Goal: Task Accomplishment & Management: Manage account settings

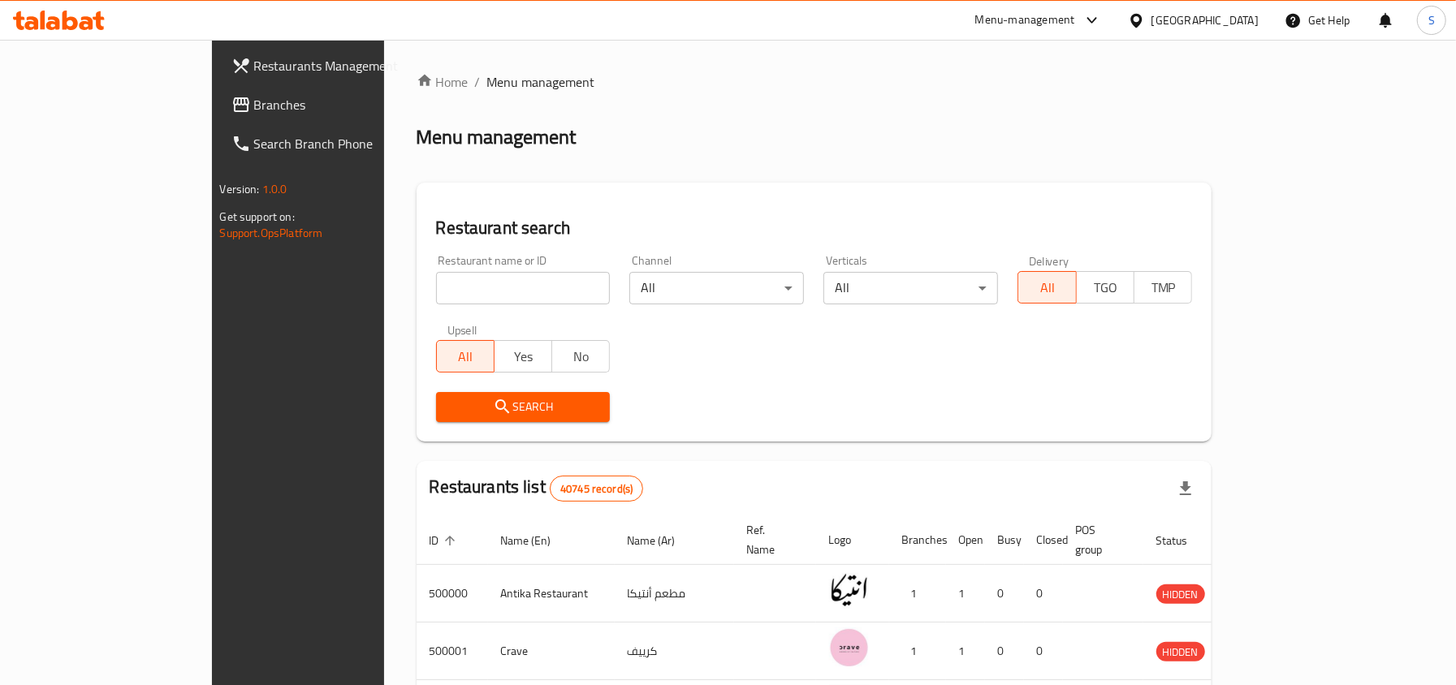
click at [1145, 21] on icon at bounding box center [1136, 20] width 17 height 17
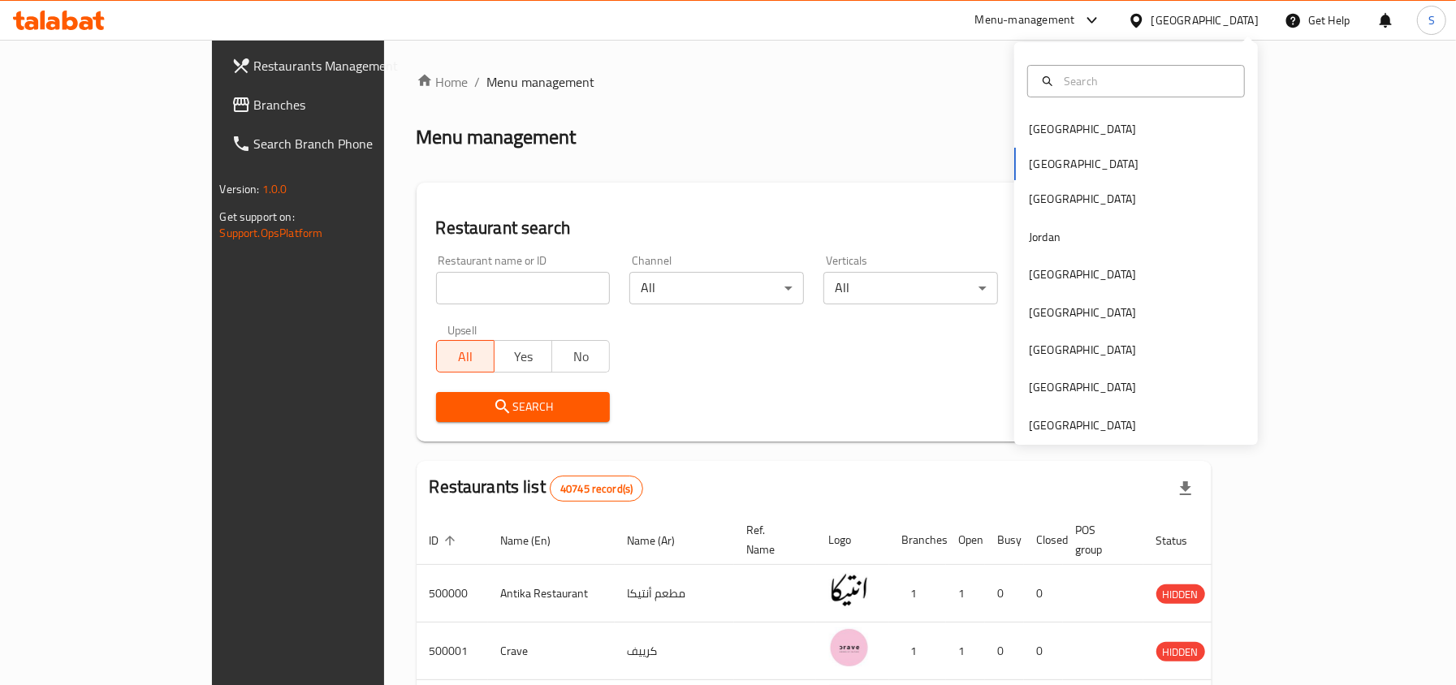
click at [1089, 442] on div "[GEOGRAPHIC_DATA] [GEOGRAPHIC_DATA] [GEOGRAPHIC_DATA] [GEOGRAPHIC_DATA] [GEOGRA…" at bounding box center [1136, 243] width 244 height 403
click at [1085, 433] on div "[GEOGRAPHIC_DATA]" at bounding box center [1082, 425] width 107 height 18
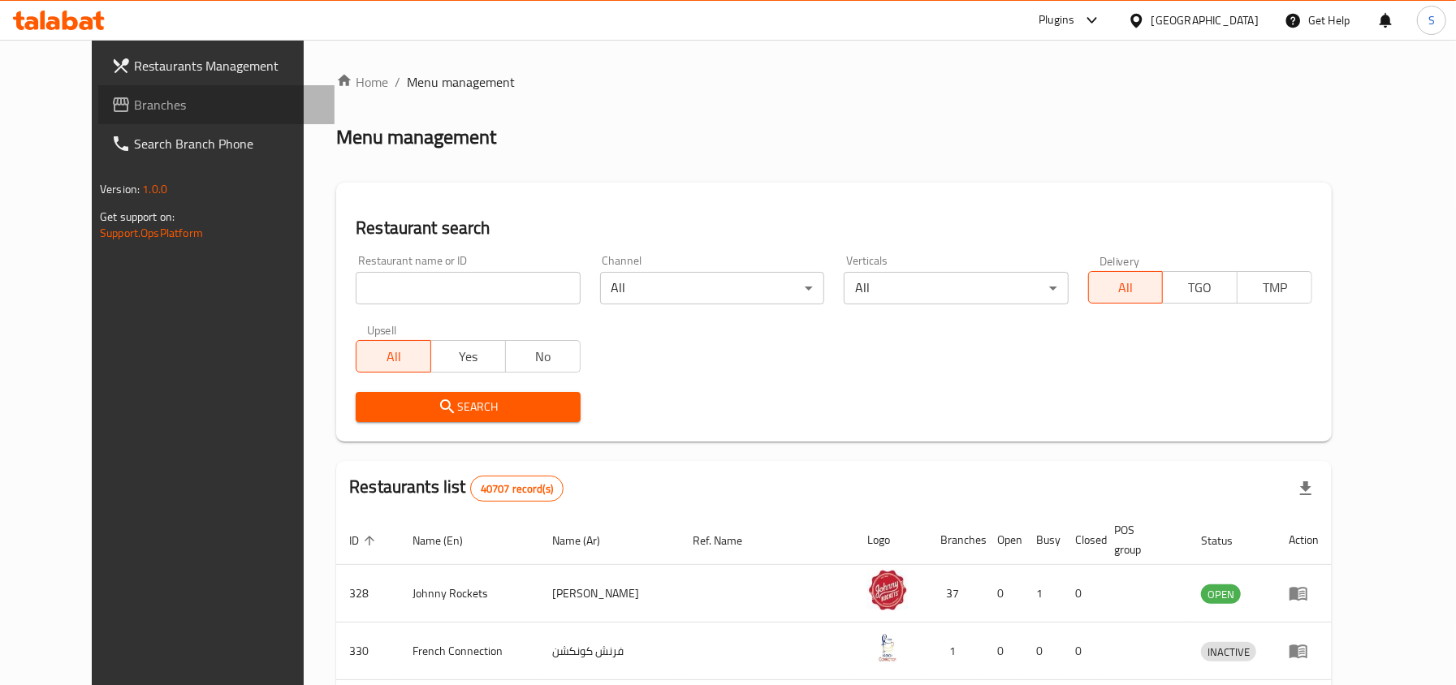
click at [134, 101] on span "Branches" at bounding box center [228, 104] width 188 height 19
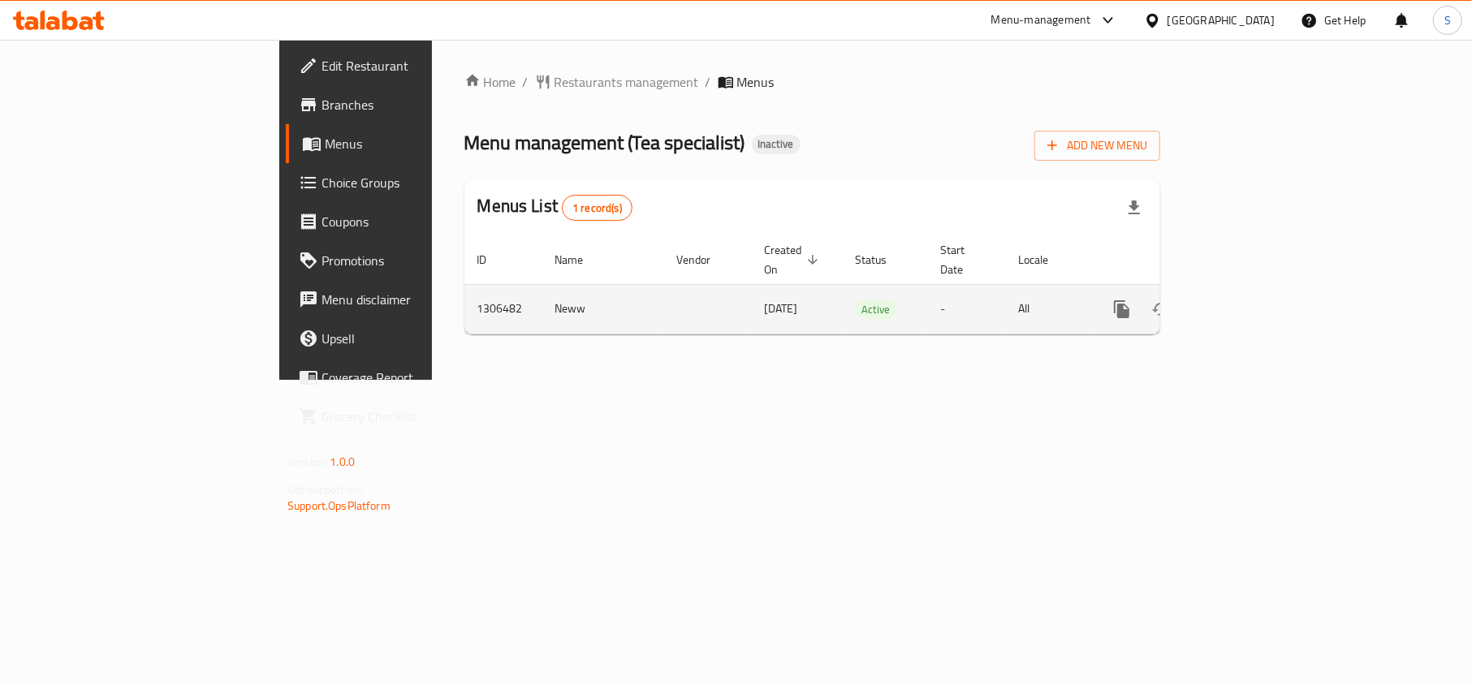
click at [1249, 300] on icon "enhanced table" at bounding box center [1238, 309] width 19 height 19
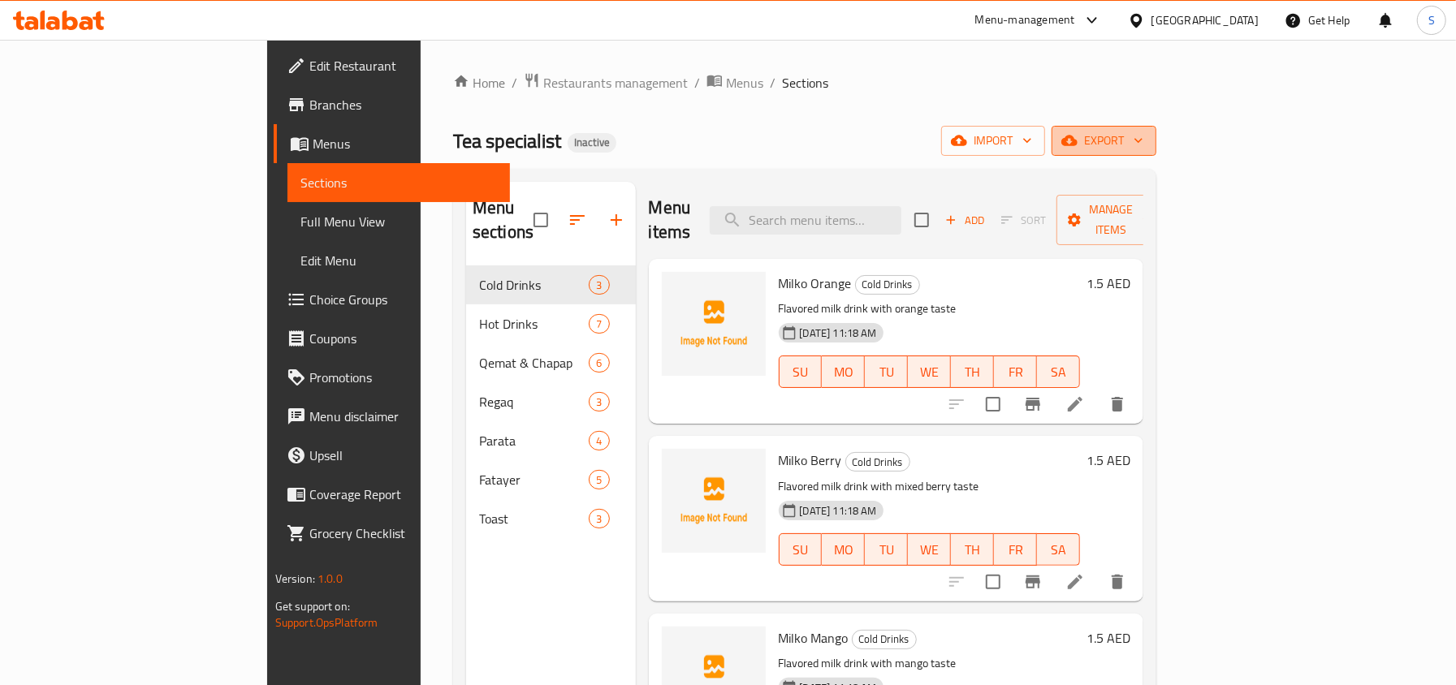
click at [1077, 148] on icon "button" at bounding box center [1069, 140] width 16 height 16
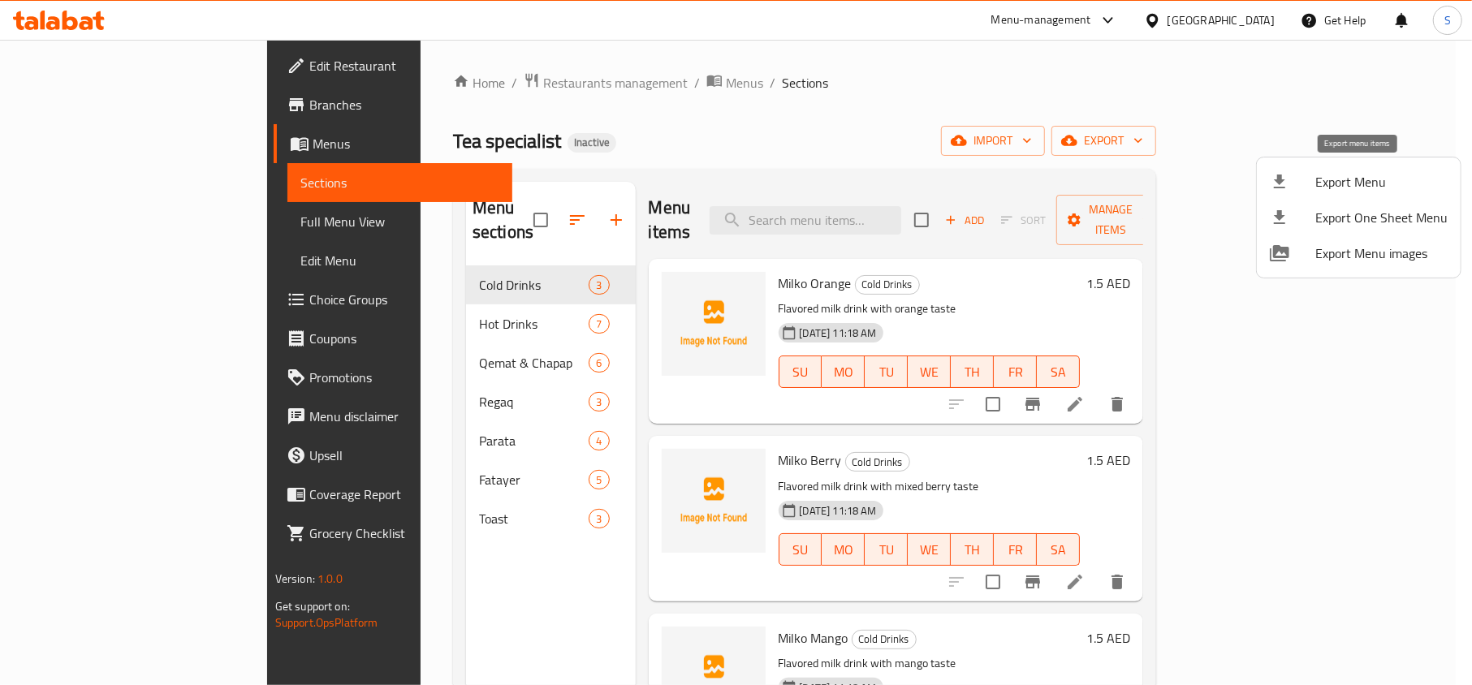
click at [1309, 183] on div at bounding box center [1292, 181] width 45 height 19
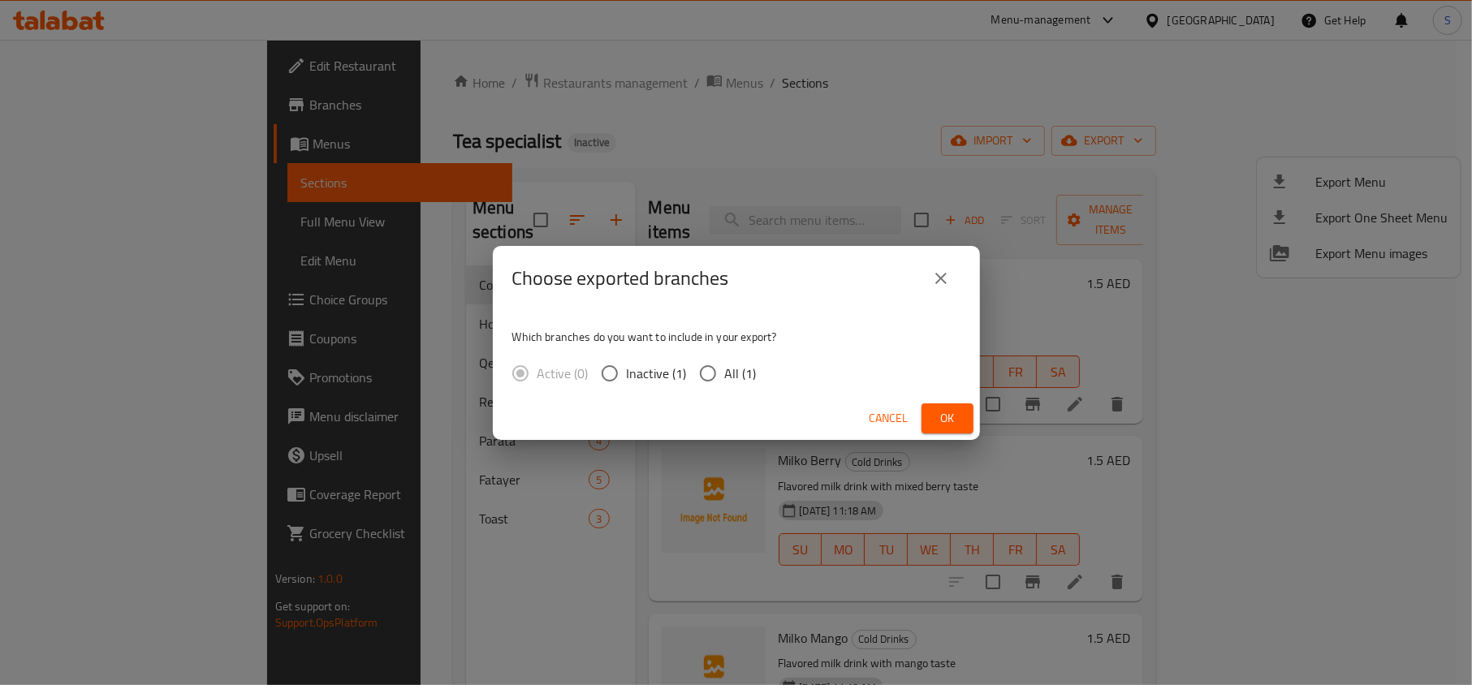
click at [732, 367] on span "All (1)" at bounding box center [741, 373] width 32 height 19
click at [725, 367] on input "All (1)" at bounding box center [708, 373] width 34 height 34
radio input "true"
click at [953, 419] on span "Ok" at bounding box center [947, 418] width 26 height 20
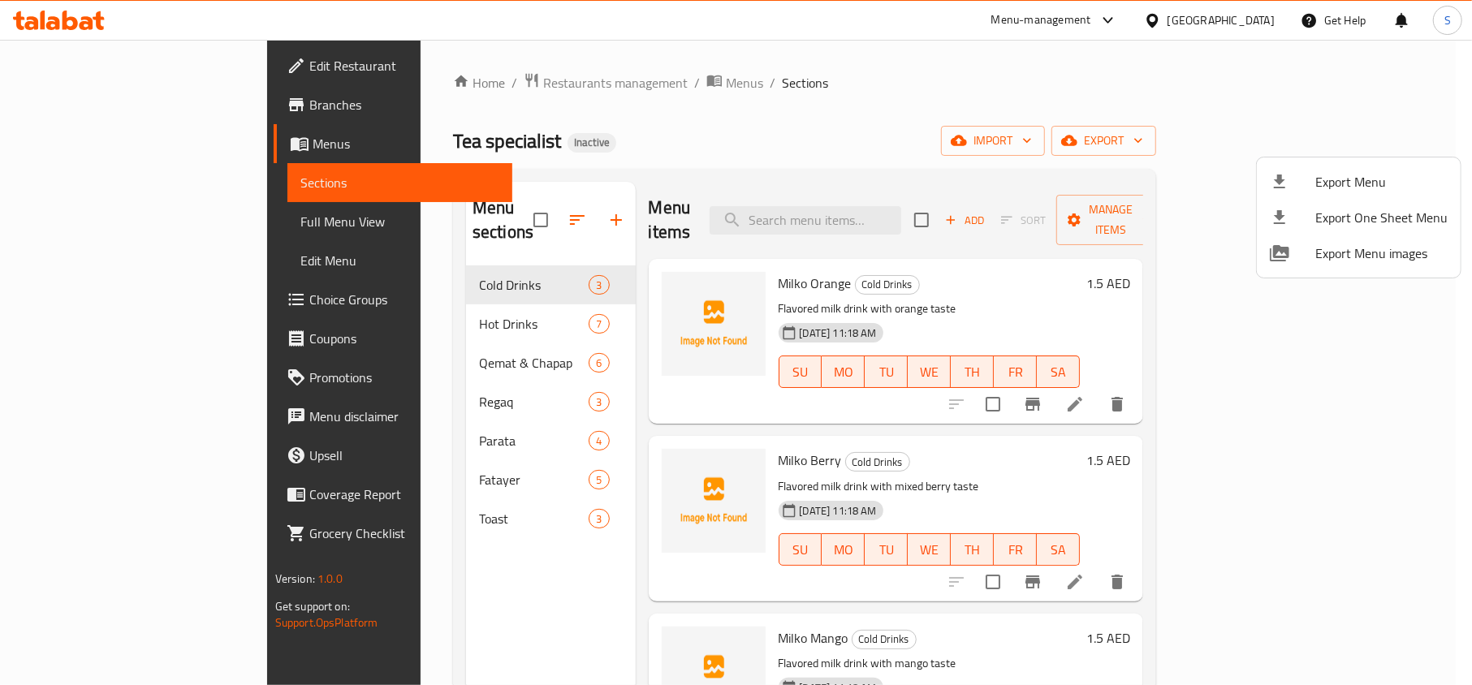
click at [67, 221] on div at bounding box center [736, 342] width 1472 height 685
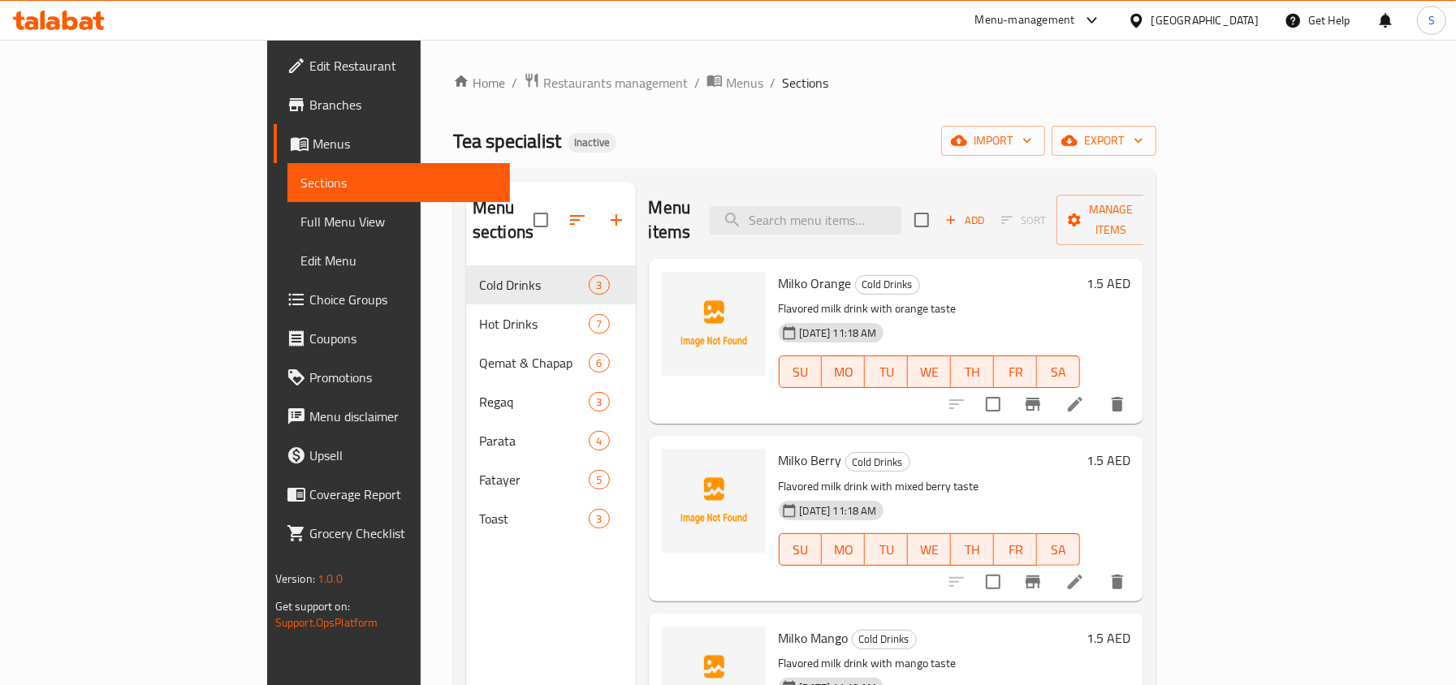
click at [300, 221] on span "Full Menu View" at bounding box center [398, 221] width 196 height 19
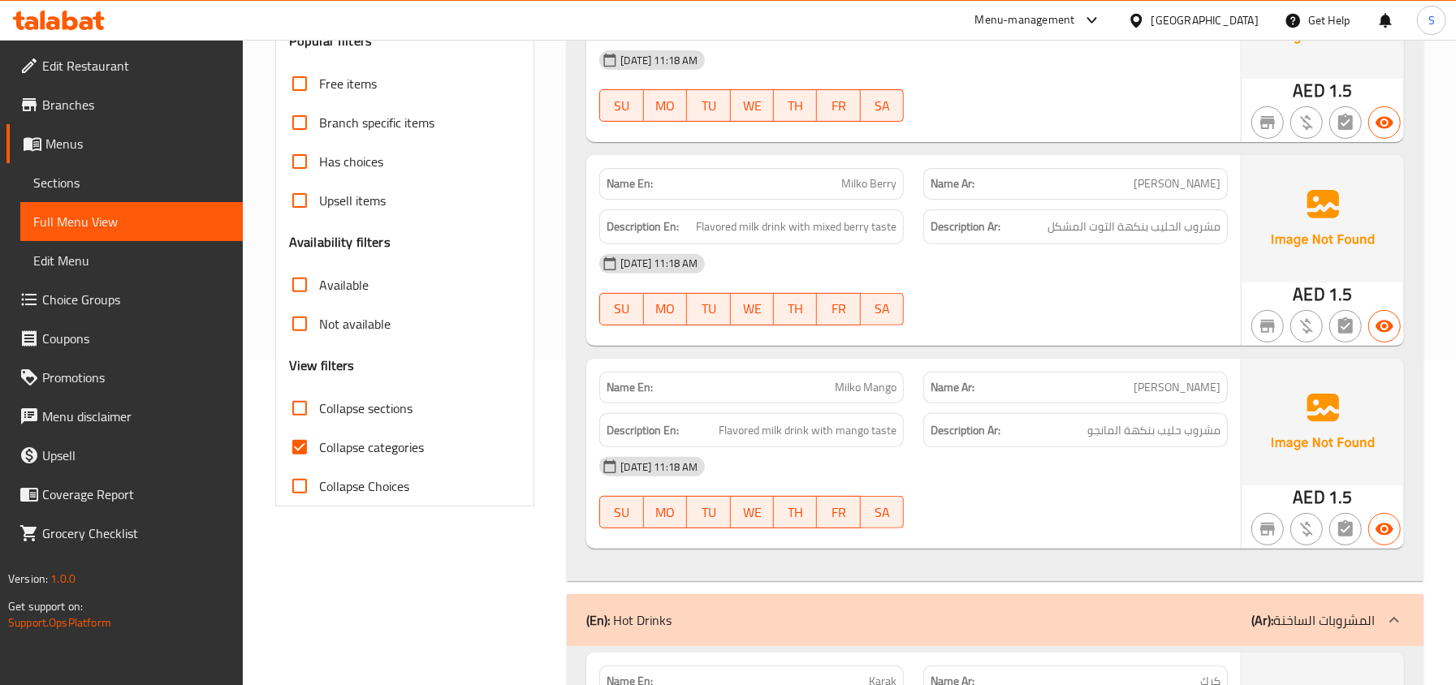
click at [377, 443] on span "Collapse categories" at bounding box center [371, 447] width 105 height 19
click at [319, 443] on input "Collapse categories" at bounding box center [299, 447] width 39 height 39
checkbox input "false"
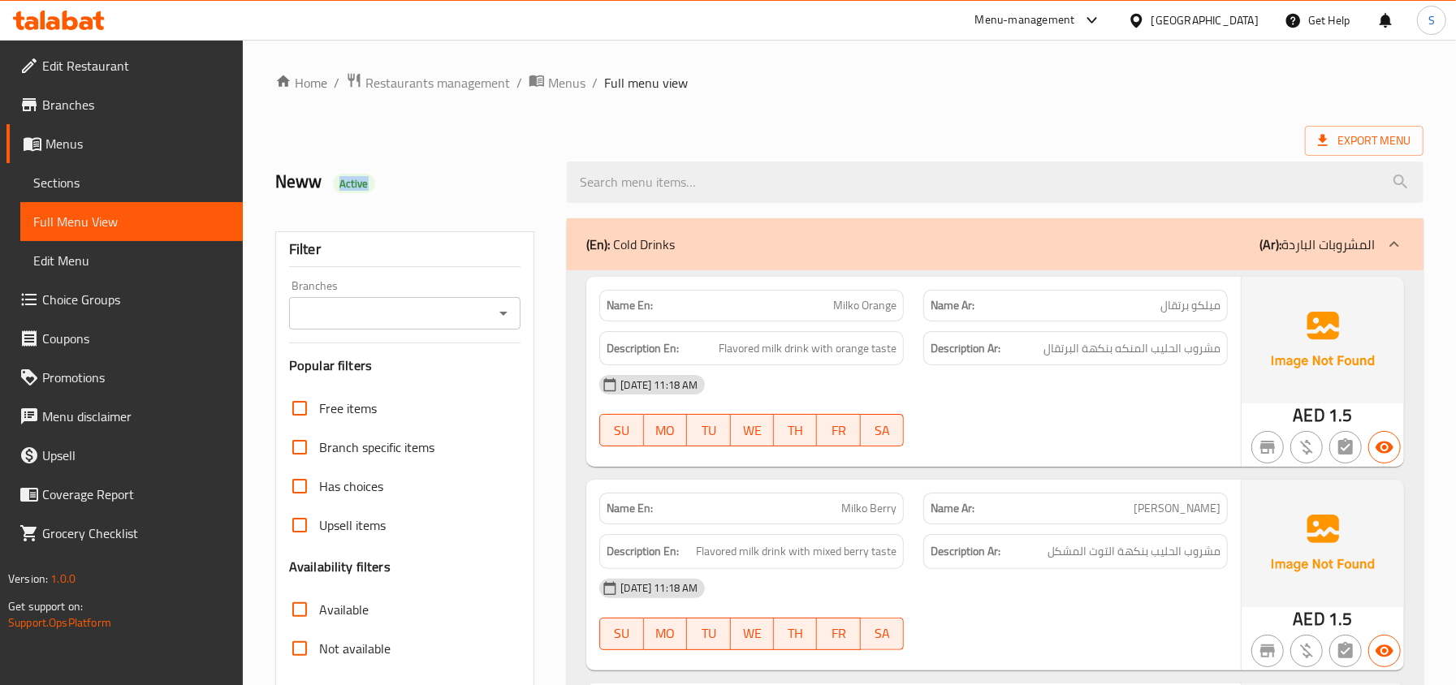
drag, startPoint x: 332, startPoint y: 177, endPoint x: 446, endPoint y: 205, distance: 117.0
click at [446, 205] on div "Neww Active" at bounding box center [411, 182] width 292 height 72
copy span "Active"
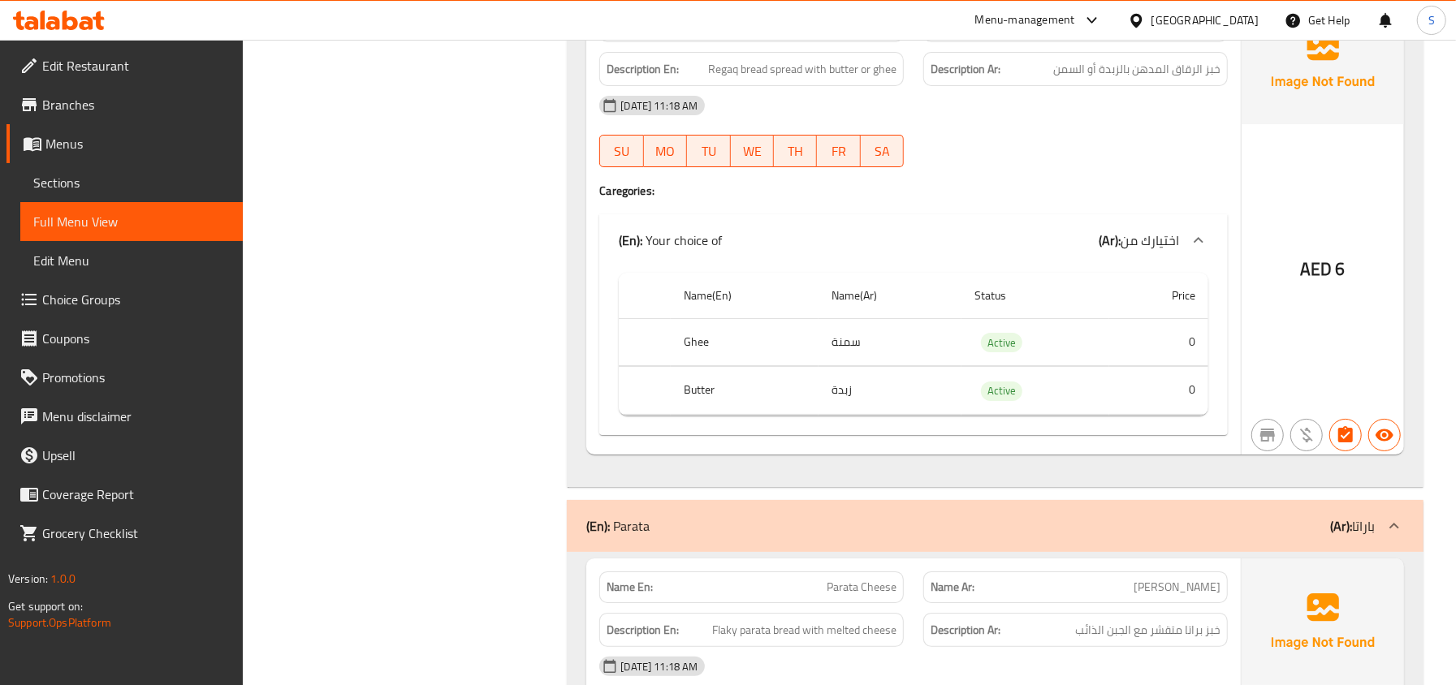
click at [88, 66] on span "Edit Restaurant" at bounding box center [136, 65] width 188 height 19
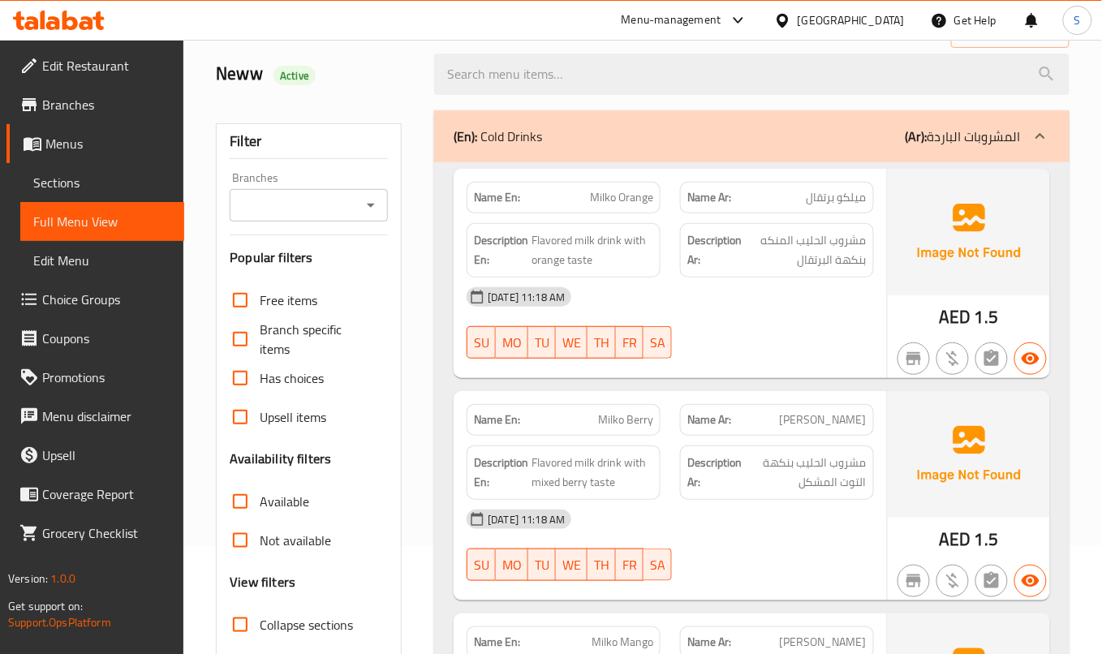
click at [793, 326] on div "19-08-2025 11:18 AM SU MO TU WE TH FR SA" at bounding box center [670, 323] width 427 height 91
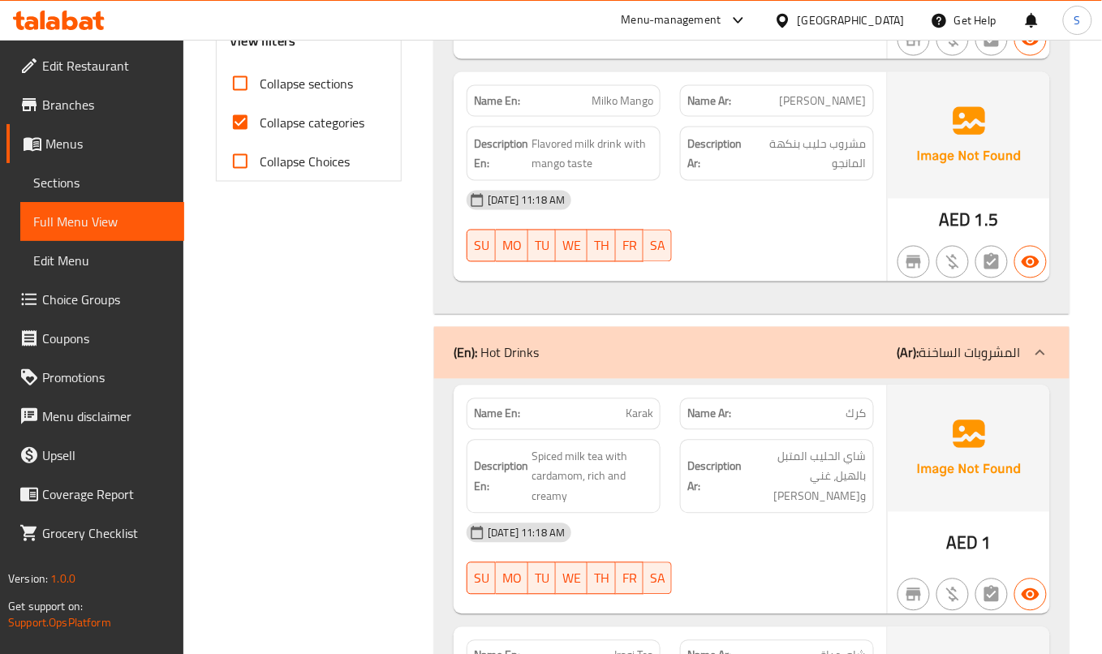
scroll to position [757, 0]
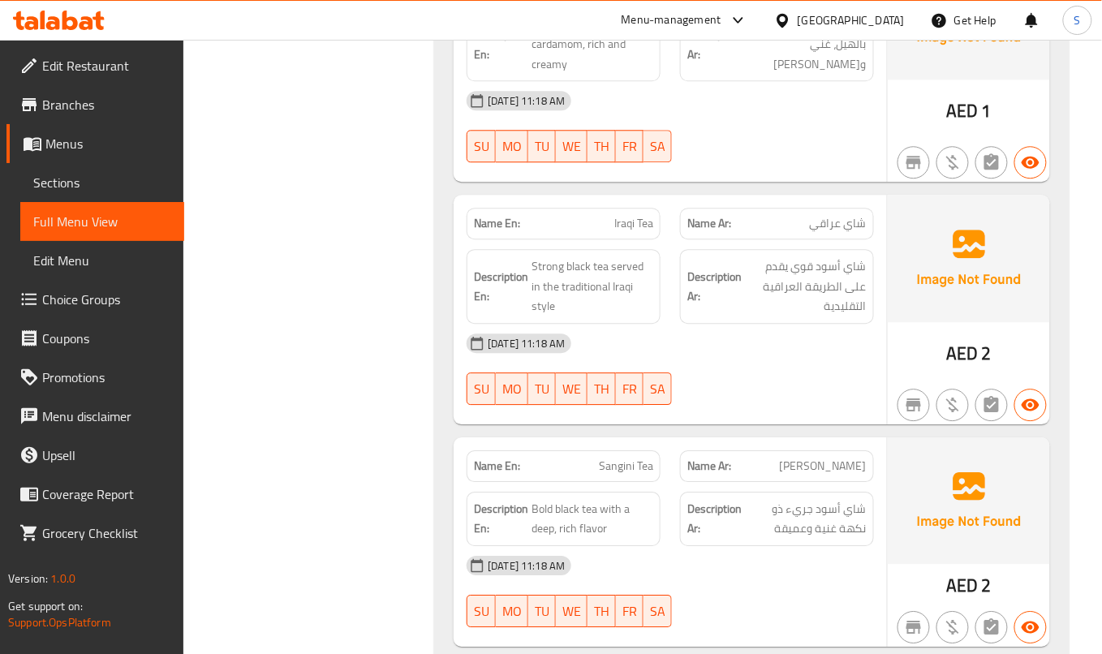
scroll to position [1190, 0]
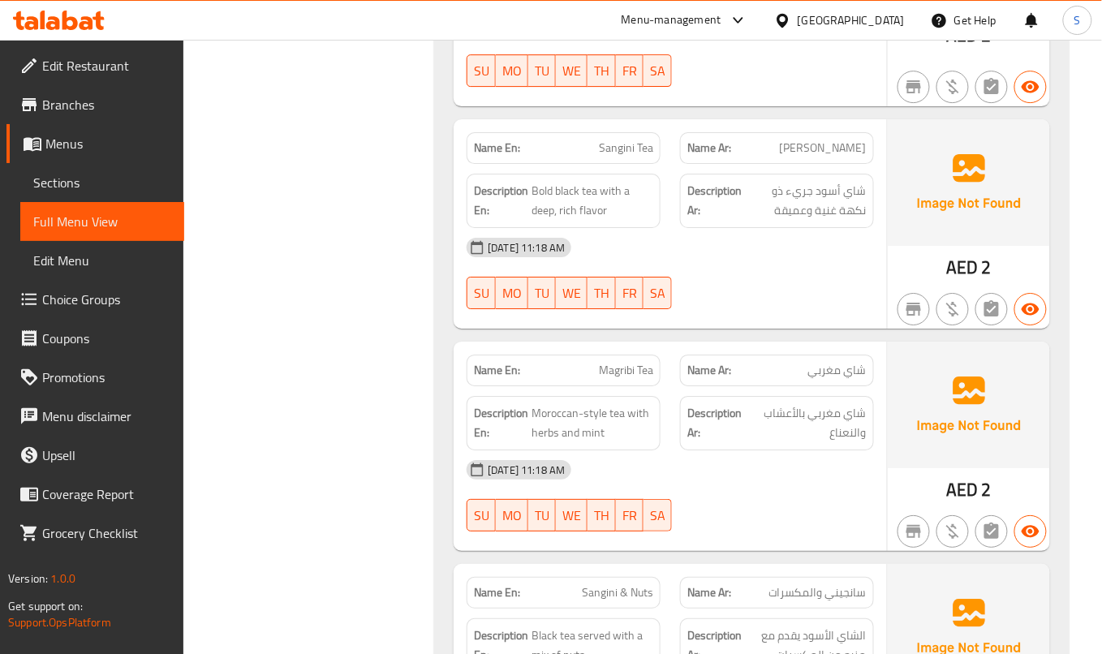
scroll to position [1407, 0]
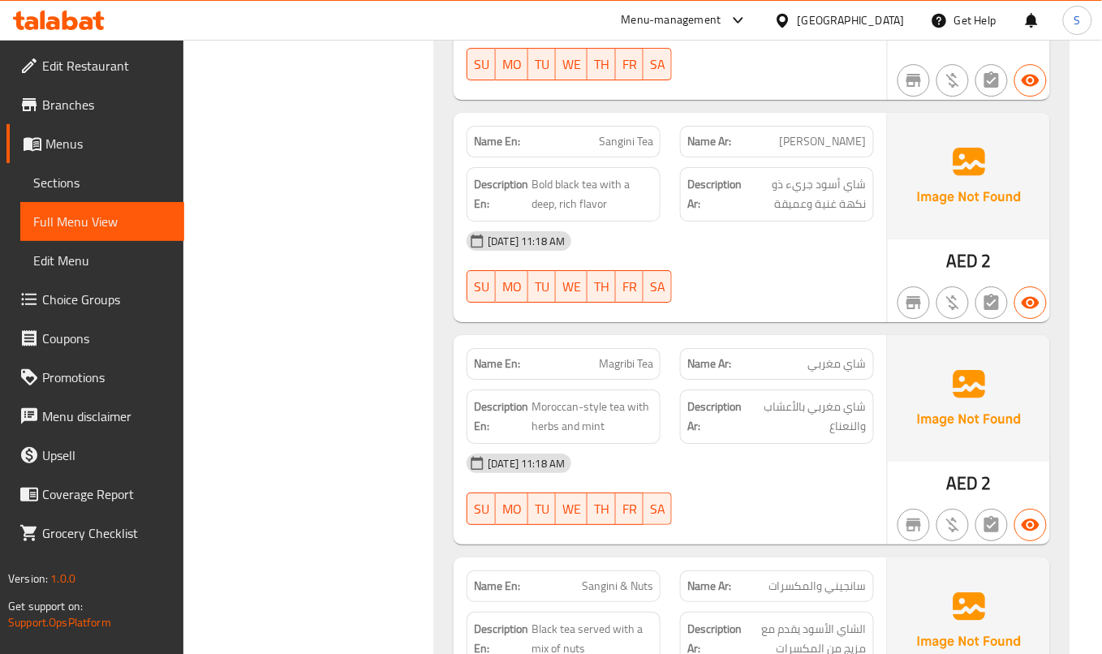
click at [791, 483] on div "[DATE] 11:18 AM" at bounding box center [670, 463] width 427 height 39
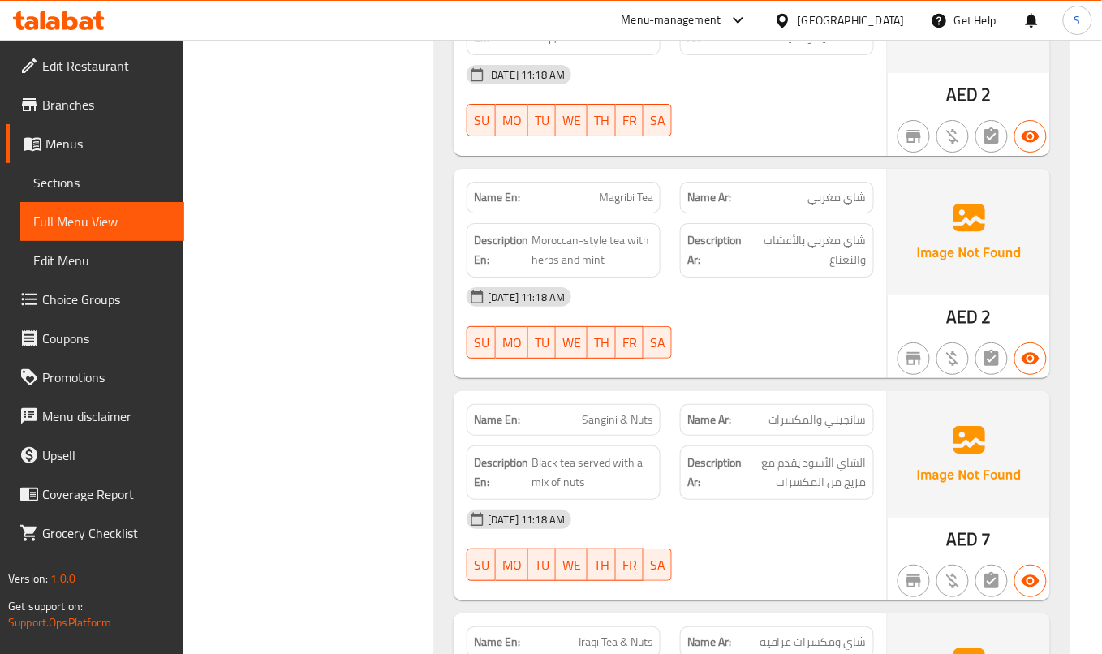
scroll to position [1624, 0]
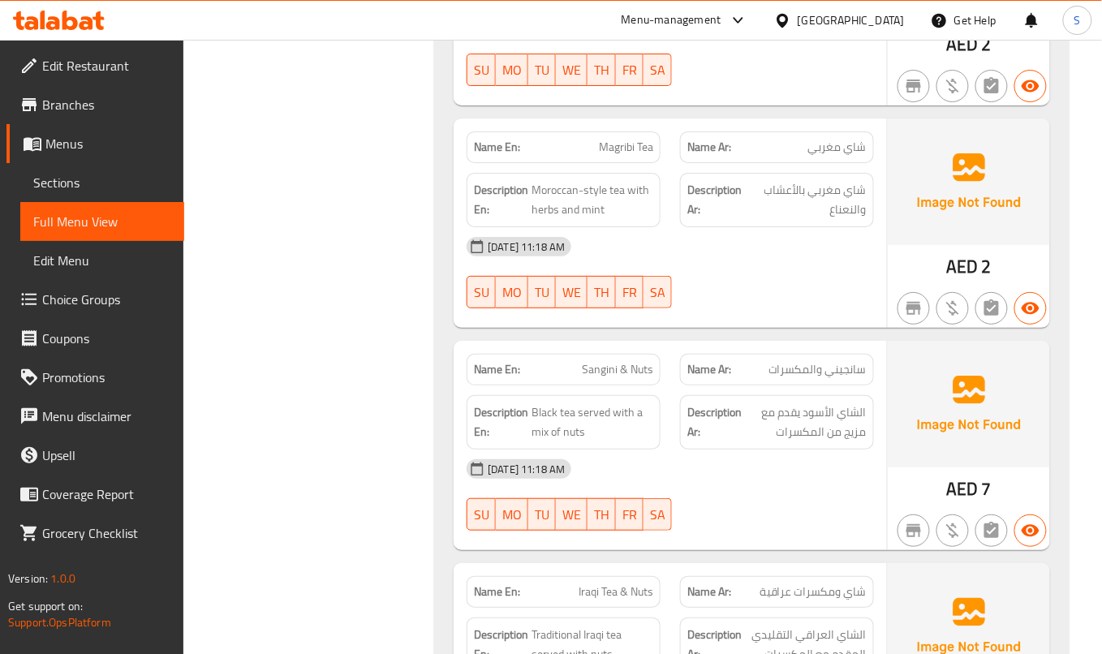
click at [711, 419] on strong "Description Ar:" at bounding box center [715, 423] width 54 height 40
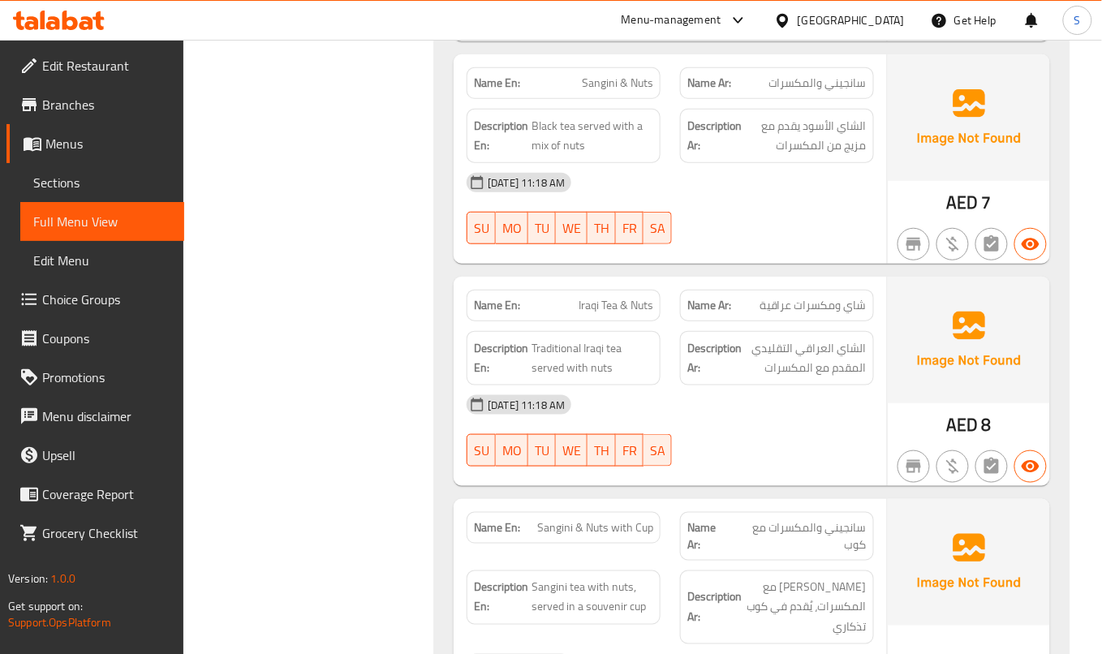
scroll to position [1948, 0]
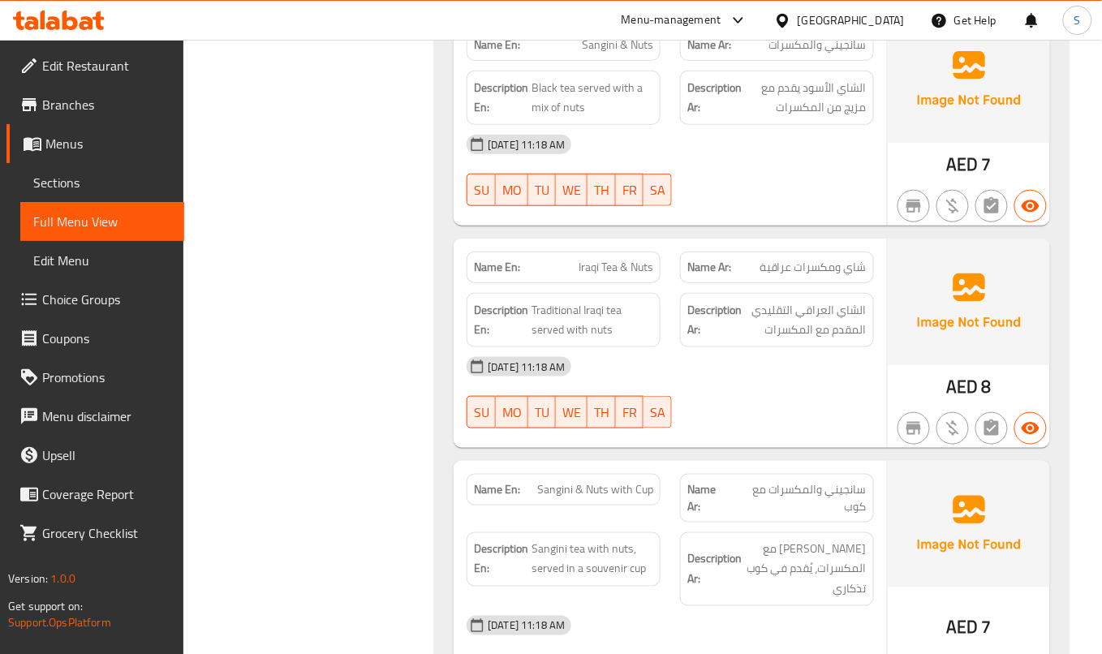
click at [792, 383] on div "[DATE] 11:18 AM" at bounding box center [670, 366] width 427 height 39
click at [802, 515] on span "سانجيني والمكسرات مع كوب" at bounding box center [799, 498] width 136 height 34
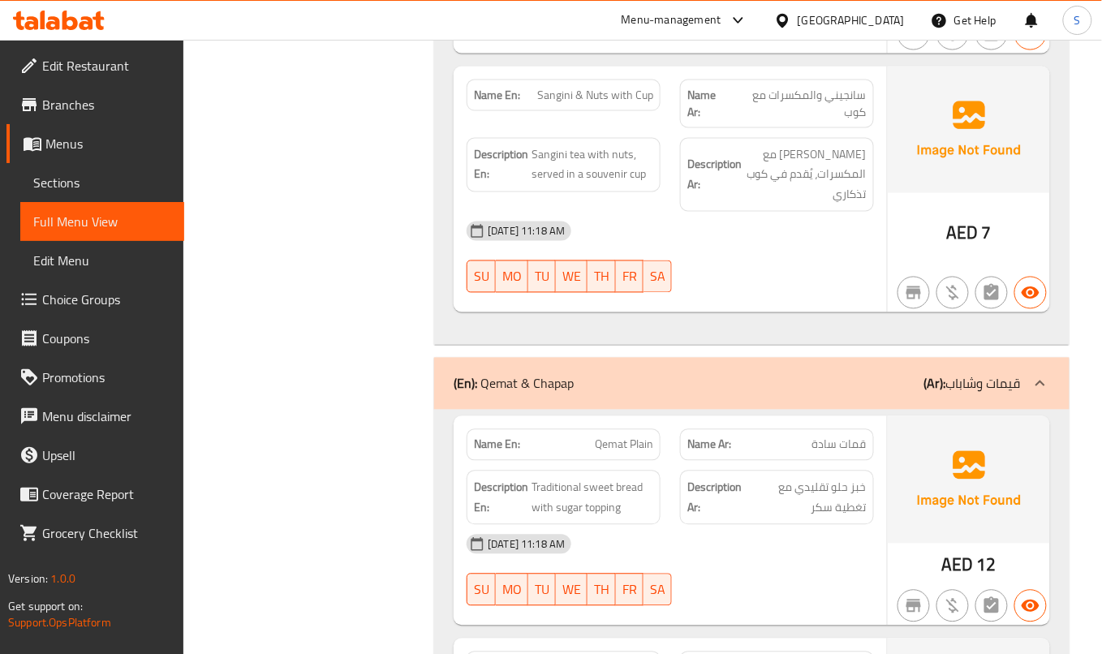
scroll to position [2381, 0]
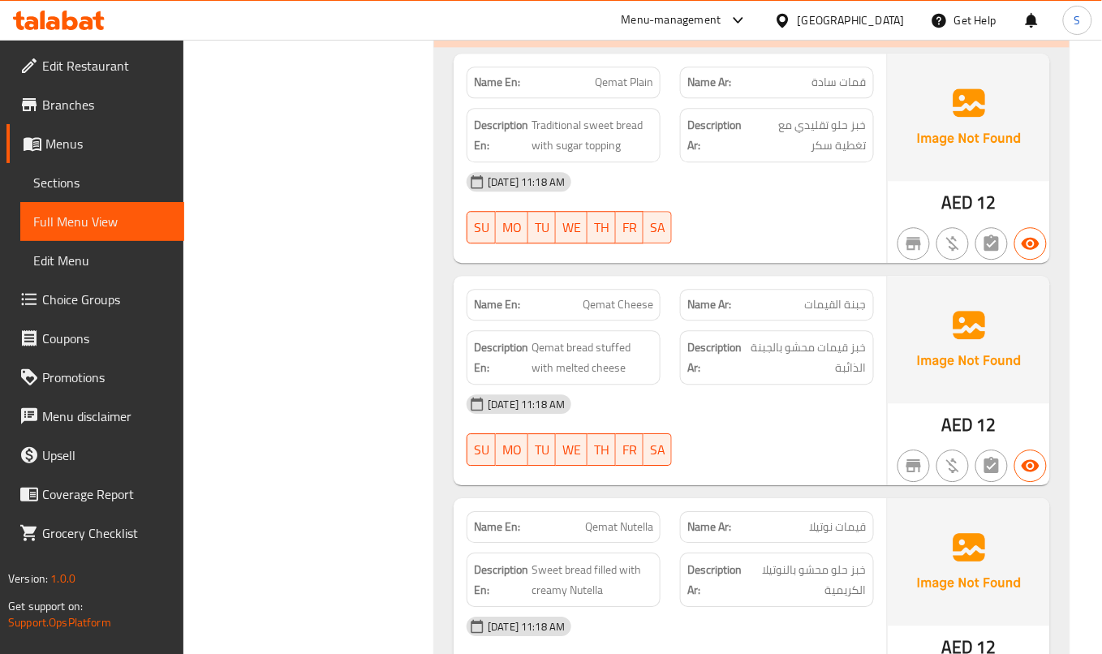
scroll to position [2814, 0]
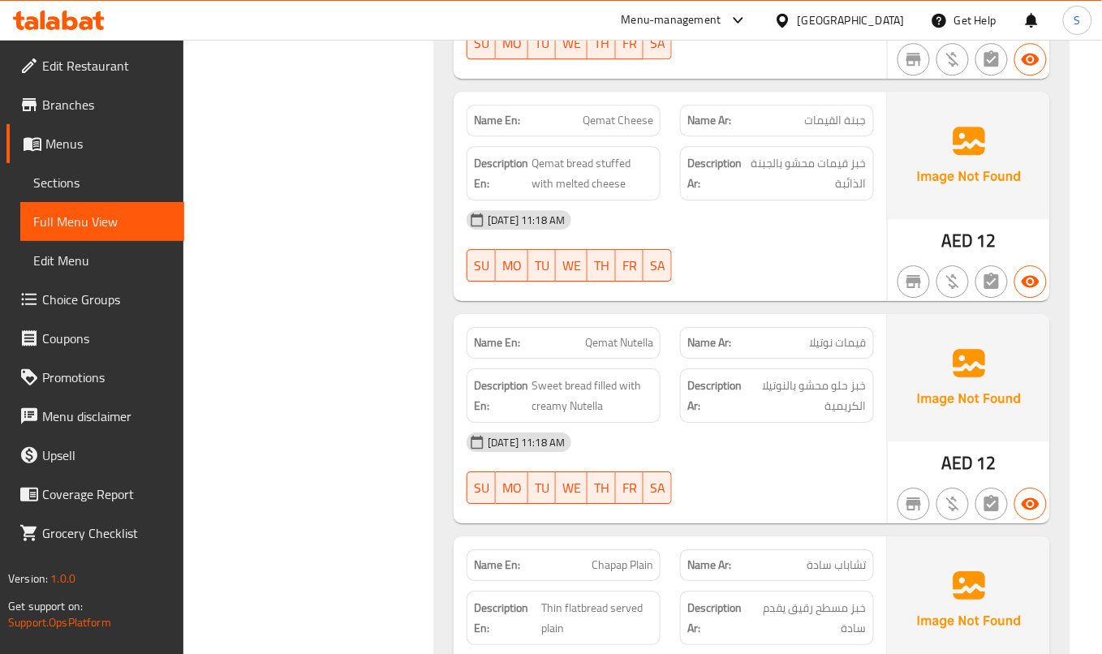
scroll to position [2922, 0]
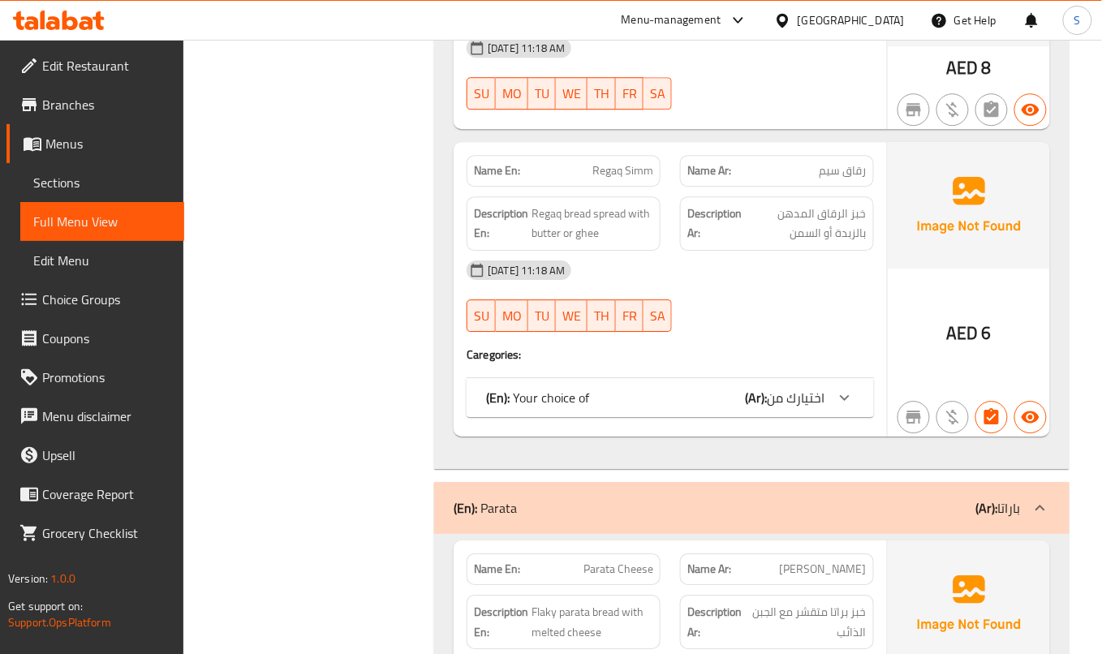
scroll to position [4546, 0]
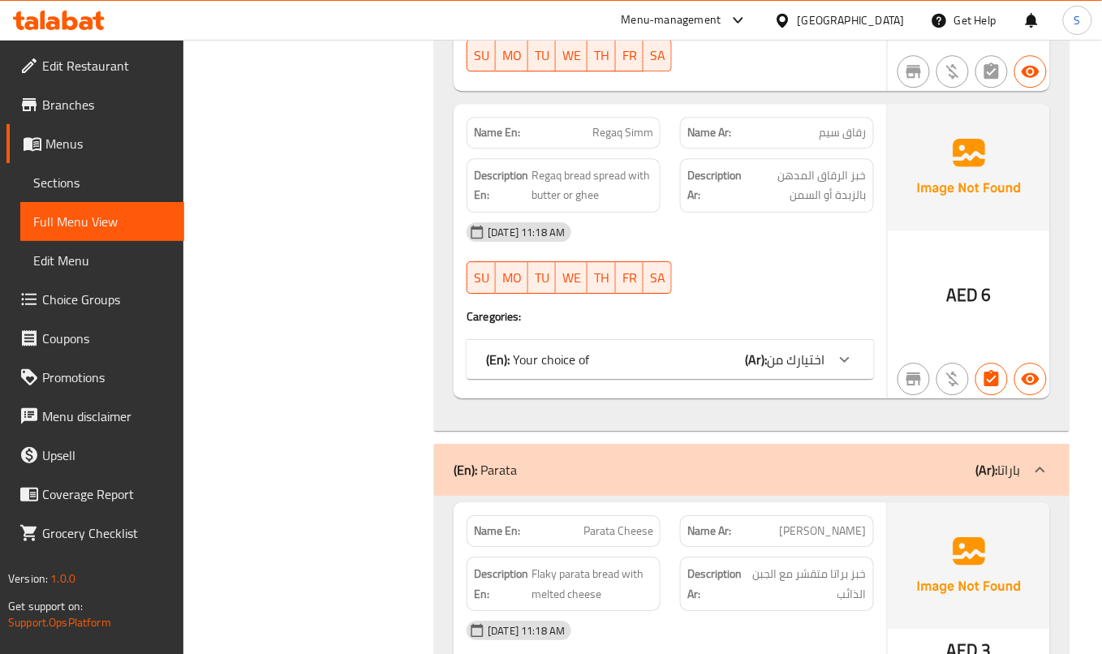
click at [822, 372] on span "اختيارك من" at bounding box center [796, 359] width 58 height 24
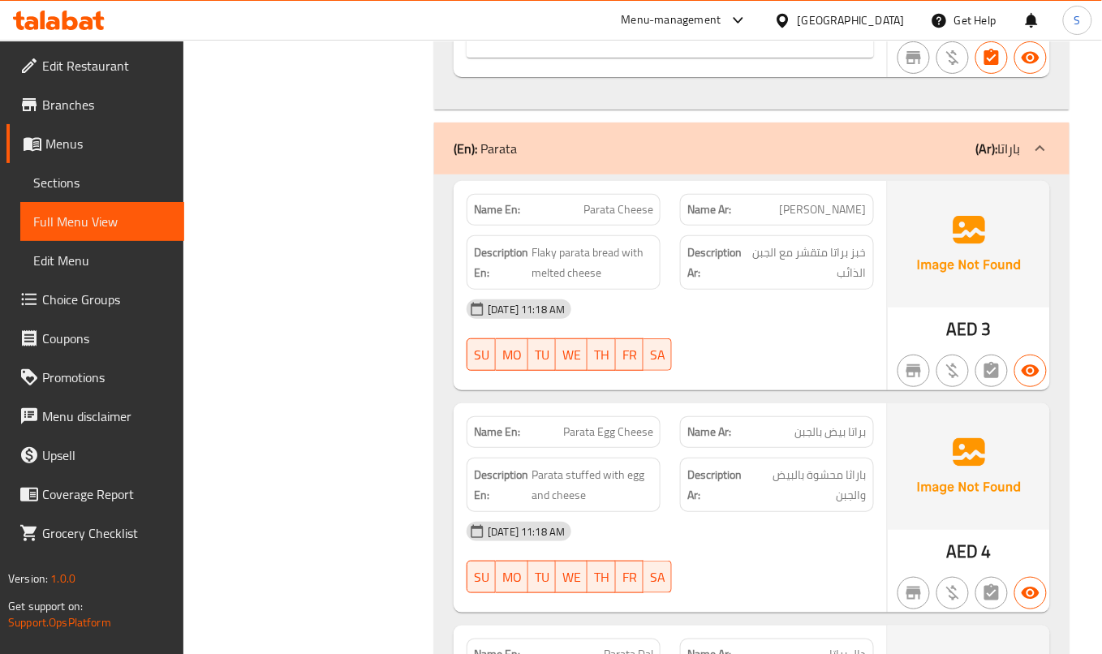
scroll to position [5087, 0]
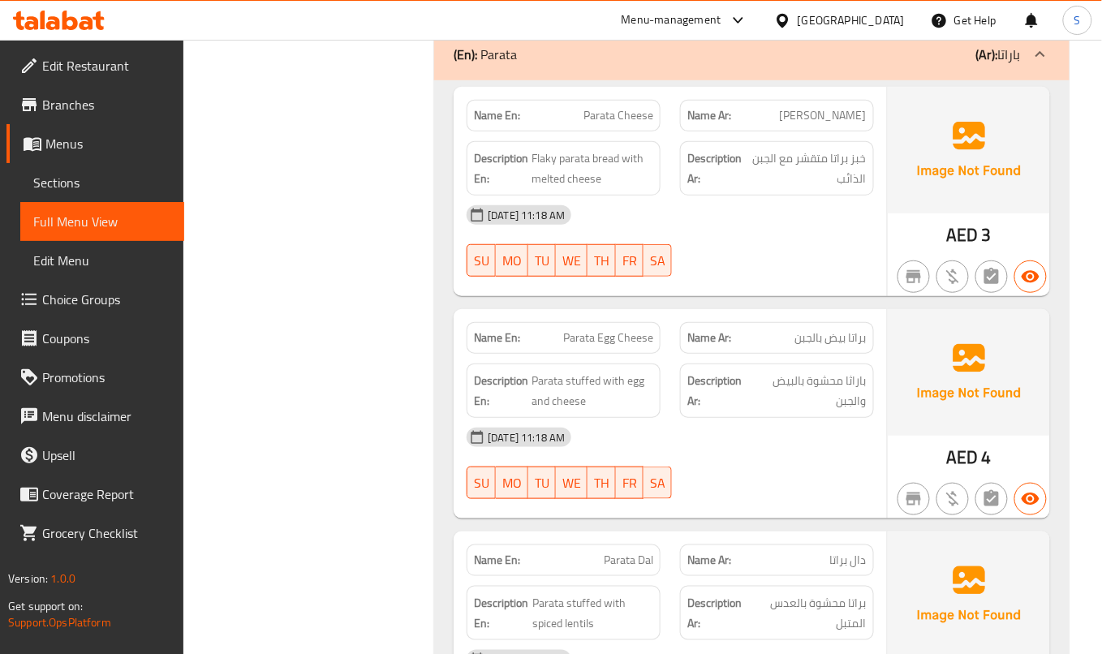
scroll to position [5195, 0]
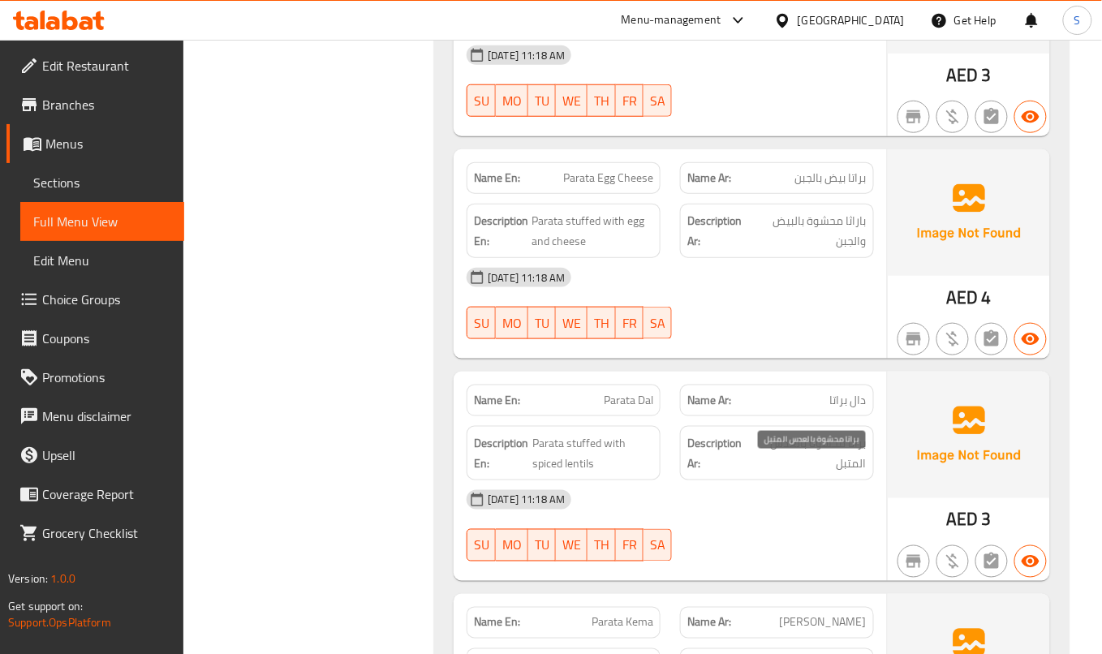
click at [830, 473] on span "براتا محشوة بالعدس المتبل" at bounding box center [810, 453] width 114 height 40
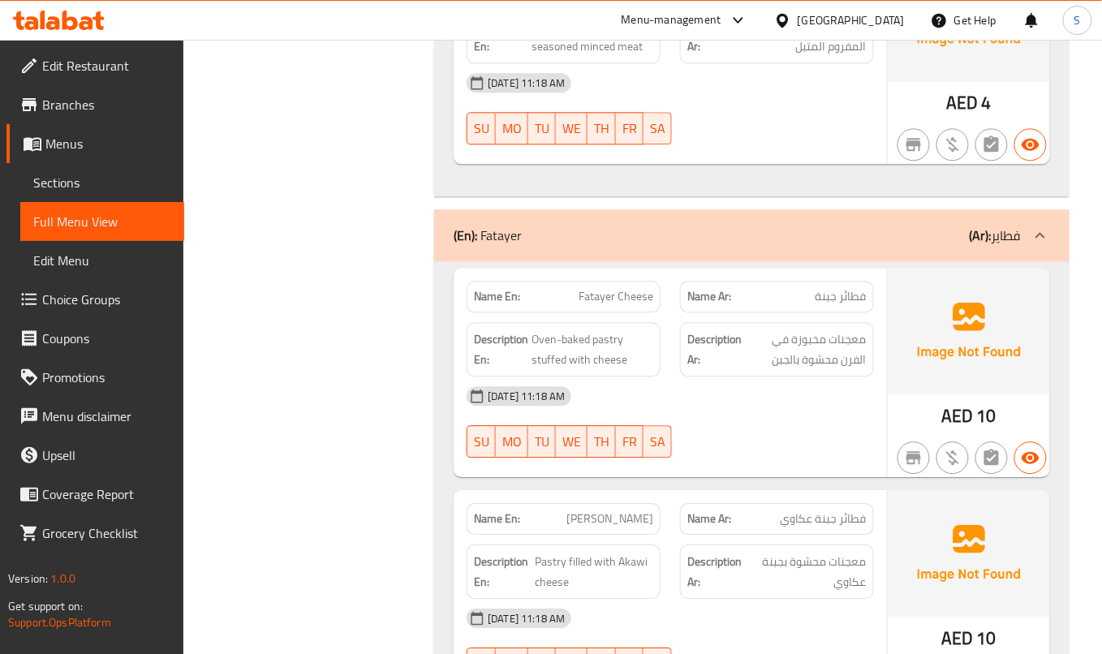
scroll to position [5953, 0]
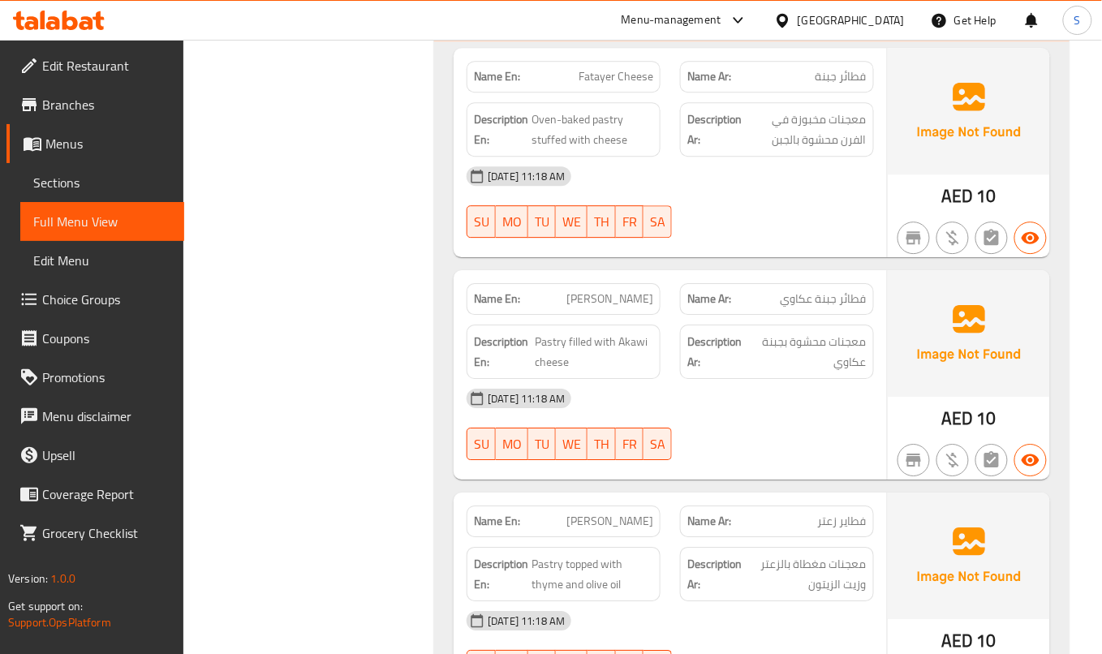
scroll to position [6169, 0]
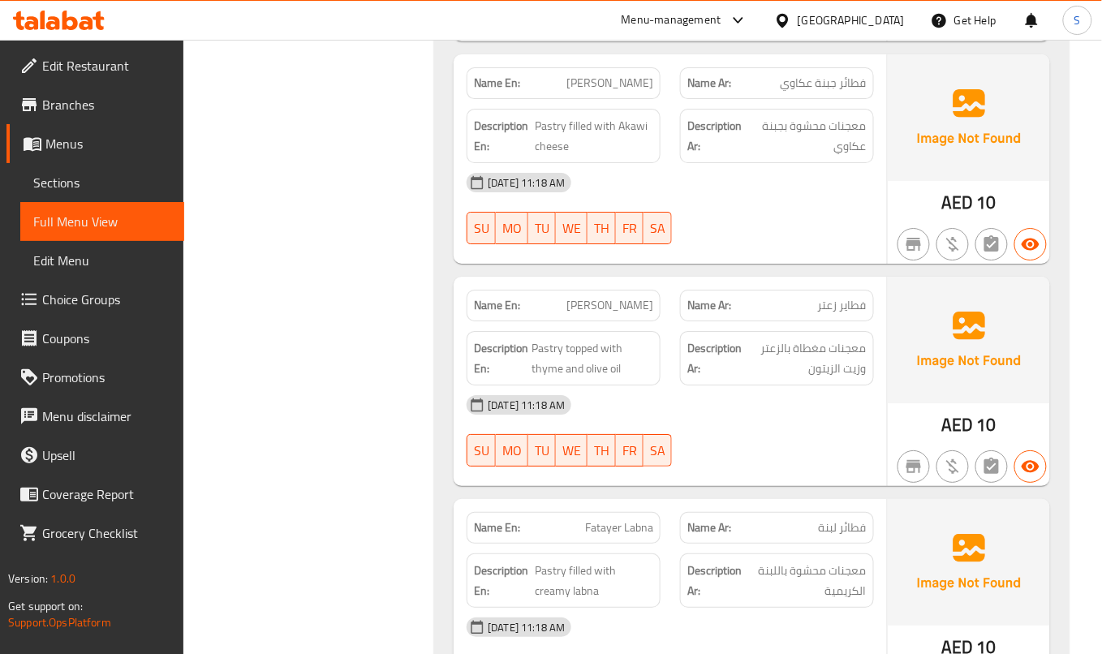
scroll to position [6385, 0]
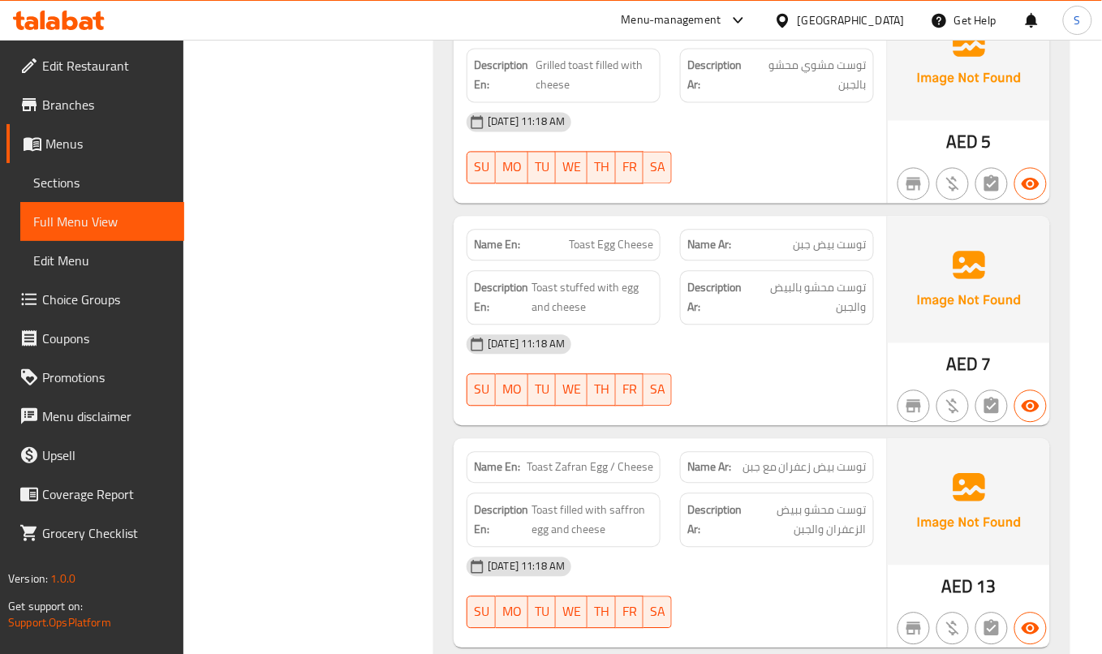
scroll to position [7534, 0]
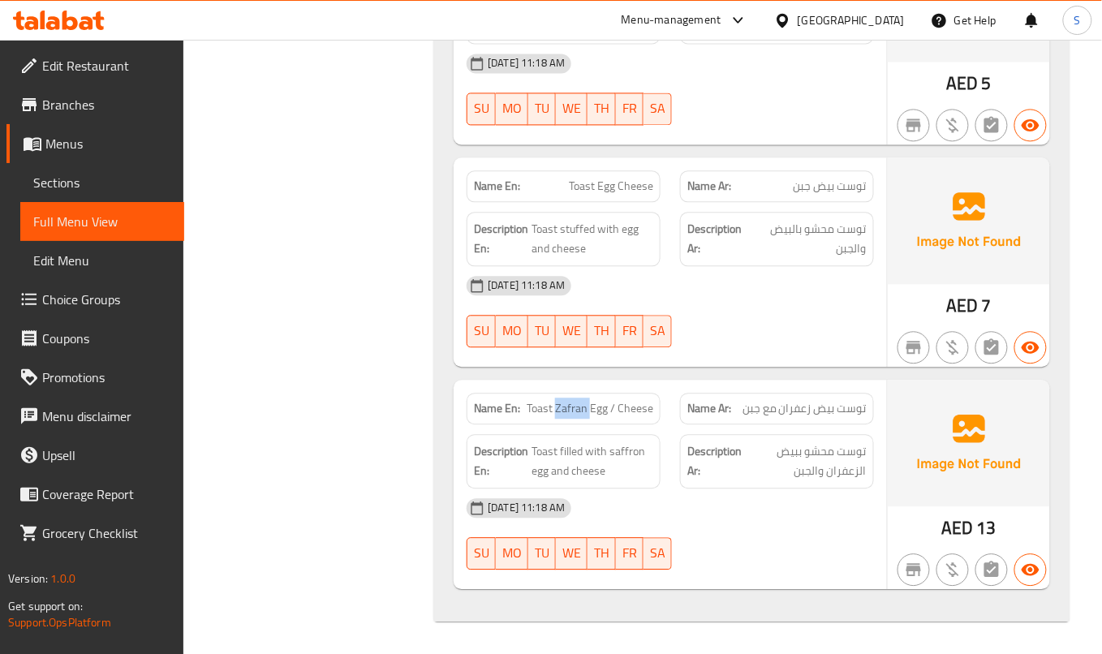
copy span "Toast Zafran Egg / Cheese"
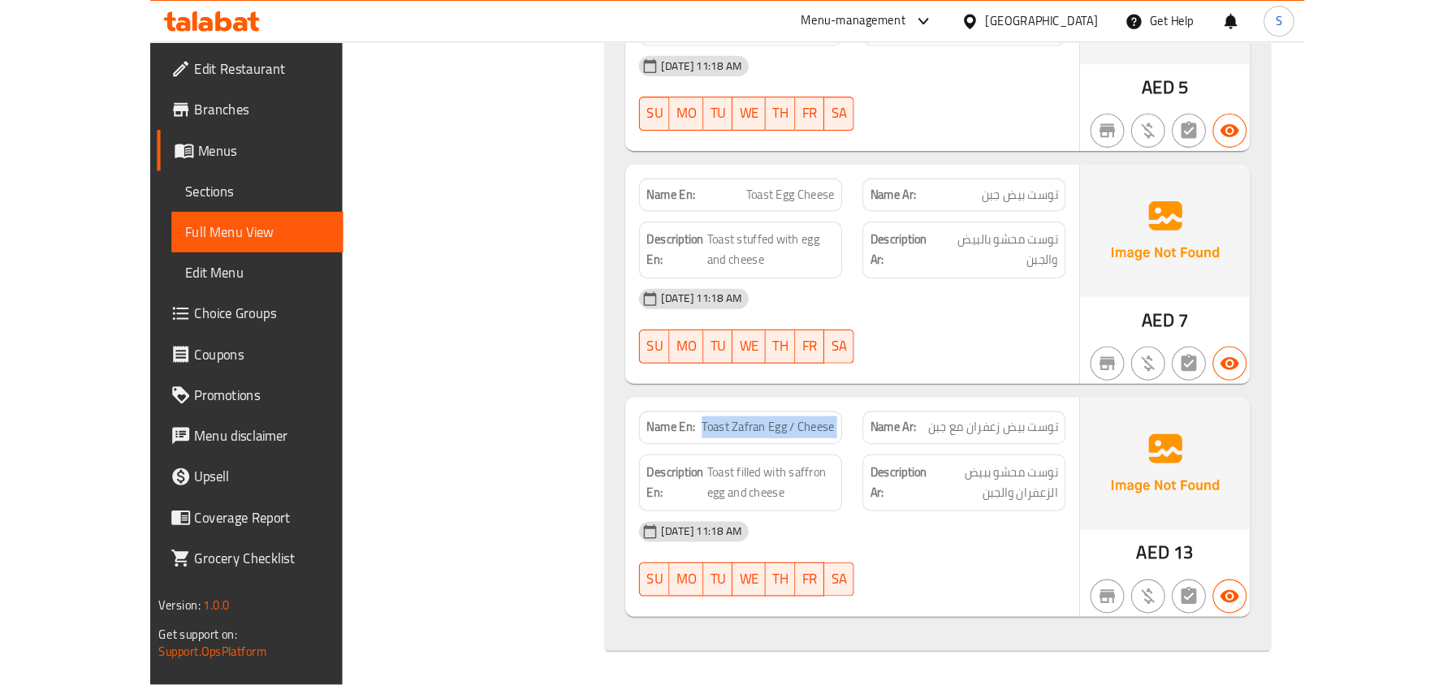
scroll to position [6871, 0]
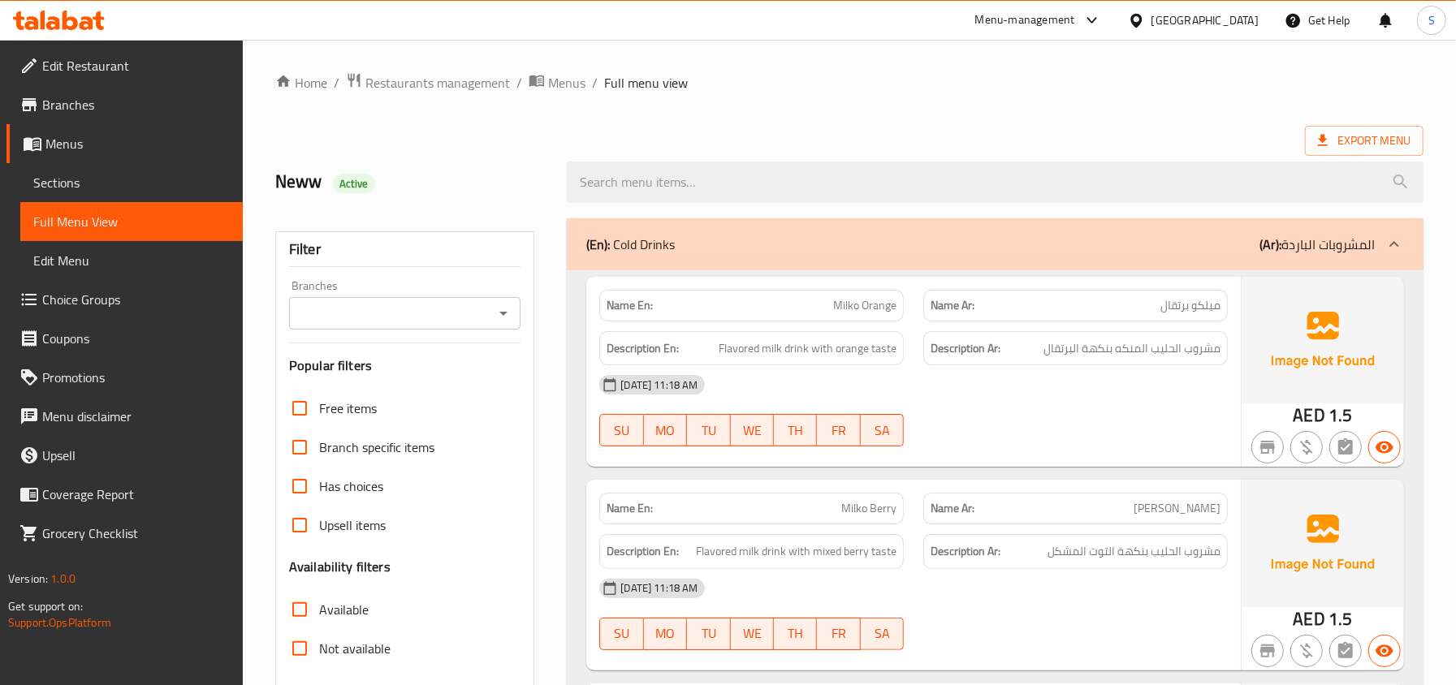
scroll to position [325, 0]
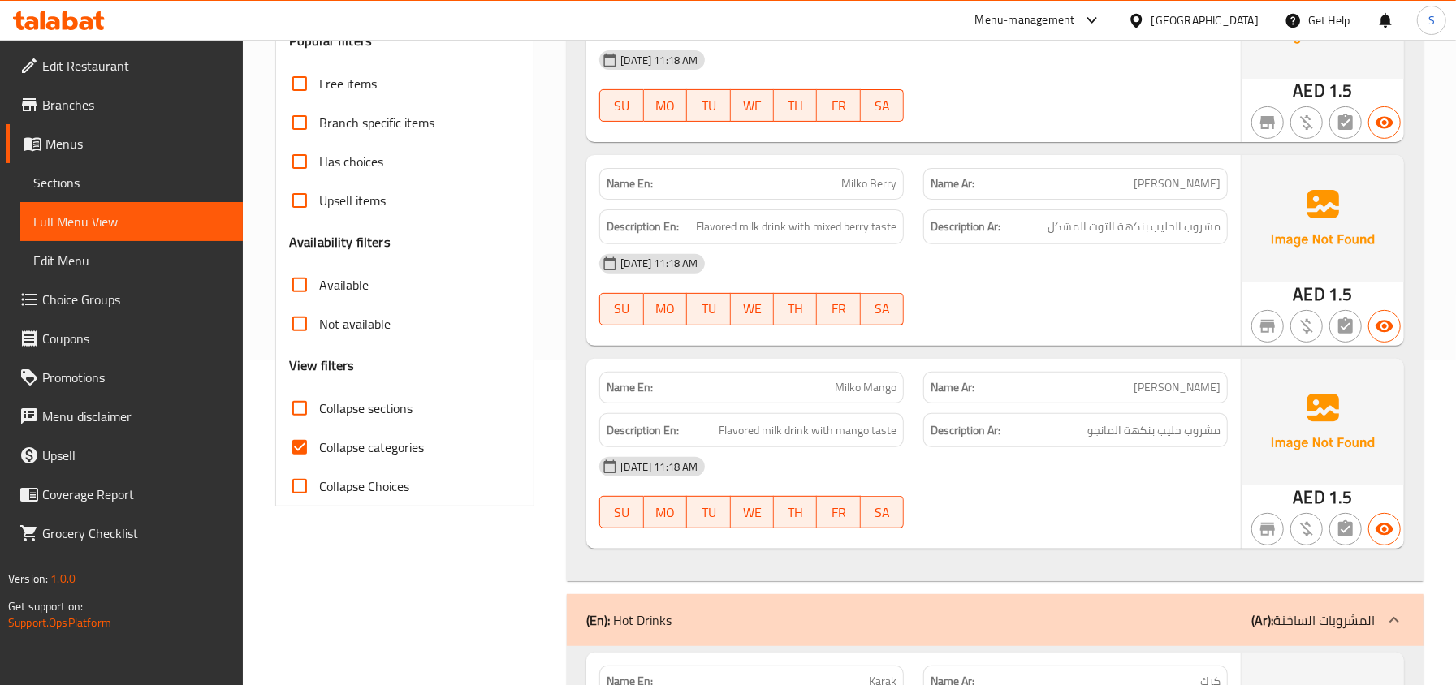
click at [364, 443] on span "Collapse categories" at bounding box center [371, 447] width 105 height 19
click at [319, 443] on input "Collapse categories" at bounding box center [299, 447] width 39 height 39
checkbox input "false"
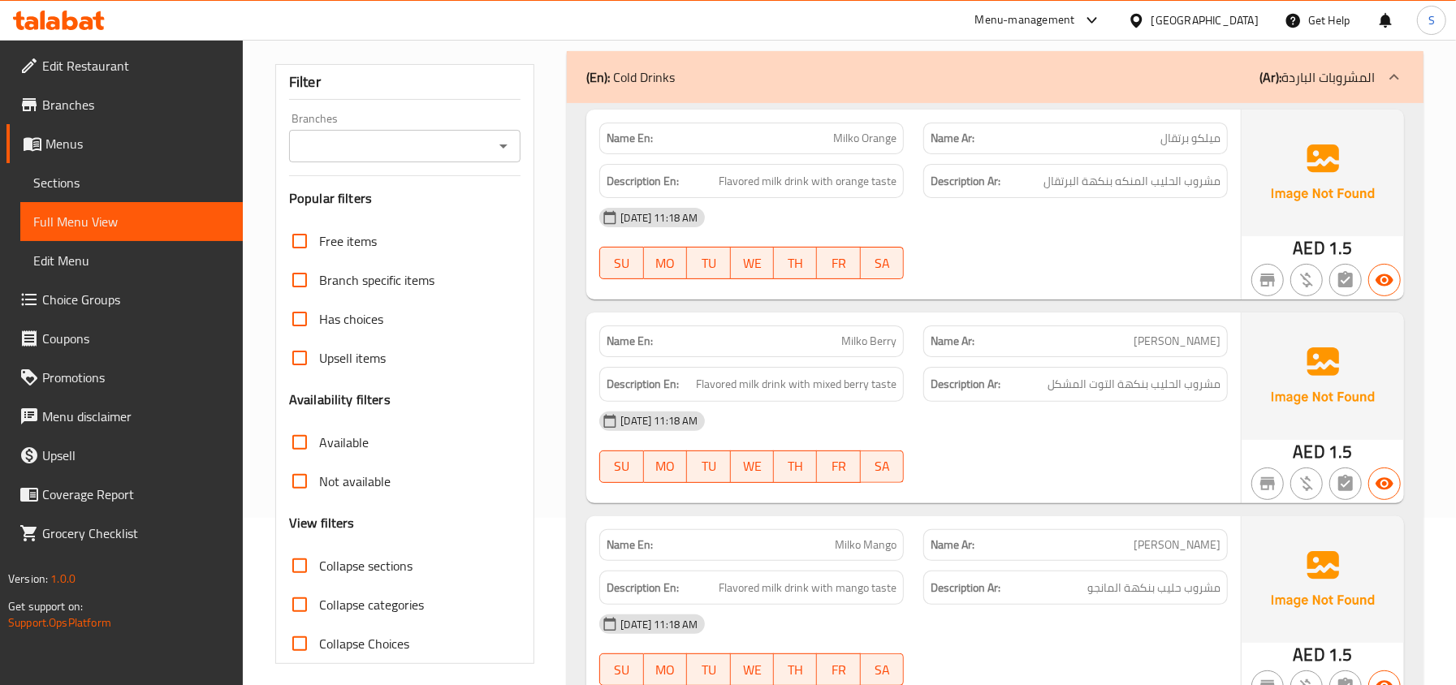
scroll to position [0, 0]
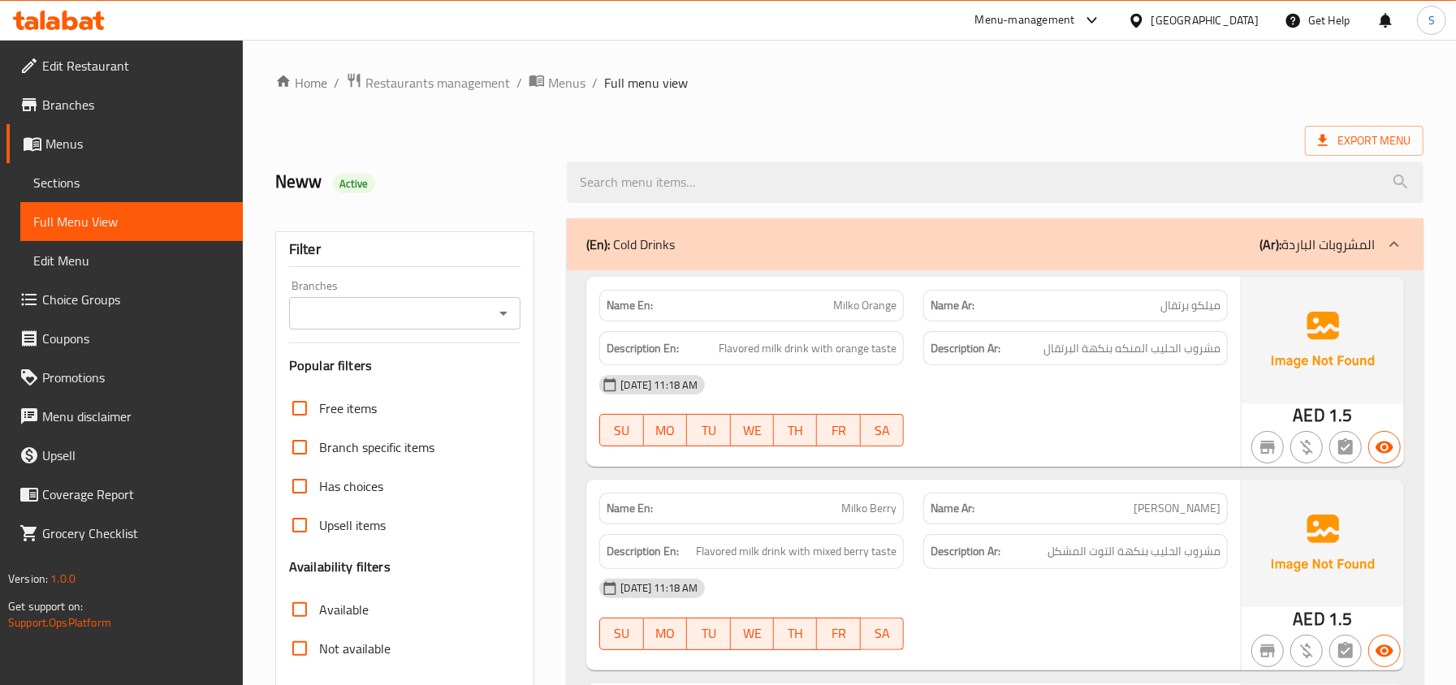
click at [738, 332] on div "Description En: Flavored milk drink with orange taste" at bounding box center [751, 348] width 304 height 35
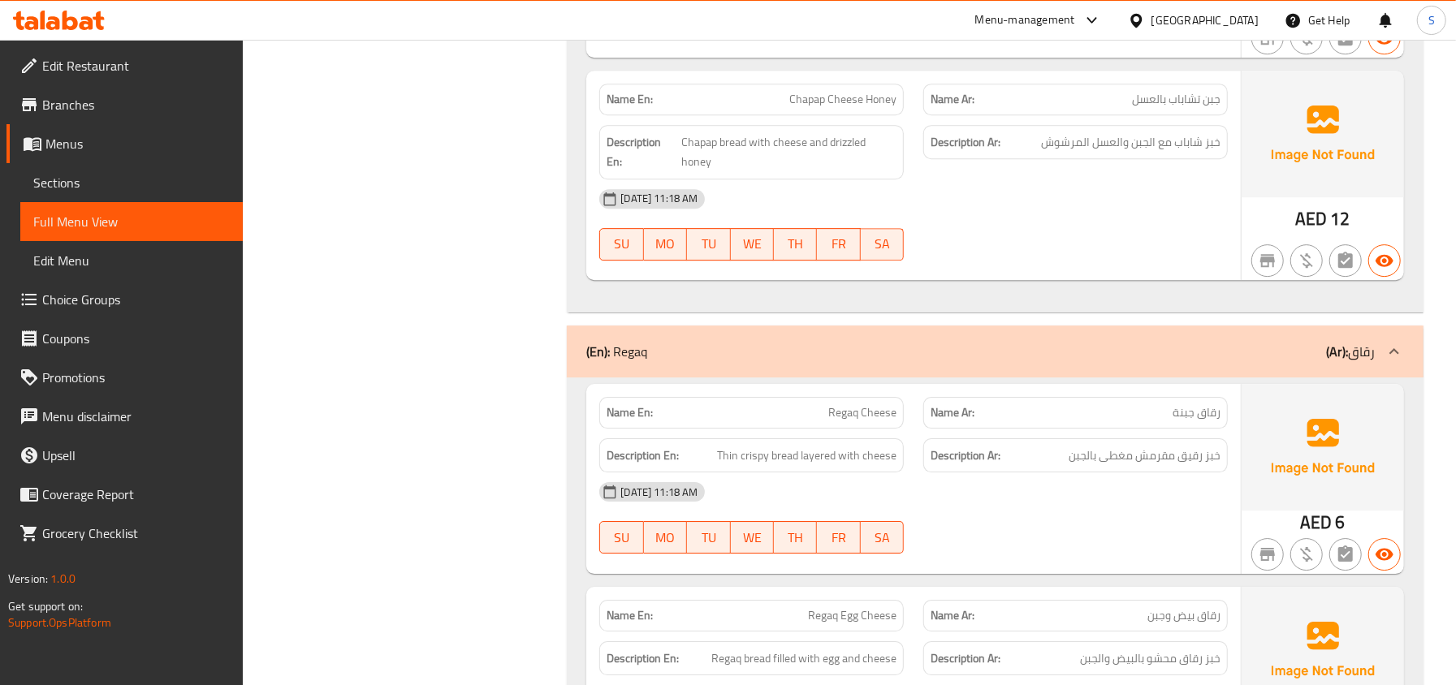
copy span "رقاق"
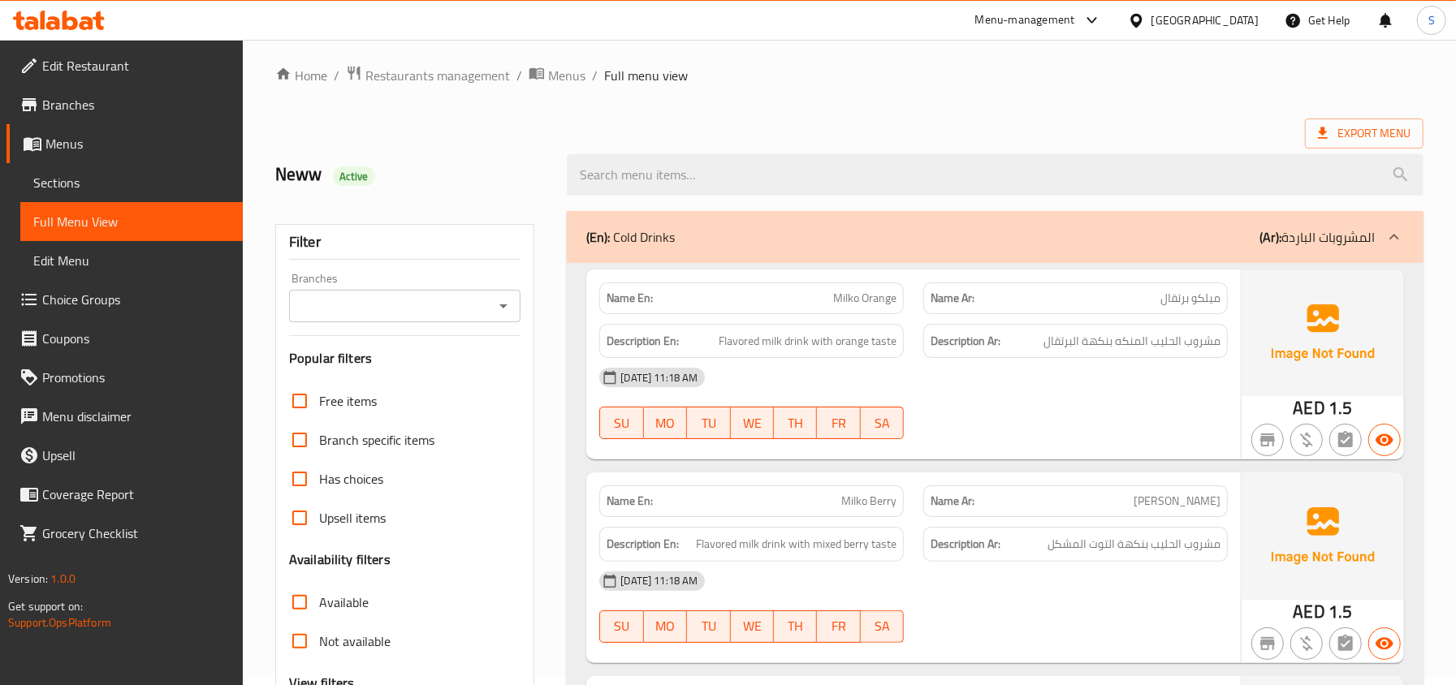
scroll to position [0, 0]
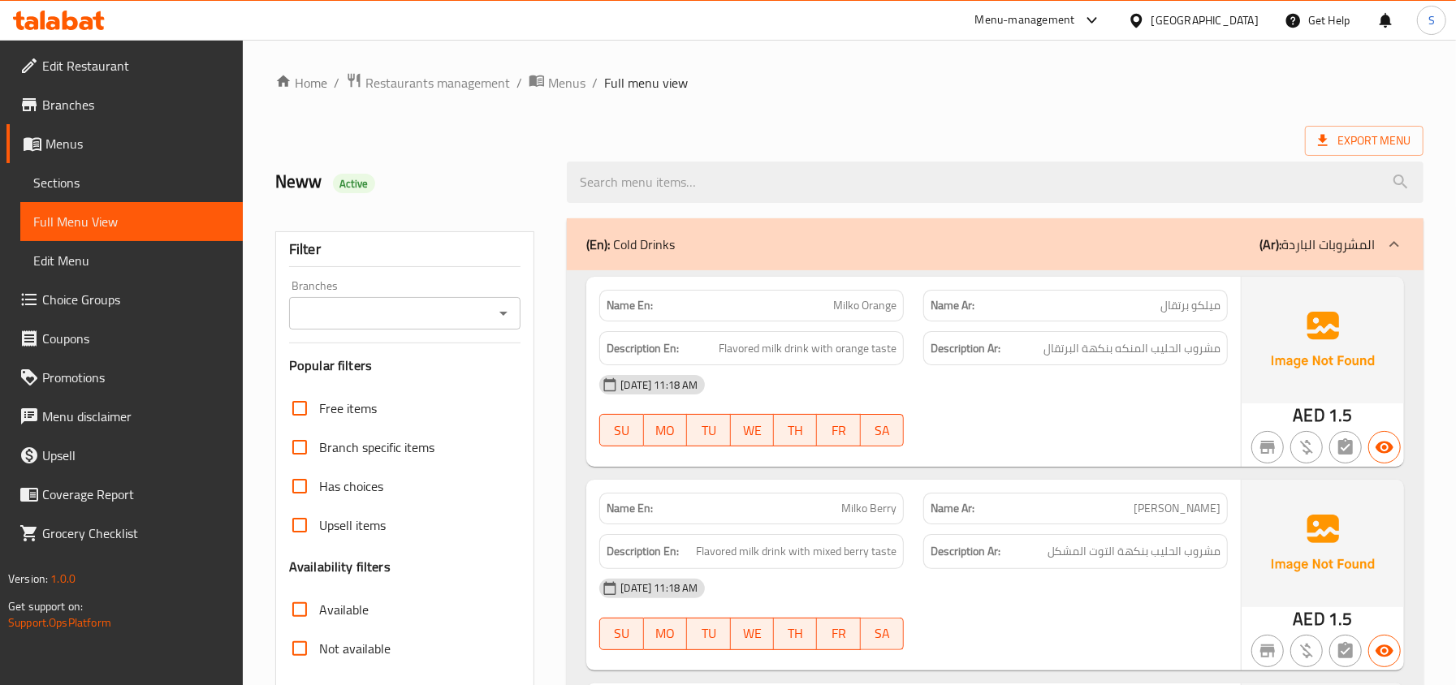
click at [1169, 400] on div "19-08-2025 11:18 AM" at bounding box center [913, 384] width 648 height 39
click at [498, 166] on div "Neww Active" at bounding box center [411, 182] width 292 height 72
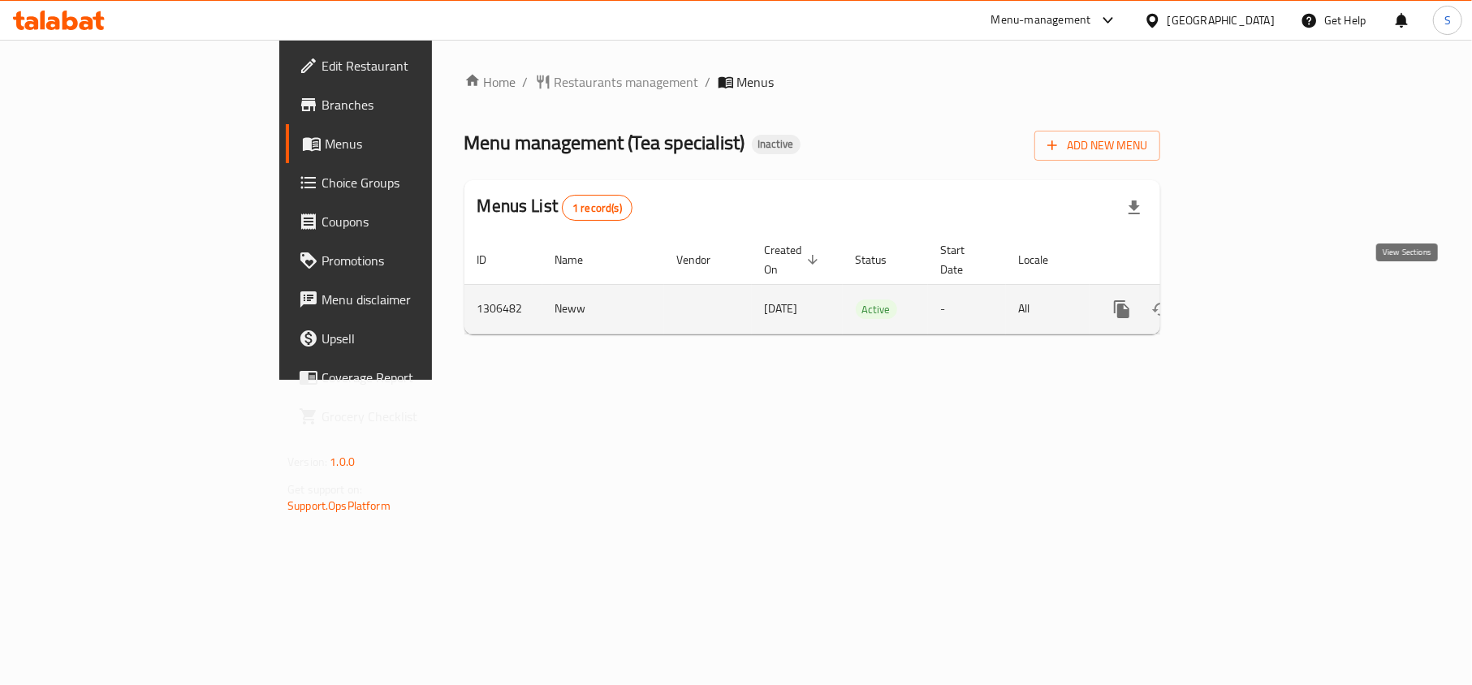
click at [1249, 300] on icon "enhanced table" at bounding box center [1238, 309] width 19 height 19
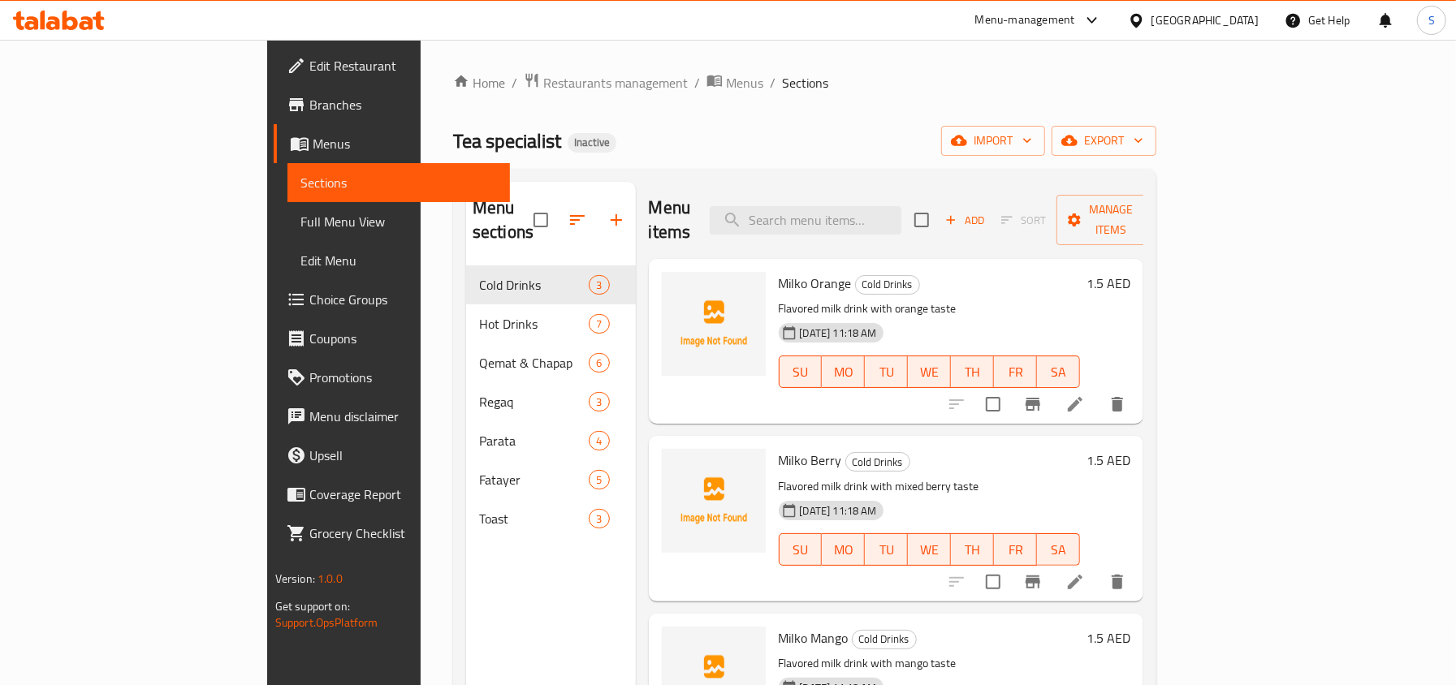
click at [995, 132] on div "Tea specialist Inactive import export" at bounding box center [804, 141] width 703 height 30
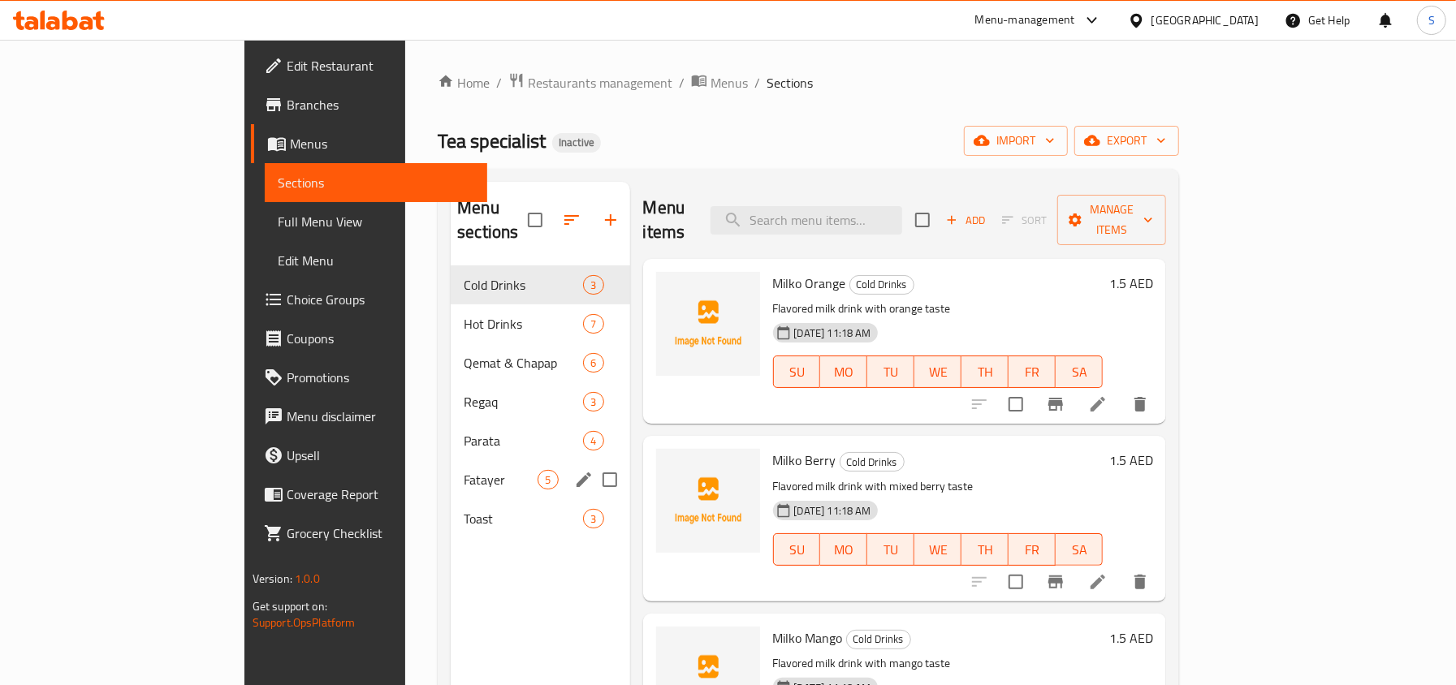
click at [464, 470] on span "Fatayer" at bounding box center [501, 479] width 74 height 19
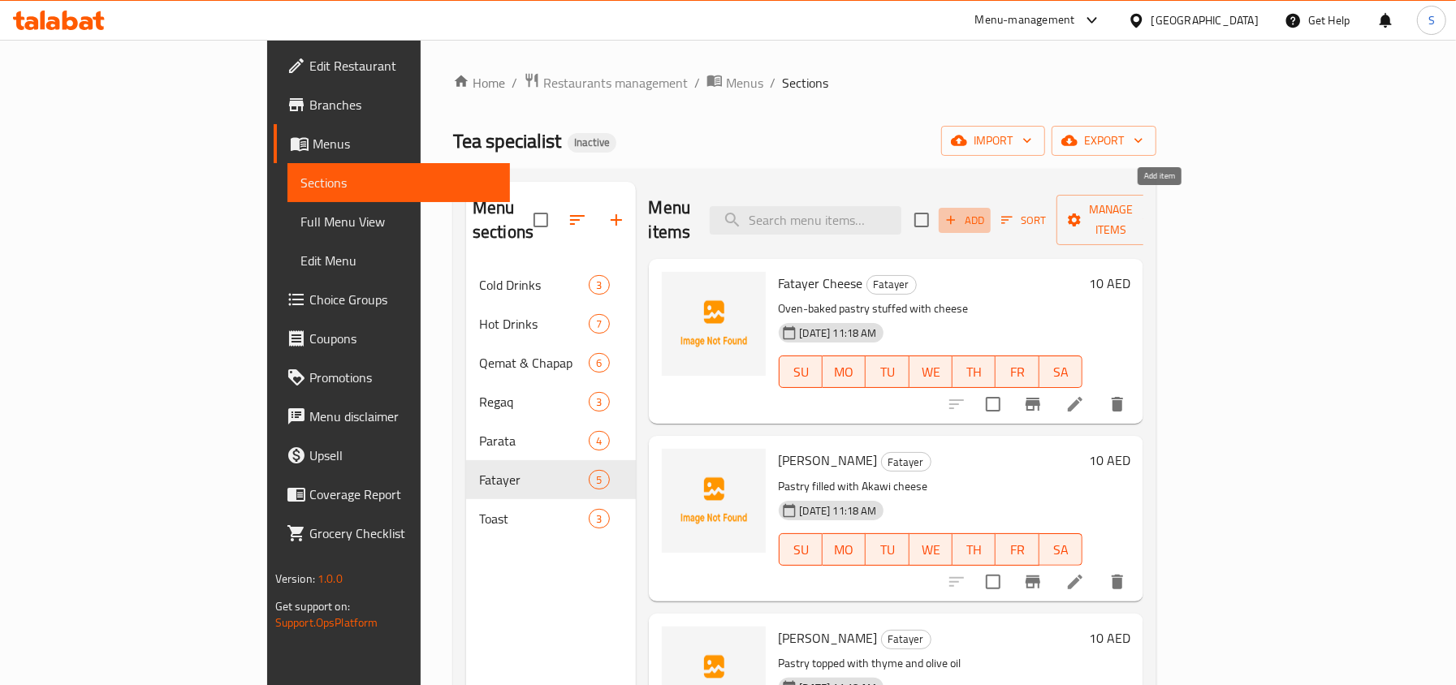
click at [958, 213] on icon "button" at bounding box center [950, 220] width 15 height 15
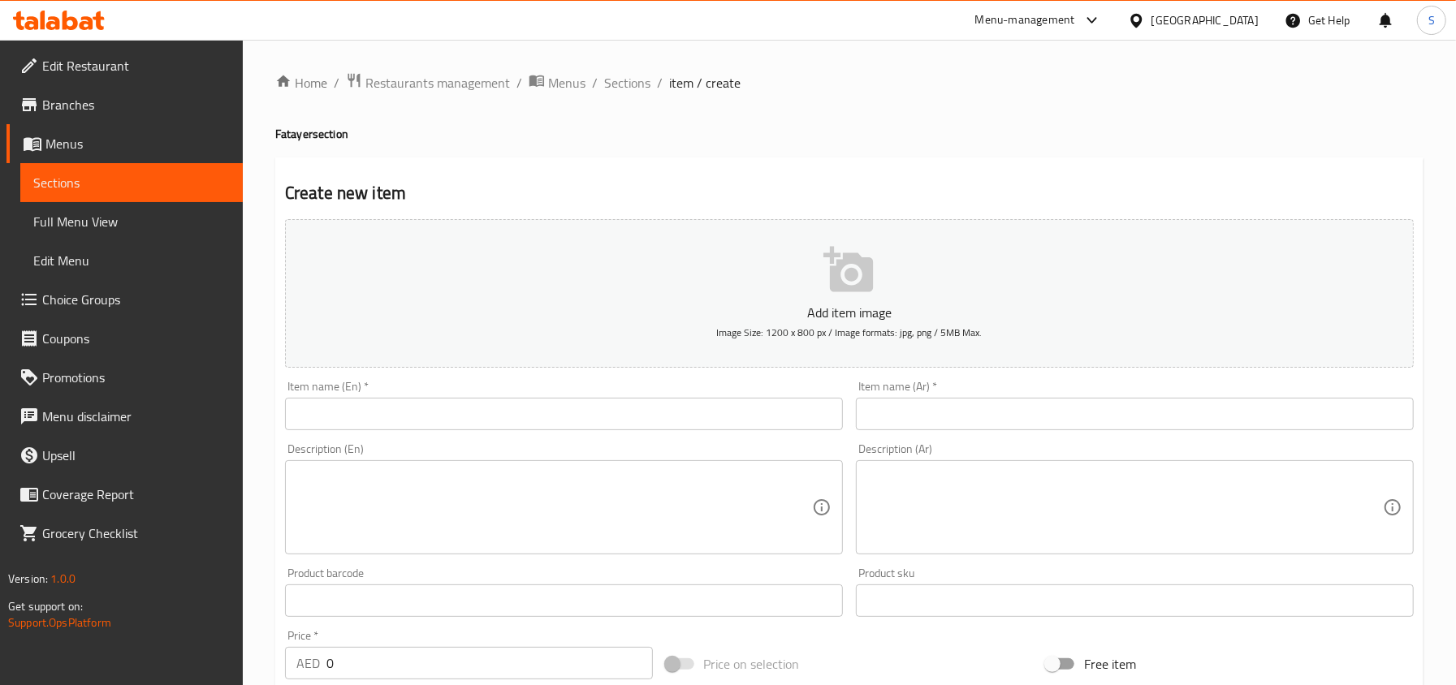
click at [403, 417] on input "text" at bounding box center [564, 414] width 558 height 32
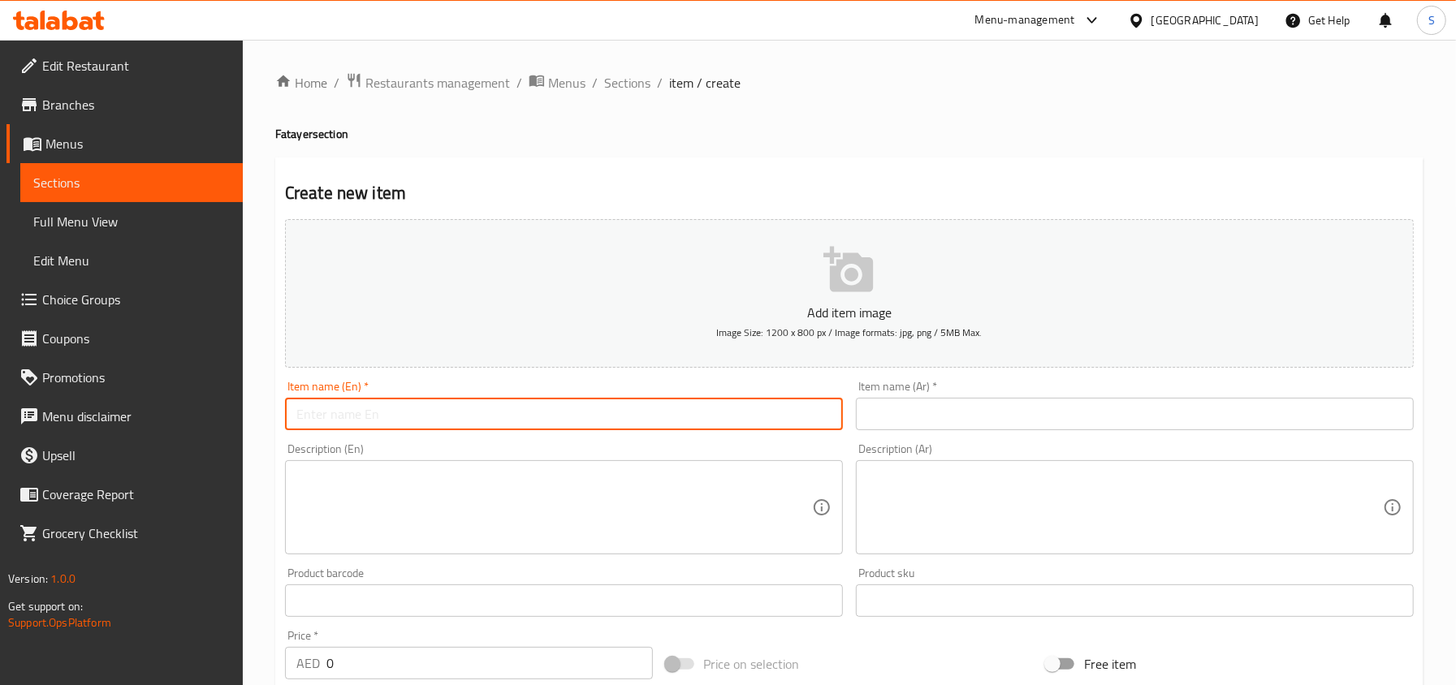
paste input "Fatayer Chips Oman / Amwaj"
type input "Fatayer Chips Oman"
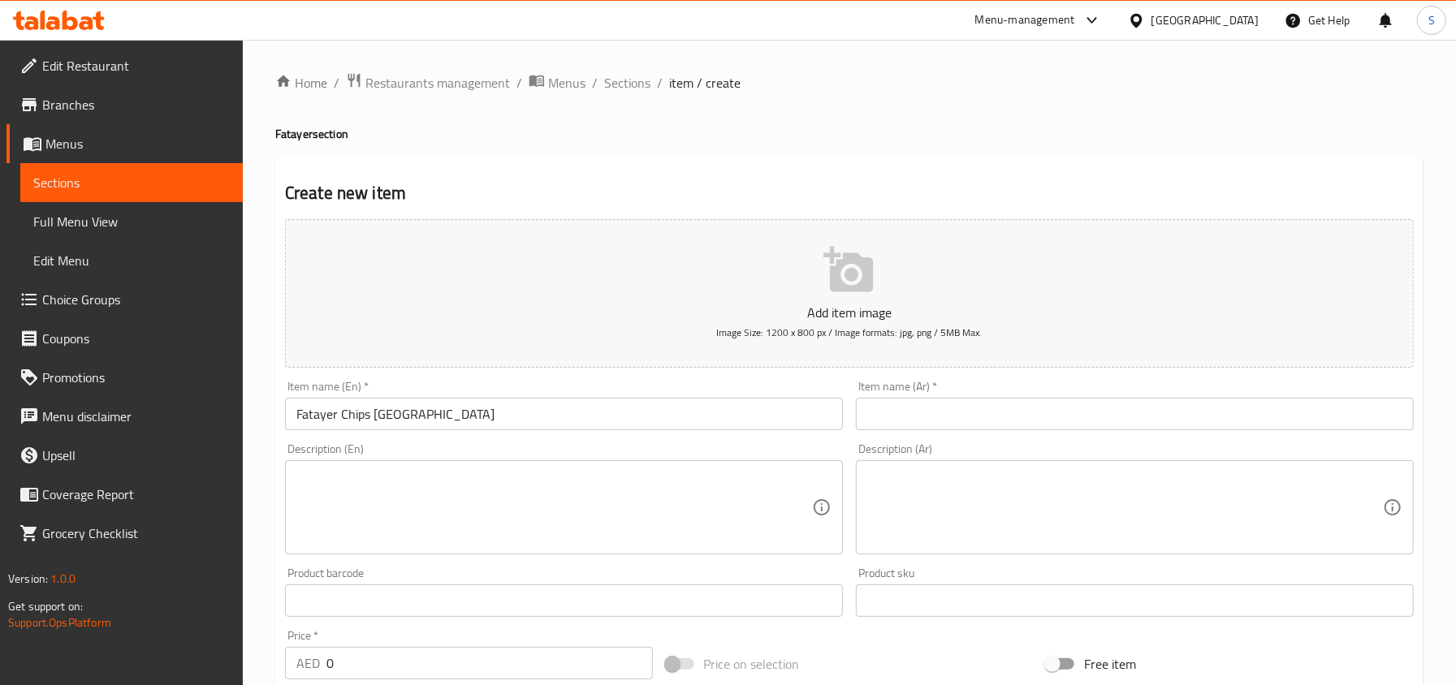
click at [433, 507] on textarea at bounding box center [553, 507] width 515 height 77
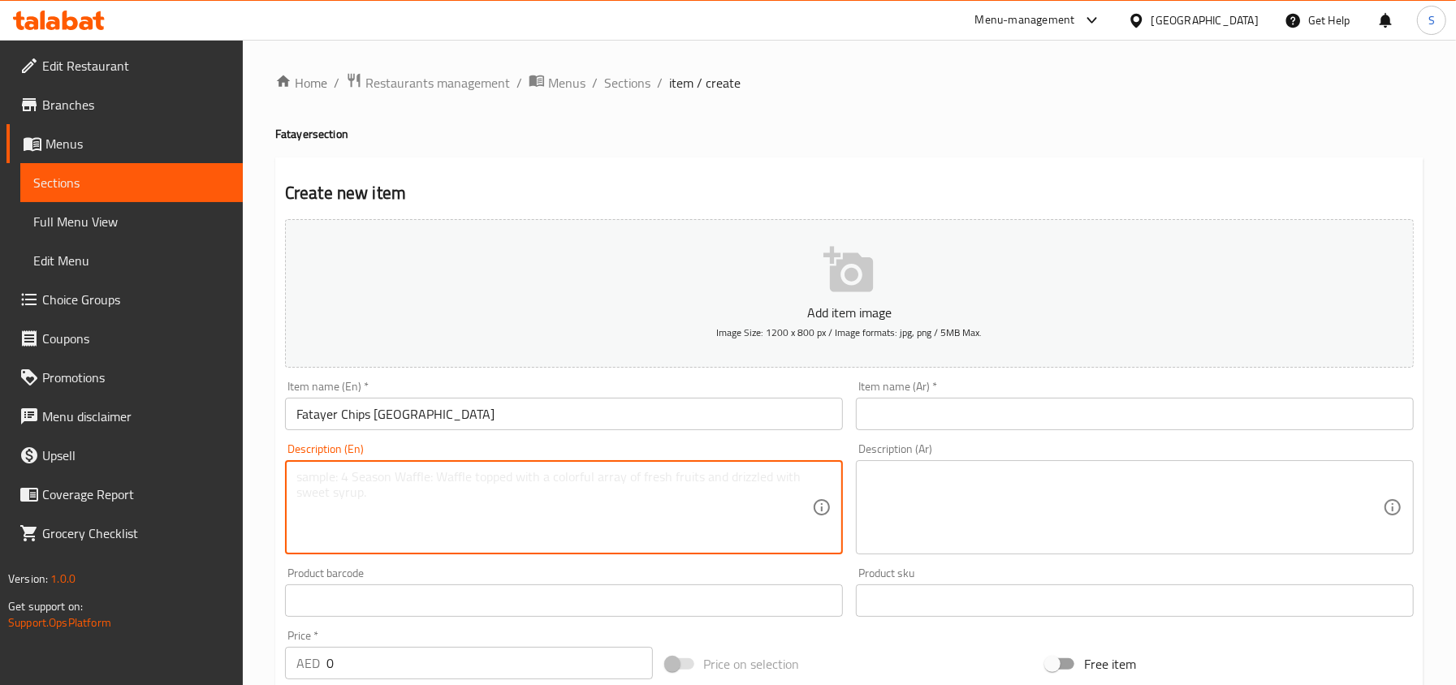
paste textarea "Pastry with cheese and Oman chips"
type textarea "Pastry with cheese and Oman chips"
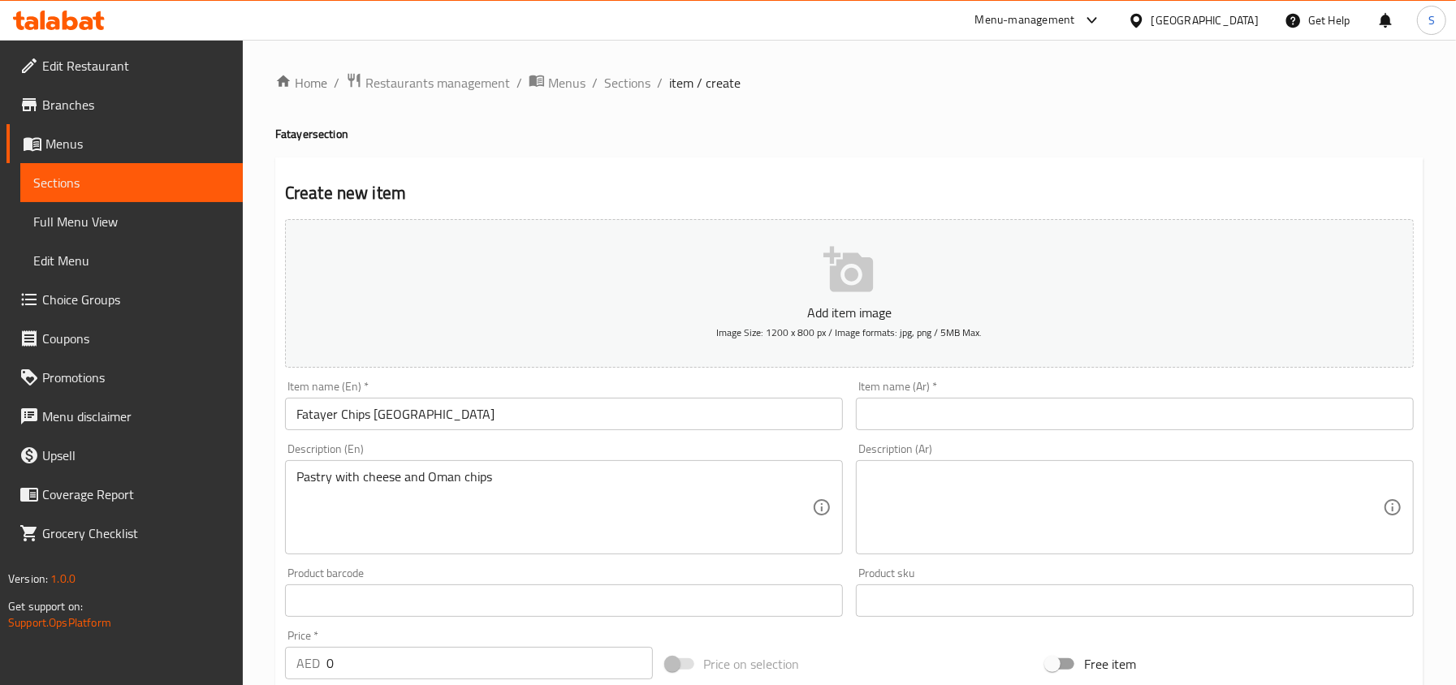
click at [348, 654] on input "0" at bounding box center [489, 663] width 326 height 32
paste input "13"
type input "13"
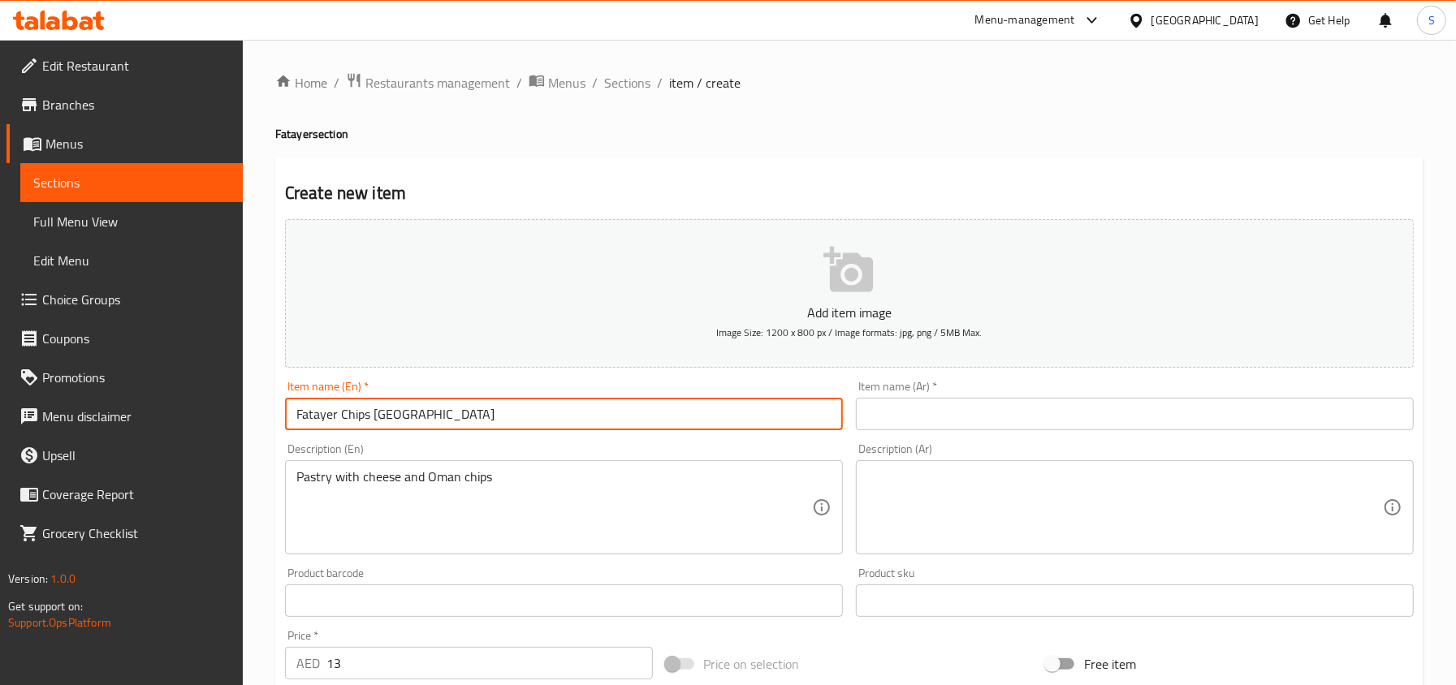
click at [403, 407] on input "Fatayer Chips [GEOGRAPHIC_DATA]" at bounding box center [564, 414] width 558 height 32
click at [1042, 423] on input "text" at bounding box center [1135, 414] width 558 height 32
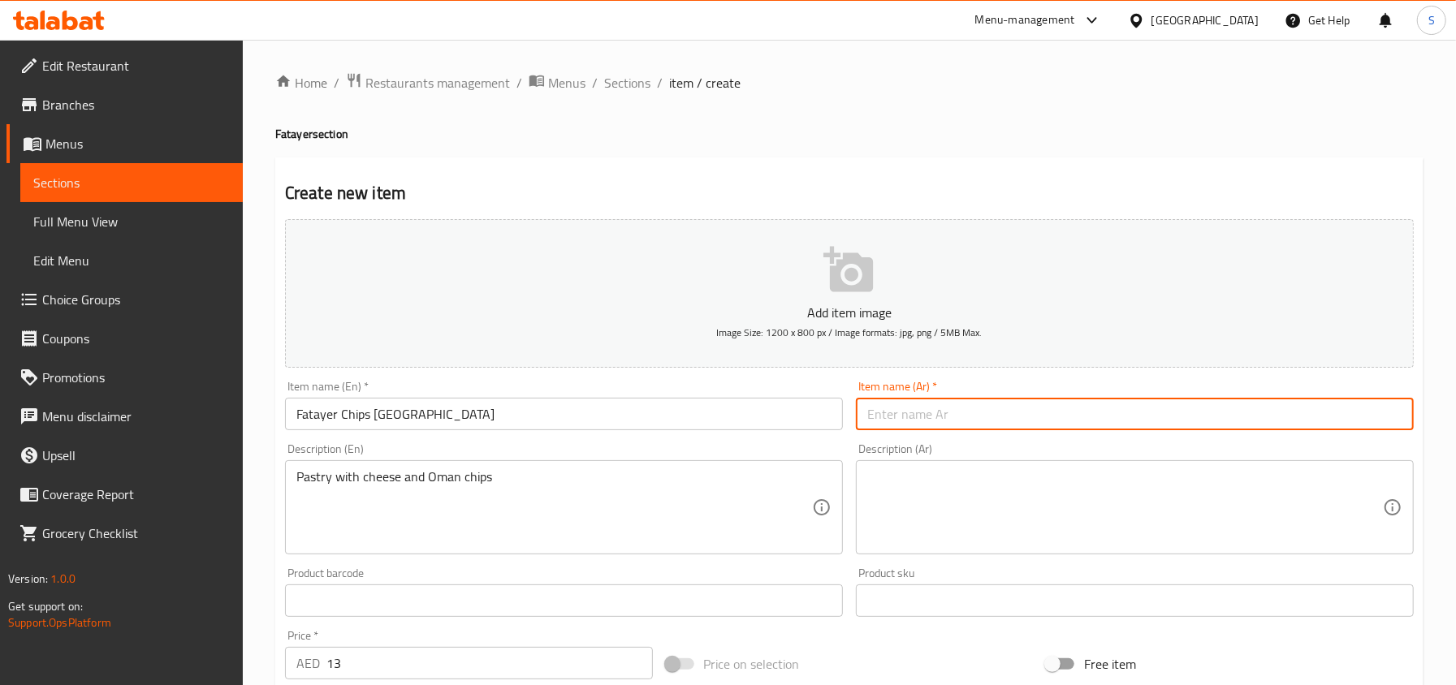
paste input "فطاير شيبس عمان"
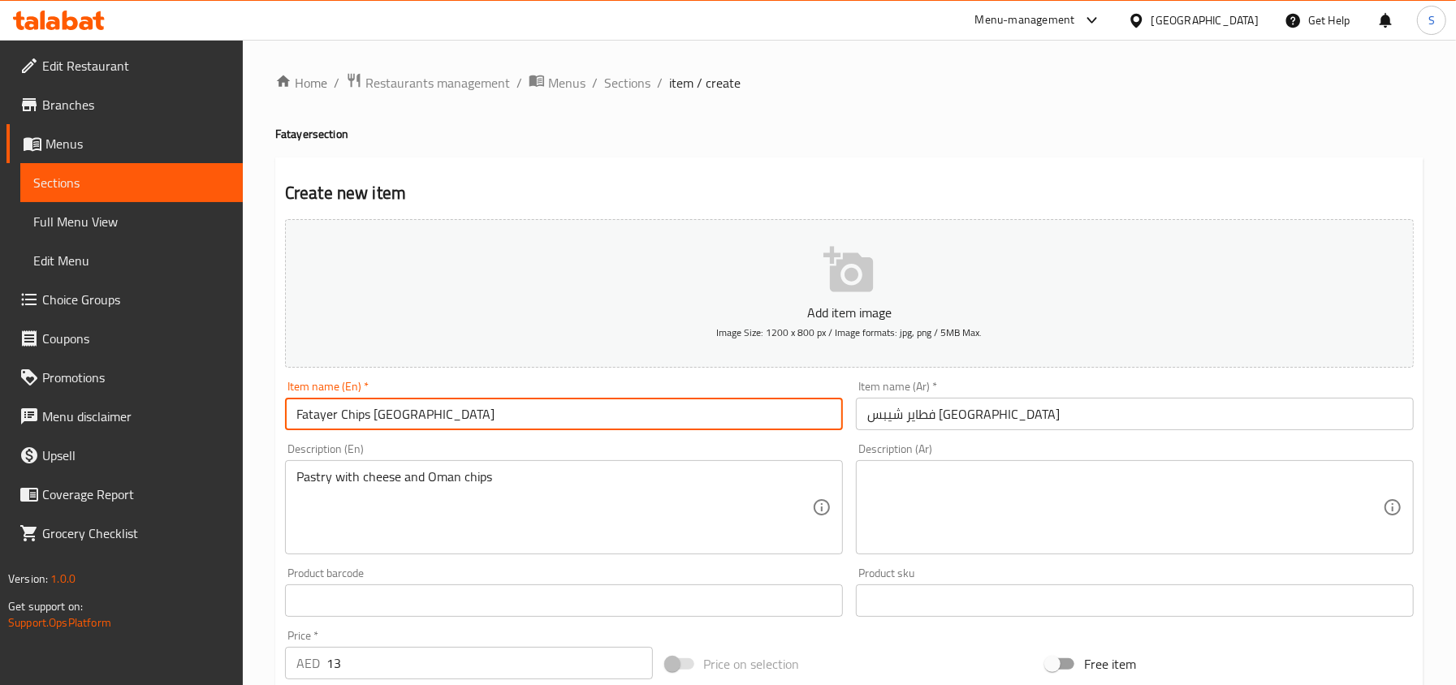
drag, startPoint x: 339, startPoint y: 416, endPoint x: 481, endPoint y: 419, distance: 141.3
click at [481, 419] on input "Fatayer Chips [GEOGRAPHIC_DATA]" at bounding box center [564, 414] width 558 height 32
click at [940, 417] on input "فطاير شيبس عمان" at bounding box center [1135, 414] width 558 height 32
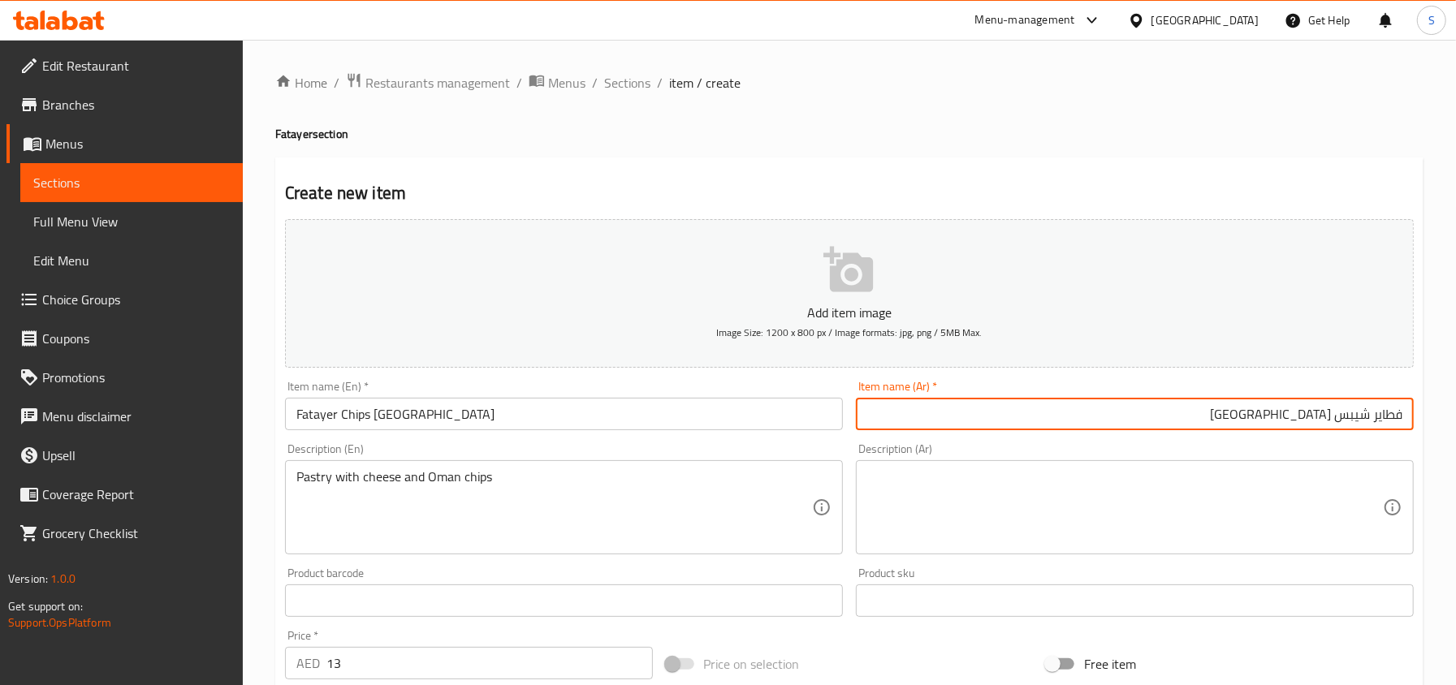
drag, startPoint x: 1367, startPoint y: 409, endPoint x: 1229, endPoint y: 411, distance: 138.0
click at [1229, 411] on input "فطاير شيبس عمان" at bounding box center [1135, 414] width 558 height 32
paste input "طاط"
type input "فطاير بطاطس [GEOGRAPHIC_DATA]"
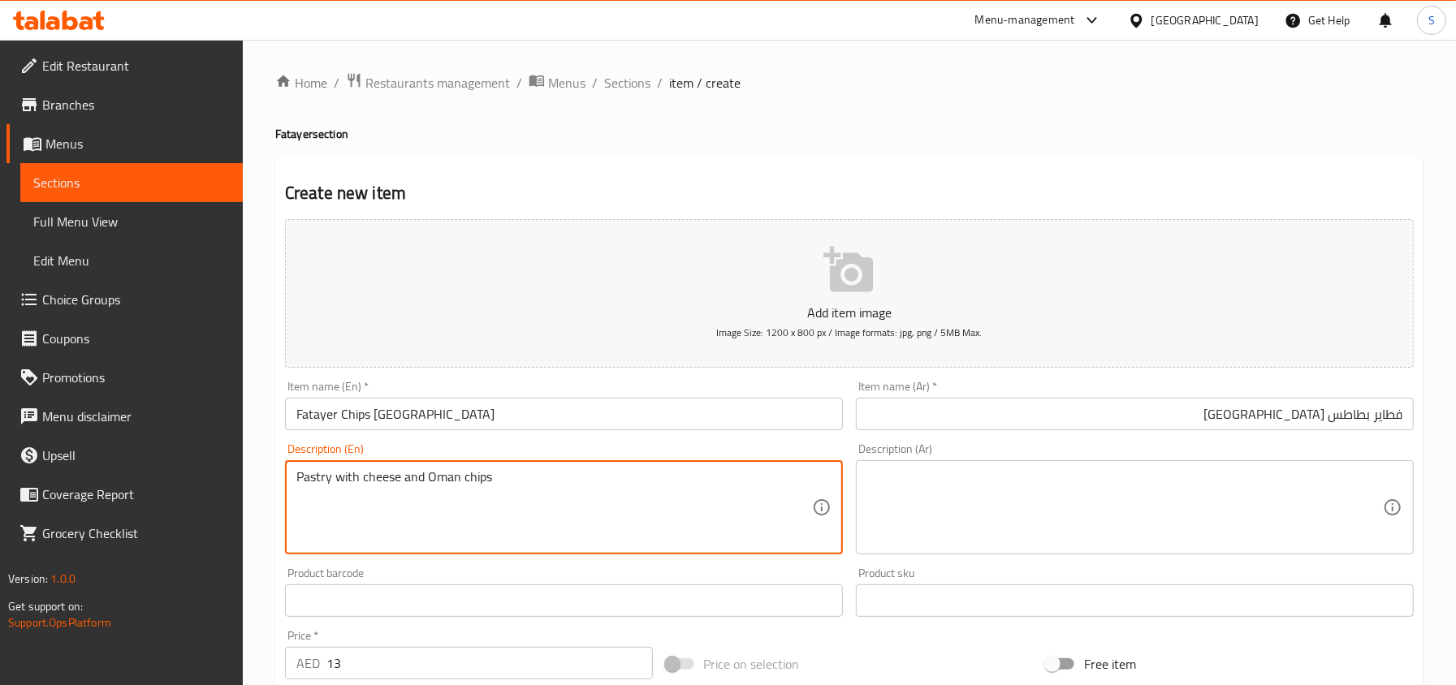
click at [401, 481] on textarea "Pastry with cheese and Oman chips" at bounding box center [553, 507] width 515 height 77
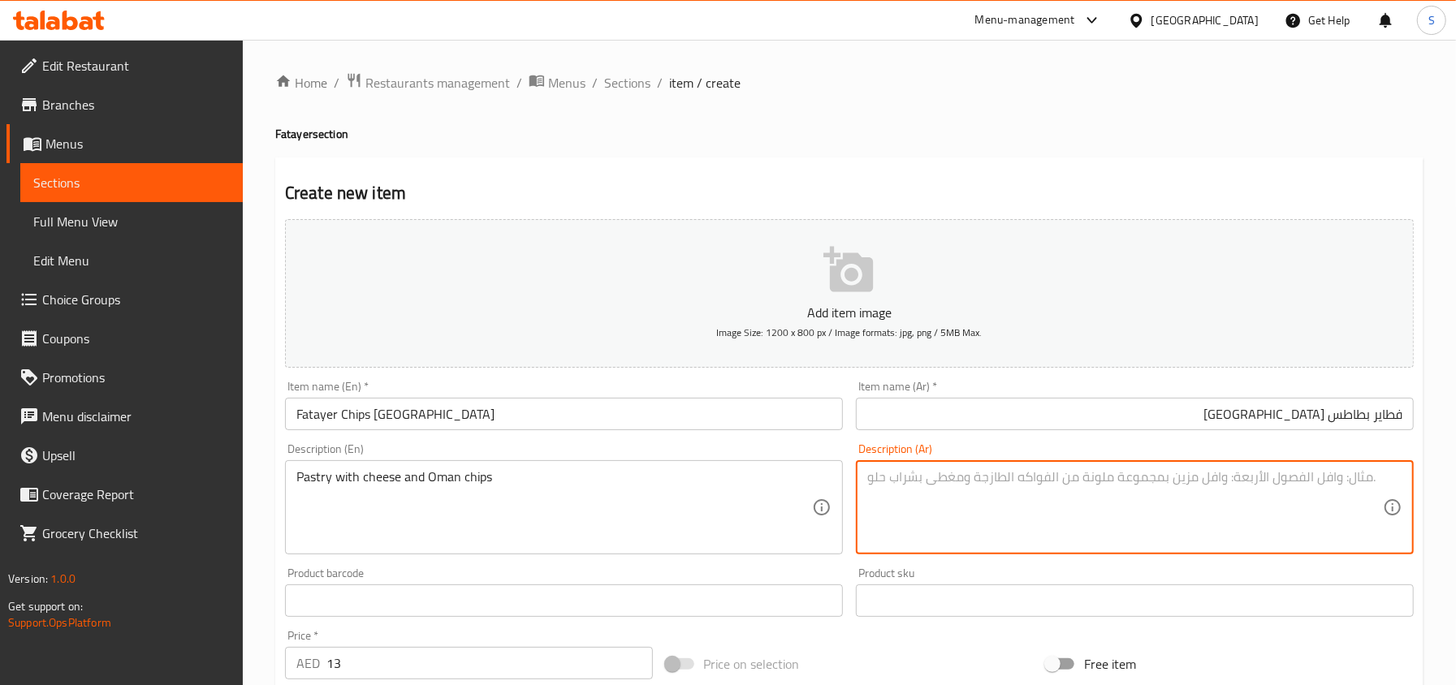
click at [953, 476] on textarea at bounding box center [1124, 507] width 515 height 77
paste textarea "معجنات بالجبن ورقائق عمان"
click at [1361, 414] on input "فطاير بطاطس [GEOGRAPHIC_DATA]" at bounding box center [1135, 414] width 558 height 32
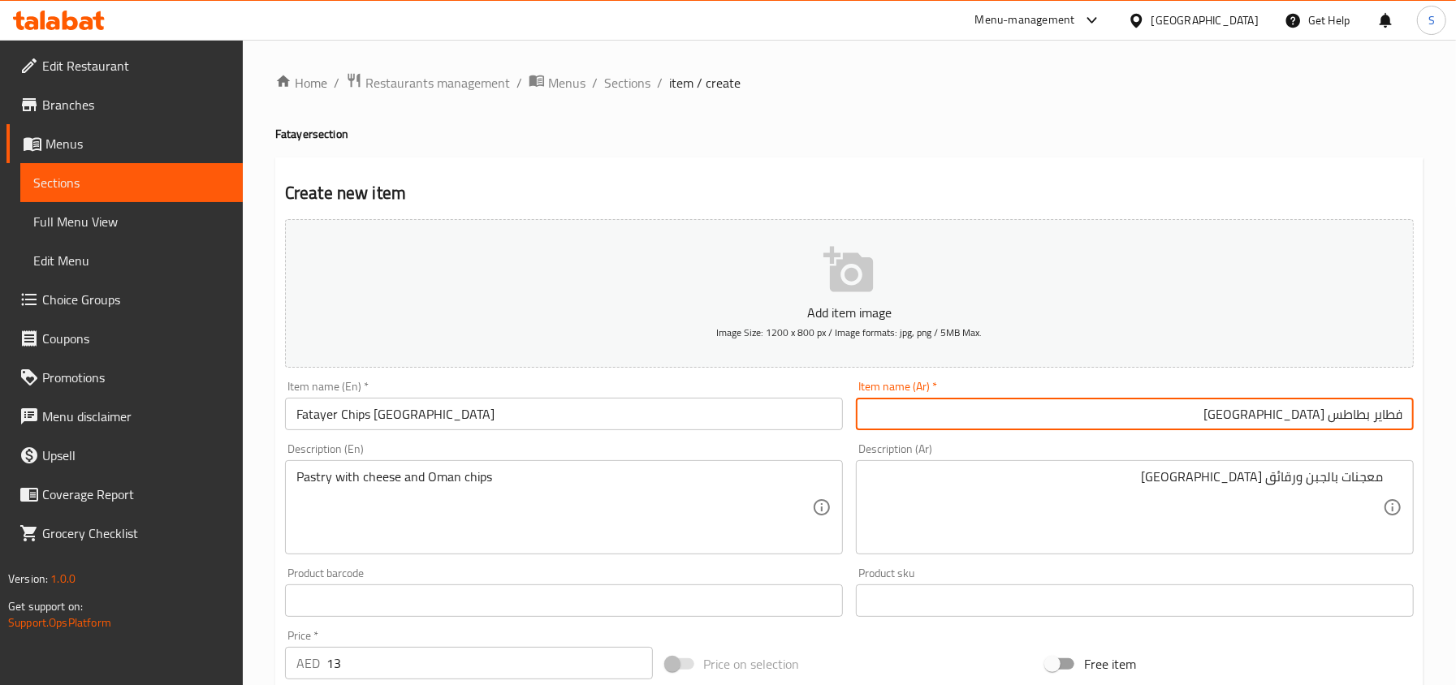
click at [1361, 414] on input "فطاير بطاطس [GEOGRAPHIC_DATA]" at bounding box center [1135, 414] width 558 height 32
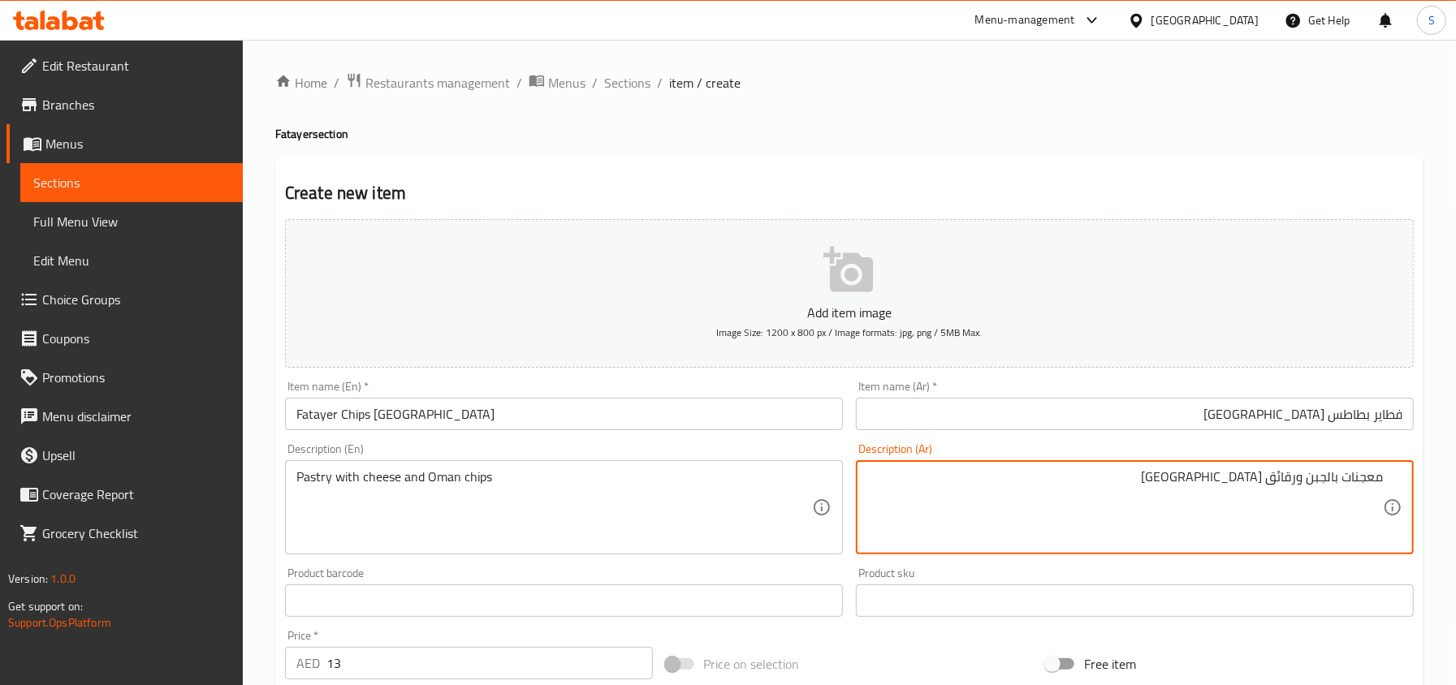
click at [1283, 477] on textarea "معجنات بالجبن ورقائق عمان" at bounding box center [1124, 507] width 515 height 77
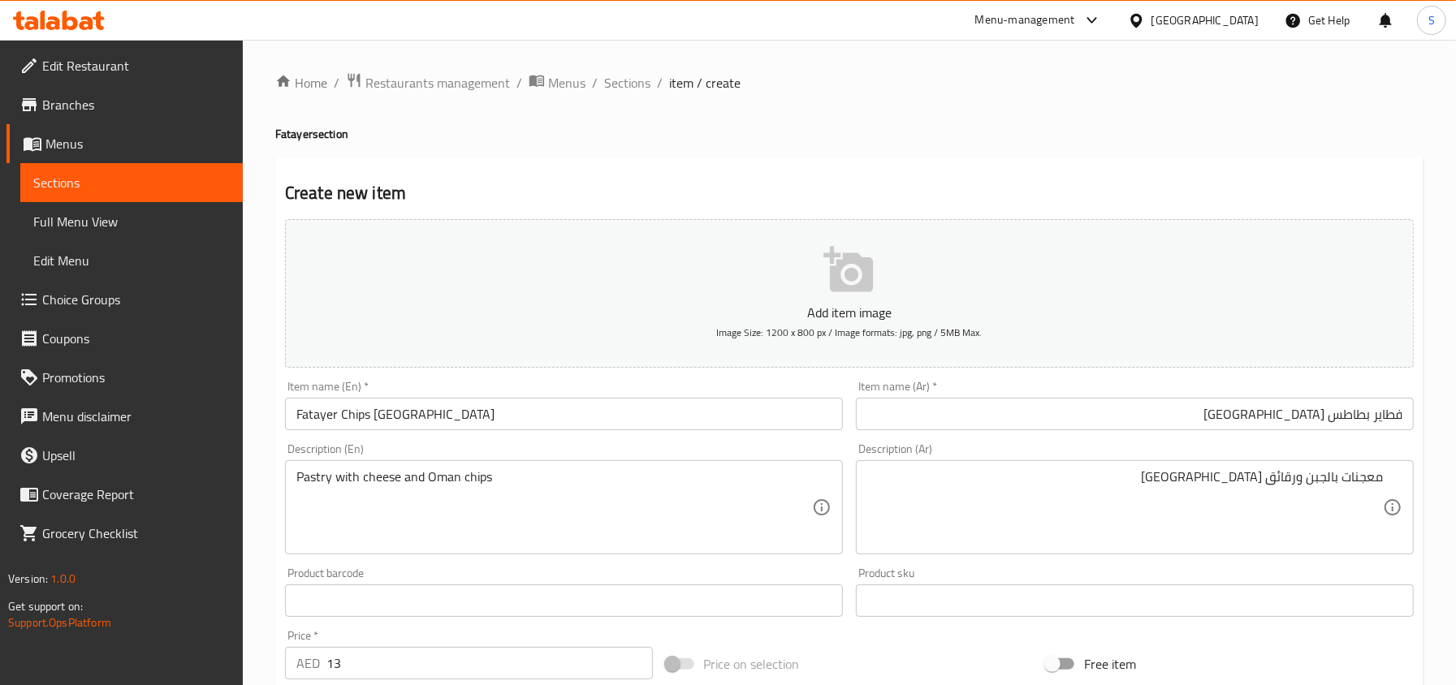
click at [1283, 477] on textarea "معجنات بالجبن ورقائق عمان" at bounding box center [1124, 507] width 515 height 77
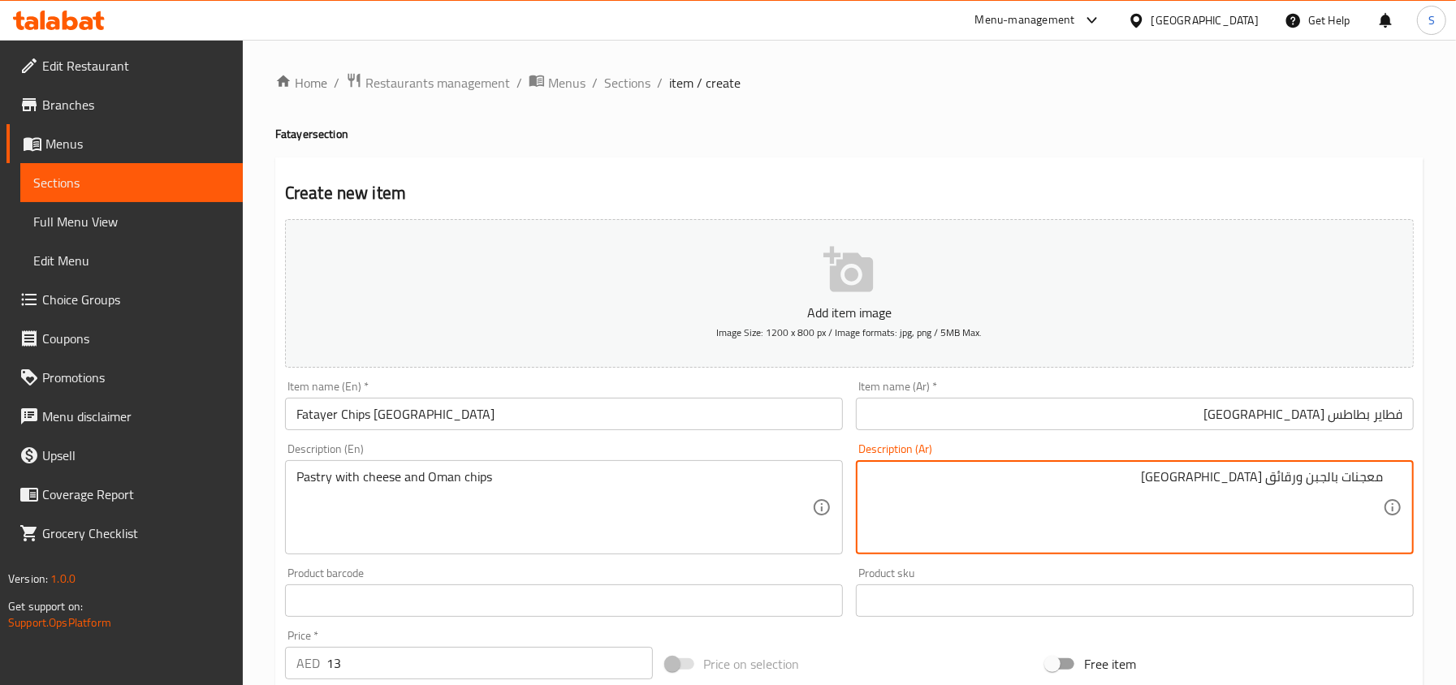
click at [1296, 477] on textarea "معجنات بالجبن ورقائق عمان" at bounding box center [1124, 507] width 515 height 77
paste textarea "طاطس"
type textarea "معجنات بالجبن وبطاطس [GEOGRAPHIC_DATA]"
click at [472, 424] on input "Fatayer Chips Oman" at bounding box center [564, 414] width 558 height 32
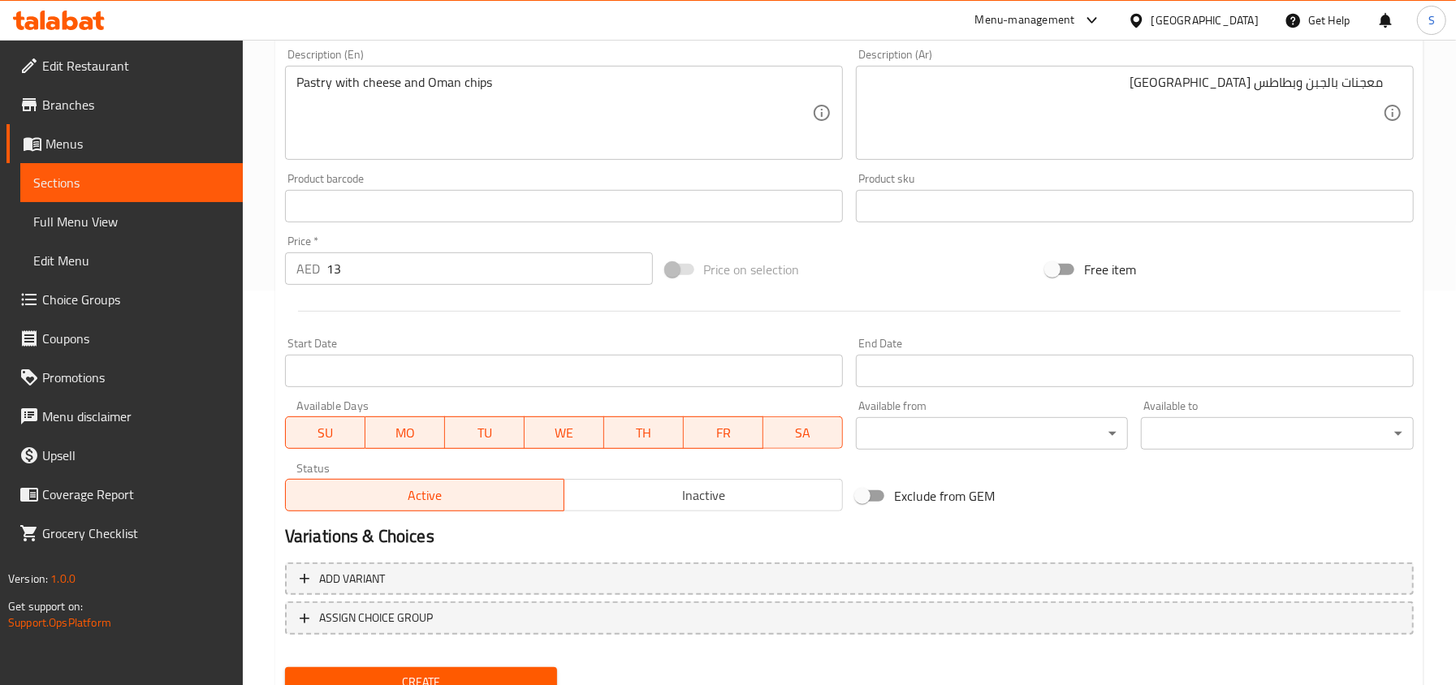
scroll to position [461, 0]
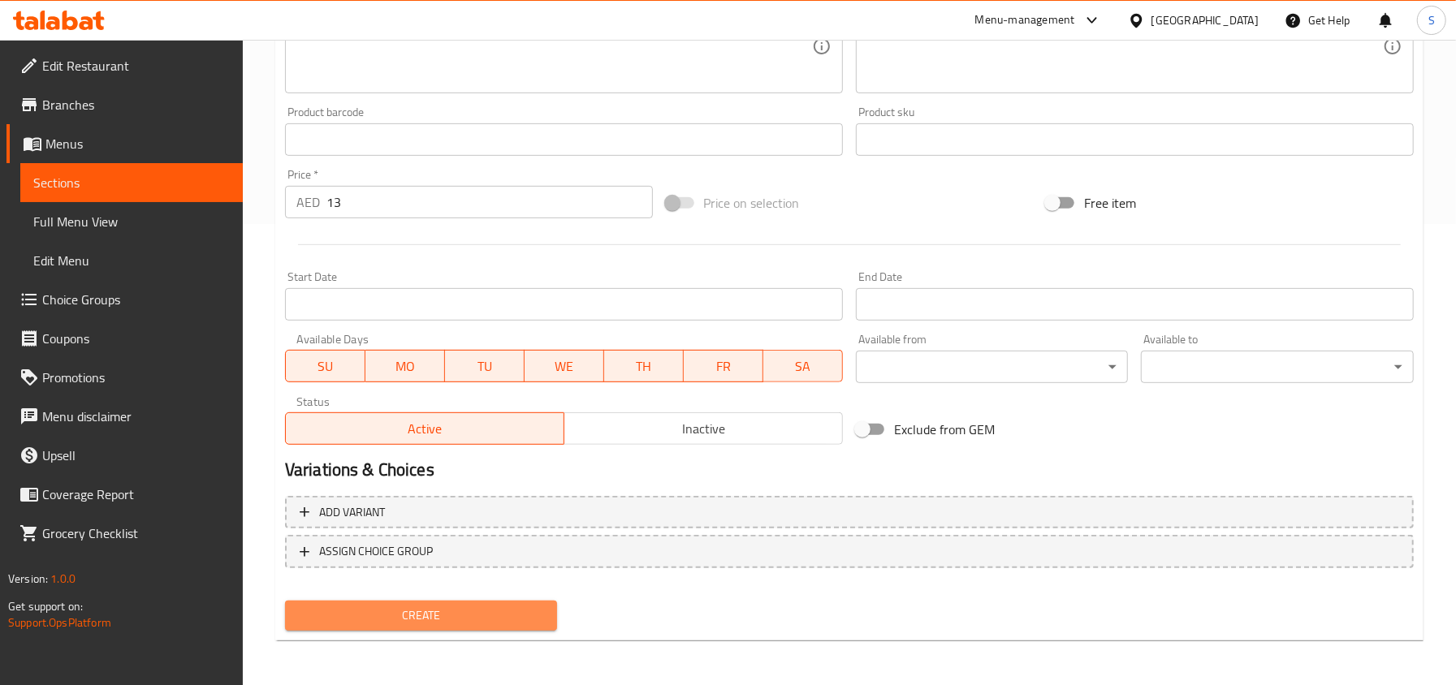
click at [380, 609] on span "Create" at bounding box center [421, 616] width 247 height 20
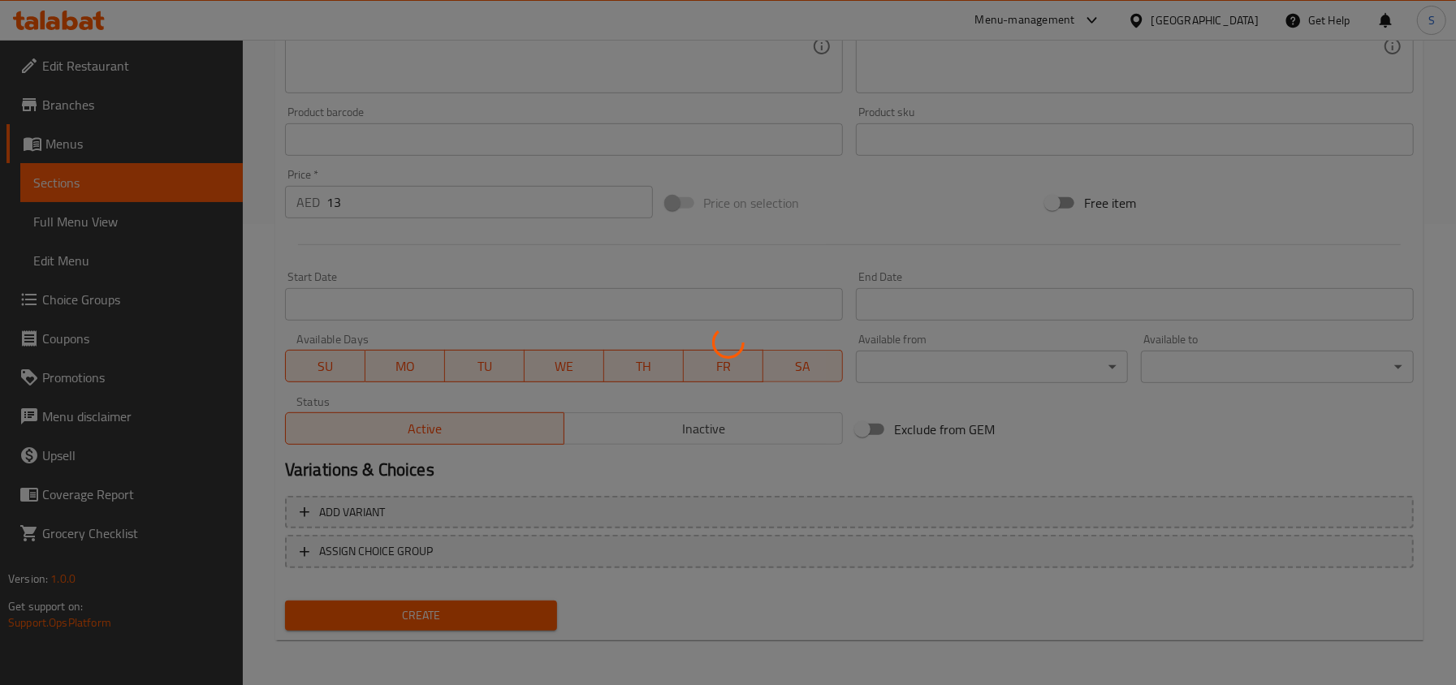
type input "0"
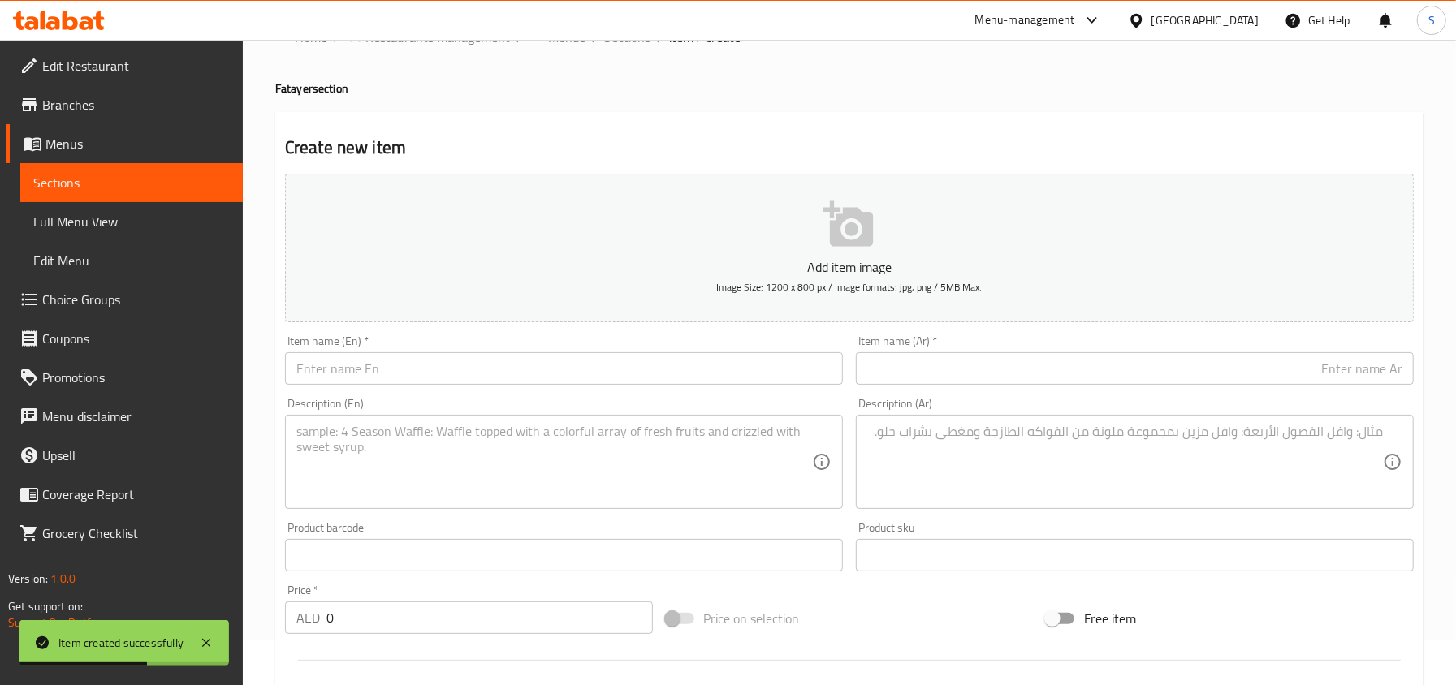
scroll to position [28, 0]
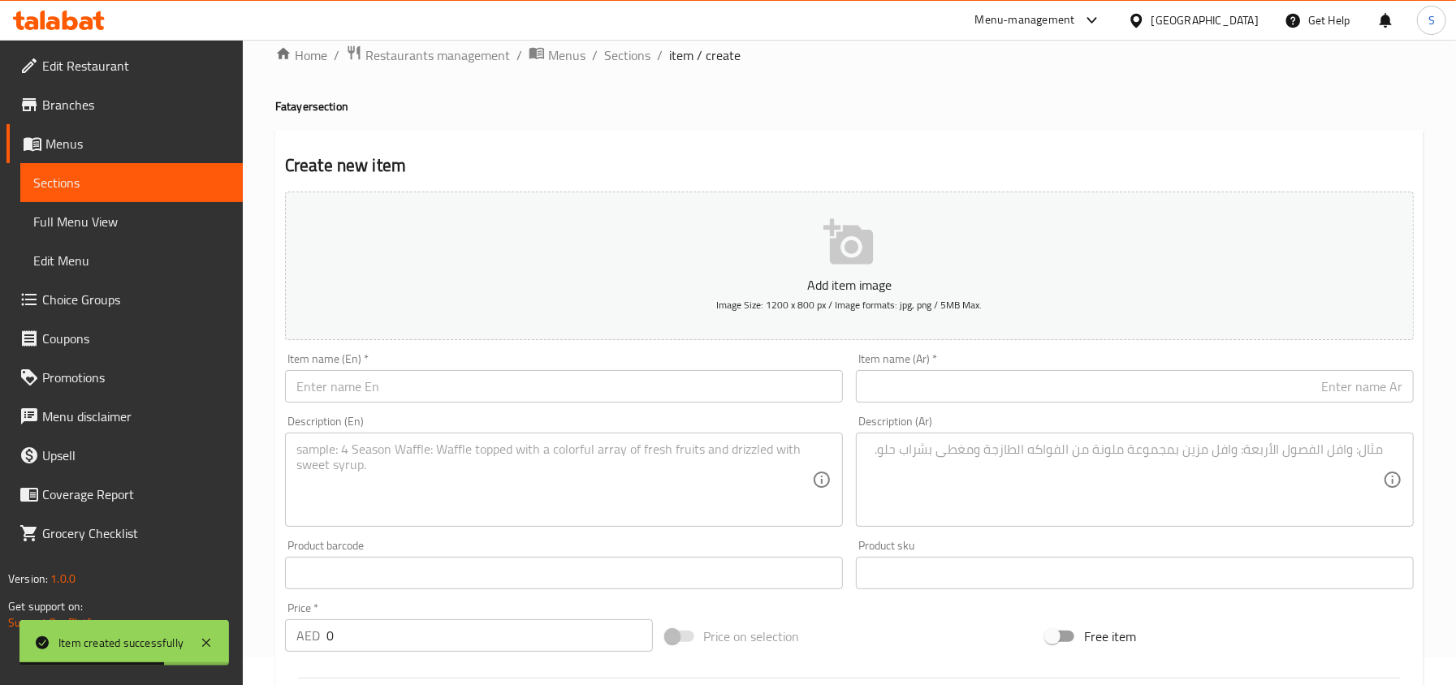
click at [334, 388] on input "text" at bounding box center [564, 386] width 558 height 32
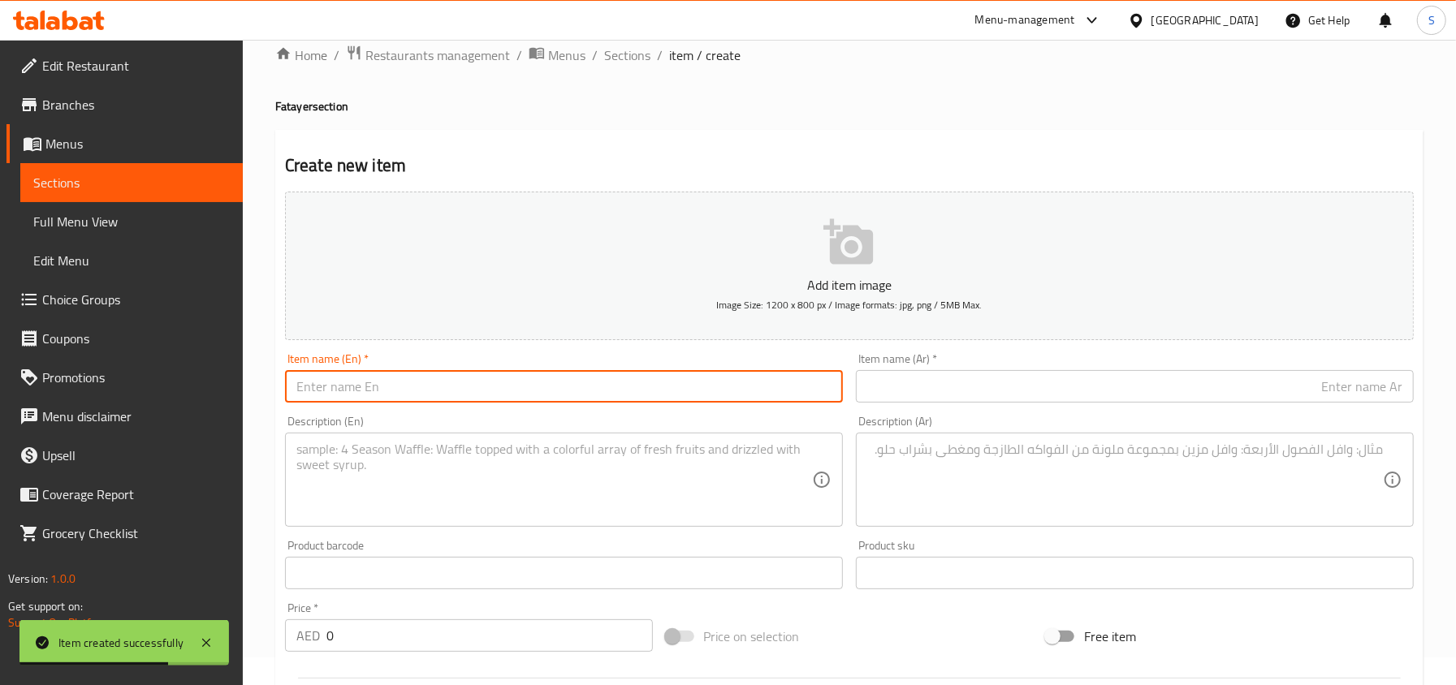
paste input "Fatayer Chips Oman / Amwaj"
drag, startPoint x: 412, startPoint y: 390, endPoint x: 342, endPoint y: 388, distance: 70.6
click at [342, 388] on input "Fatayer Chips Oman / Amwaj" at bounding box center [564, 386] width 558 height 32
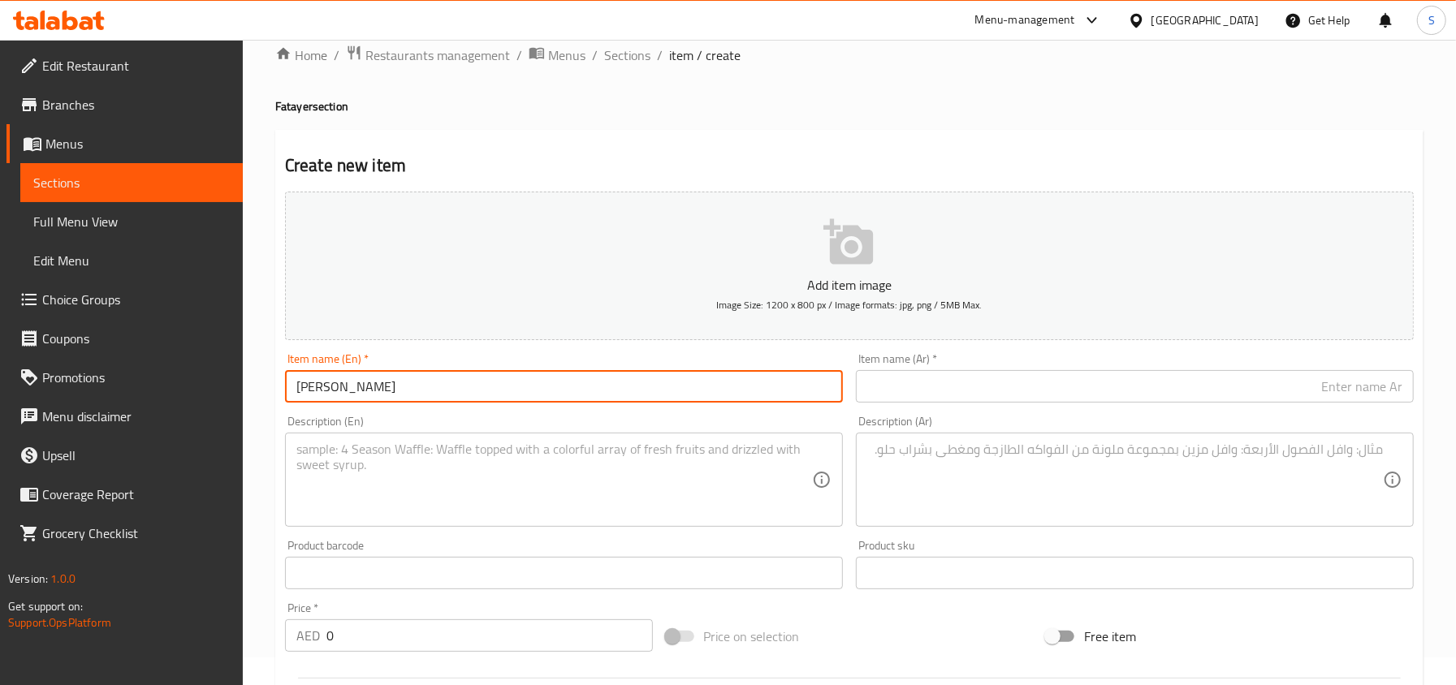
click at [419, 398] on input "Fatayer Amwaj" at bounding box center [564, 386] width 558 height 32
type input "Fatayer Amwaj"
click at [963, 383] on input "text" at bounding box center [1135, 386] width 558 height 32
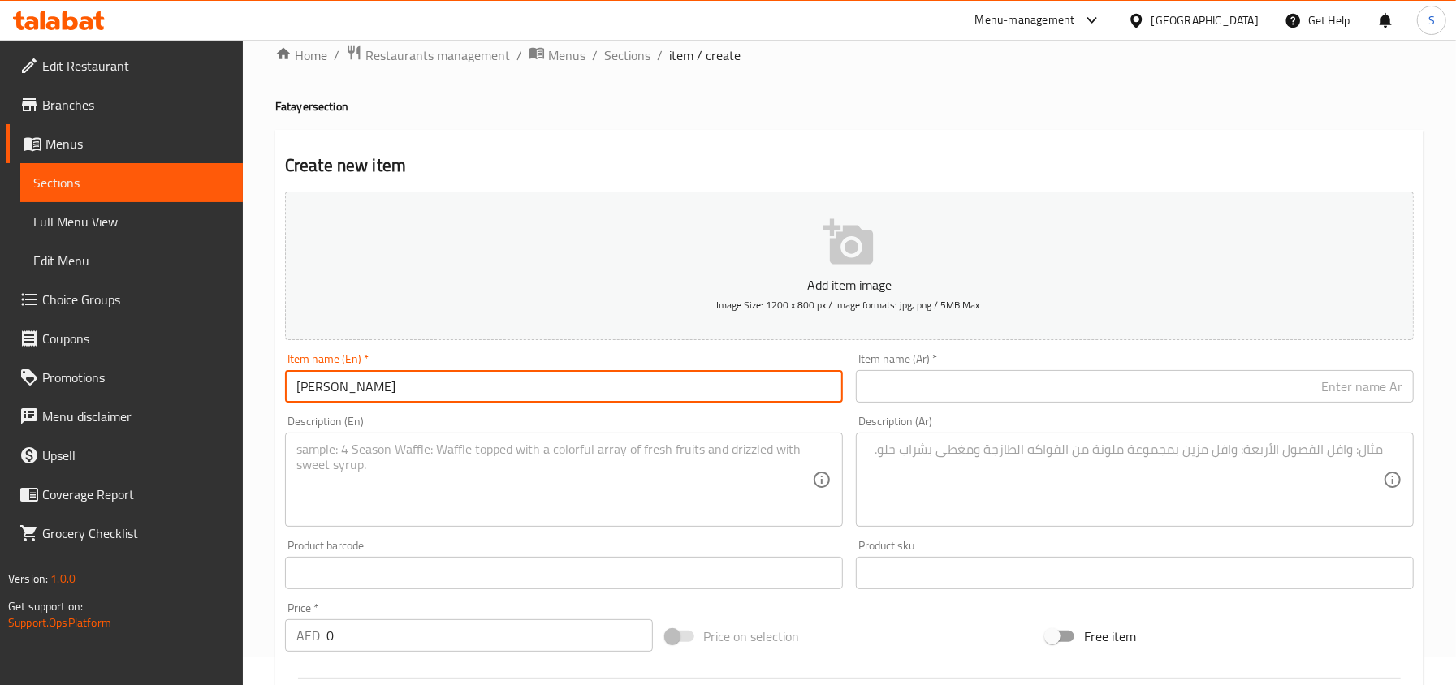
paste input "فطاير أمواج"
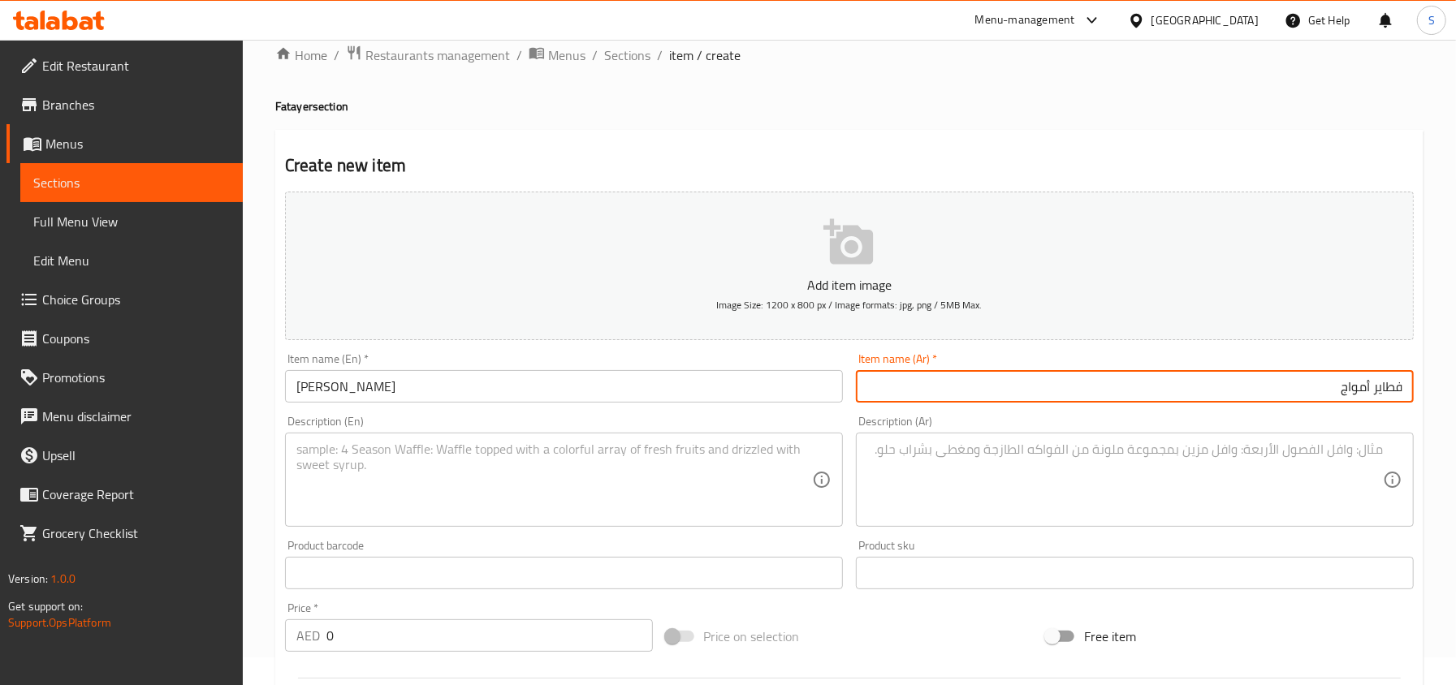
type input "فطاير أمواج"
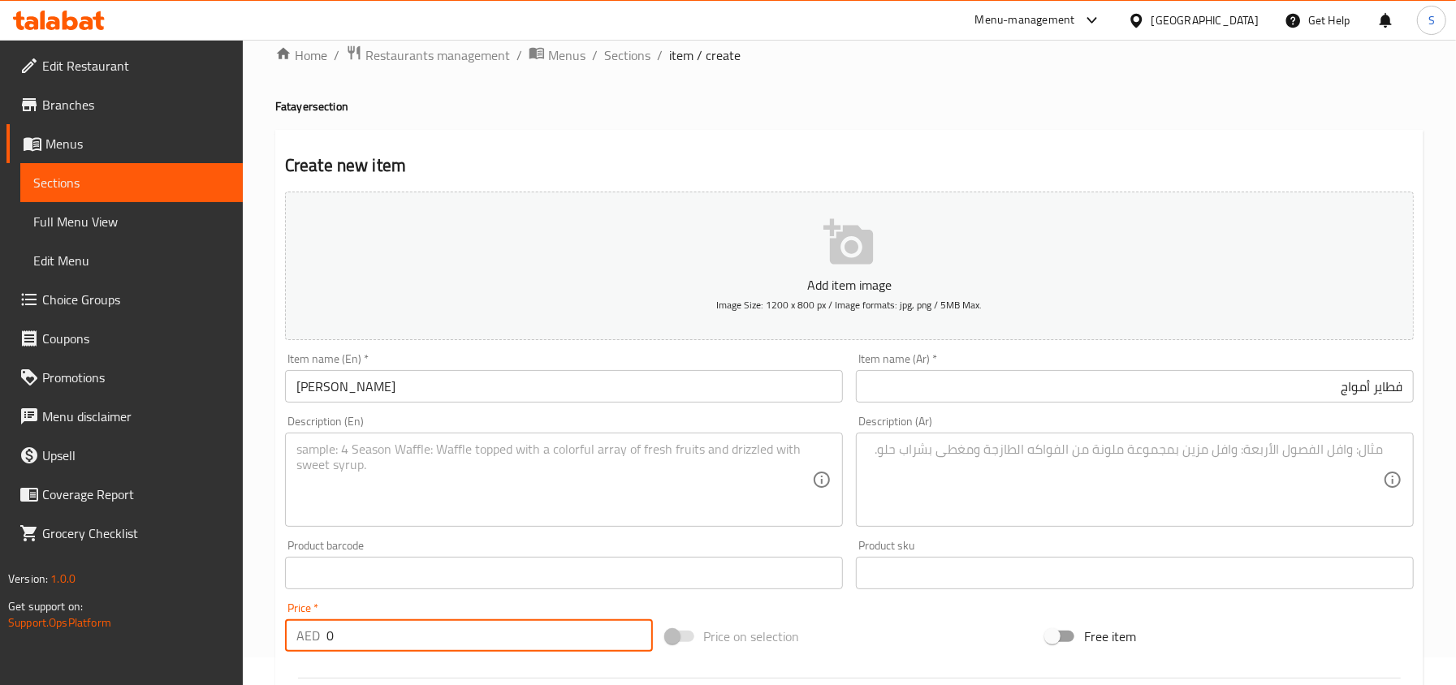
click at [446, 625] on input "0" at bounding box center [489, 635] width 326 height 32
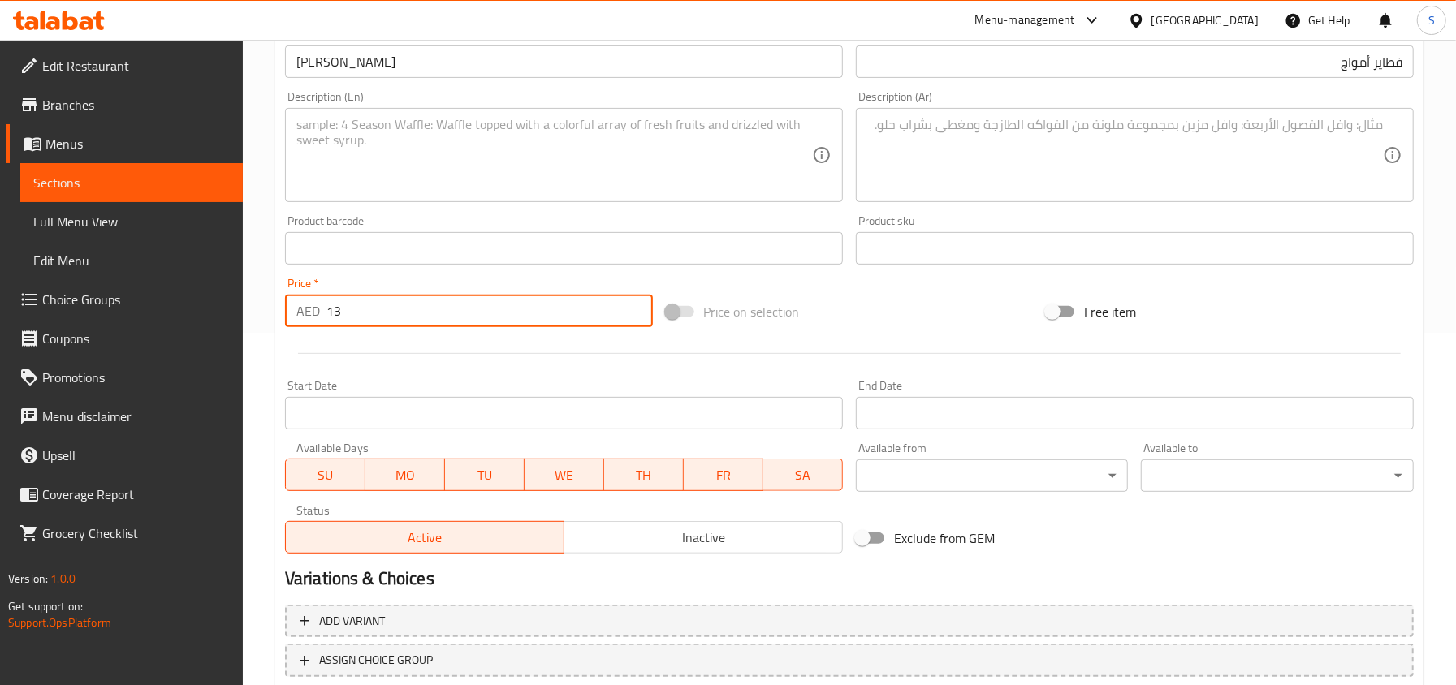
scroll to position [461, 0]
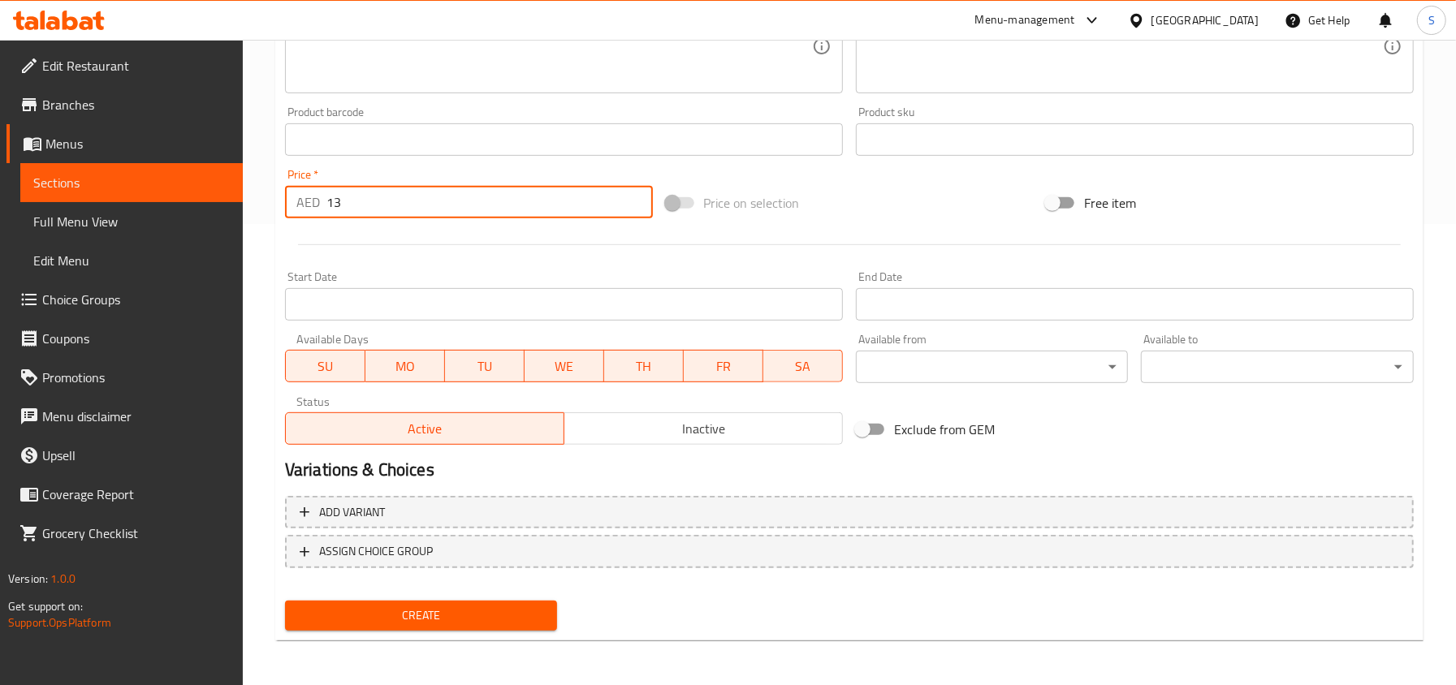
type input "13"
click at [385, 606] on span "Create" at bounding box center [421, 616] width 247 height 20
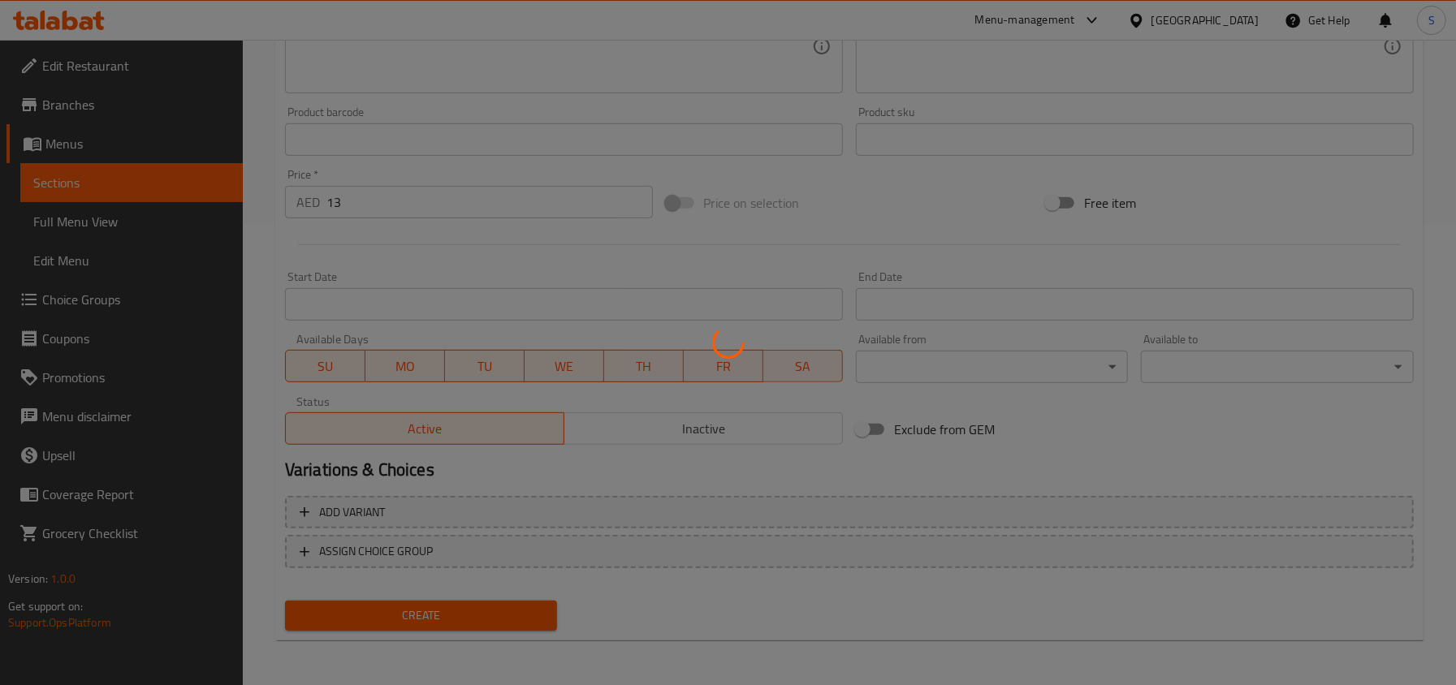
type input "0"
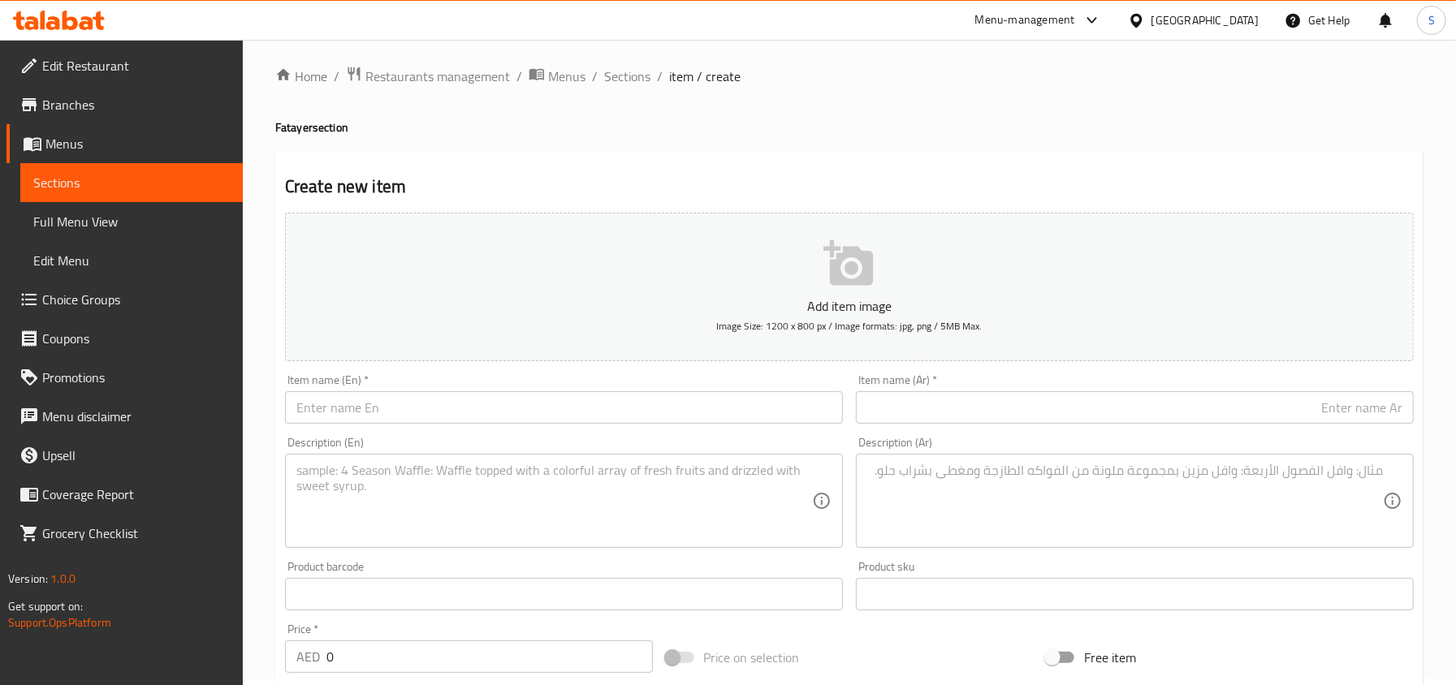
scroll to position [0, 0]
click at [628, 88] on span "Sections" at bounding box center [627, 82] width 46 height 19
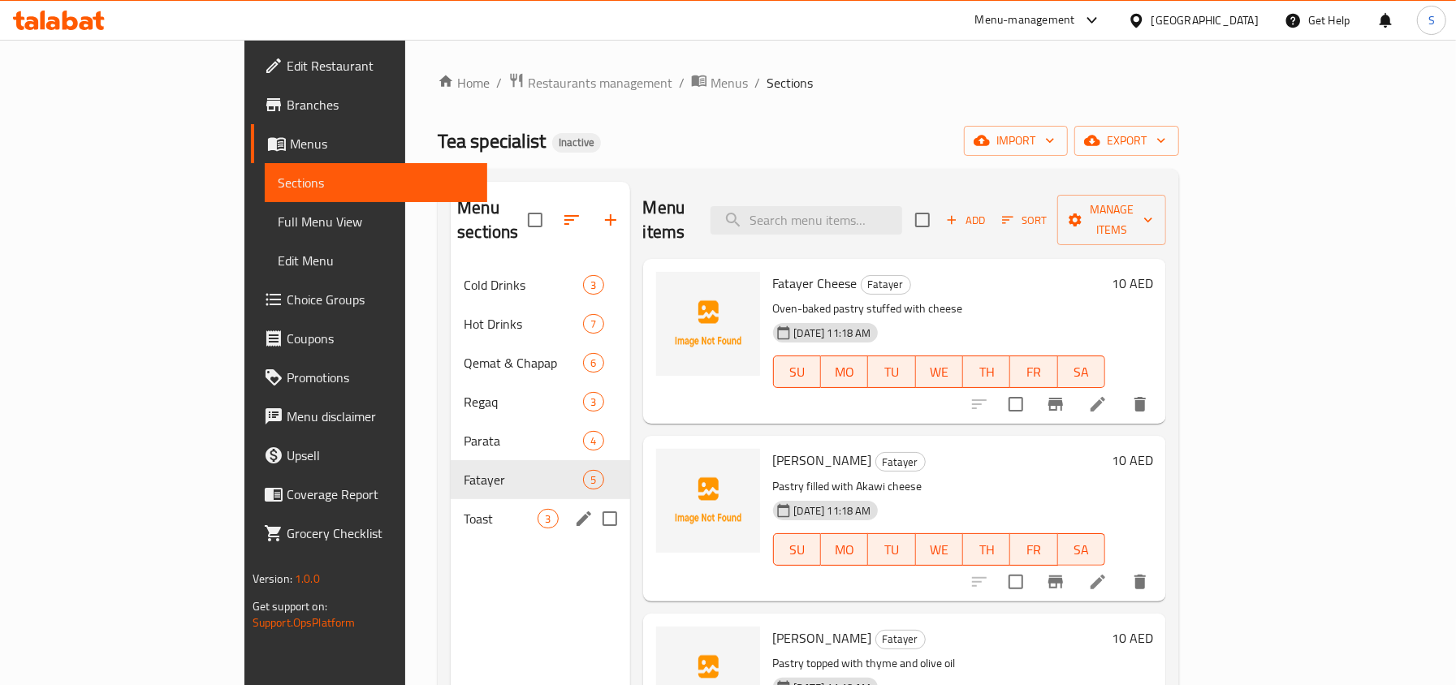
click at [451, 499] on div "Toast 3" at bounding box center [540, 518] width 179 height 39
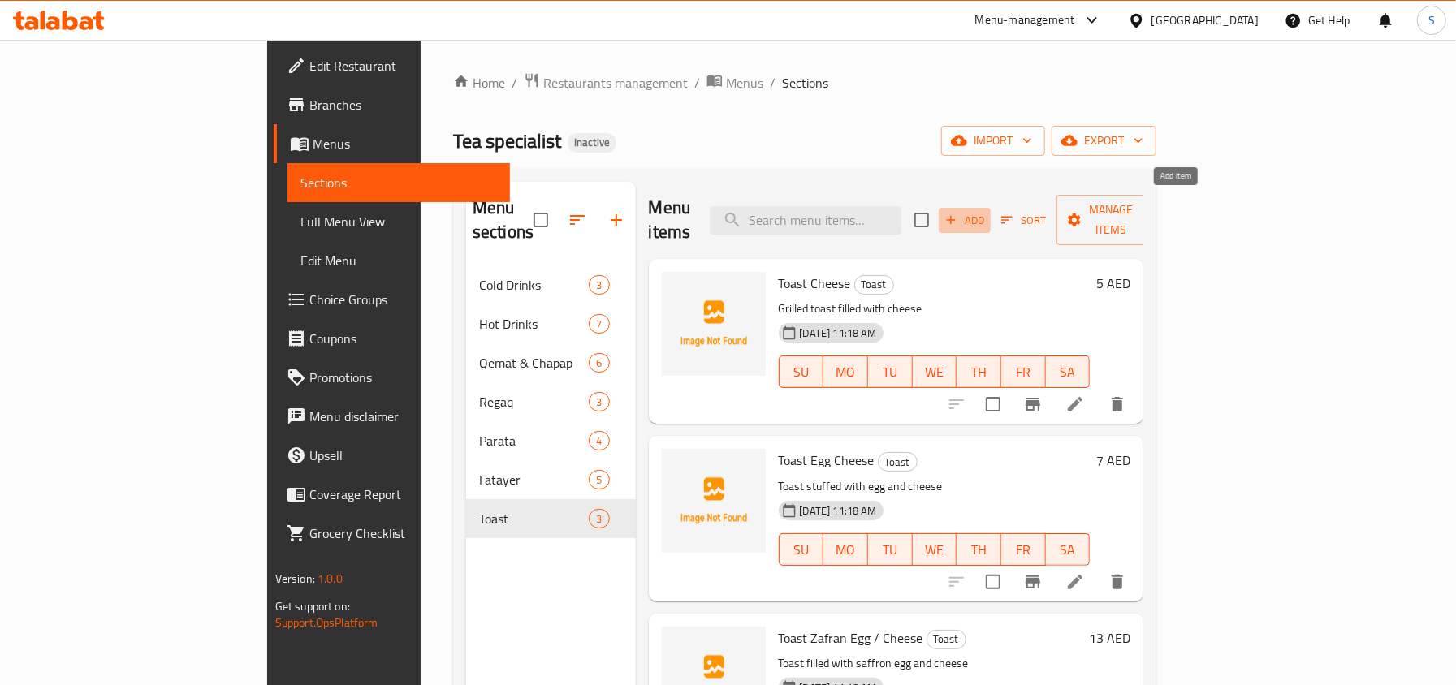
click at [986, 211] on span "Add" at bounding box center [964, 220] width 44 height 19
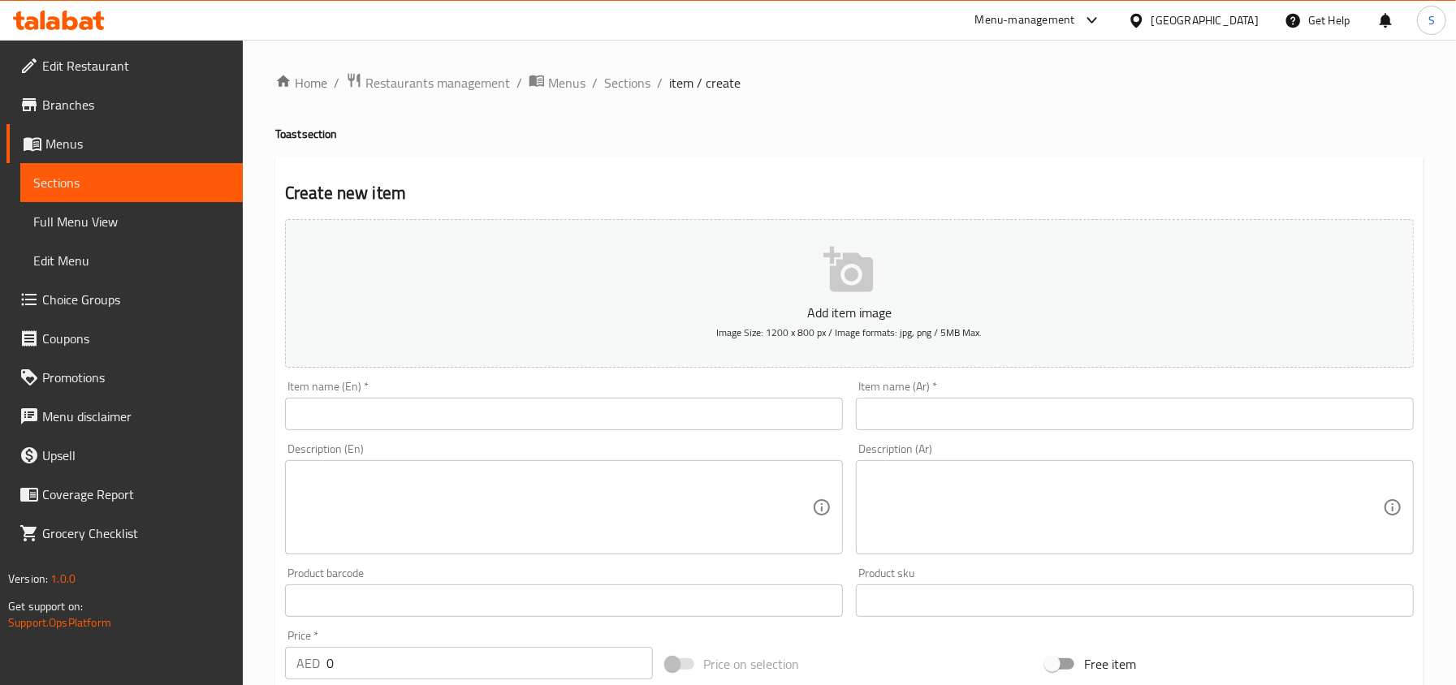
click at [364, 408] on input "text" at bounding box center [564, 414] width 558 height 32
paste input "Toast Chips Oman / Amwaj"
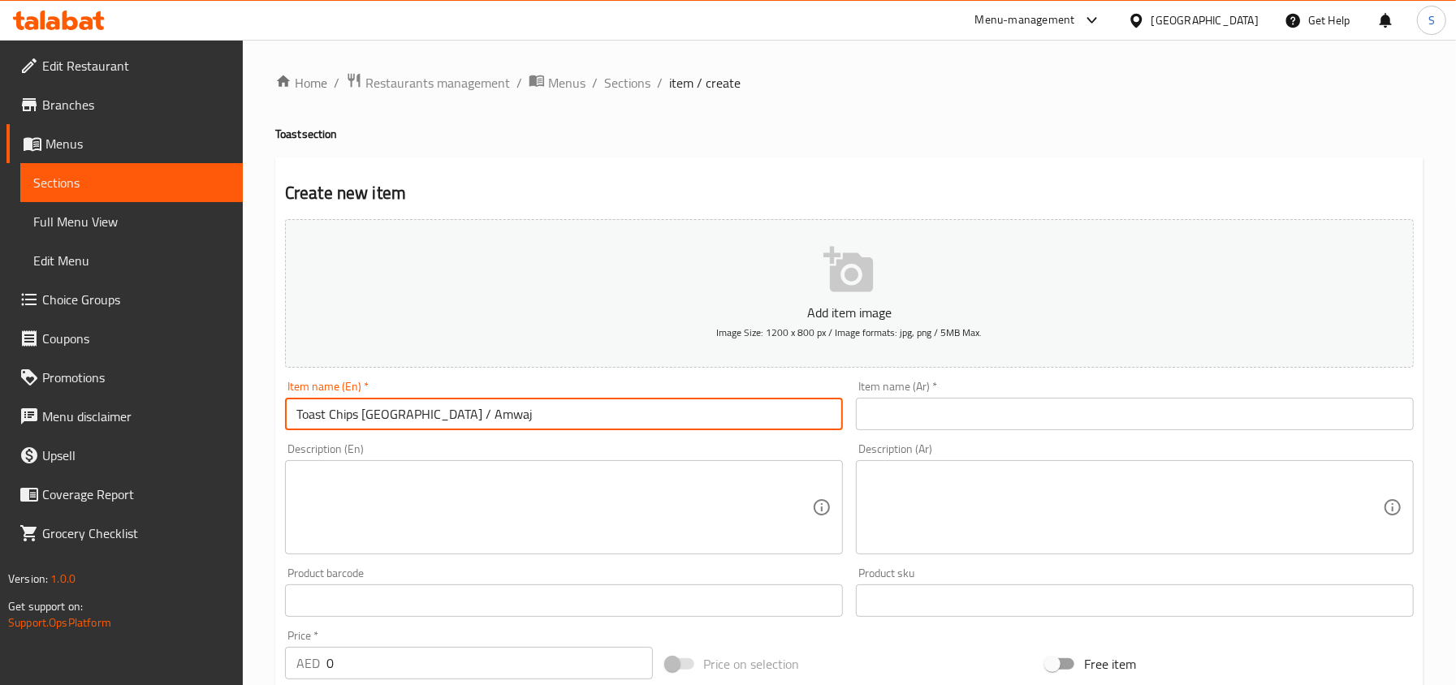
type input "Toast Chips Oman / Amwaj"
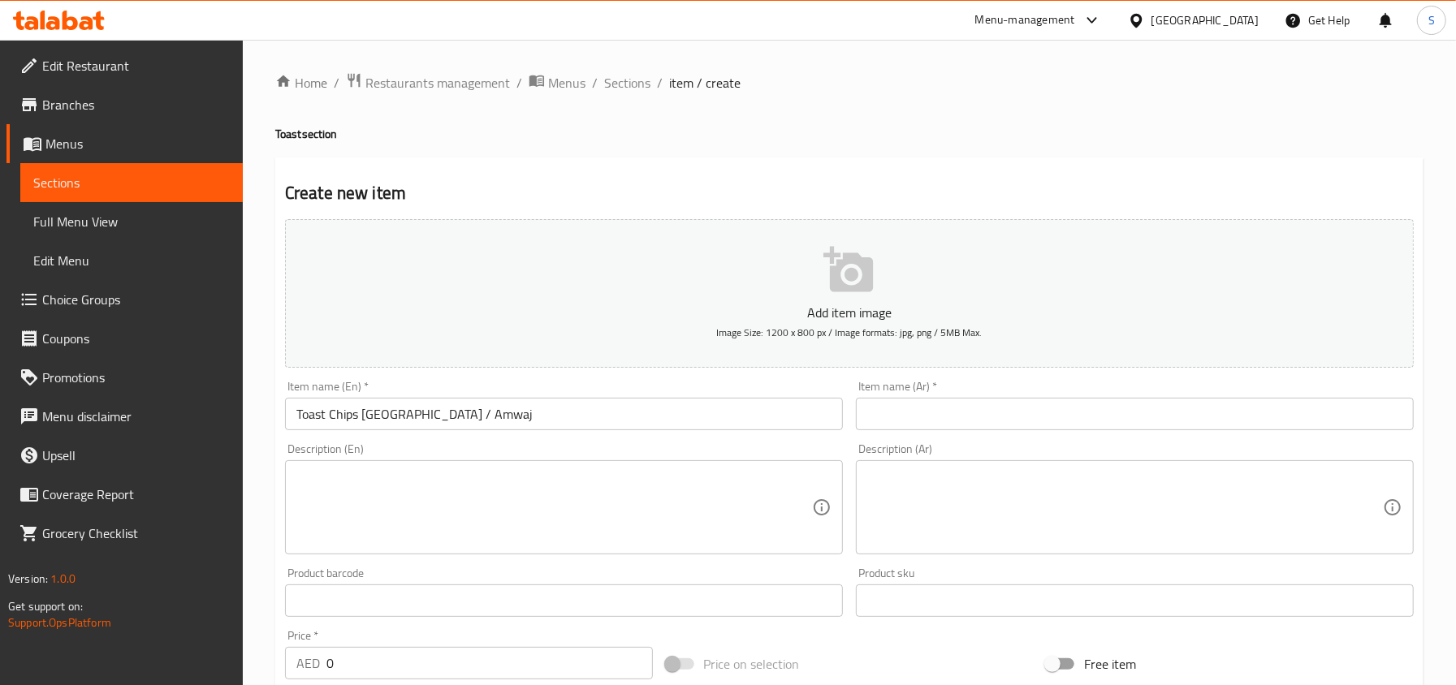
click at [332, 507] on textarea at bounding box center [553, 507] width 515 height 77
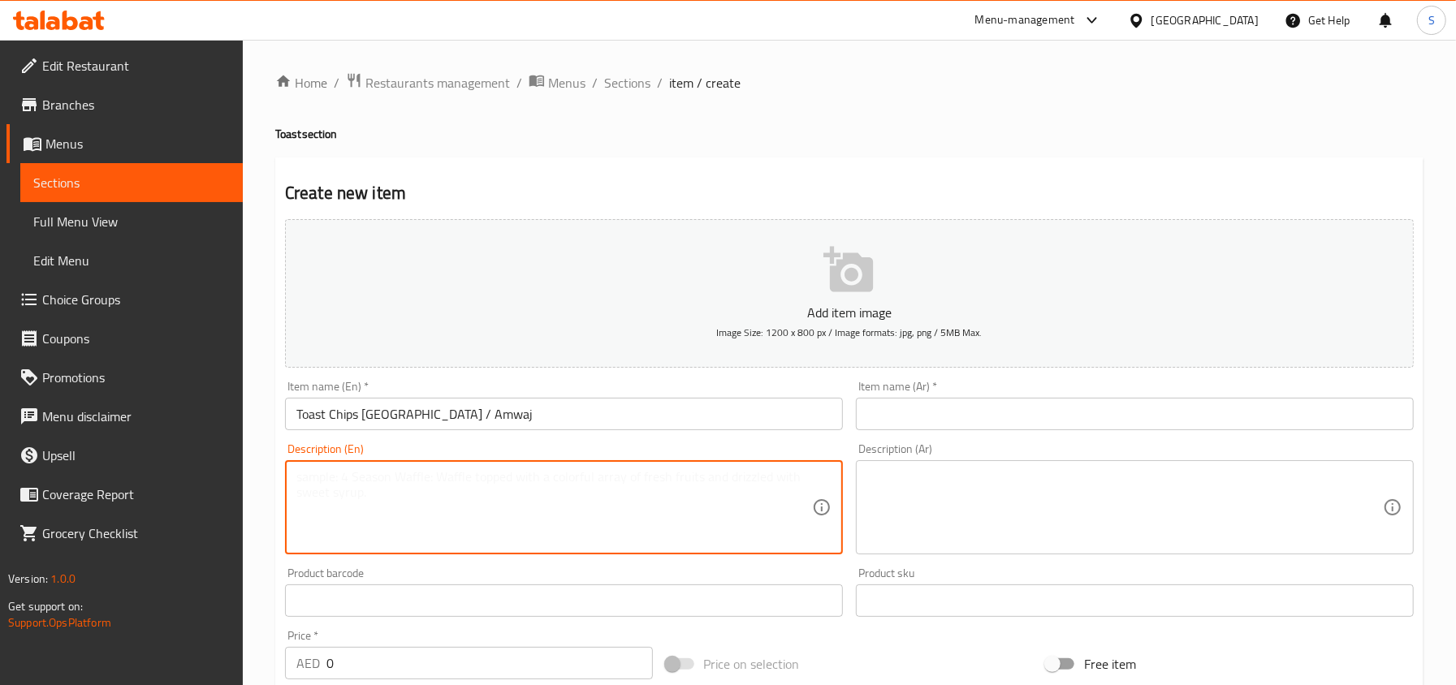
paste textarea "Toast filled with cheese and Oman chips"
type textarea "Toast filled with cheese and Oman chips"
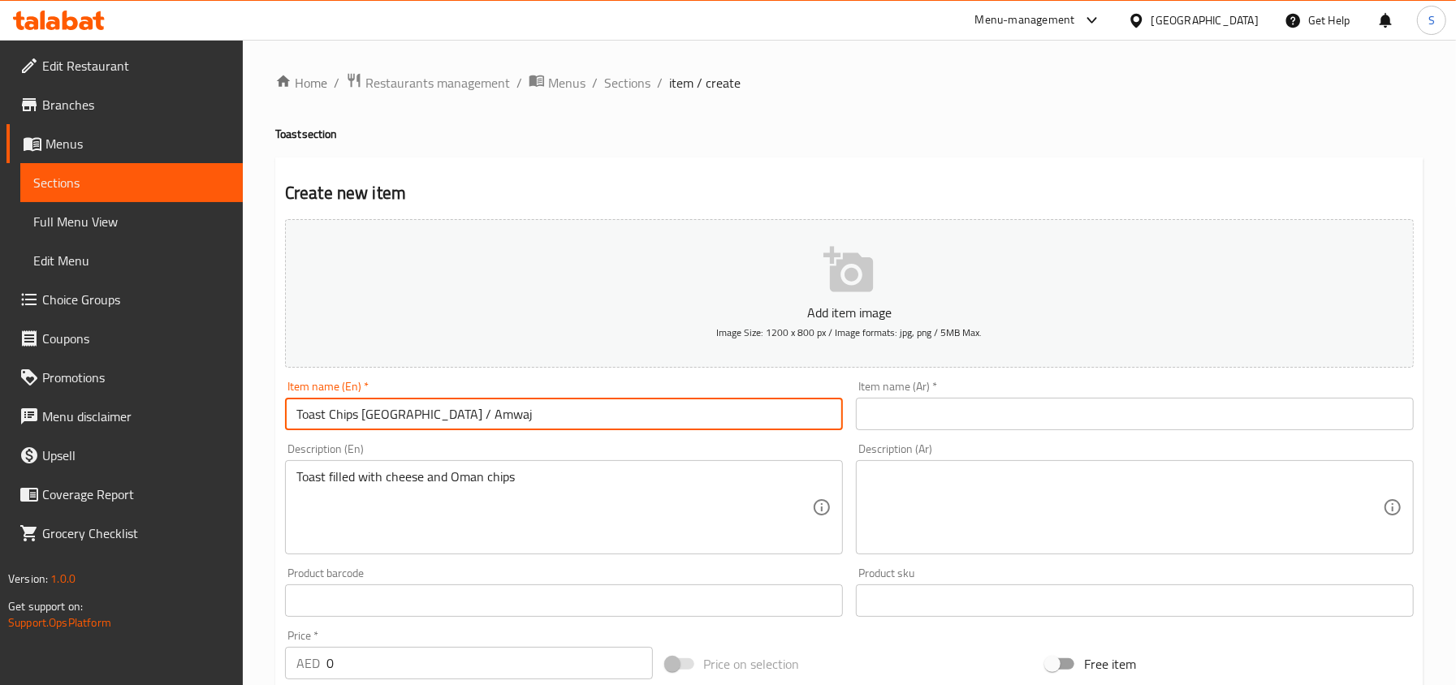
drag, startPoint x: 397, startPoint y: 416, endPoint x: 692, endPoint y: 433, distance: 296.0
click at [692, 433] on div "Item name (En)   * Toast Chips Oman / Amwaj Item name (En) *" at bounding box center [563, 405] width 571 height 63
type input "Toast Chips Oman"
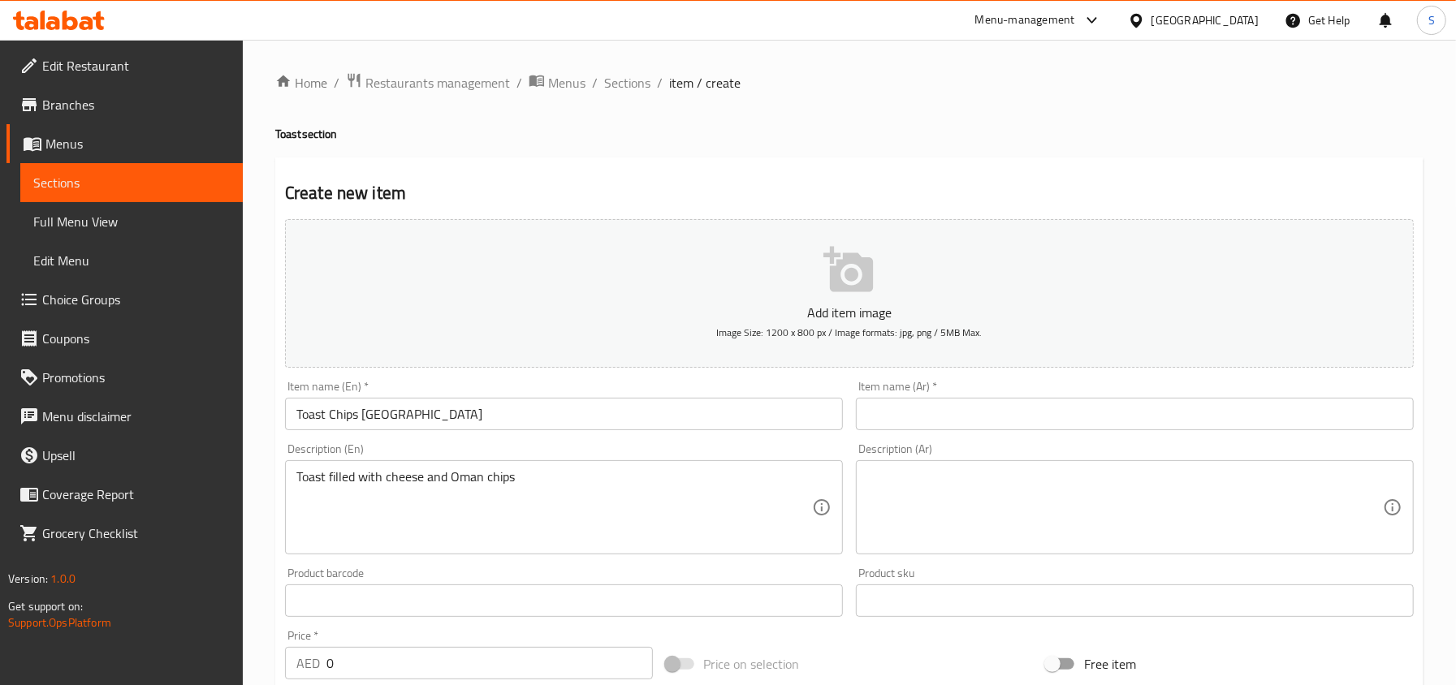
click at [356, 646] on div "Price   * AED 0 Price *" at bounding box center [469, 655] width 368 height 50
click at [342, 666] on input "0" at bounding box center [489, 663] width 326 height 32
type input "8"
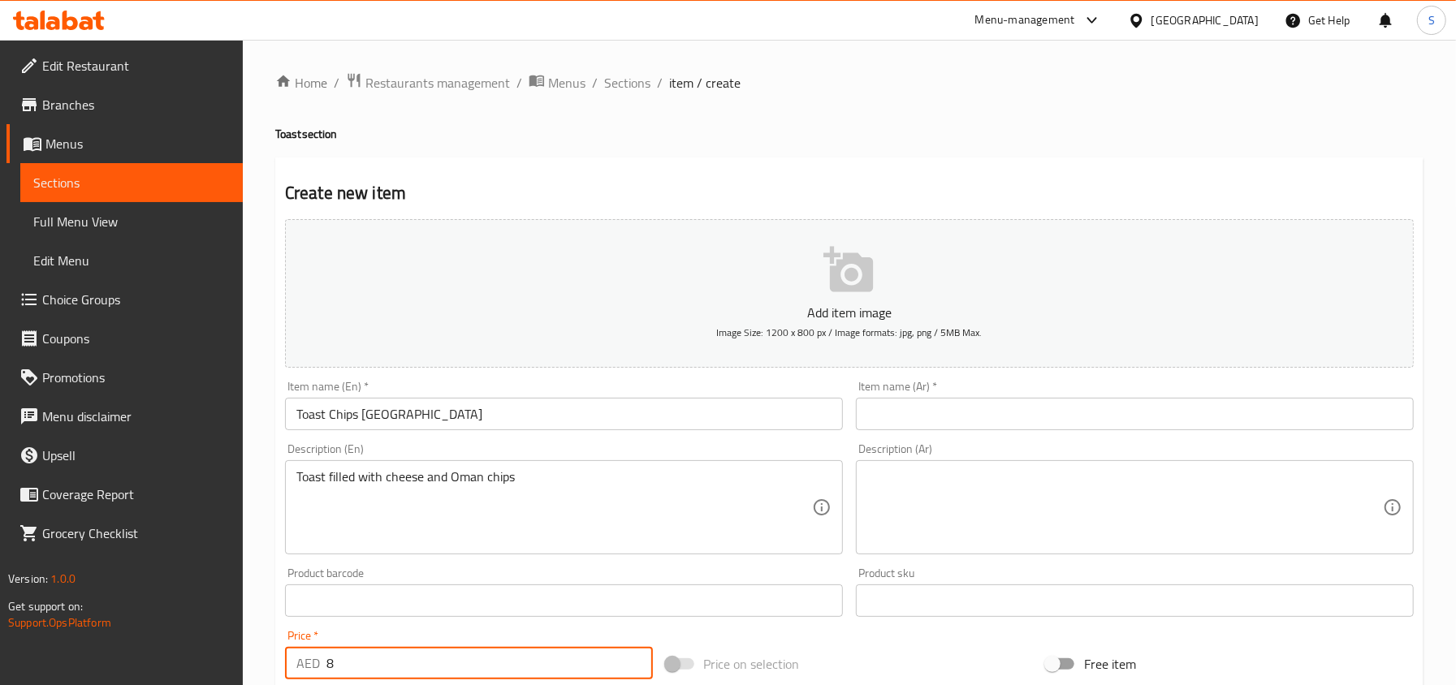
click at [410, 426] on input "Toast Chips Oman" at bounding box center [564, 414] width 558 height 32
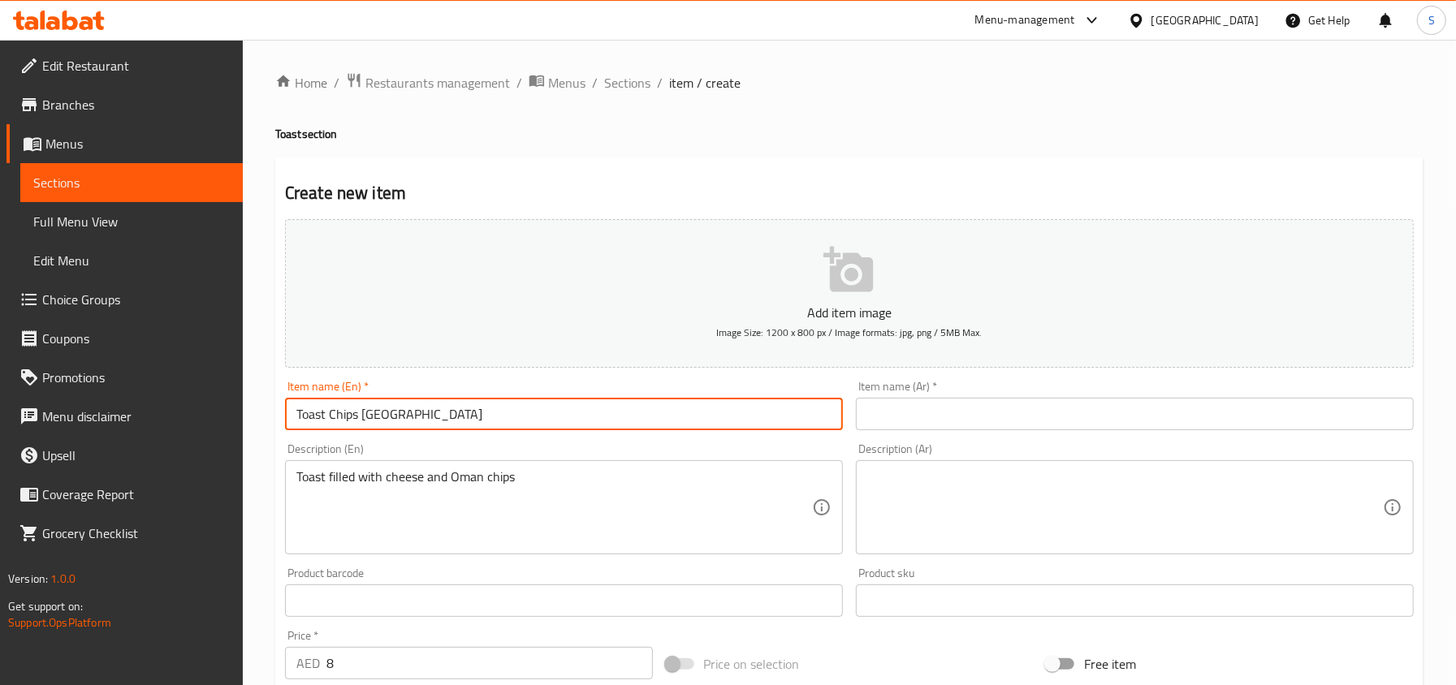
click at [410, 426] on input "Toast Chips Oman" at bounding box center [564, 414] width 558 height 32
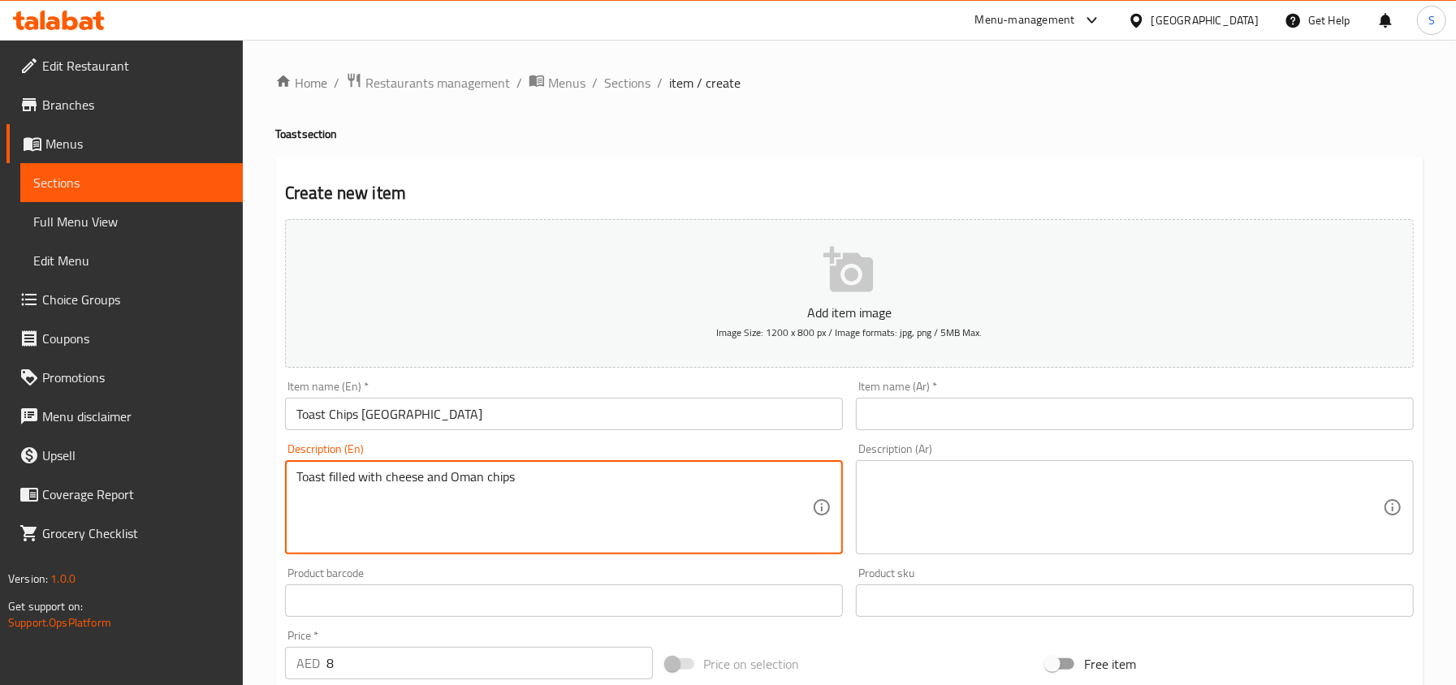
click at [398, 514] on textarea "Toast filled with cheese and Oman chips" at bounding box center [553, 507] width 515 height 77
click at [1005, 505] on textarea at bounding box center [1124, 507] width 515 height 77
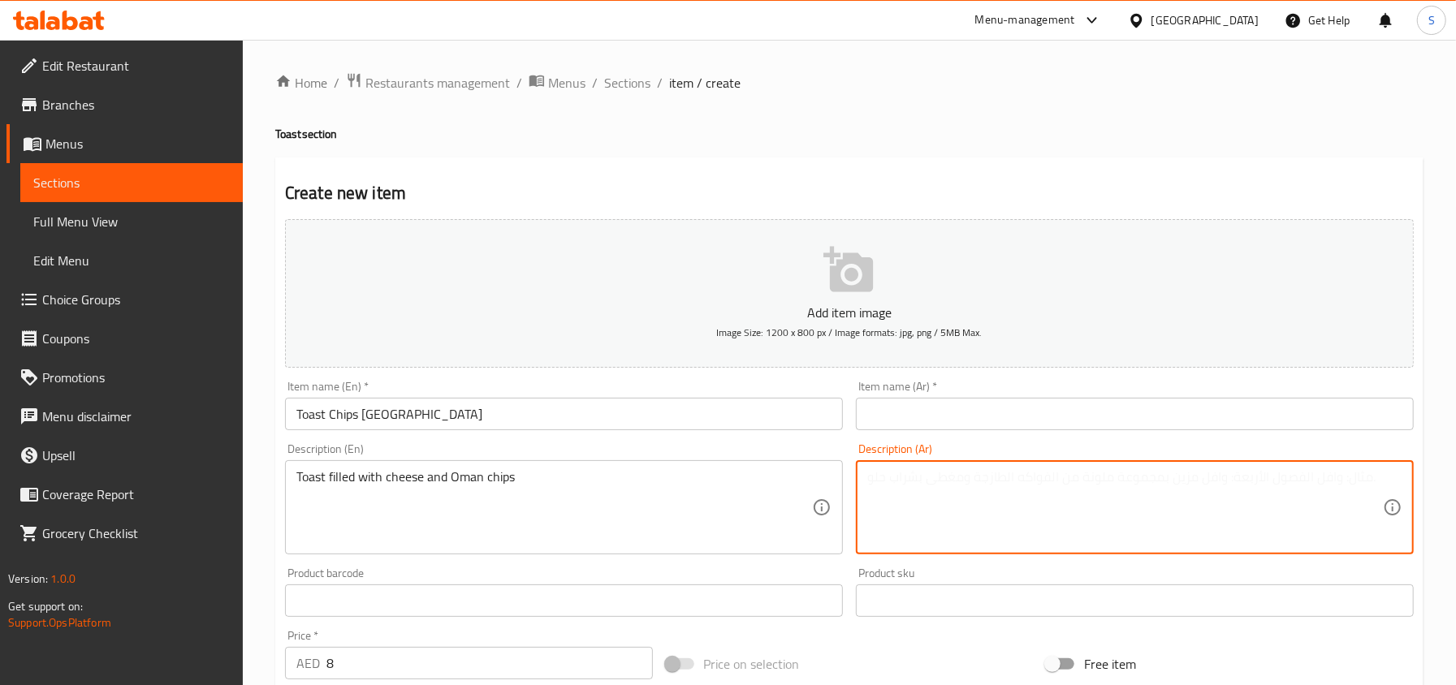
paste textarea "خبز محمص محشو بالجبن ورقائق عمان"
drag, startPoint x: 1325, startPoint y: 482, endPoint x: 1448, endPoint y: 482, distance: 123.4
click at [1448, 482] on div "Home / Restaurants management / Menus / Sections / item / create Toast section …" at bounding box center [849, 593] width 1213 height 1107
click at [1257, 479] on textarea "توست محشو بالجبن ورقائق عمان" at bounding box center [1124, 507] width 515 height 77
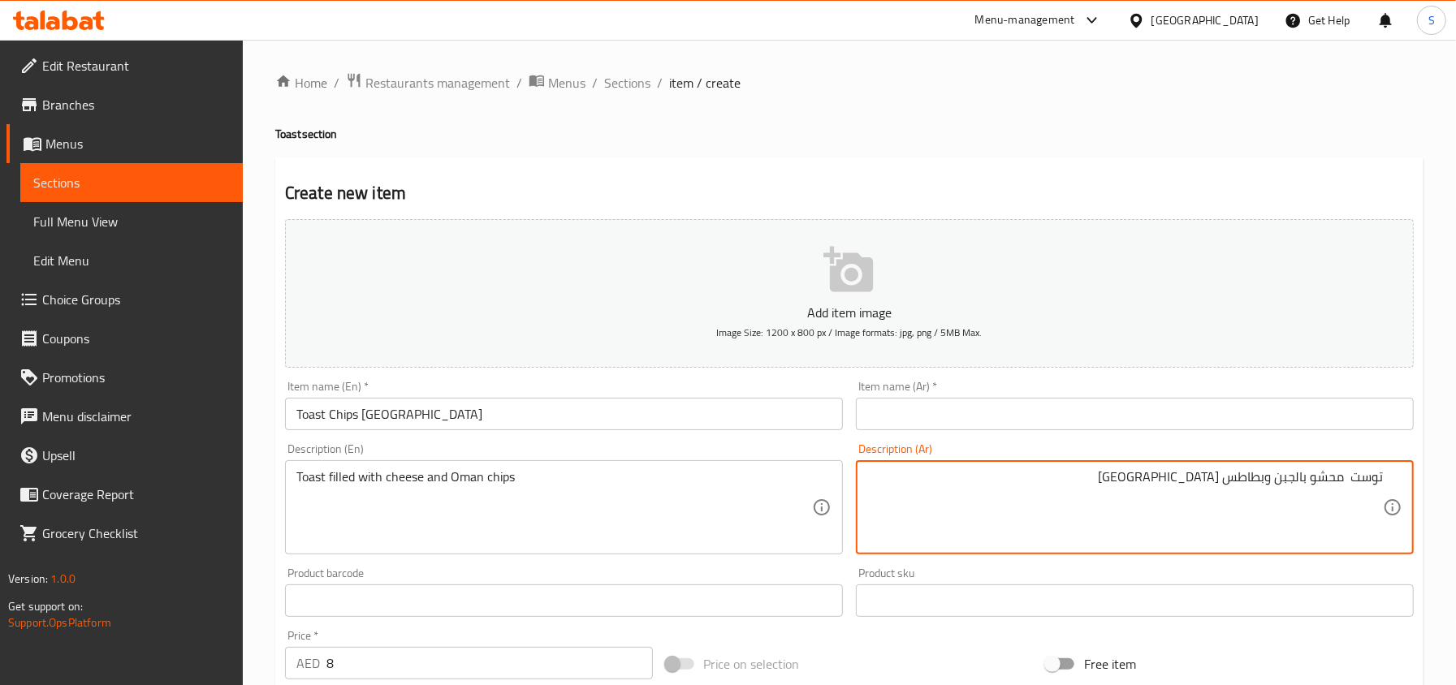
click at [1257, 479] on textarea "توست محشو بالجبن وبطاطس عمان" at bounding box center [1124, 507] width 515 height 77
click at [1378, 475] on textarea "توست محشو بالجبن وبطاطس عمان" at bounding box center [1124, 507] width 515 height 77
type textarea "توست محشو بالجبن وبطاطس عمان"
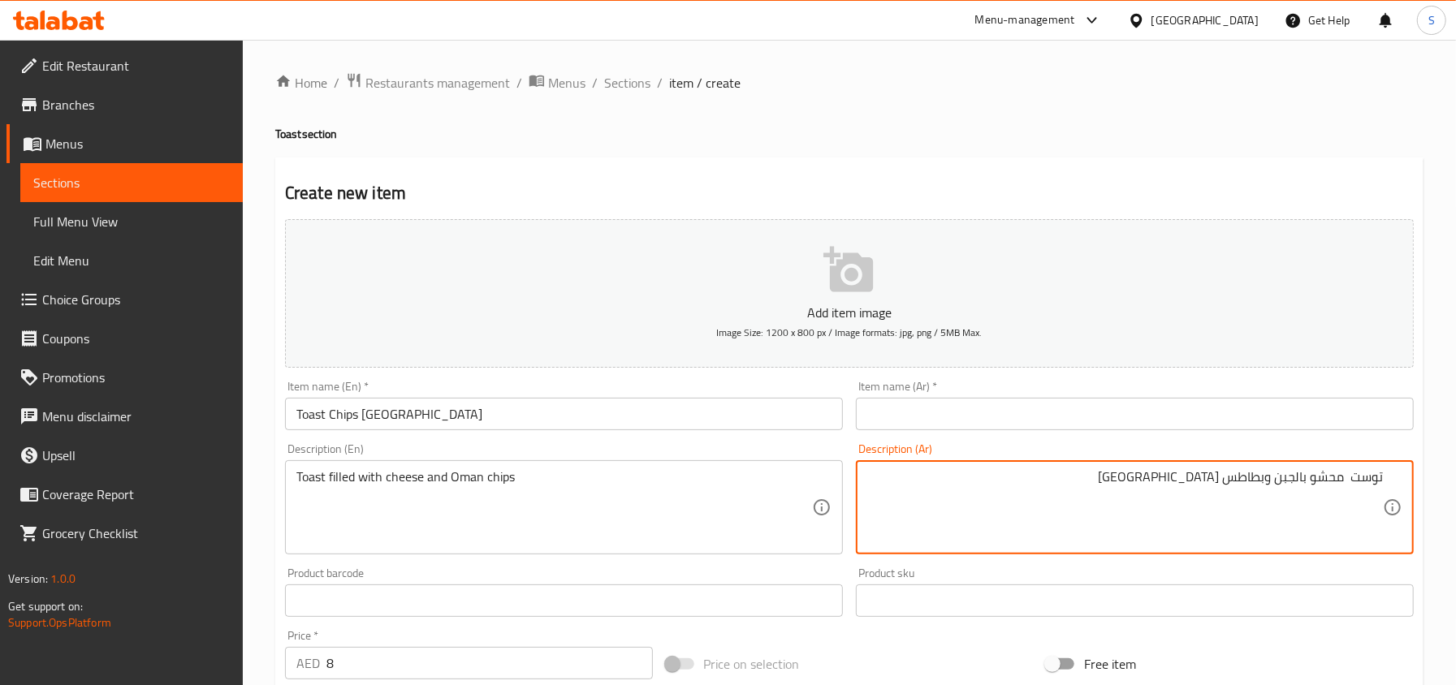
click at [908, 409] on input "text" at bounding box center [1135, 414] width 558 height 32
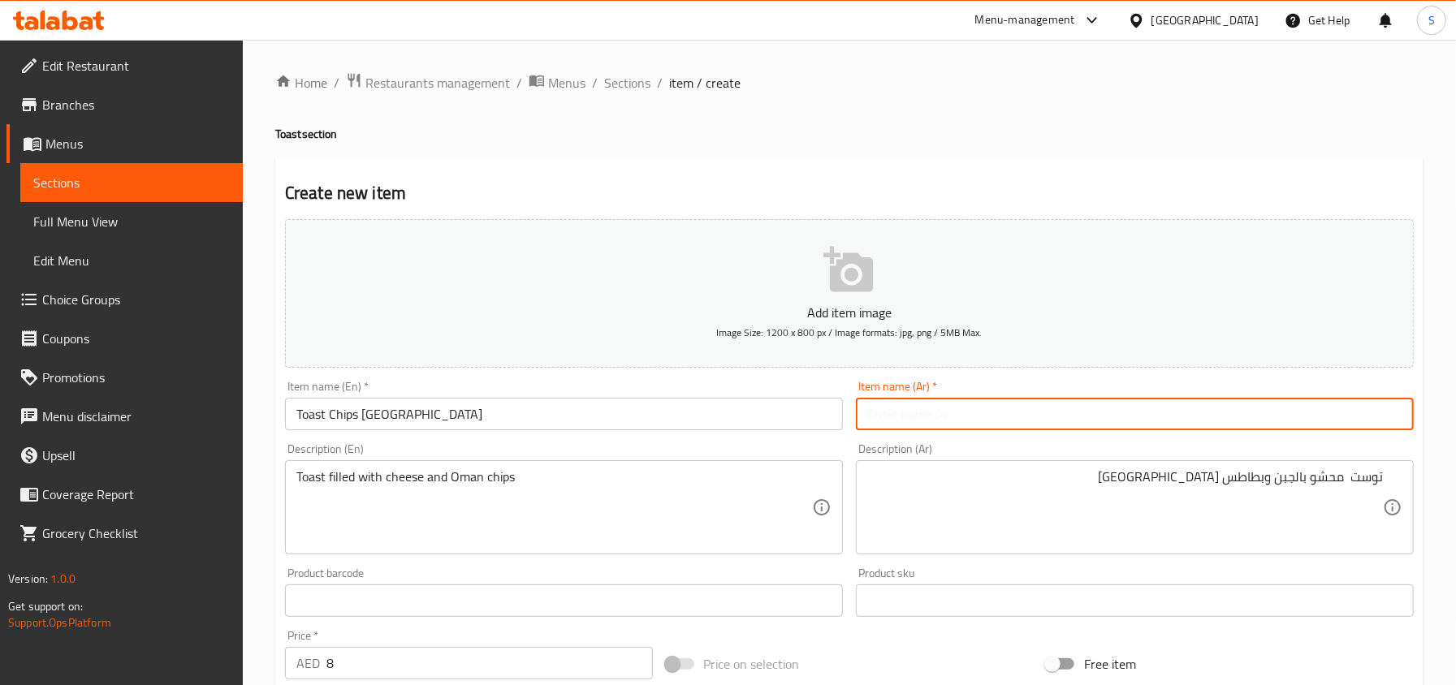
paste input "توست"
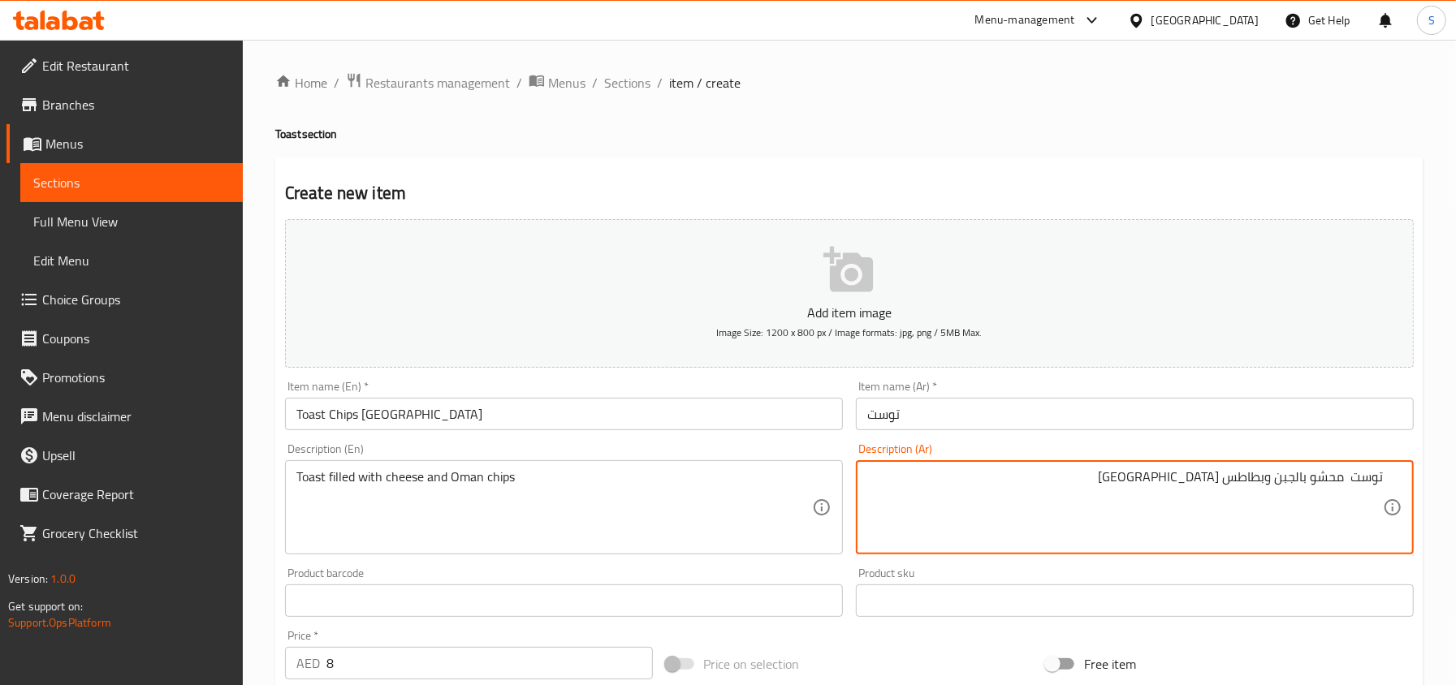
drag, startPoint x: 1266, startPoint y: 481, endPoint x: 1144, endPoint y: 477, distance: 122.6
click at [965, 394] on div "Item name (Ar)   * توست Item name (Ar) *" at bounding box center [1135, 406] width 558 height 50
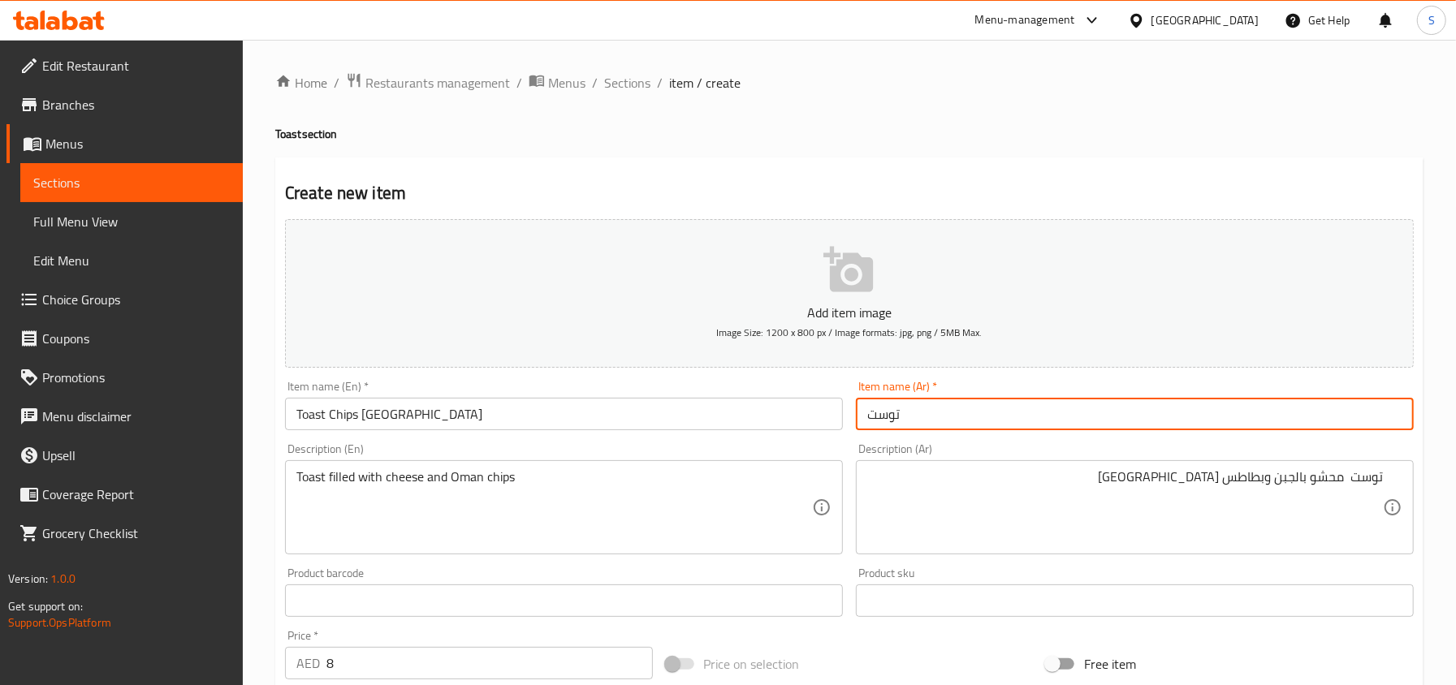
click at [965, 416] on input "توست" at bounding box center [1135, 414] width 558 height 32
paste input "بطاطس عمان"
click at [1368, 416] on input "توست بطاطس عمان" at bounding box center [1135, 414] width 558 height 32
type input "توست بطاطس عمان"
click at [1390, 482] on div "توست محشو بالجبن وبطاطس عمان Description (Ar)" at bounding box center [1135, 507] width 558 height 94
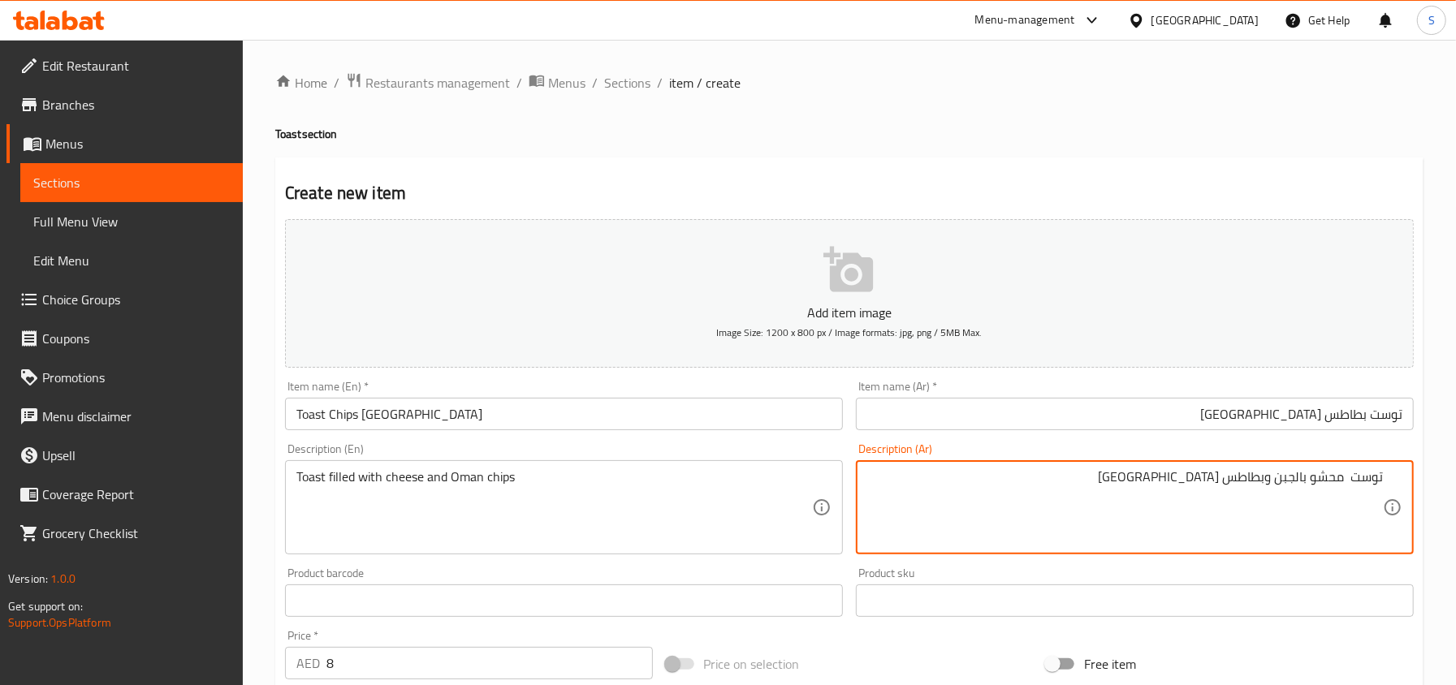
click at [1351, 520] on textarea "توست محشو بالجبن وبطاطس عمان" at bounding box center [1124, 507] width 515 height 77
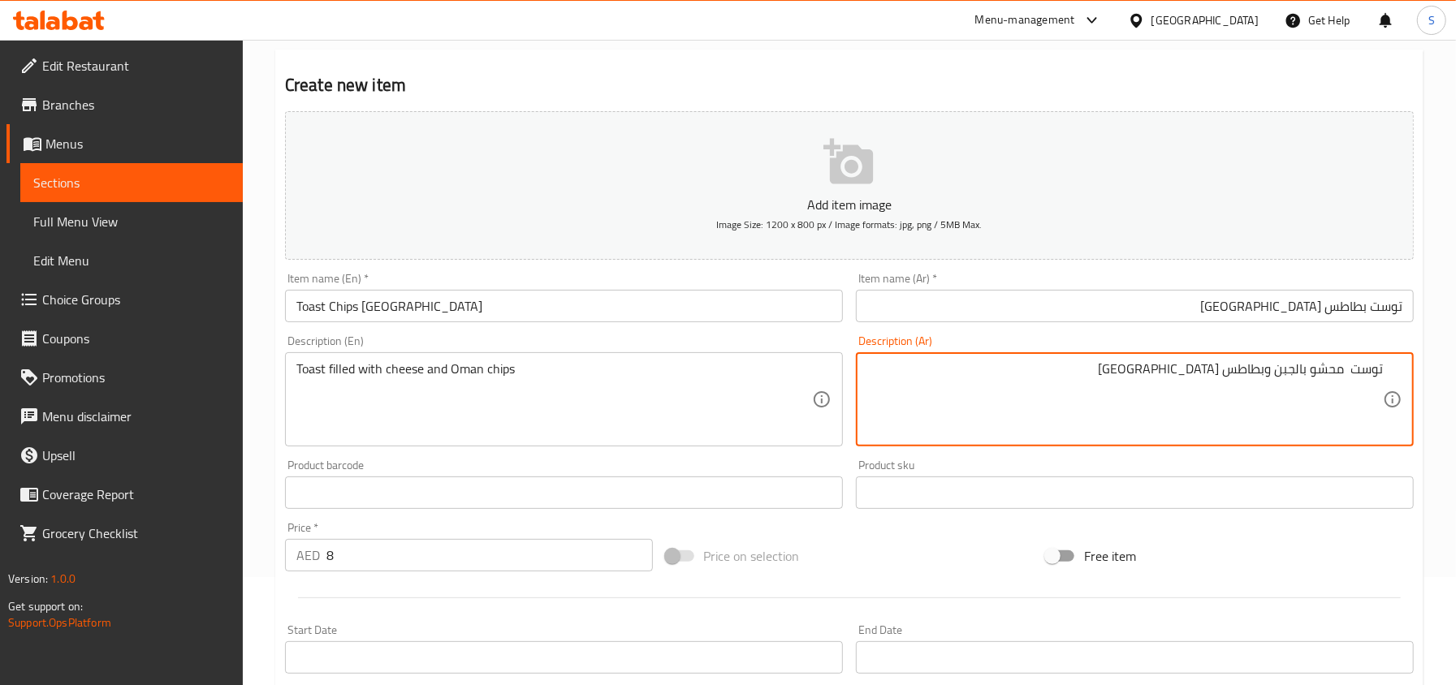
click at [474, 306] on input "Toast Chips Oman" at bounding box center [564, 306] width 558 height 32
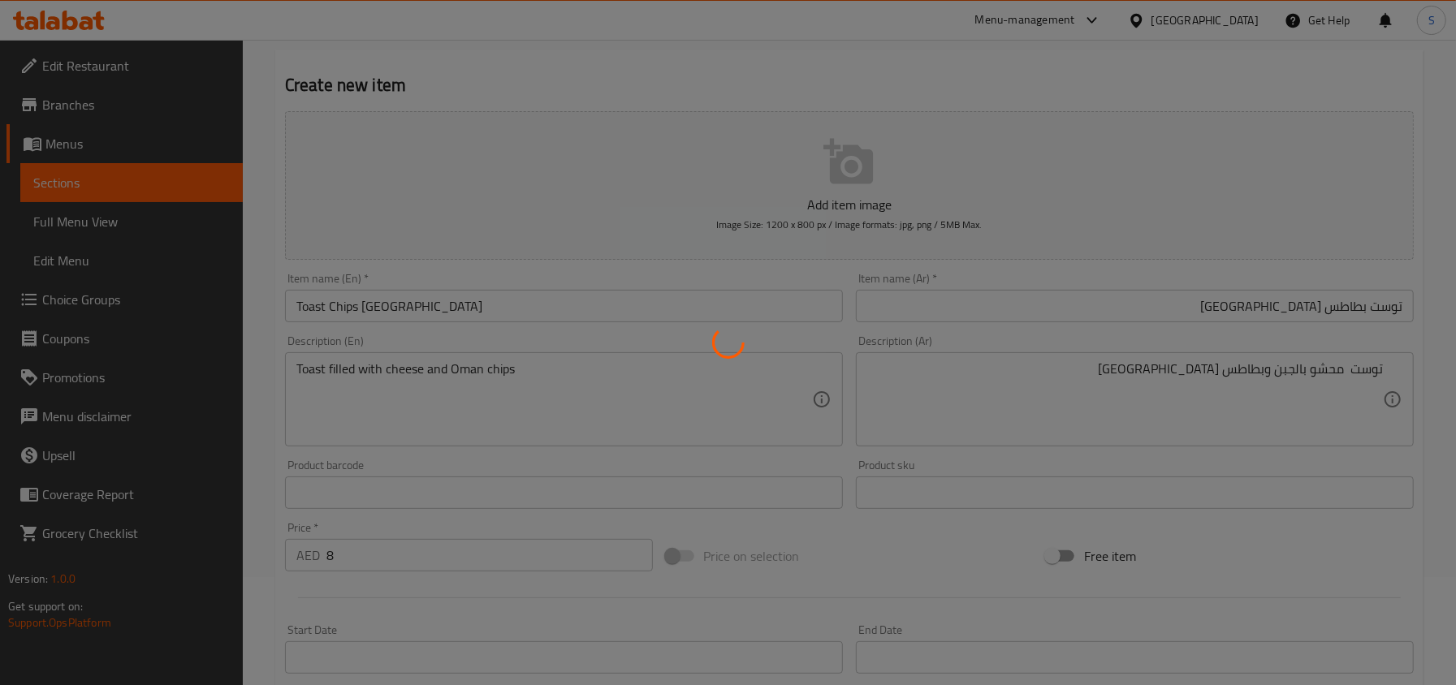
click at [550, 252] on div at bounding box center [728, 342] width 1456 height 685
type input "0"
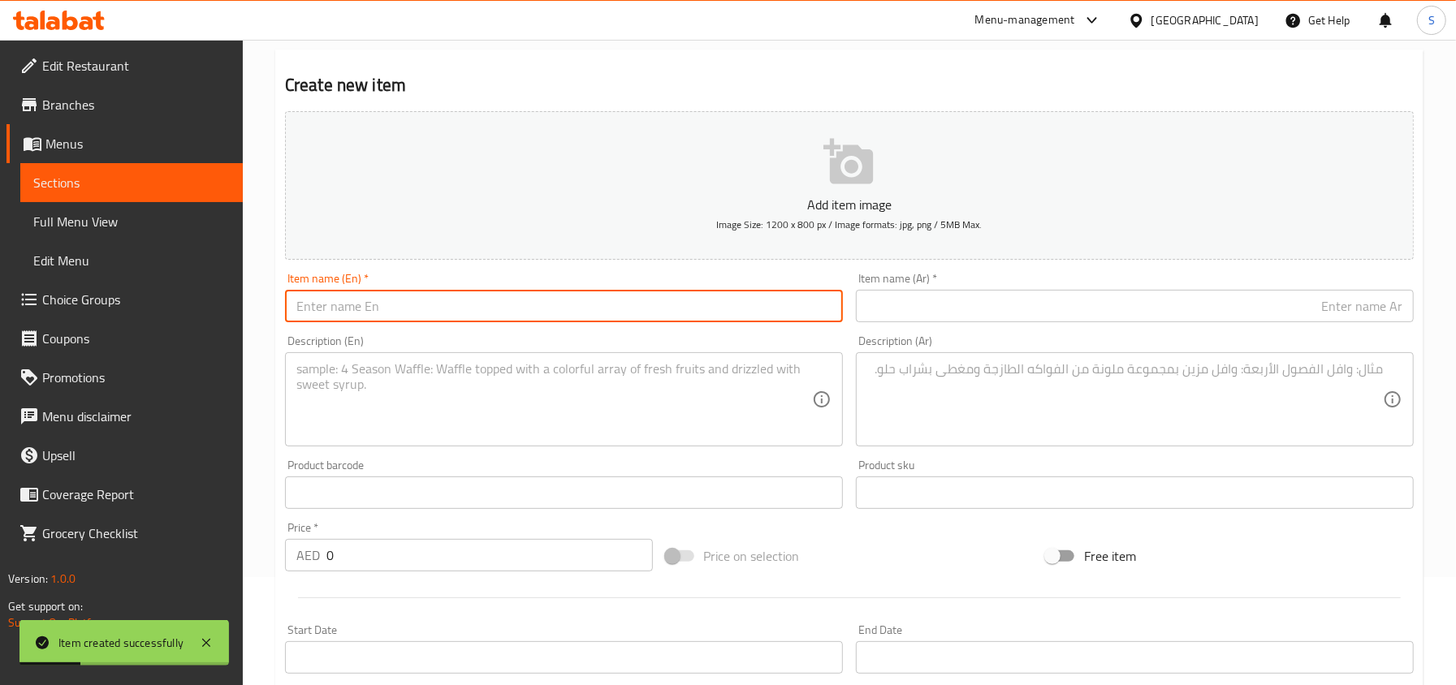
click at [420, 291] on input "text" at bounding box center [564, 306] width 558 height 32
paste input "Toast Chips Oman / Amwaj"
drag, startPoint x: 401, startPoint y: 300, endPoint x: 328, endPoint y: 300, distance: 73.1
click at [328, 300] on input "Toast Chips Oman / Amwaj" at bounding box center [564, 306] width 558 height 32
click at [549, 321] on input "Toast Amwaj" at bounding box center [564, 306] width 558 height 32
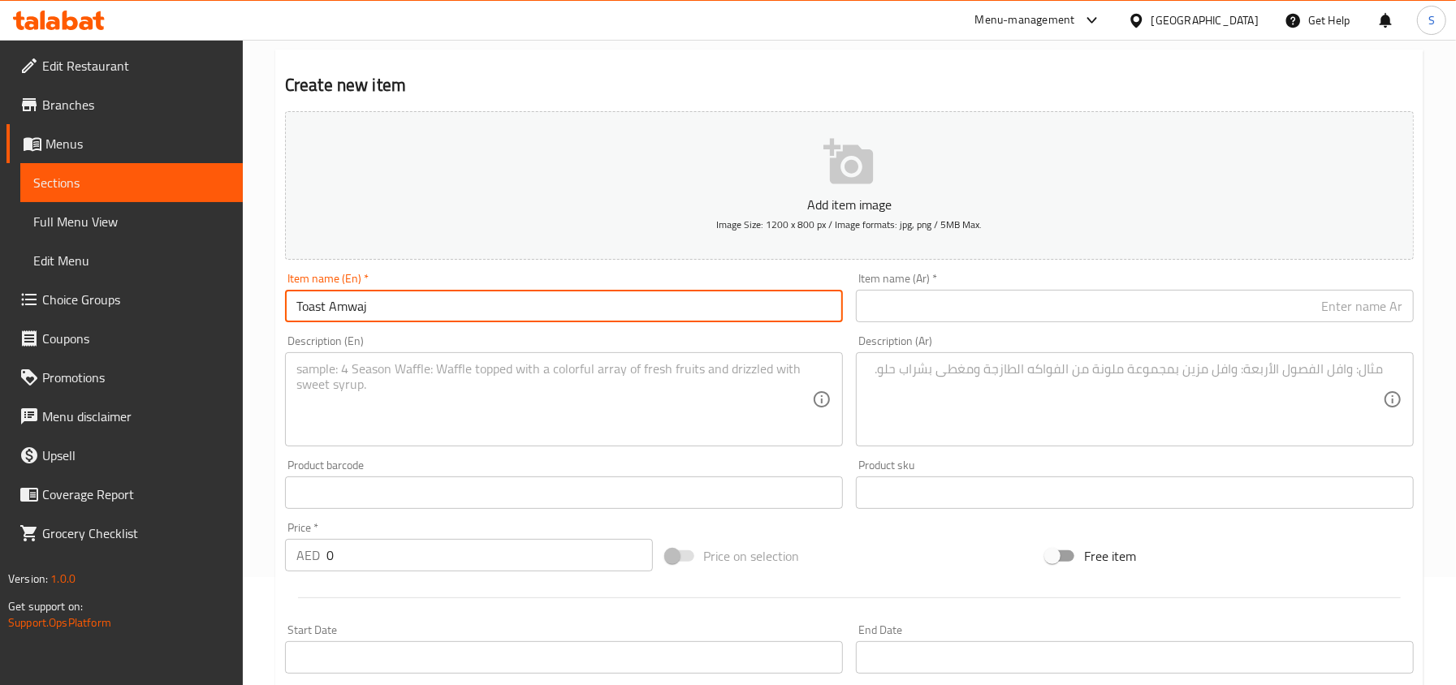
type input "Toast Amwaj"
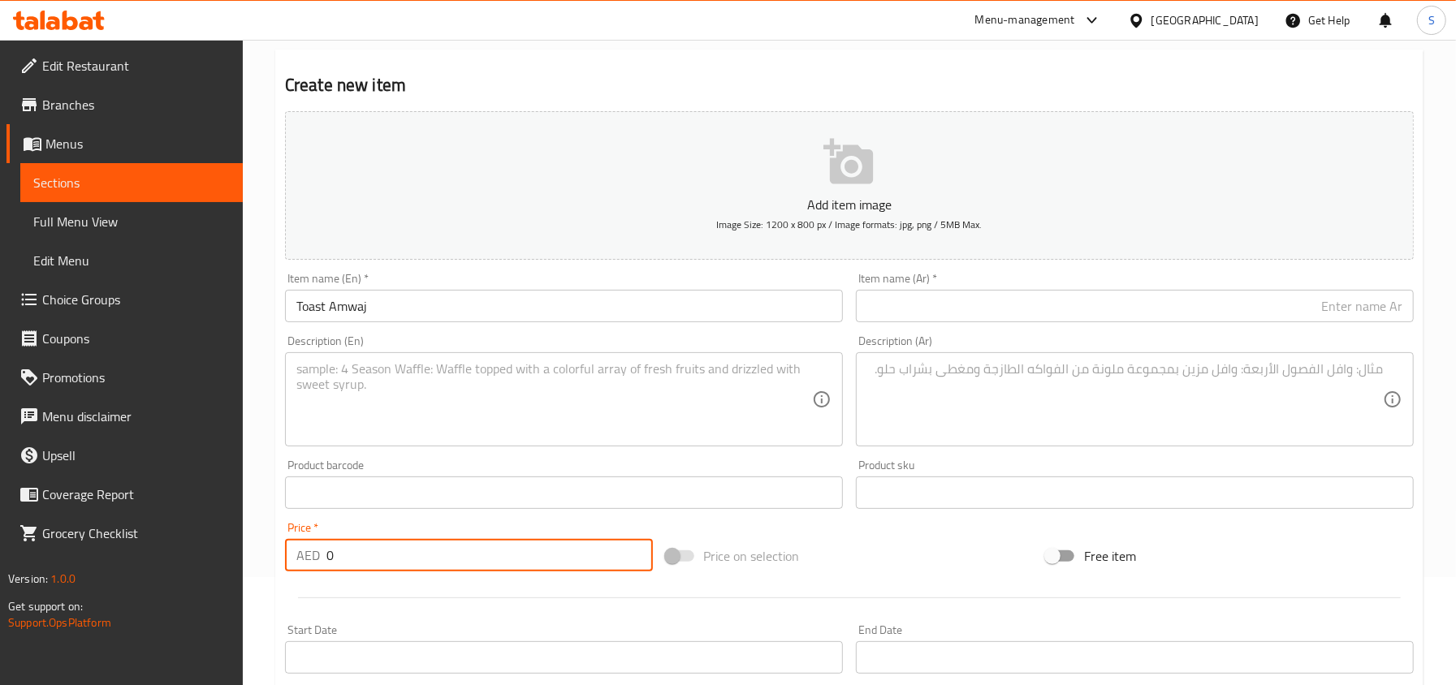
click at [442, 569] on input "0" at bounding box center [489, 555] width 326 height 32
type input "8"
click at [1039, 295] on input "text" at bounding box center [1135, 306] width 558 height 32
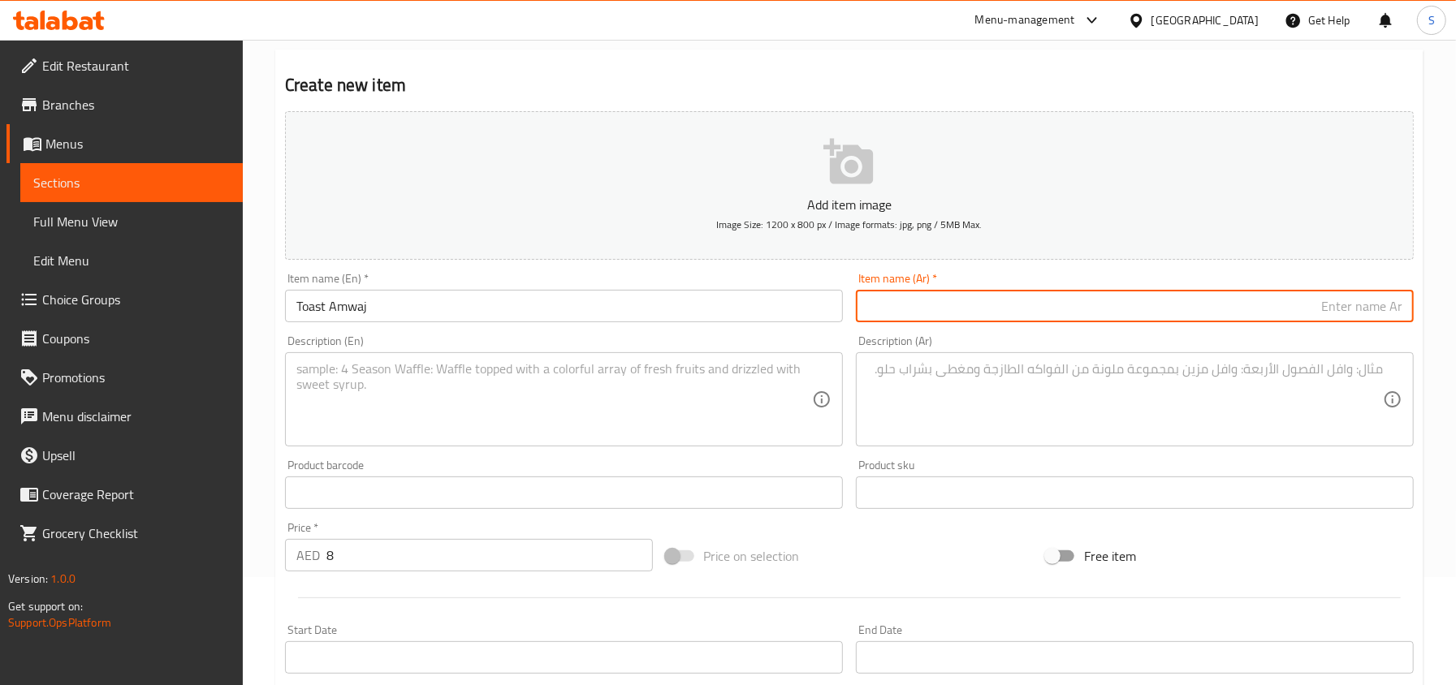
click at [972, 293] on input "text" at bounding box center [1135, 306] width 558 height 32
click at [968, 305] on input "text" at bounding box center [1135, 306] width 558 height 32
type input "توست أمواج"
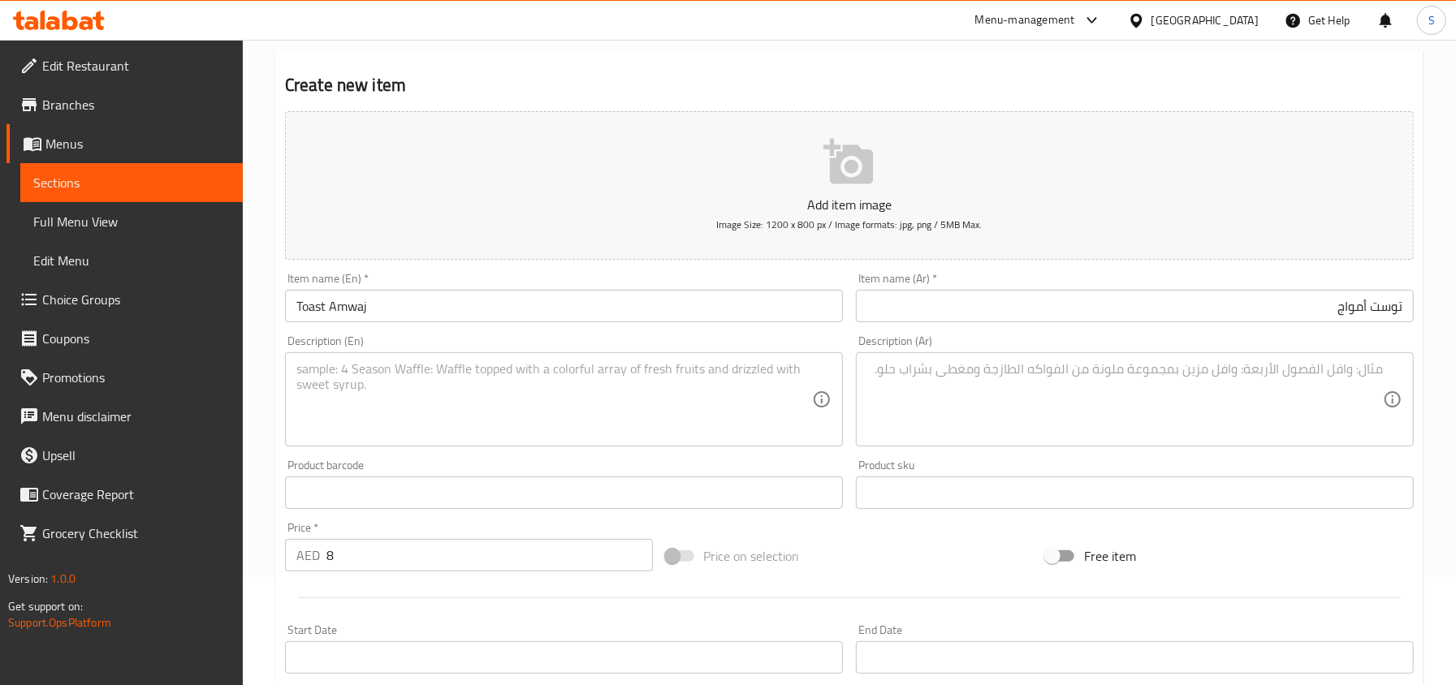
click at [433, 372] on textarea at bounding box center [553, 399] width 515 height 77
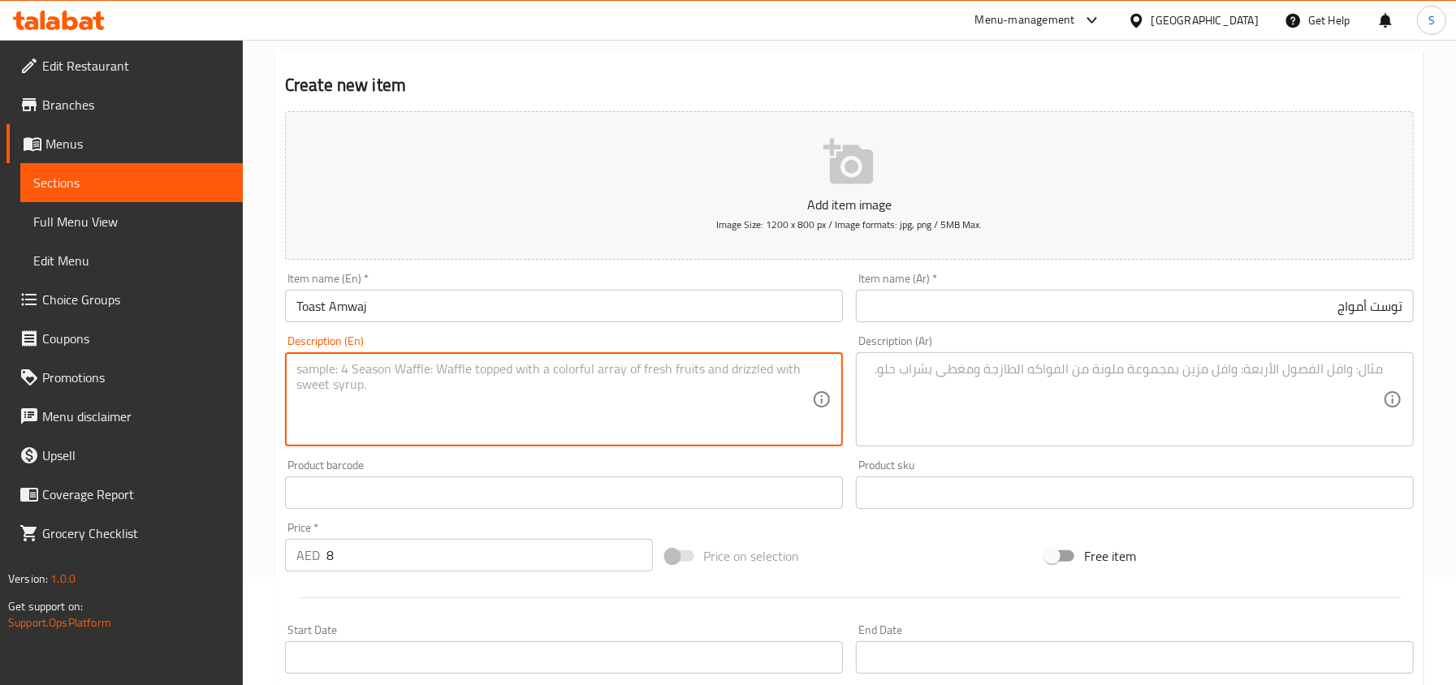
click at [433, 303] on input "Toast Amwaj" at bounding box center [564, 306] width 558 height 32
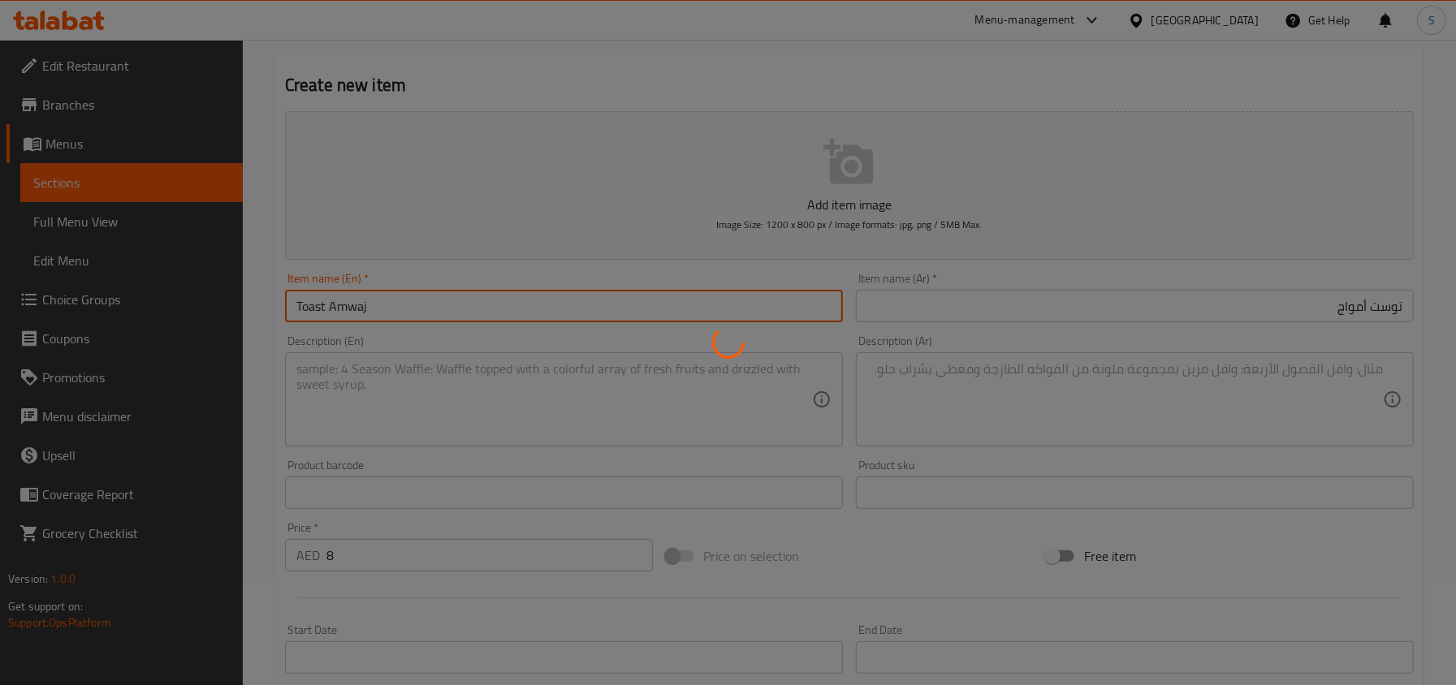
type input "0"
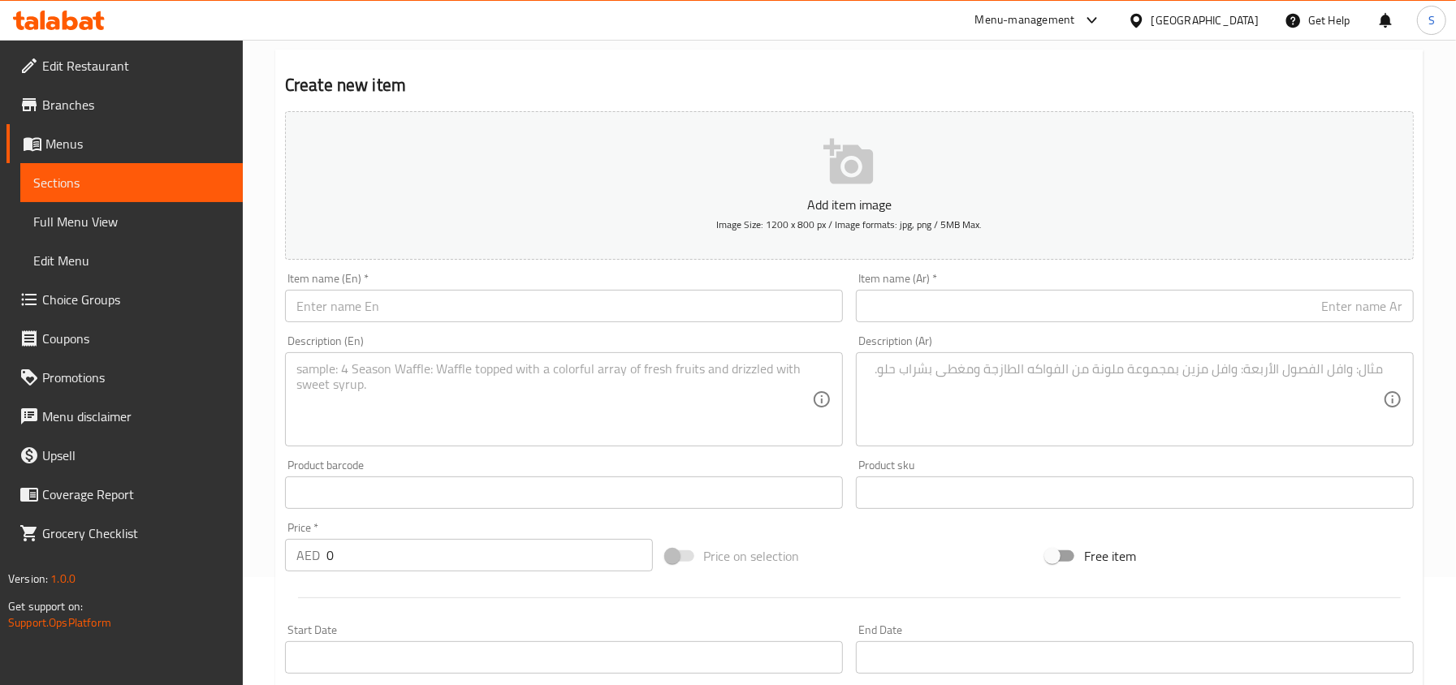
click at [378, 300] on input "text" at bounding box center [564, 306] width 558 height 32
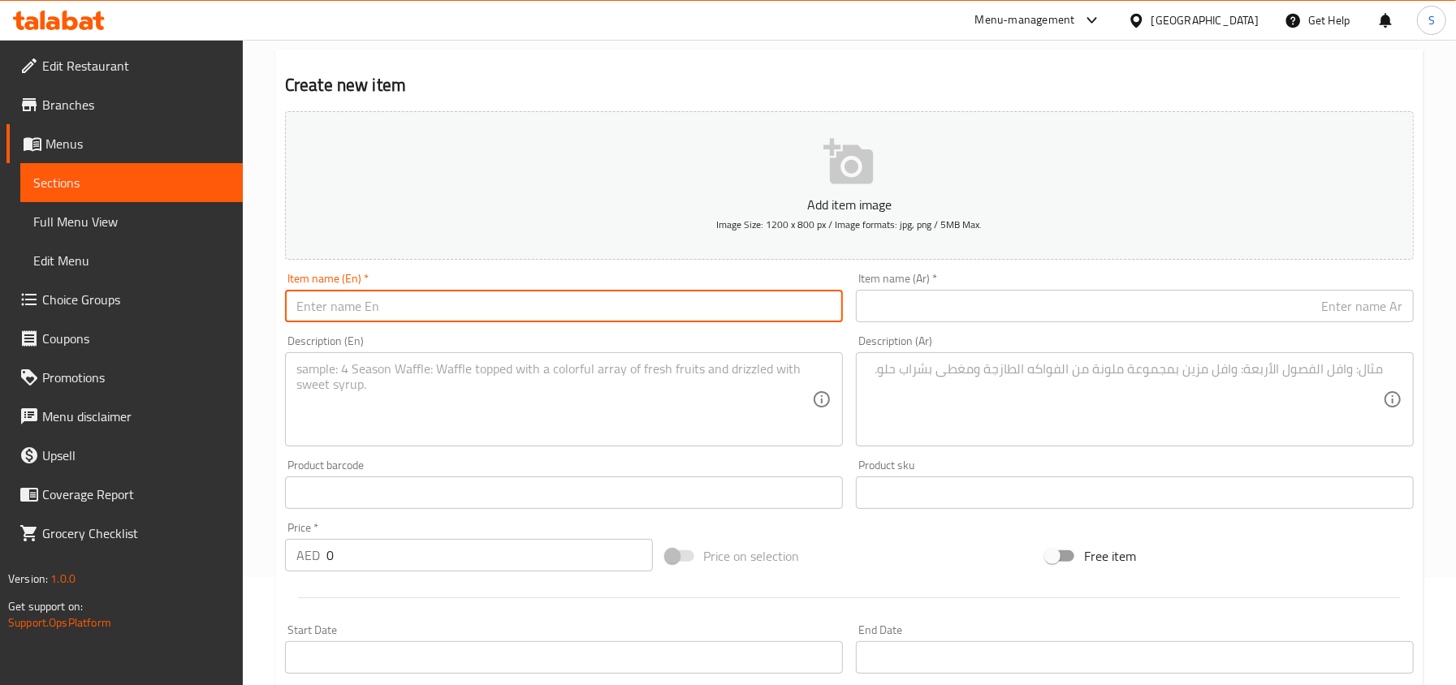
paste input "Regaq Chips Oman / Amwaj"
type input "Regaq Chips Oman / Amwaj"
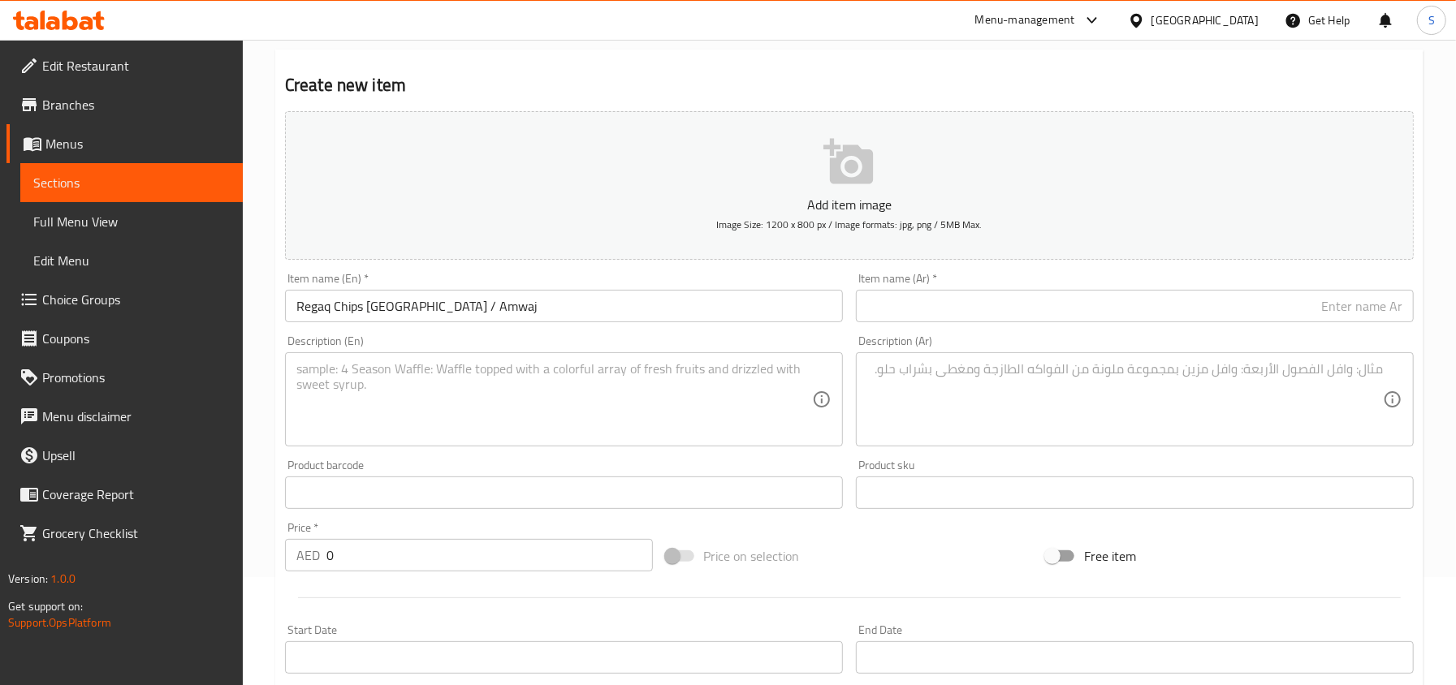
click at [448, 397] on textarea at bounding box center [553, 399] width 515 height 77
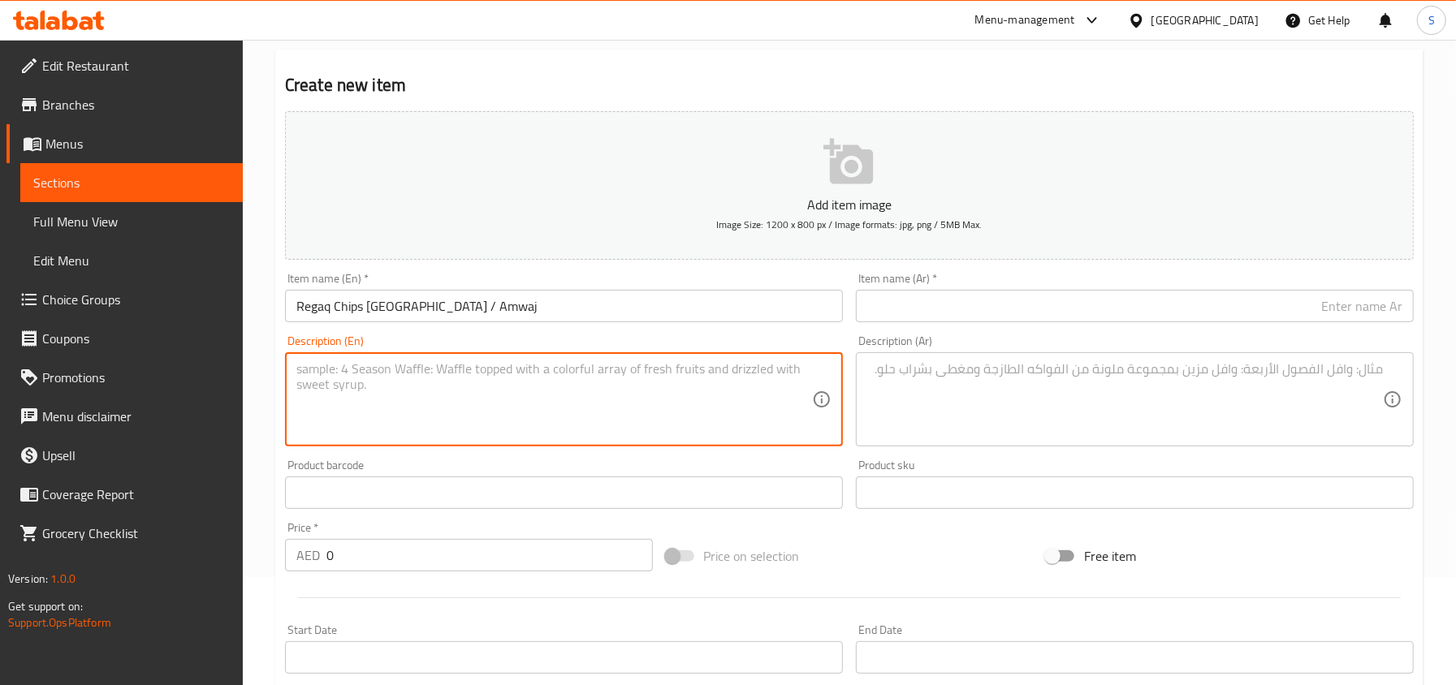
paste textarea "Crispy bread filled with cheese and Oman chips"
type textarea "Crispy bread filled with cheese and Oman chips"
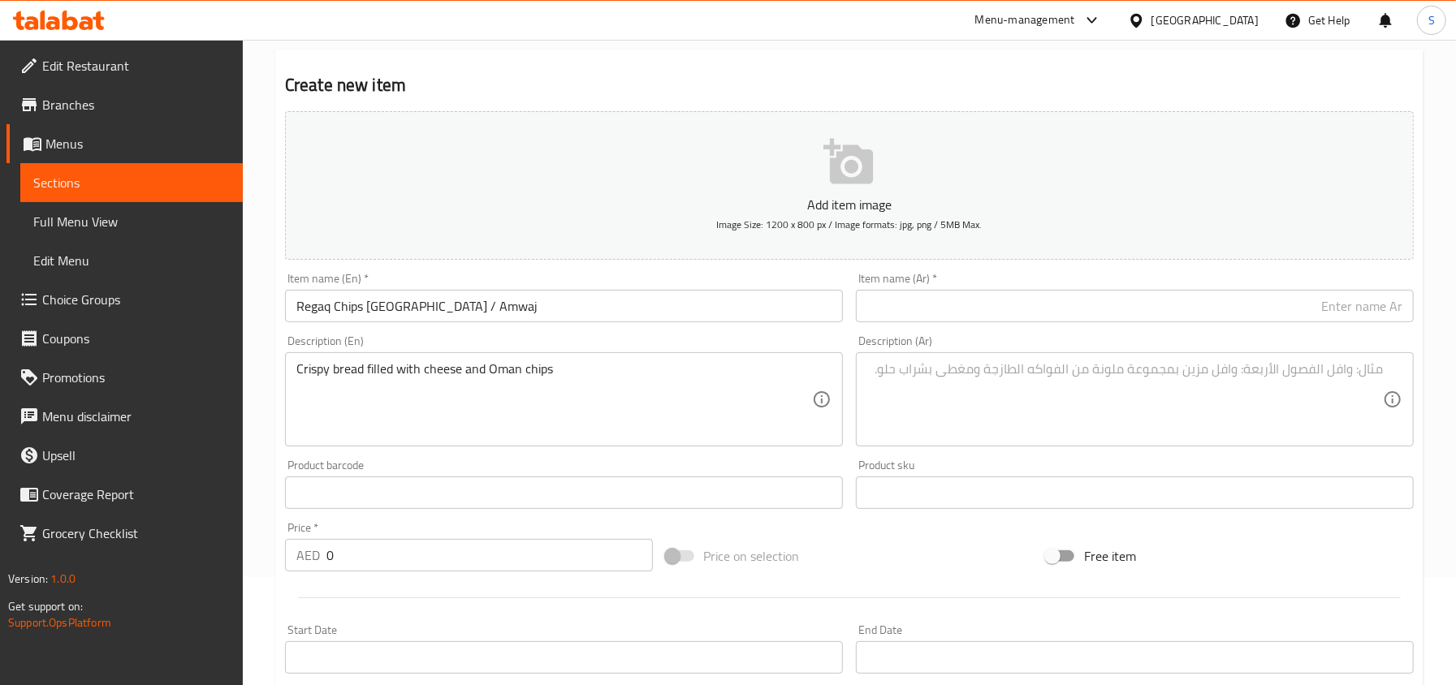
click at [351, 559] on input "0" at bounding box center [489, 555] width 326 height 32
type input "10"
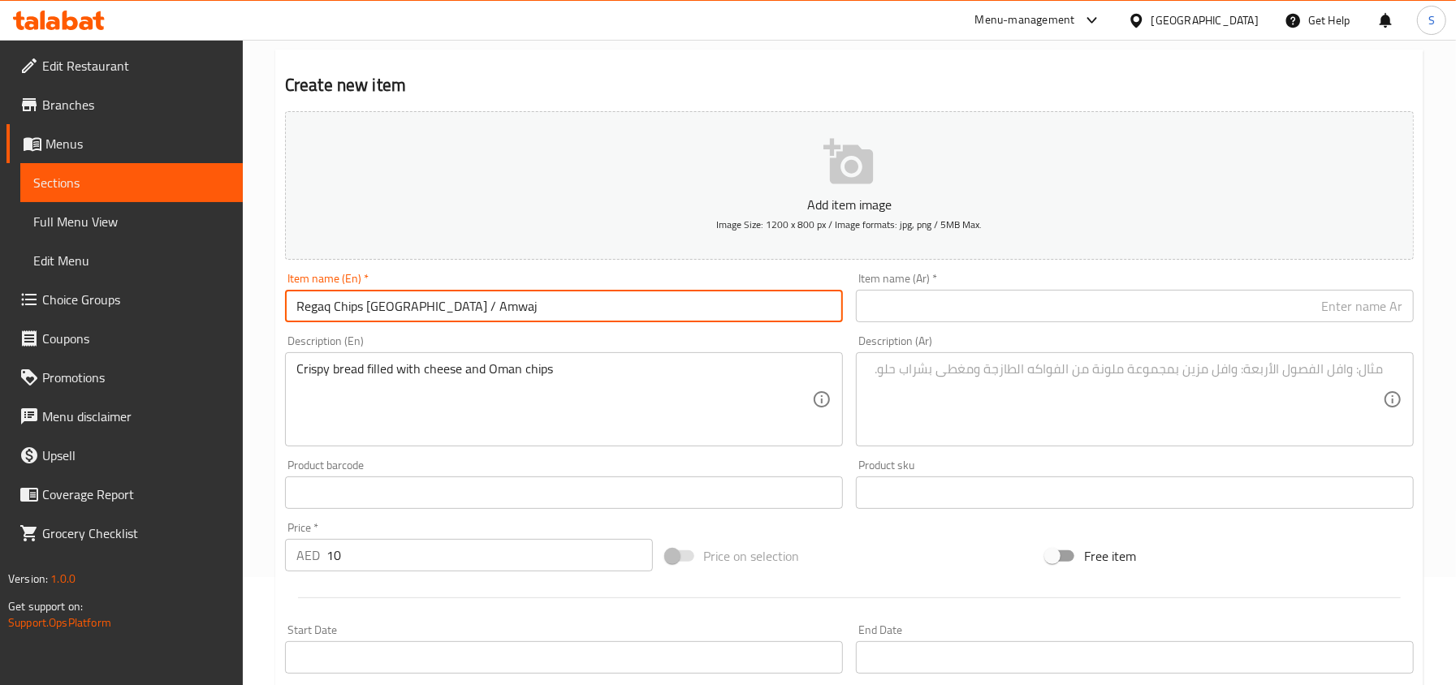
drag, startPoint x: 399, startPoint y: 312, endPoint x: 547, endPoint y: 329, distance: 148.7
click at [547, 329] on div "Item name (En)   * Regaq Chips Oman / Amwaj Item name (En) *" at bounding box center [563, 297] width 571 height 63
type input "Regaq Chips Oman"
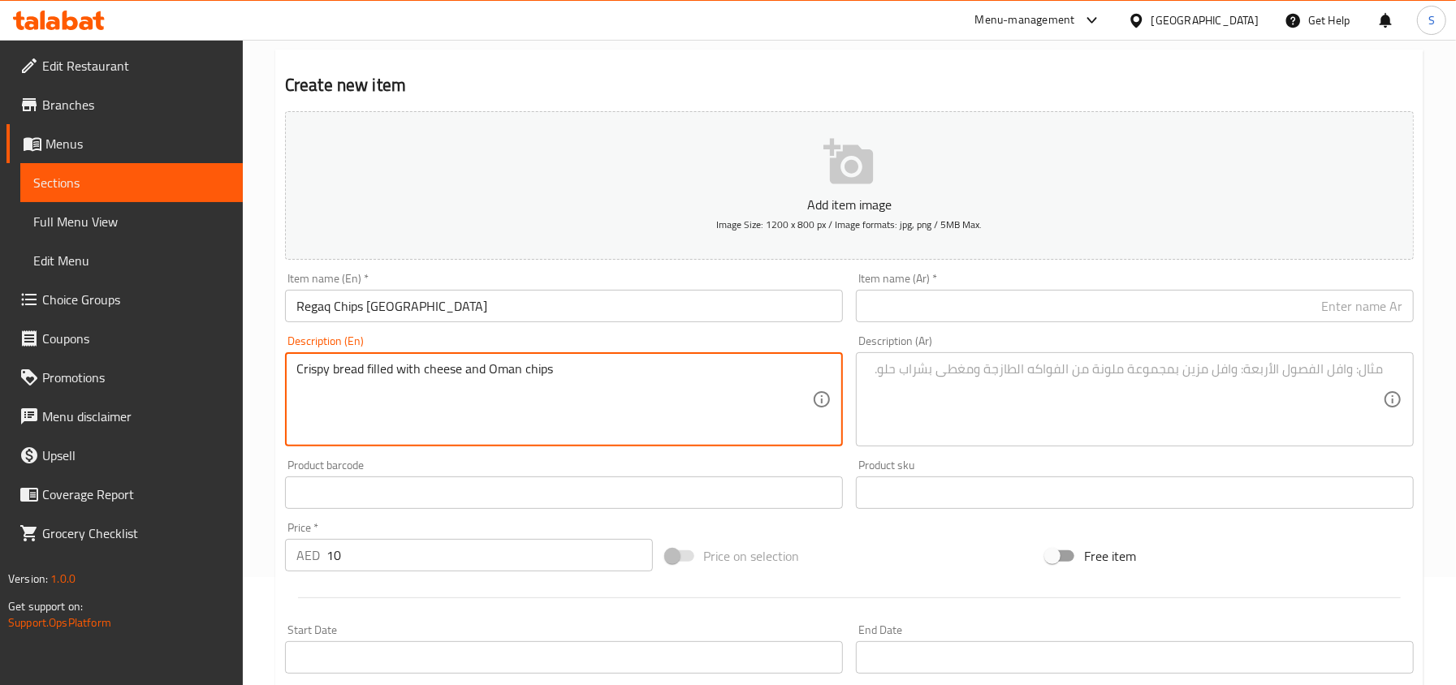
click at [604, 377] on textarea "Crispy bread filled with cheese and Oman chips" at bounding box center [553, 399] width 515 height 77
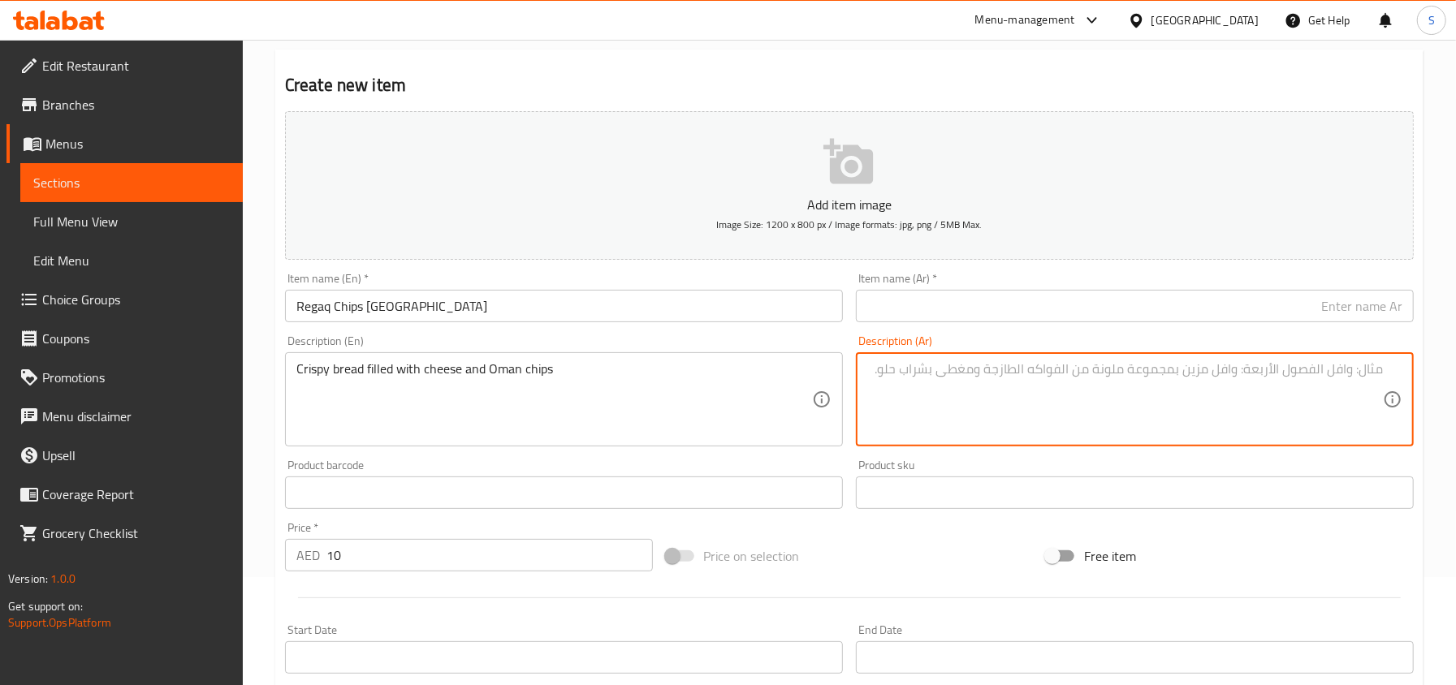
click at [1011, 390] on textarea at bounding box center [1124, 399] width 515 height 77
paste textarea "خبز مقرمش محشو بالجبن ورقائق عمان"
drag, startPoint x: 1236, startPoint y: 370, endPoint x: 1203, endPoint y: 368, distance: 32.6
click at [1203, 368] on textarea "خبز مقرمش محشو بالجبن ورقائق عمان" at bounding box center [1124, 399] width 515 height 77
type textarea "خبز مقرمش محشو بالجبن وبطاطس عمان"
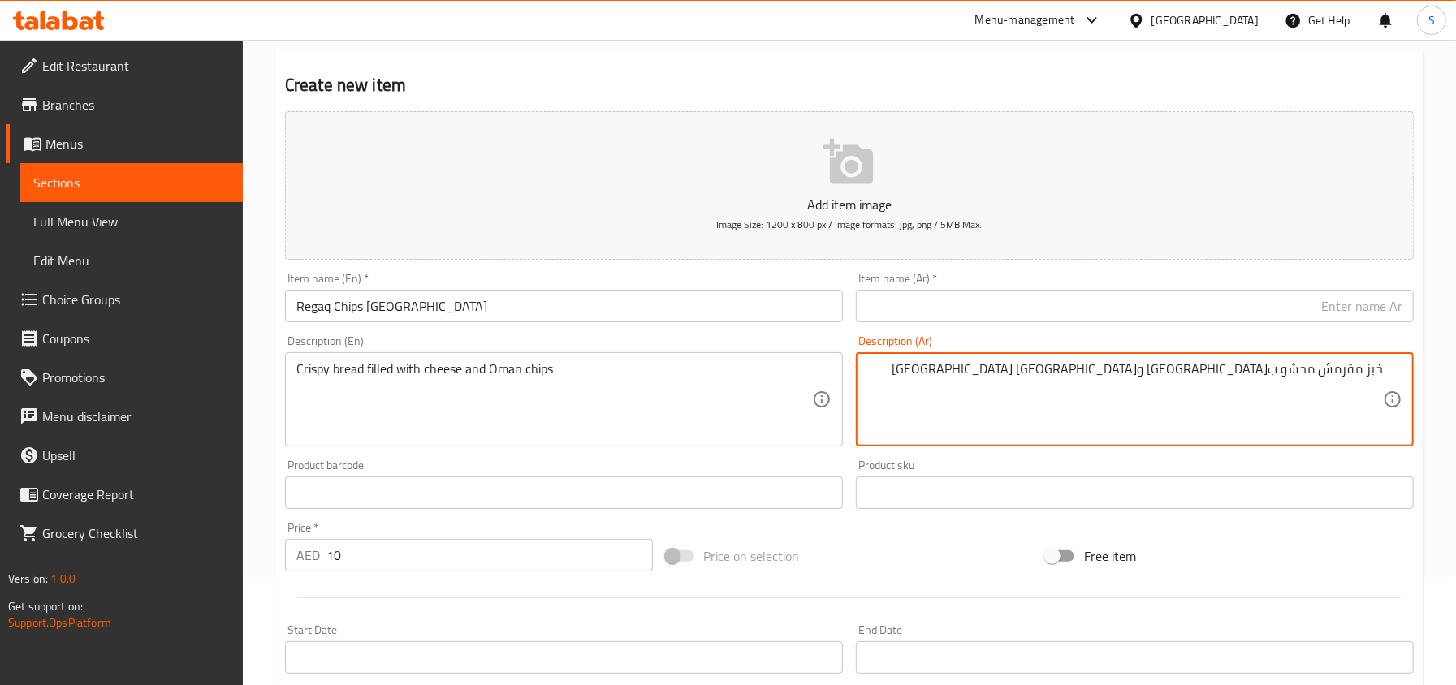
click at [294, 304] on input "Regaq Chips Oman" at bounding box center [564, 306] width 558 height 32
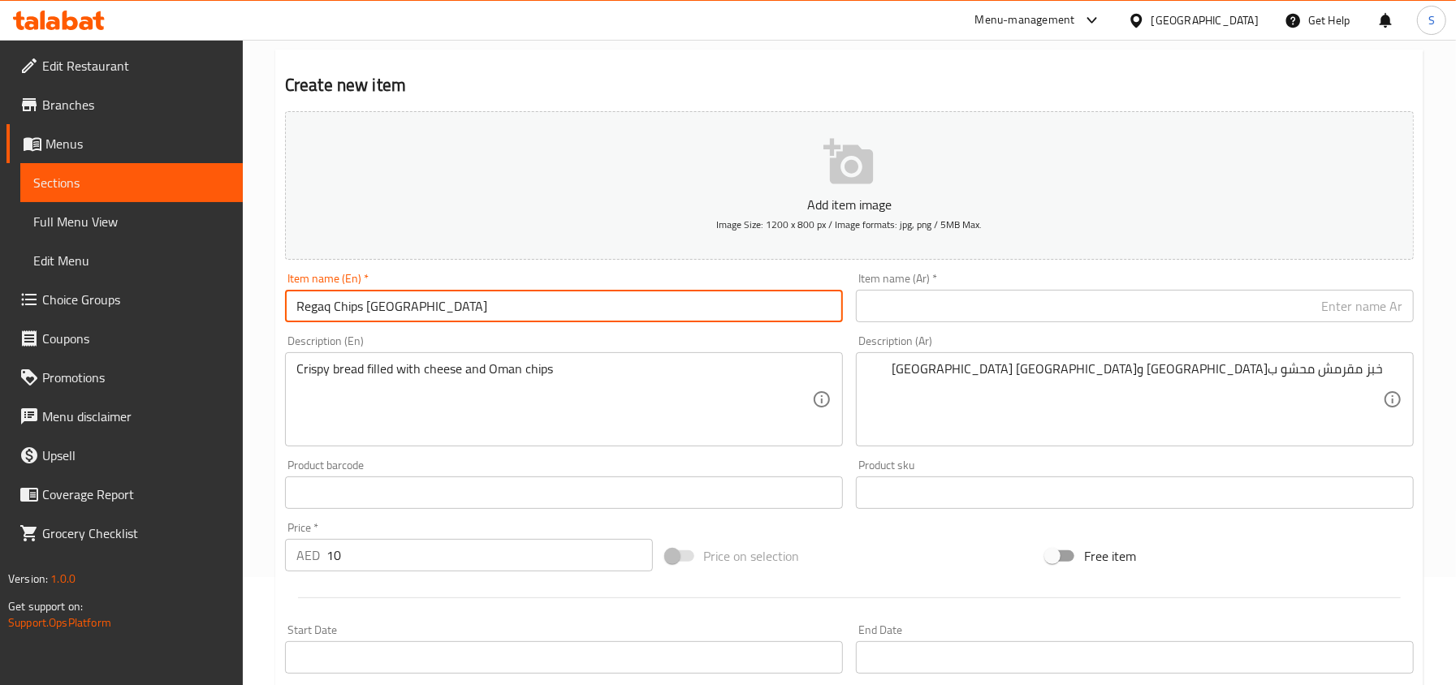
click at [294, 304] on input "Regaq Chips Oman" at bounding box center [564, 306] width 558 height 32
click at [1033, 300] on input "text" at bounding box center [1135, 306] width 558 height 32
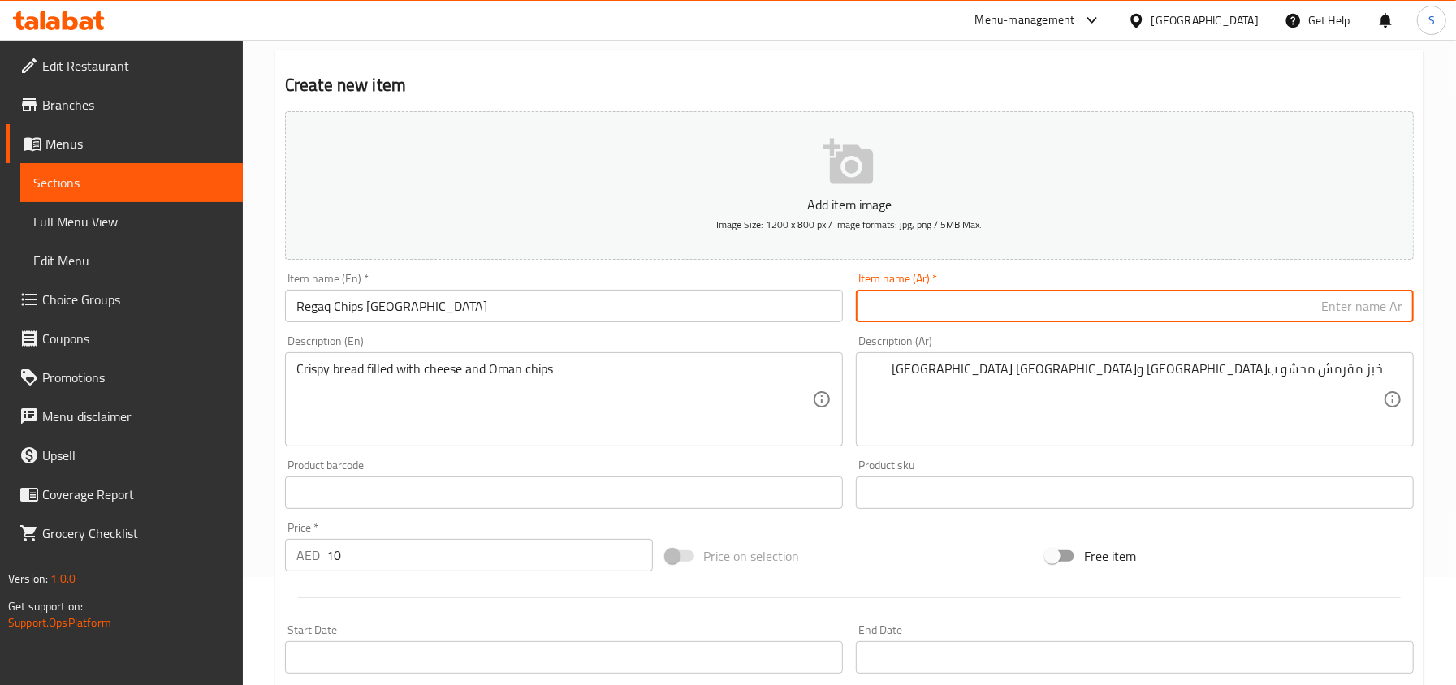
paste input "رقاق"
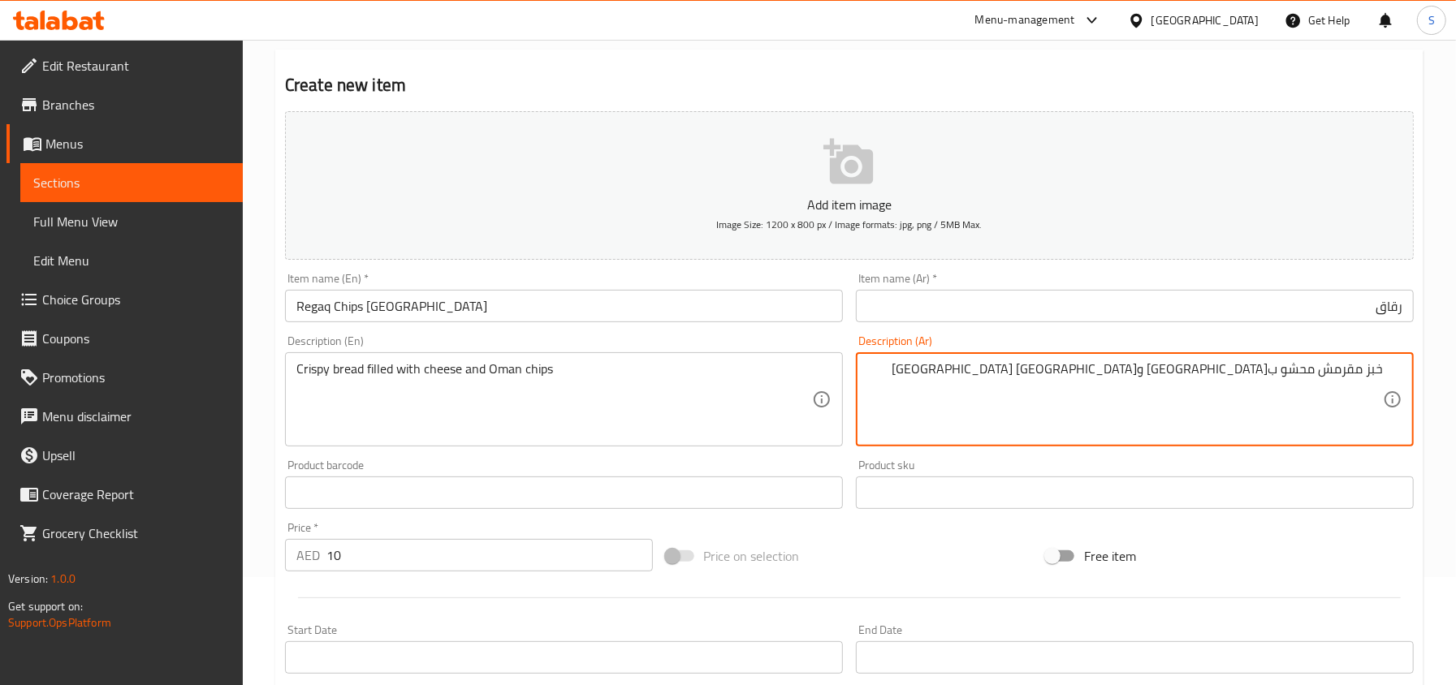
drag, startPoint x: 1234, startPoint y: 367, endPoint x: 1089, endPoint y: 364, distance: 145.3
click at [1342, 302] on input "رقاق" at bounding box center [1135, 306] width 558 height 32
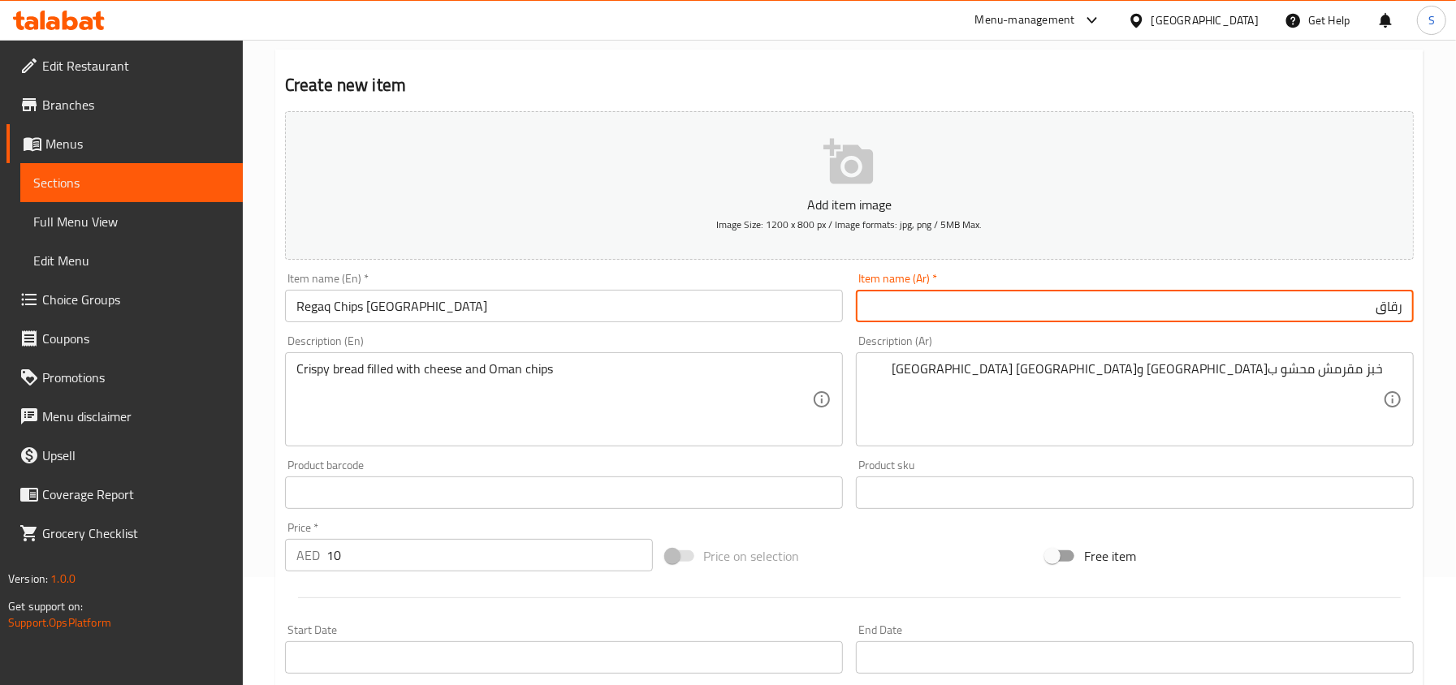
paste input "بطاطس عمان"
type input "رقاق بطاطس عمان"
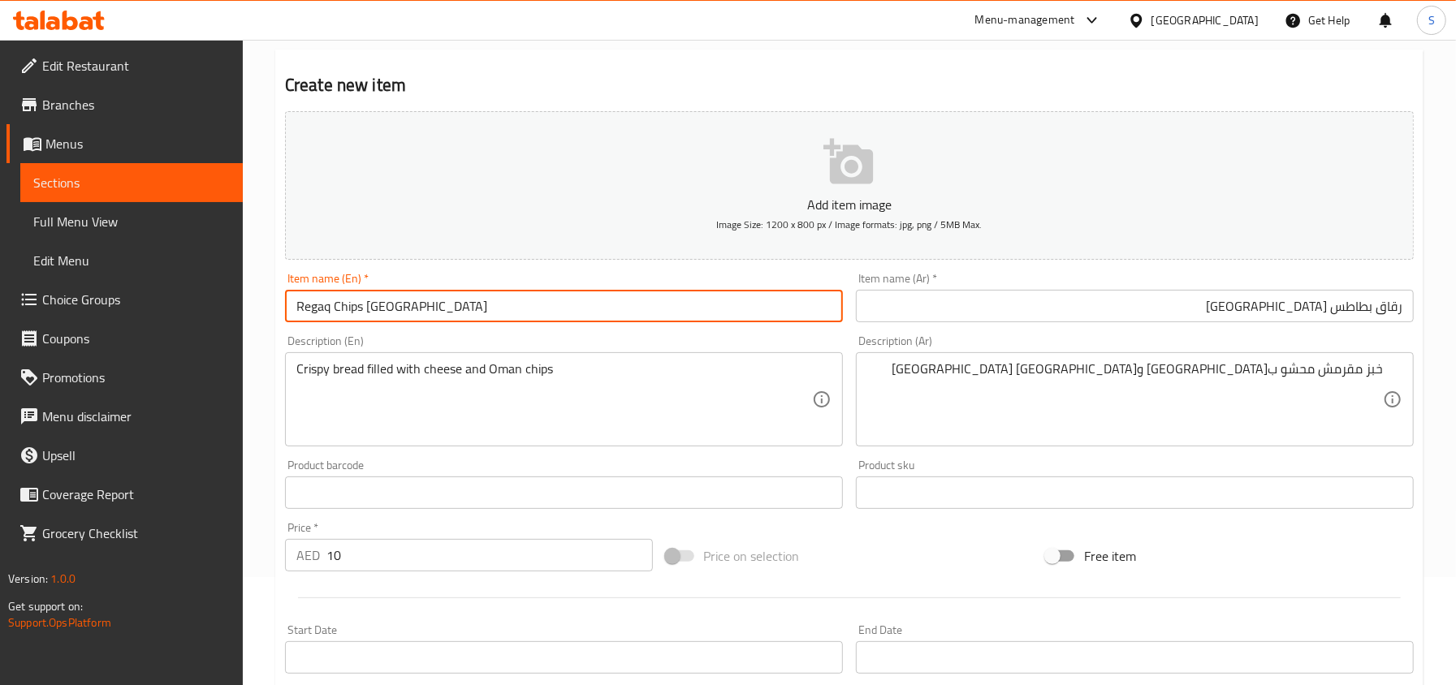
click at [489, 303] on input "Regaq Chips Oman" at bounding box center [564, 306] width 558 height 32
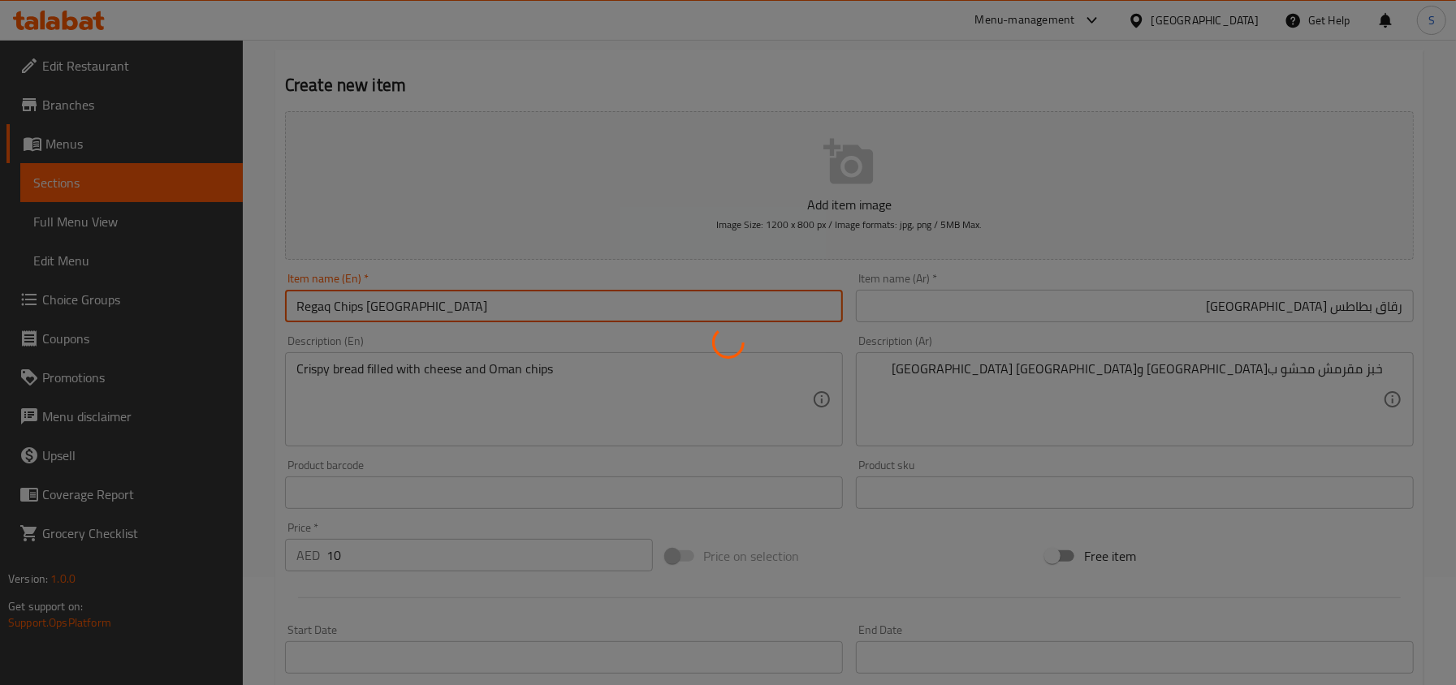
type input "0"
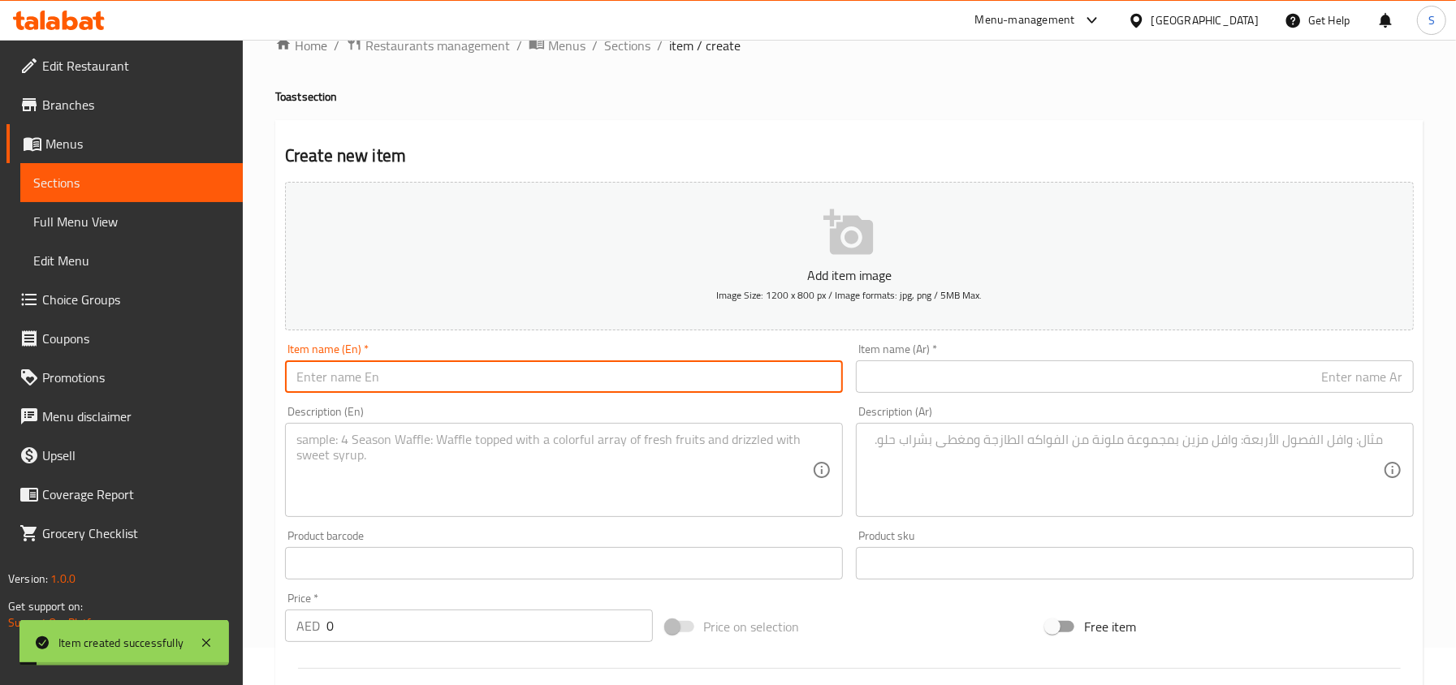
scroll to position [0, 0]
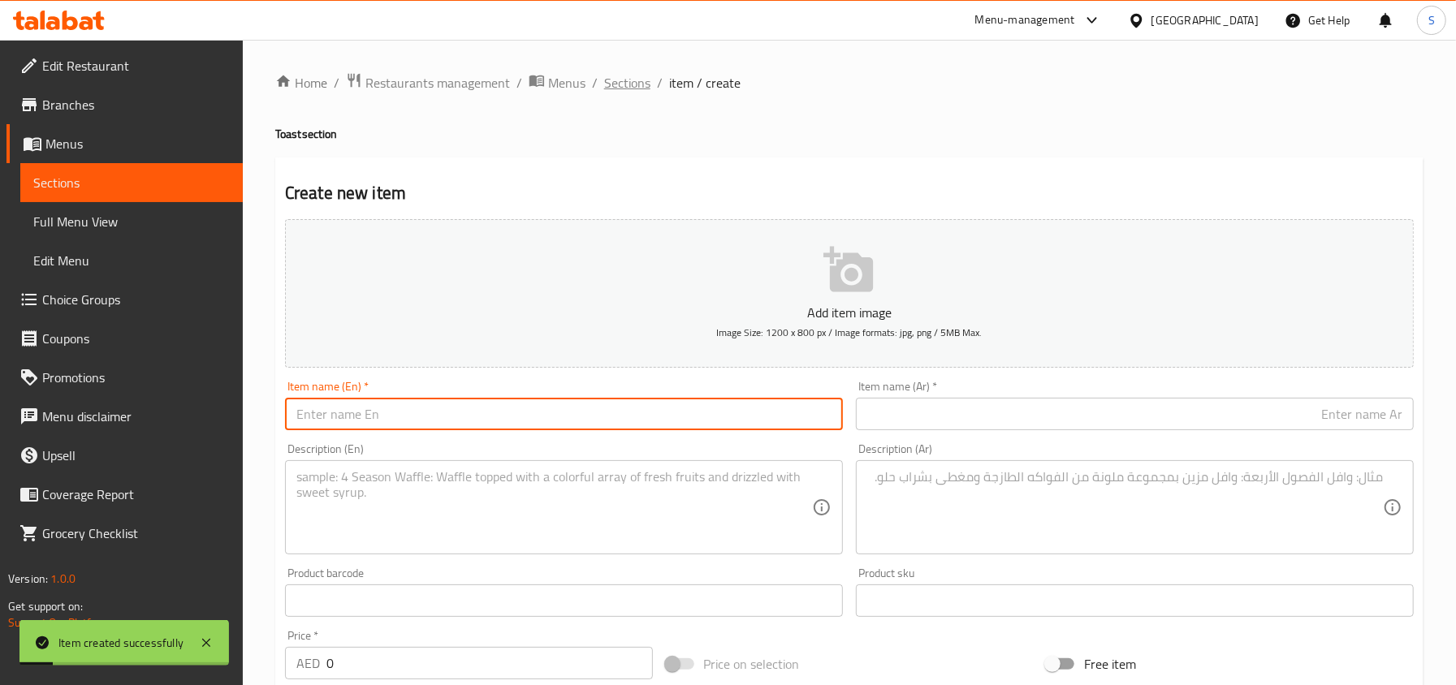
click at [630, 82] on span "Sections" at bounding box center [627, 82] width 46 height 19
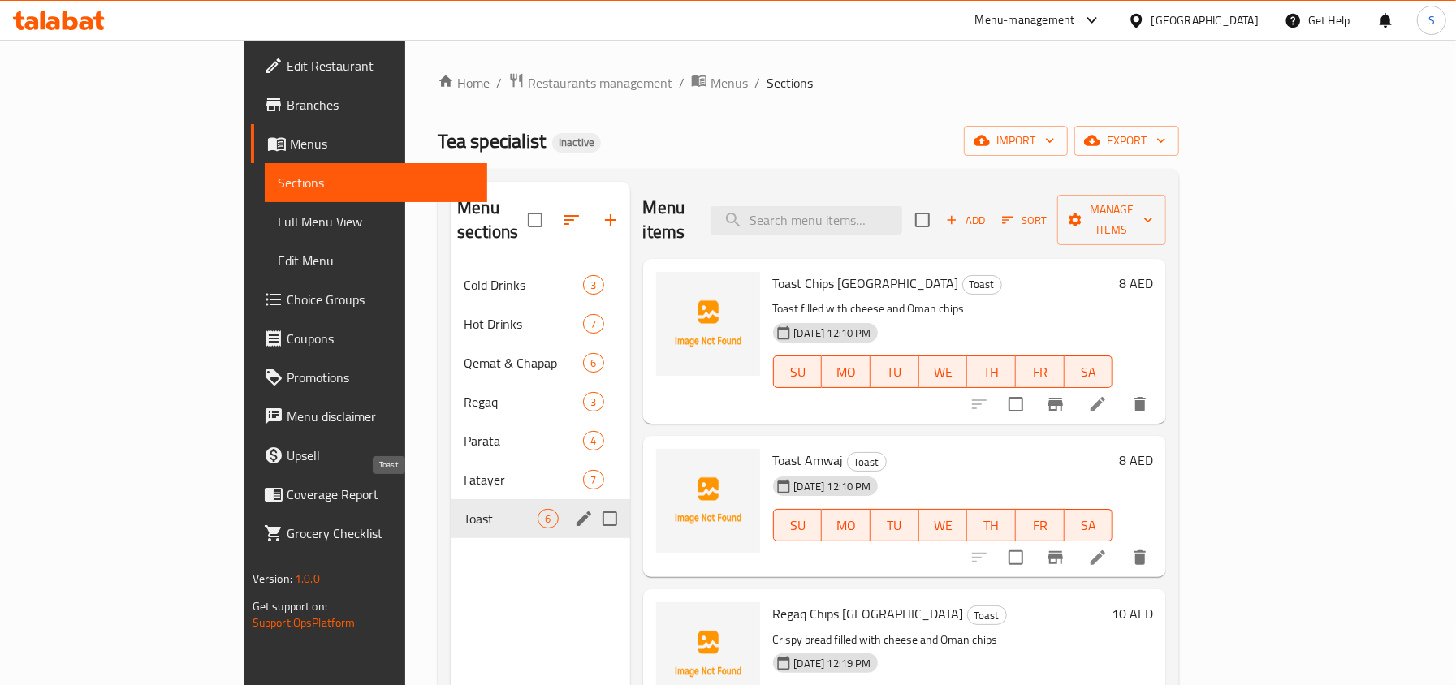
click at [464, 509] on span "Toast" at bounding box center [501, 518] width 74 height 19
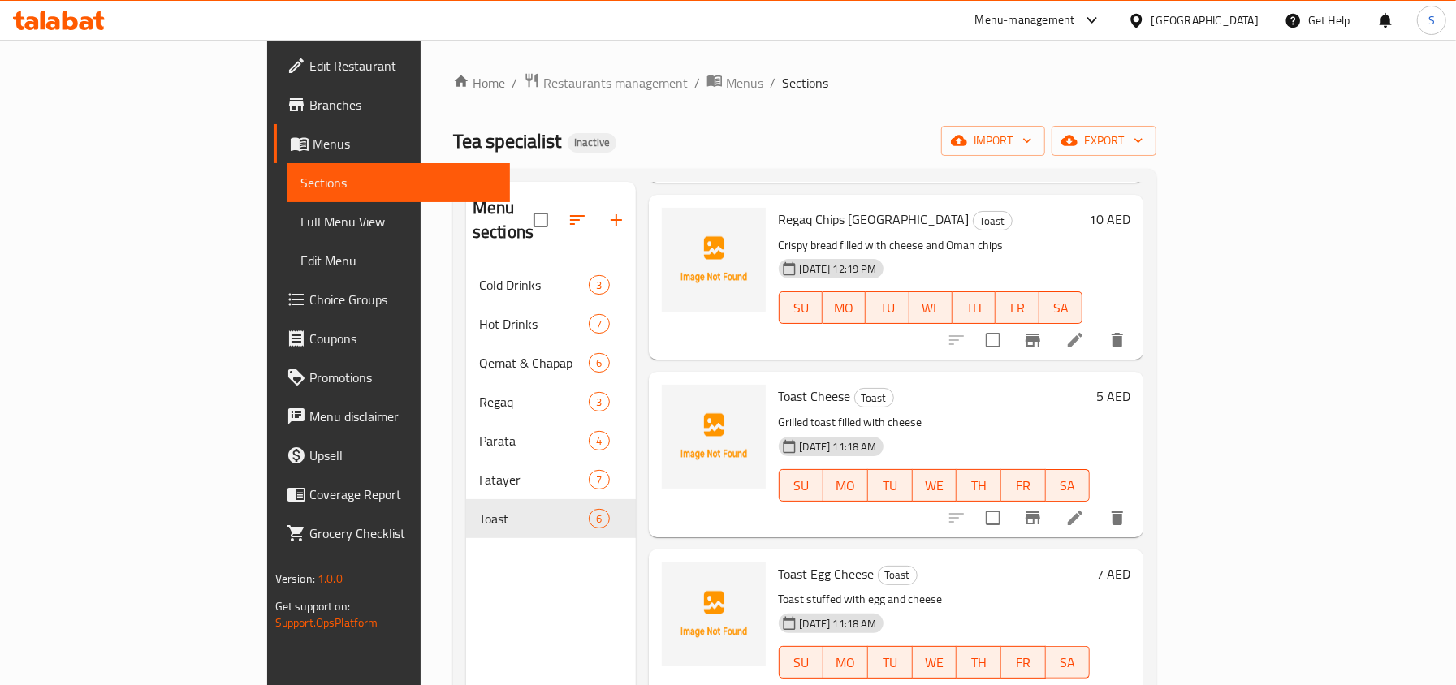
scroll to position [287, 0]
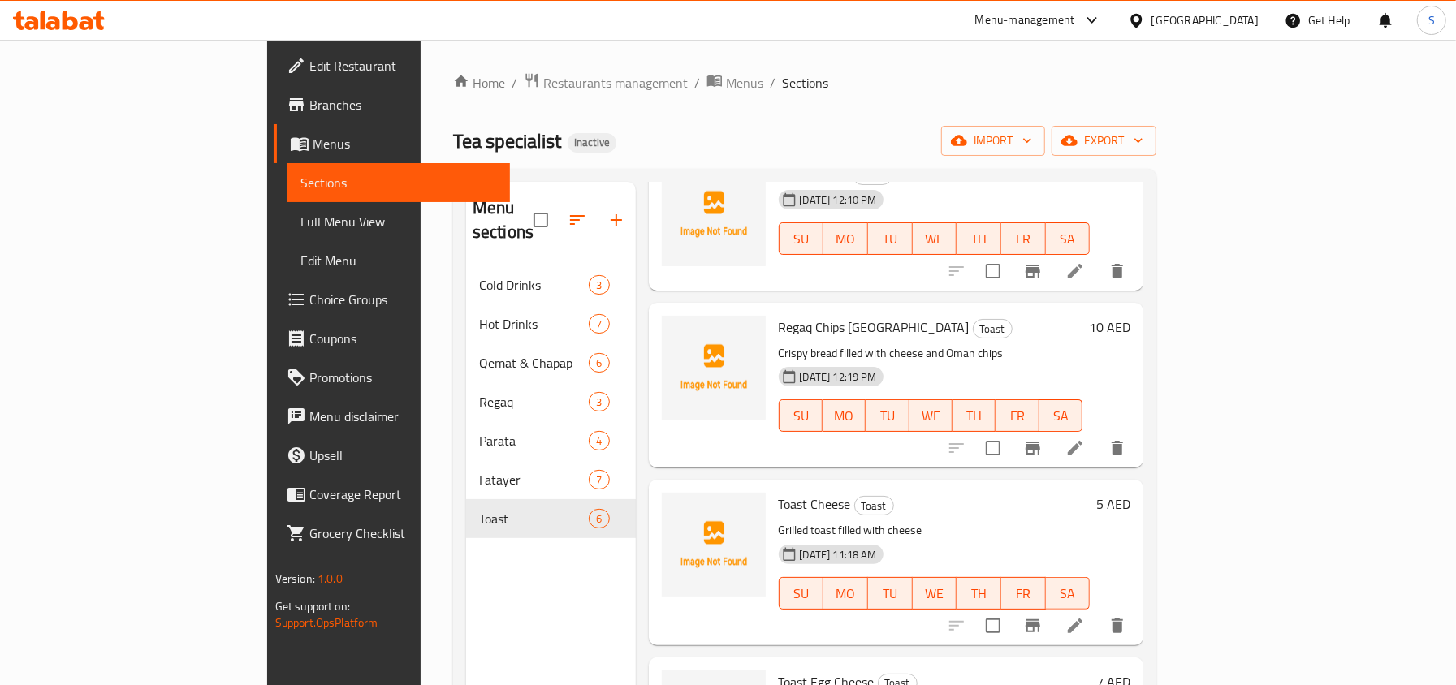
click at [778, 315] on span "Regaq Chips Oman" at bounding box center [873, 327] width 191 height 24
copy h6 "Regaq Chips Oman"
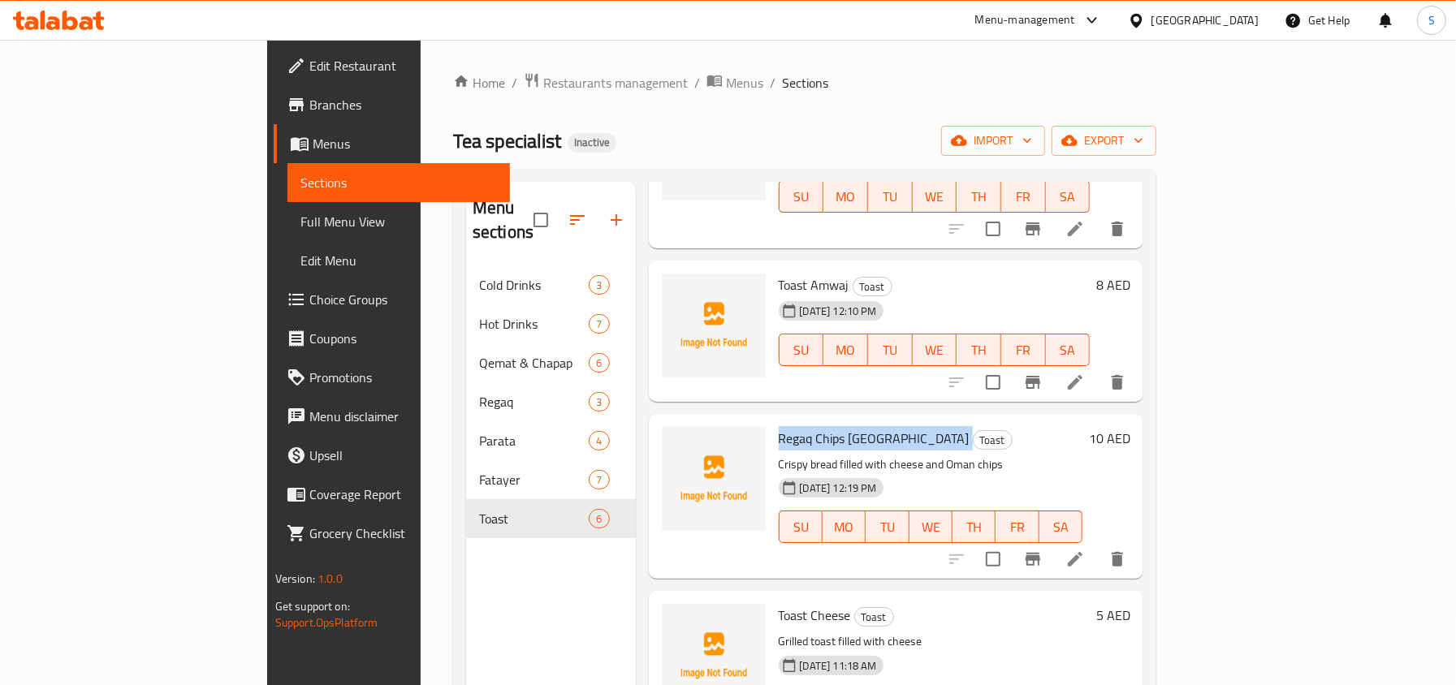
scroll to position [0, 0]
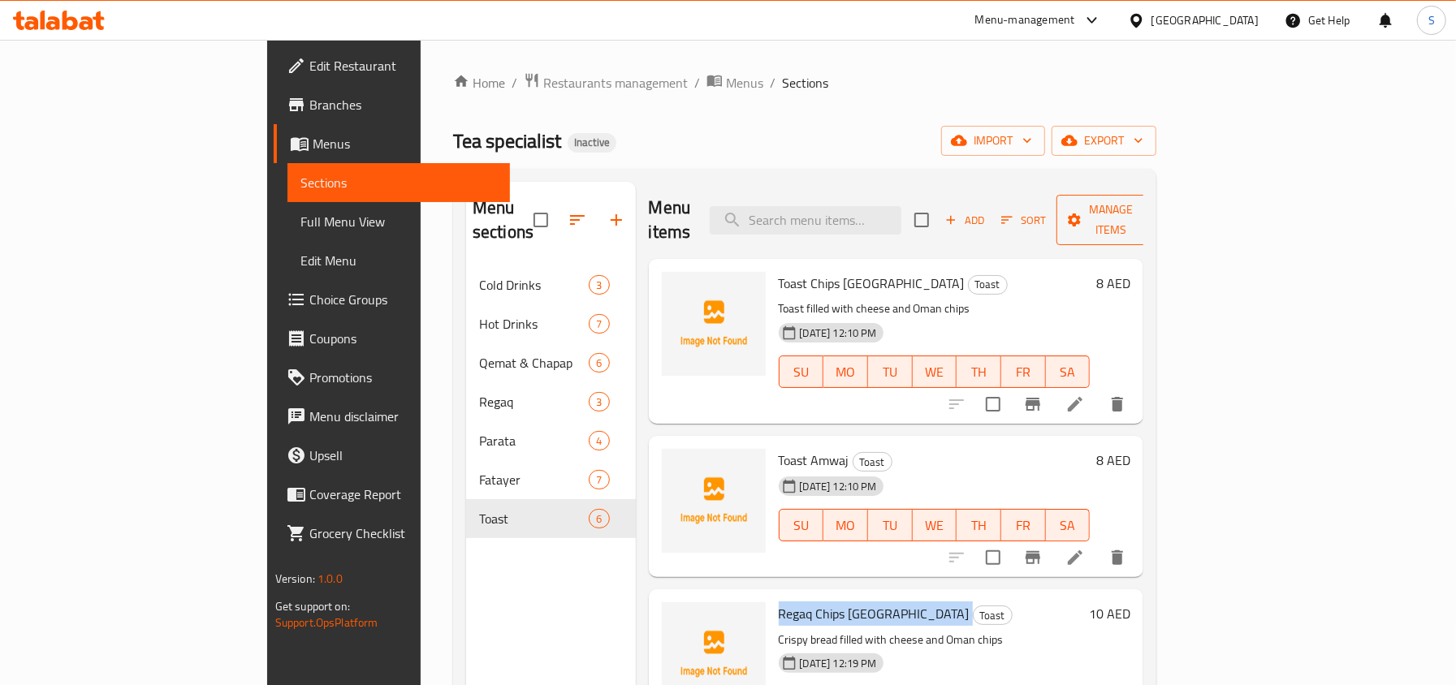
click at [1152, 216] on span "Manage items" at bounding box center [1110, 220] width 83 height 41
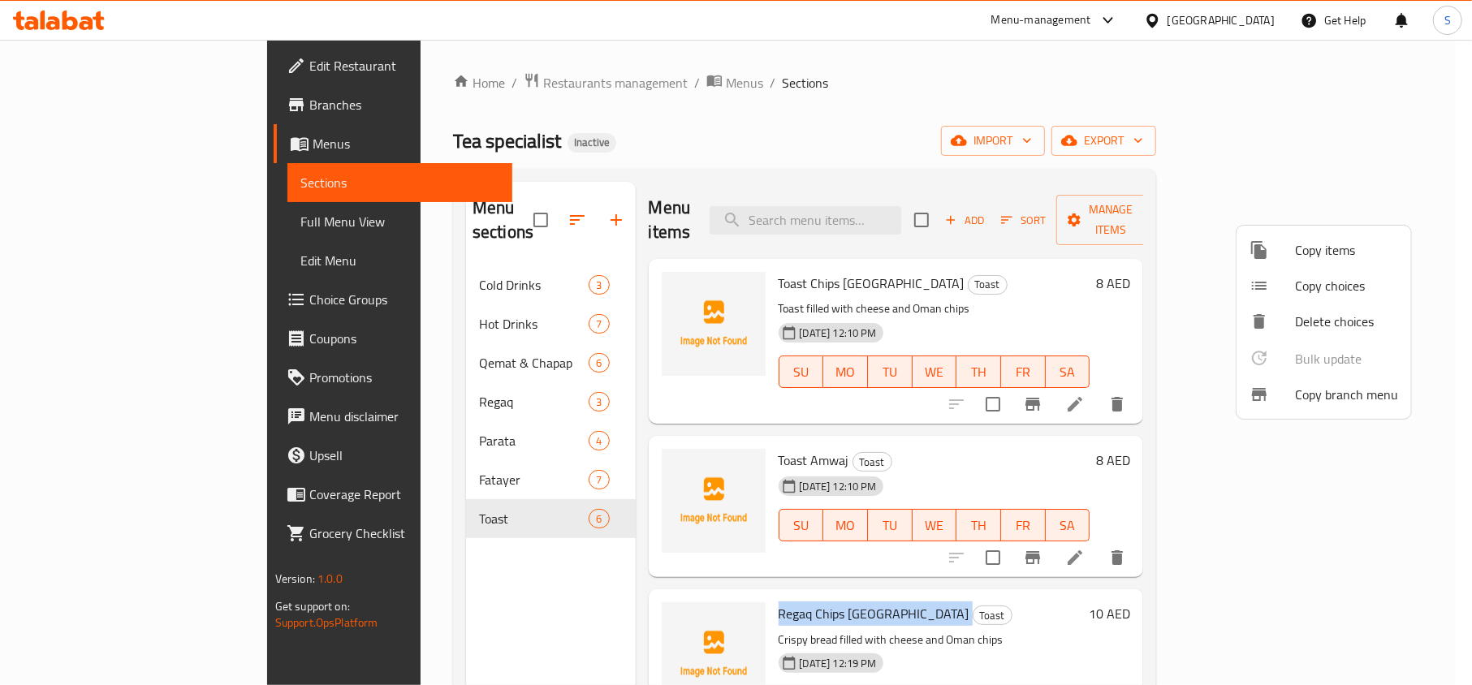
click at [1352, 244] on span "Copy items" at bounding box center [1346, 249] width 103 height 19
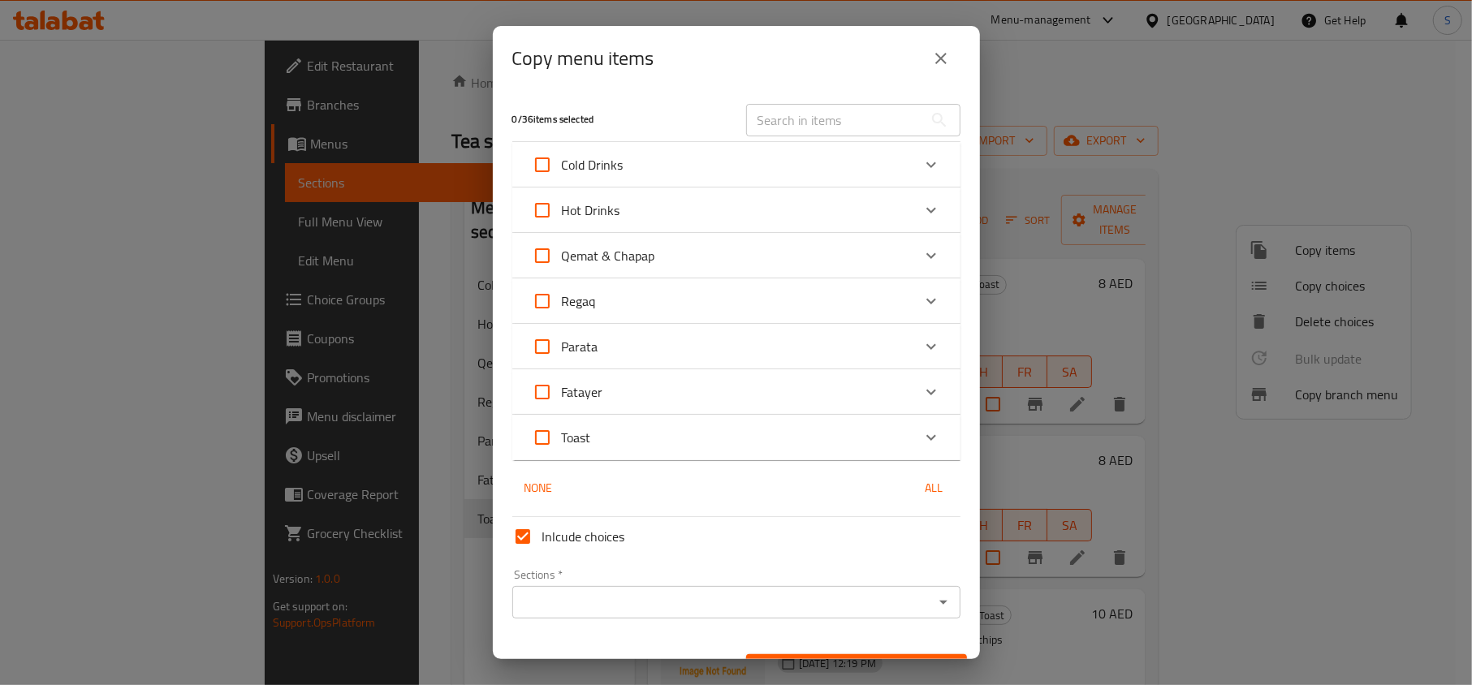
click at [816, 120] on input "text" at bounding box center [834, 120] width 177 height 32
paste input "Regaq Chips Oman"
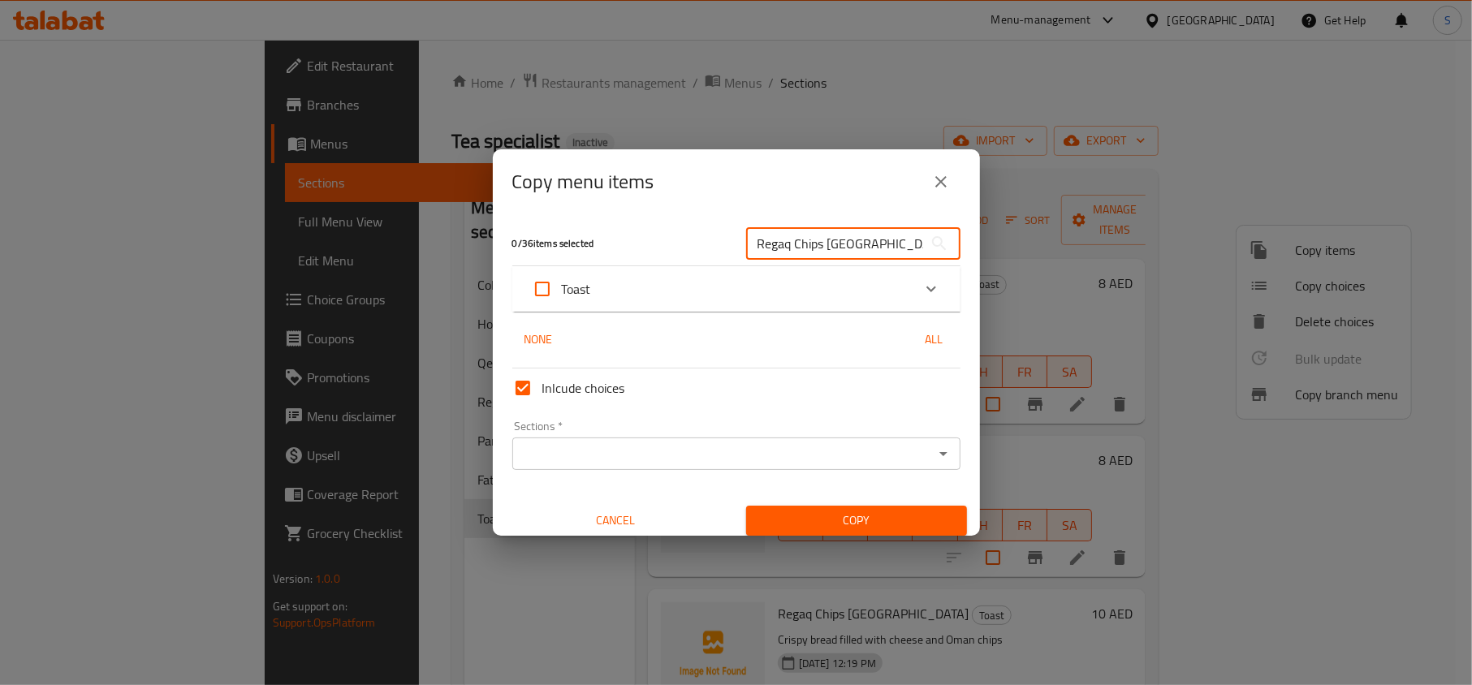
type input "Regaq Chips Oman"
click at [773, 289] on div "Toast" at bounding box center [722, 289] width 380 height 39
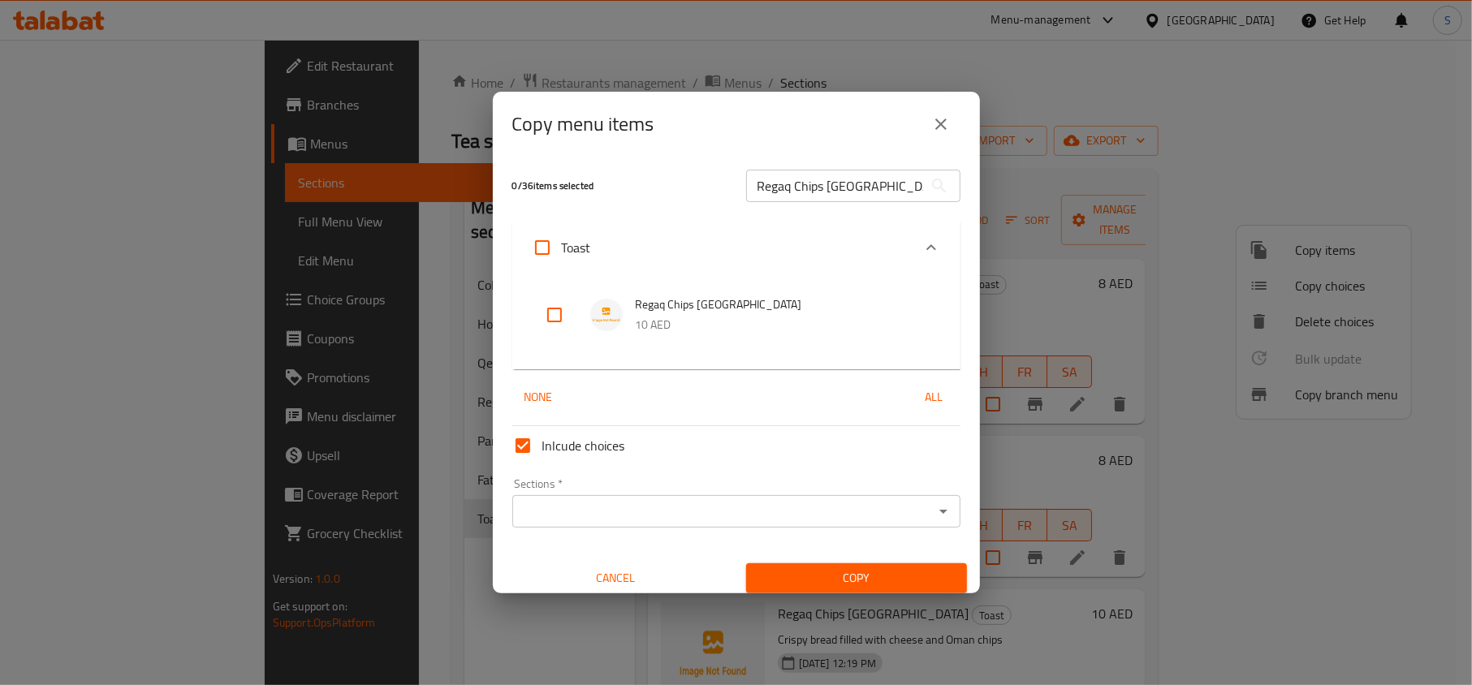
click at [576, 315] on div at bounding box center [567, 314] width 45 height 39
click at [562, 316] on input "checkbox" at bounding box center [554, 314] width 39 height 39
checkbox input "true"
click at [656, 514] on input "Sections   *" at bounding box center [723, 511] width 412 height 23
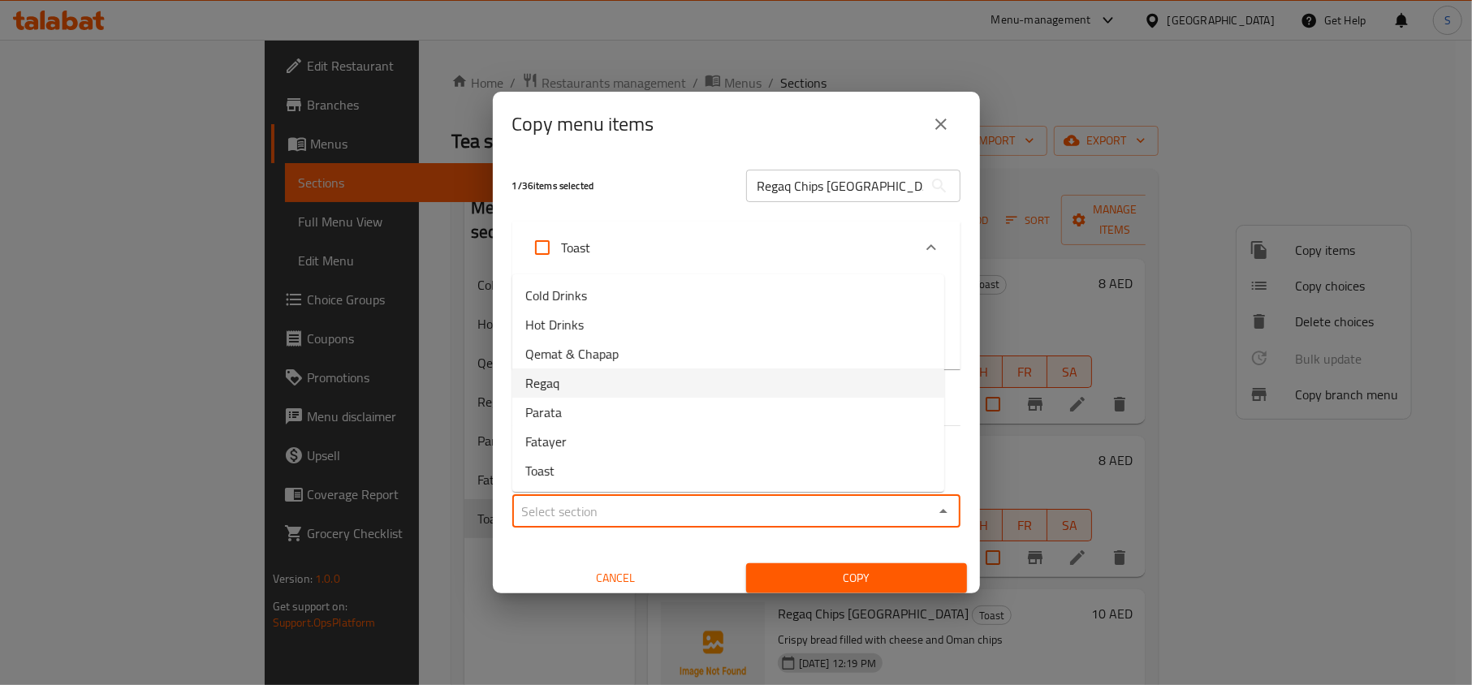
click at [565, 383] on li "Regaq" at bounding box center [728, 383] width 432 height 29
type input "Regaq"
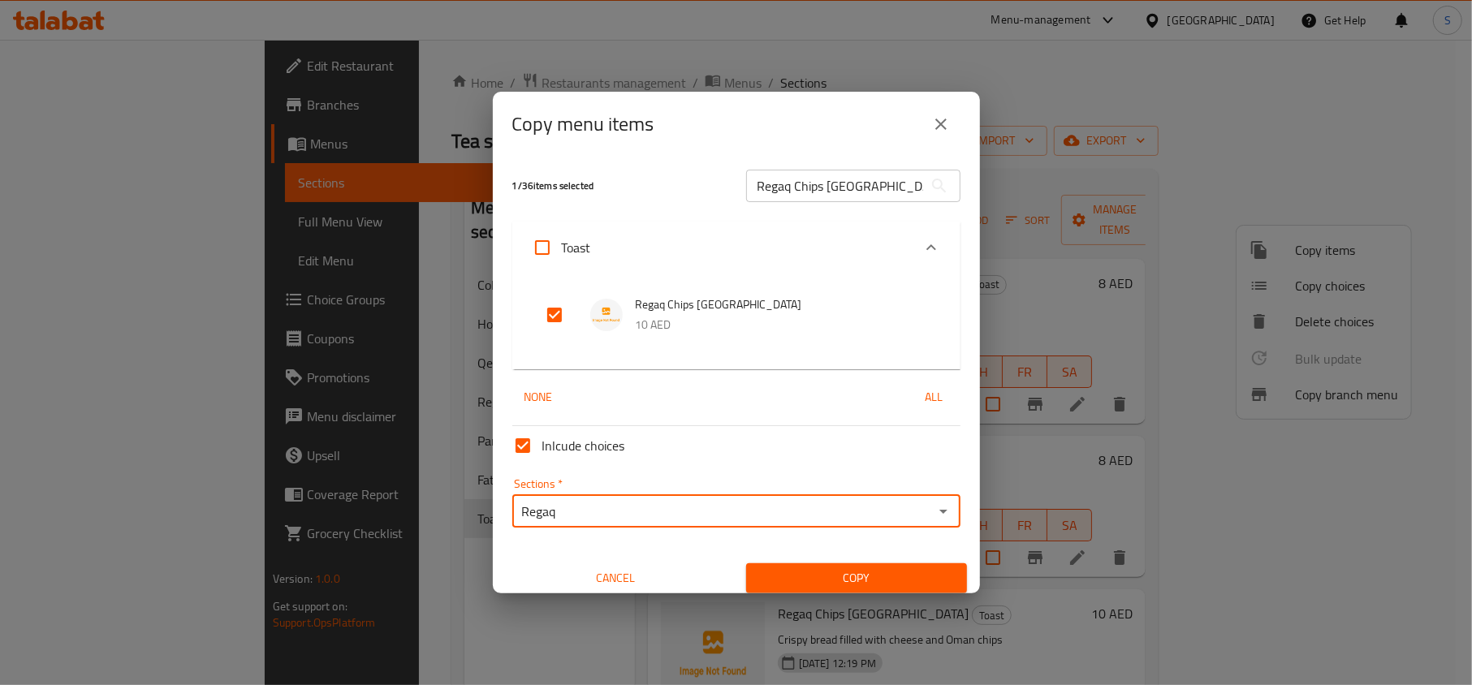
click at [820, 576] on span "Copy" at bounding box center [856, 578] width 195 height 20
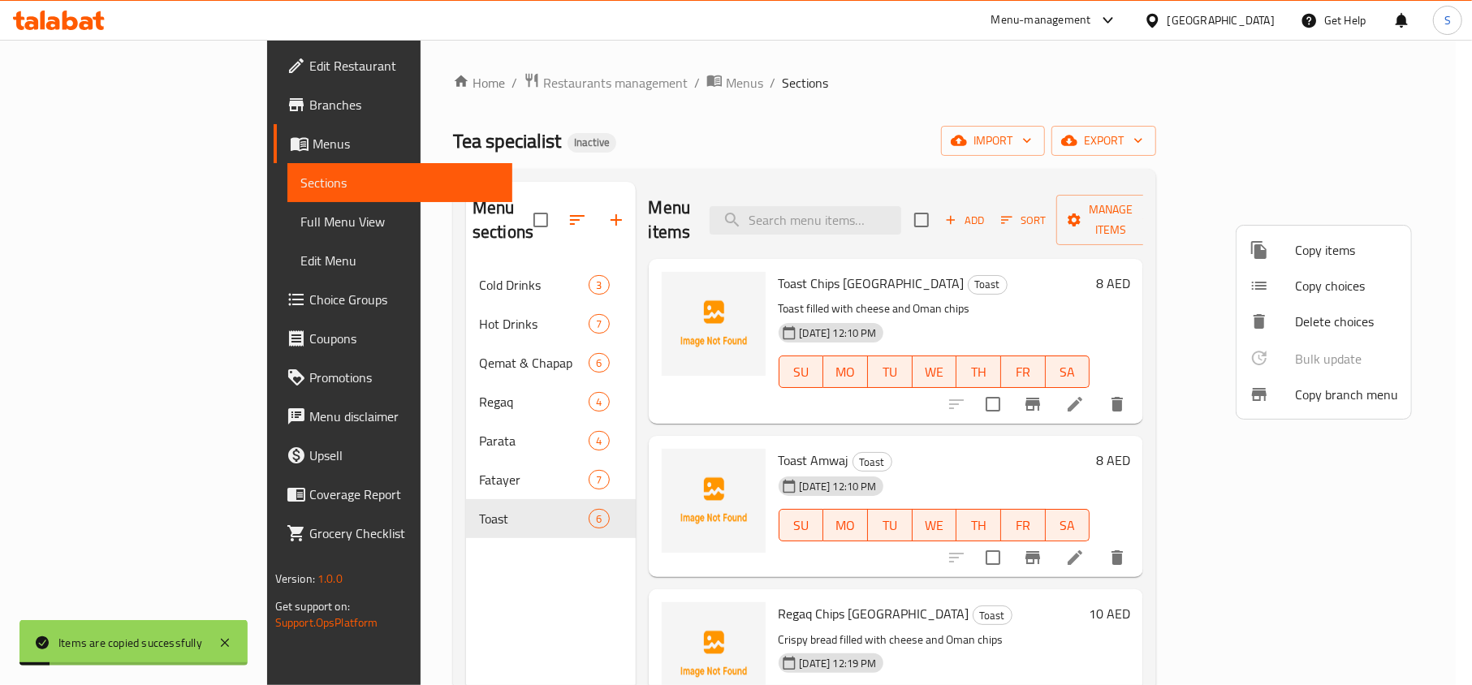
click at [884, 218] on div at bounding box center [736, 342] width 1472 height 685
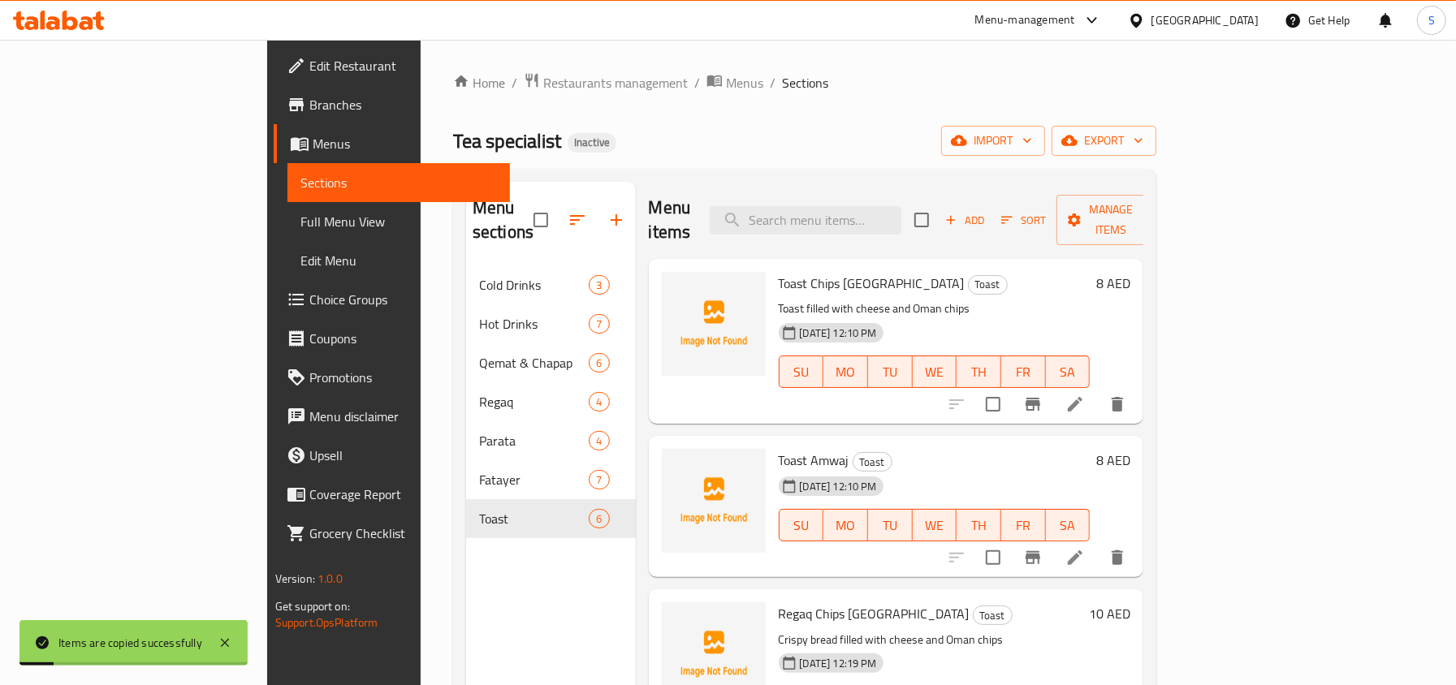
click at [884, 218] on input "search" at bounding box center [805, 220] width 192 height 28
paste input "Regaq Chips [GEOGRAPHIC_DATA]"
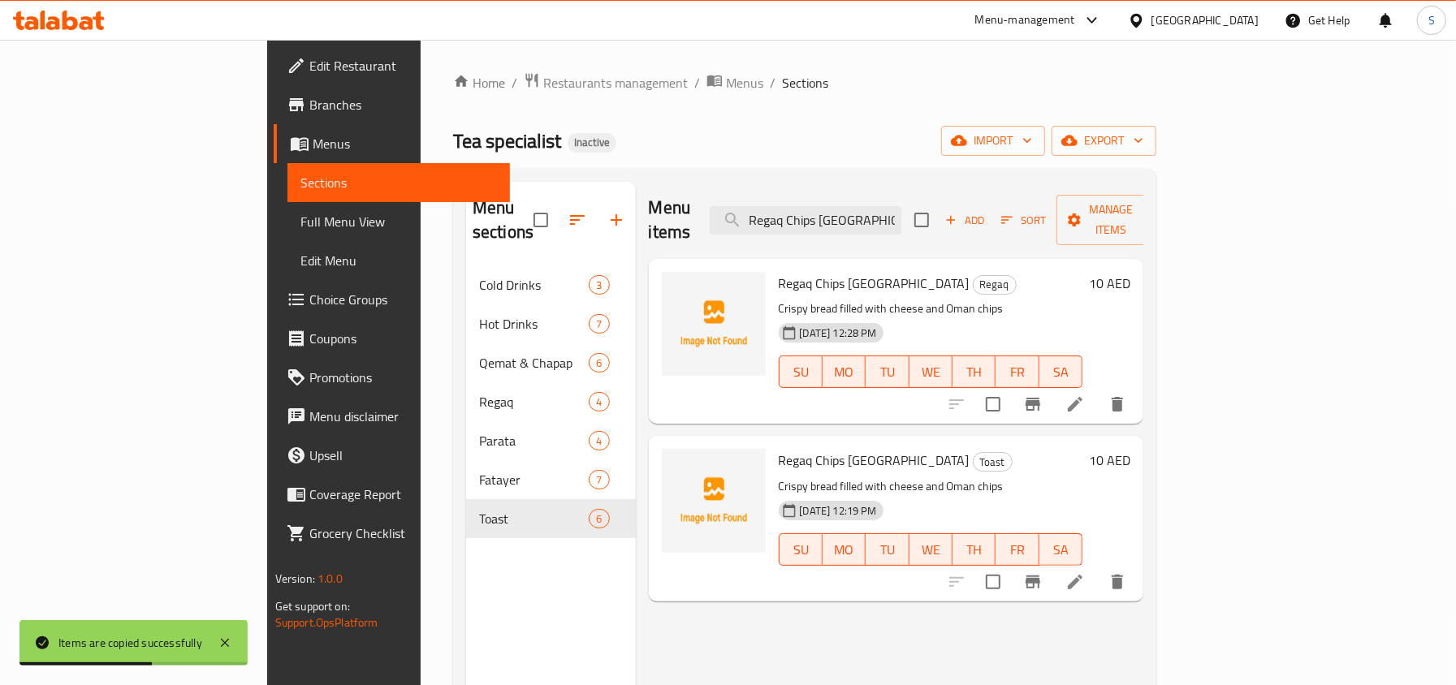
type input "Regaq Chips [GEOGRAPHIC_DATA]"
click at [1123, 575] on icon "delete" at bounding box center [1116, 582] width 11 height 15
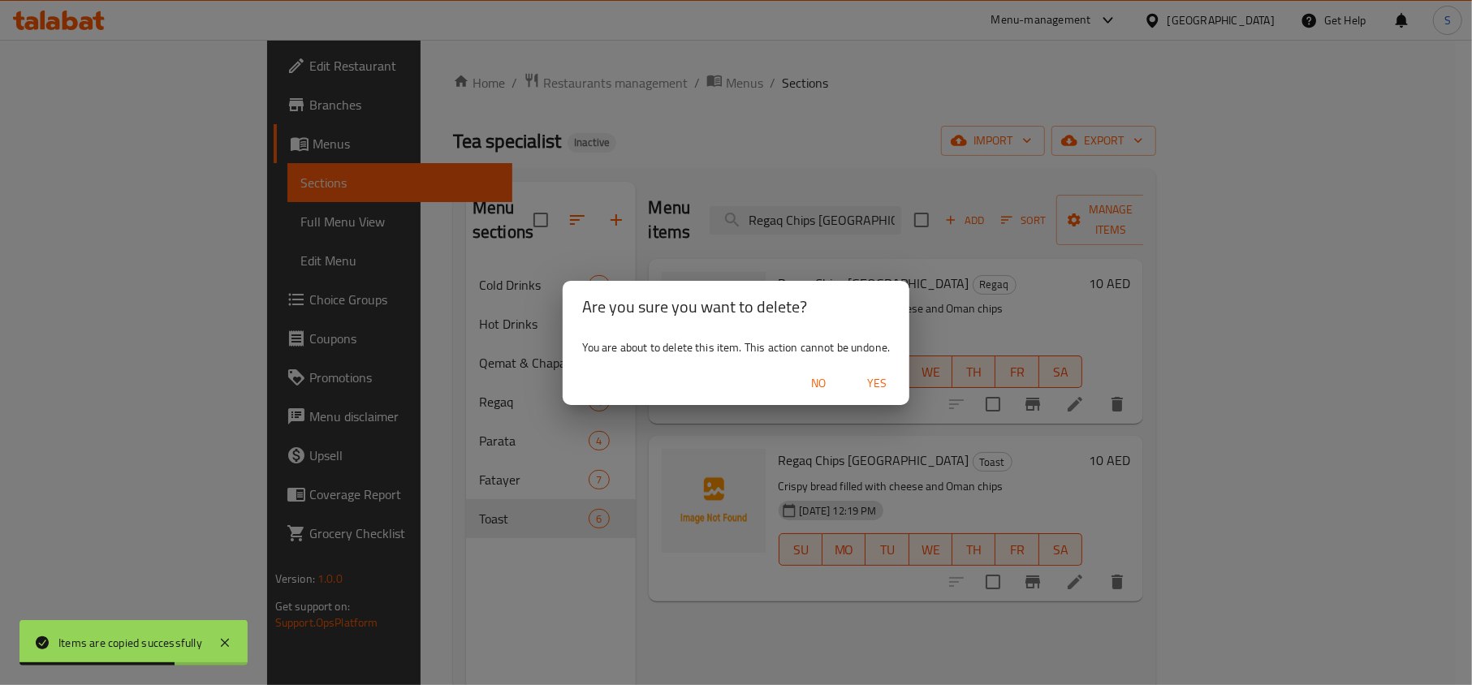
click at [887, 378] on span "Yes" at bounding box center [876, 383] width 39 height 20
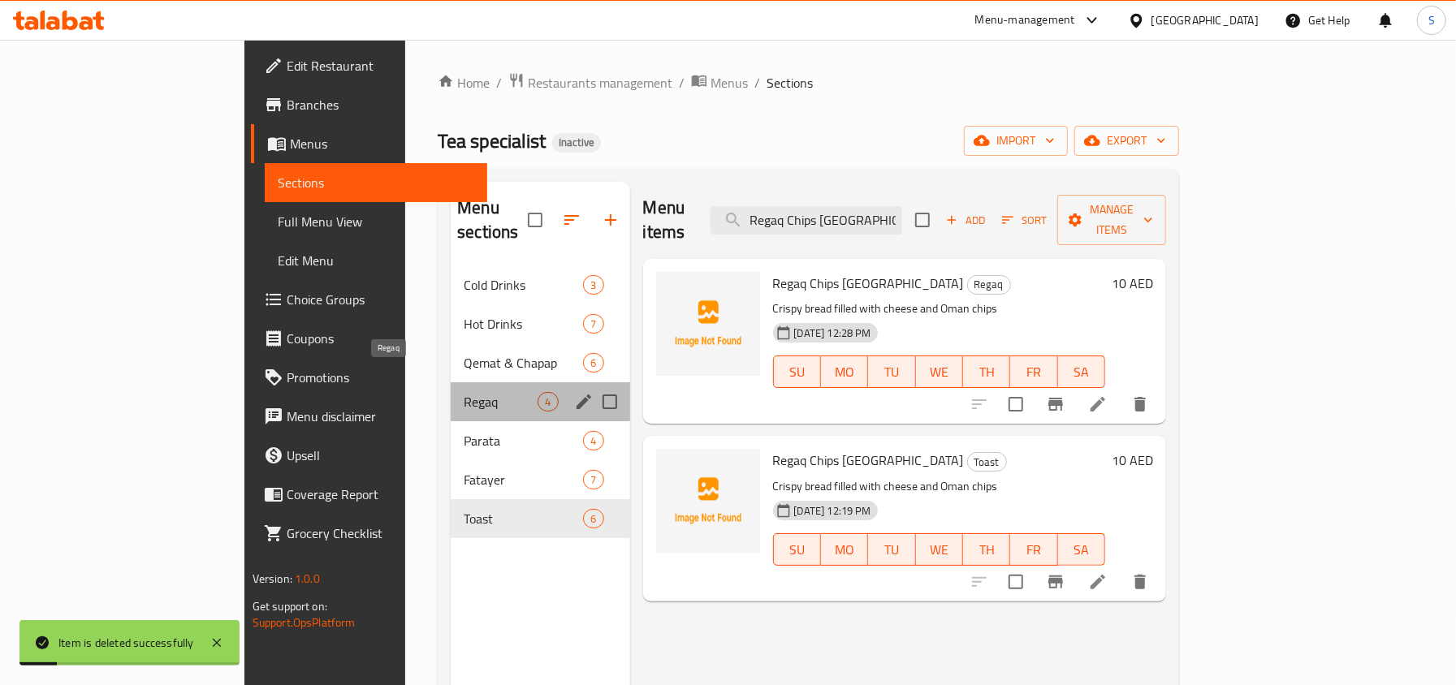
click at [464, 392] on span "Regaq" at bounding box center [501, 401] width 74 height 19
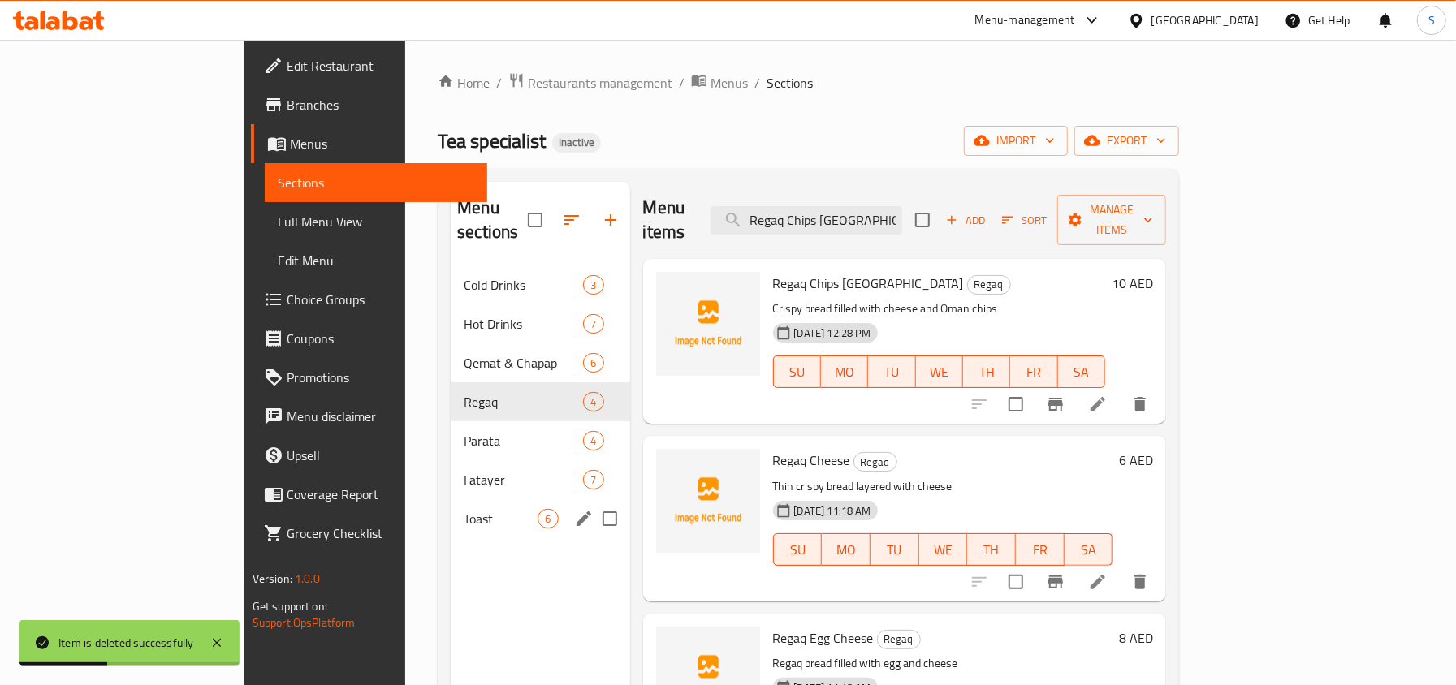
click at [464, 509] on span "Toast" at bounding box center [501, 518] width 74 height 19
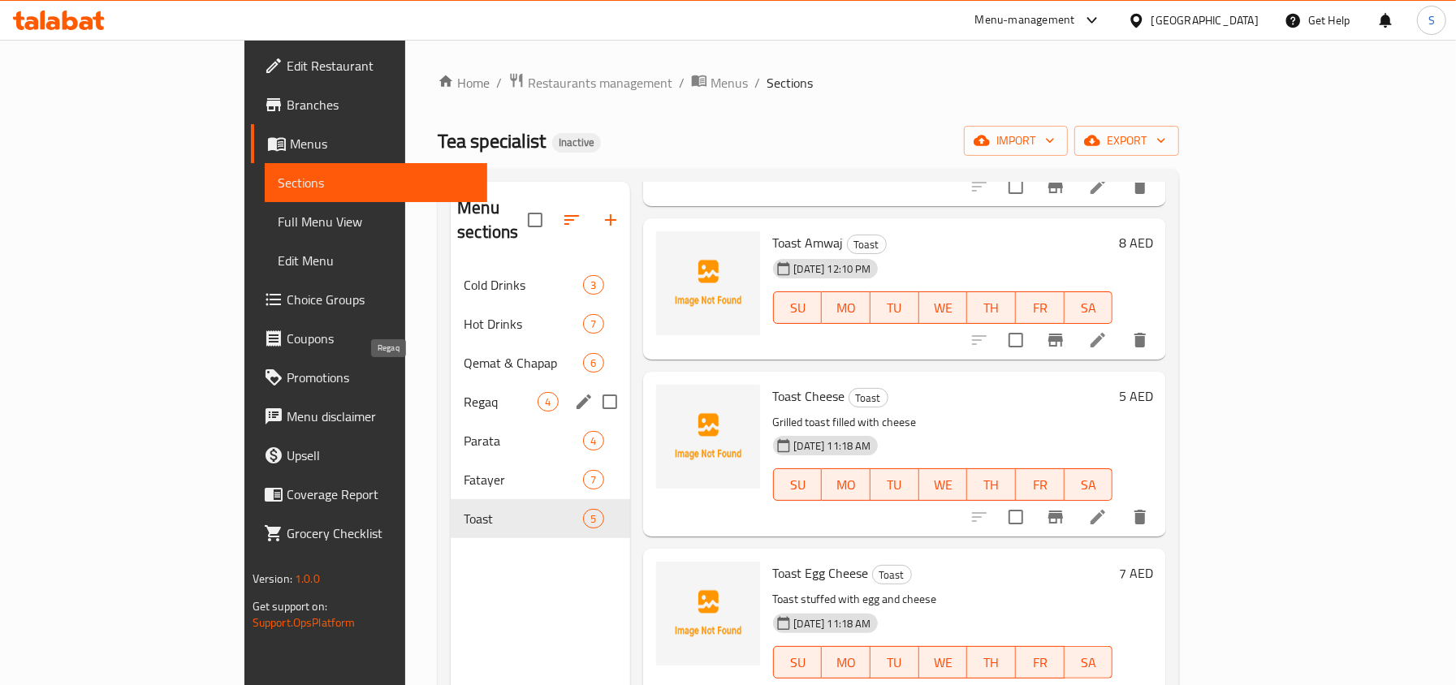
click at [464, 392] on span "Regaq" at bounding box center [501, 401] width 74 height 19
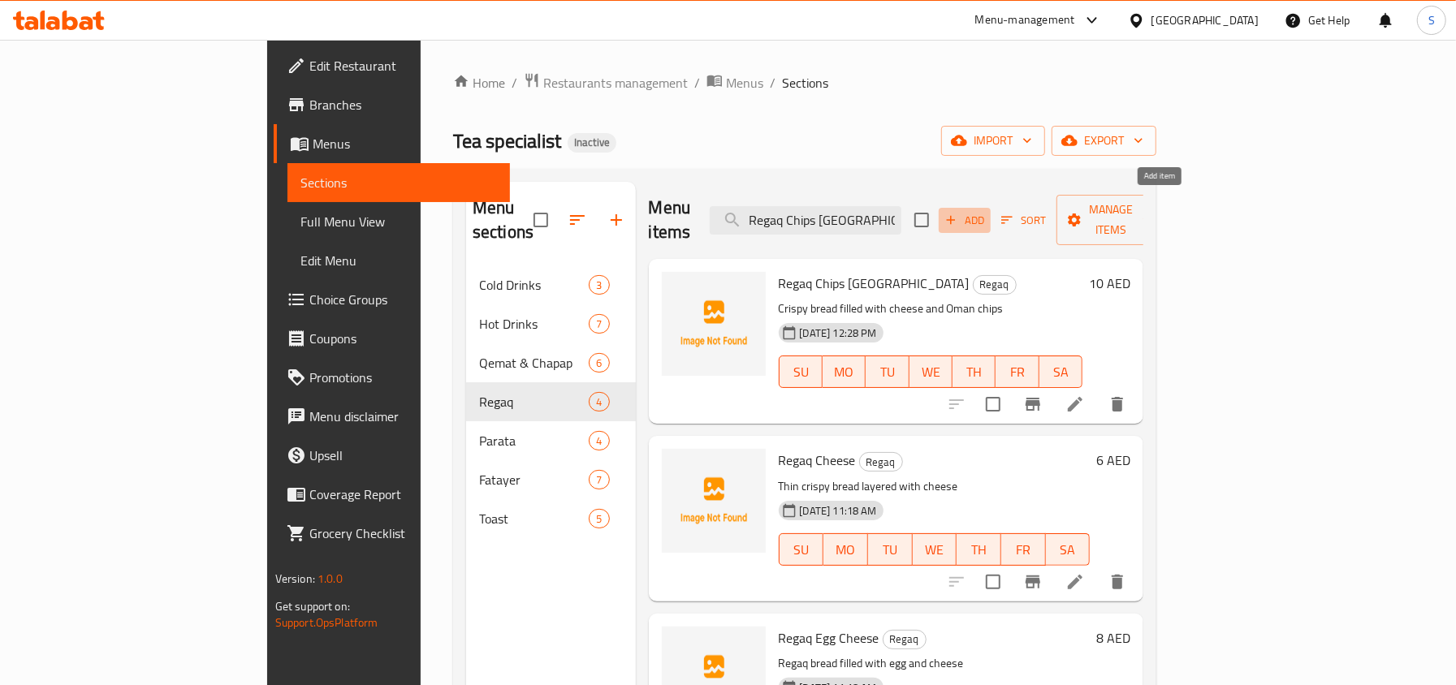
click at [986, 211] on span "Add" at bounding box center [964, 220] width 44 height 19
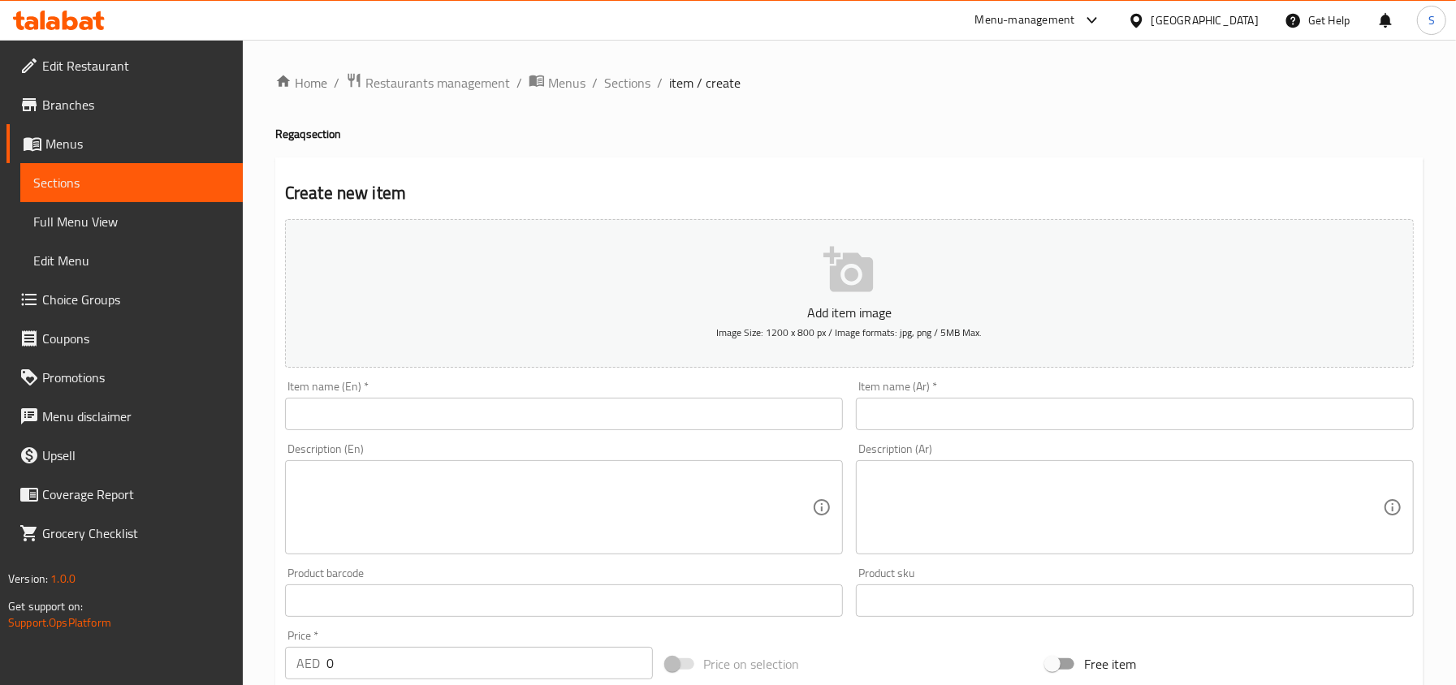
click at [326, 411] on input "text" at bounding box center [564, 414] width 558 height 32
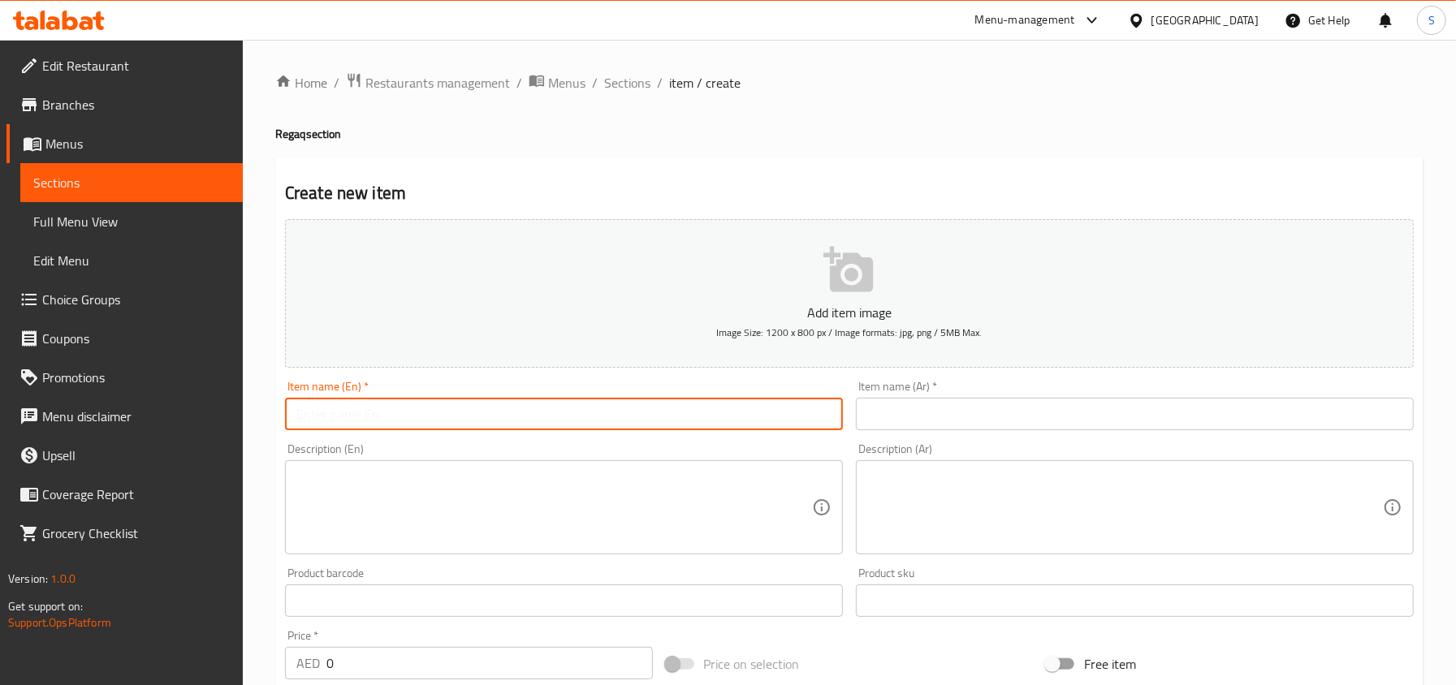
paste input "Regaq Chips Oman / Amwaj"
drag, startPoint x: 336, startPoint y: 416, endPoint x: 412, endPoint y: 423, distance: 76.7
click at [412, 423] on input "Regaq Chips Oman / Amwaj" at bounding box center [564, 414] width 558 height 32
type input "Regaq Amwaj"
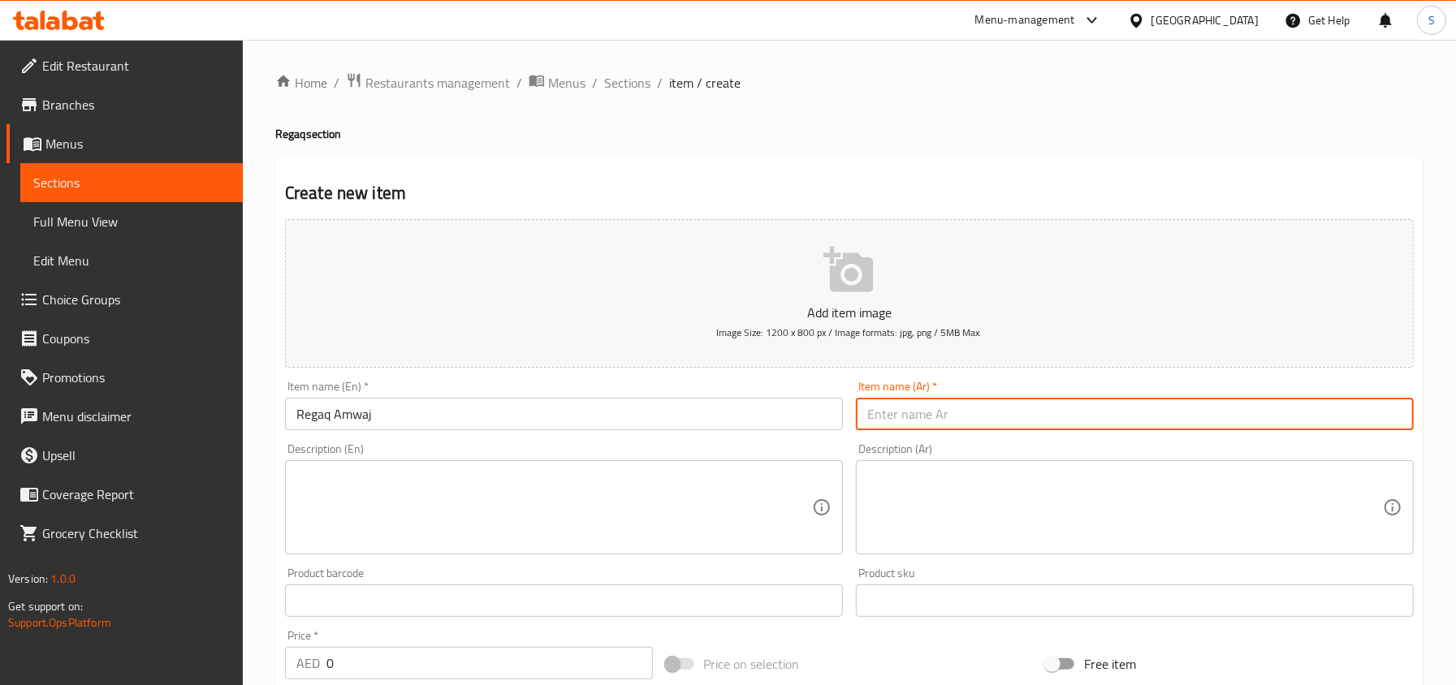
click at [963, 422] on input "text" at bounding box center [1135, 414] width 558 height 32
type input "رقاق امواج"
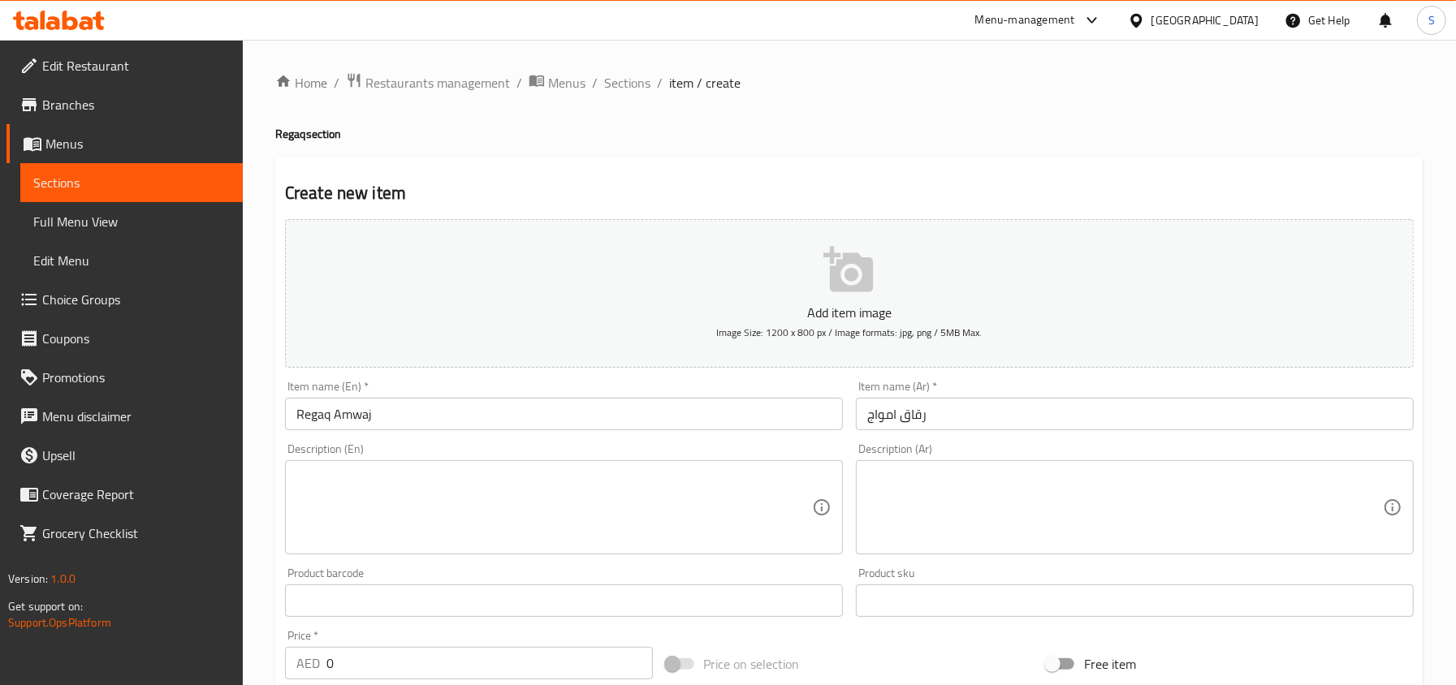
click at [323, 606] on input "text" at bounding box center [564, 600] width 558 height 32
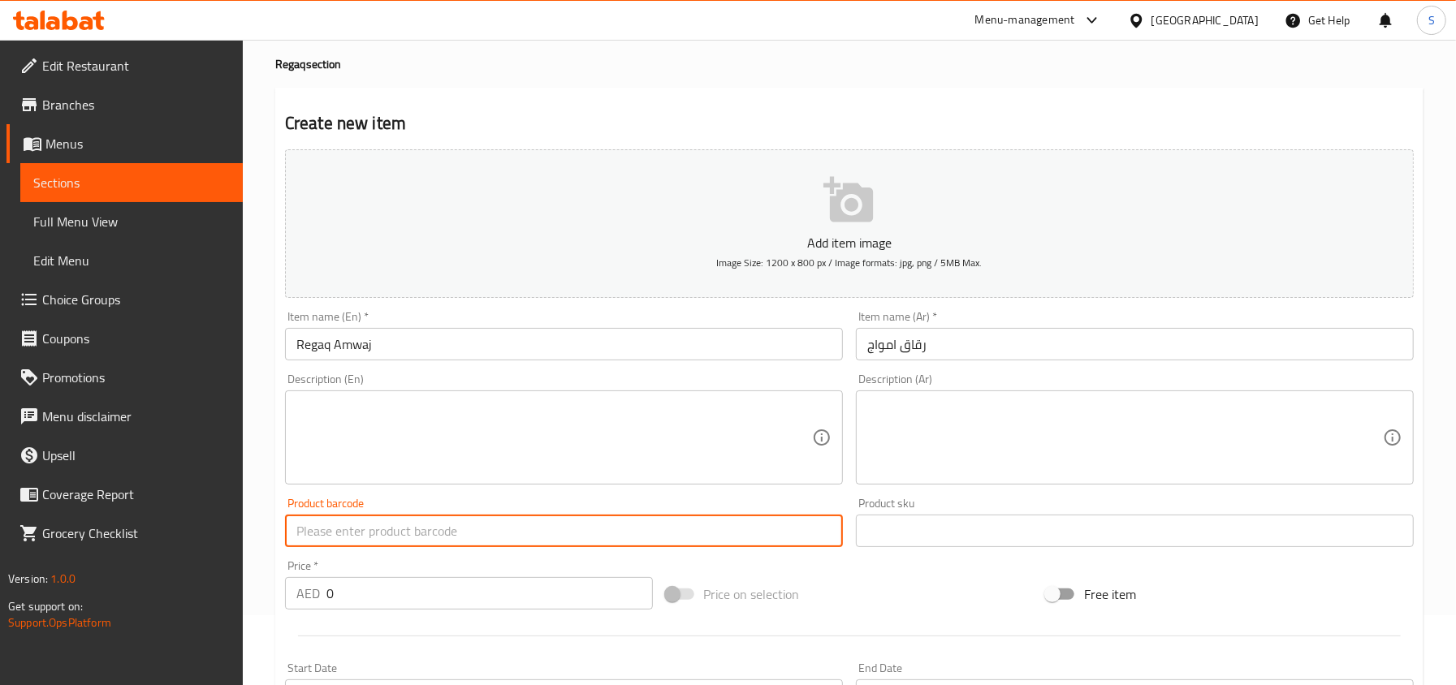
scroll to position [108, 0]
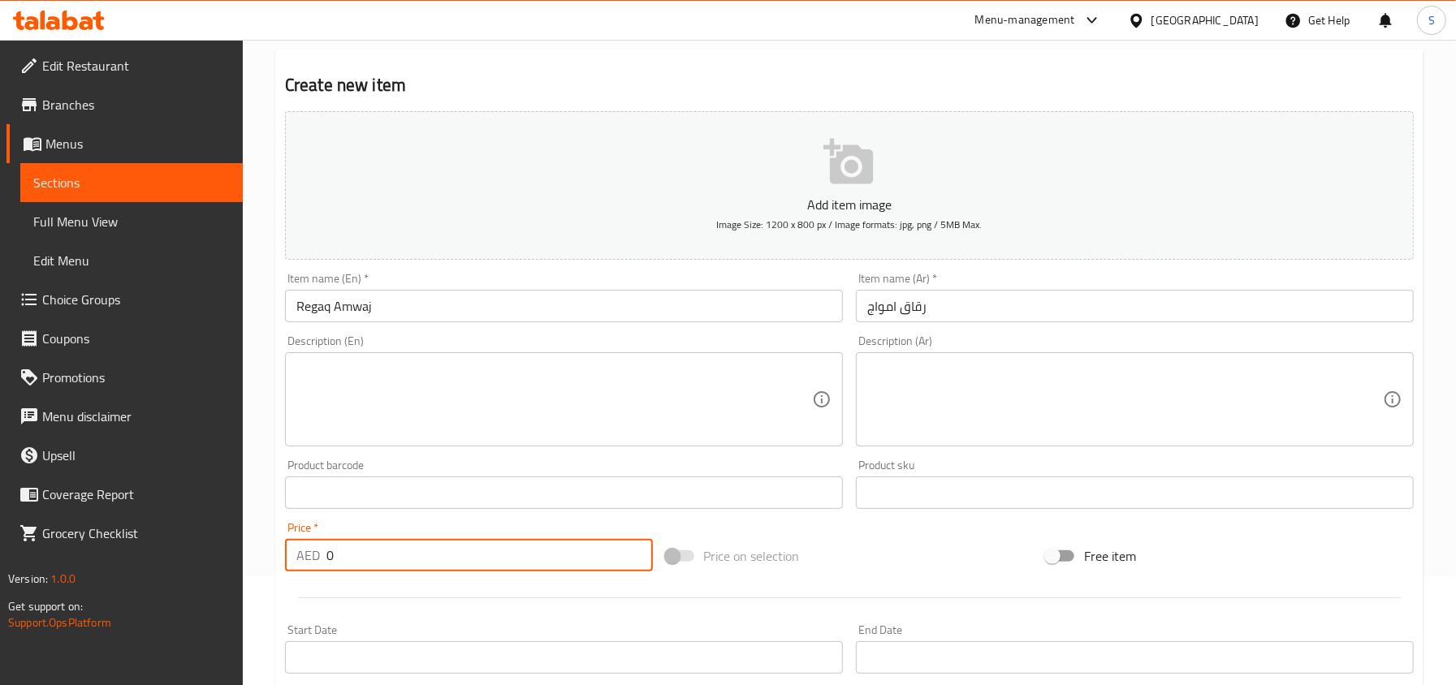
click at [358, 567] on input "0" at bounding box center [489, 555] width 326 height 32
type input "10"
click at [411, 304] on input "Regaq Amwaj" at bounding box center [564, 306] width 558 height 32
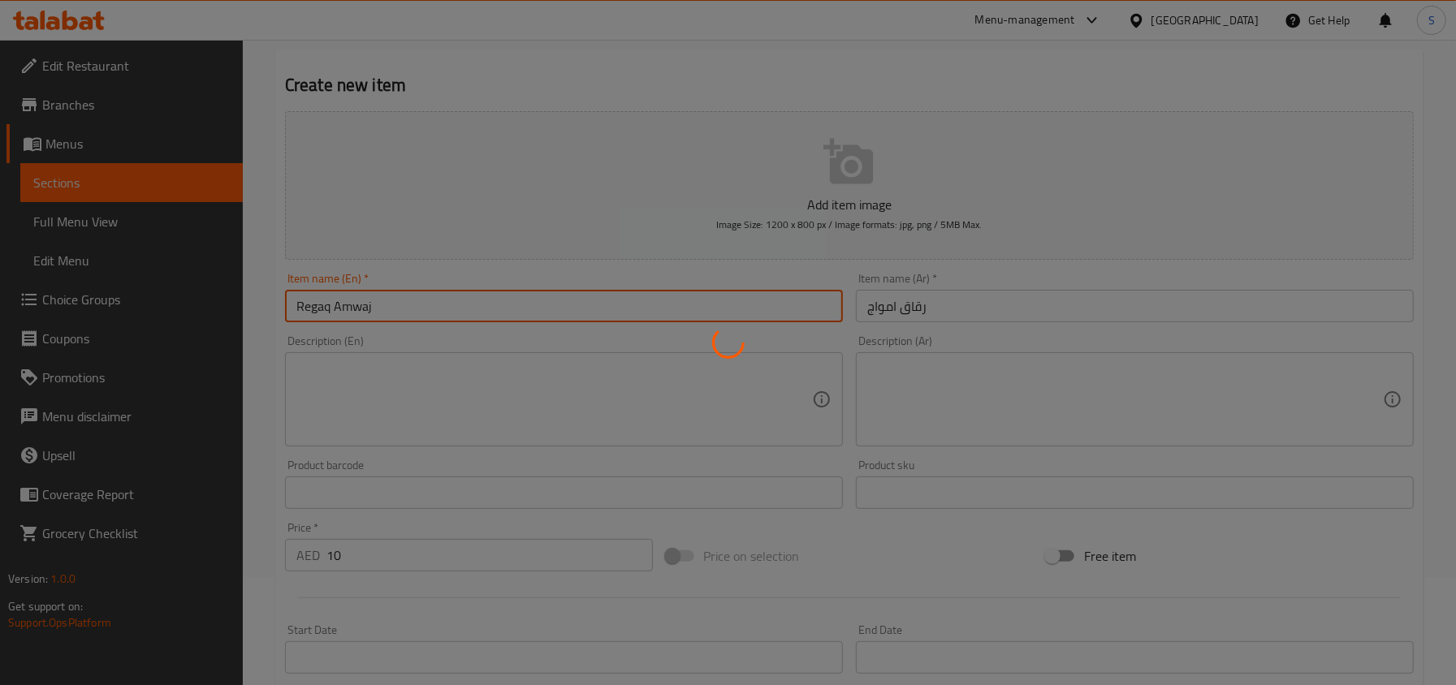
type input "0"
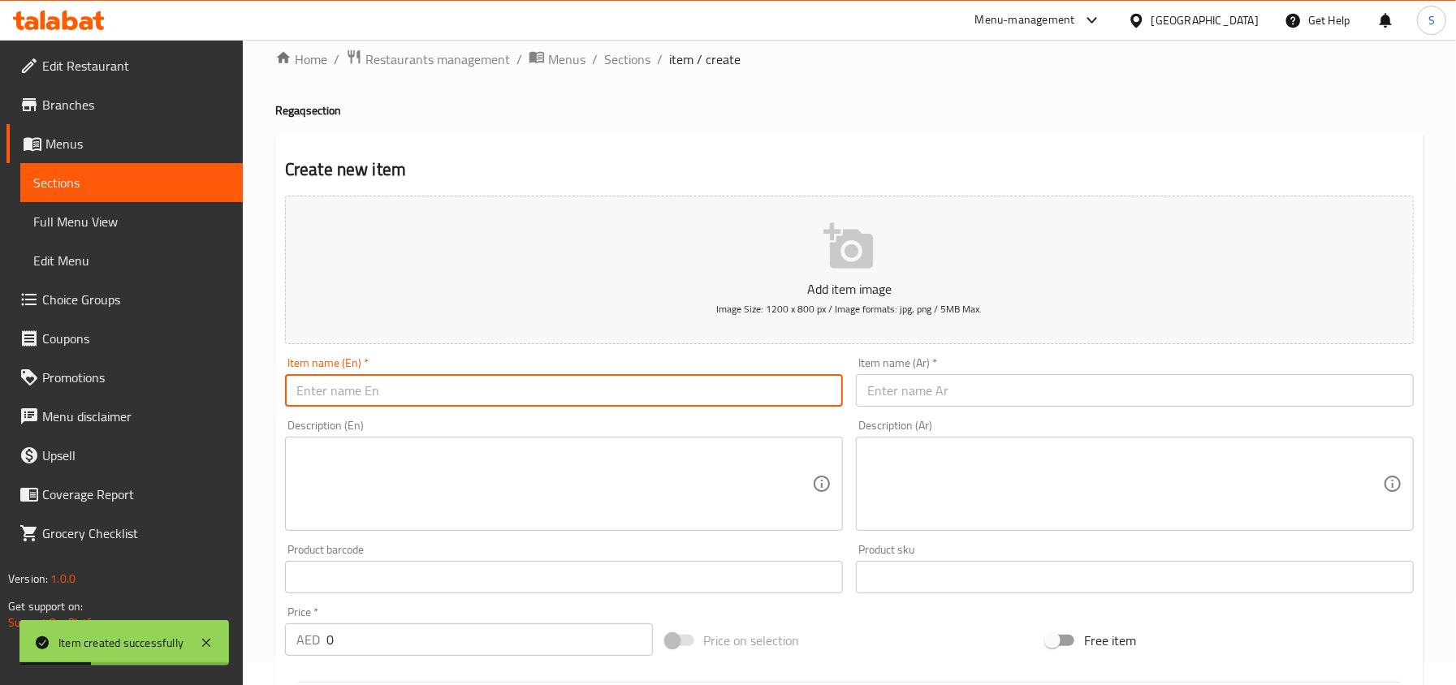
scroll to position [0, 0]
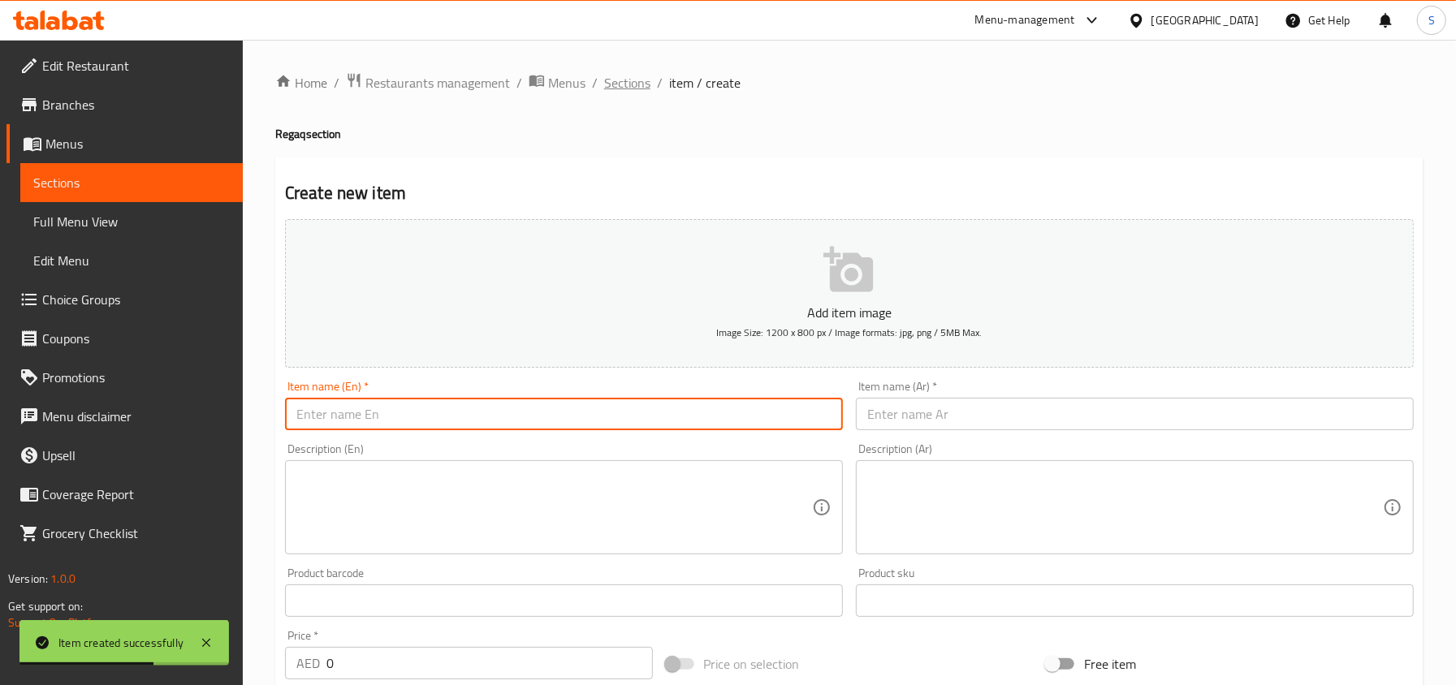
click at [622, 81] on span "Sections" at bounding box center [627, 82] width 46 height 19
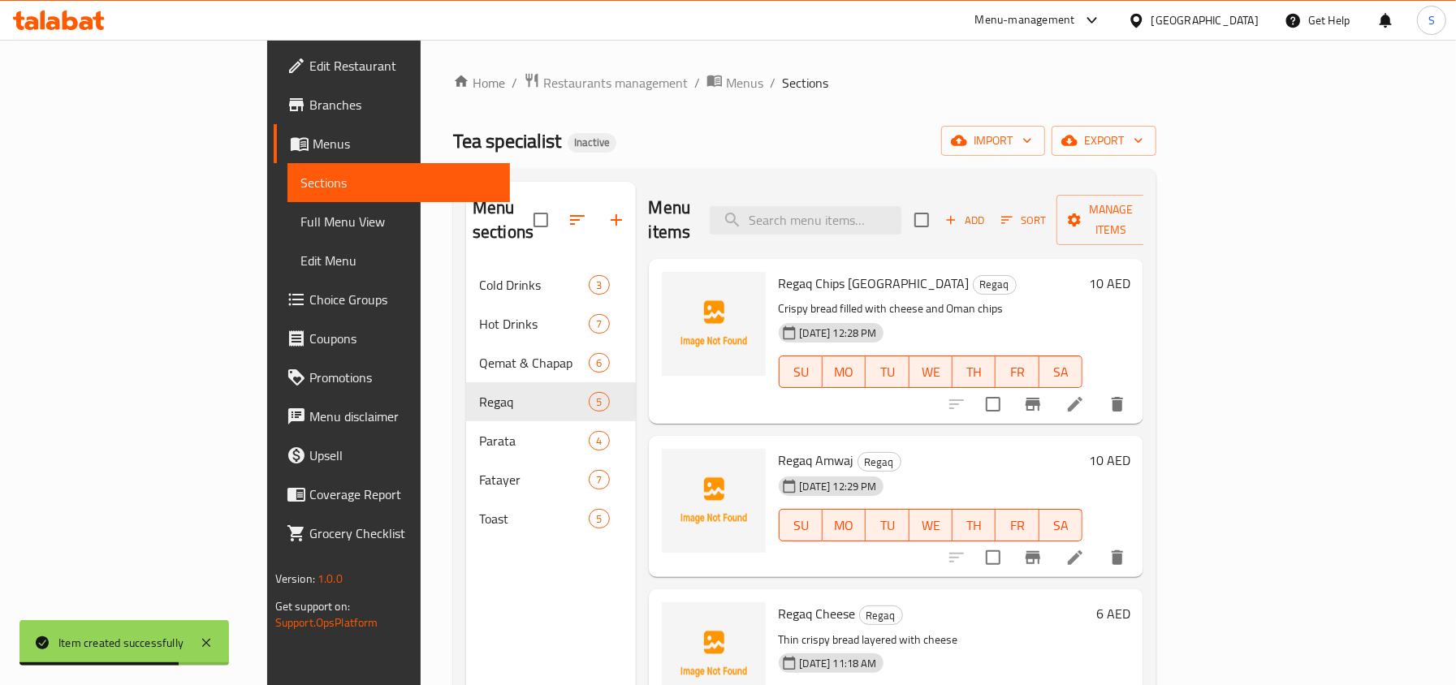
click at [822, 96] on div "Home / Restaurants management / Menus / Sections Tea specialist Inactive import…" at bounding box center [804, 476] width 703 height 808
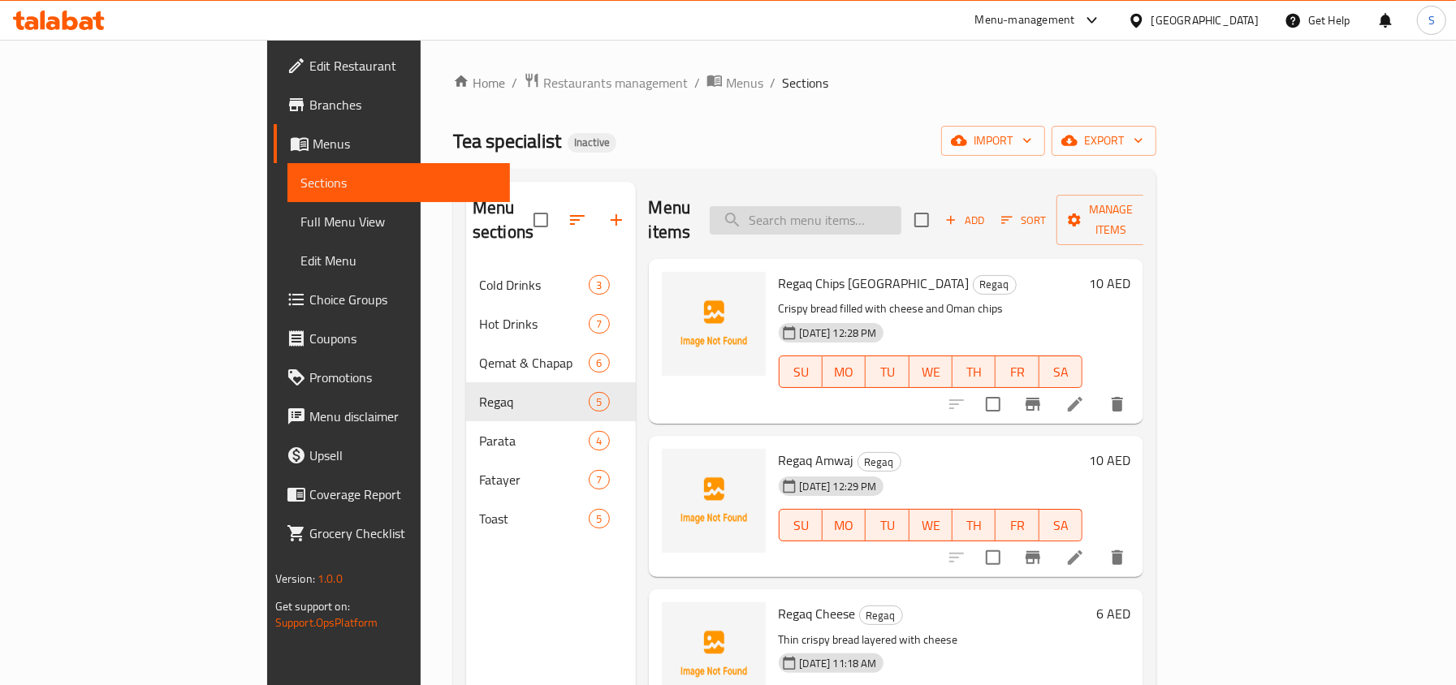
click at [878, 206] on input "search" at bounding box center [805, 220] width 192 height 28
paste input "Milko Mango"
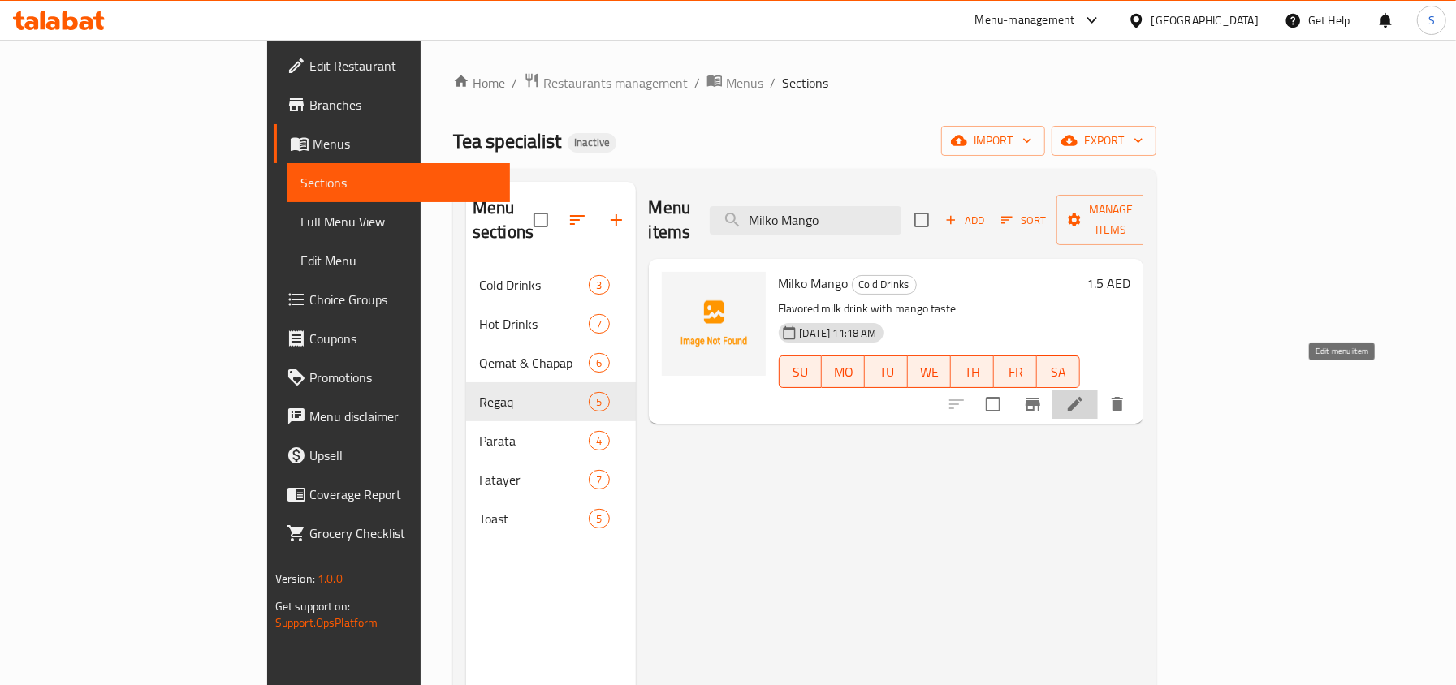
drag, startPoint x: 1343, startPoint y: 383, endPoint x: 1336, endPoint y: 377, distance: 8.6
click at [901, 209] on input "Milko Mango" at bounding box center [805, 220] width 192 height 28
paste input "Berry"
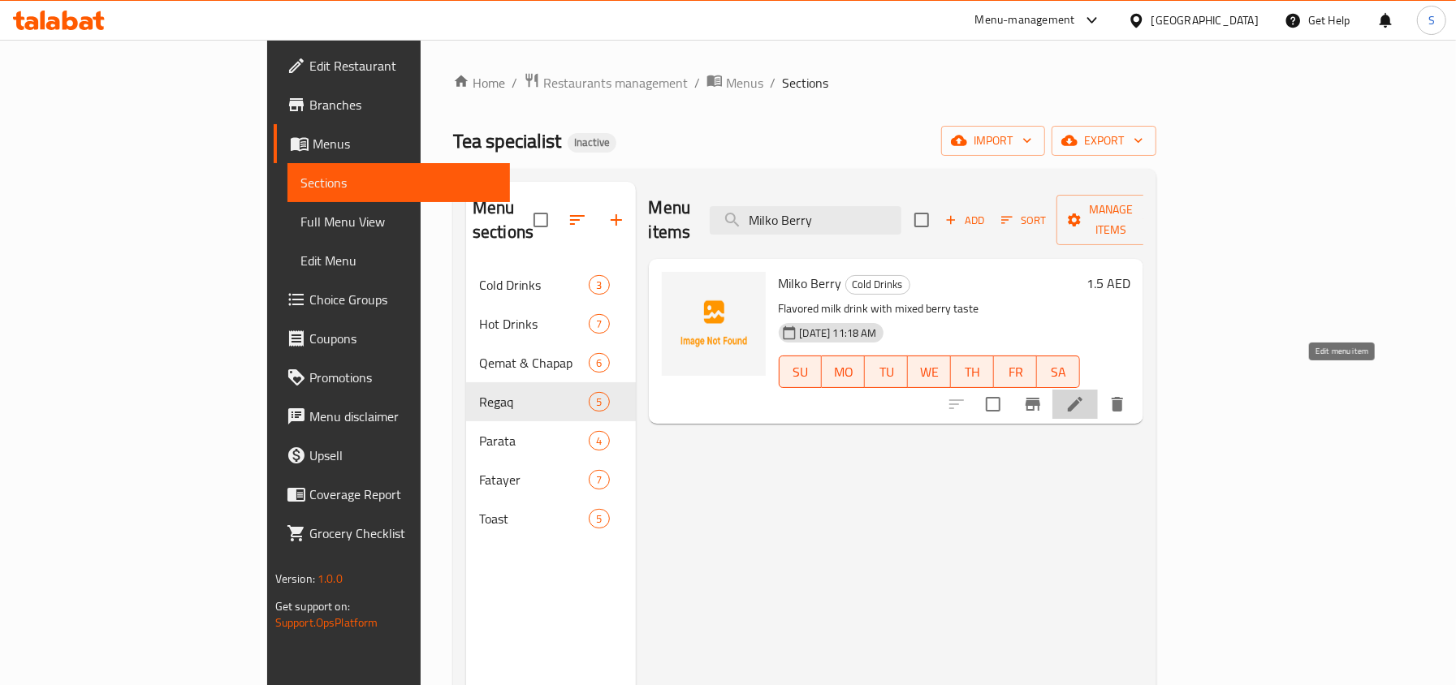
drag, startPoint x: 1341, startPoint y: 375, endPoint x: 1225, endPoint y: 248, distance: 171.8
click at [901, 206] on input "Milko Berry" at bounding box center [805, 220] width 192 height 28
paste input "agribi Tea"
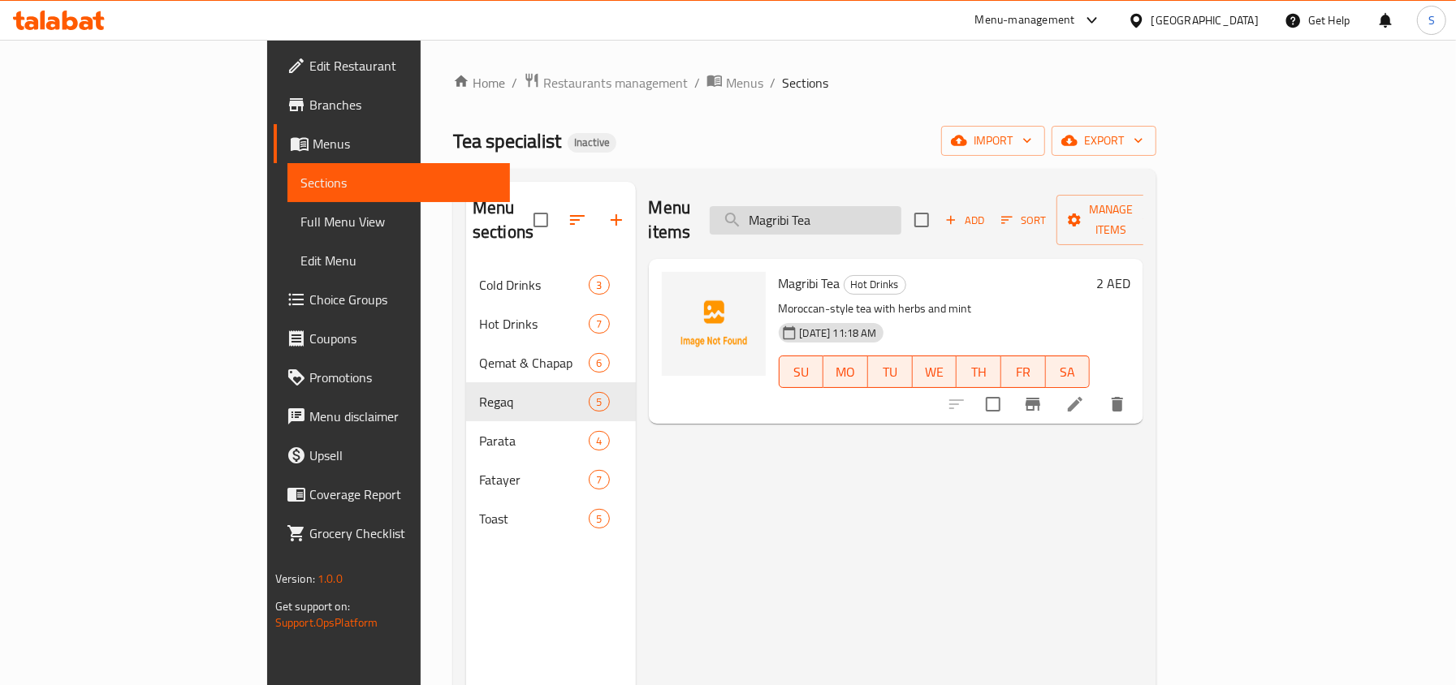
click at [901, 209] on input "Magribi Tea" at bounding box center [805, 220] width 192 height 28
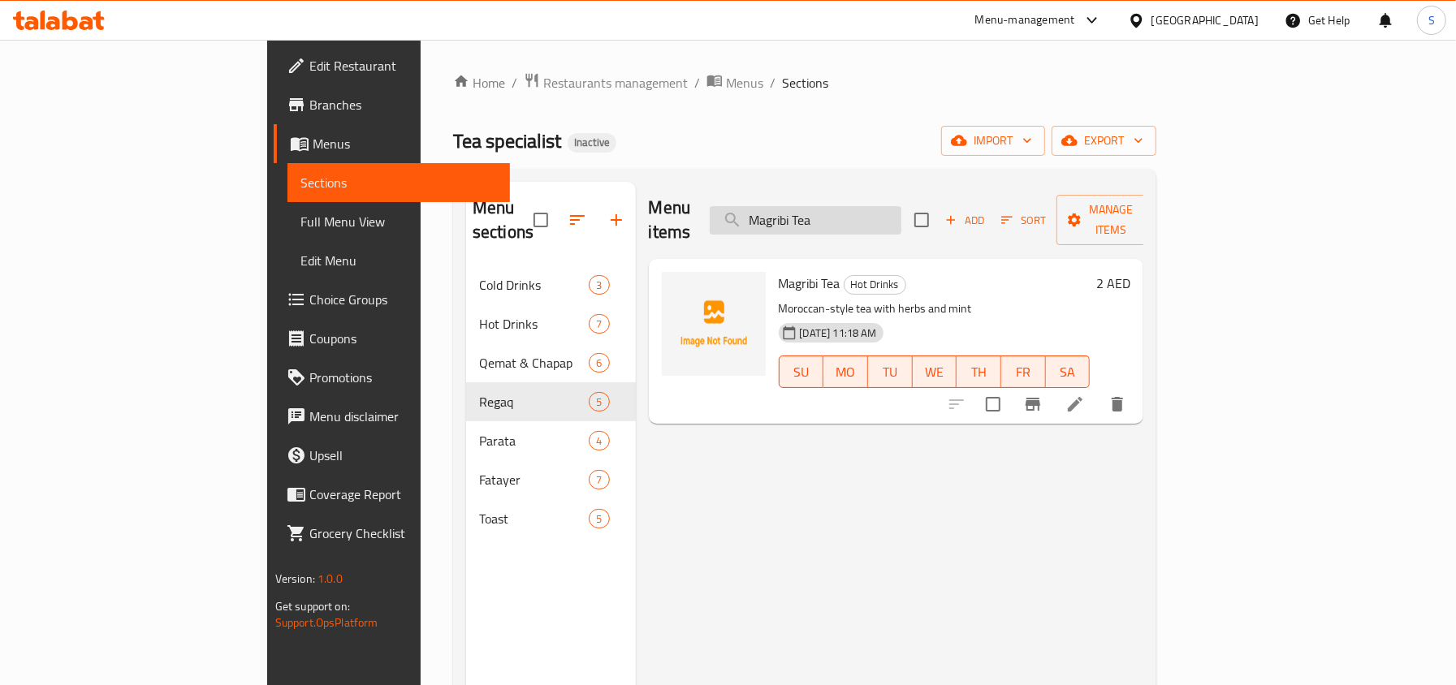
paste input "Parata Egg Chees"
drag, startPoint x: 1342, startPoint y: 386, endPoint x: 1333, endPoint y: 381, distance: 10.6
click at [901, 209] on input "Parata Egg Chees" at bounding box center [805, 220] width 192 height 28
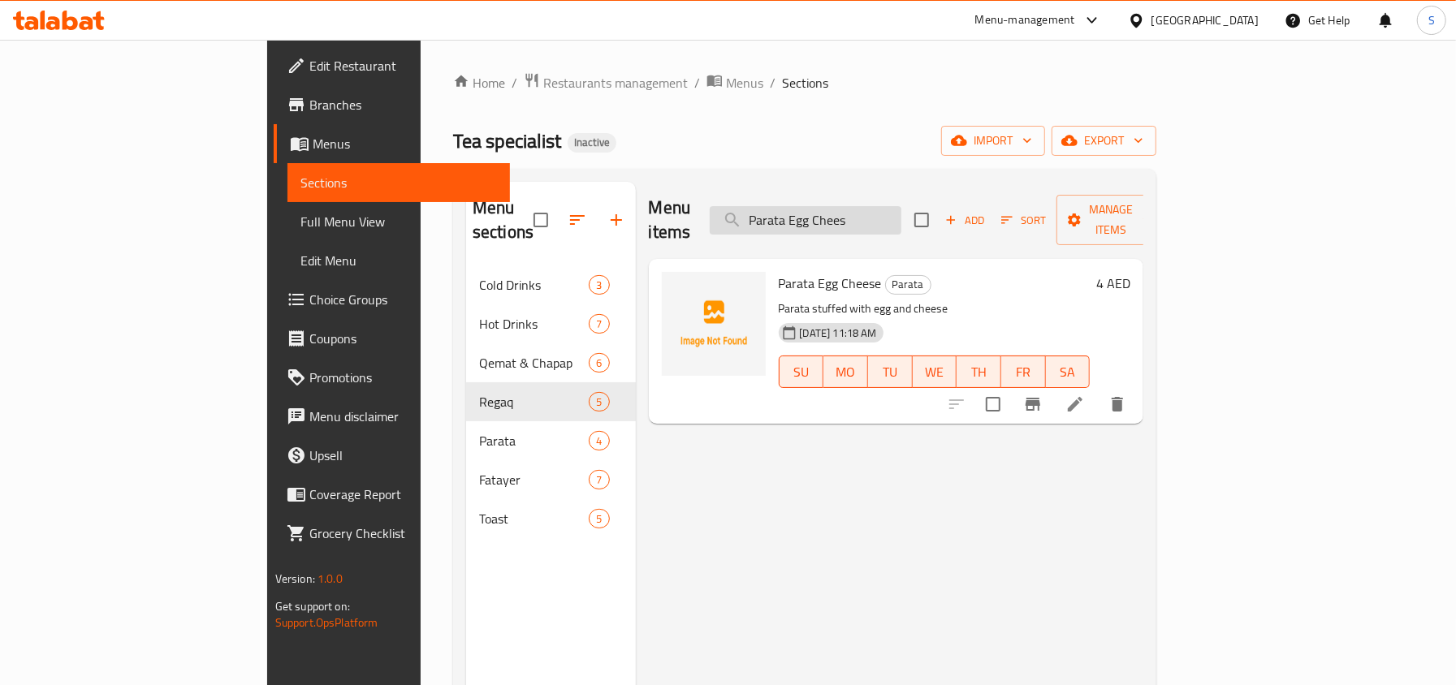
paste input "Fatayer Akawi Che"
click at [891, 206] on input "Fatayer Akawi Che" at bounding box center [805, 220] width 192 height 28
paste input "Cheese Honey"
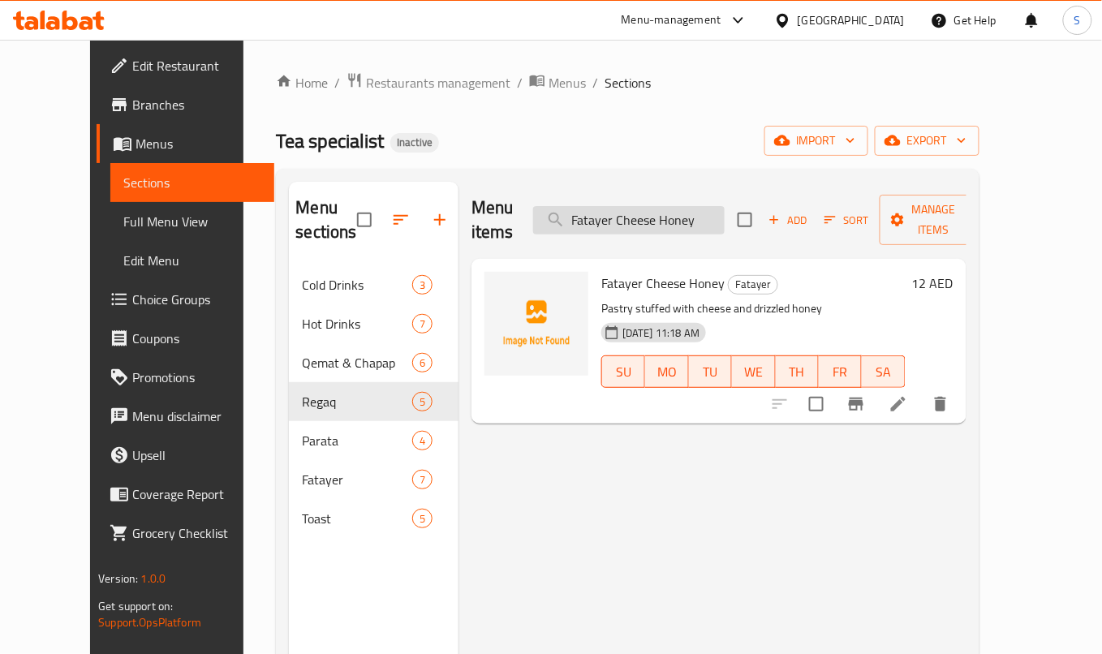
click at [692, 213] on input "Fatayer Cheese Honey" at bounding box center [629, 220] width 192 height 28
paste input "Iraqi Tea & Nut"
click at [951, 395] on icon "delete" at bounding box center [940, 404] width 19 height 19
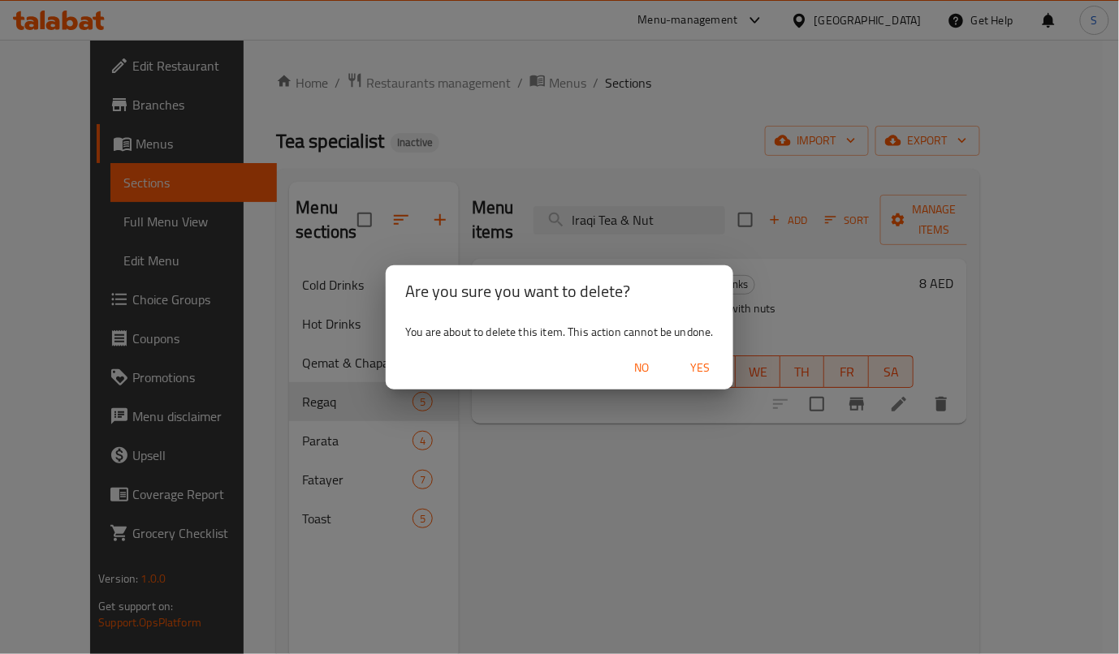
click at [697, 364] on span "Yes" at bounding box center [700, 368] width 39 height 20
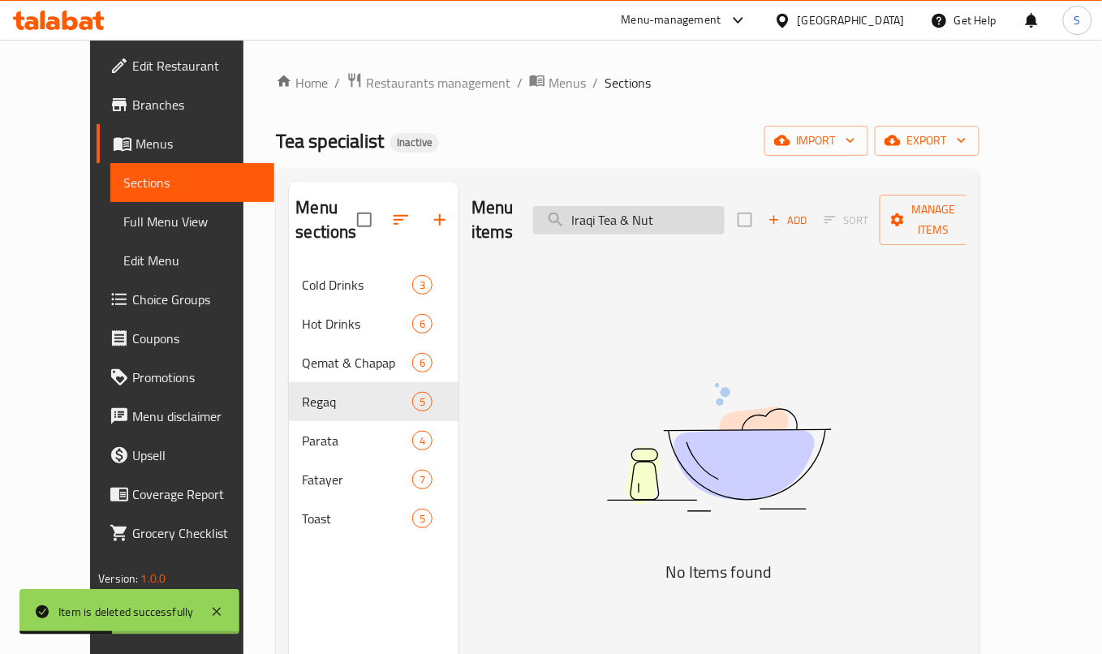
click at [670, 206] on input "Iraqi Tea & Nut" at bounding box center [629, 220] width 192 height 28
paste input "Parata Egg Chee"
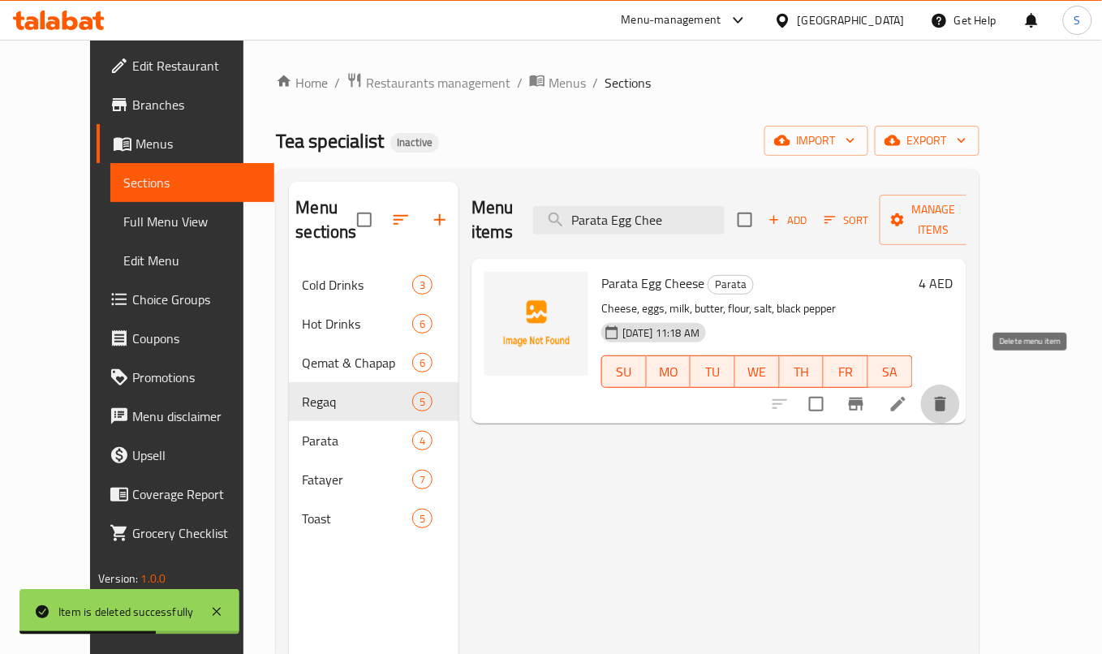
click at [947, 397] on icon "delete" at bounding box center [940, 404] width 11 height 15
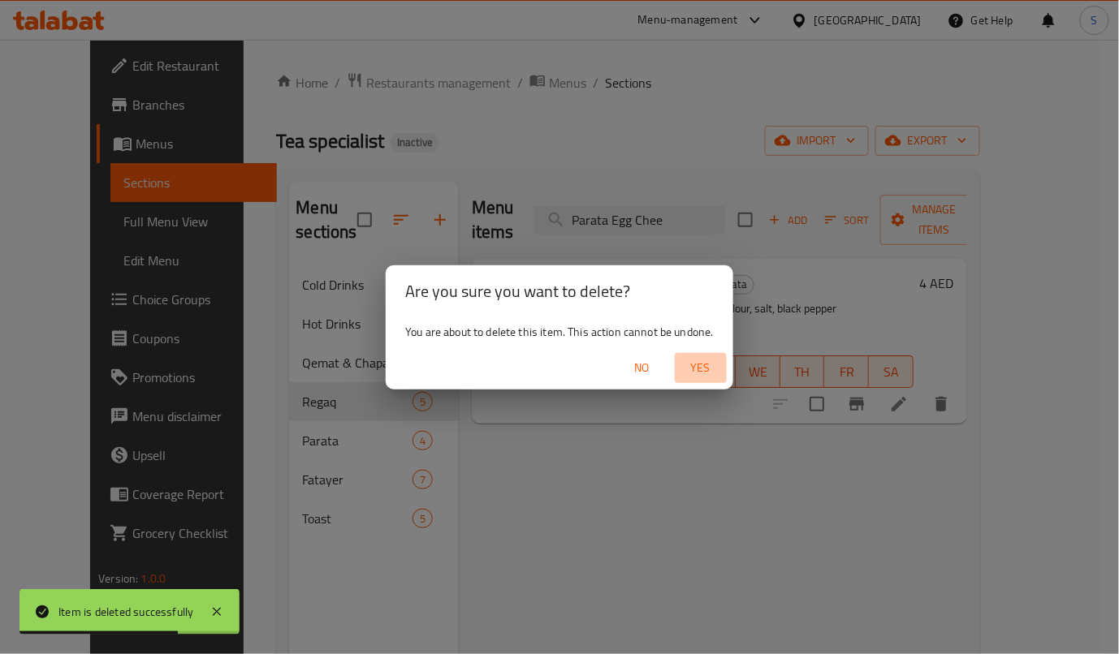
click at [702, 365] on span "Yes" at bounding box center [700, 368] width 39 height 20
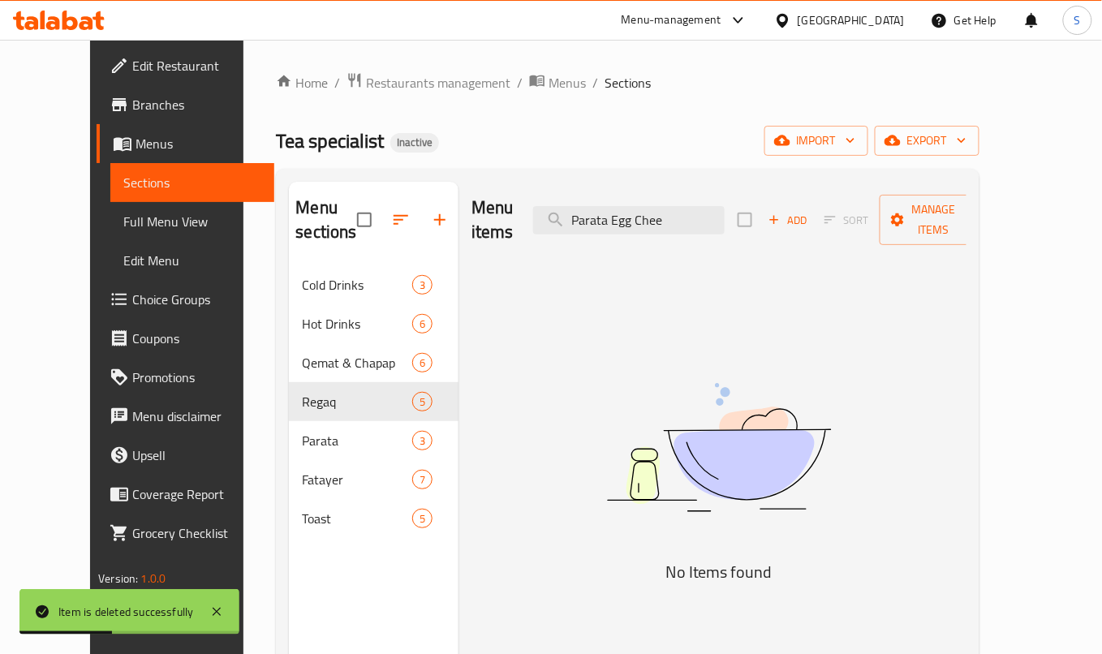
click at [667, 228] on div "Menu items Parata Egg Chee Add Sort Manage items" at bounding box center [719, 220] width 495 height 77
click at [677, 218] on input "Parata Egg Chee" at bounding box center [629, 220] width 192 height 28
paste input "atayer Akawi Ch"
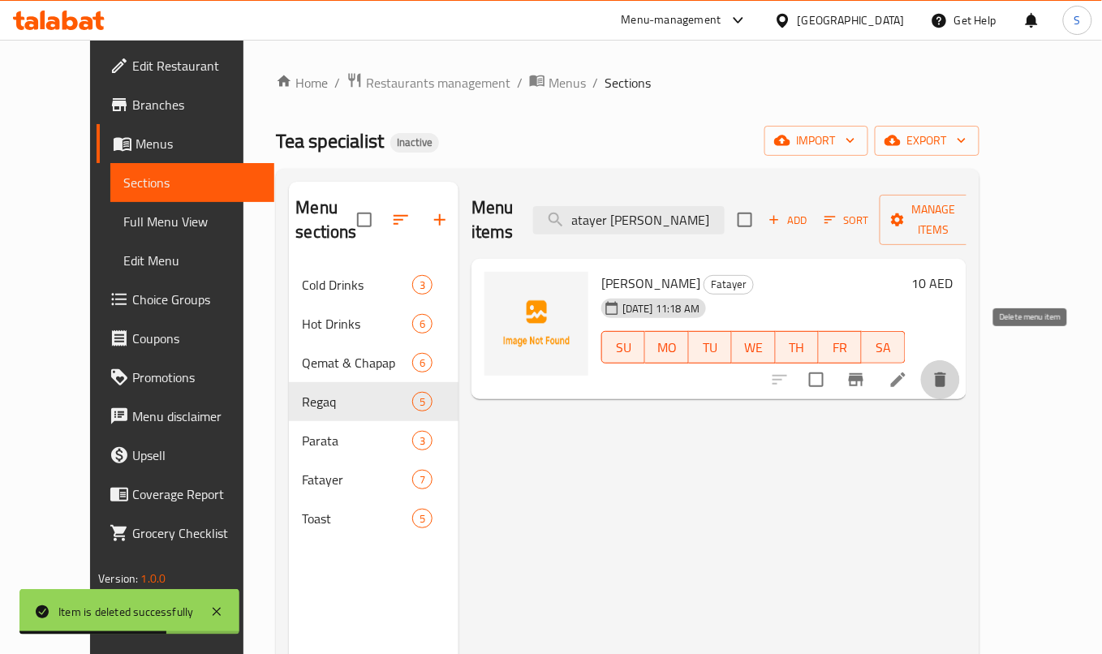
click at [951, 370] on icon "delete" at bounding box center [940, 379] width 19 height 19
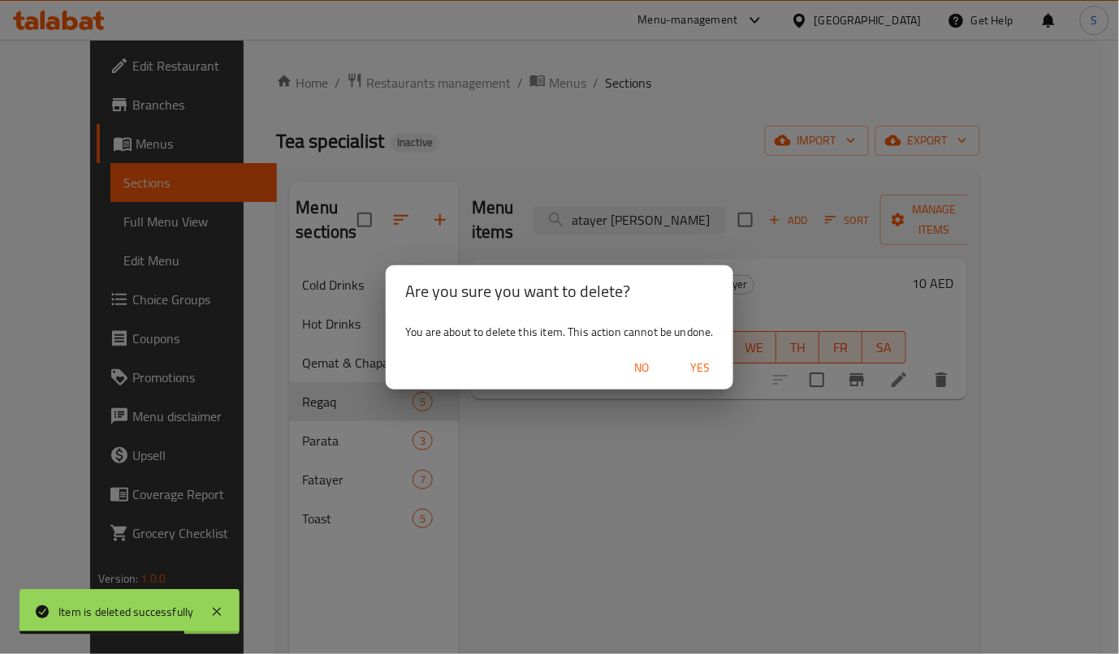
click at [701, 364] on span "Yes" at bounding box center [700, 368] width 39 height 20
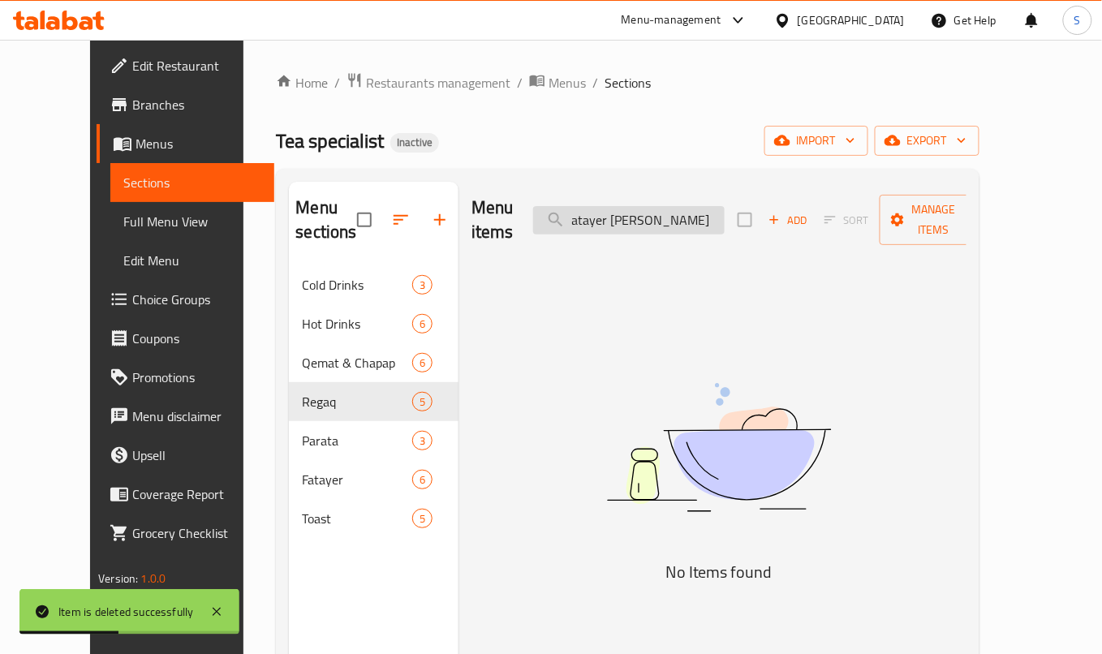
click at [696, 218] on input "atayer Akawi Che" at bounding box center [629, 220] width 192 height 28
paste input "Cheese Ho"
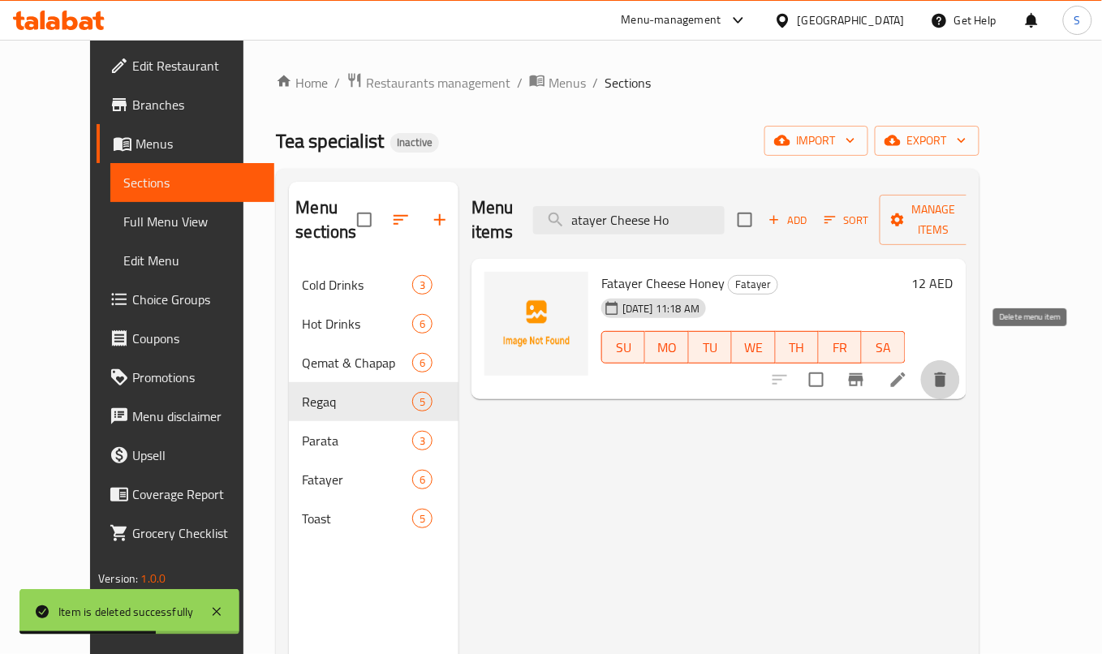
click at [960, 362] on button "delete" at bounding box center [940, 379] width 39 height 39
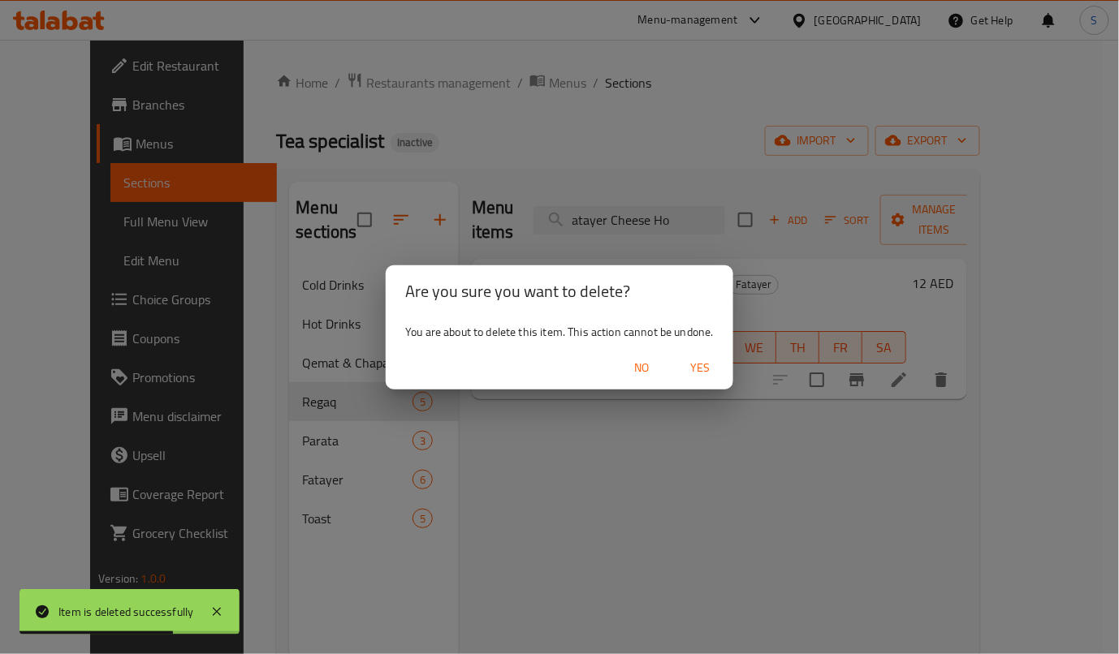
click at [698, 361] on span "Yes" at bounding box center [700, 368] width 39 height 20
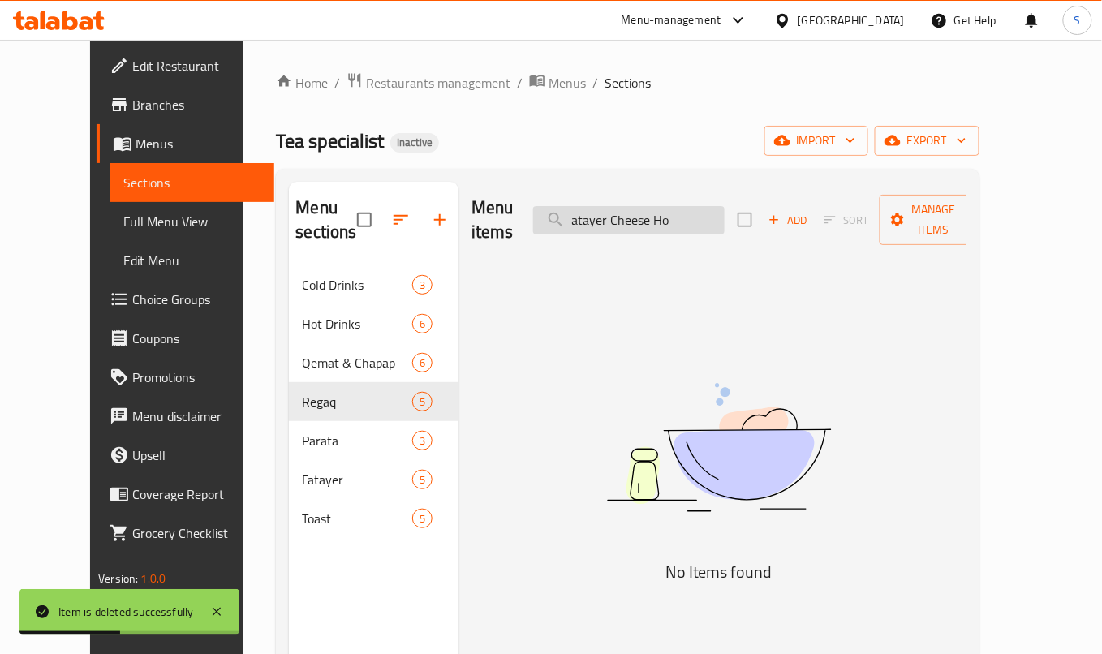
drag, startPoint x: 734, startPoint y: 225, endPoint x: 721, endPoint y: 209, distance: 20.2
click at [728, 219] on div "Menu items atayer Cheese Ho Add Sort Manage items" at bounding box center [719, 220] width 495 height 77
click at [721, 209] on input "atayer Cheese Ho" at bounding box center [629, 220] width 192 height 28
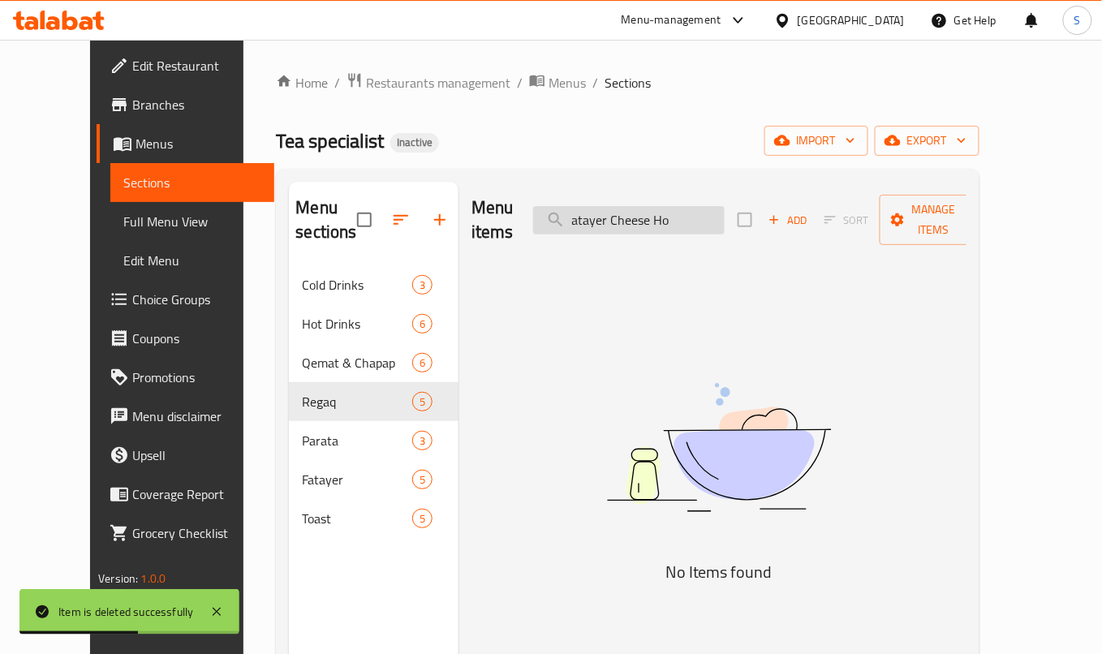
paste input "oast Egg Chees"
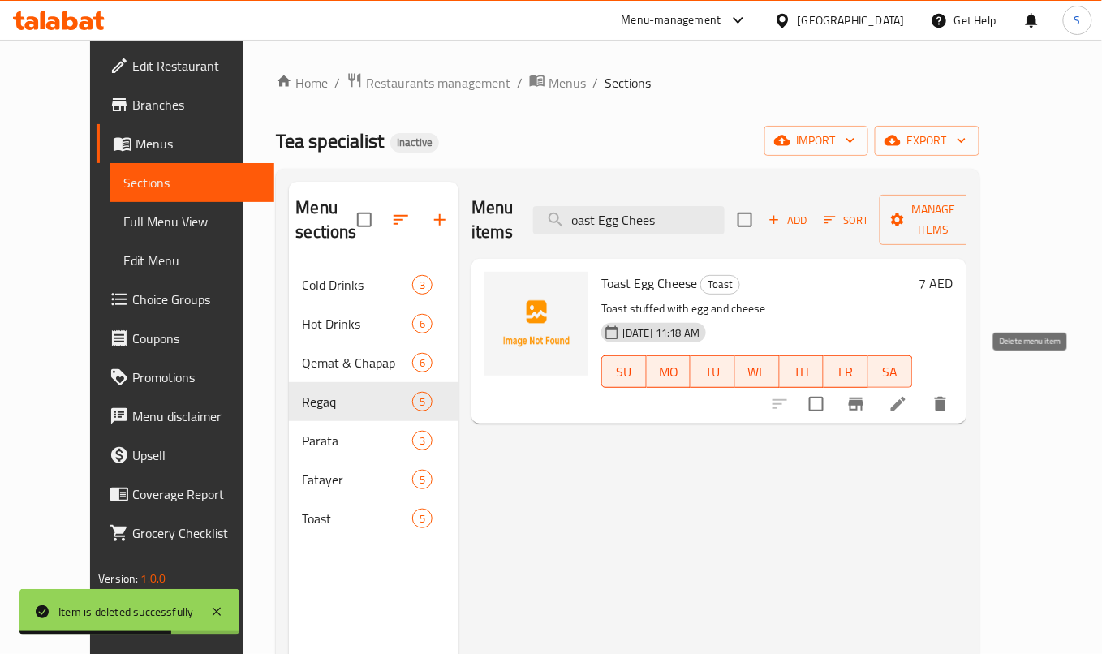
click at [960, 385] on button "delete" at bounding box center [940, 404] width 39 height 39
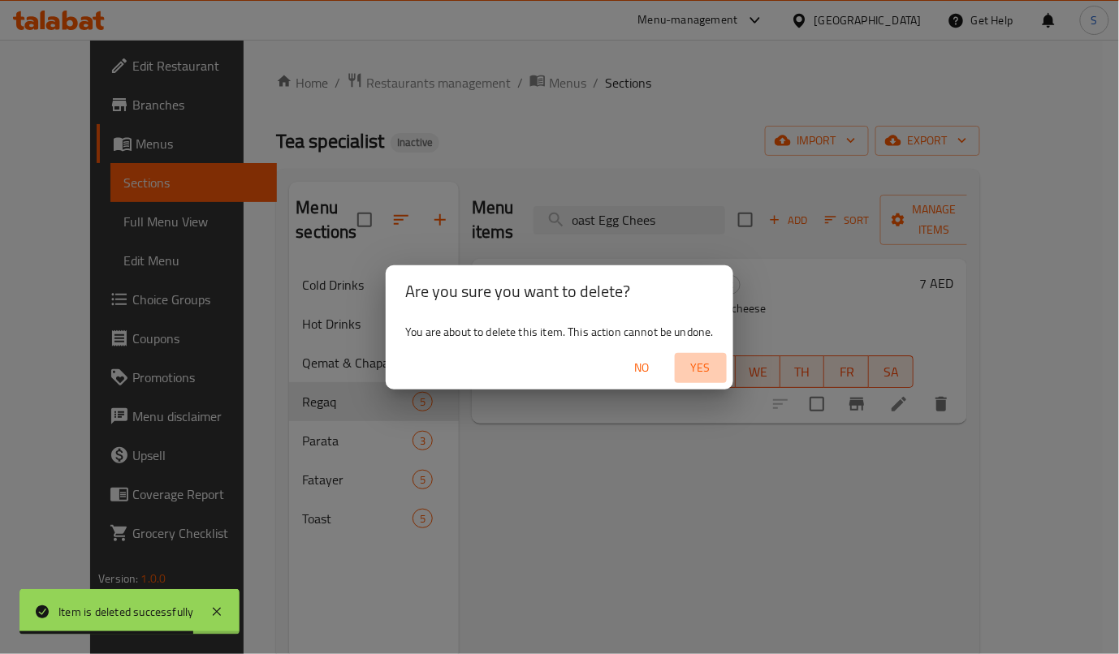
click at [695, 365] on span "Yes" at bounding box center [700, 368] width 39 height 20
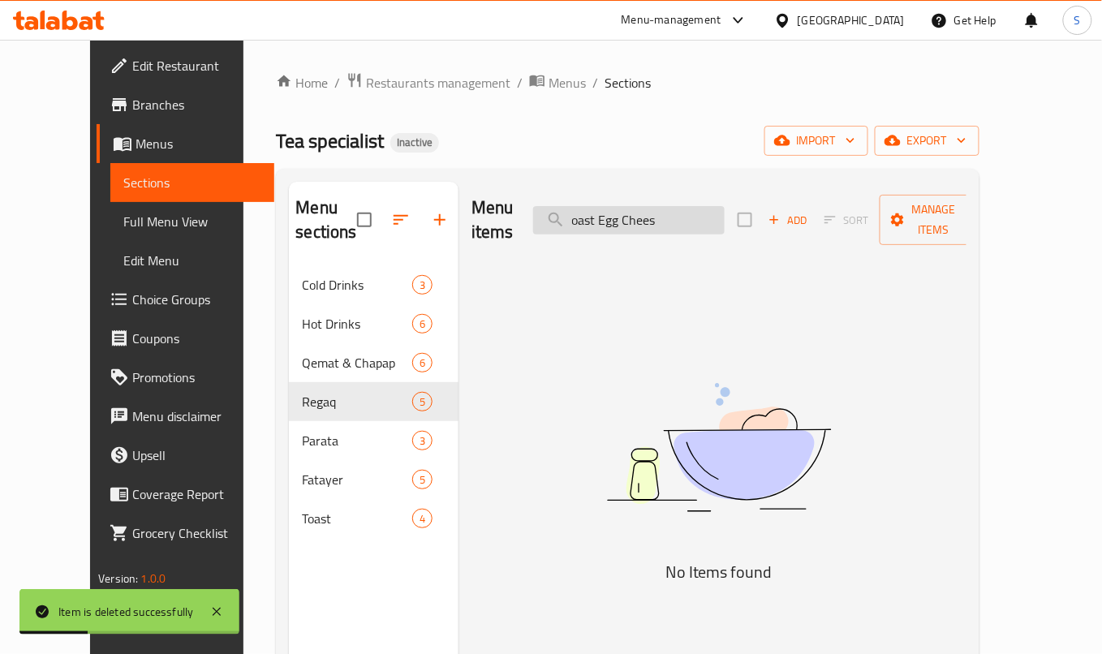
click at [725, 209] on input "oast Egg Chees" at bounding box center [629, 220] width 192 height 28
paste input "Zafran Egg / Chee"
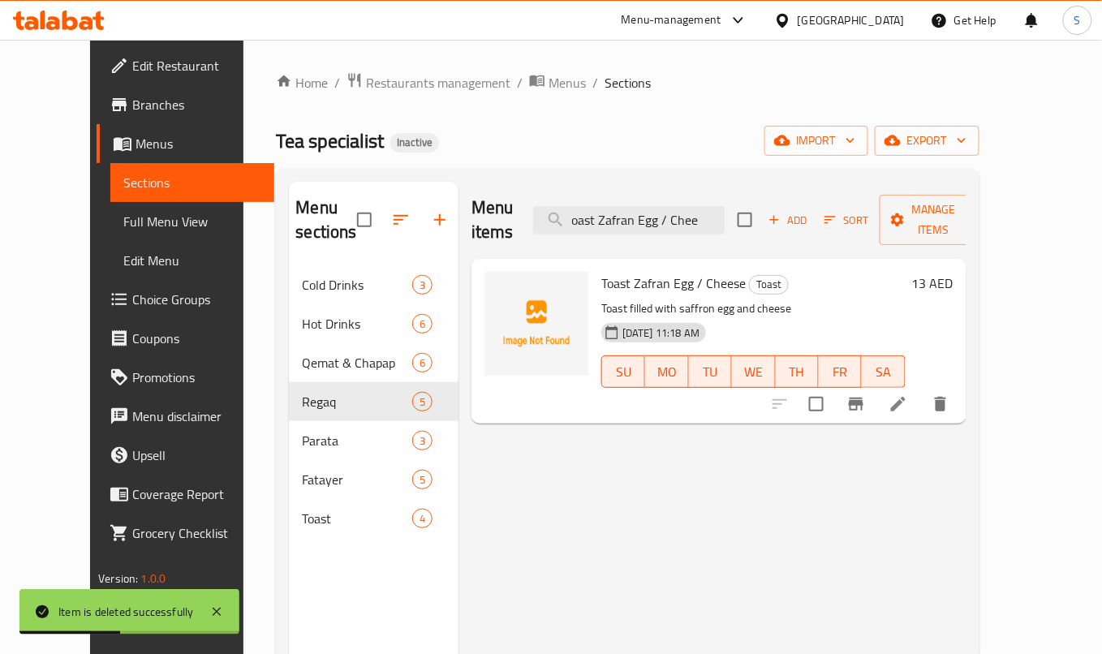
type input "oast Zafran Egg / Chee"
click at [951, 395] on icon "delete" at bounding box center [940, 404] width 19 height 19
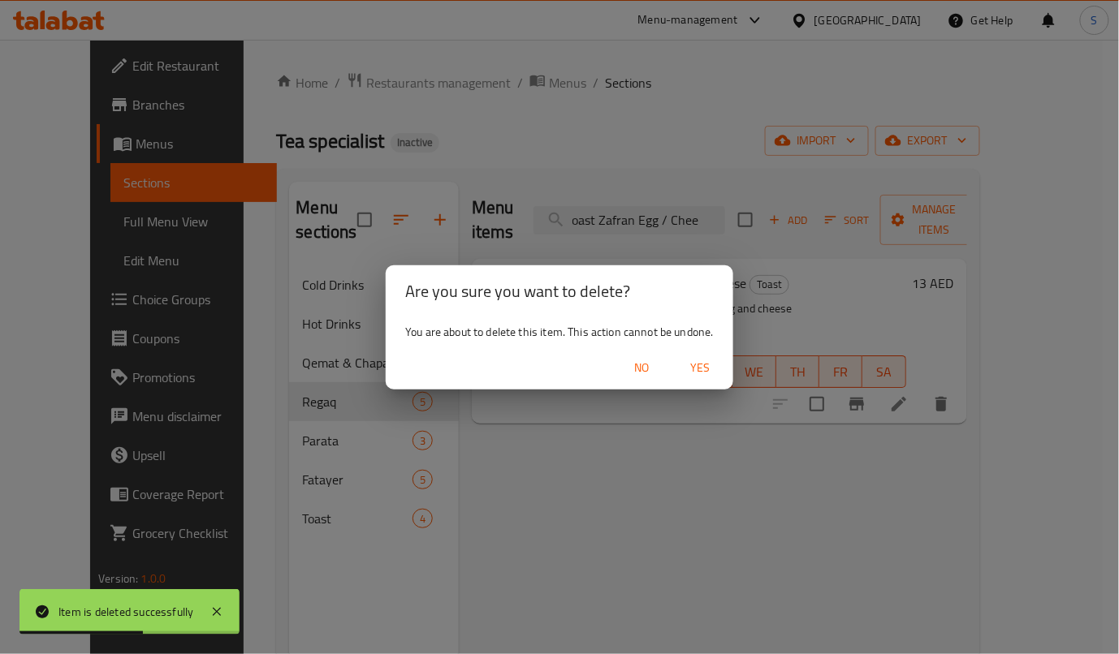
click at [706, 369] on span "Yes" at bounding box center [700, 368] width 39 height 20
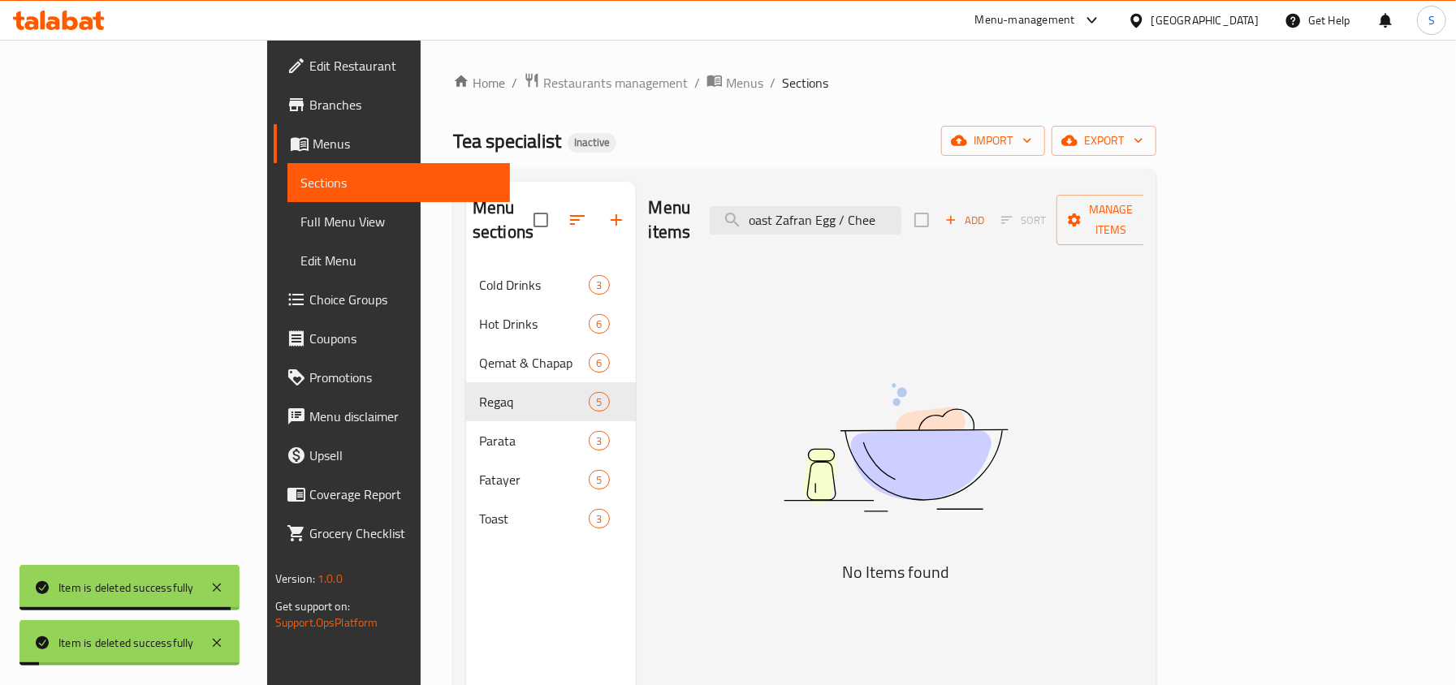
click at [812, 117] on div "Home / Restaurants management / Menus / Sections Tea specialist Inactive import…" at bounding box center [804, 476] width 703 height 808
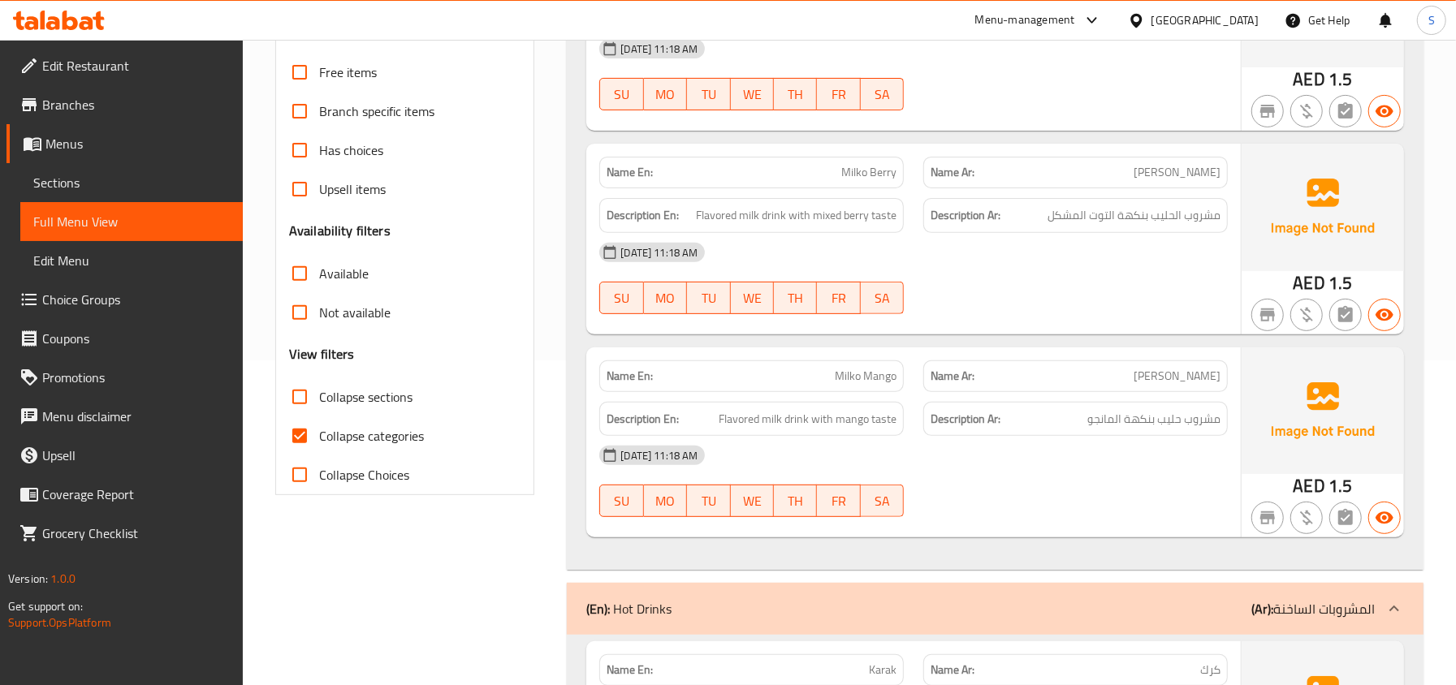
click at [331, 436] on span "Collapse categories" at bounding box center [371, 435] width 105 height 19
click at [319, 436] on input "Collapse categories" at bounding box center [299, 435] width 39 height 39
checkbox input "false"
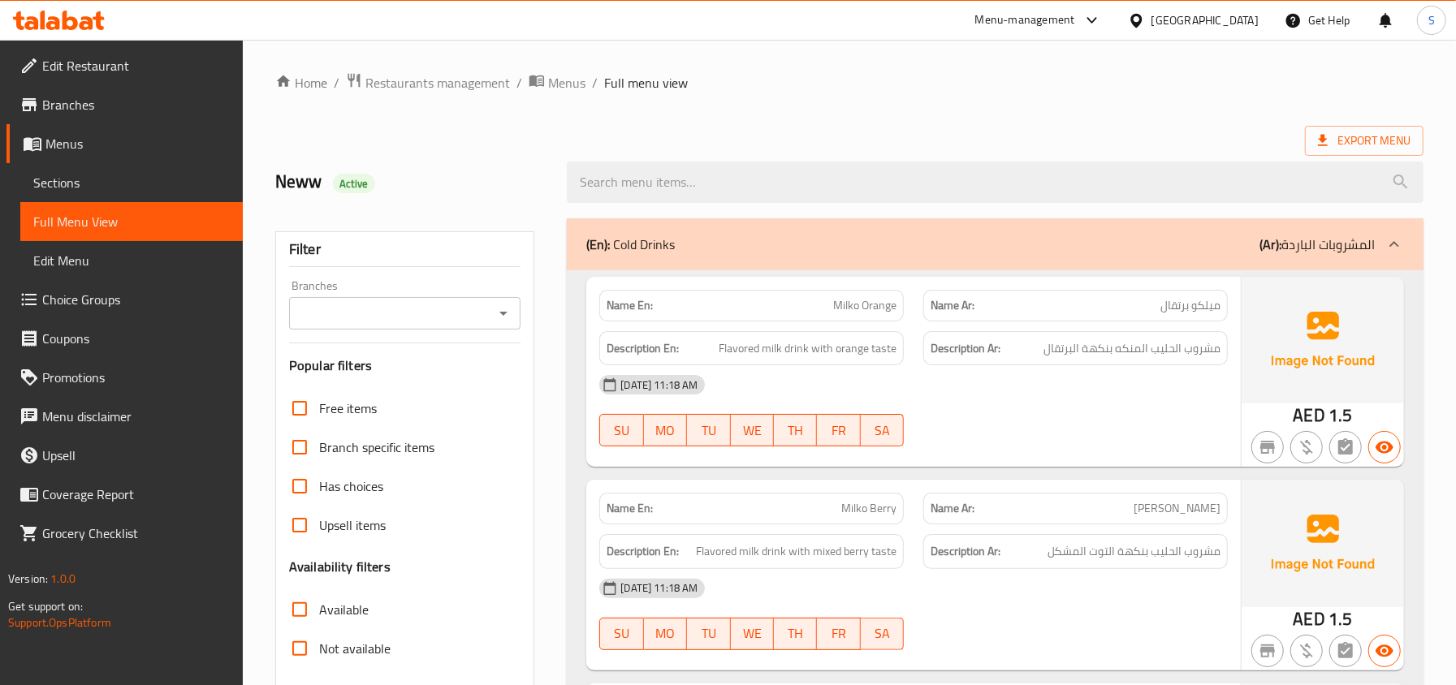
click at [511, 170] on div "Neww Active" at bounding box center [411, 182] width 292 height 72
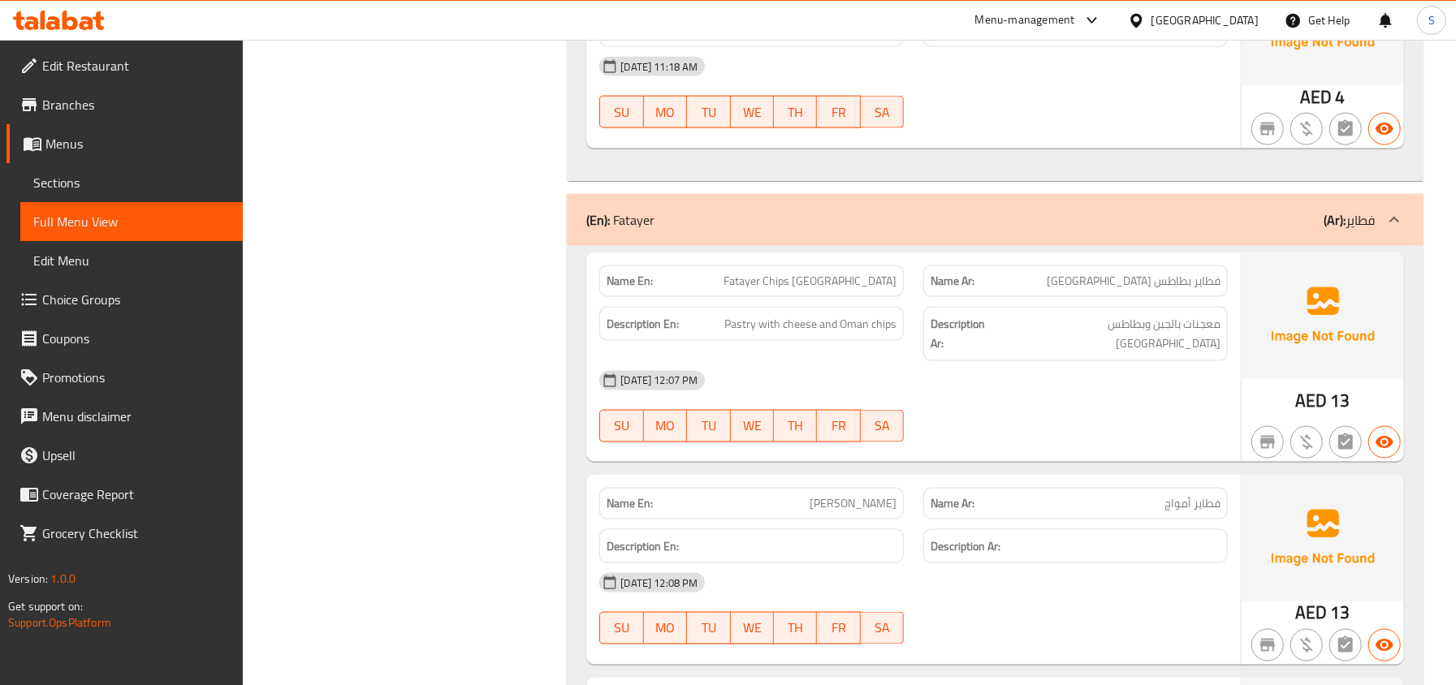
scroll to position [5985, 0]
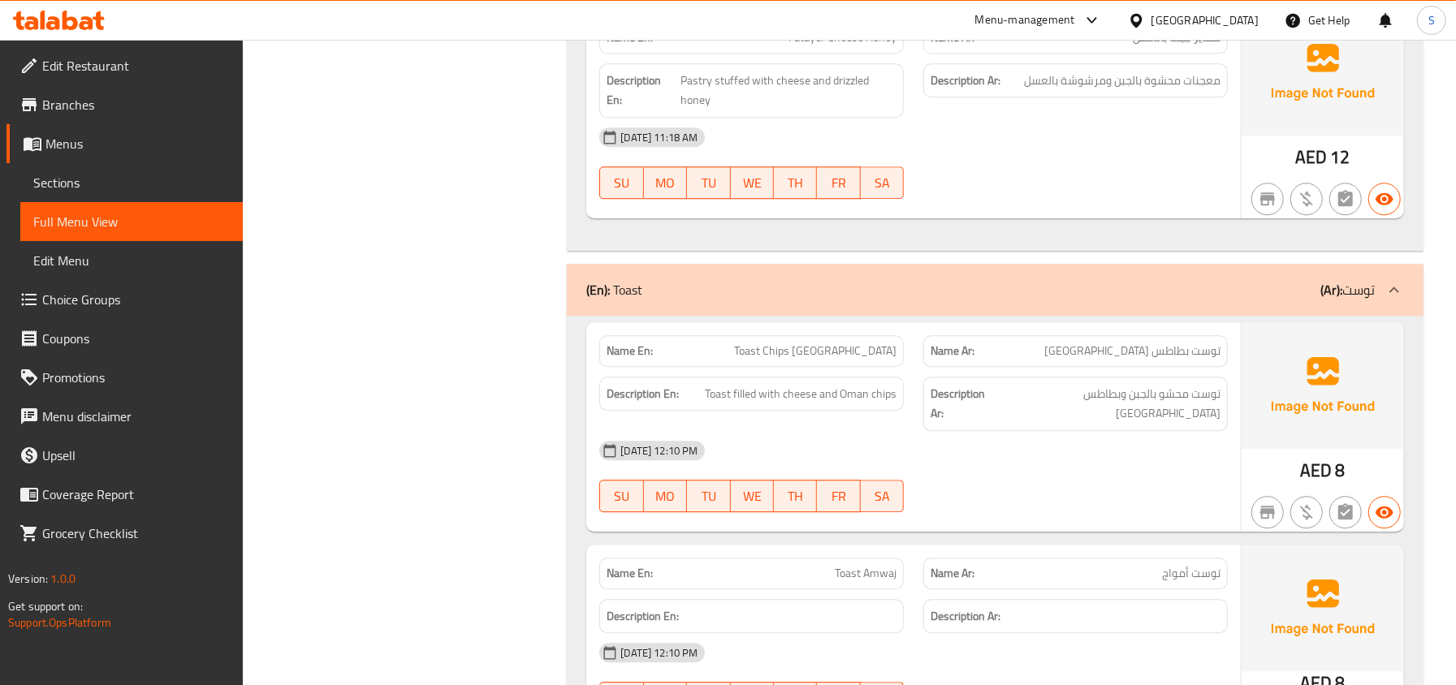
scroll to position [7521, 0]
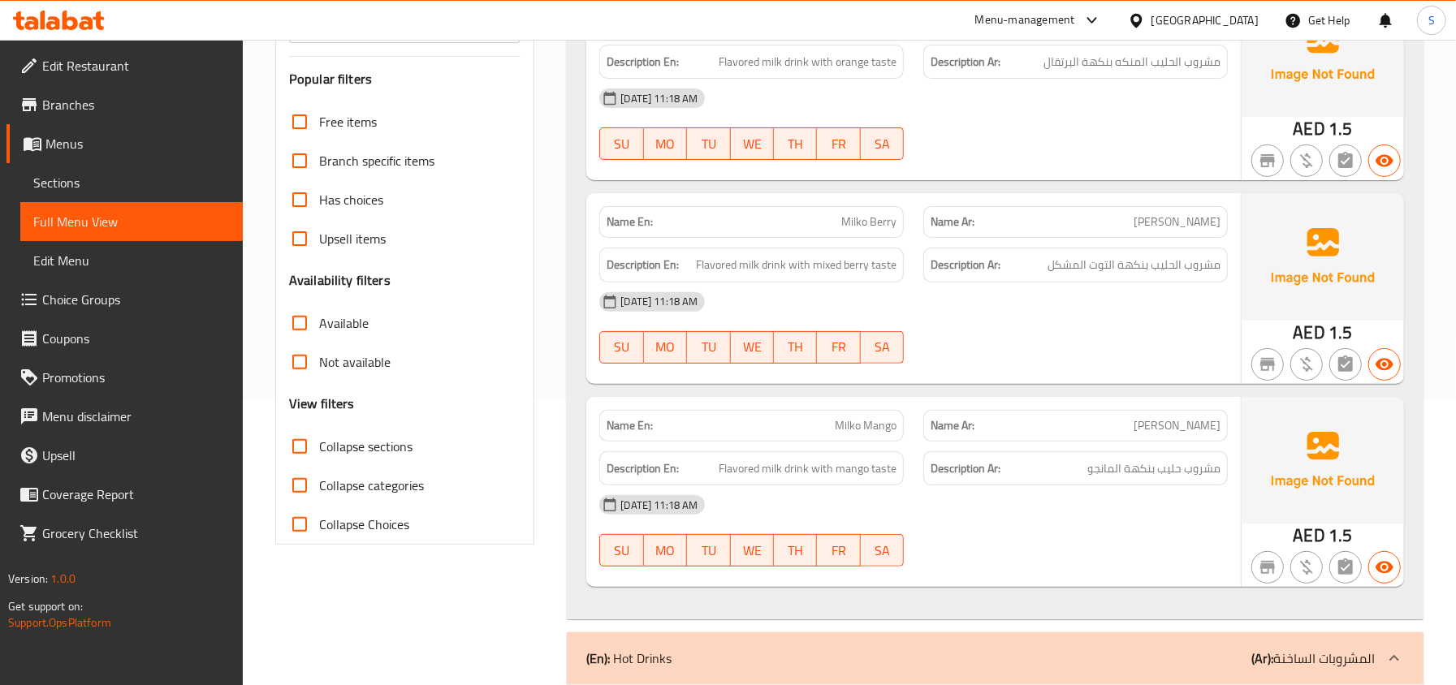
scroll to position [325, 0]
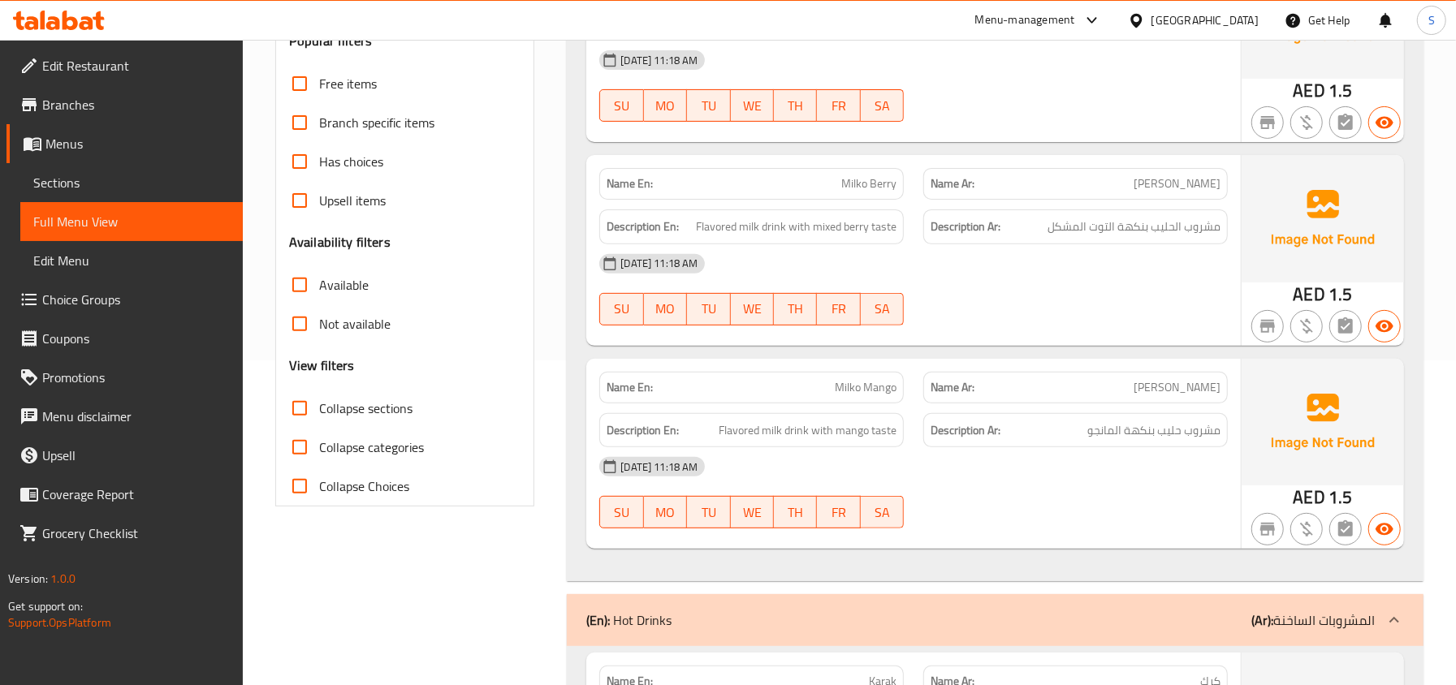
click at [862, 393] on span "Milko Mango" at bounding box center [866, 387] width 62 height 17
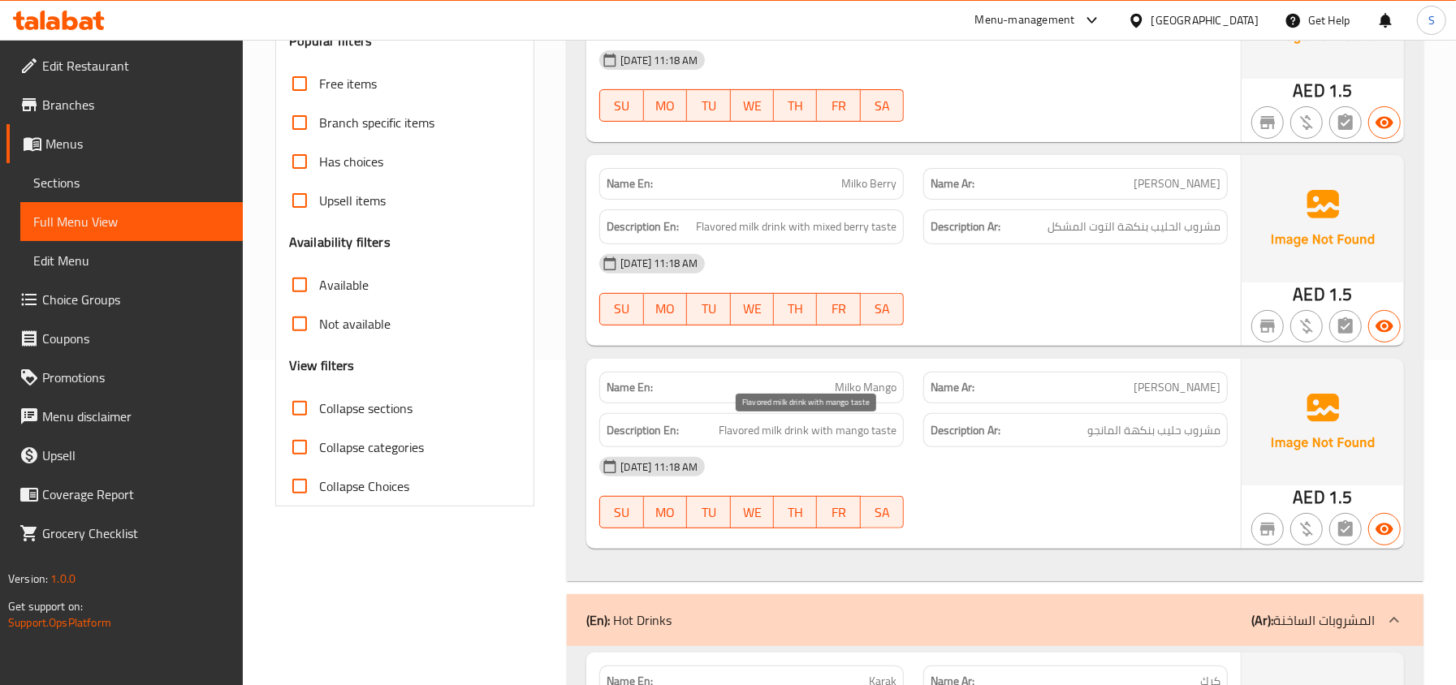
click at [739, 441] on span "Flavored milk drink with mango taste" at bounding box center [807, 430] width 178 height 20
copy span "Flavored"
click at [1195, 474] on div "19-08-2025 11:18 AM" at bounding box center [913, 466] width 648 height 39
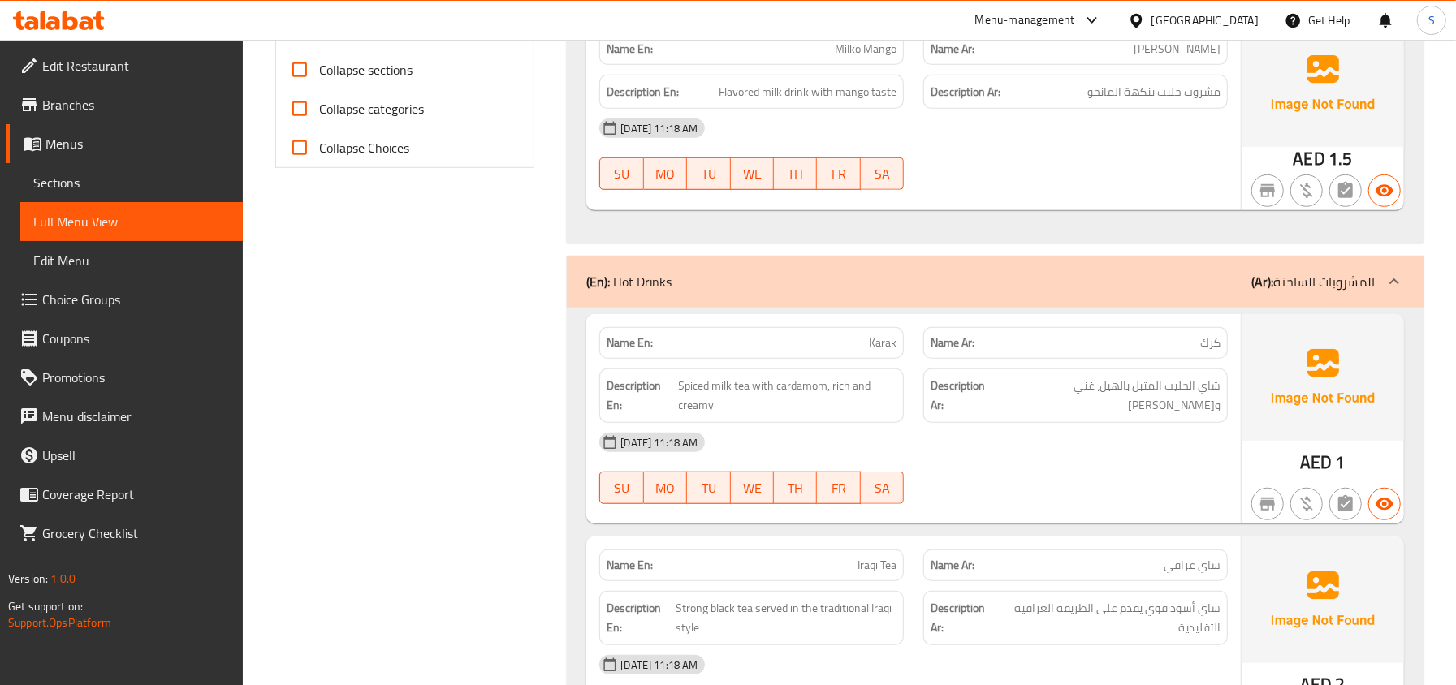
scroll to position [541, 0]
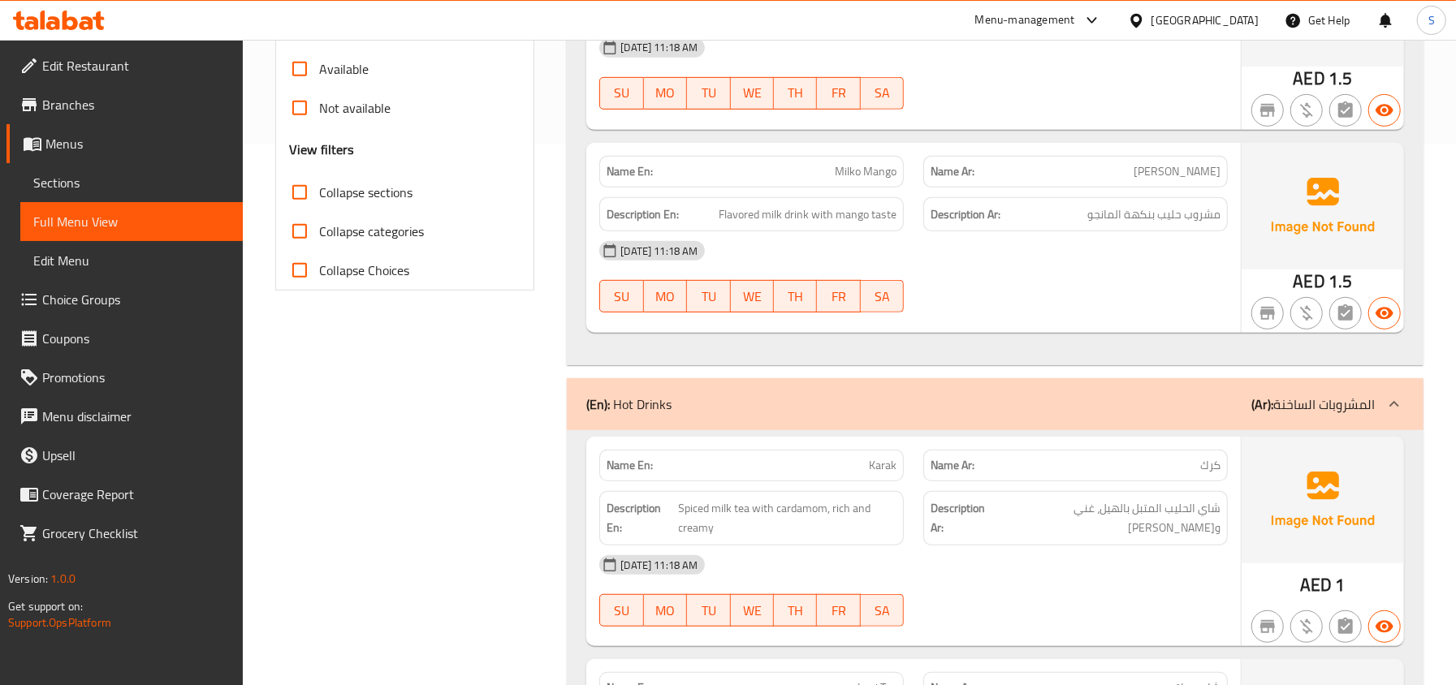
click at [820, 173] on p "Name En: Milko Mango" at bounding box center [751, 171] width 290 height 17
copy span "Milko Mango"
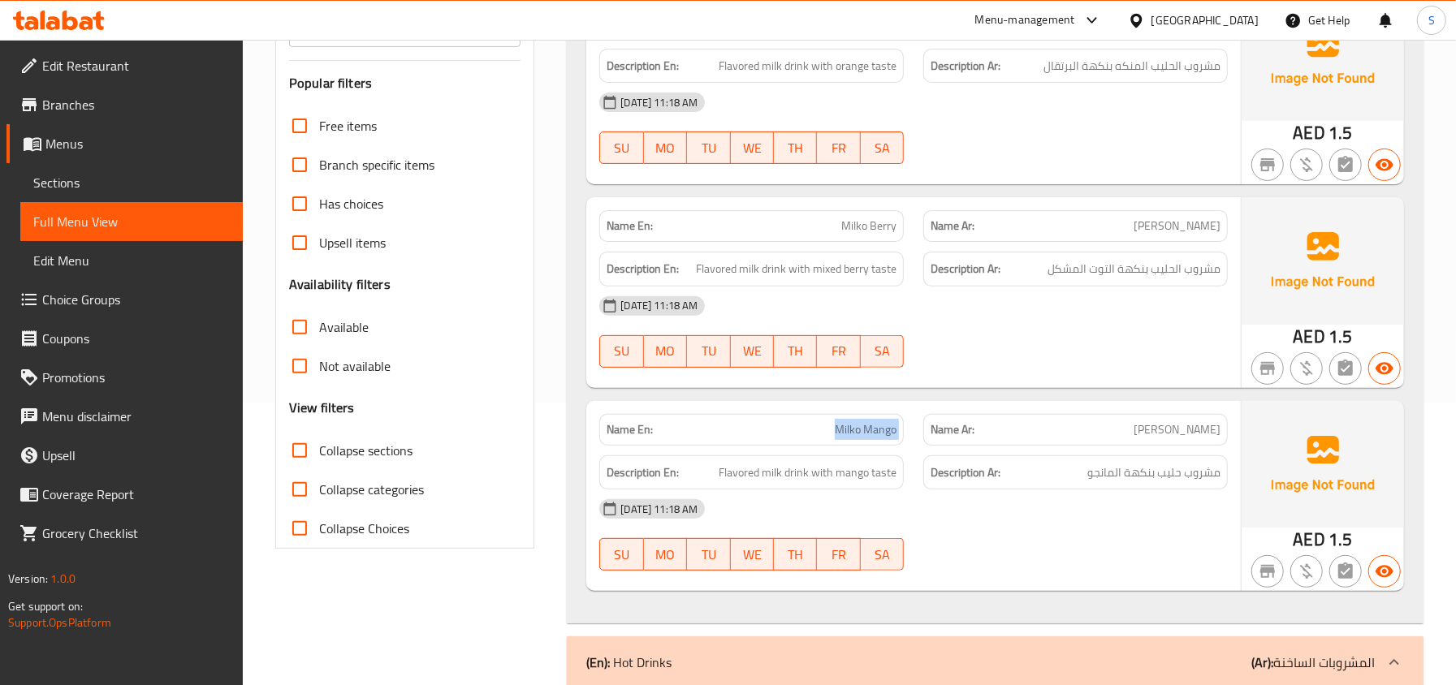
scroll to position [216, 0]
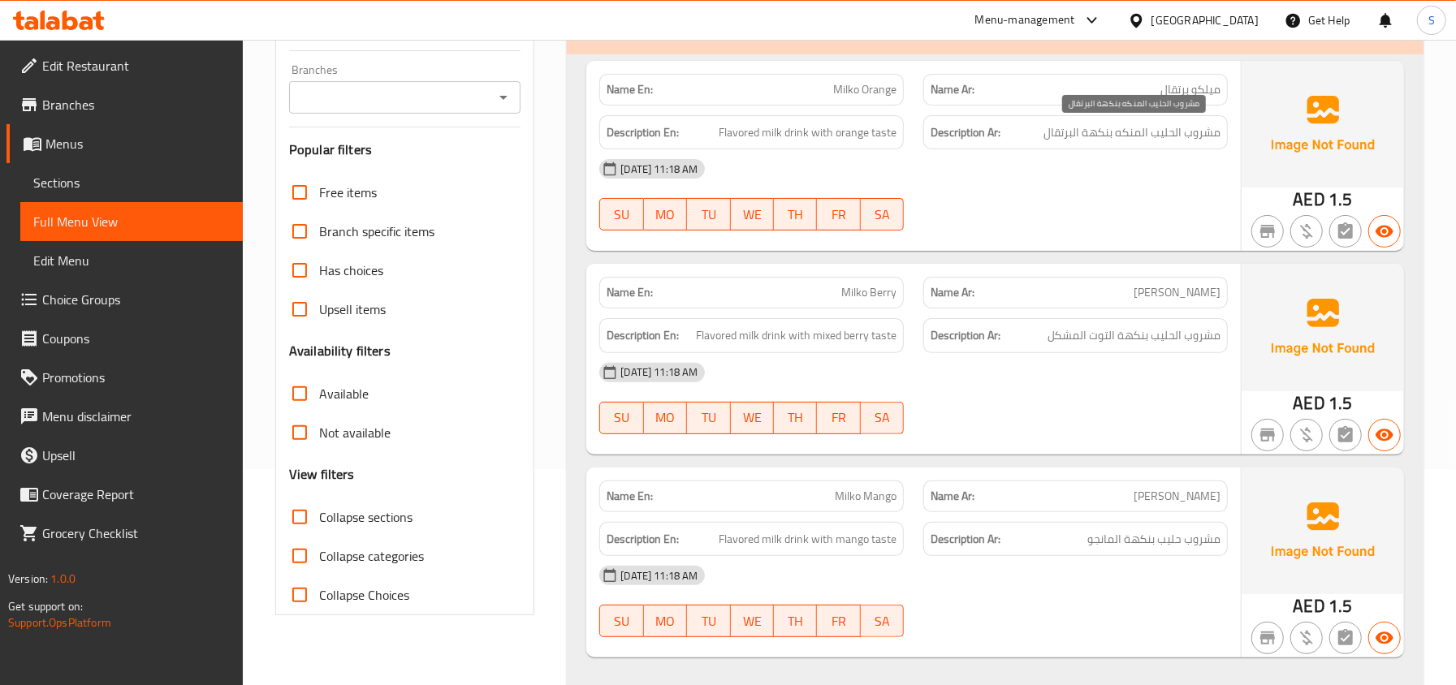
click at [1136, 130] on span "مشروب الحليب المنكه بنكهة البرتقال" at bounding box center [1131, 133] width 177 height 20
click at [882, 291] on span "Milko Berry" at bounding box center [868, 292] width 55 height 17
copy span "Milko Berry"
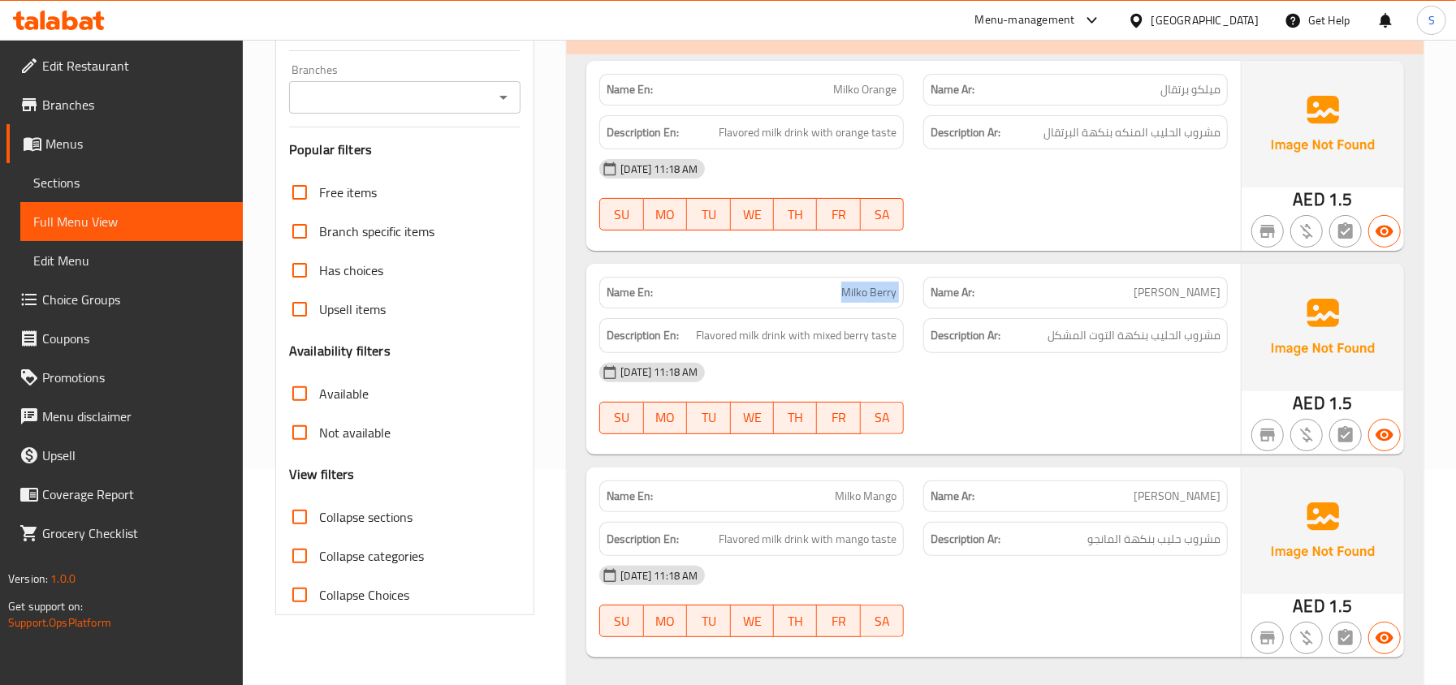
click at [874, 290] on span "Milko Berry" at bounding box center [868, 292] width 55 height 17
drag, startPoint x: 1143, startPoint y: 134, endPoint x: 1117, endPoint y: 135, distance: 26.0
click at [1117, 135] on span "مشروب الحليب المنكه بنكهة البرتقال" at bounding box center [1131, 133] width 177 height 20
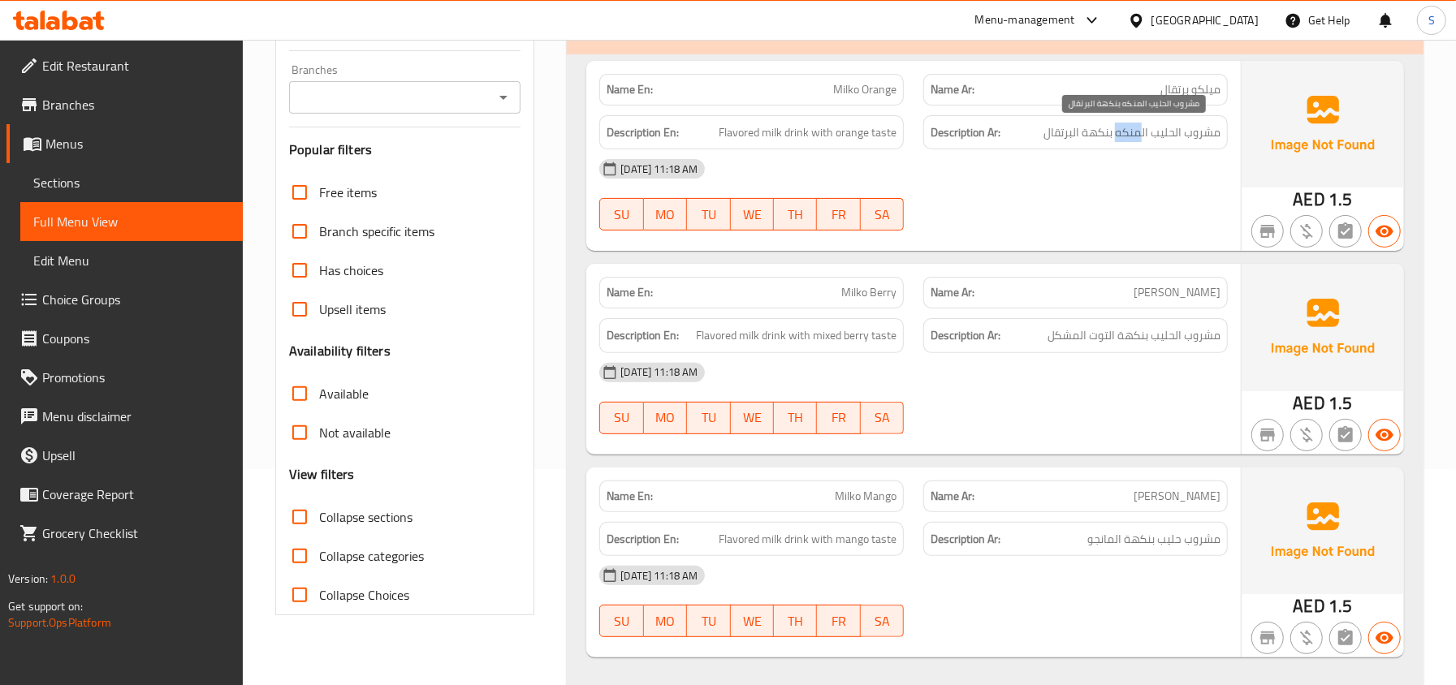
copy span "منكه"
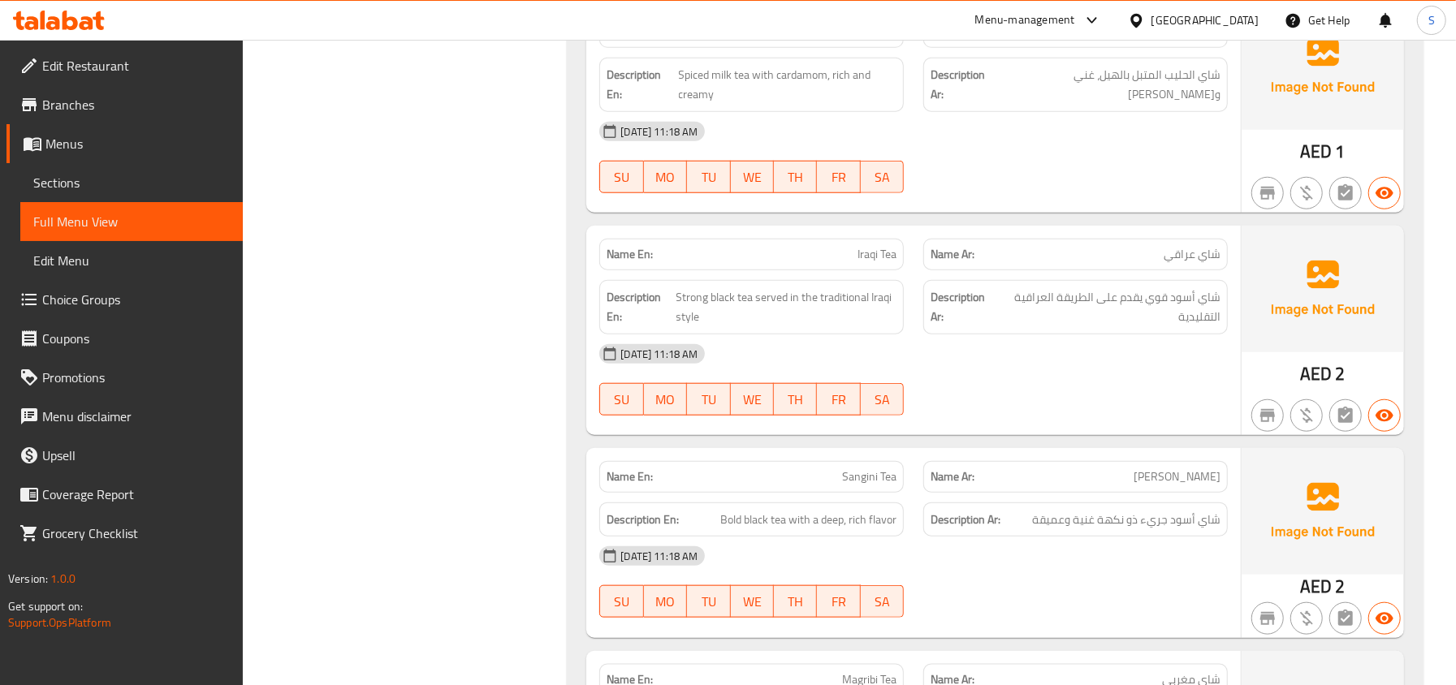
scroll to position [1082, 0]
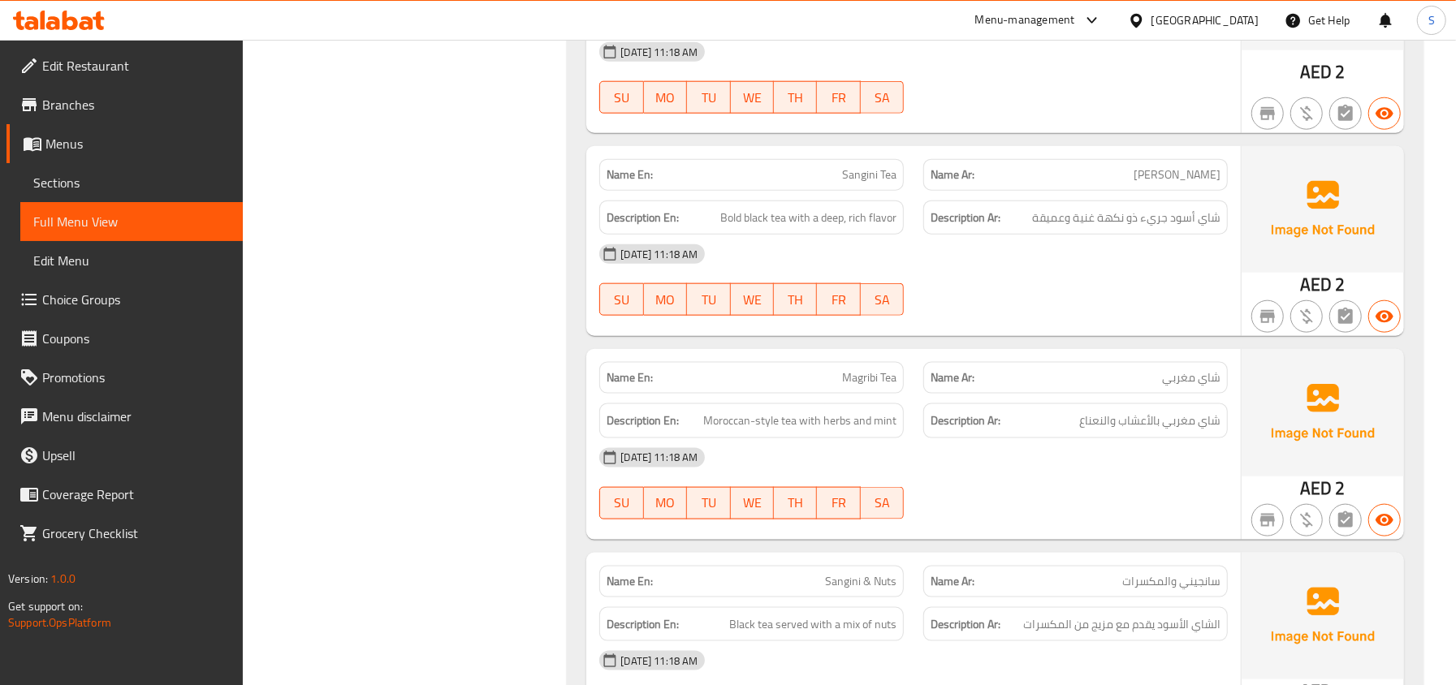
scroll to position [1407, 0]
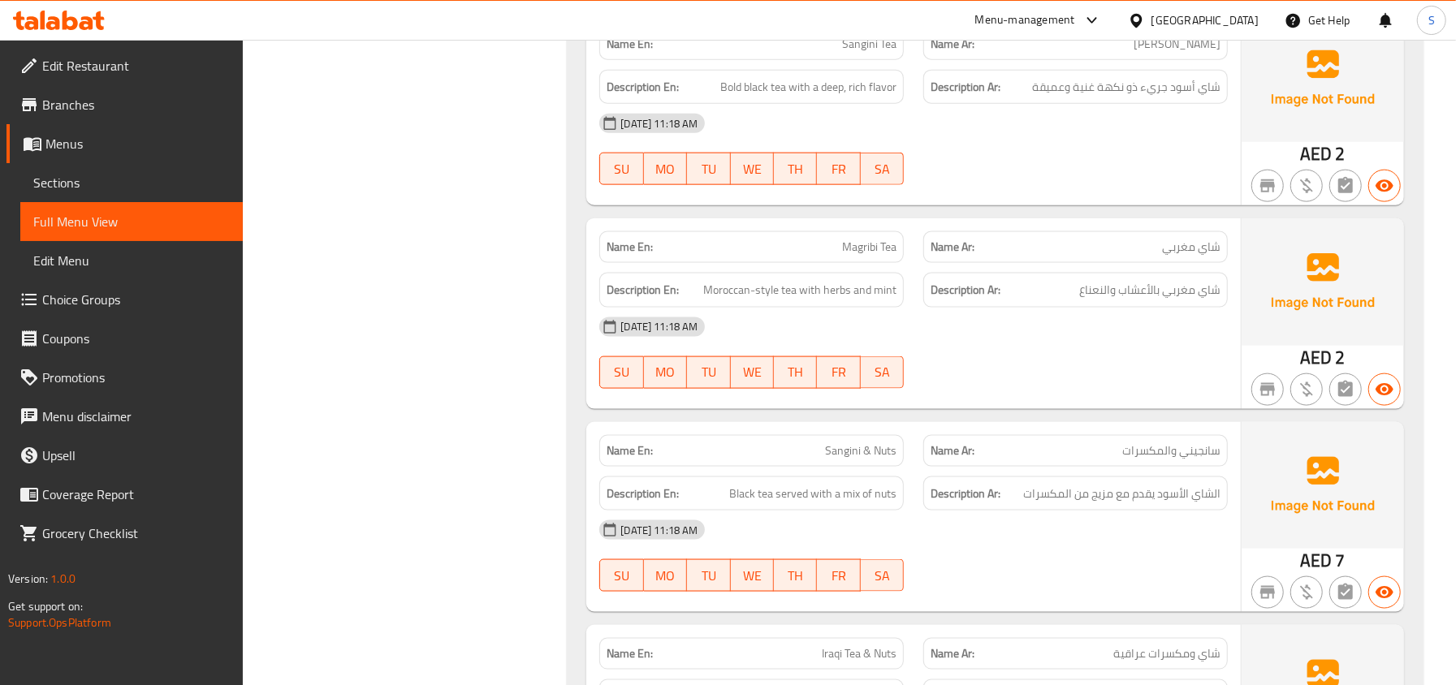
click at [888, 241] on span "Magribi Tea" at bounding box center [869, 247] width 54 height 17
copy span "Magribi Tea"
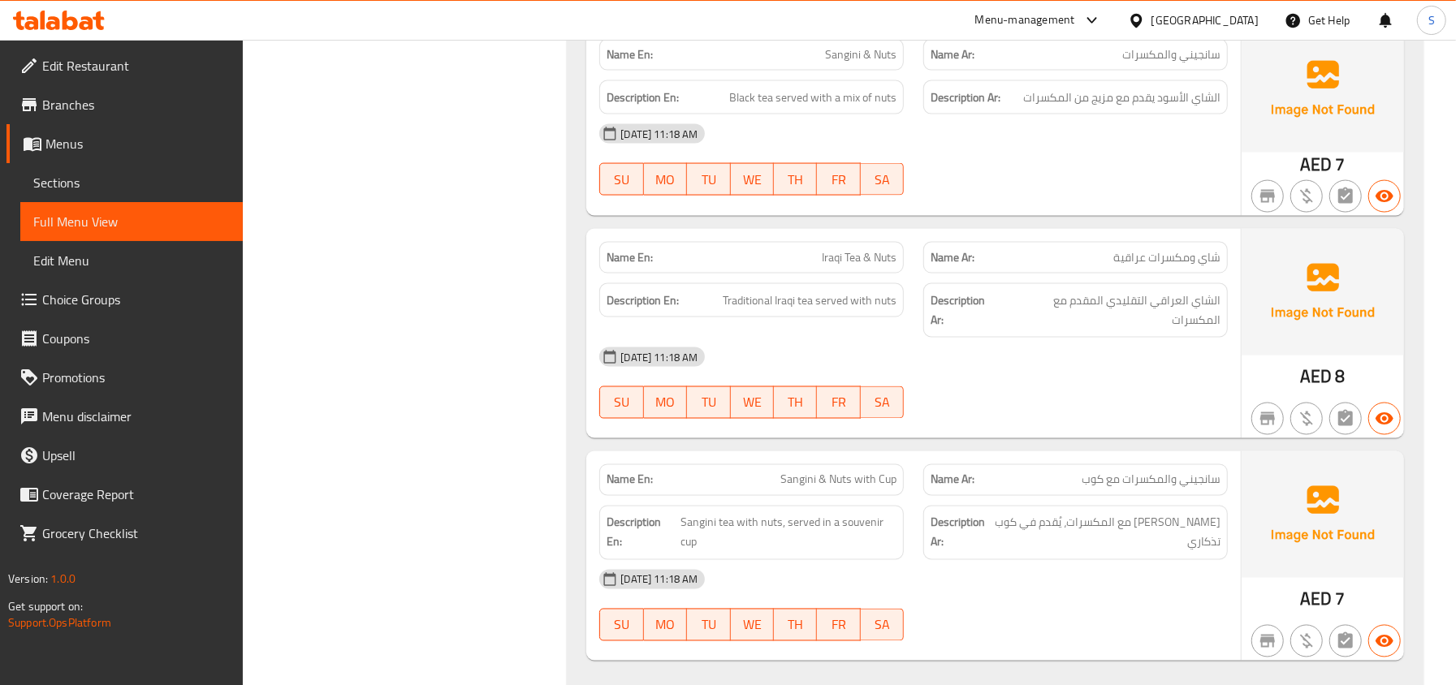
scroll to position [1839, 0]
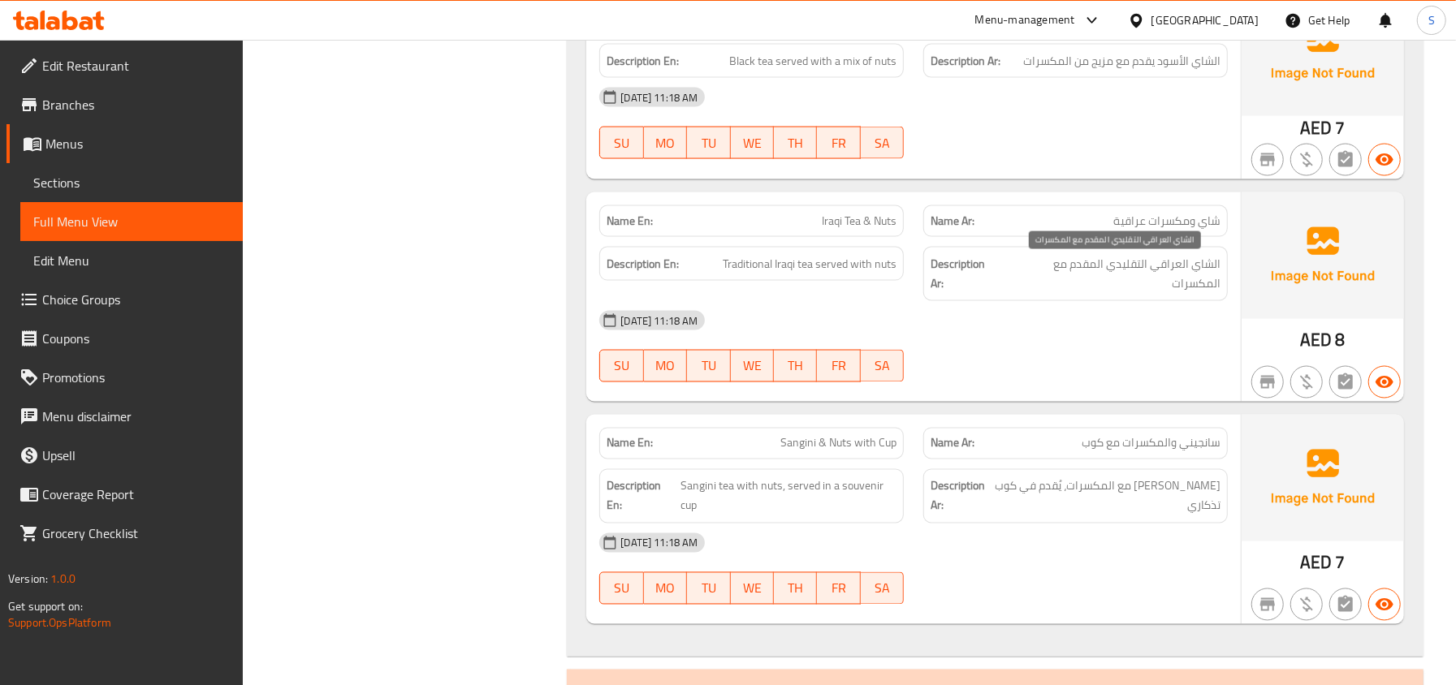
click at [1136, 271] on span "الشاي العراقي التقليدي المقدم مع المكسرات" at bounding box center [1111, 274] width 217 height 40
click at [1136, 265] on span "الشاي العراقي التقليدي المقدم مع المكسرات" at bounding box center [1111, 274] width 217 height 40
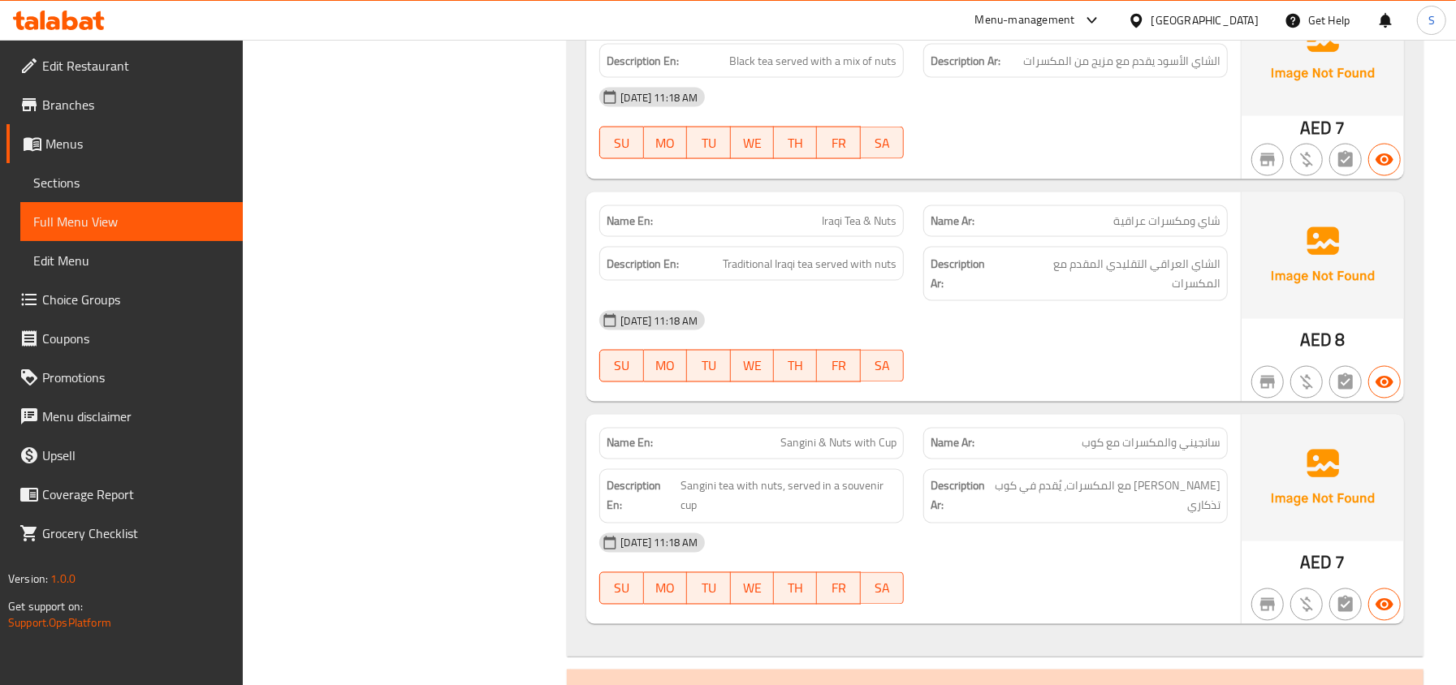
click at [1070, 315] on div "[DATE] 11:18 AM" at bounding box center [913, 320] width 648 height 39
click at [865, 214] on span "Iraqi Tea & Nuts" at bounding box center [859, 221] width 75 height 17
copy span "Iraqi Tea & Nuts"
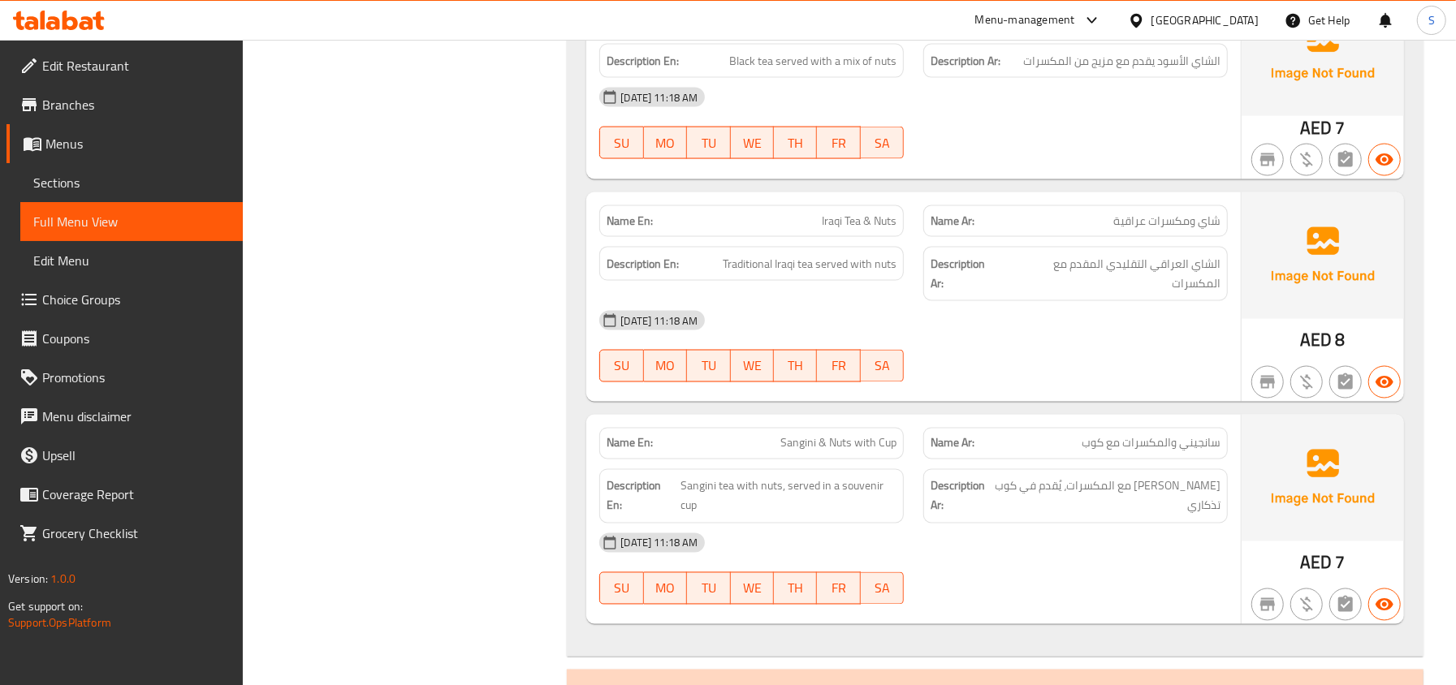
click at [975, 331] on div "19-08-2025 11:18 AM SU MO TU WE TH FR SA" at bounding box center [913, 346] width 648 height 91
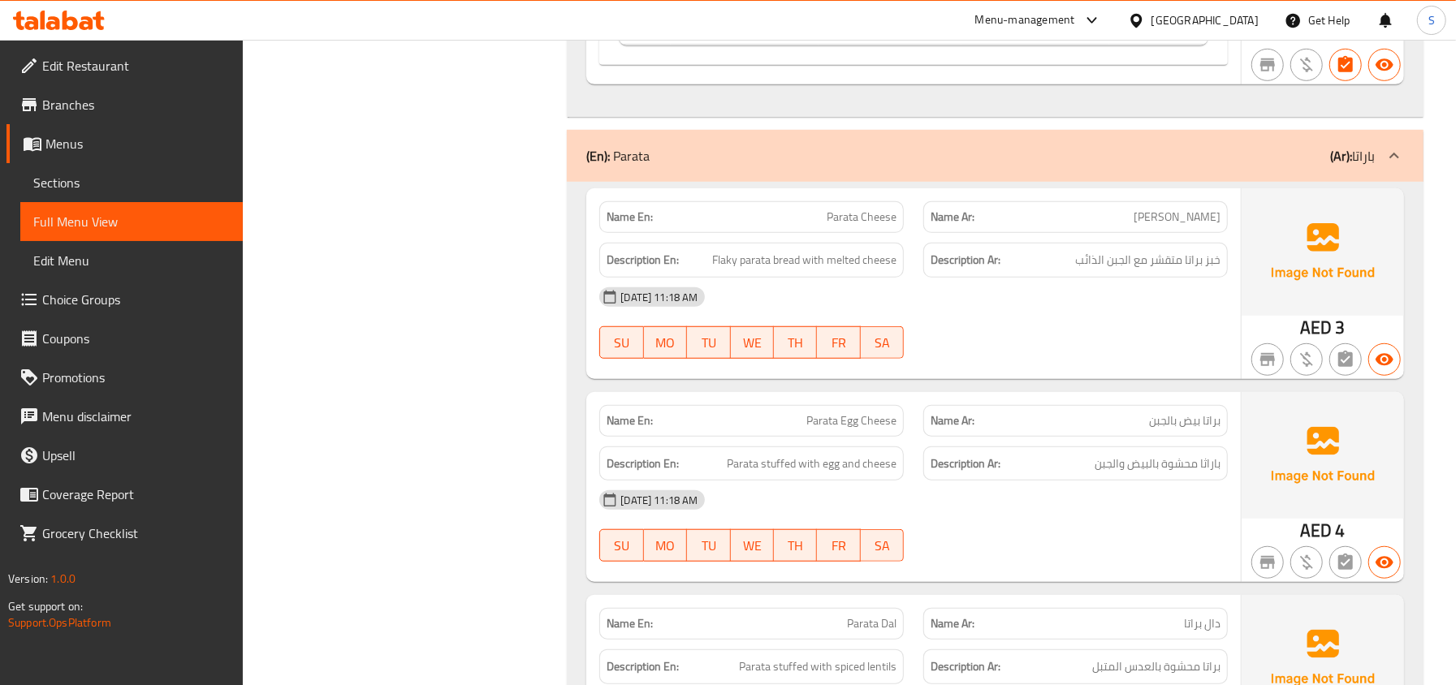
scroll to position [5195, 0]
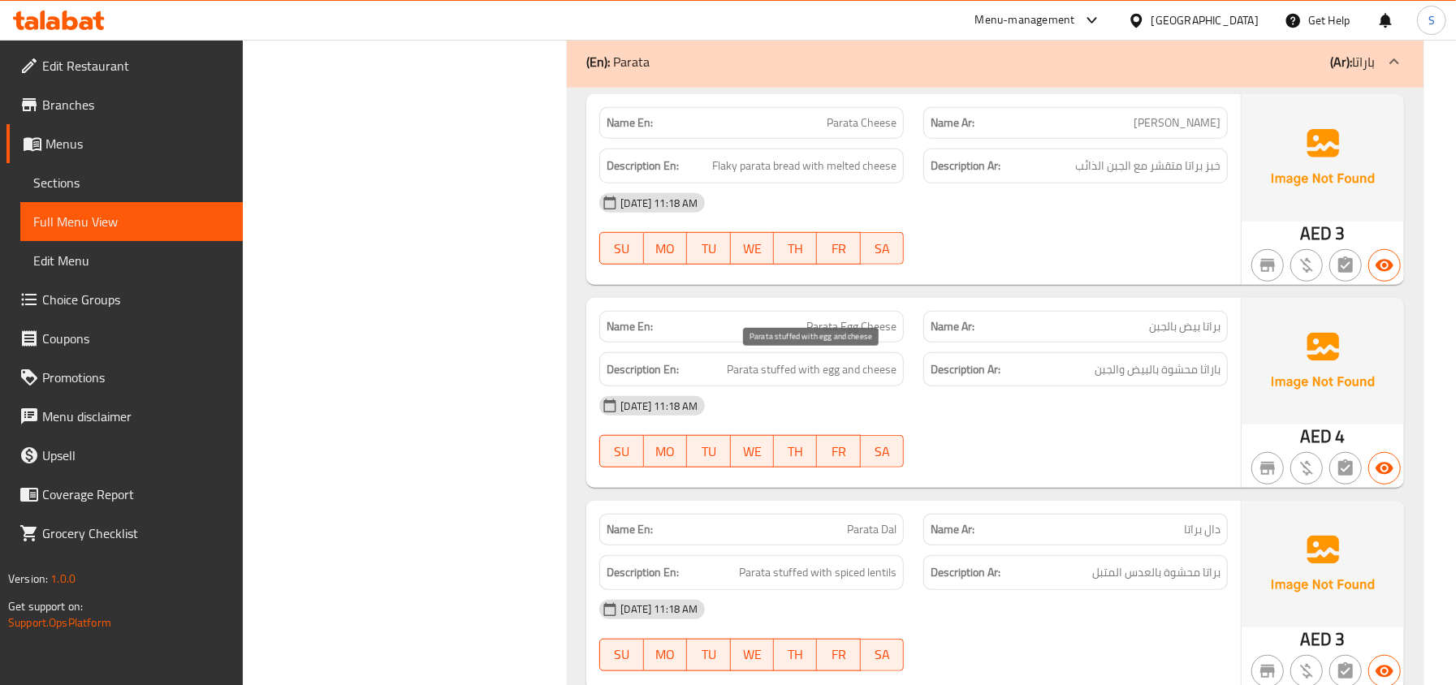
click at [745, 372] on span "Parata stuffed with egg and cheese" at bounding box center [812, 370] width 170 height 20
click at [825, 371] on span "Parata stuffed with egg and cheese" at bounding box center [812, 370] width 170 height 20
click at [880, 370] on span "Parata stuffed with egg and cheese" at bounding box center [812, 370] width 170 height 20
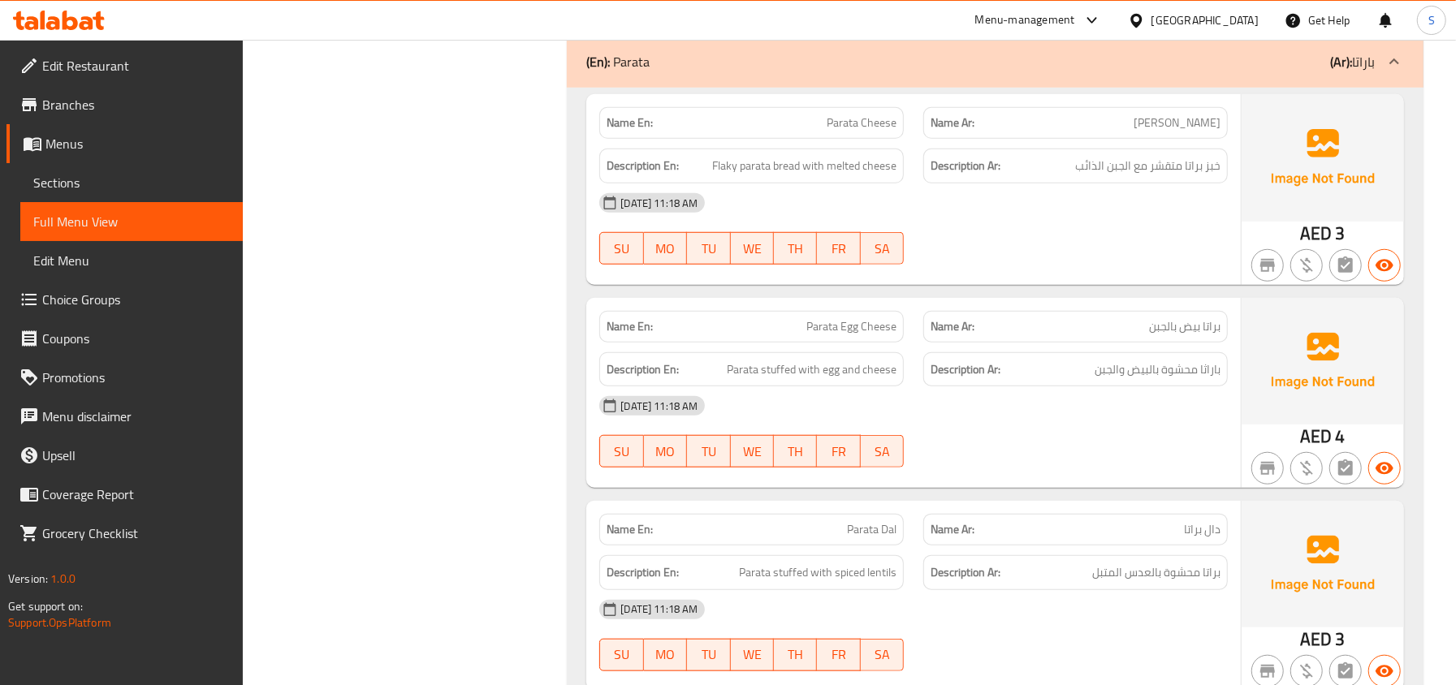
copy span "Parata Egg Cheese"
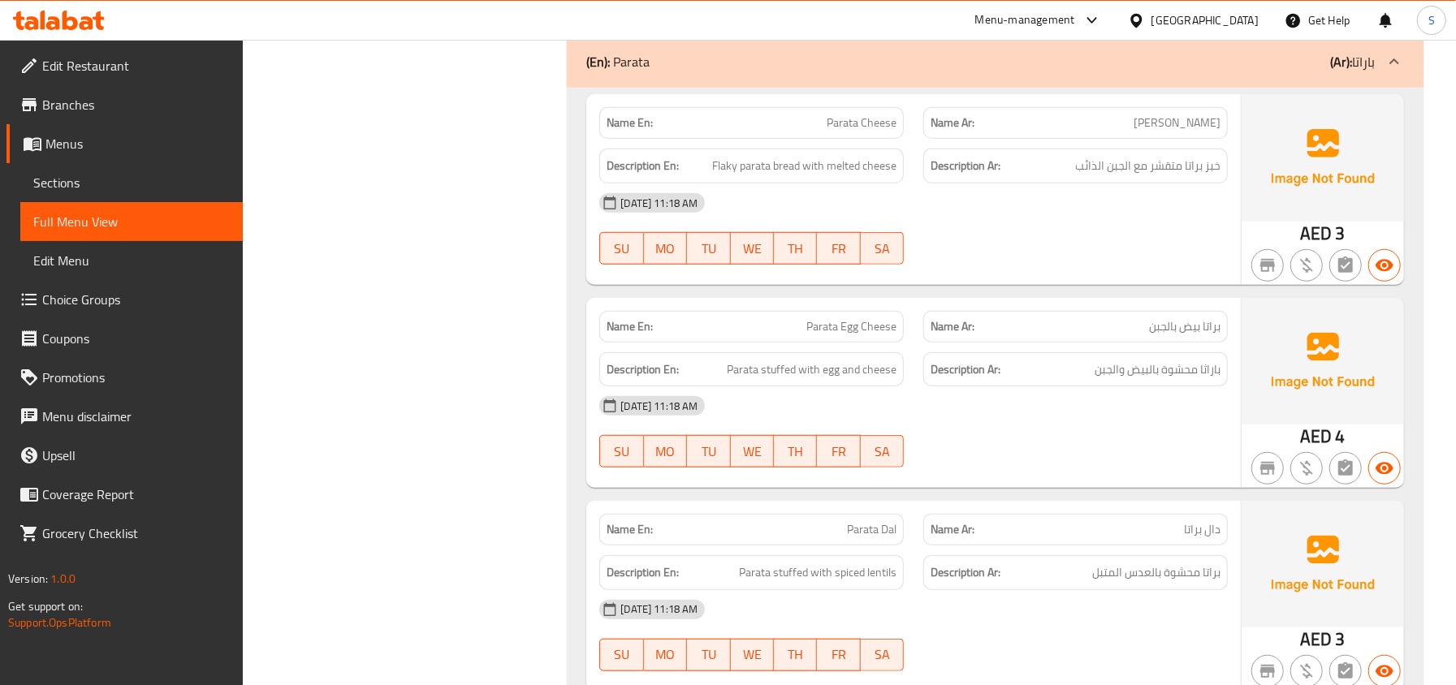
copy span "Parata Egg Cheese"
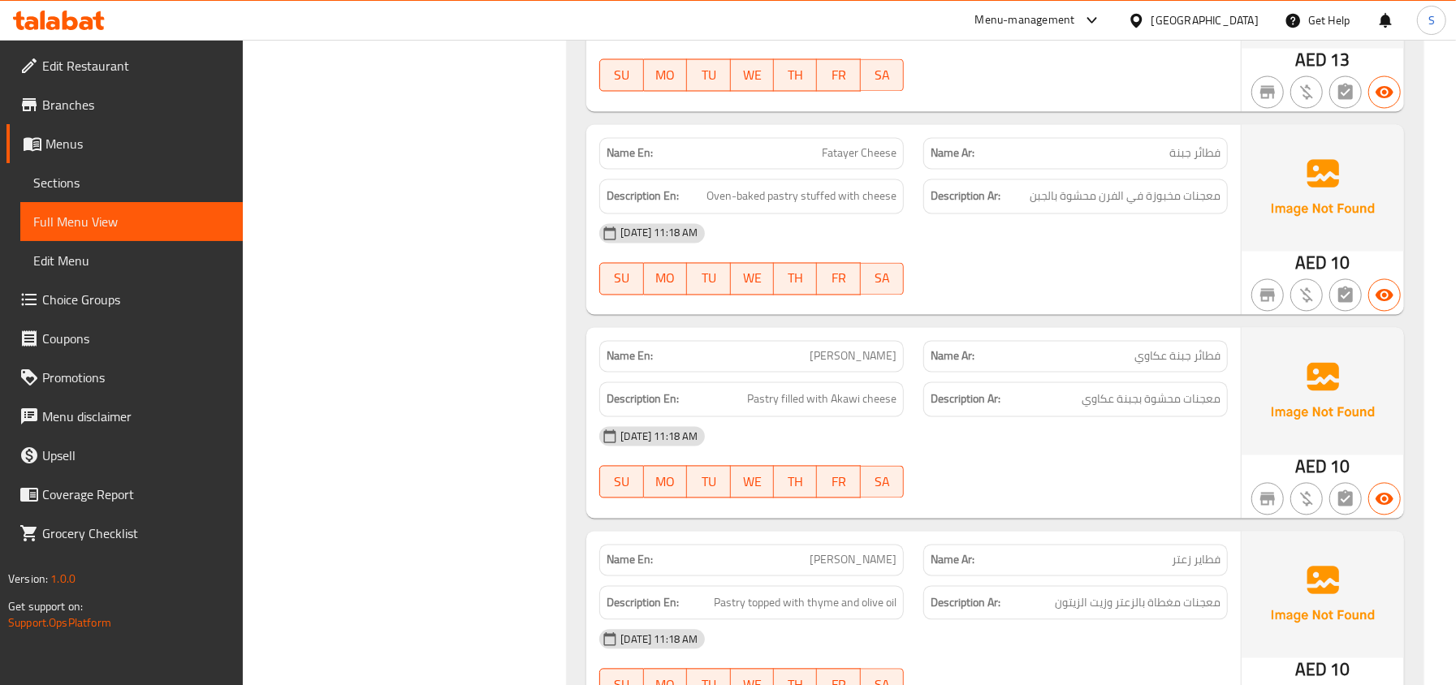
scroll to position [6602, 0]
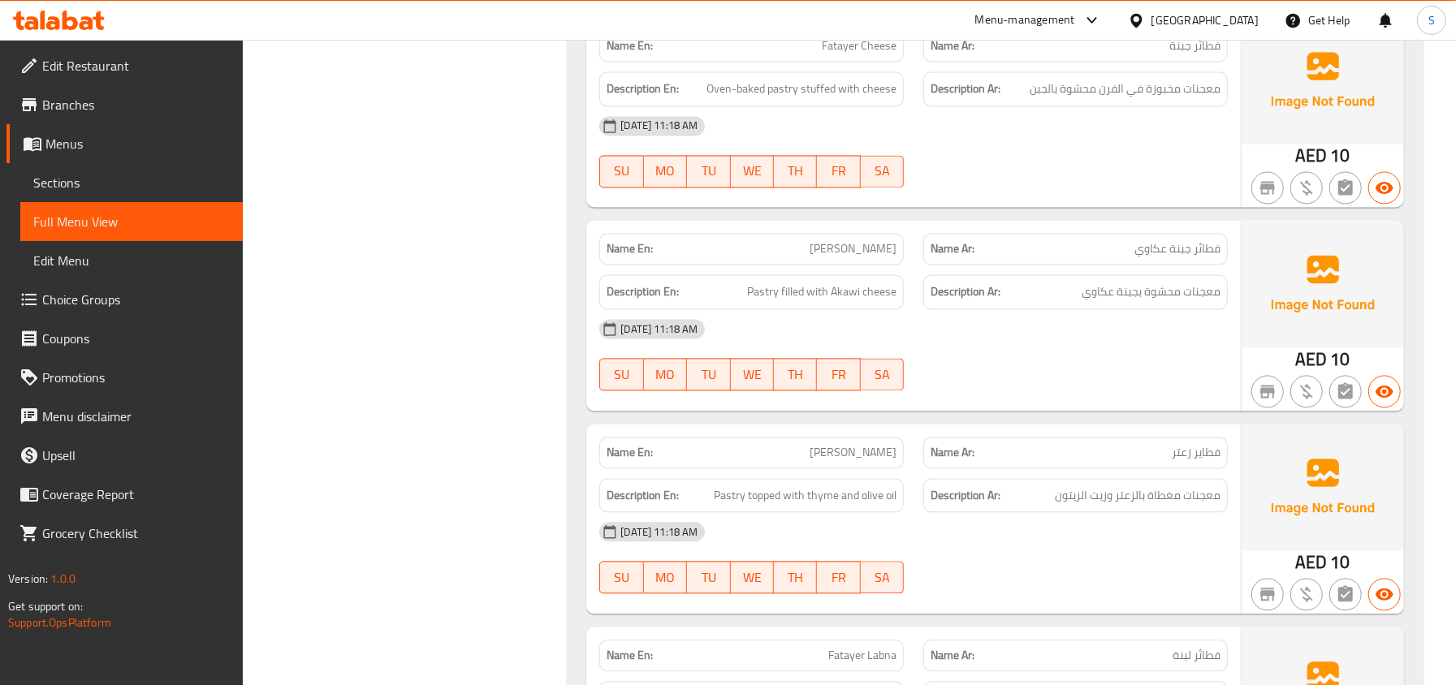
copy span "Fatayer Akawi Cheese"
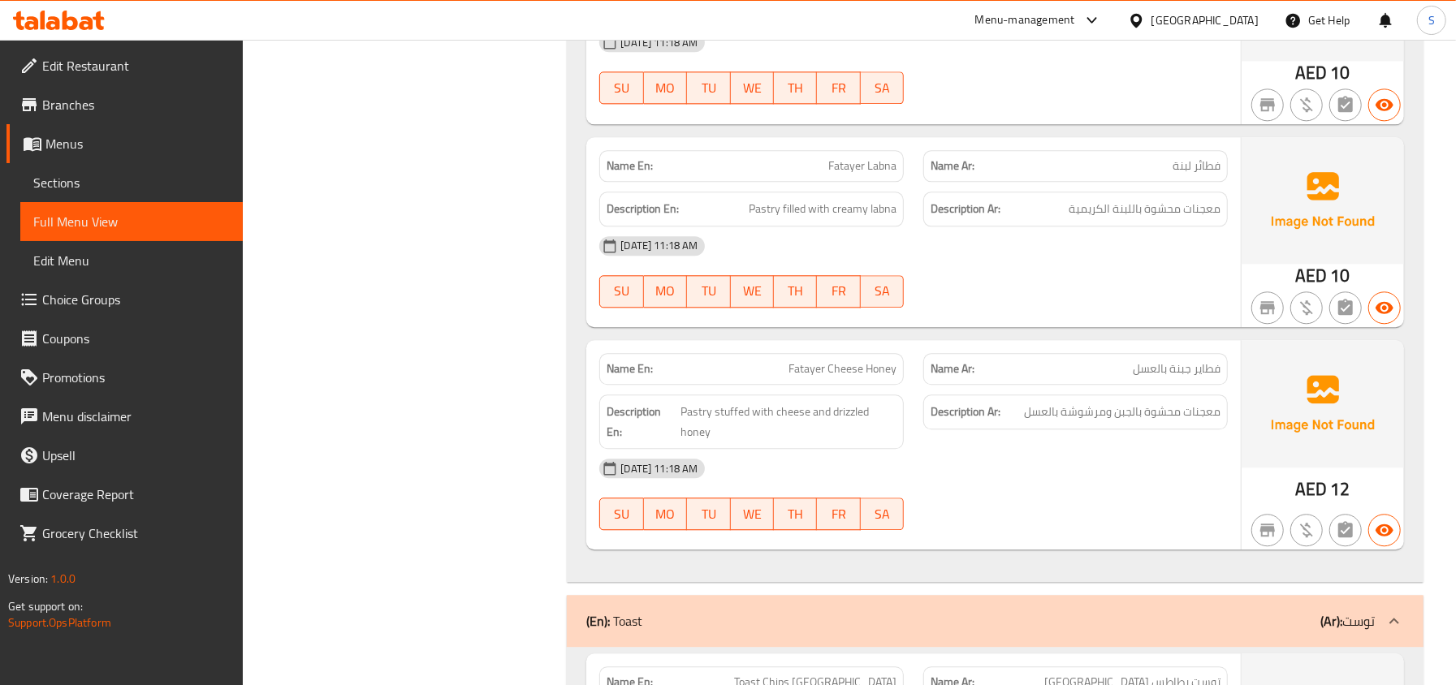
scroll to position [7144, 0]
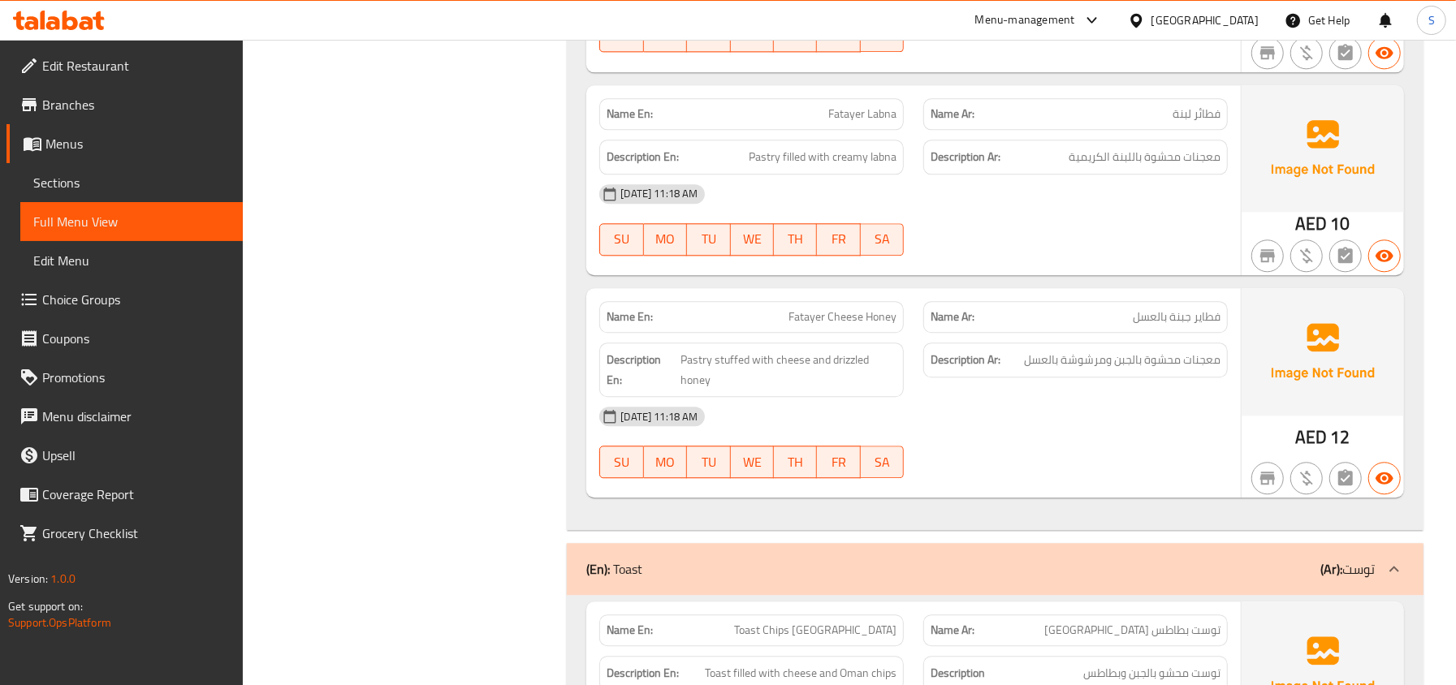
copy span "Fatayer Cheese Honey"
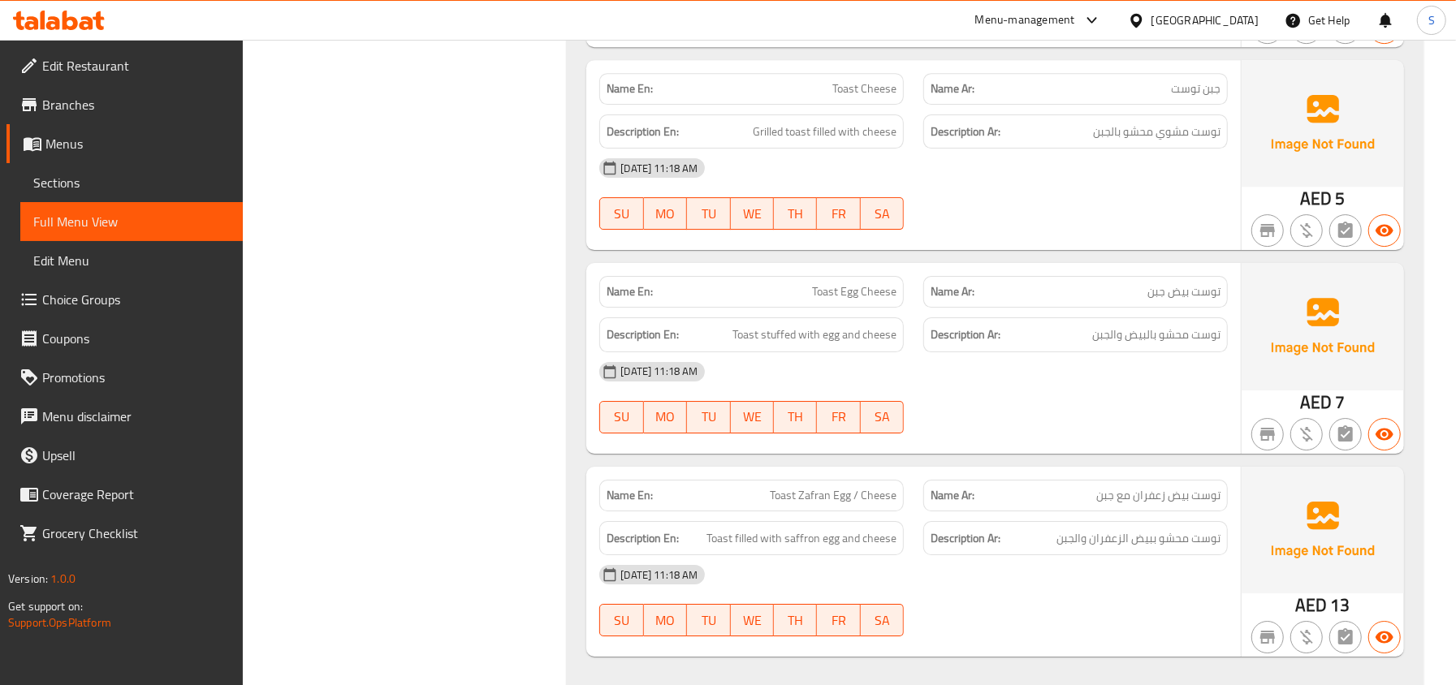
scroll to position [8112, 0]
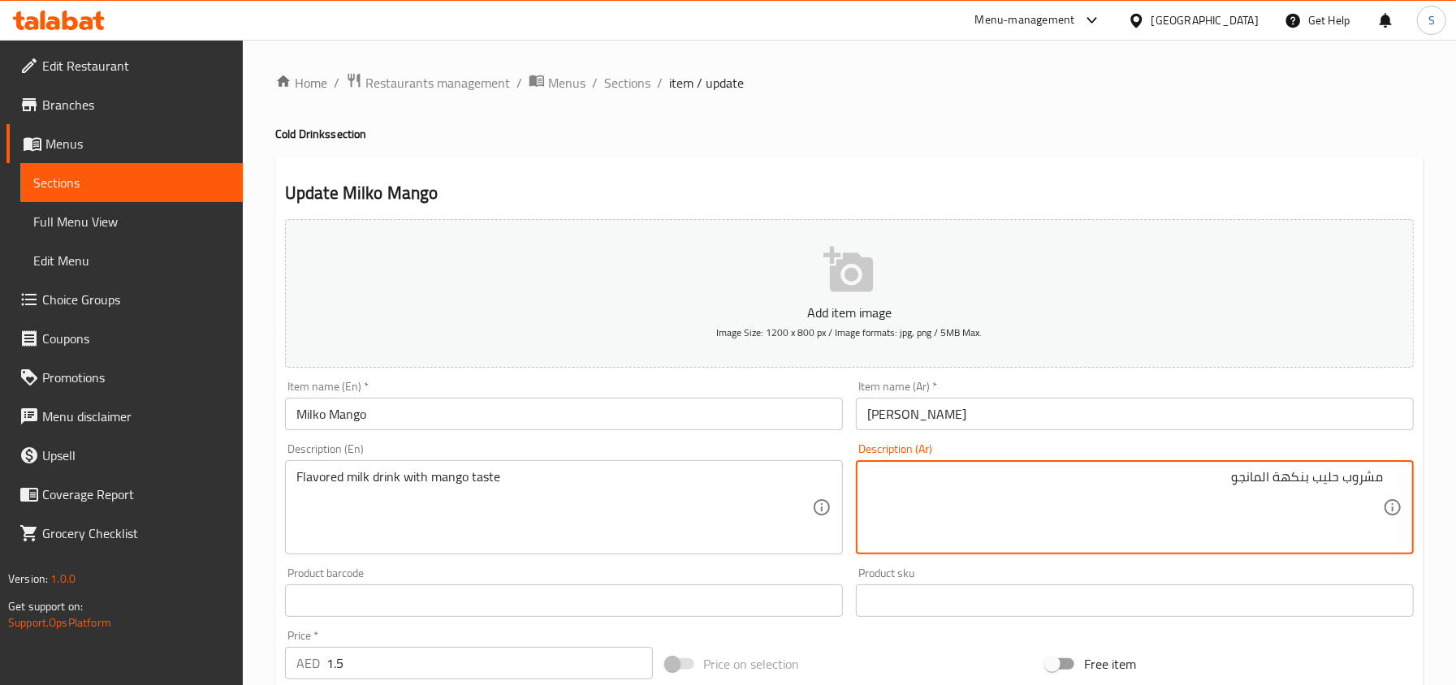
click at [1307, 481] on textarea "مشروب حليب بنكهة المانجو" at bounding box center [1124, 507] width 515 height 77
paste textarea "منكه"
type textarea "مشروب حليب منكه بنكهة المانجو"
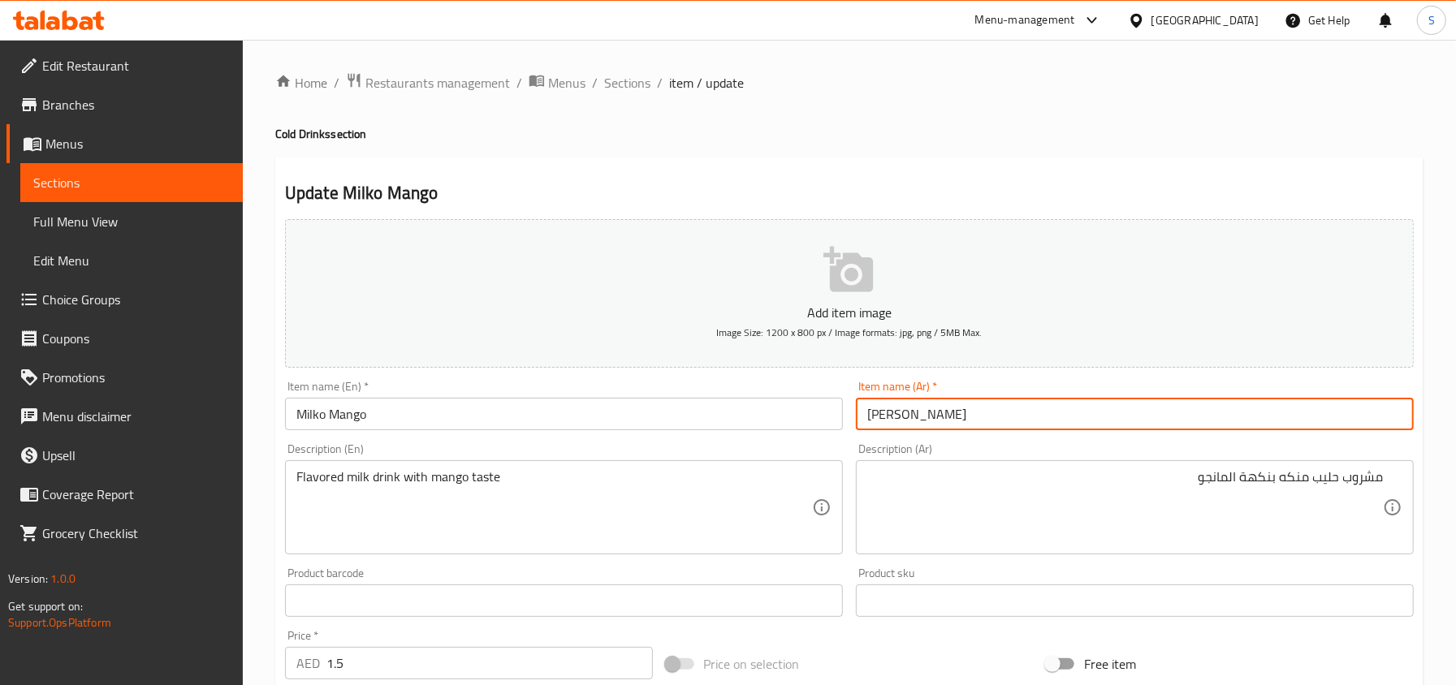
click at [1239, 426] on input "[PERSON_NAME]" at bounding box center [1135, 414] width 558 height 32
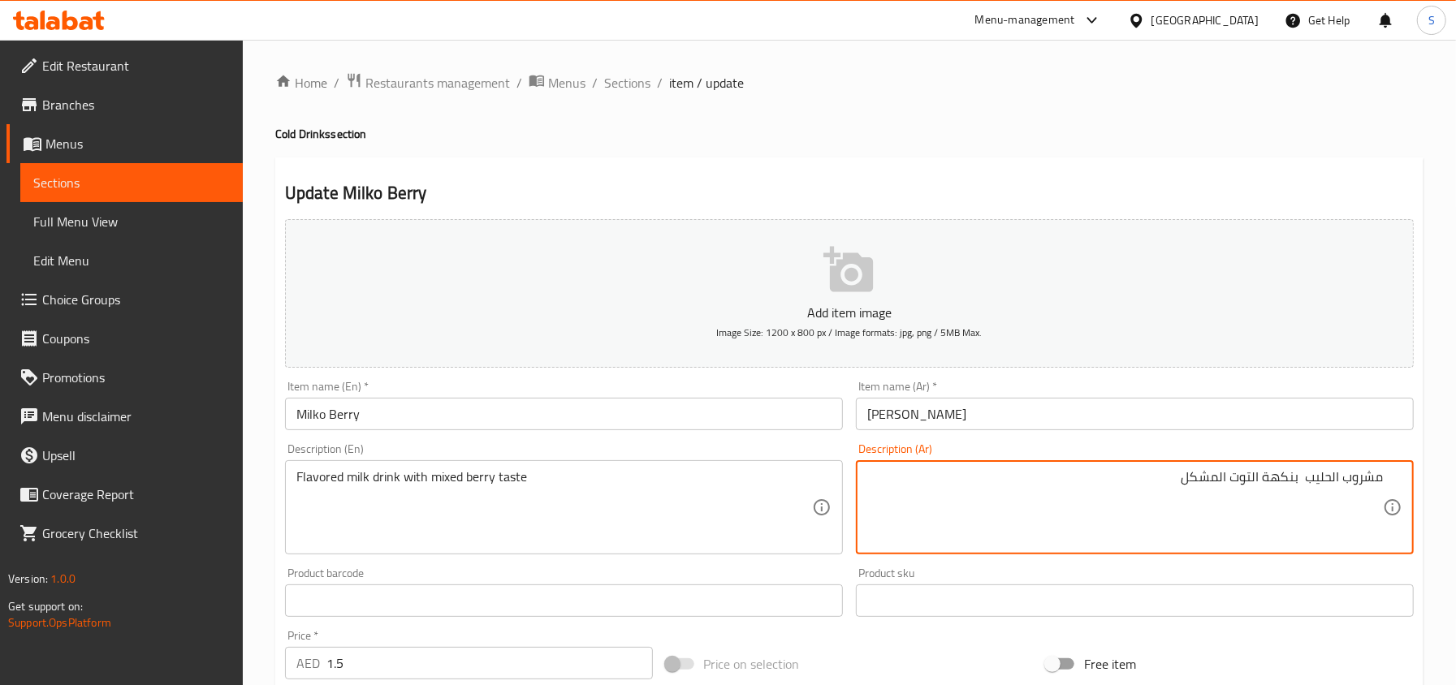
paste textarea "منكه"
type textarea "مشروب الحليب منكه بنكهة التوت المشكل"
click at [627, 420] on input "Milko Berry" at bounding box center [564, 414] width 558 height 32
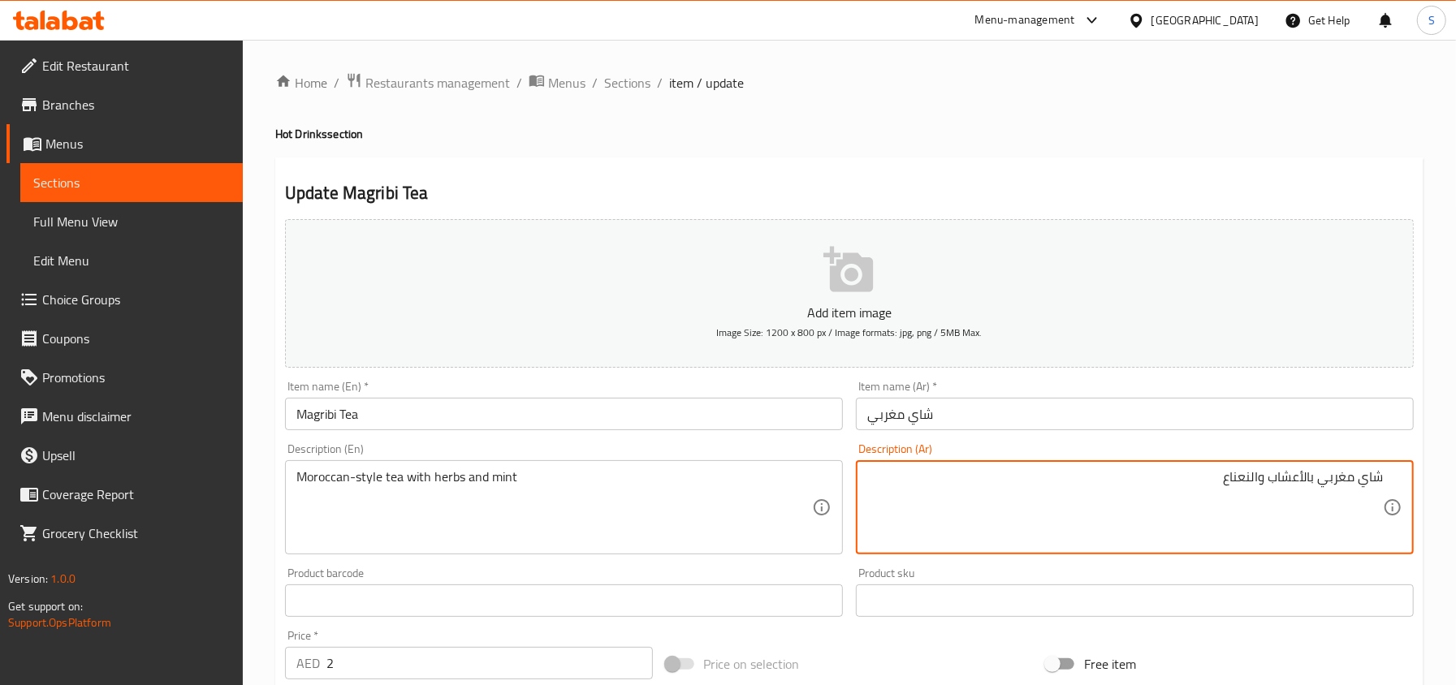
click at [1352, 479] on textarea "شاي مغربي بالأعشاب والنعناع" at bounding box center [1124, 507] width 515 height 77
click at [1241, 472] on textarea "شاي على الطريقة المغربي بالأعشاب والنعناع" at bounding box center [1124, 507] width 515 height 77
type textarea "شاي على الطريقة المغربية بالأعشاب والنعناع"
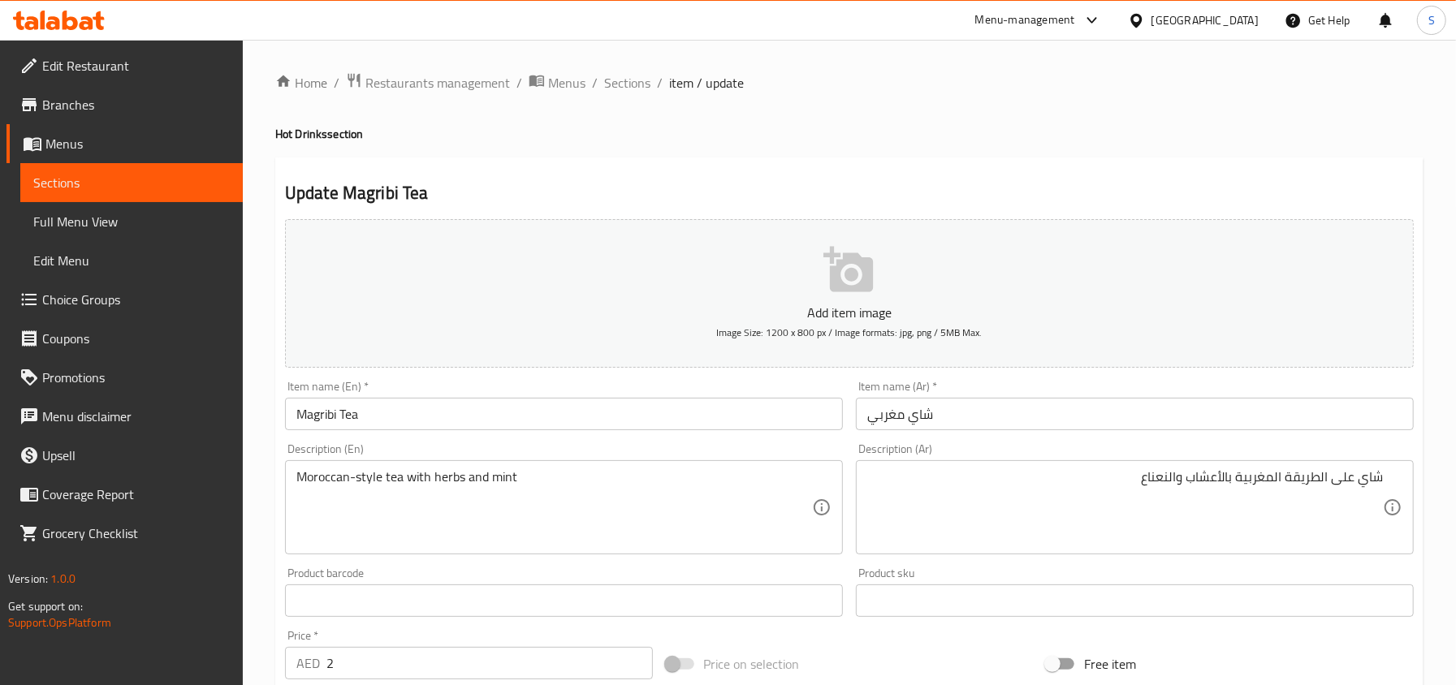
click at [985, 396] on div "Item name (Ar)   * شاي مغربي Item name (Ar) *" at bounding box center [1135, 406] width 558 height 50
click at [968, 404] on input "شاي مغربي" at bounding box center [1135, 414] width 558 height 32
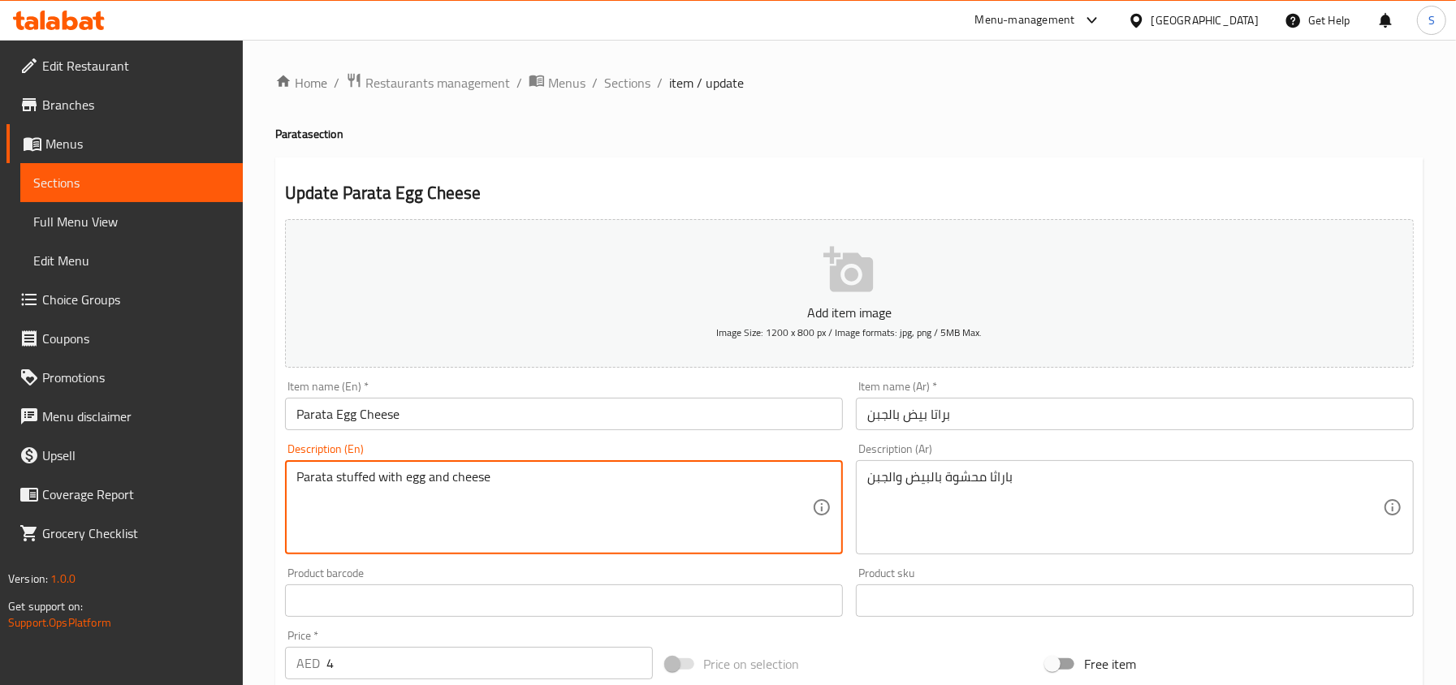
click at [495, 504] on textarea "Parata stuffed with egg and cheese" at bounding box center [553, 507] width 515 height 77
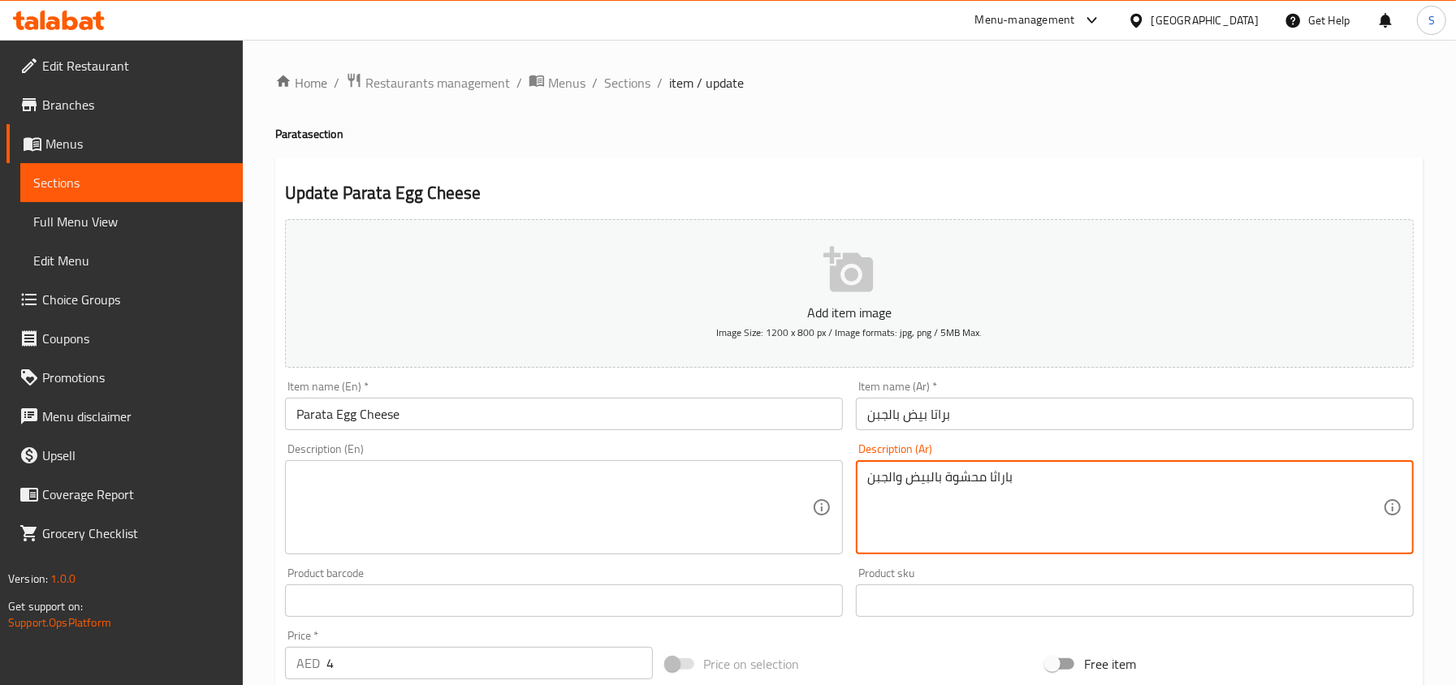
click at [1046, 482] on textarea "باراثا محشوة بالبيض والجبن" at bounding box center [1124, 507] width 515 height 77
click at [563, 494] on textarea at bounding box center [553, 507] width 515 height 77
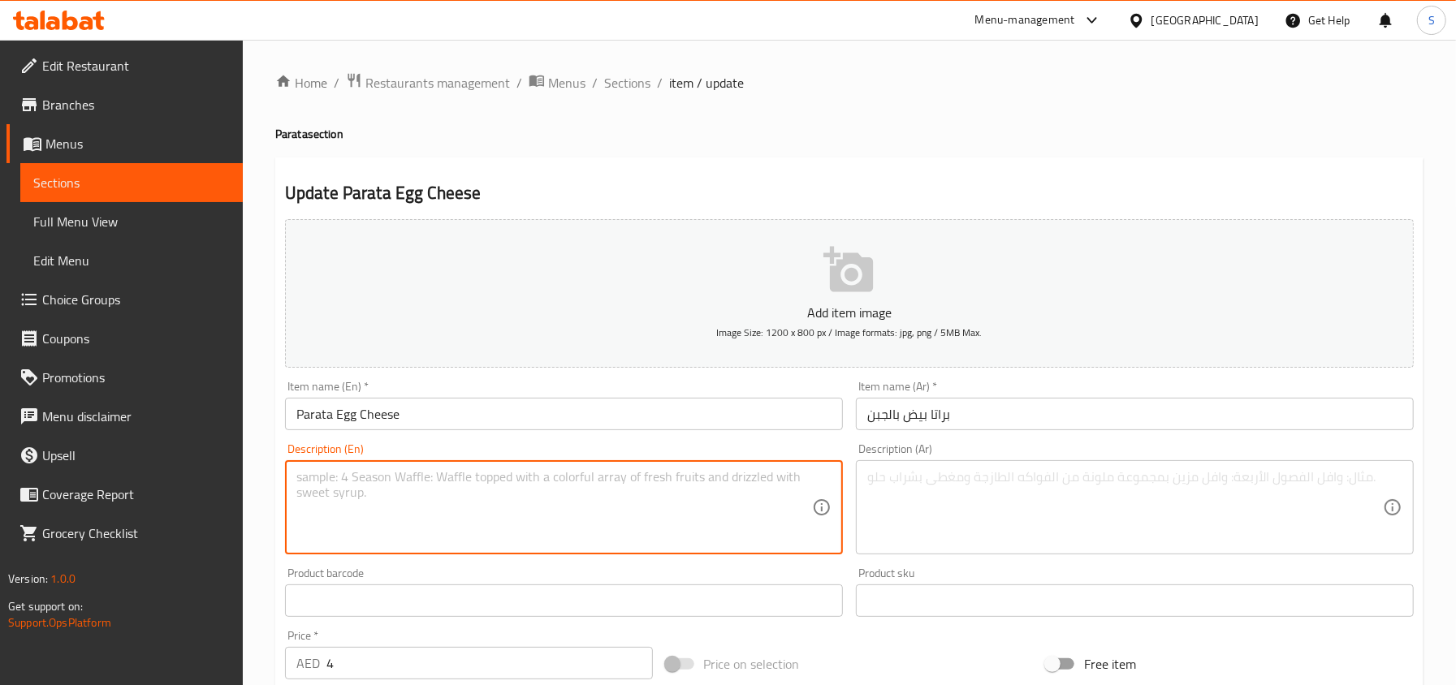
paste textarea "Cheese, eggs, milk, butter, flour, salt, black pepper"
type textarea "Cheese, eggs, milk, butter, flour, salt, black pepper"
click at [956, 474] on textarea at bounding box center [1124, 507] width 515 height 77
paste textarea "جبنة، بيض، حليب، زبدة، دقيق، ملح، فلفل أسود"
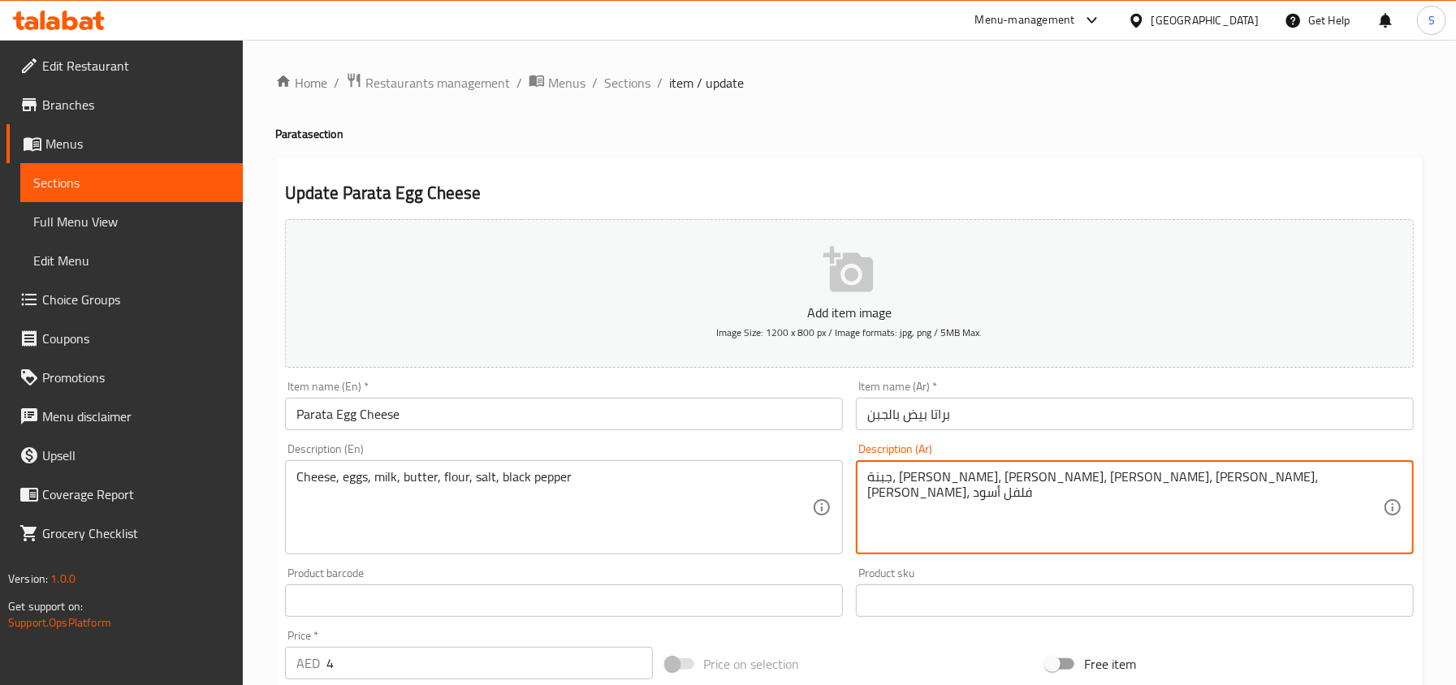
type textarea "جبنة، بيض، حليب، زبدة، دقيق، ملح، فلفل أسود"
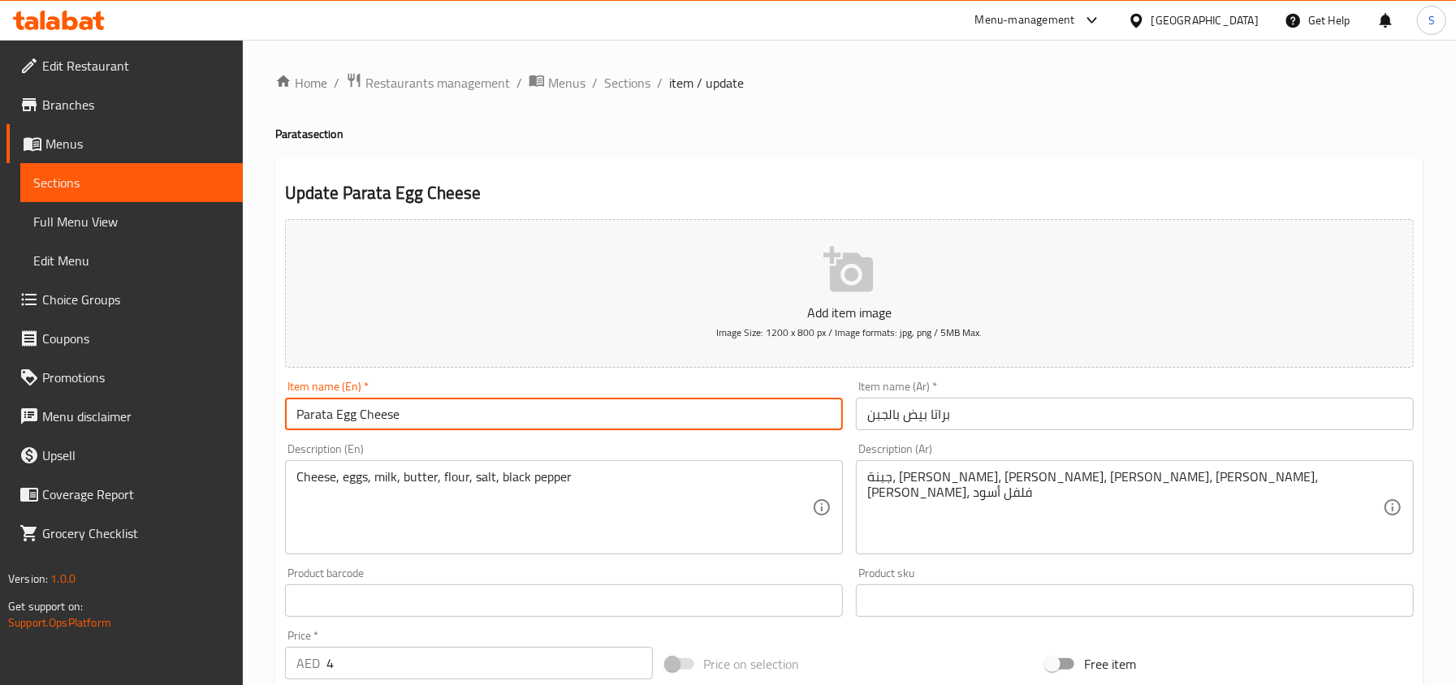
click at [458, 425] on input "Parata Egg Cheese" at bounding box center [564, 414] width 558 height 32
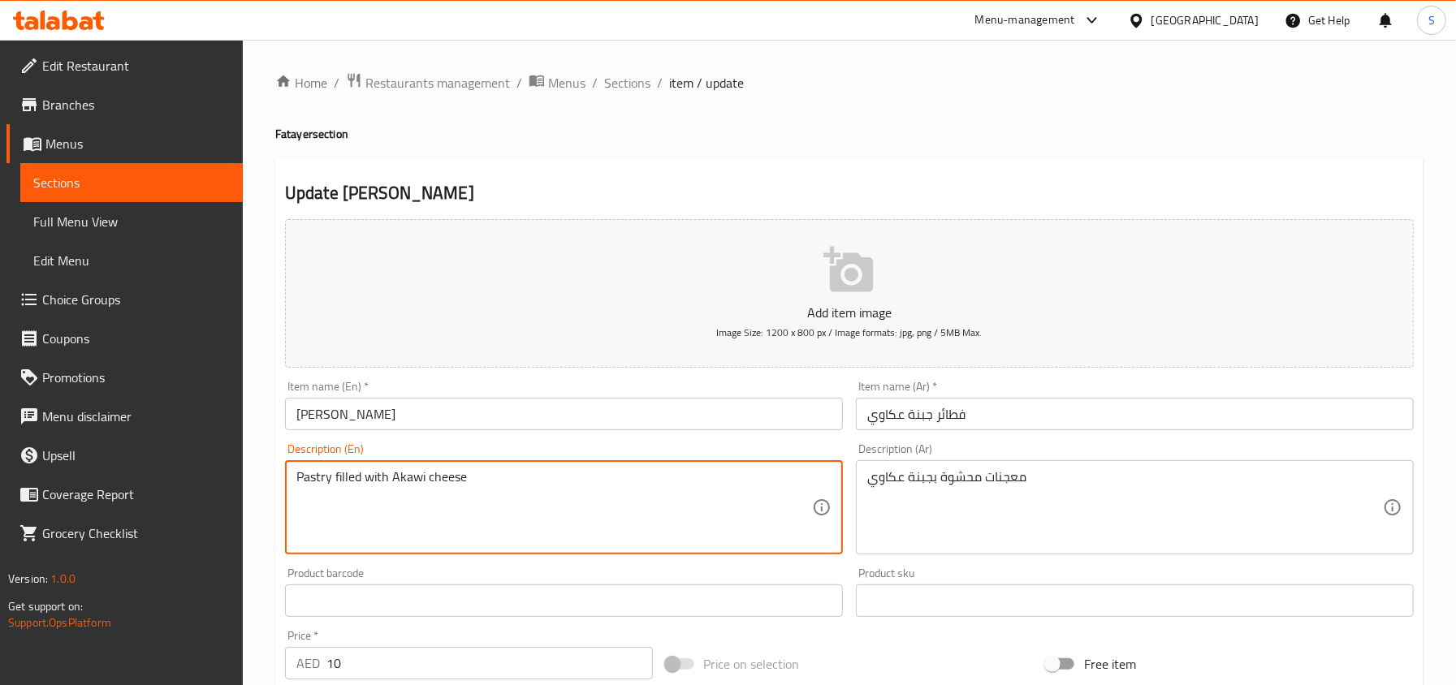
click at [755, 492] on textarea "Pastry filled with Akawi cheese" at bounding box center [553, 507] width 515 height 77
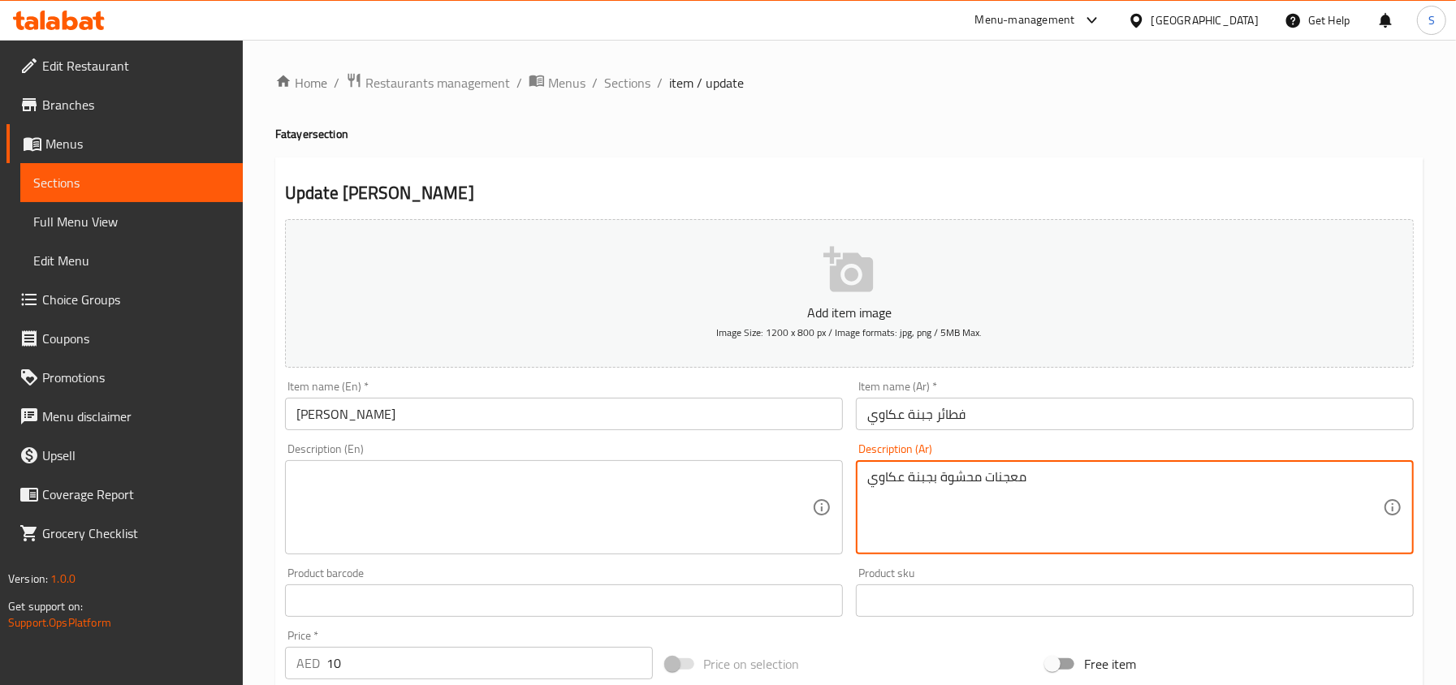
click at [988, 495] on textarea "معجنات محشوة بجبنة عكاوي" at bounding box center [1124, 507] width 515 height 77
click at [1004, 420] on input "فطائر جبنة عكاوي" at bounding box center [1135, 414] width 558 height 32
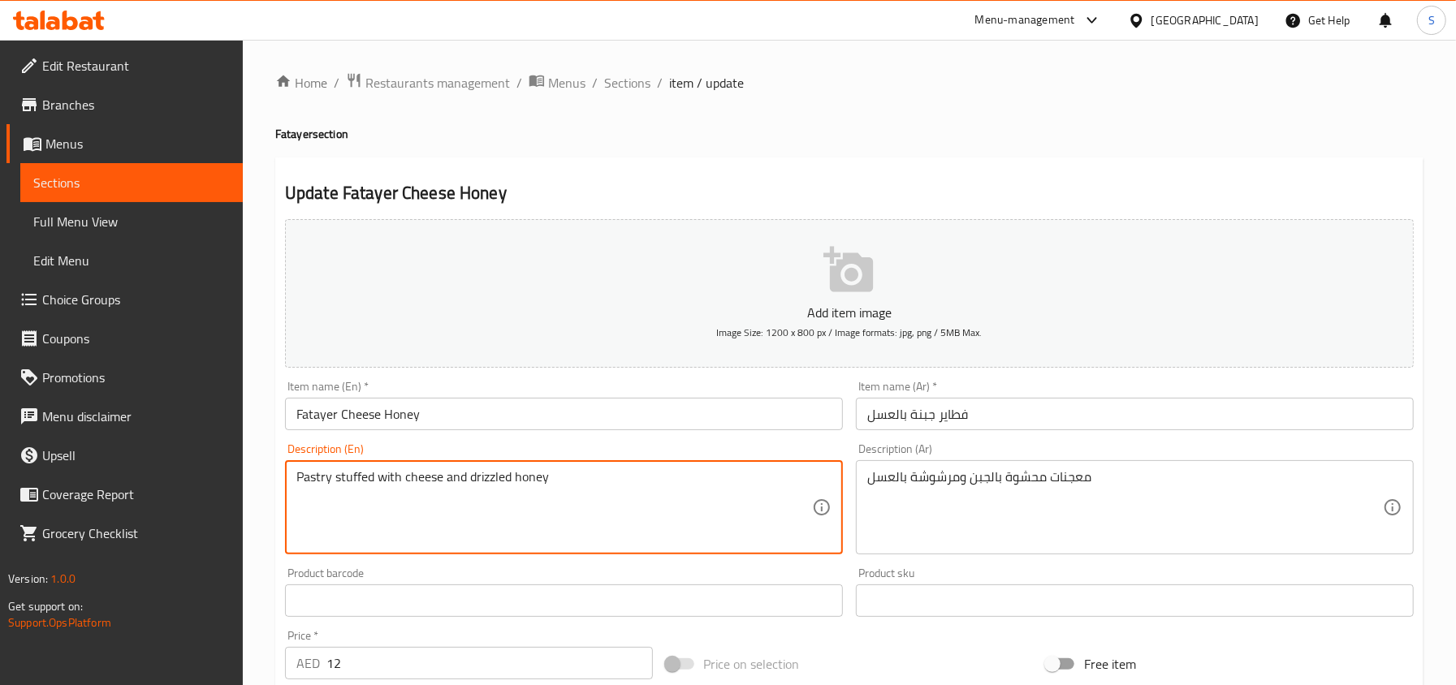
click at [373, 491] on textarea "Pastry stuffed with cheese and drizzled honey" at bounding box center [553, 507] width 515 height 77
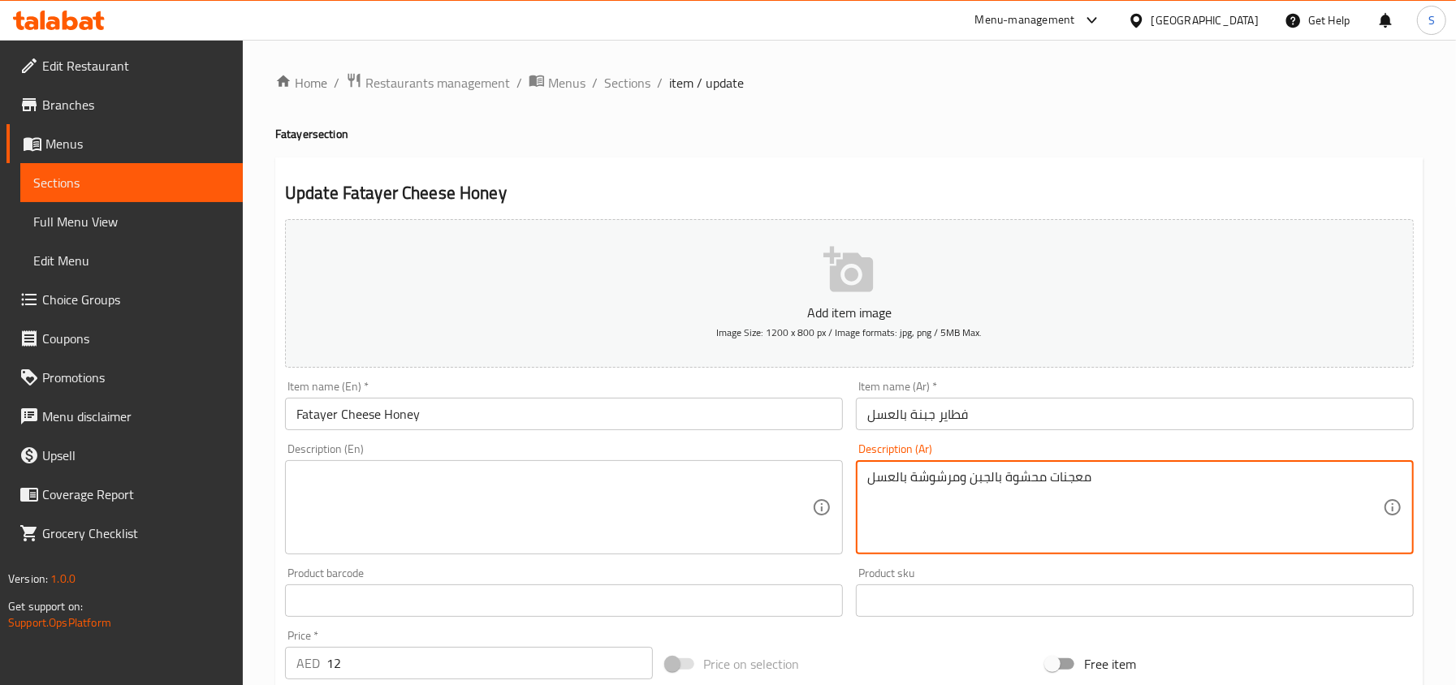
click at [1068, 504] on textarea "معجنات محشوة بالجبن ومرشوشة بالعسل" at bounding box center [1124, 507] width 515 height 77
click at [1023, 416] on input "فطاير جبنة بالعسل" at bounding box center [1135, 414] width 558 height 32
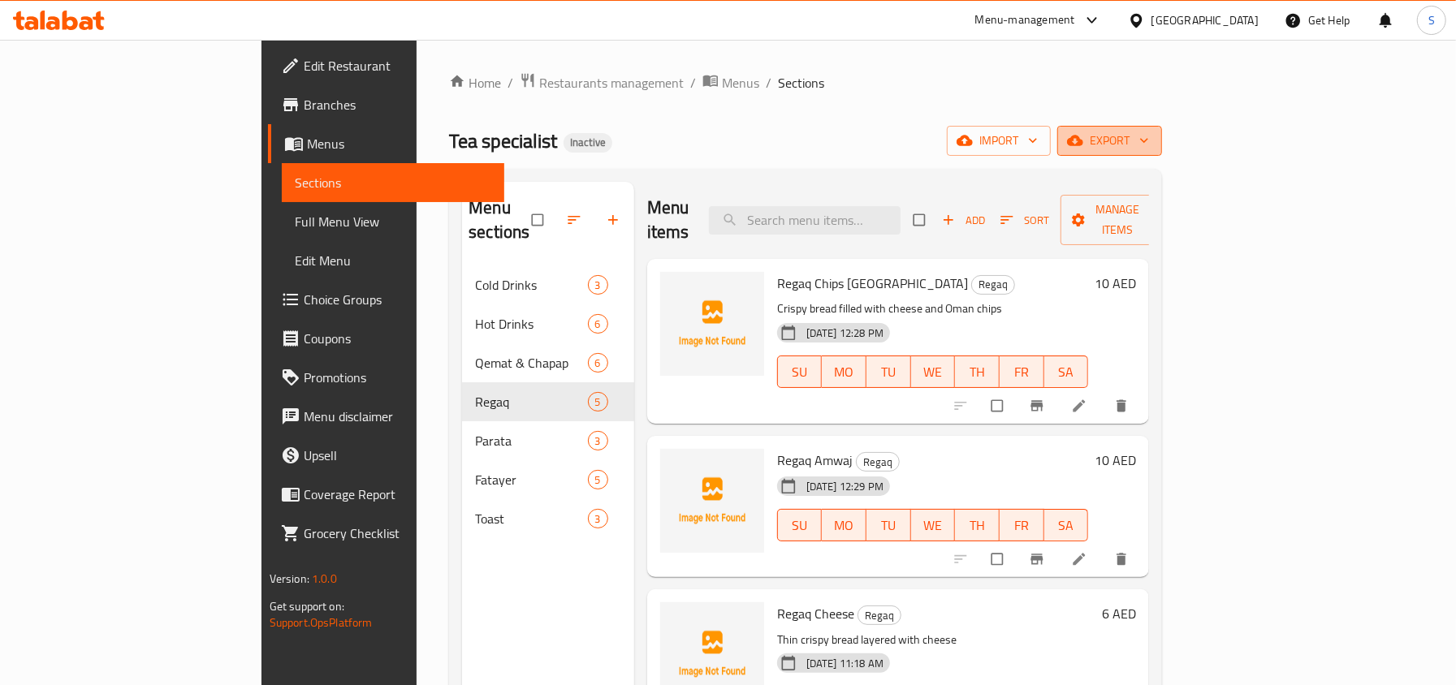
click at [1149, 144] on span "export" at bounding box center [1109, 141] width 79 height 20
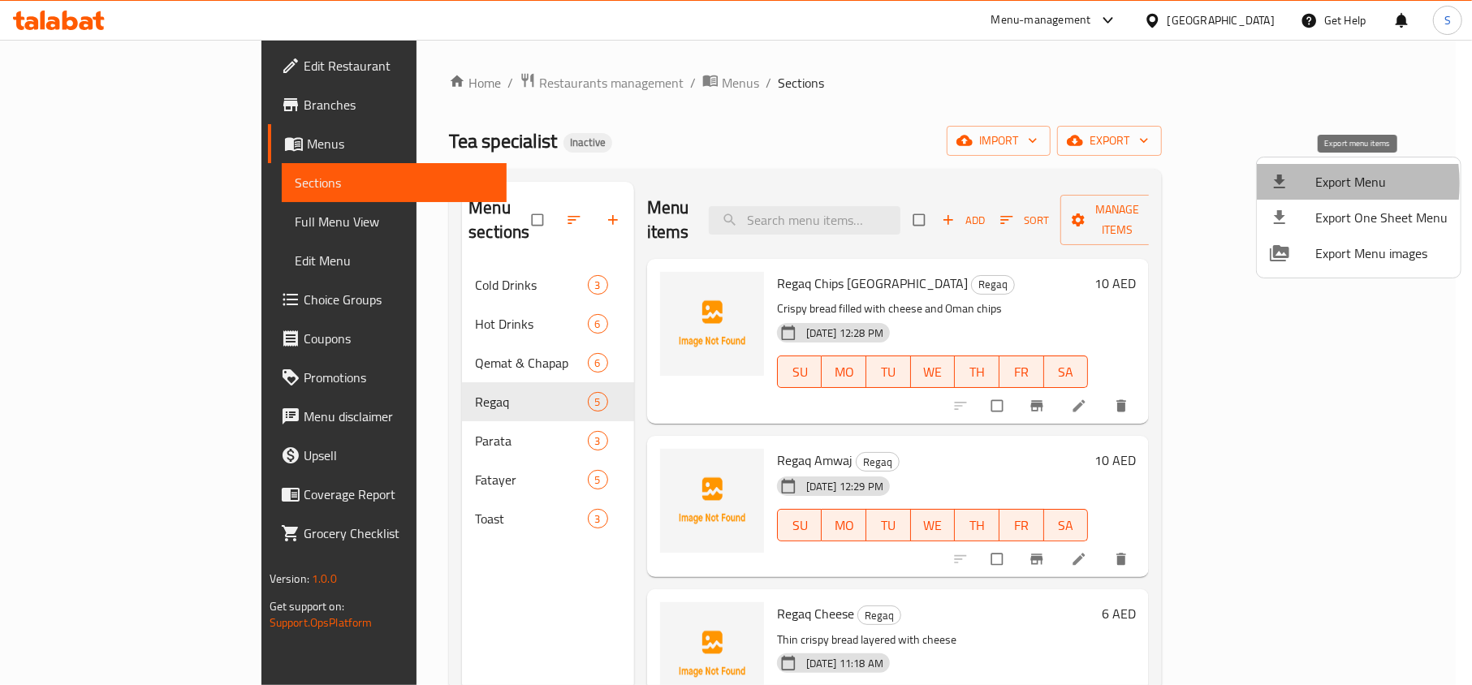
click at [1294, 183] on div at bounding box center [1292, 181] width 45 height 19
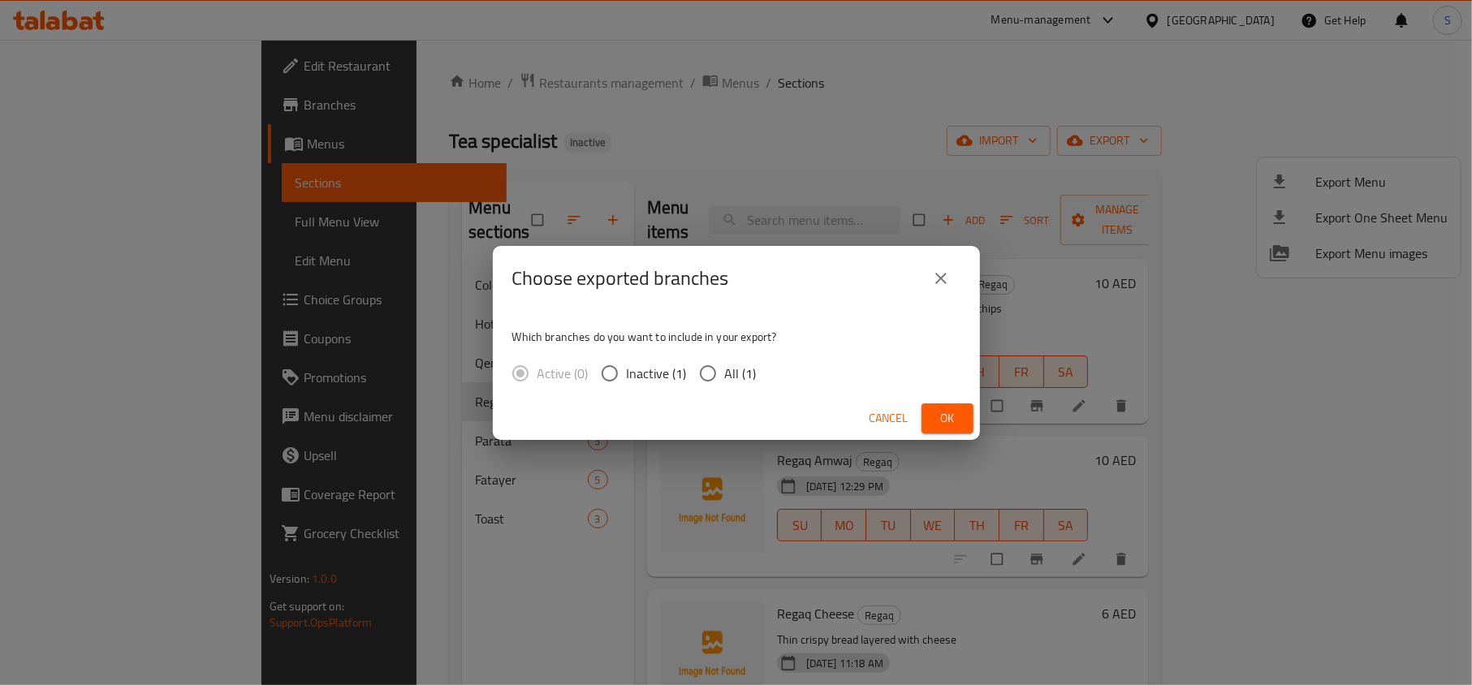
click at [732, 375] on span "All (1)" at bounding box center [741, 373] width 32 height 19
click at [725, 375] on input "All (1)" at bounding box center [708, 373] width 34 height 34
radio input "true"
click at [956, 416] on span "Ok" at bounding box center [947, 418] width 26 height 20
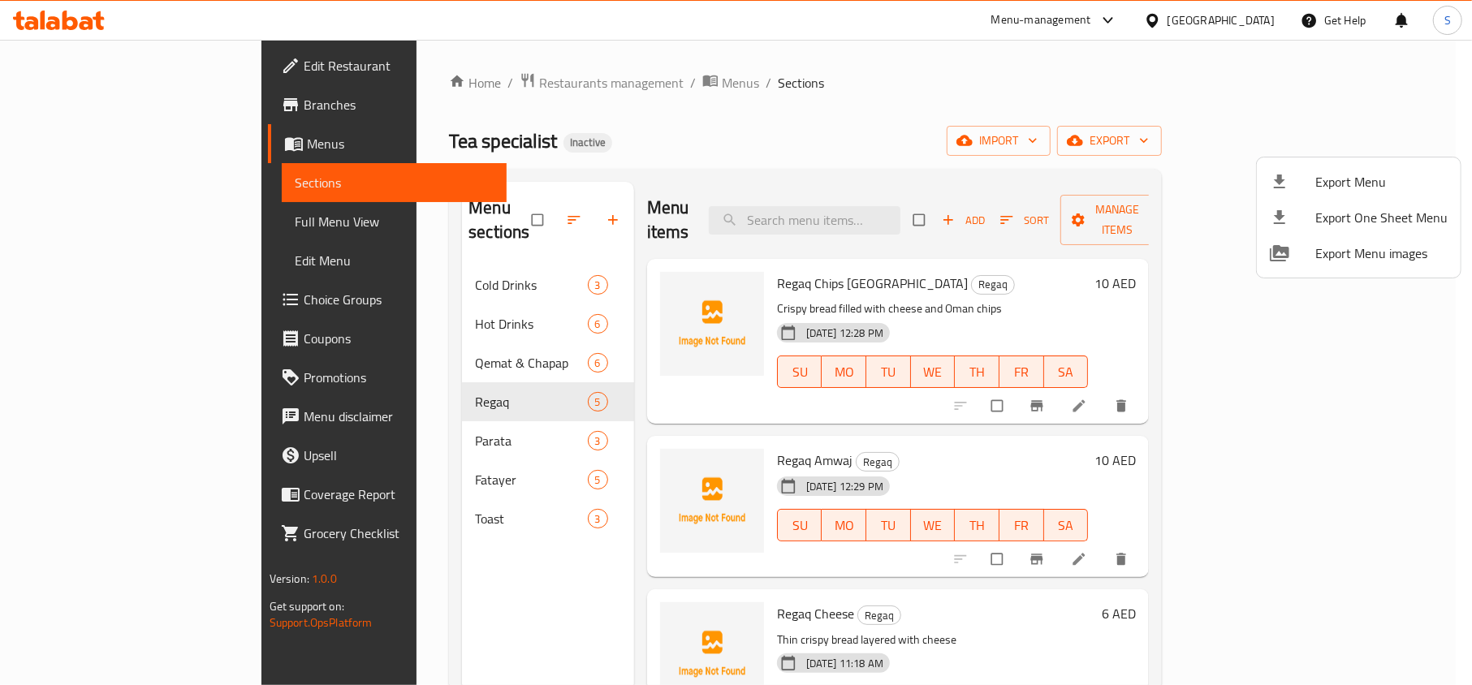
click at [78, 19] on div at bounding box center [736, 342] width 1472 height 685
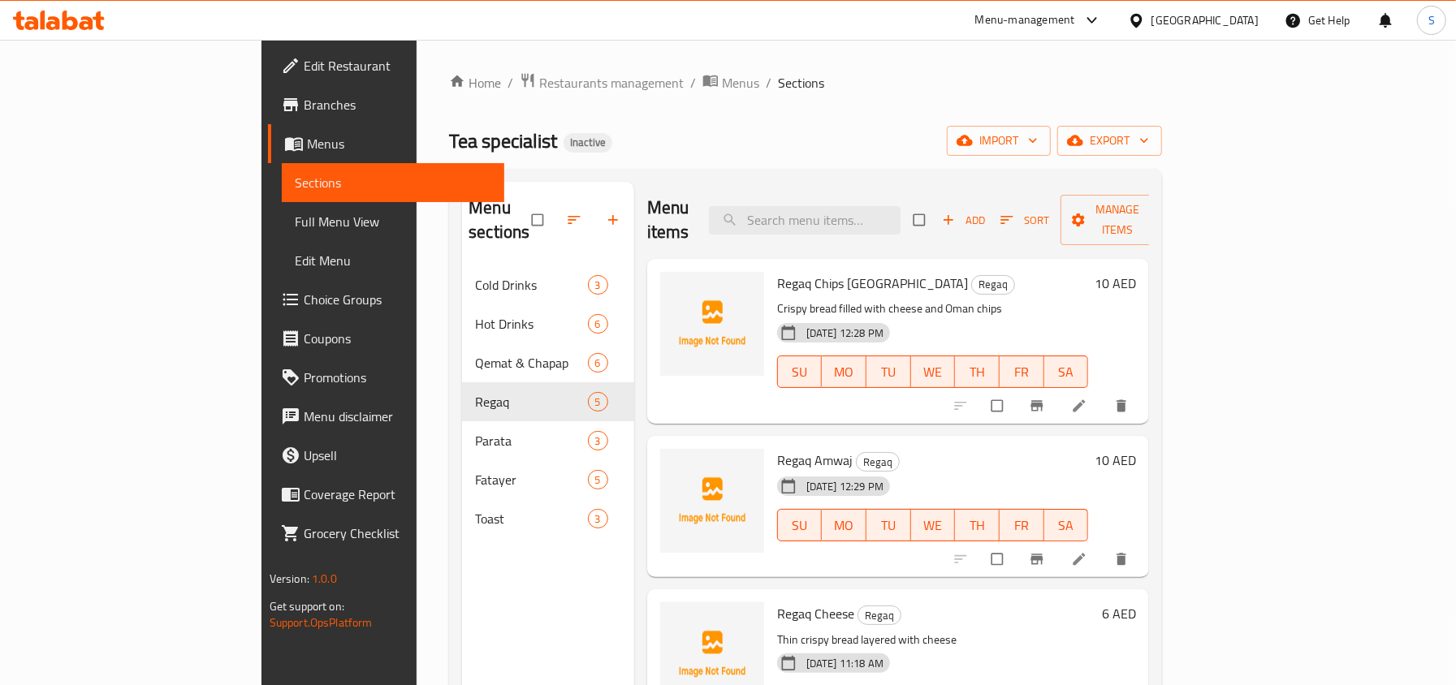
click at [78, 19] on icon at bounding box center [59, 20] width 92 height 19
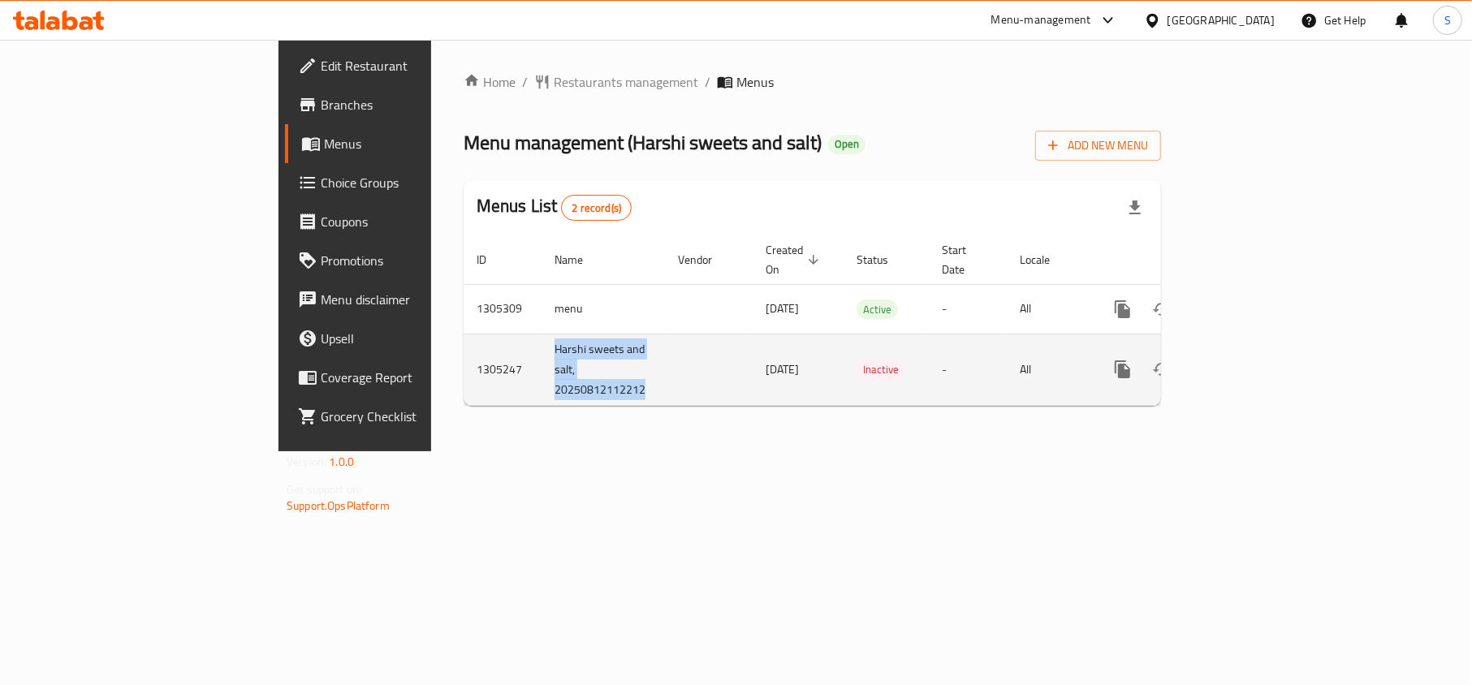
drag, startPoint x: 359, startPoint y: 330, endPoint x: 487, endPoint y: 378, distance: 137.2
click at [487, 378] on tr "1305247 [PERSON_NAME] sweets and salt, 20250812112212 [DATE] Inactive - All" at bounding box center [868, 369] width 809 height 71
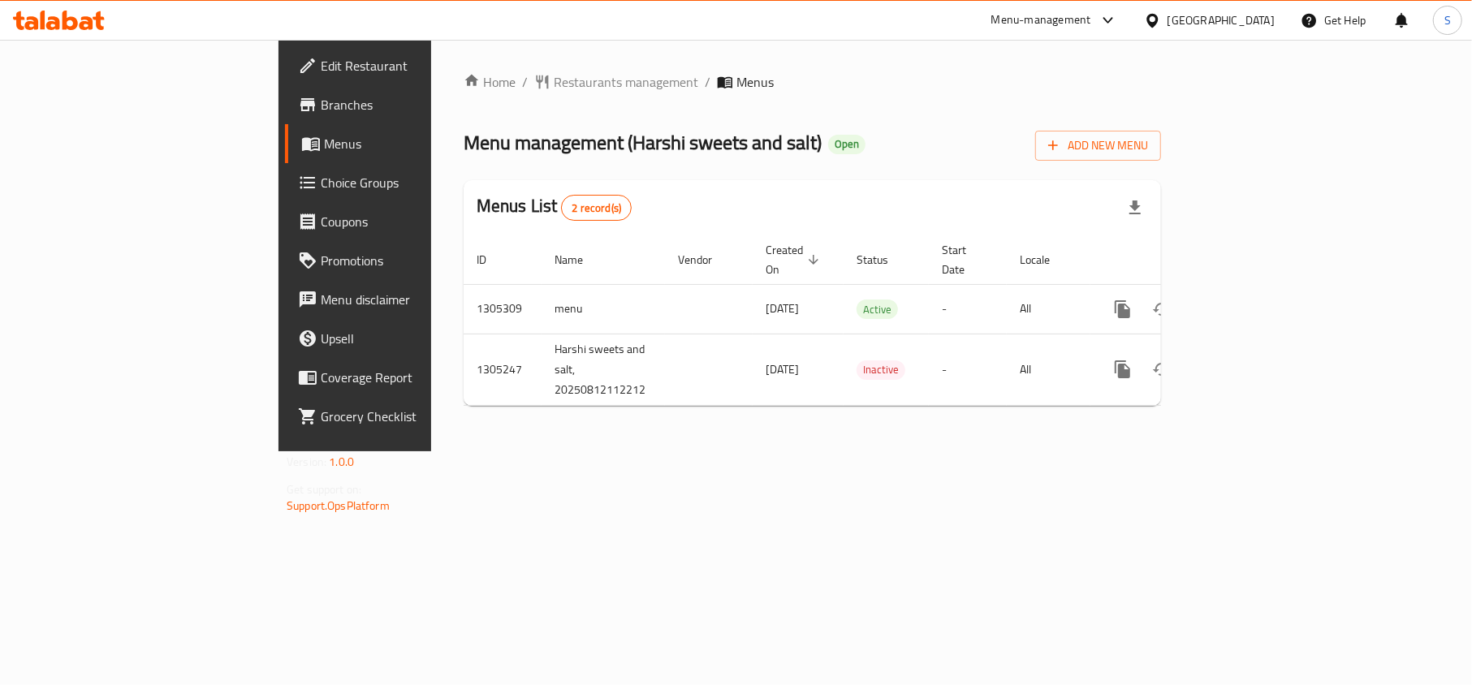
click at [476, 439] on div "Home / Restaurants management / Menus Menu management ( [PERSON_NAME] sweets an…" at bounding box center [812, 246] width 762 height 412
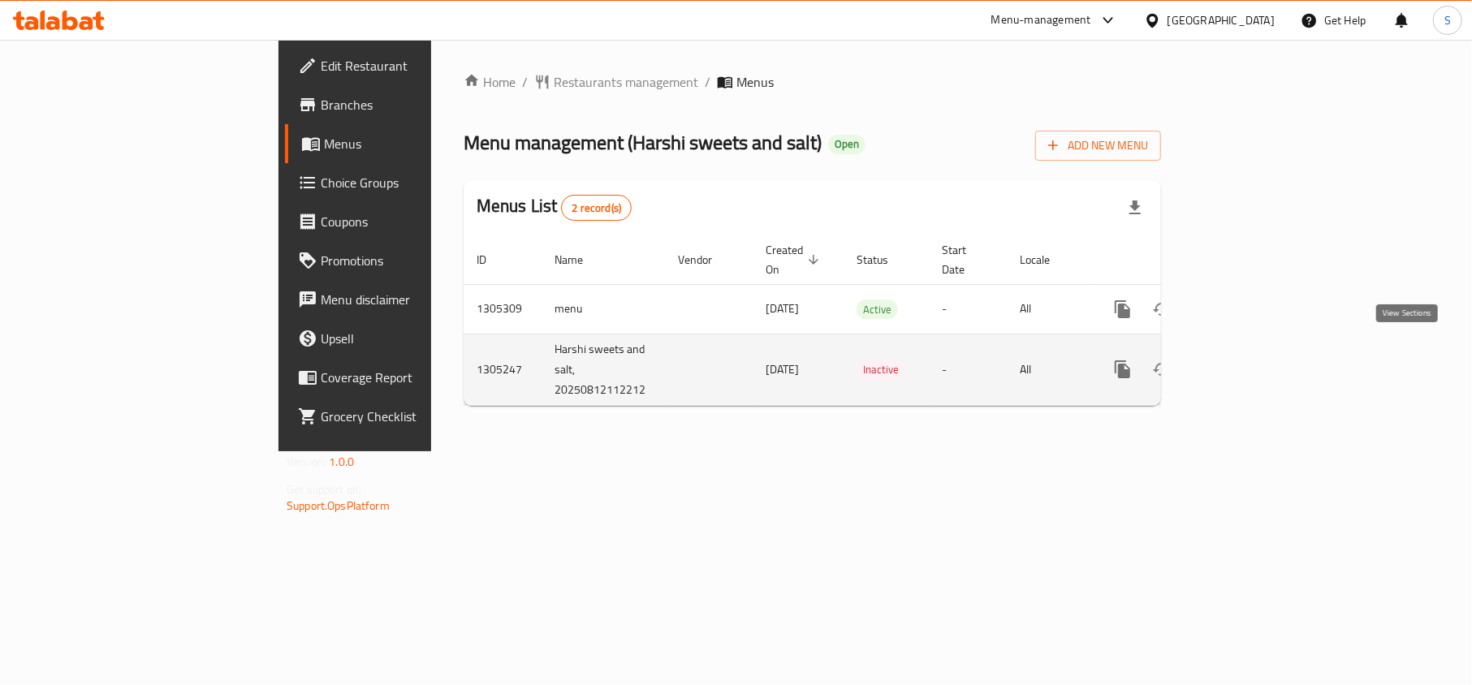
click at [1249, 360] on icon "enhanced table" at bounding box center [1239, 369] width 19 height 19
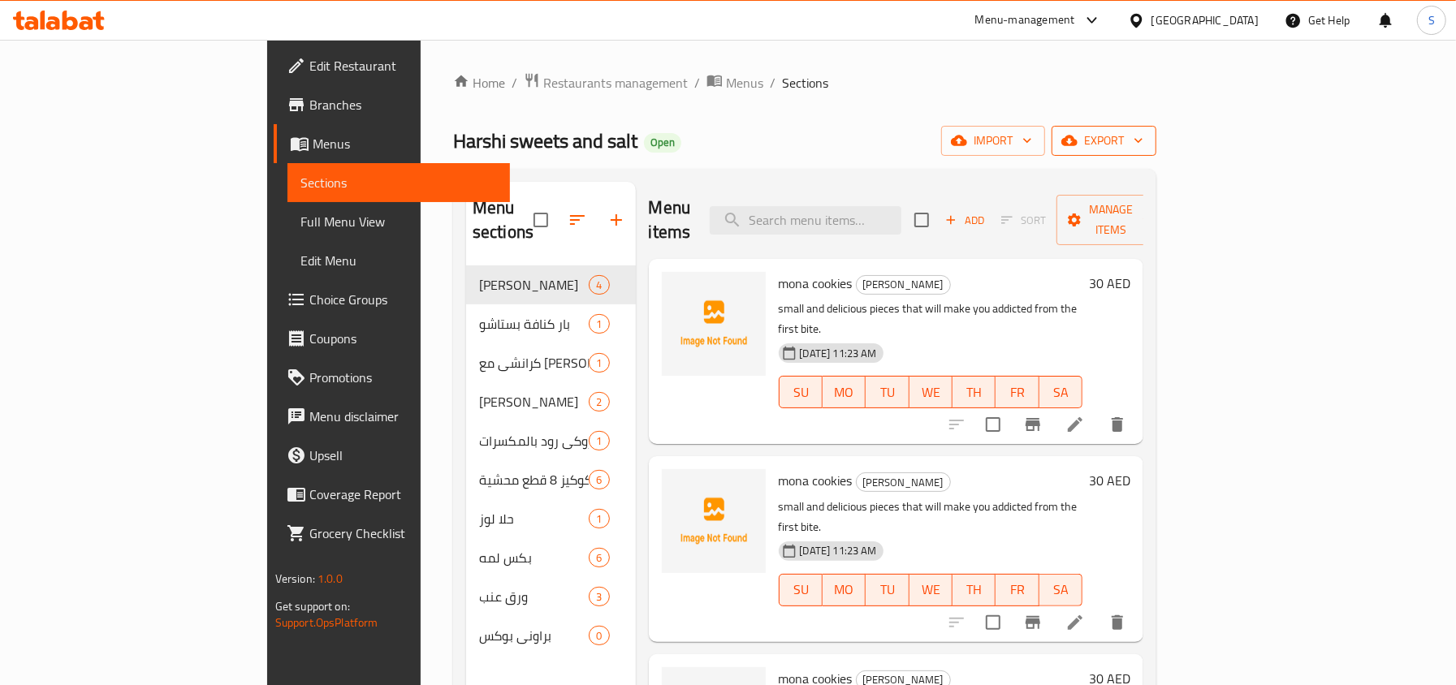
click at [1143, 133] on span "export" at bounding box center [1103, 141] width 79 height 20
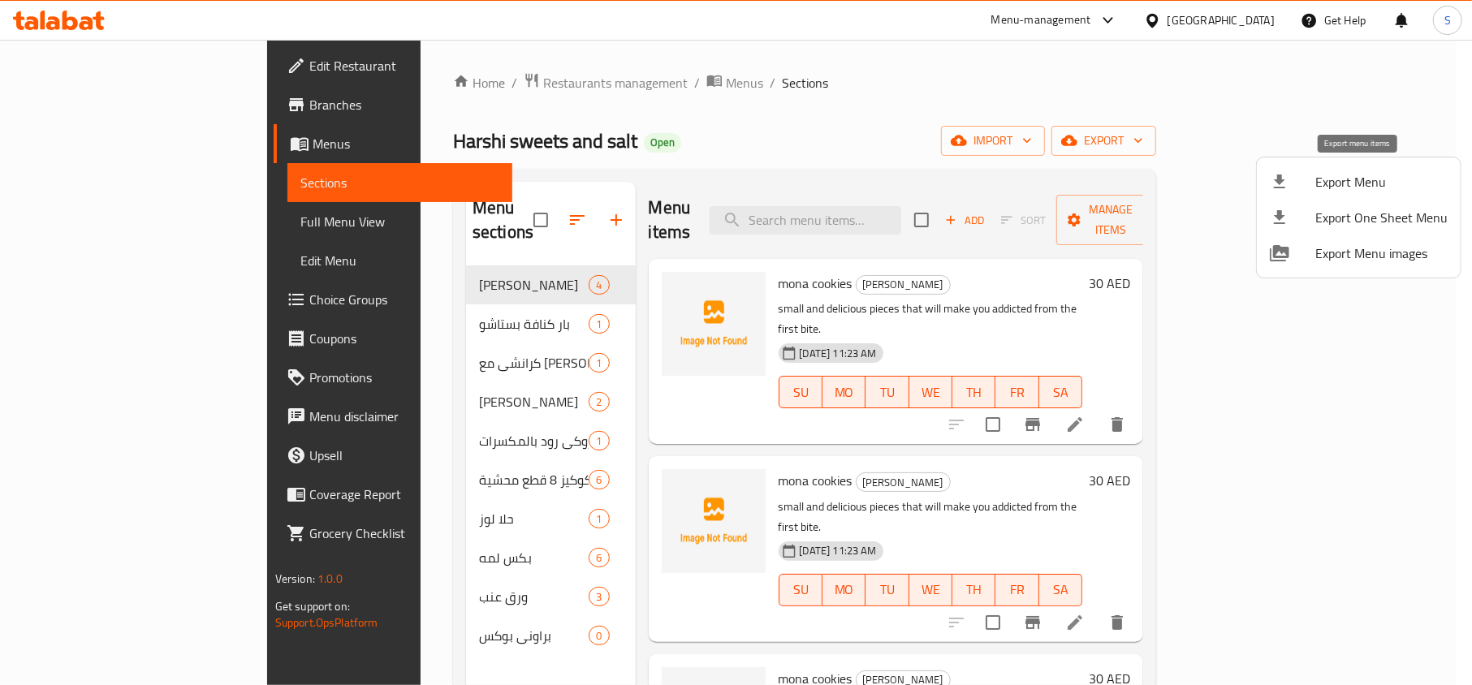
click at [1349, 177] on span "Export Menu" at bounding box center [1381, 181] width 132 height 19
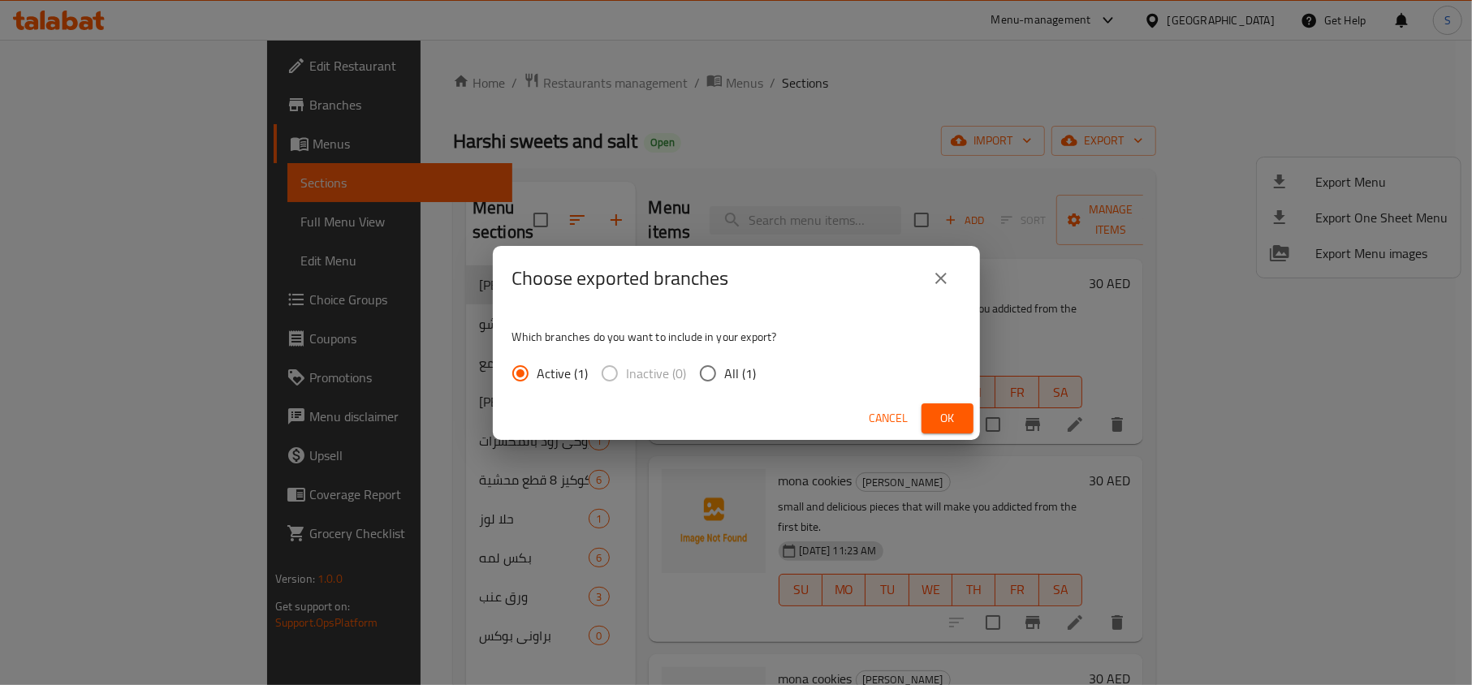
click at [711, 384] on input "All (1)" at bounding box center [708, 373] width 34 height 34
radio input "true"
click at [971, 422] on button "Ok" at bounding box center [947, 418] width 52 height 30
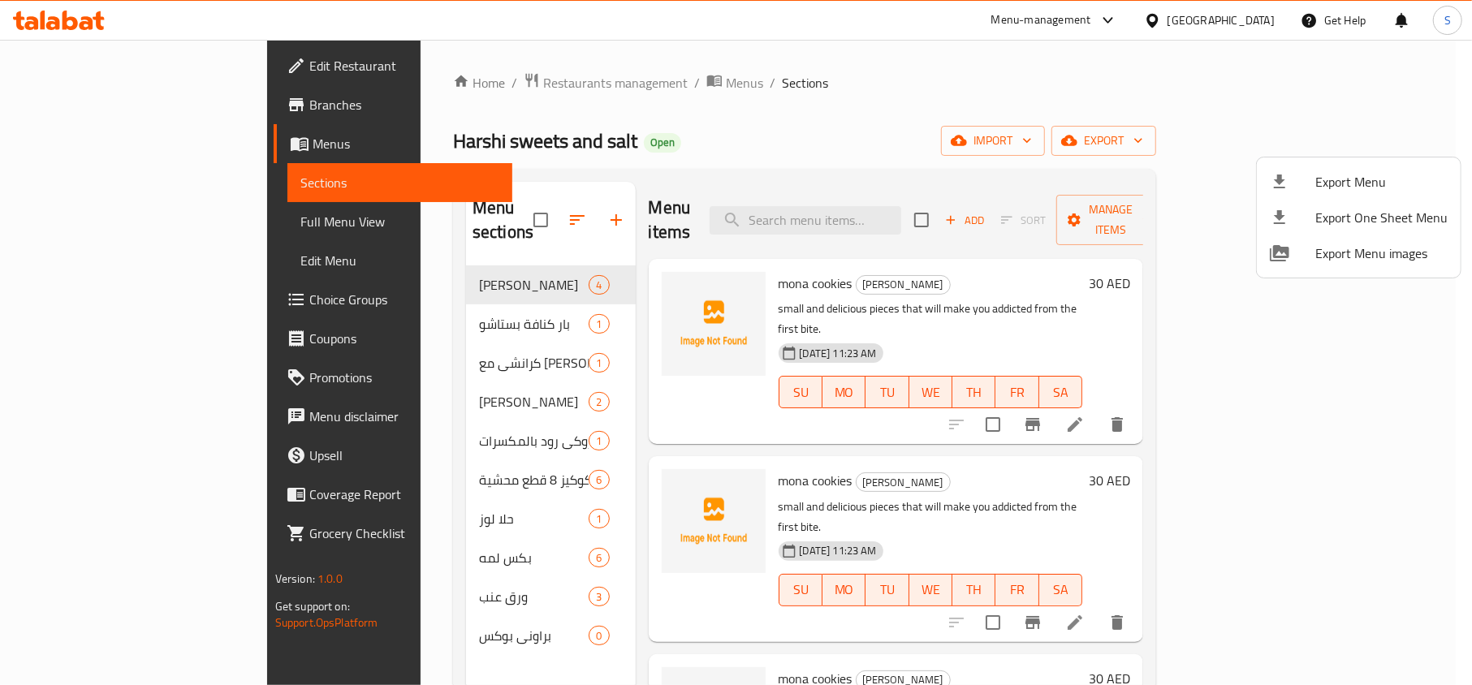
click at [851, 95] on div at bounding box center [736, 342] width 1472 height 685
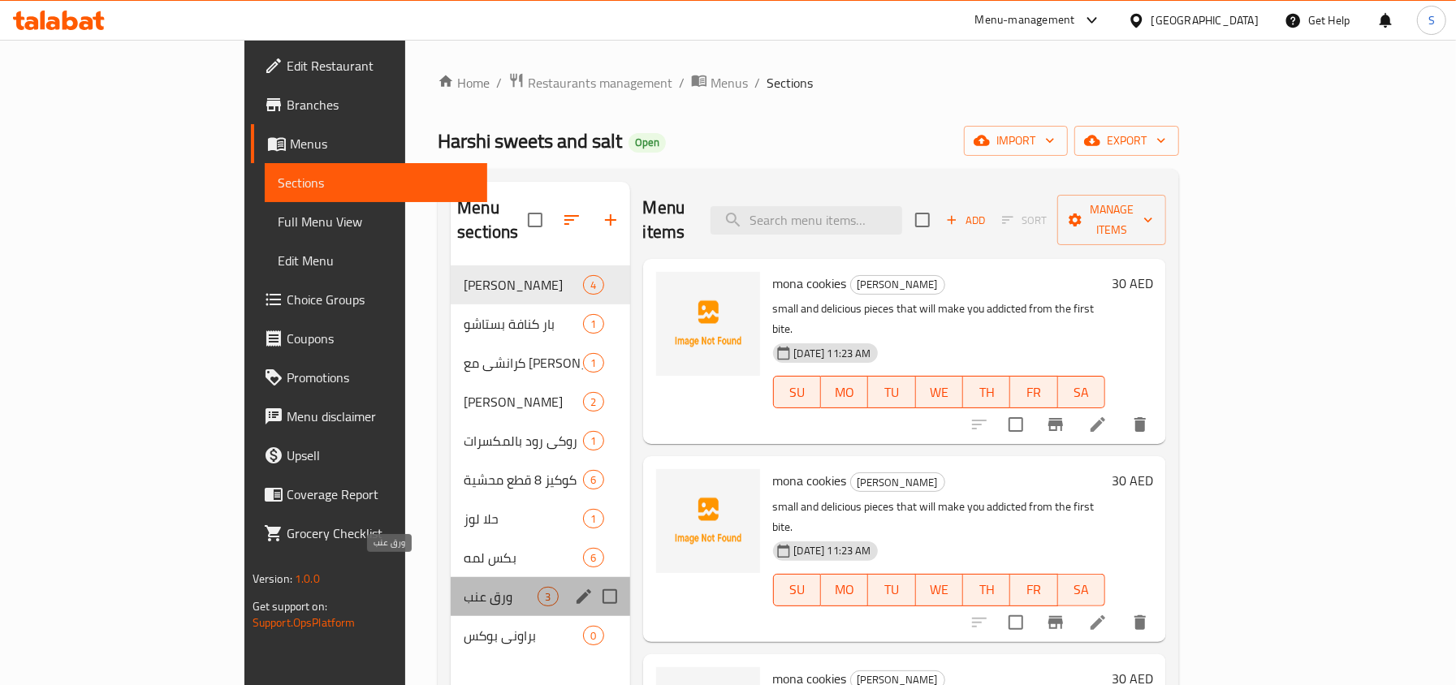
click at [464, 587] on span "ورق عنب" at bounding box center [501, 596] width 74 height 19
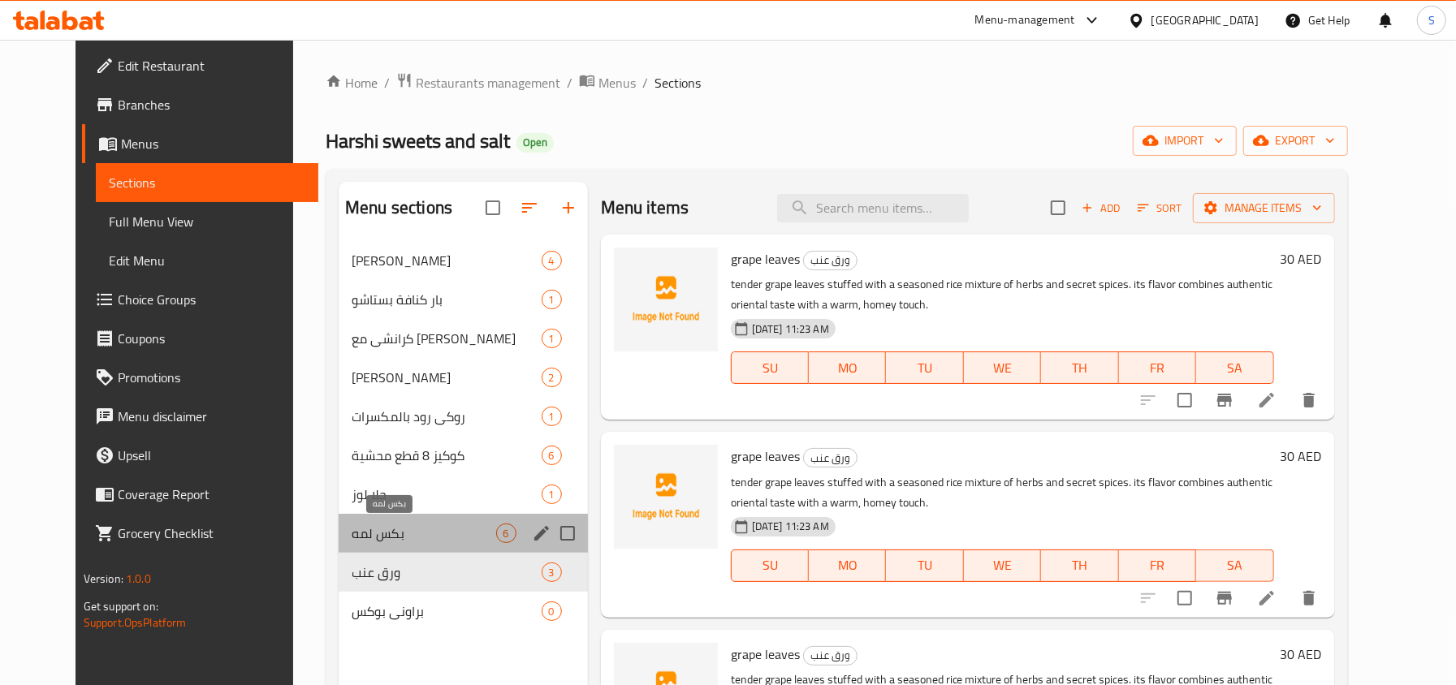
click at [351, 534] on span "بكس لمه" at bounding box center [423, 533] width 144 height 19
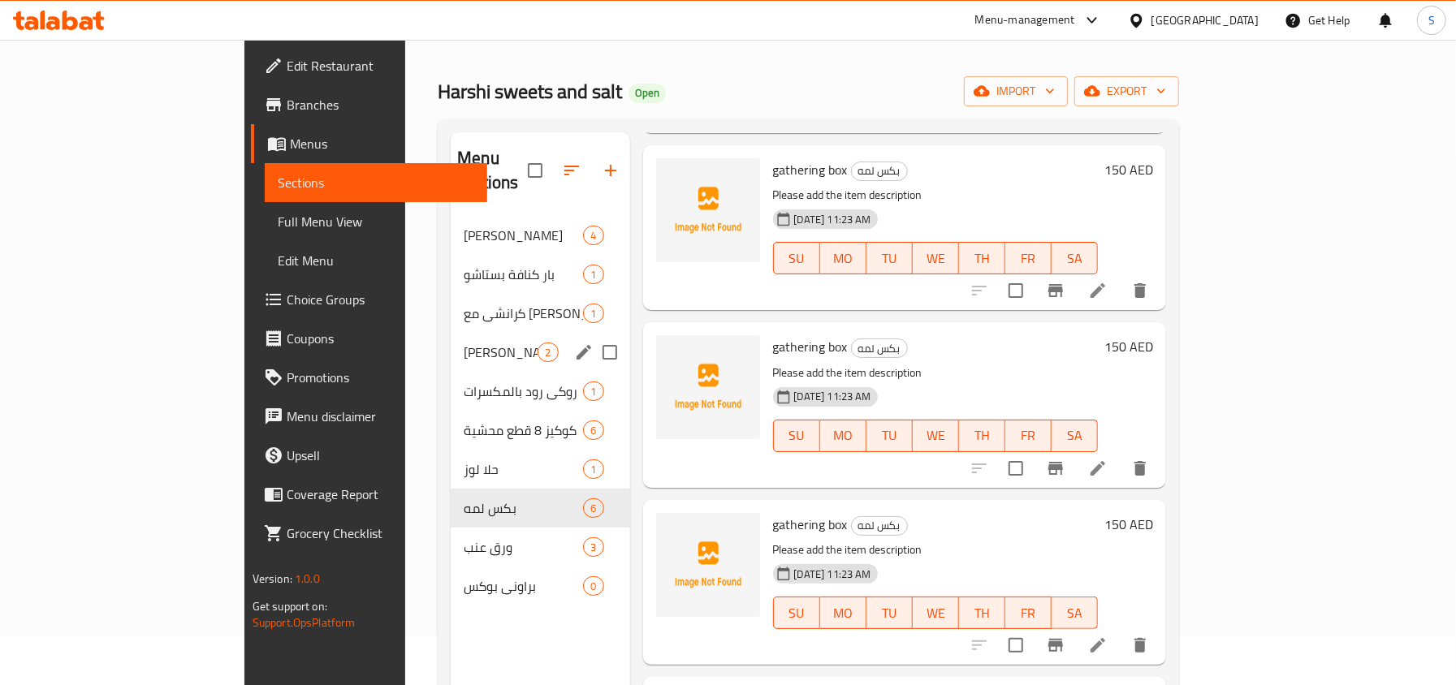
scroll to position [11, 0]
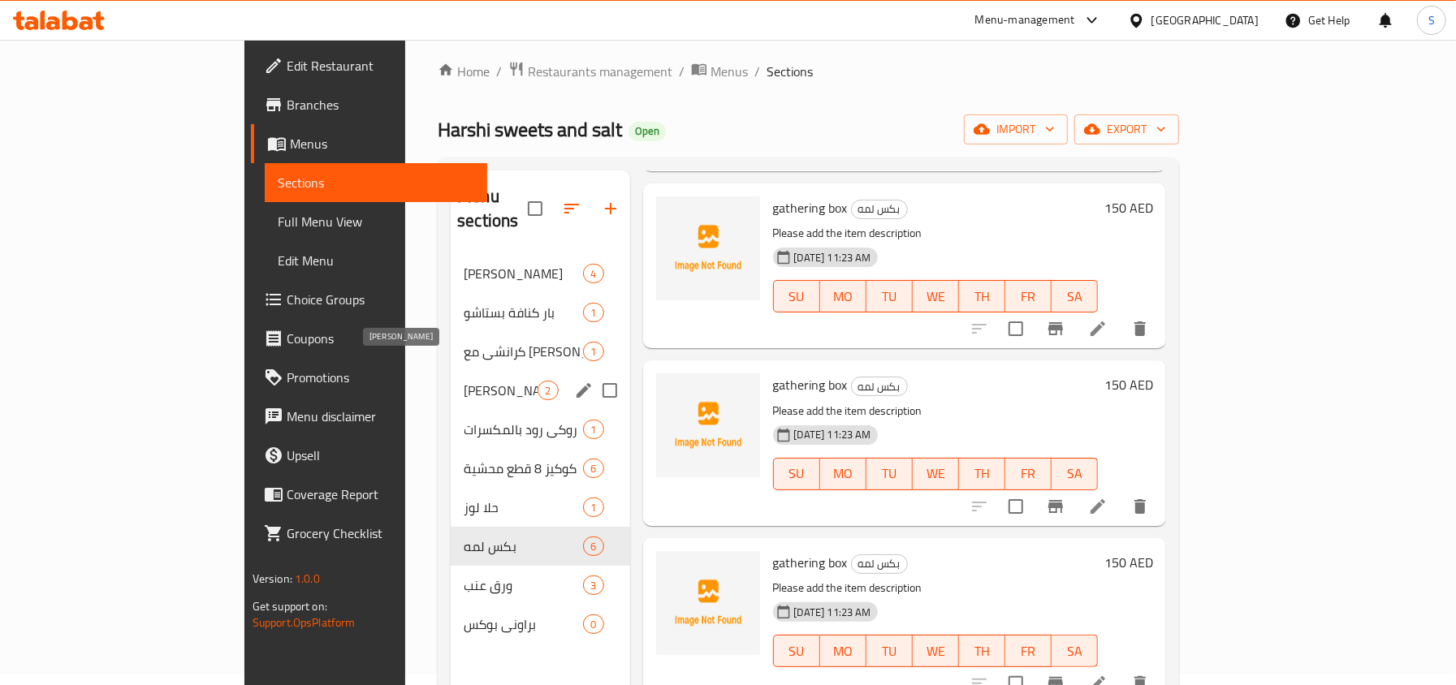
click at [464, 381] on span "[PERSON_NAME]" at bounding box center [501, 390] width 74 height 19
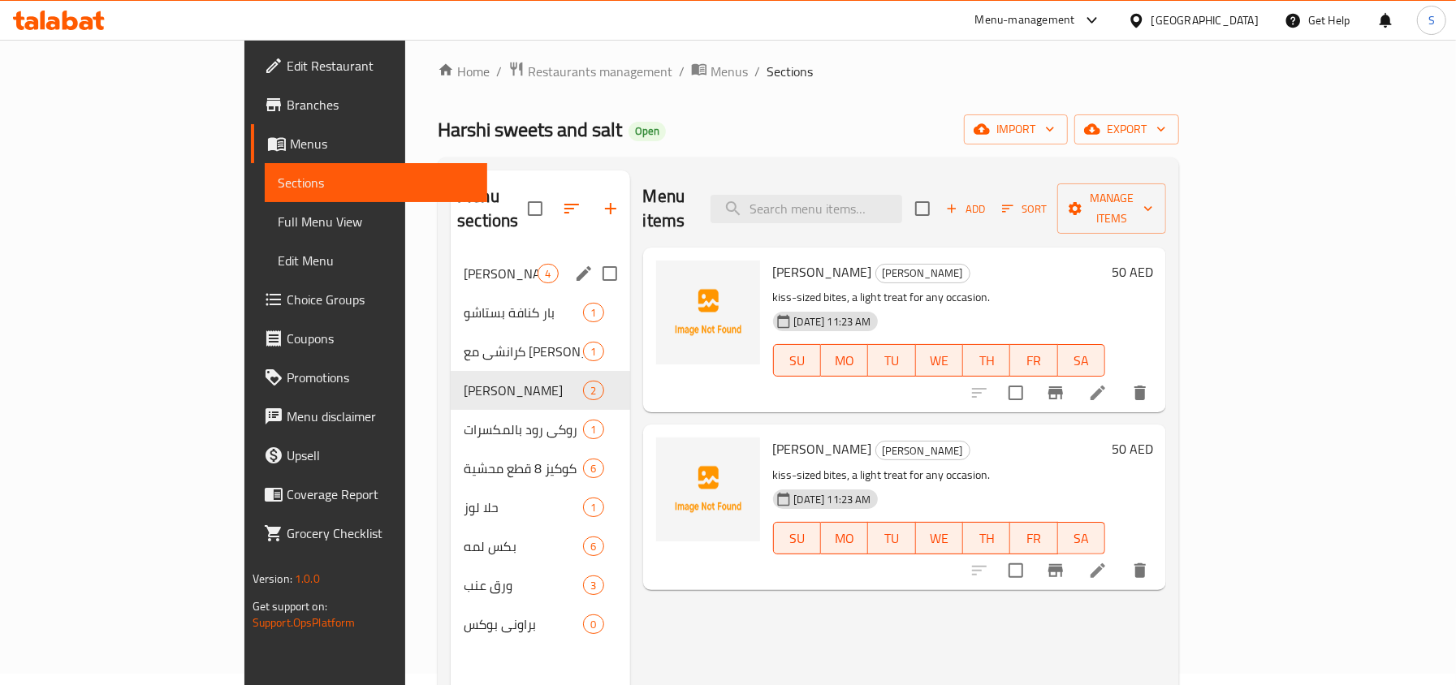
click at [451, 293] on div "بار كنافة بستاشو 1" at bounding box center [540, 312] width 179 height 39
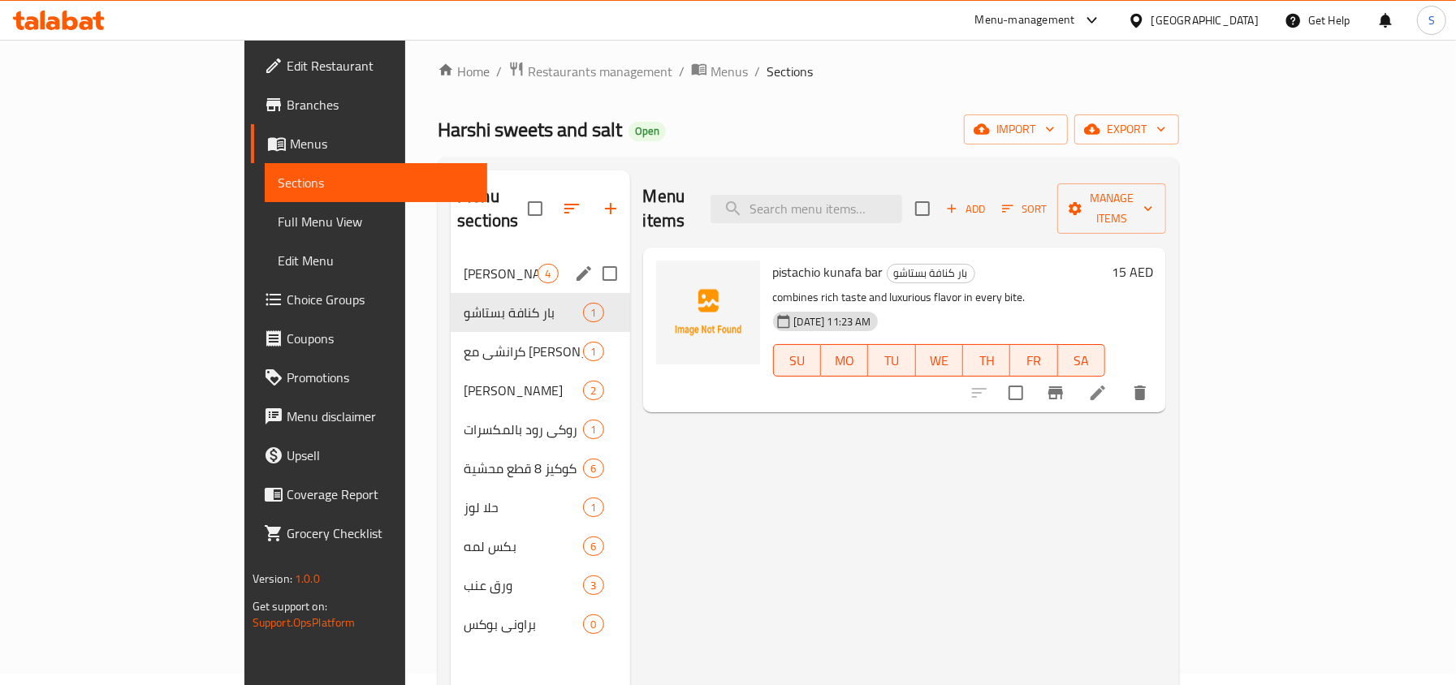
click at [464, 264] on span "[PERSON_NAME]" at bounding box center [501, 273] width 74 height 19
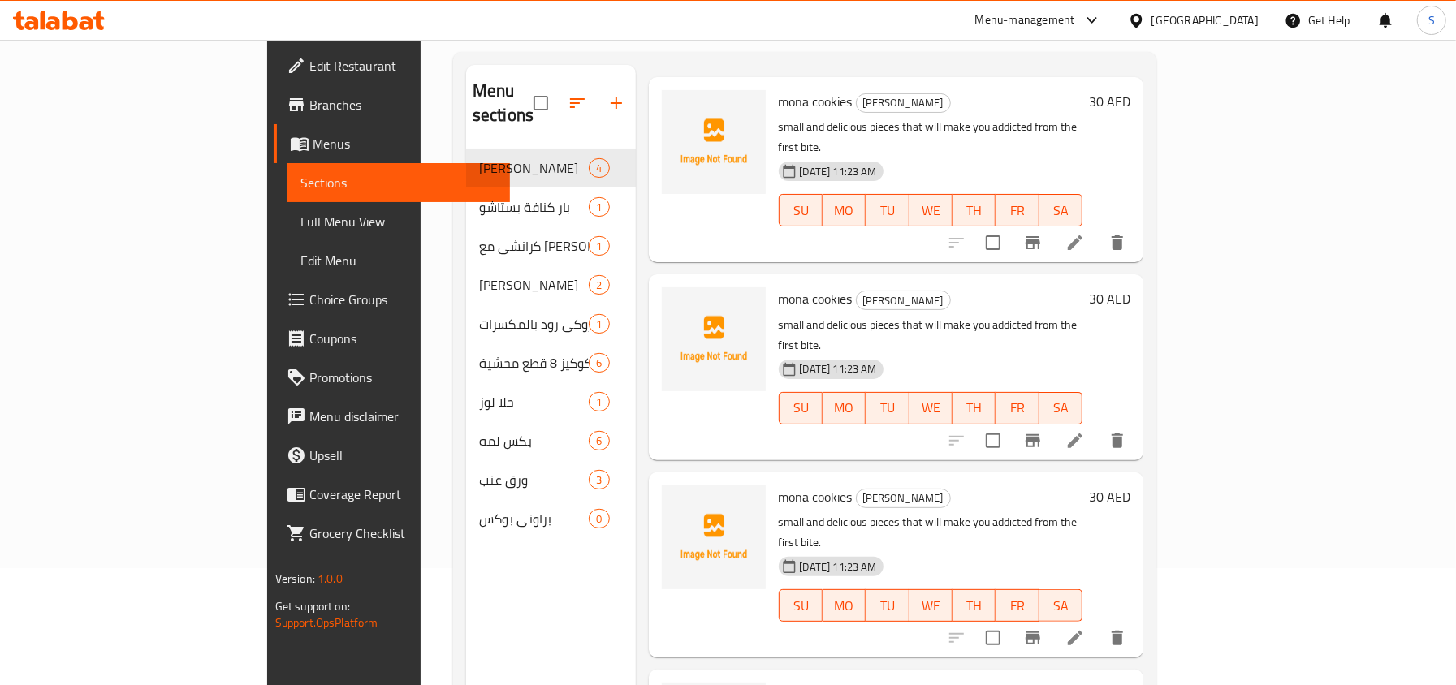
scroll to position [228, 0]
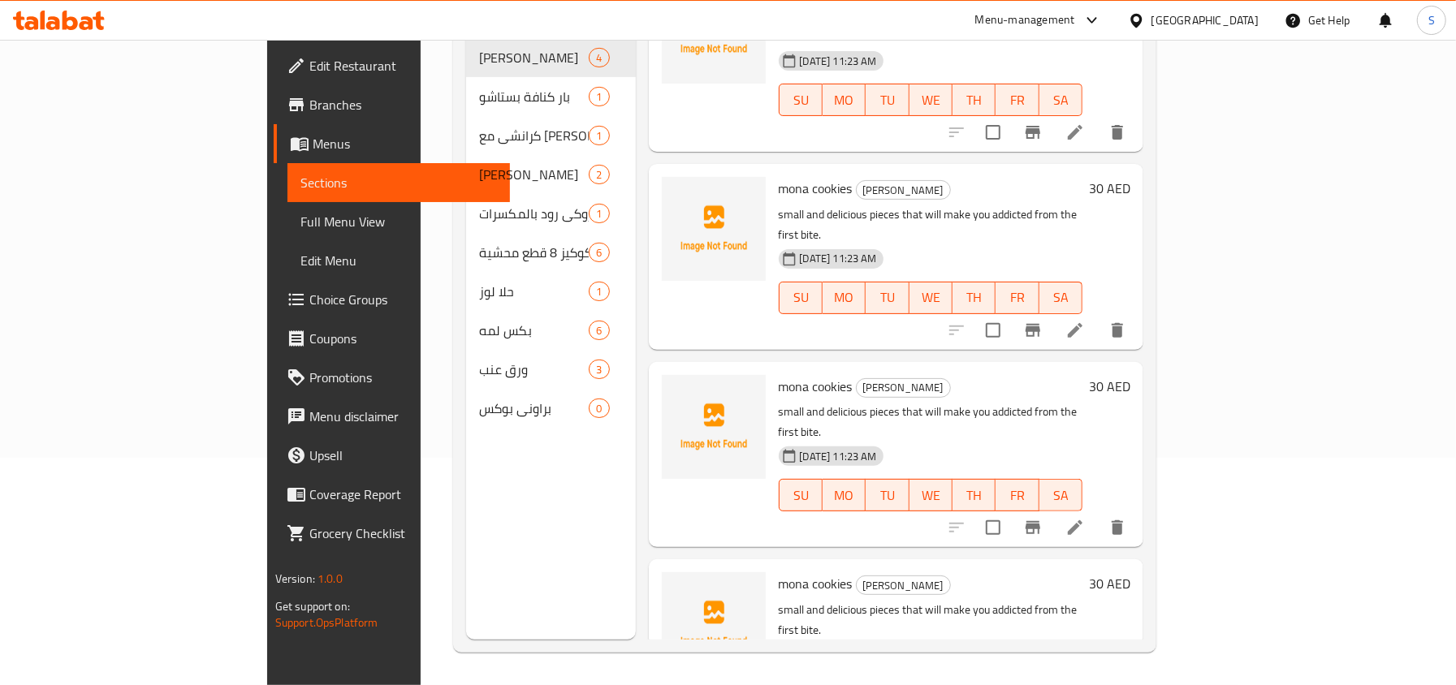
click at [860, 402] on p "small and delicious pieces that will make you addicted from the first bite." at bounding box center [930, 422] width 304 height 41
copy div "small and delicious pieces that will make you addicted from the first bite."
click at [510, 515] on div "Menu sections مني كوكيز 4 بار كنافة بستاشو 1 كرانشي مع كراميل 1 مني بروانيز 2 ر…" at bounding box center [551, 297] width 170 height 685
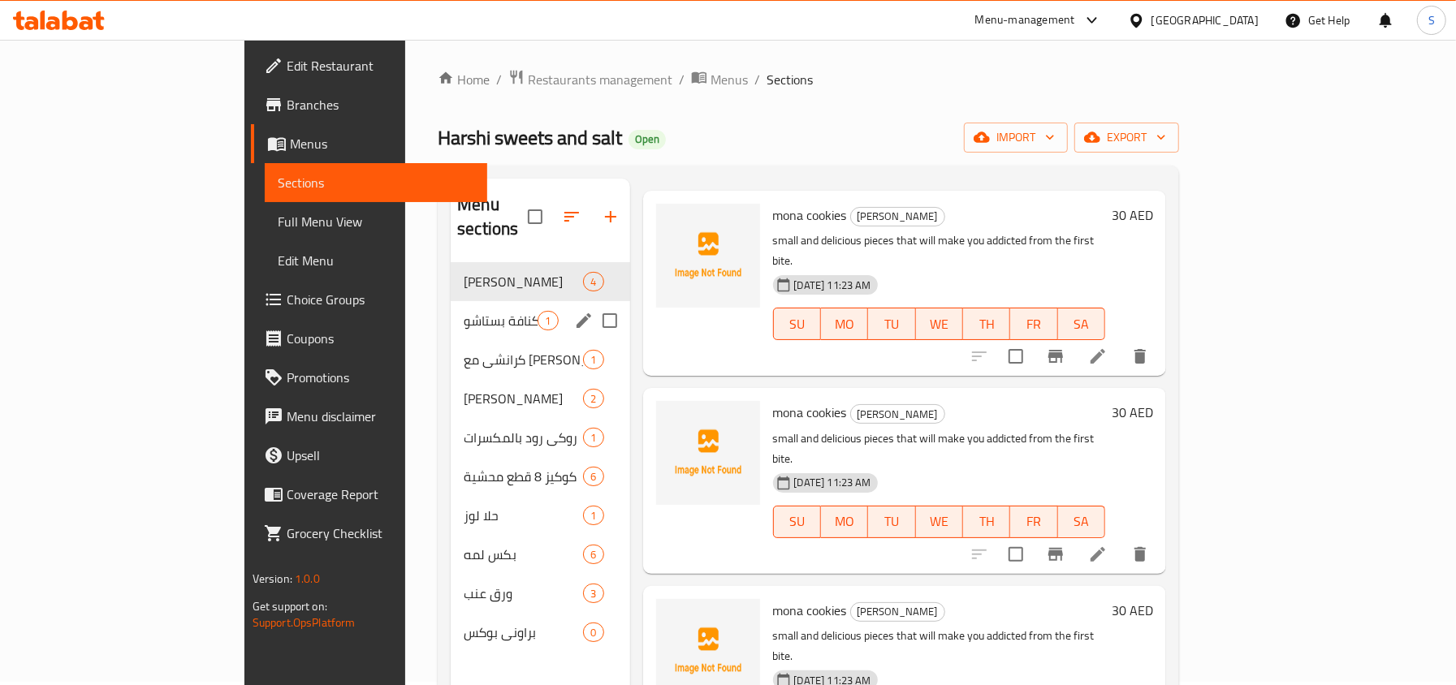
scroll to position [0, 0]
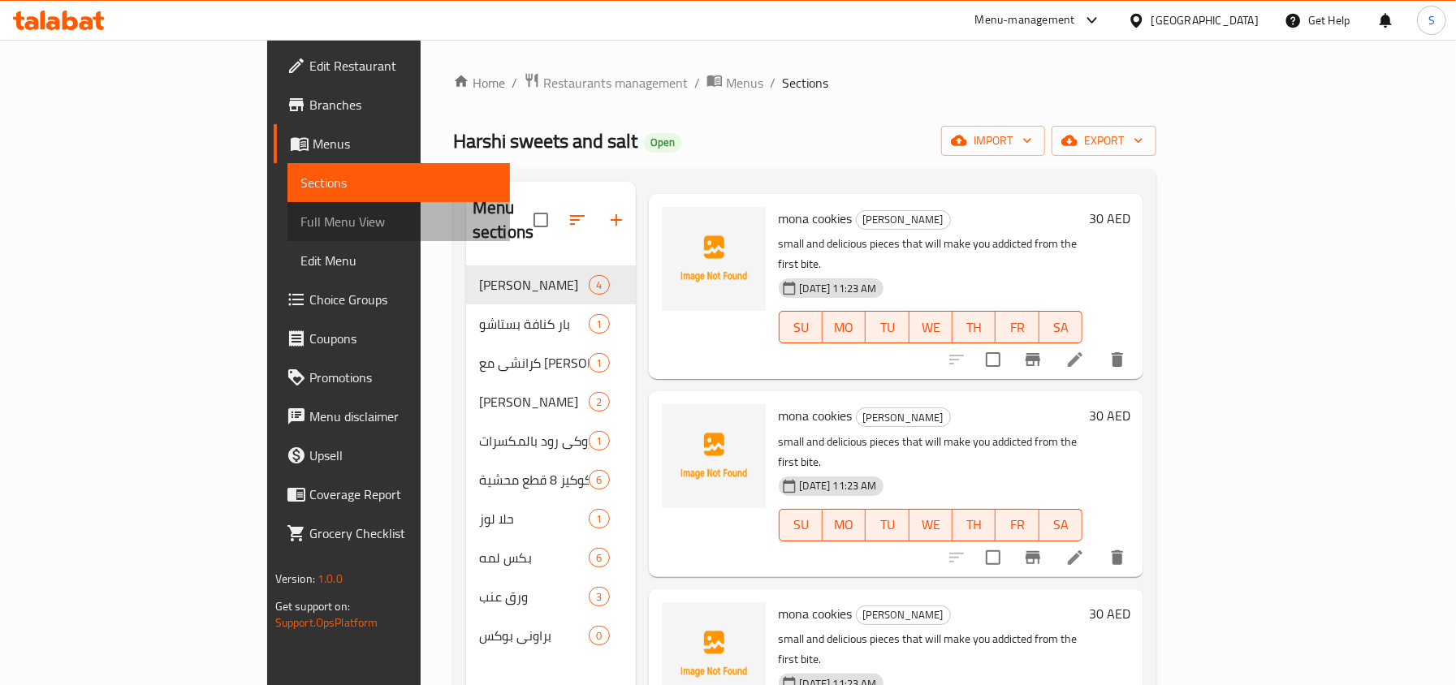
click at [300, 221] on span "Full Menu View" at bounding box center [398, 221] width 196 height 19
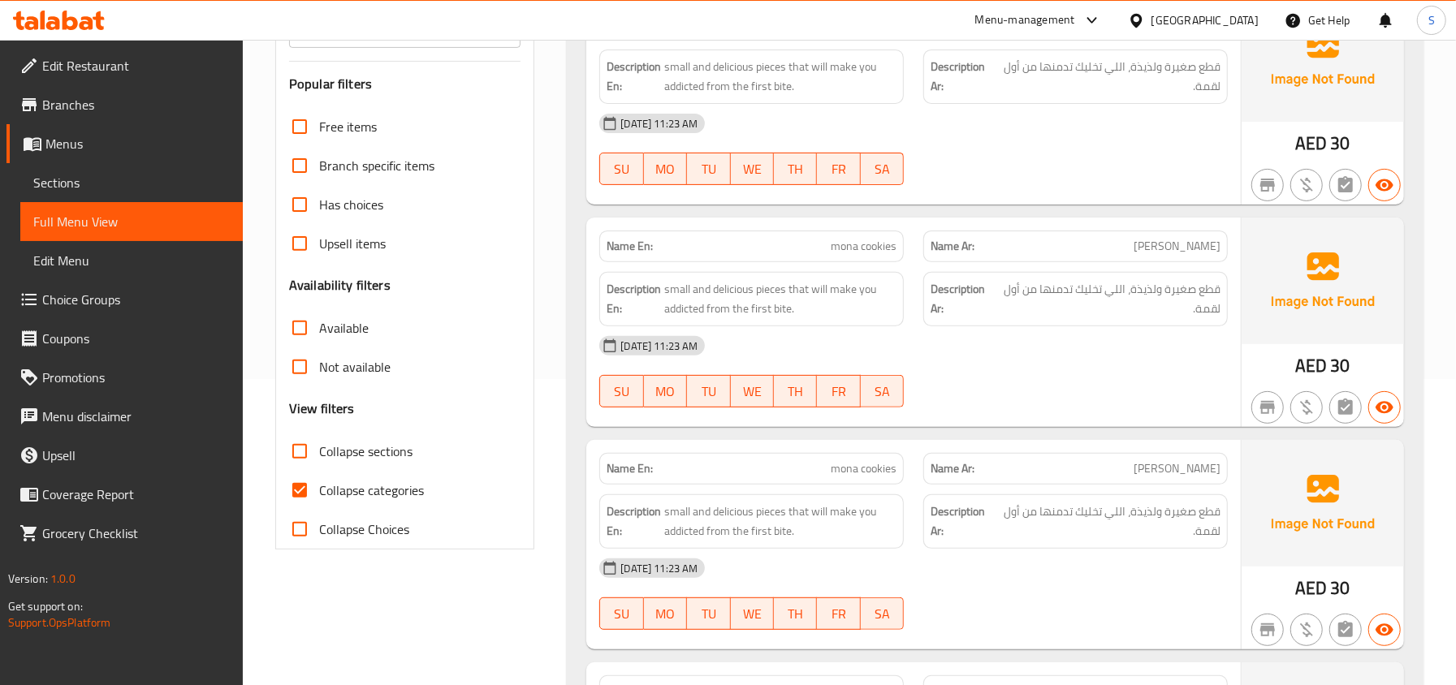
scroll to position [325, 0]
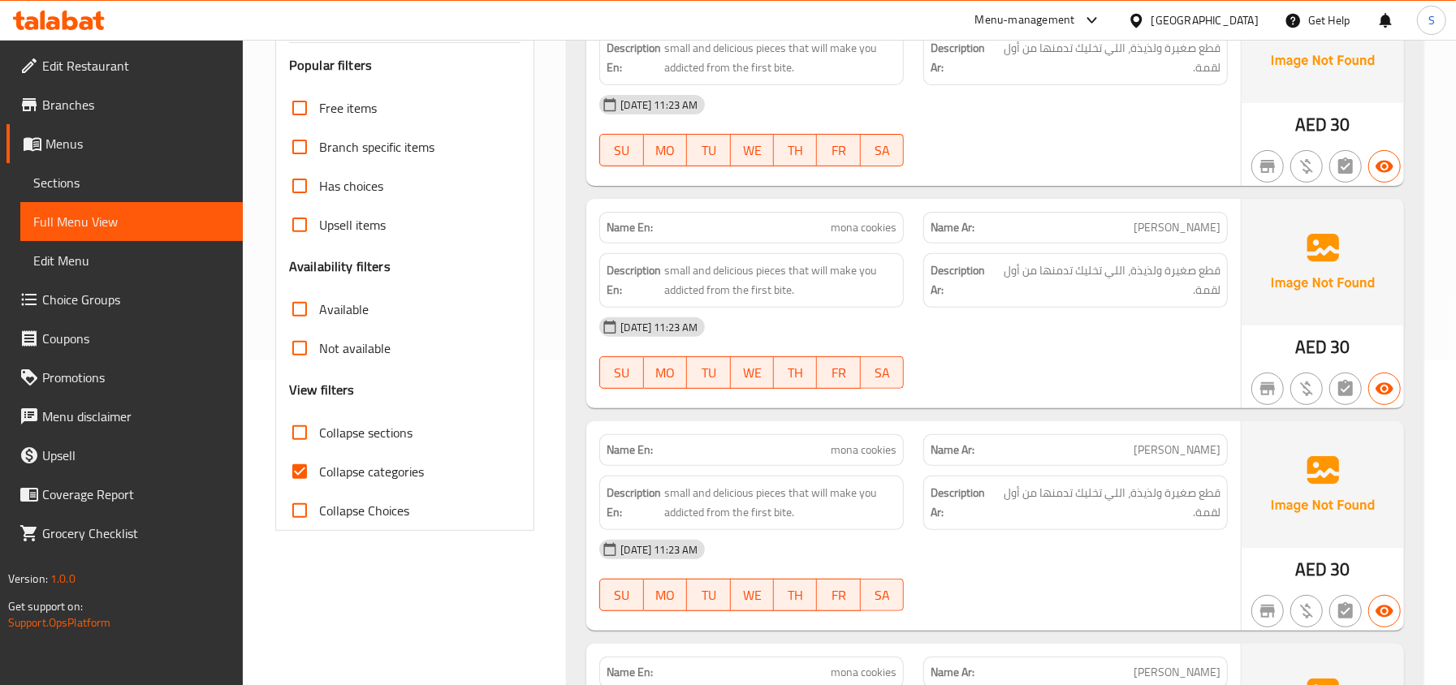
click at [320, 465] on span "Collapse categories" at bounding box center [371, 471] width 105 height 19
click at [319, 465] on input "Collapse categories" at bounding box center [299, 471] width 39 height 39
checkbox input "false"
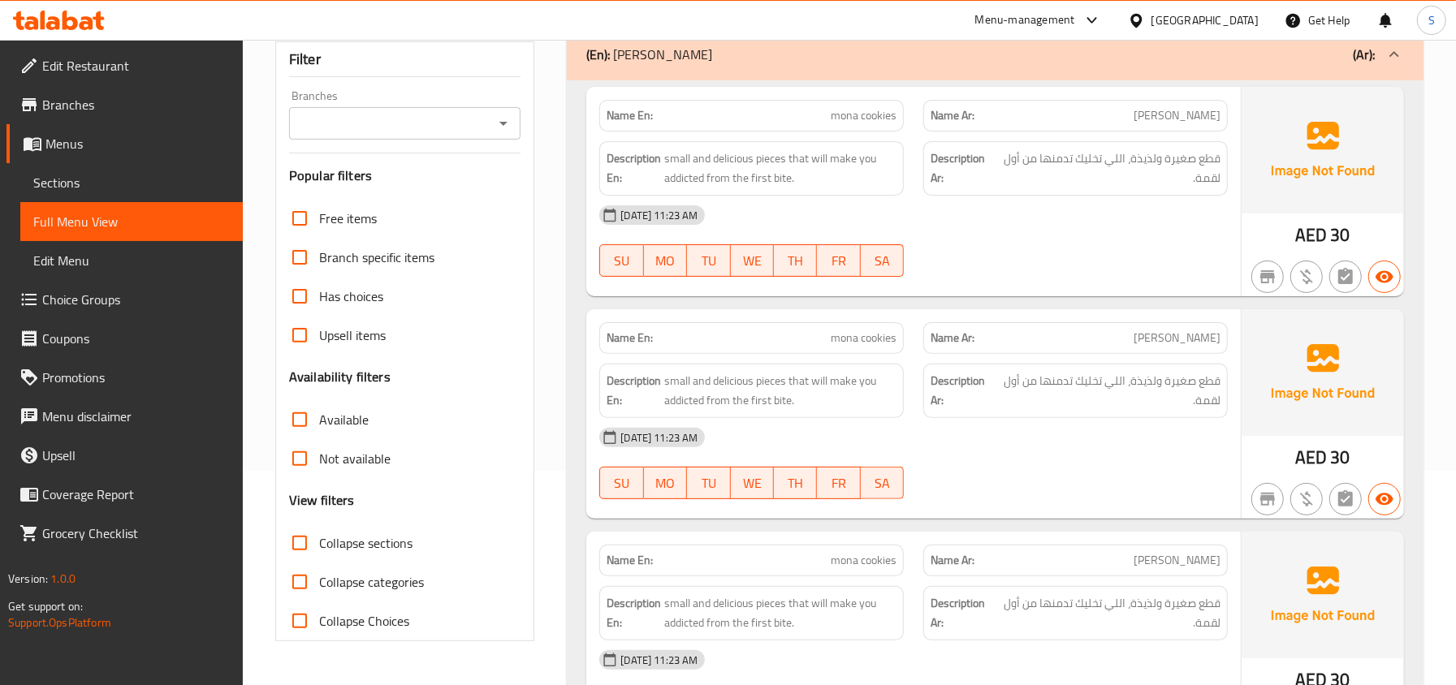
scroll to position [216, 0]
click at [316, 540] on input "Collapse sections" at bounding box center [299, 541] width 39 height 39
checkbox input "true"
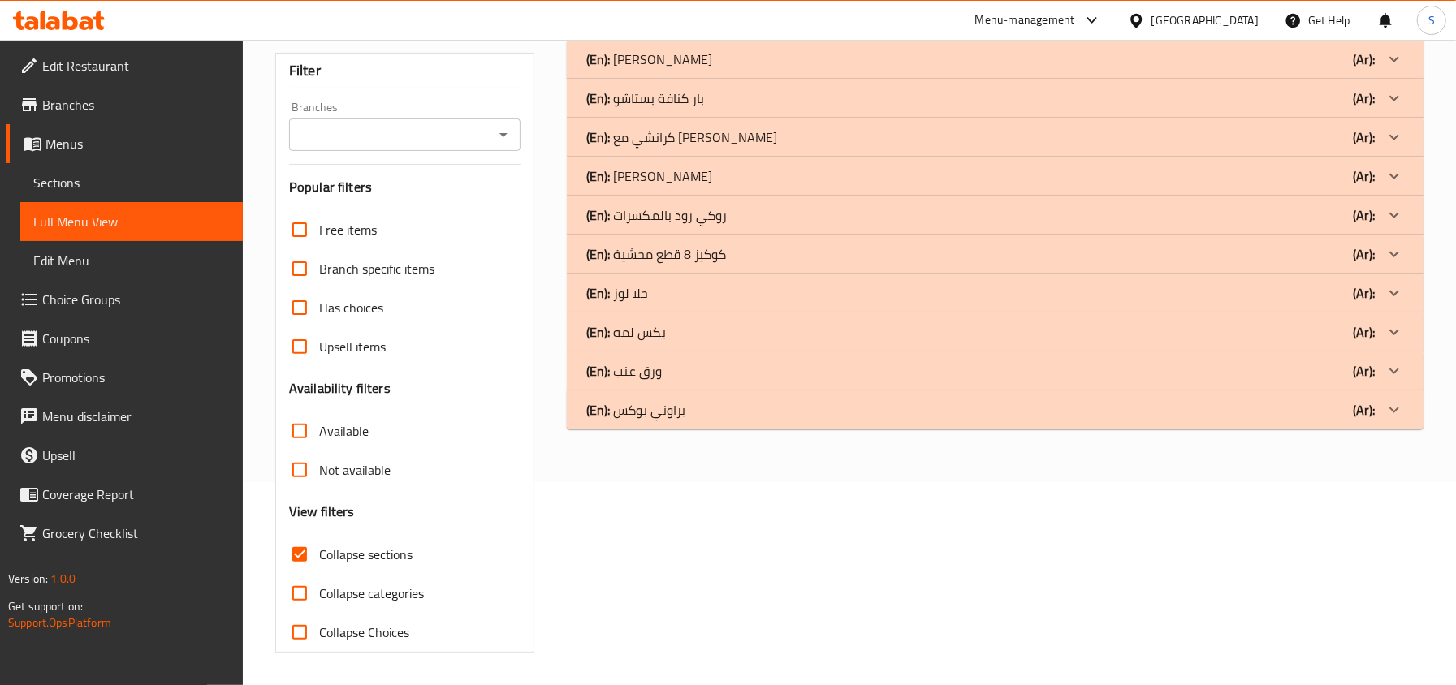
scroll to position [96, 0]
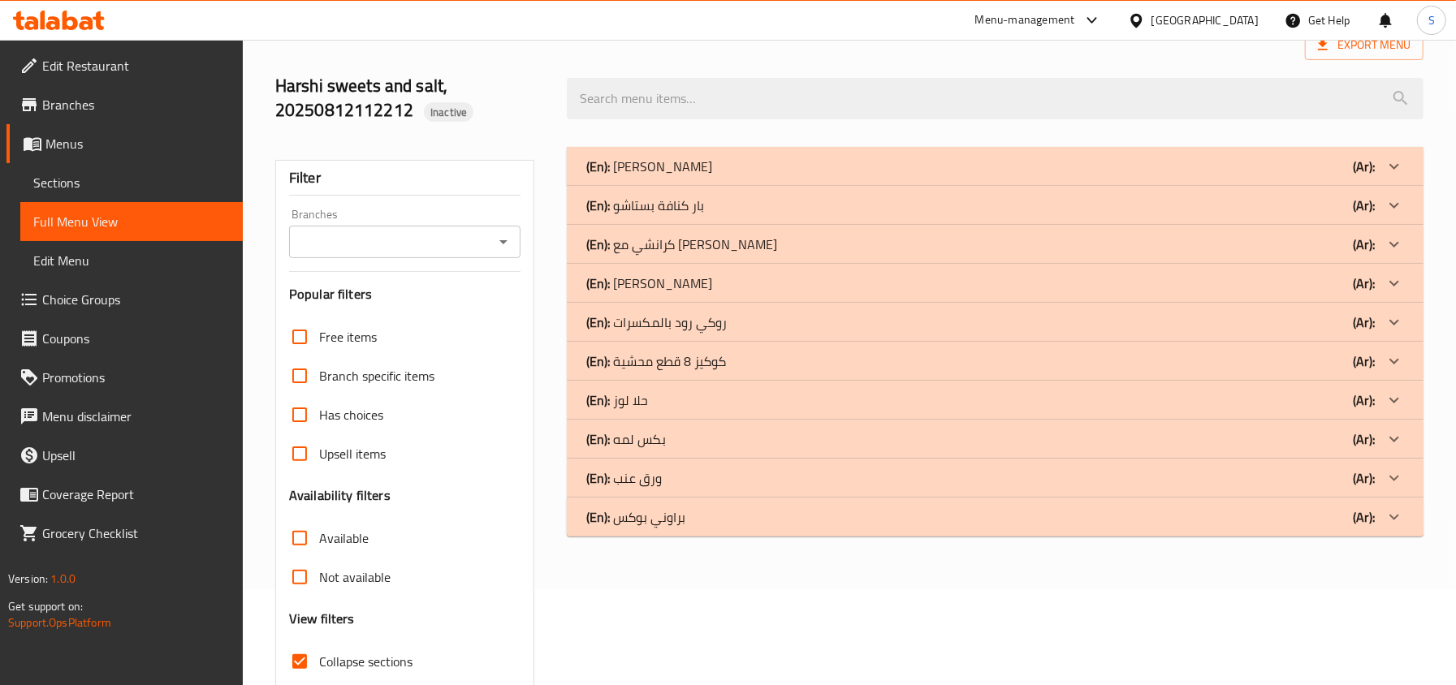
click at [635, 176] on p "(En): ورق عنب" at bounding box center [649, 166] width 126 height 19
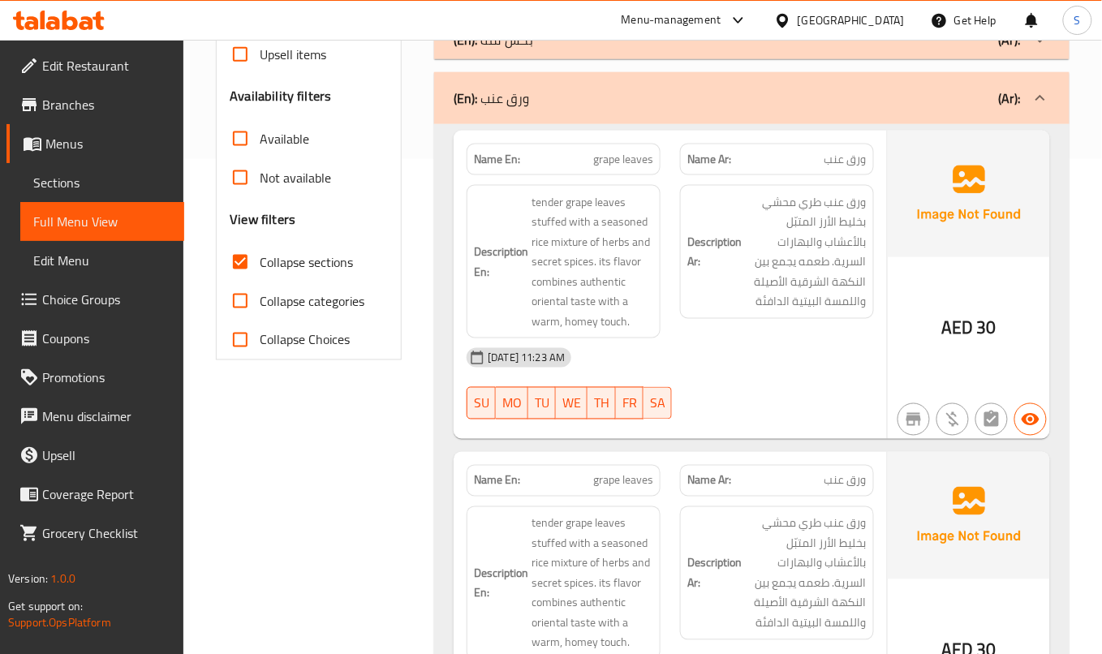
scroll to position [503, 0]
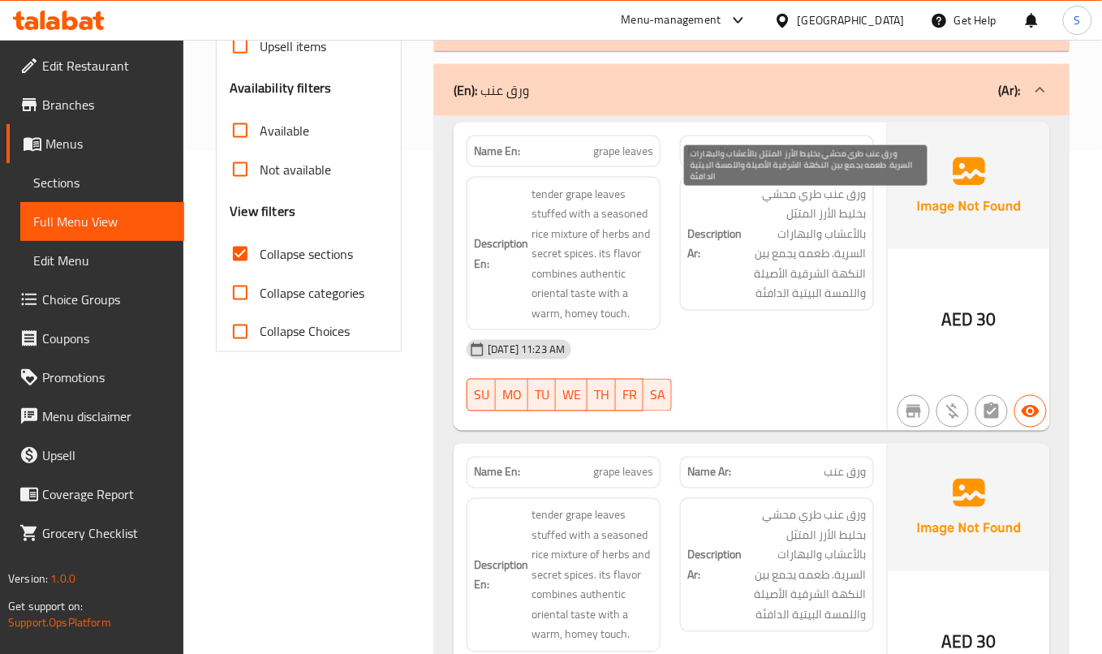
click at [793, 268] on span "ورق عنب طري محشي بخليط الأرز المتبّل بالأعشاب والبهارات السرية. طعمه يجمع بين ا…" at bounding box center [806, 243] width 122 height 119
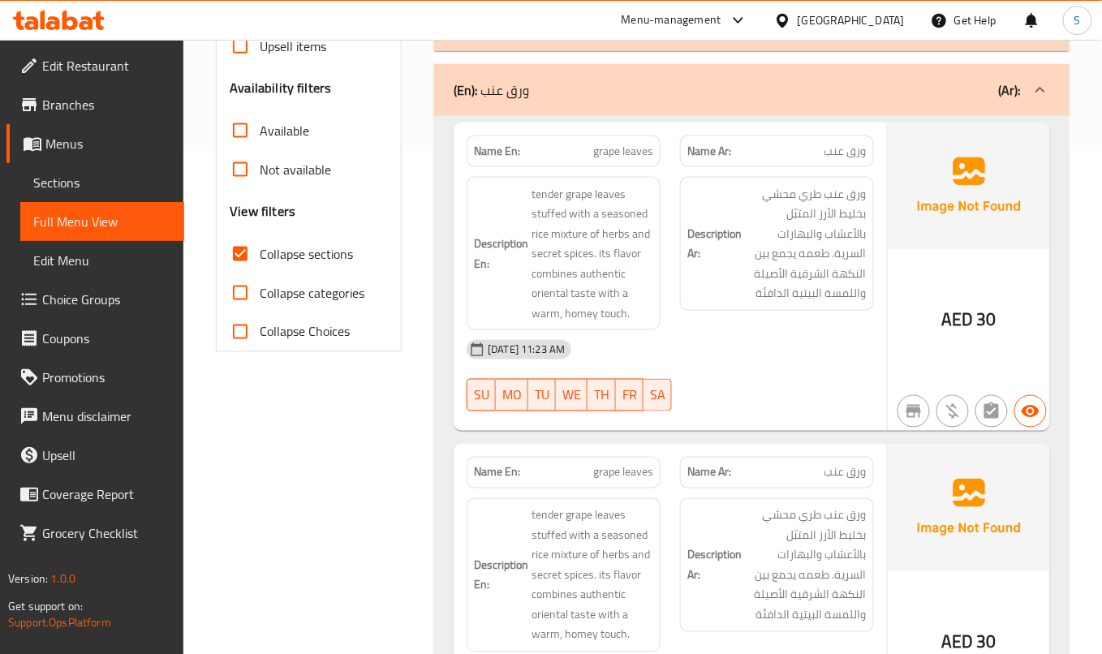
click at [757, 308] on div "Description Ar: ورق عنب طري محشي بخليط الأرز المتبّل بالأعشاب والبهارات السرية.…" at bounding box center [777, 244] width 194 height 134
click at [628, 153] on span "grape leaves" at bounding box center [623, 151] width 60 height 17
copy span "grape leaves"
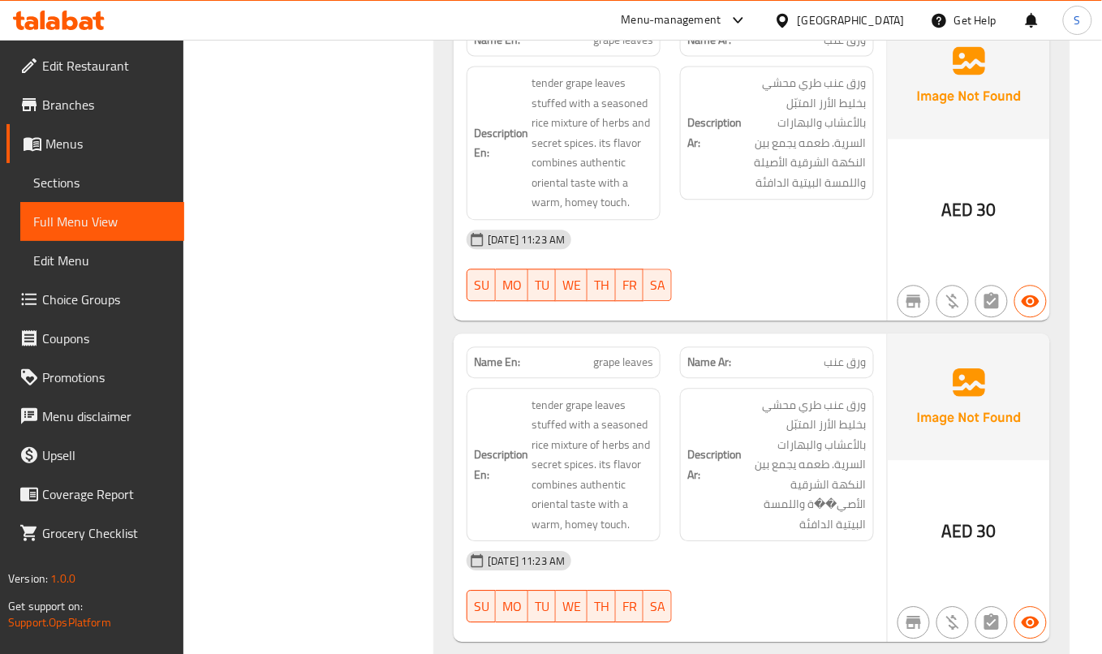
scroll to position [1044, 0]
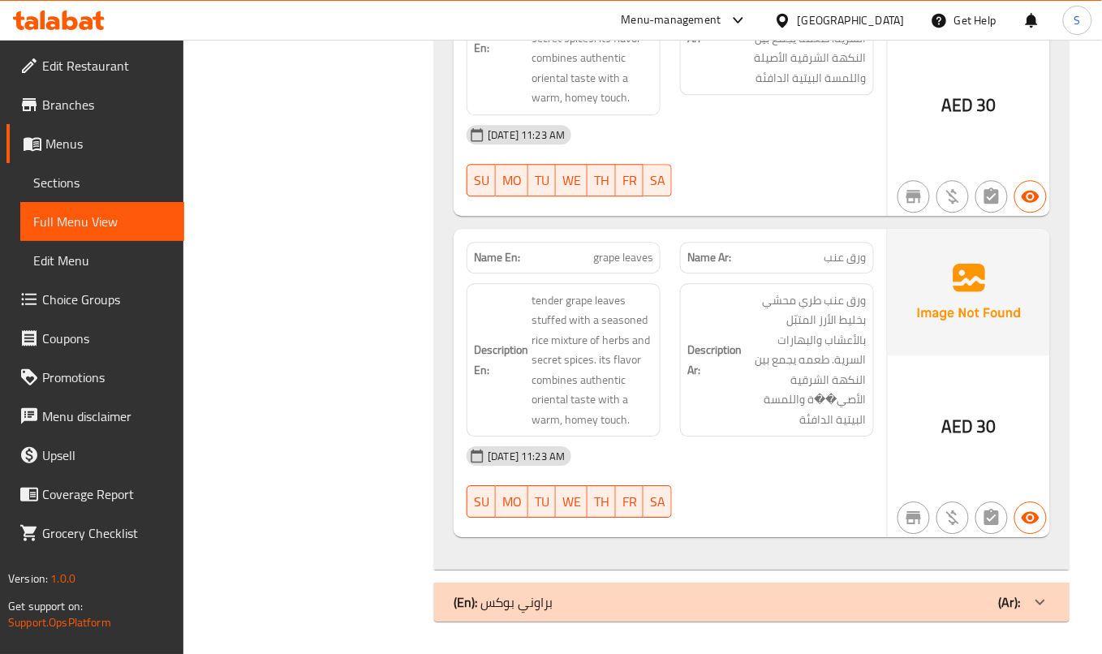
click at [901, 367] on div "AED 30" at bounding box center [969, 383] width 162 height 309
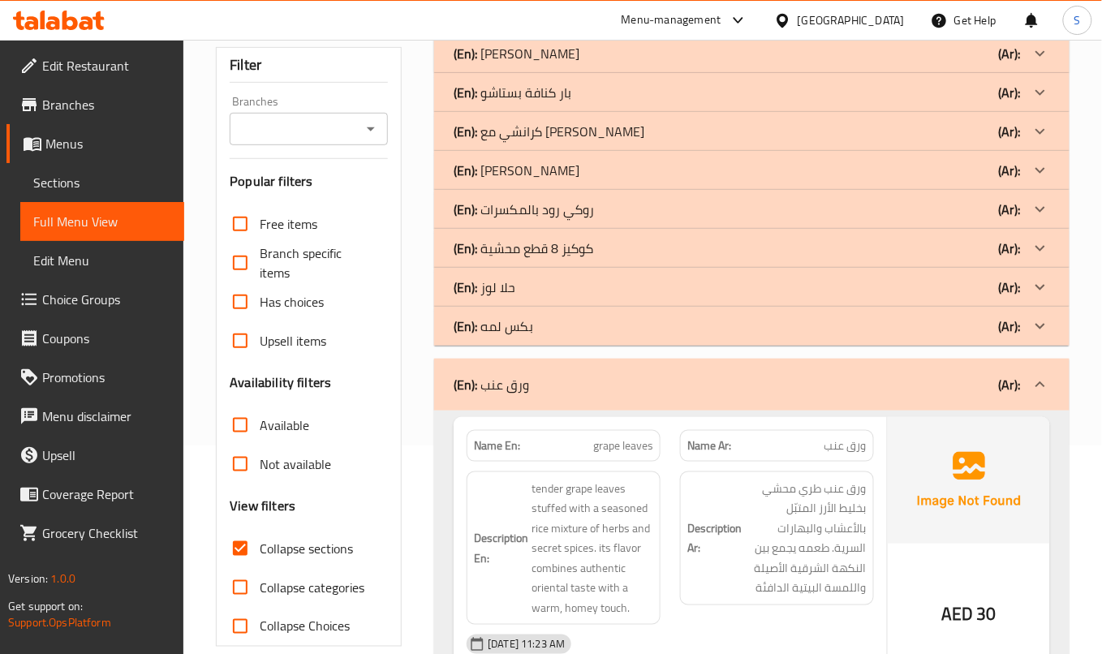
click at [518, 63] on p "(En): بكس لمه" at bounding box center [517, 53] width 126 height 19
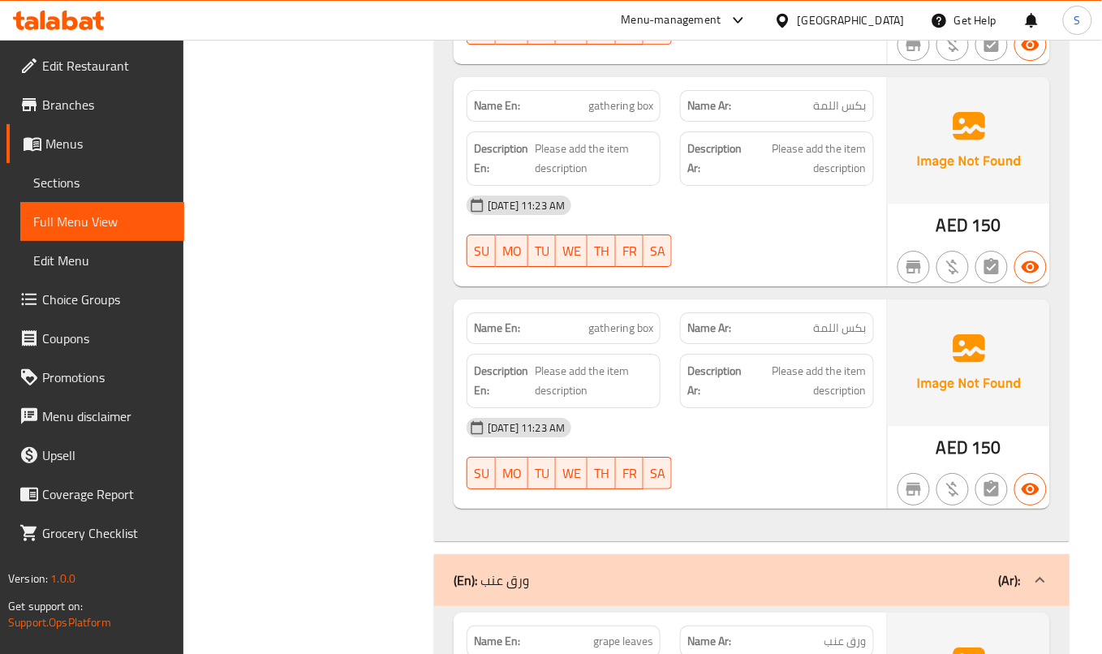
scroll to position [966, 0]
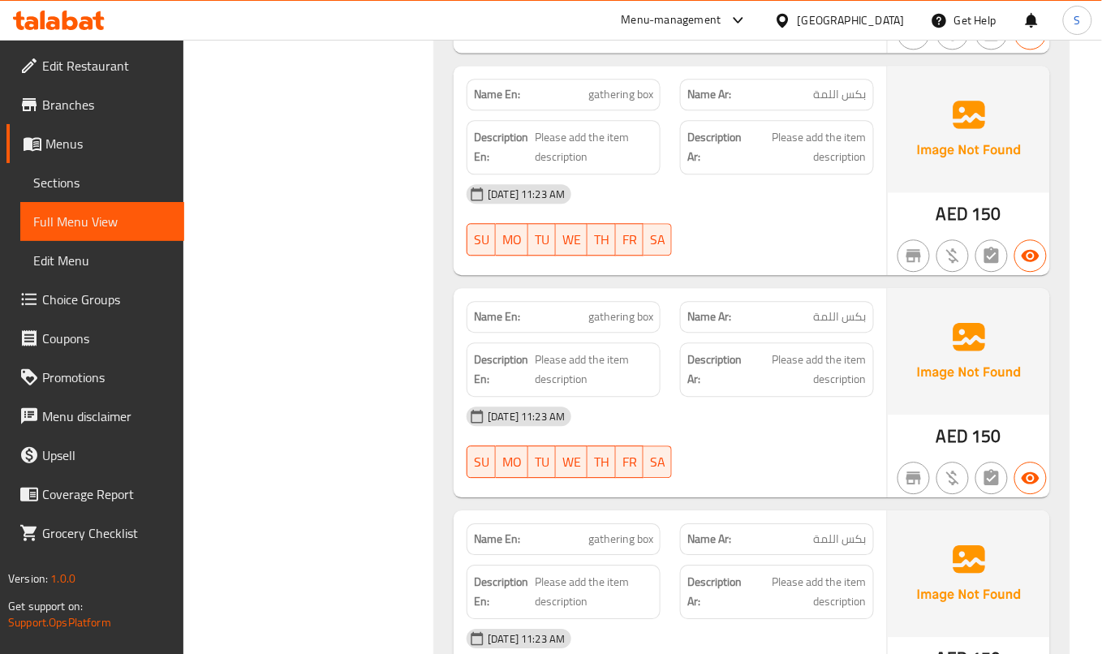
click at [631, 325] on span "gathering box" at bounding box center [621, 316] width 65 height 17
copy span "gathering box"
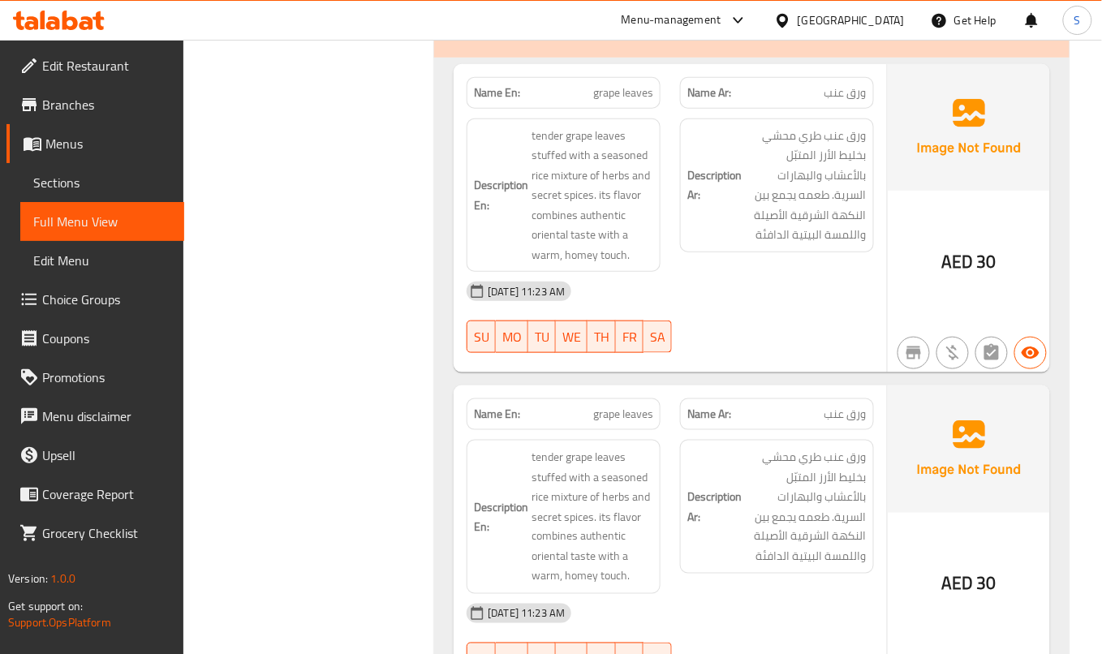
scroll to position [2437, 0]
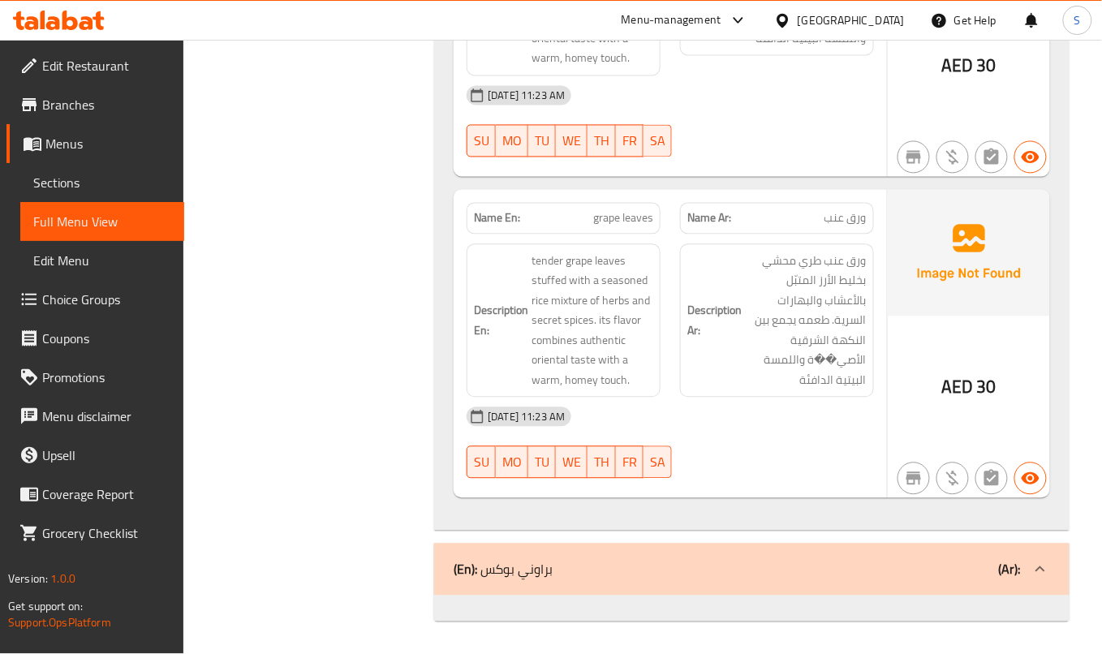
scroll to position [2148, 0]
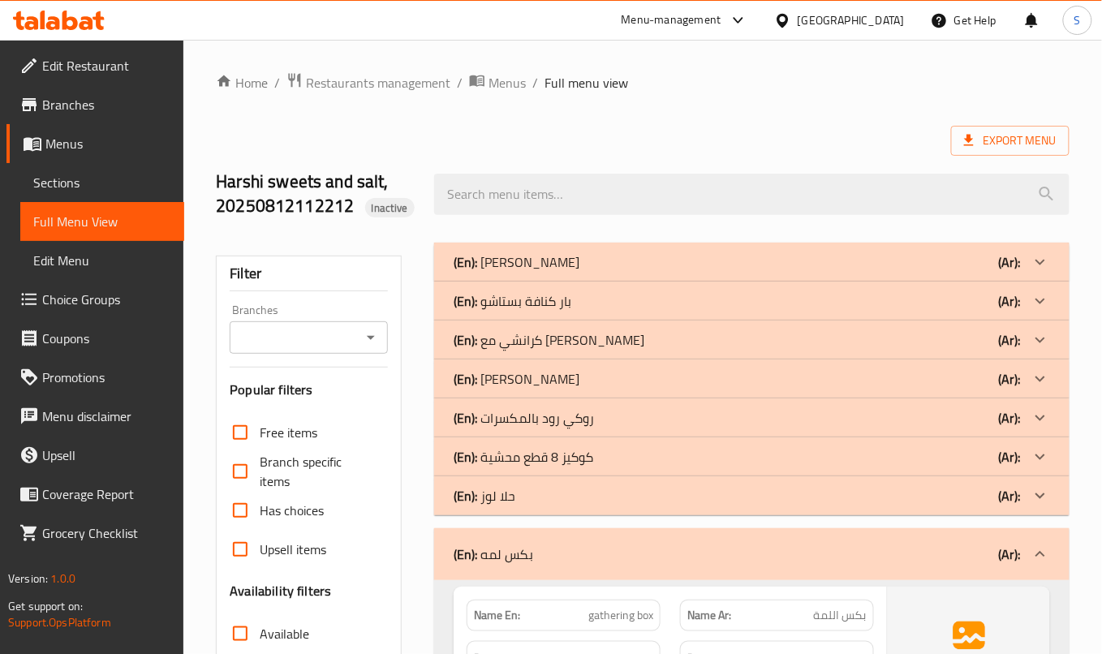
click at [624, 272] on div "(En): بار كنافة بستاشو (Ar):" at bounding box center [737, 261] width 567 height 19
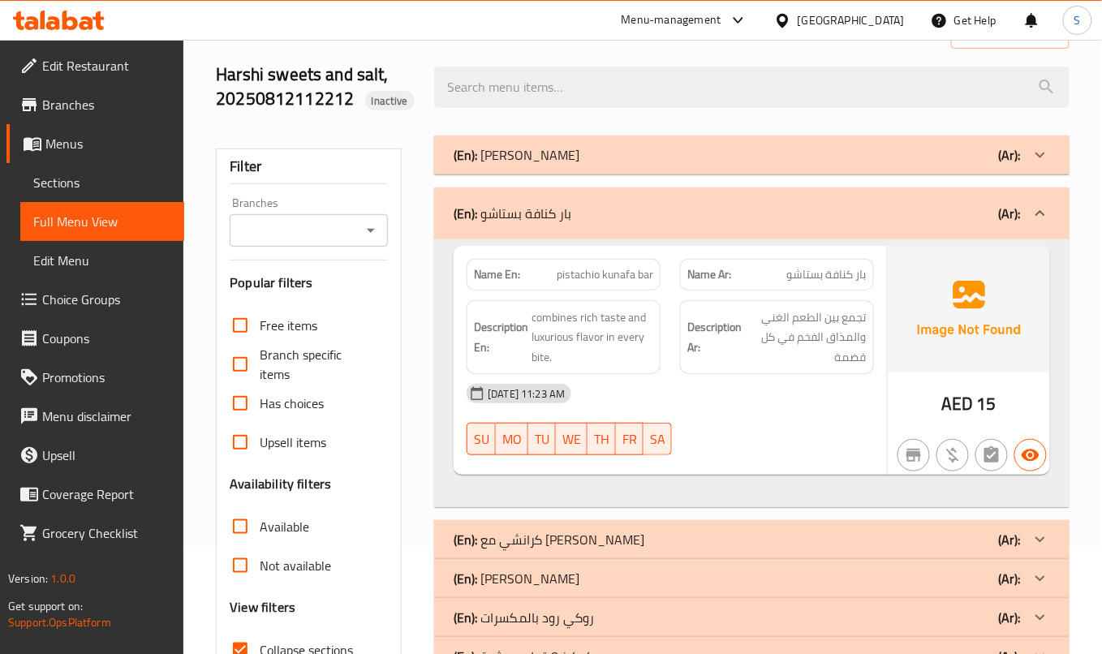
scroll to position [108, 0]
click at [817, 351] on span "تجمع بين الطعم الغني والمذاق الفخم في كل قضمة" at bounding box center [806, 337] width 122 height 60
click at [831, 373] on div "Description Ar: تجمع بين الطعم الغني والمذاق الفخم في كل قضمة" at bounding box center [777, 337] width 194 height 75
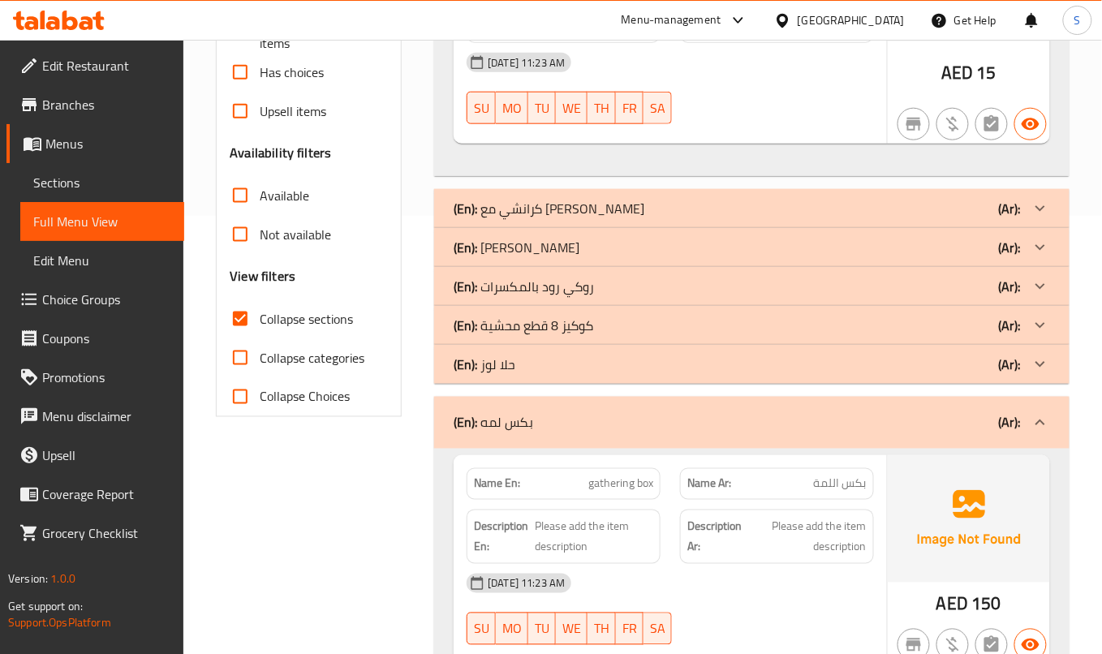
scroll to position [449, 0]
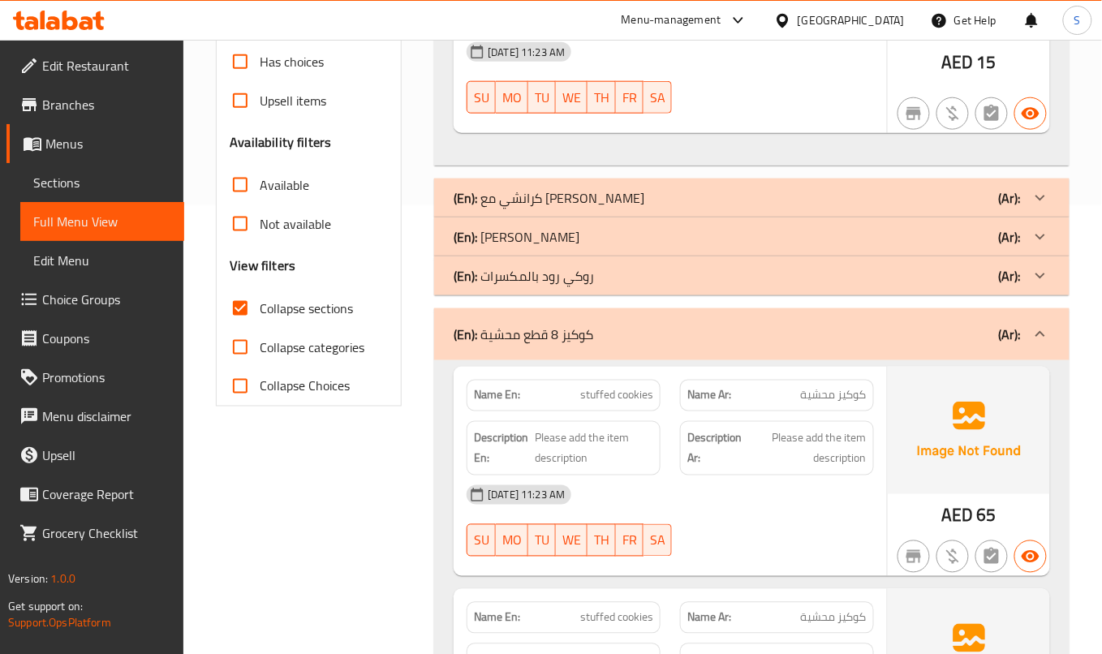
copy span "stuffed cookies"
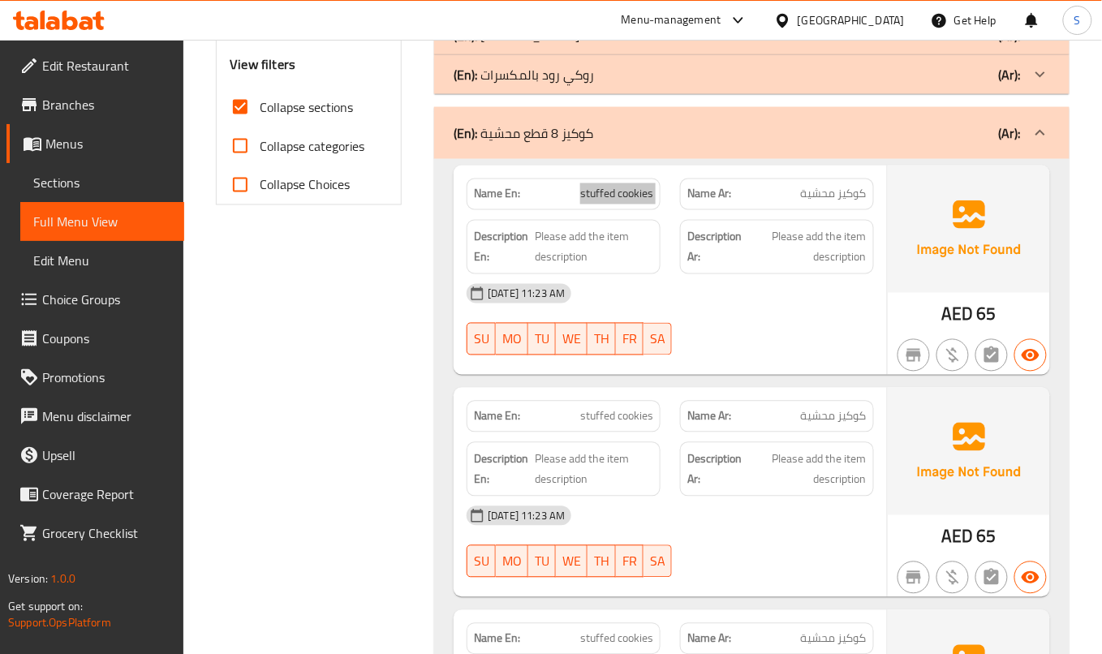
scroll to position [666, 0]
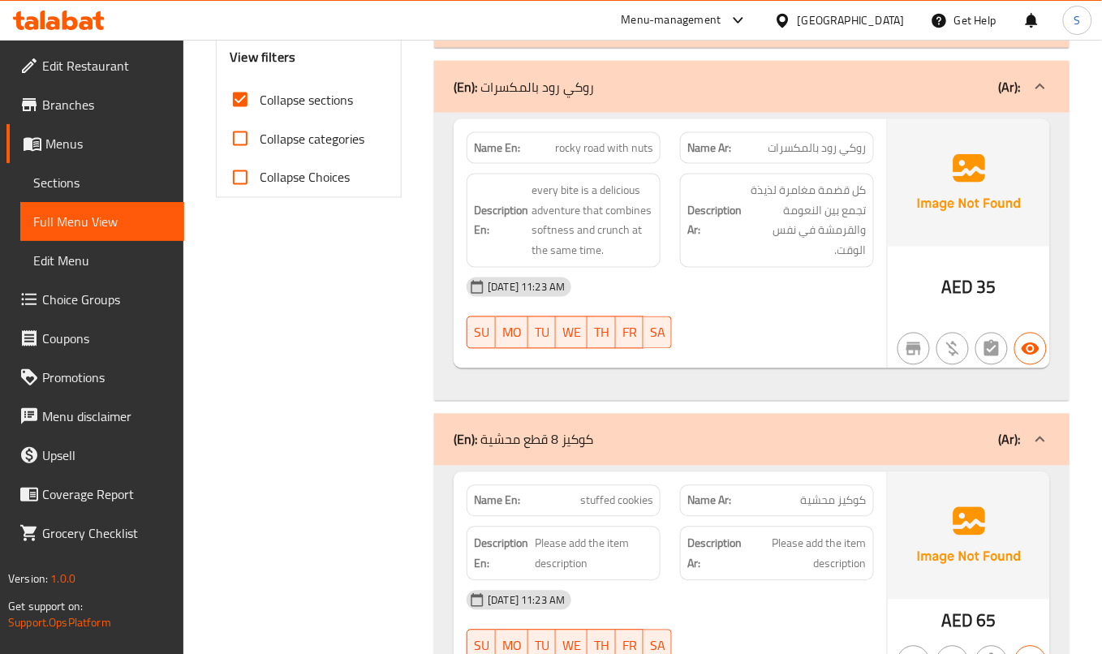
scroll to position [439, 0]
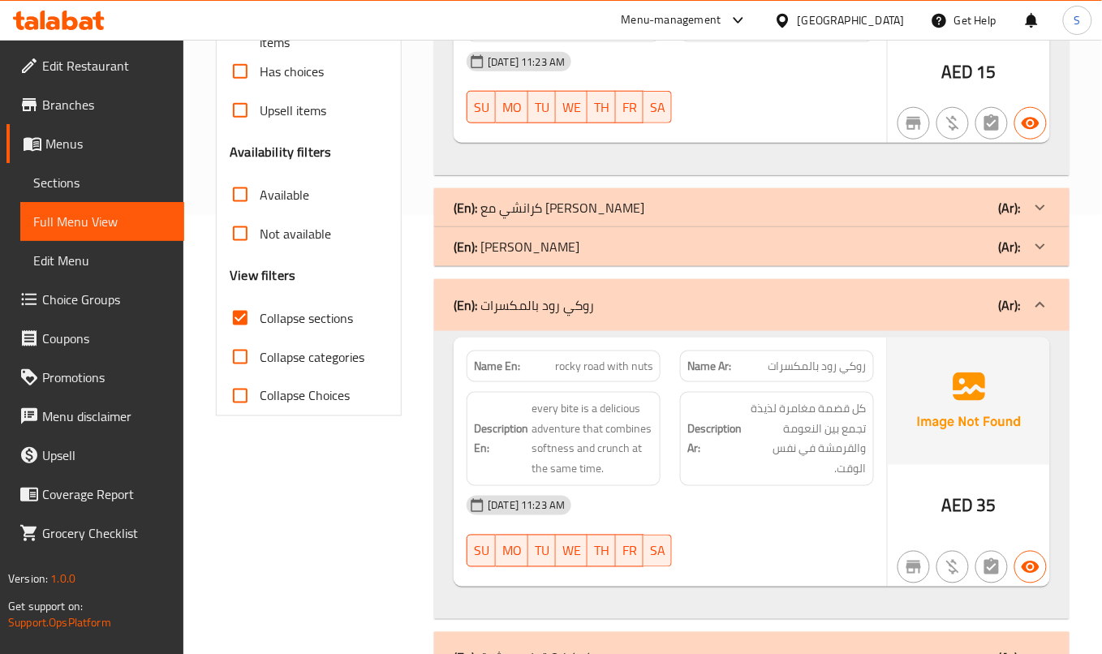
click at [767, 36] on span "كل قضمة مغامرة لذيذة تجمع بين النعومة والقرمشة في نفس الوقت." at bounding box center [806, 6] width 122 height 60
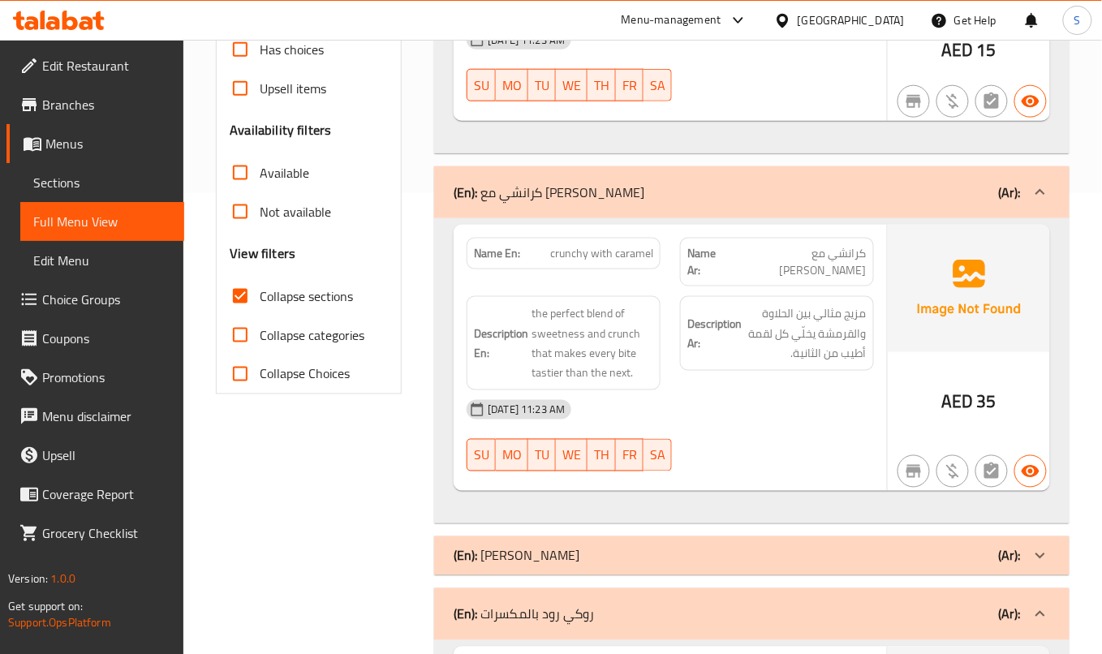
scroll to position [430, 0]
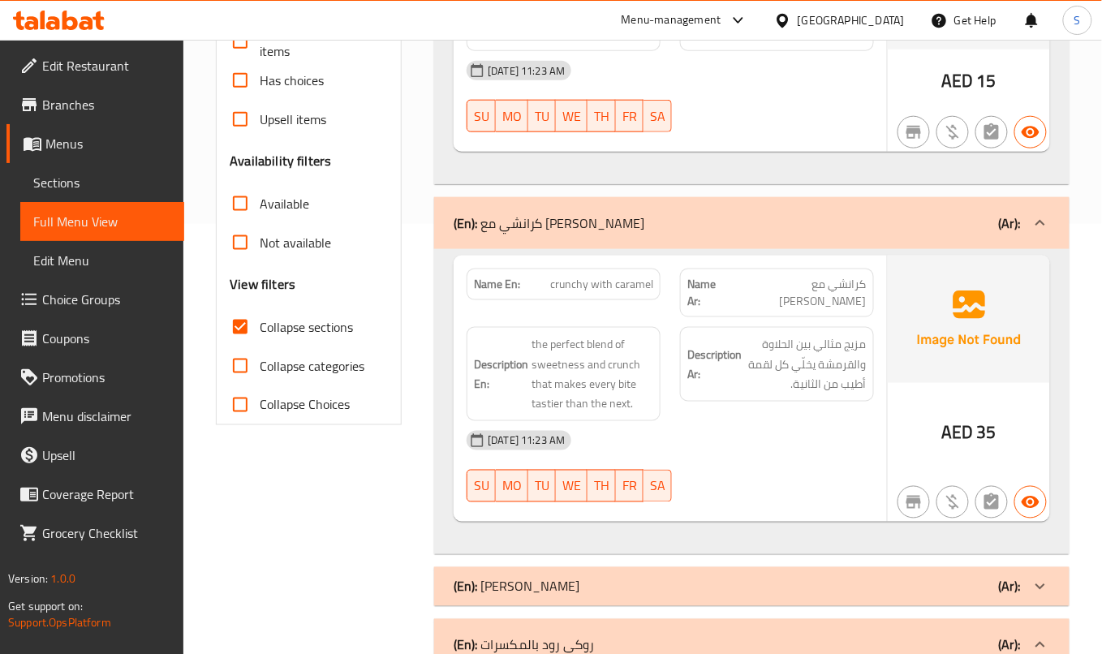
click at [732, 142] on div "12-08-2025 11:23 AM SU MO TU WE TH FR SA" at bounding box center [670, 96] width 427 height 91
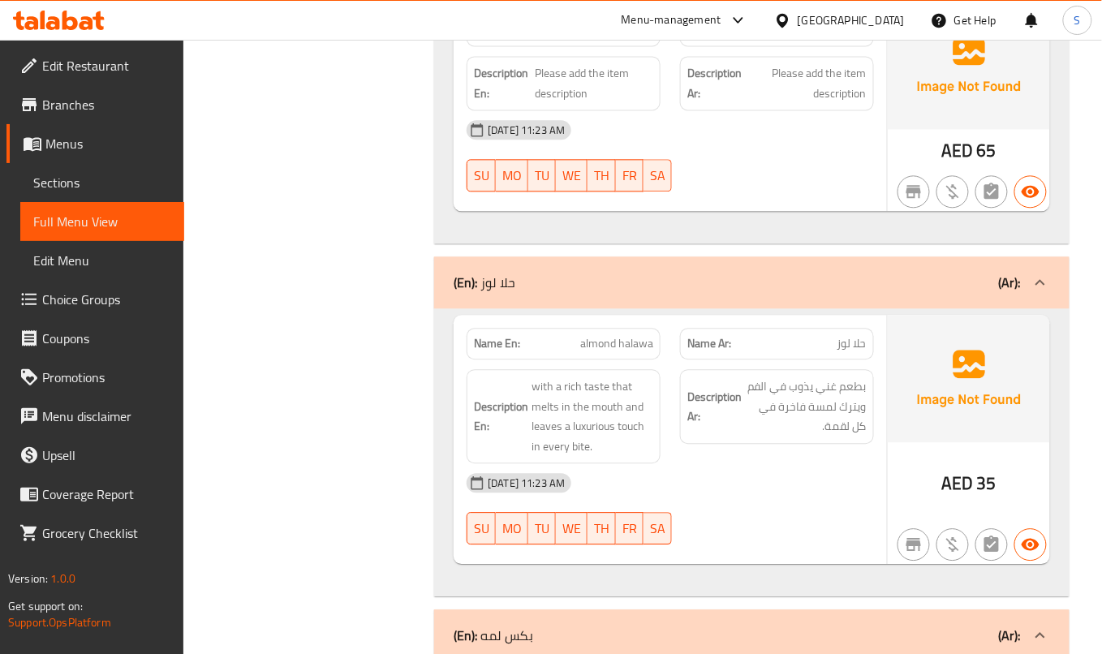
scroll to position [2622, 0]
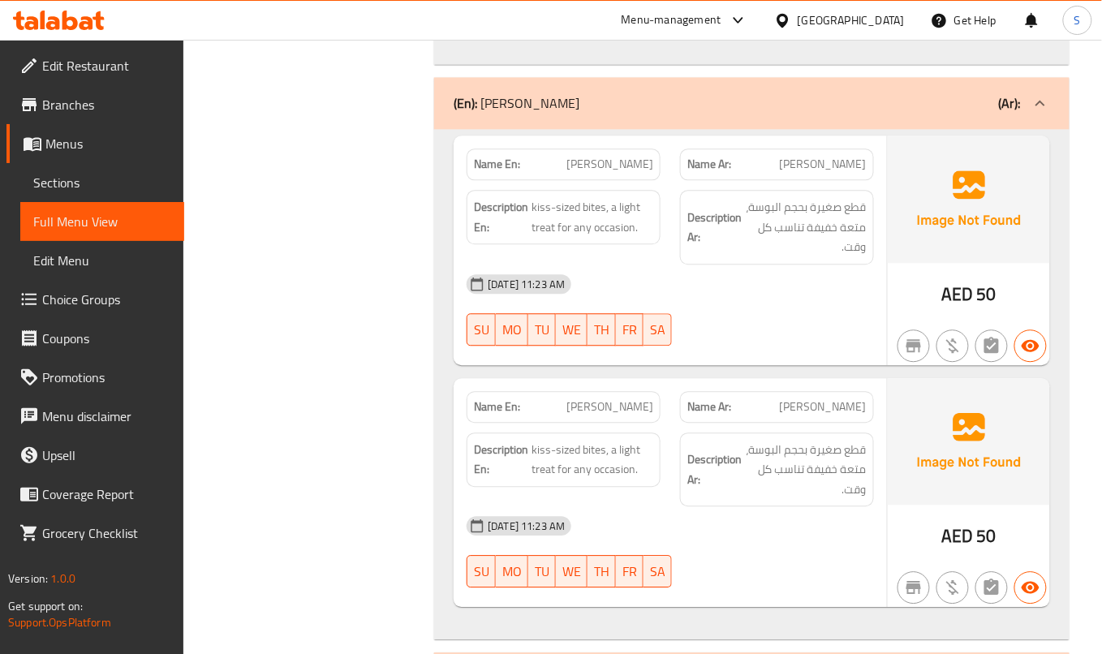
scroll to position [893, 0]
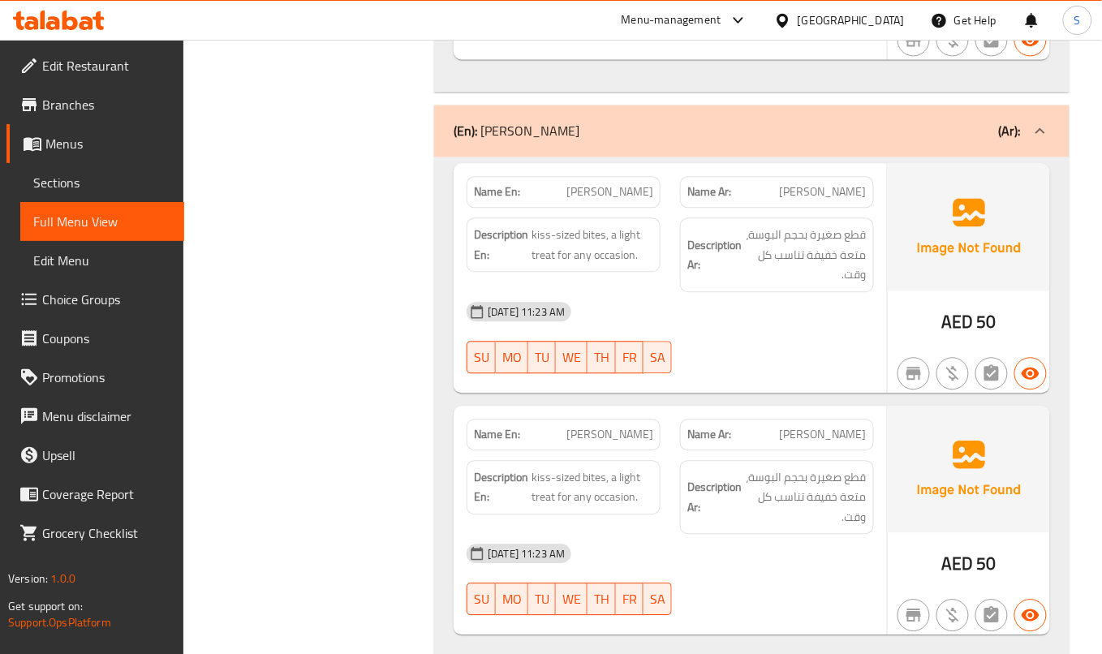
copy span "brownies"
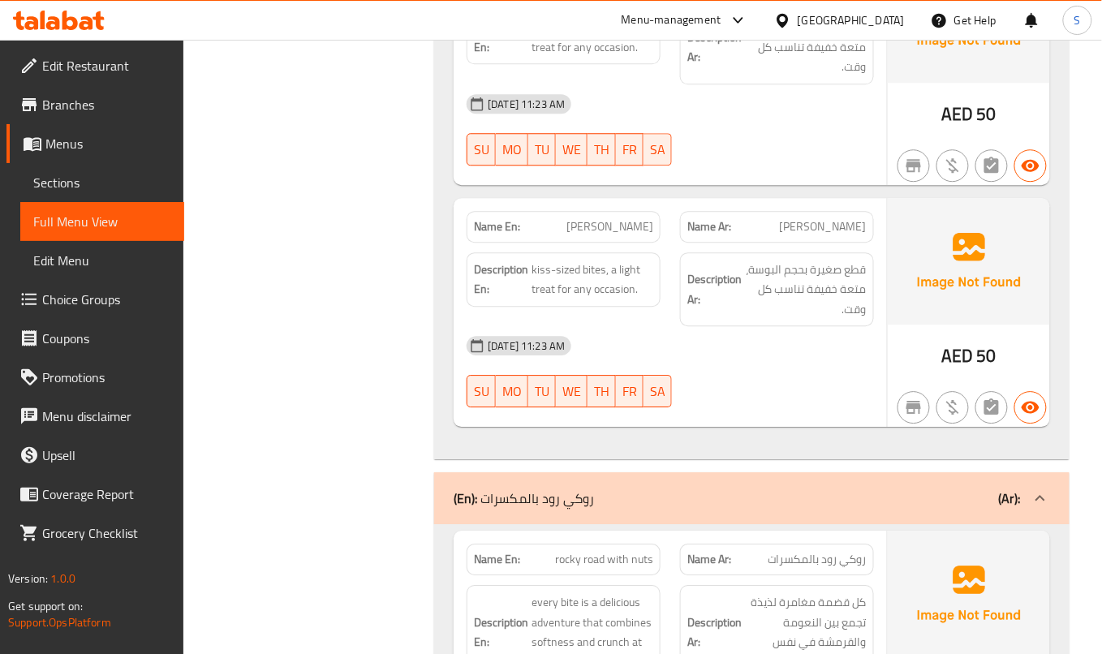
scroll to position [1109, 0]
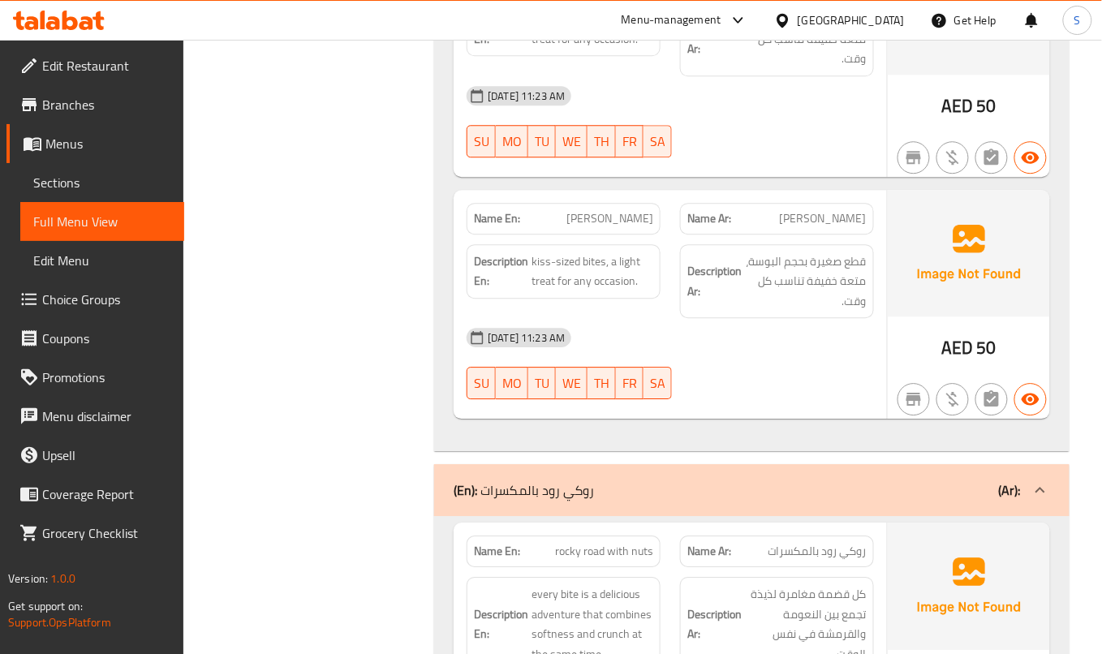
click at [760, 318] on div "12-08-2025 11:23 AM" at bounding box center [670, 337] width 427 height 39
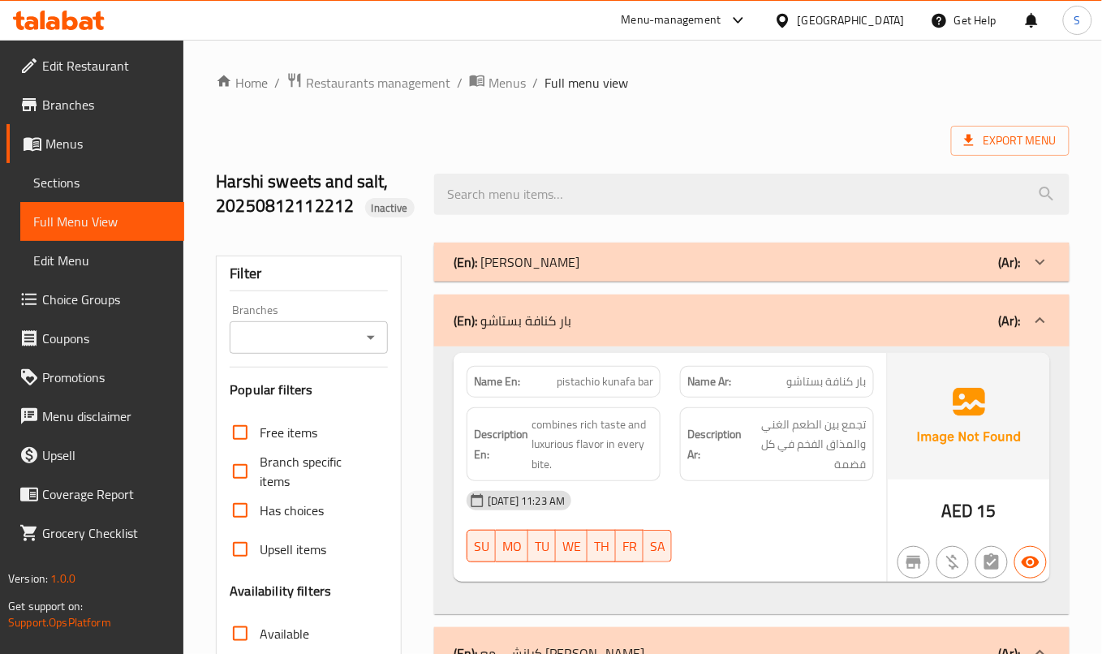
click at [593, 252] on div "(En): مني كوكيز (Ar):" at bounding box center [752, 262] width 636 height 39
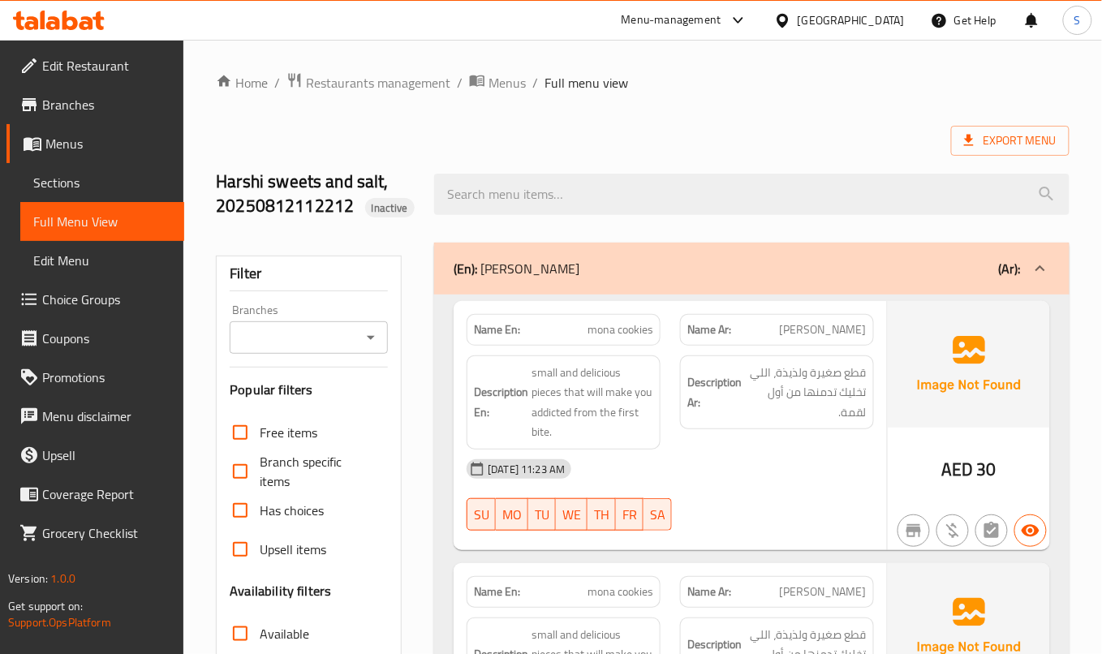
click at [630, 336] on span "mona cookies" at bounding box center [621, 329] width 66 height 17
copy span "cookies"
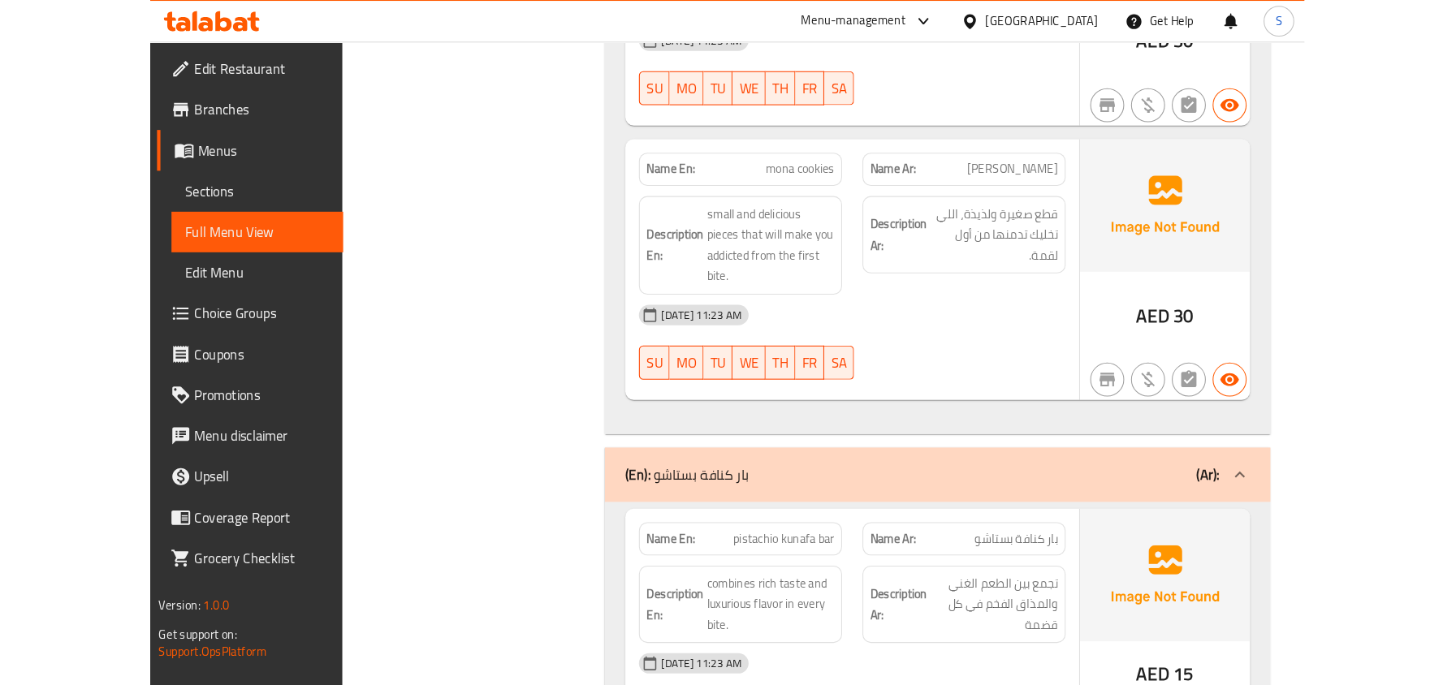
scroll to position [974, 0]
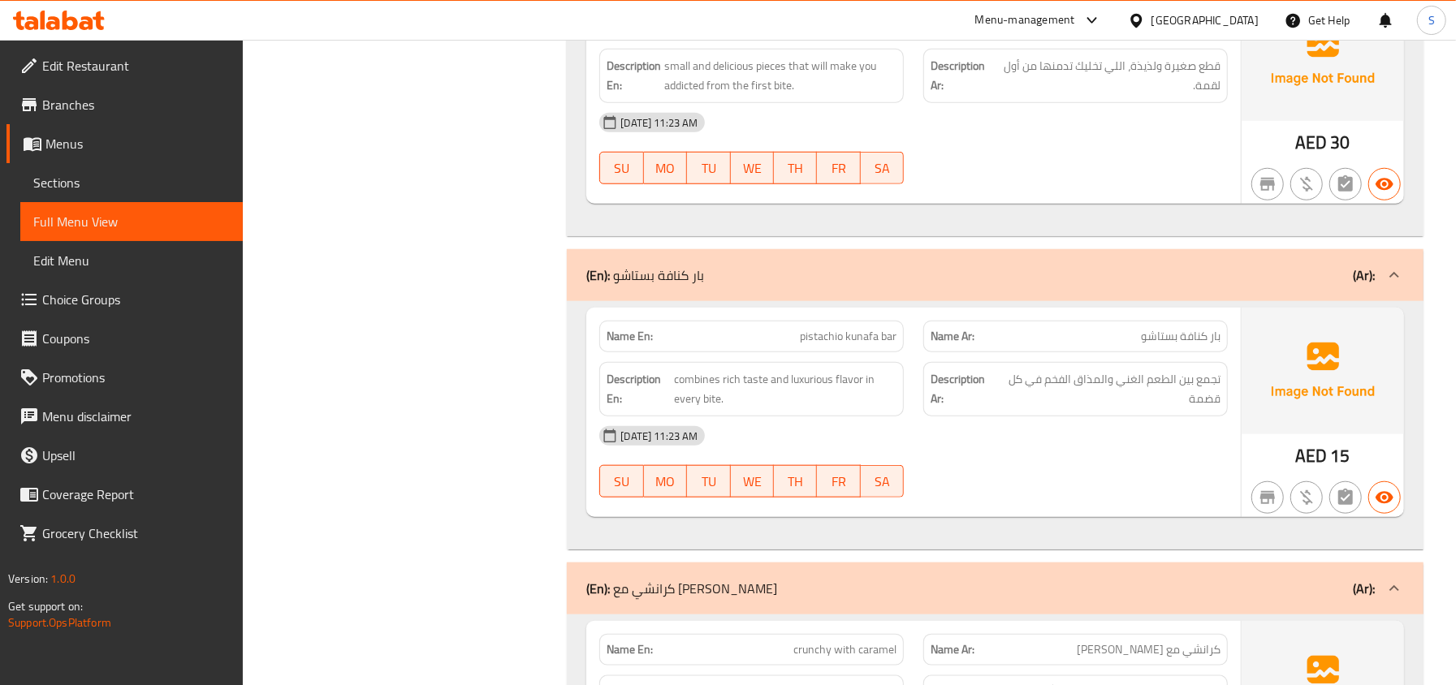
click at [62, 192] on span "Sections" at bounding box center [131, 182] width 196 height 19
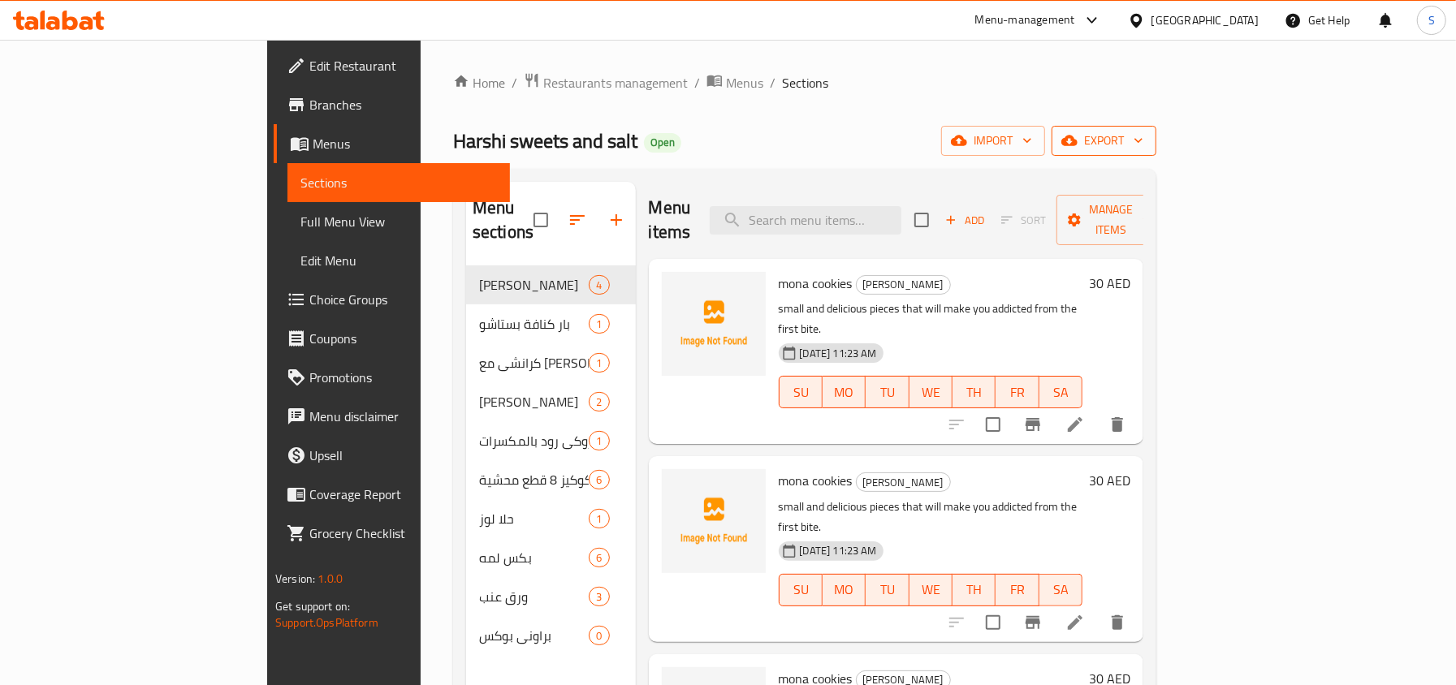
click at [1156, 154] on button "export" at bounding box center [1103, 141] width 105 height 30
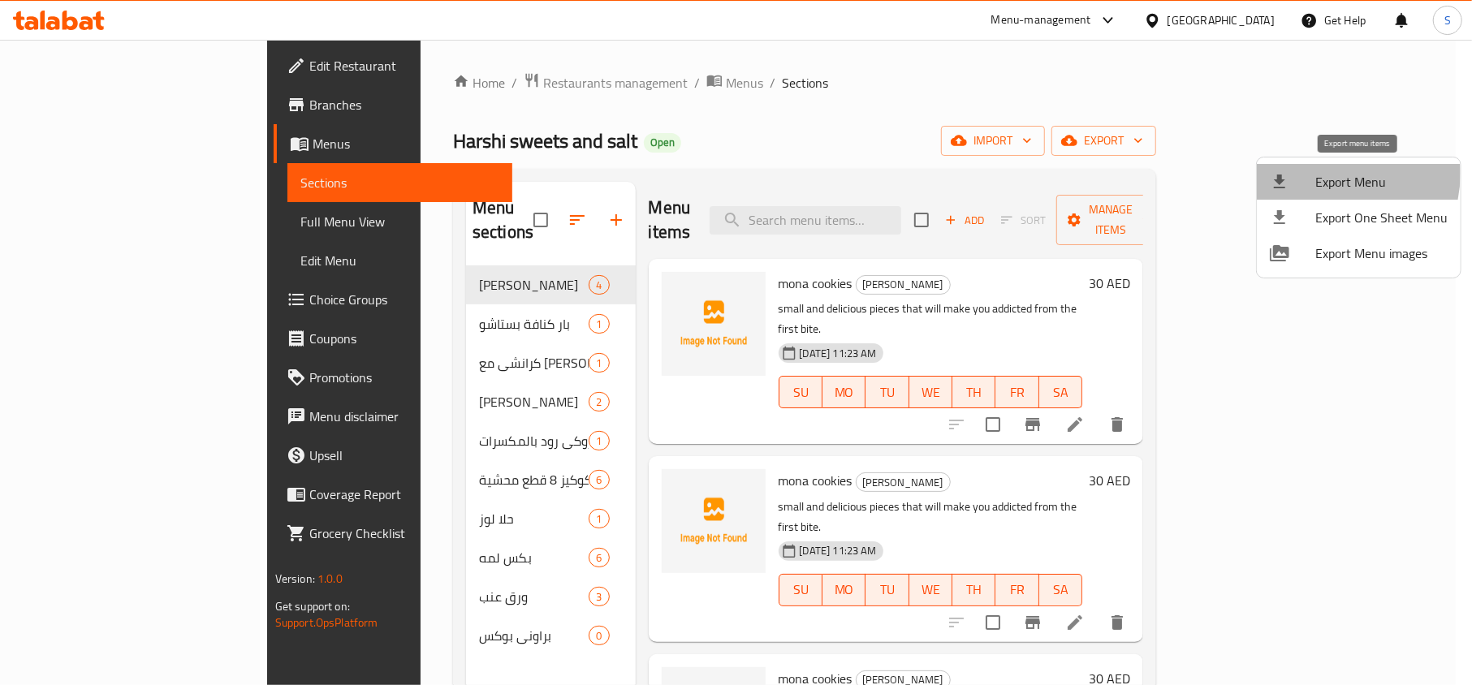
click at [1317, 173] on span "Export Menu" at bounding box center [1381, 181] width 132 height 19
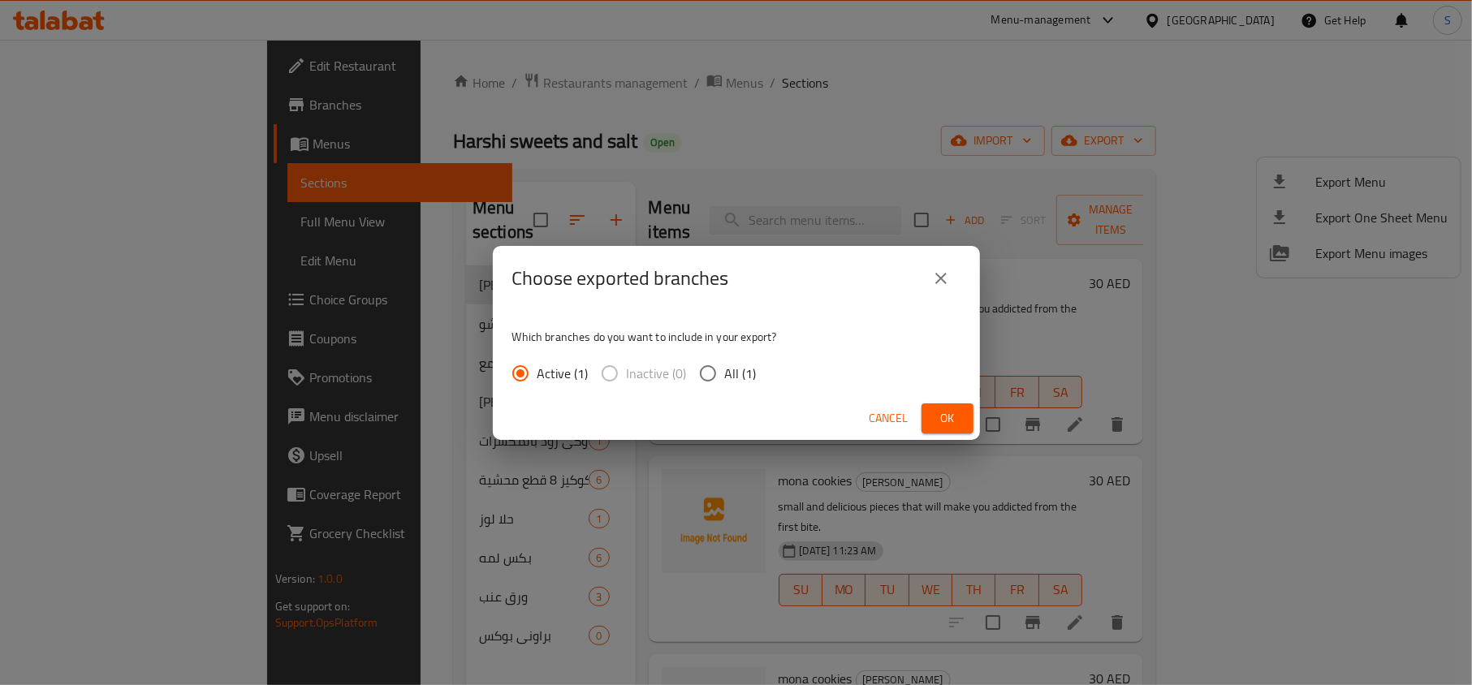
click at [739, 374] on span "All (1)" at bounding box center [741, 373] width 32 height 19
click at [725, 374] on input "All (1)" at bounding box center [708, 373] width 34 height 34
radio input "true"
click at [955, 416] on span "Ok" at bounding box center [947, 418] width 26 height 20
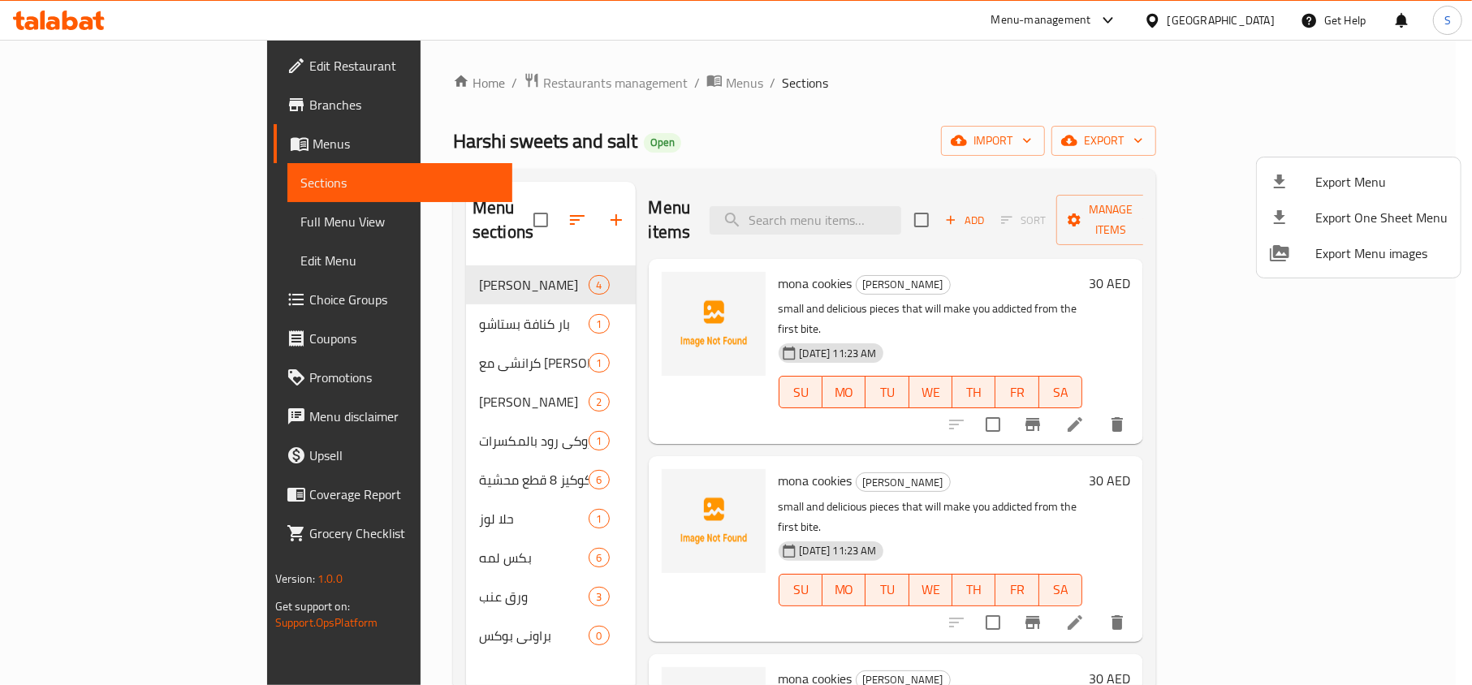
click at [45, 16] on div at bounding box center [736, 342] width 1472 height 685
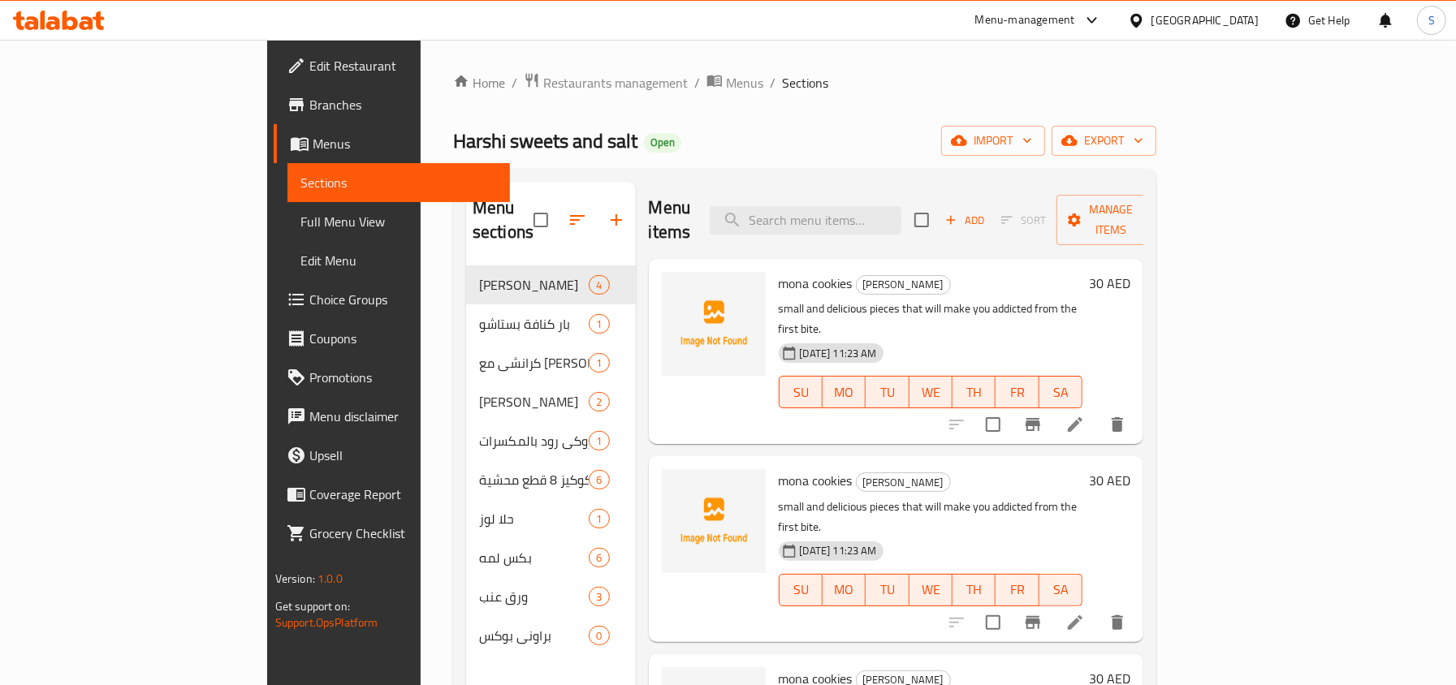
click at [45, 16] on icon at bounding box center [59, 20] width 92 height 19
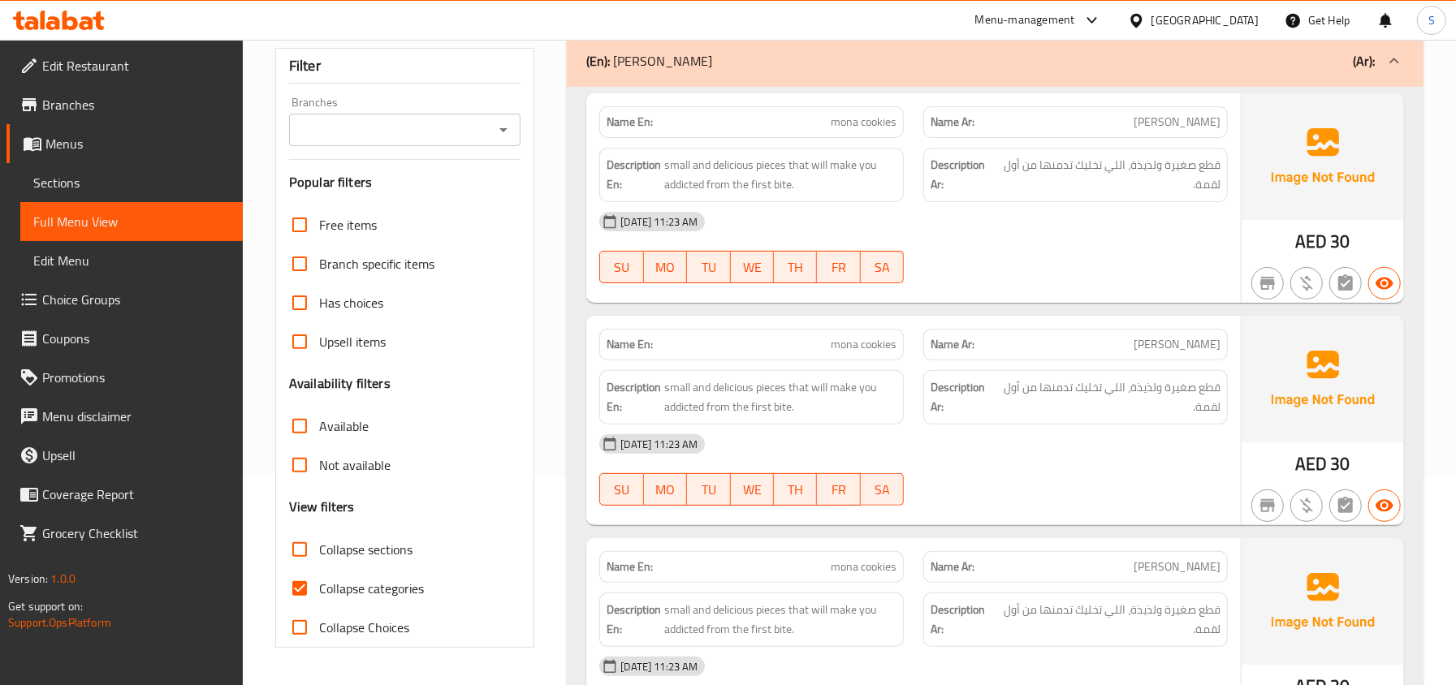
scroll to position [216, 0]
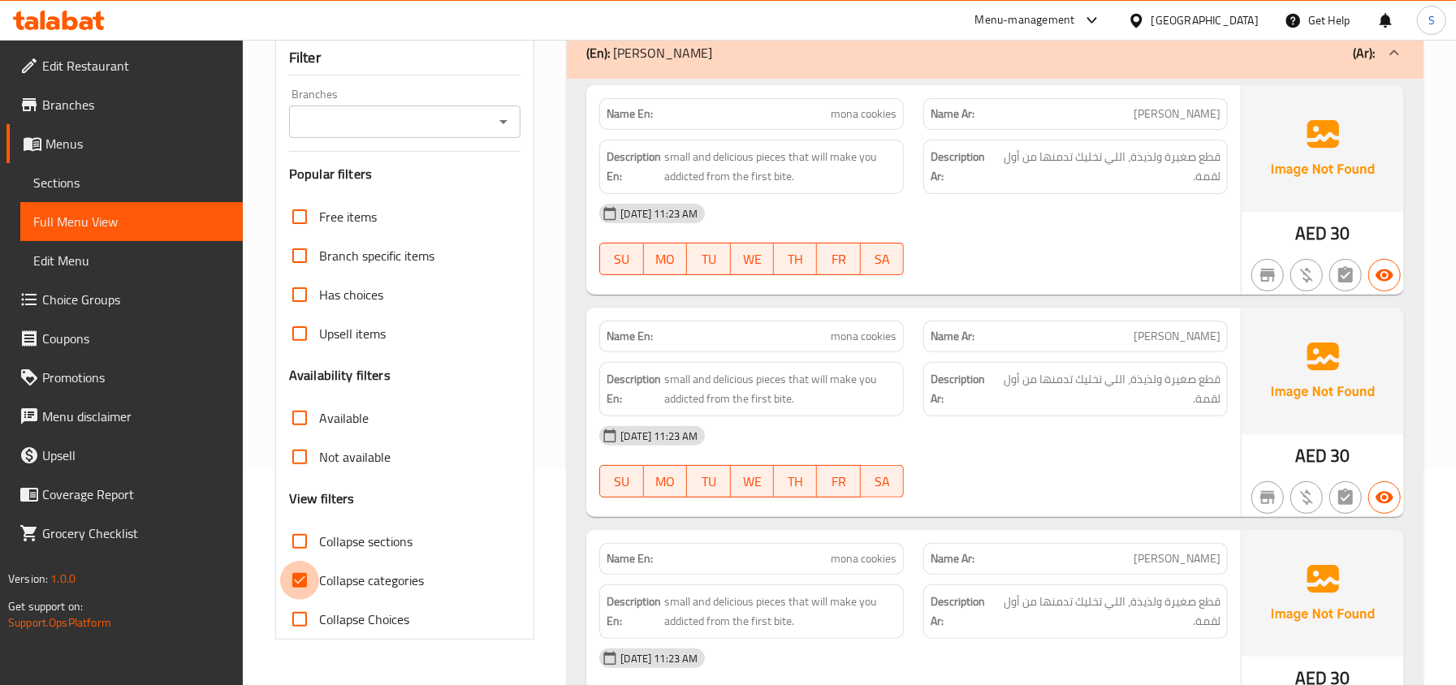
click at [303, 569] on input "Collapse categories" at bounding box center [299, 580] width 39 height 39
checkbox input "false"
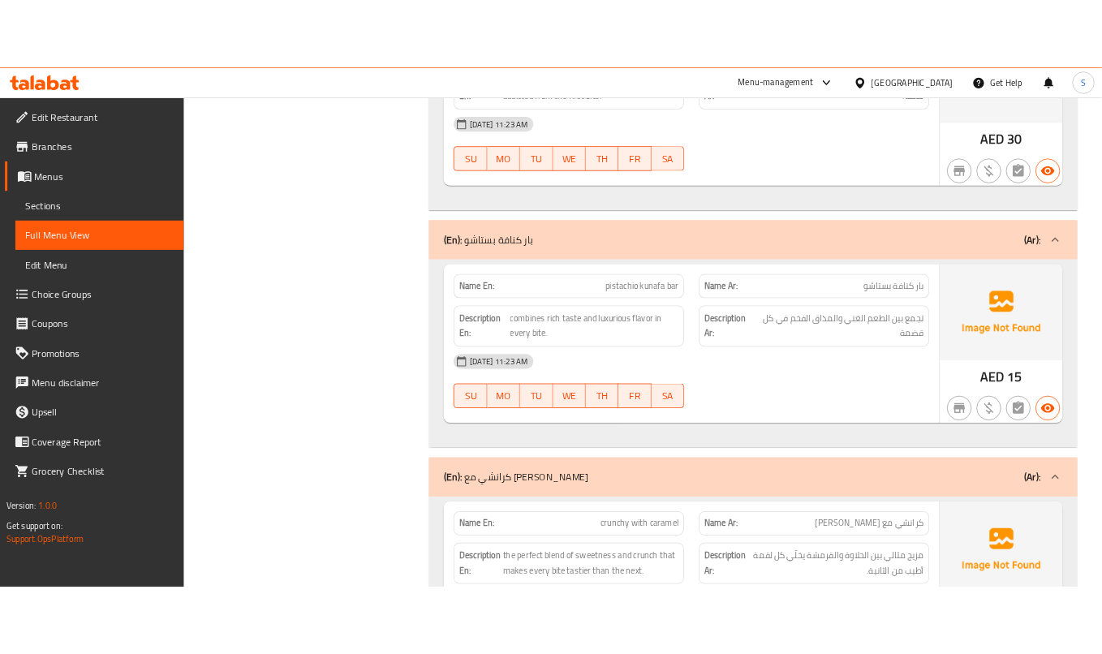
scroll to position [1020, 0]
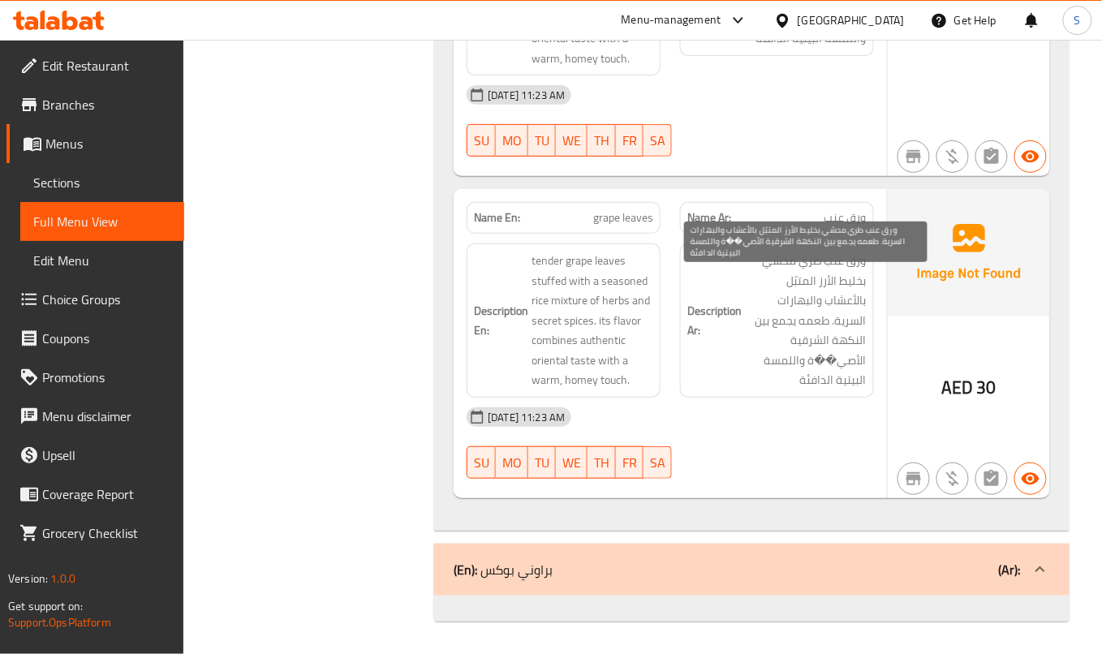
click at [865, 367] on span "ورق عنب طري محشي بخليط الأرز المتبّل بالأعشاب والبهارات السرية. طعمه يجمع بين ا…" at bounding box center [806, 321] width 122 height 140
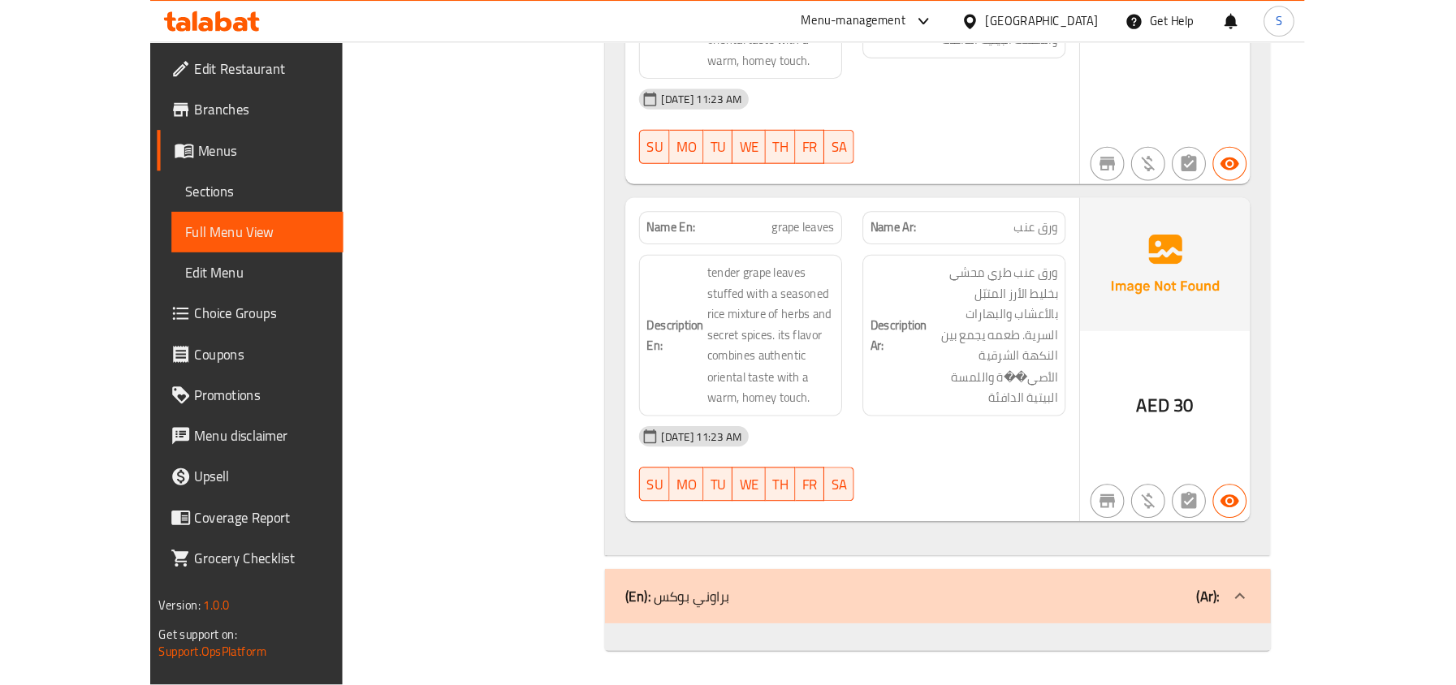
scroll to position [5955, 0]
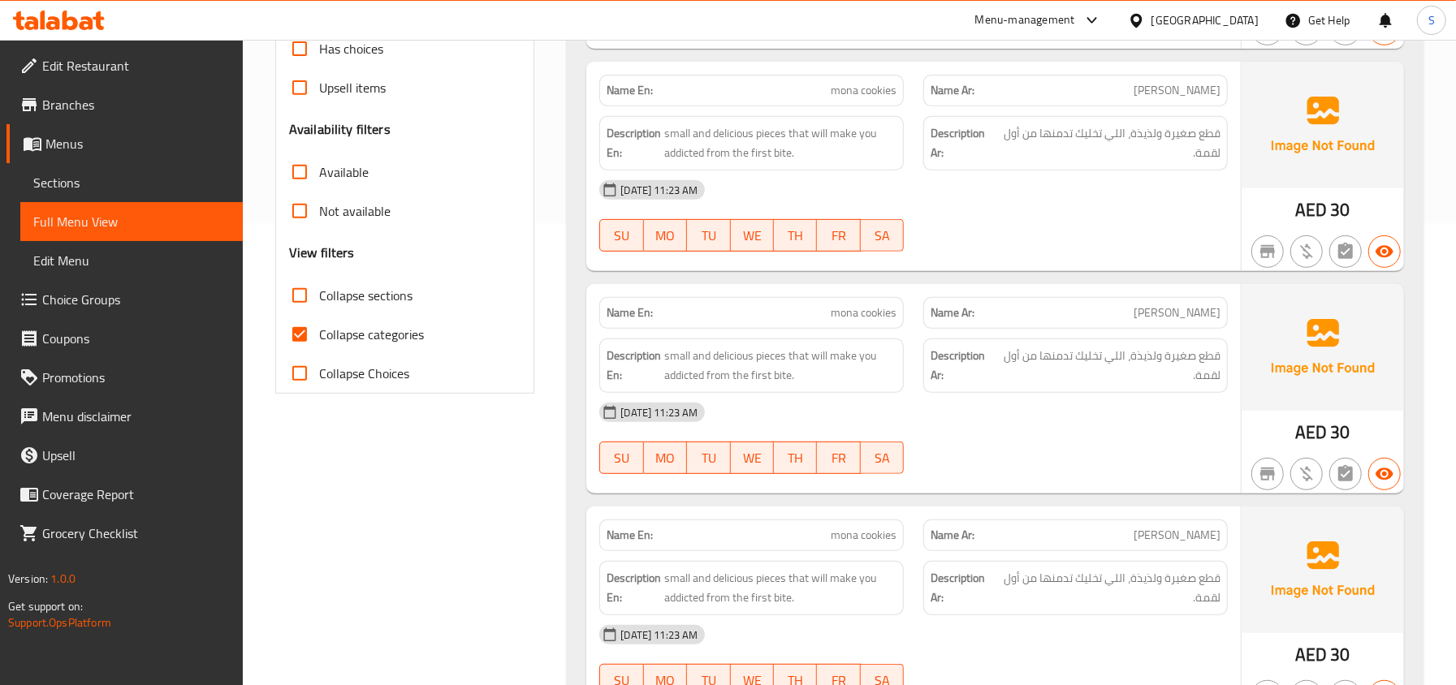
scroll to position [541, 0]
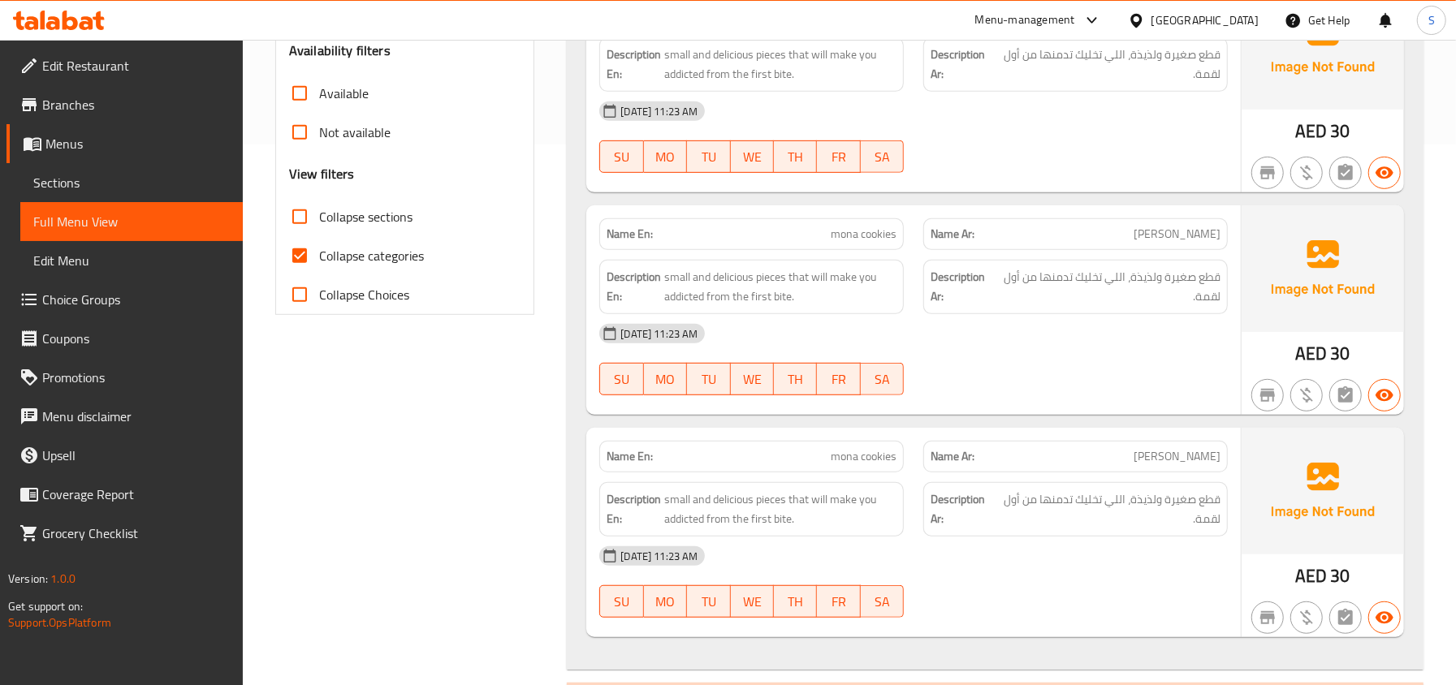
click at [359, 257] on span "Collapse categories" at bounding box center [371, 255] width 105 height 19
click at [319, 257] on input "Collapse categories" at bounding box center [299, 255] width 39 height 39
checkbox input "false"
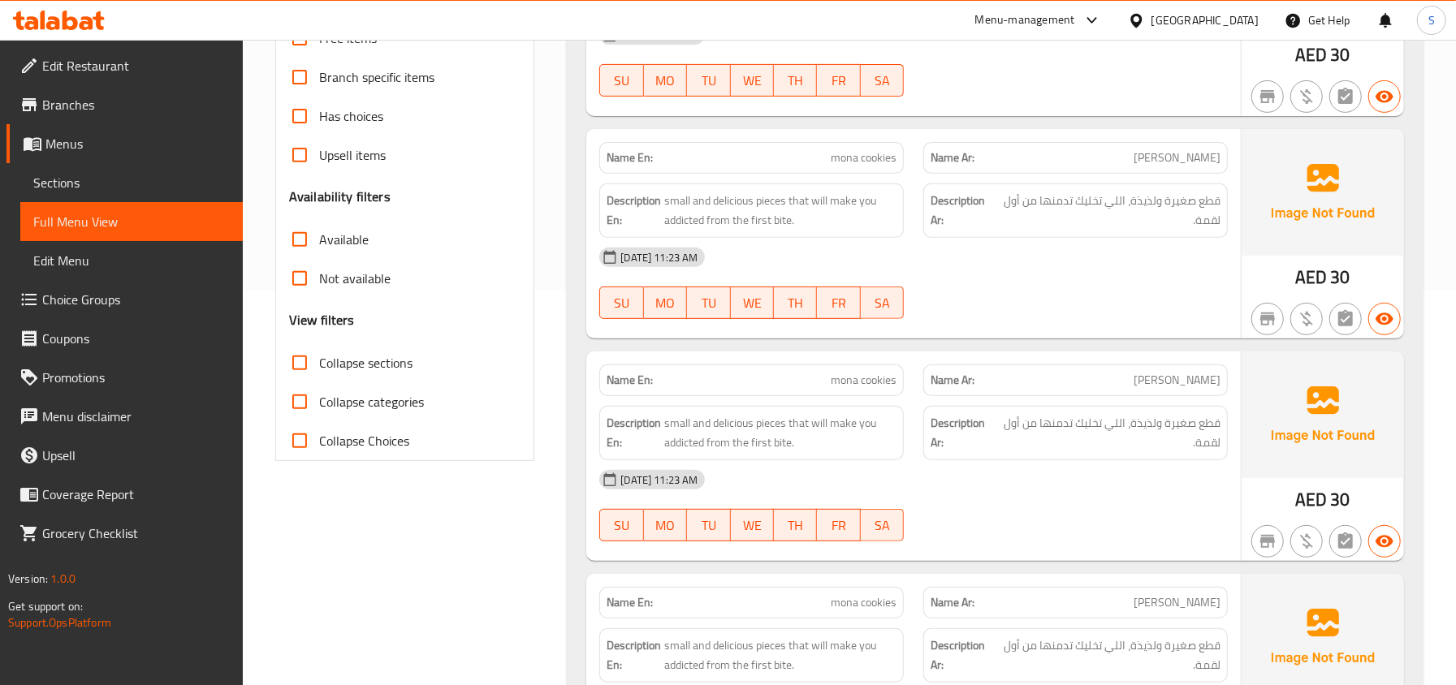
scroll to position [433, 0]
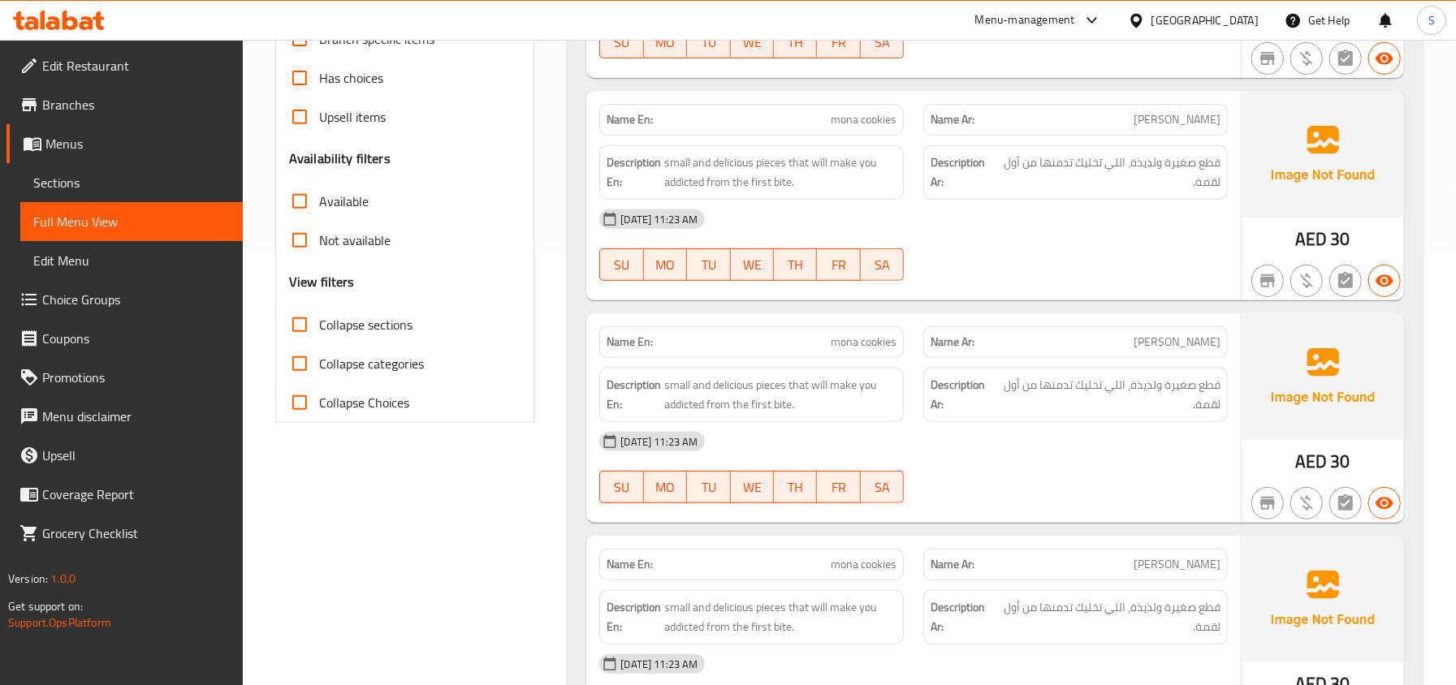
click at [336, 312] on label "Collapse sections" at bounding box center [346, 324] width 132 height 39
click at [319, 312] on input "Collapse sections" at bounding box center [299, 324] width 39 height 39
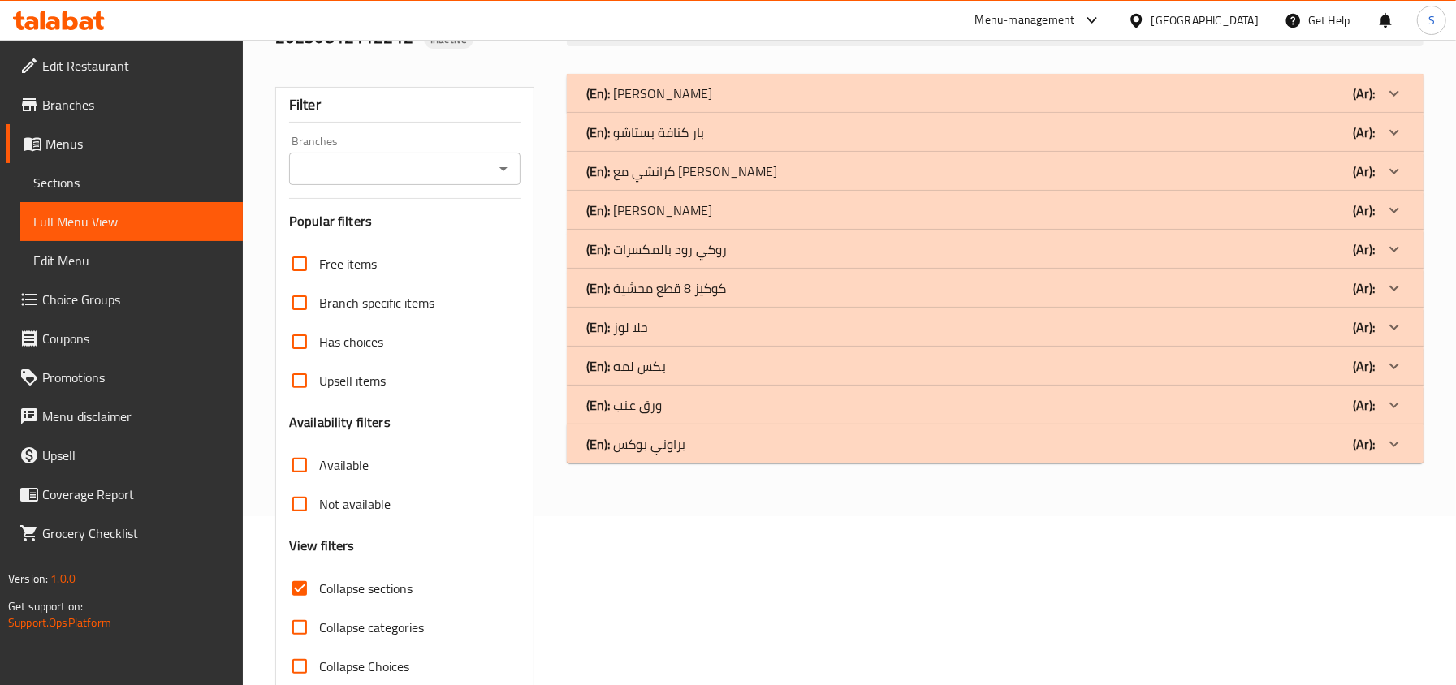
scroll to position [205, 0]
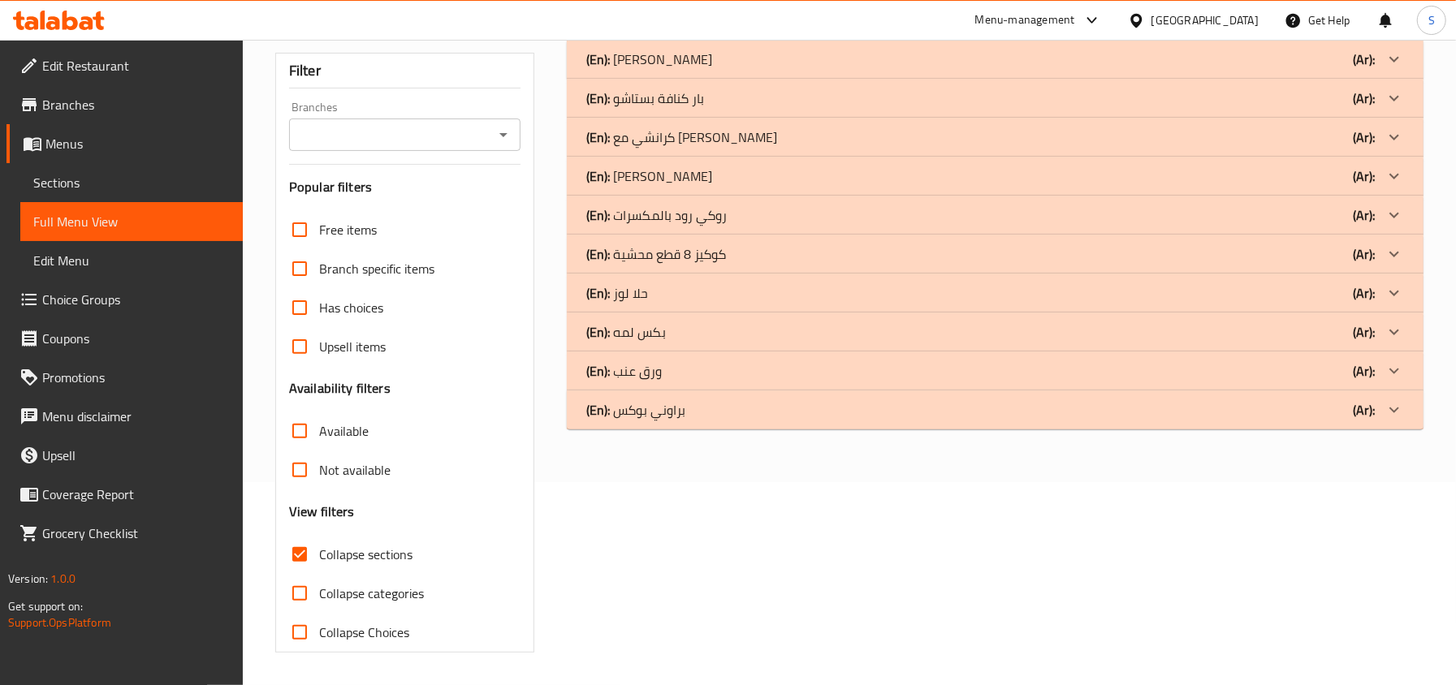
click at [342, 563] on span "Collapse sections" at bounding box center [365, 554] width 93 height 19
click at [319, 563] on input "Collapse sections" at bounding box center [299, 554] width 39 height 39
checkbox input "false"
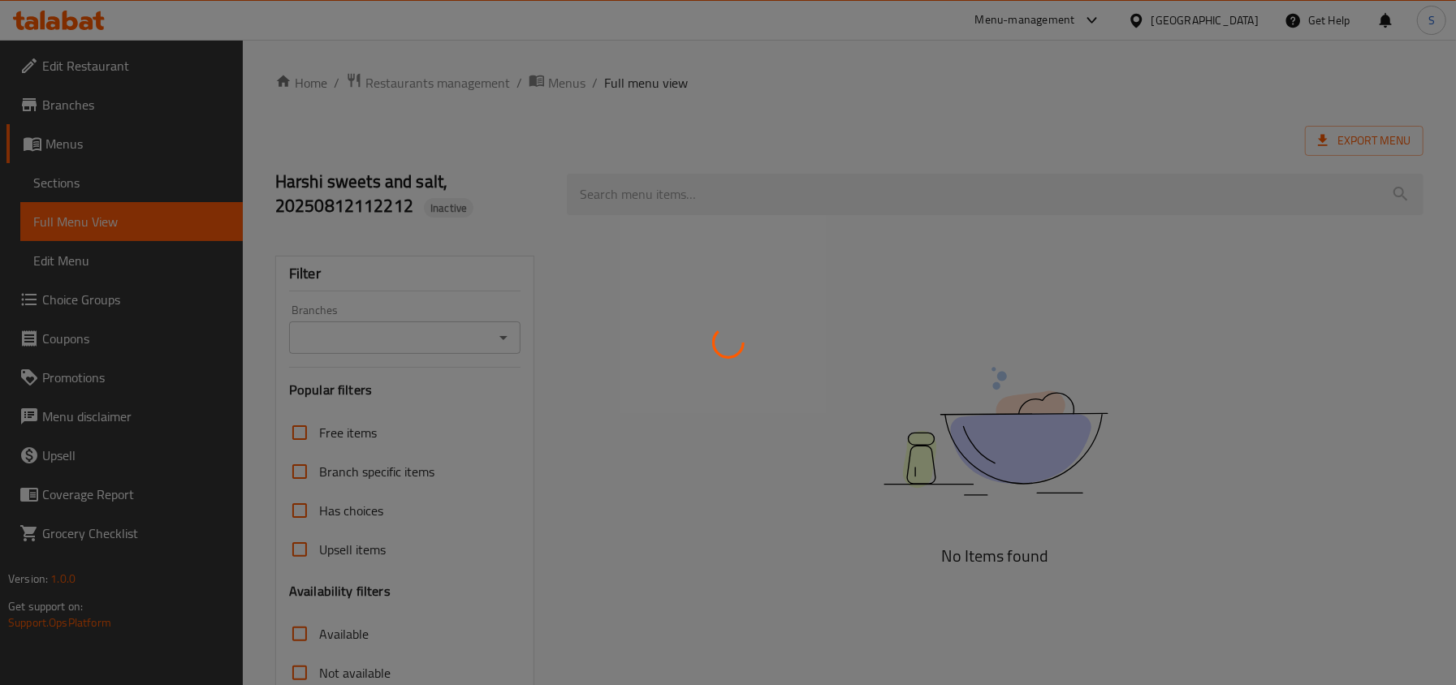
click at [91, 186] on div at bounding box center [728, 342] width 1456 height 685
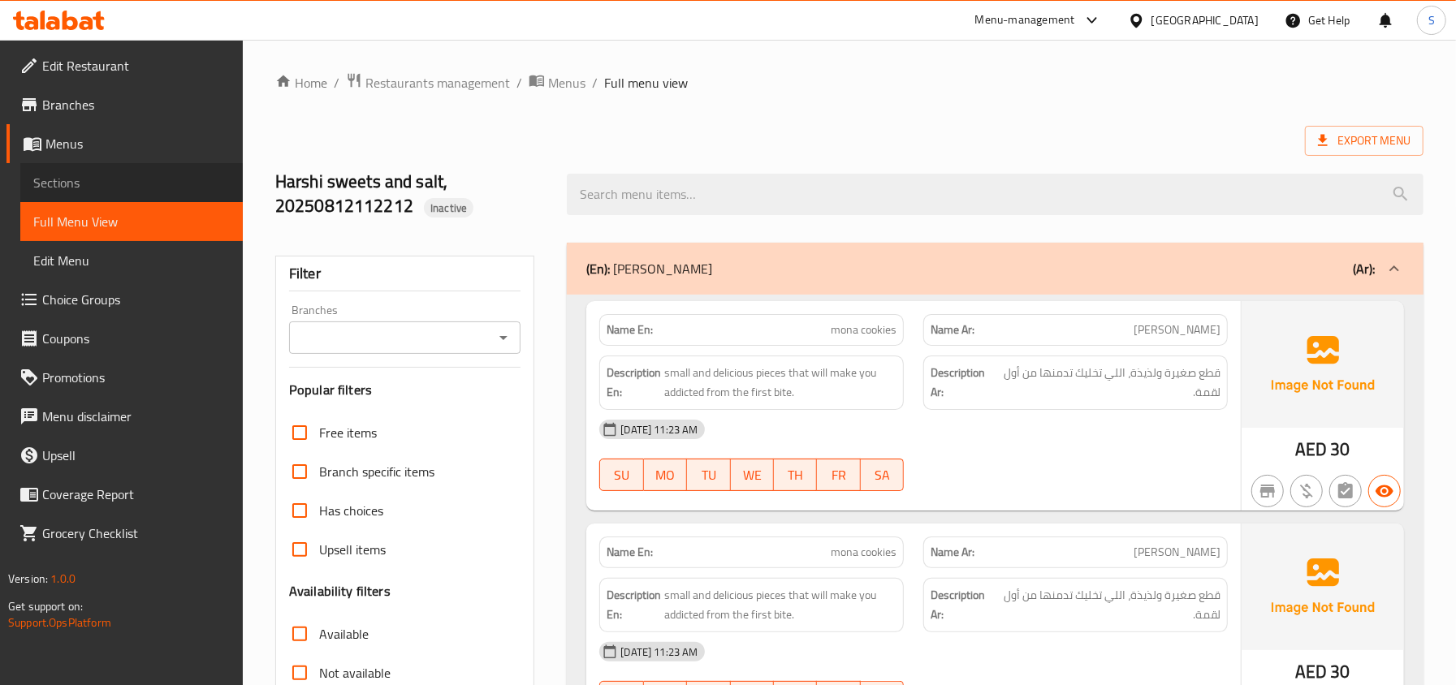
click at [91, 186] on span "Sections" at bounding box center [131, 182] width 196 height 19
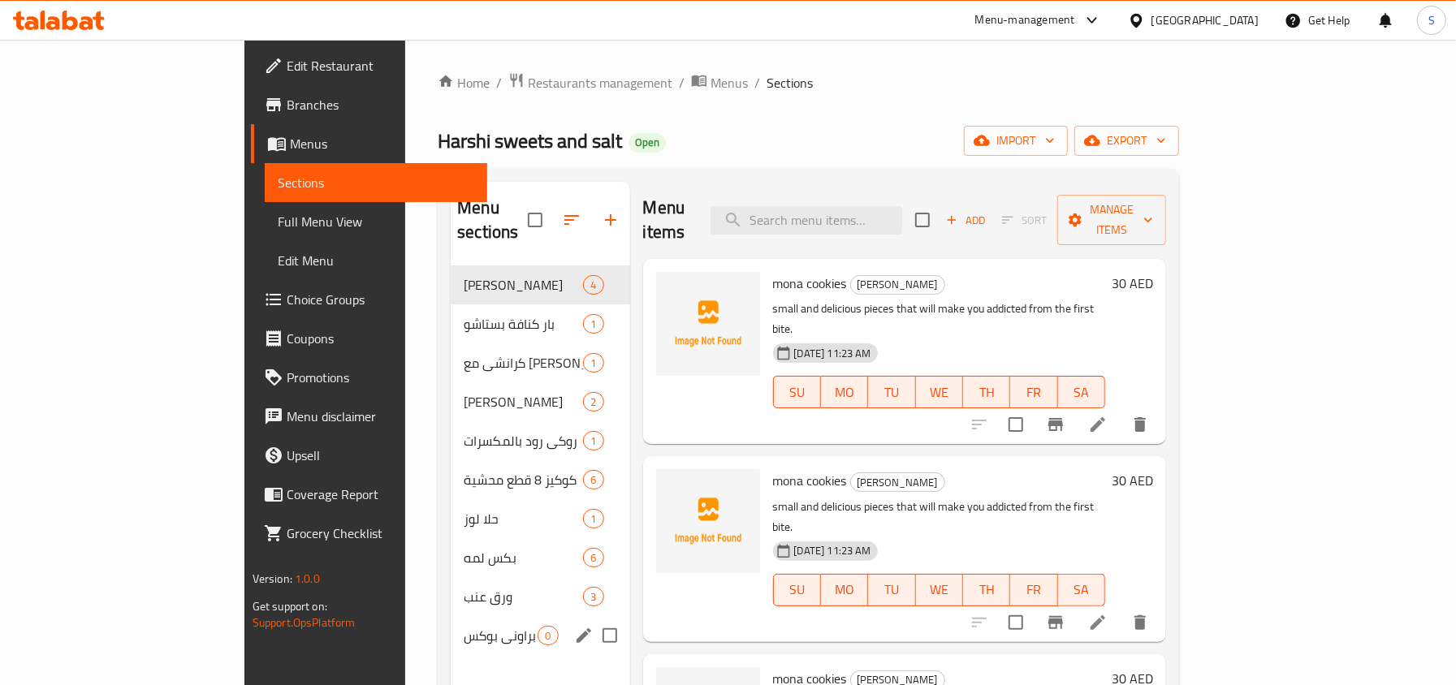
click at [464, 626] on span "براوني بوكس" at bounding box center [501, 635] width 74 height 19
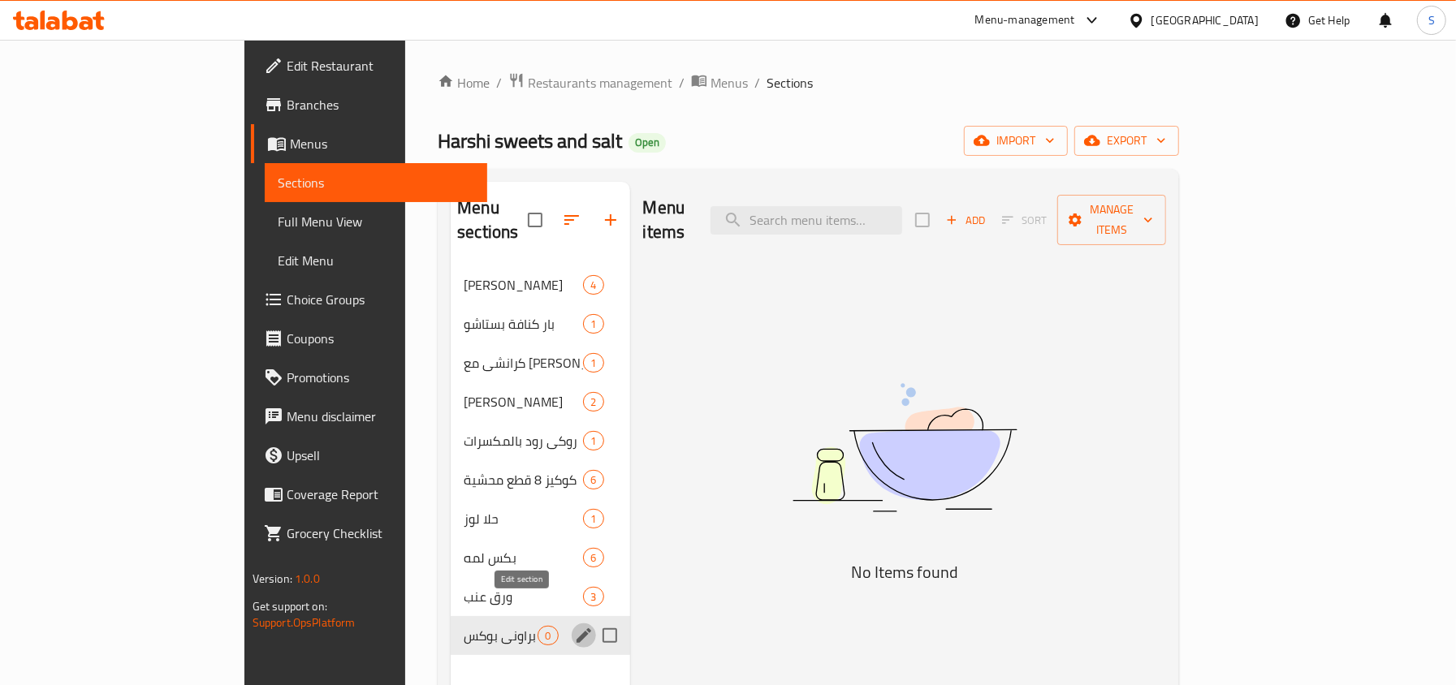
click at [576, 628] on icon "edit" at bounding box center [583, 635] width 15 height 15
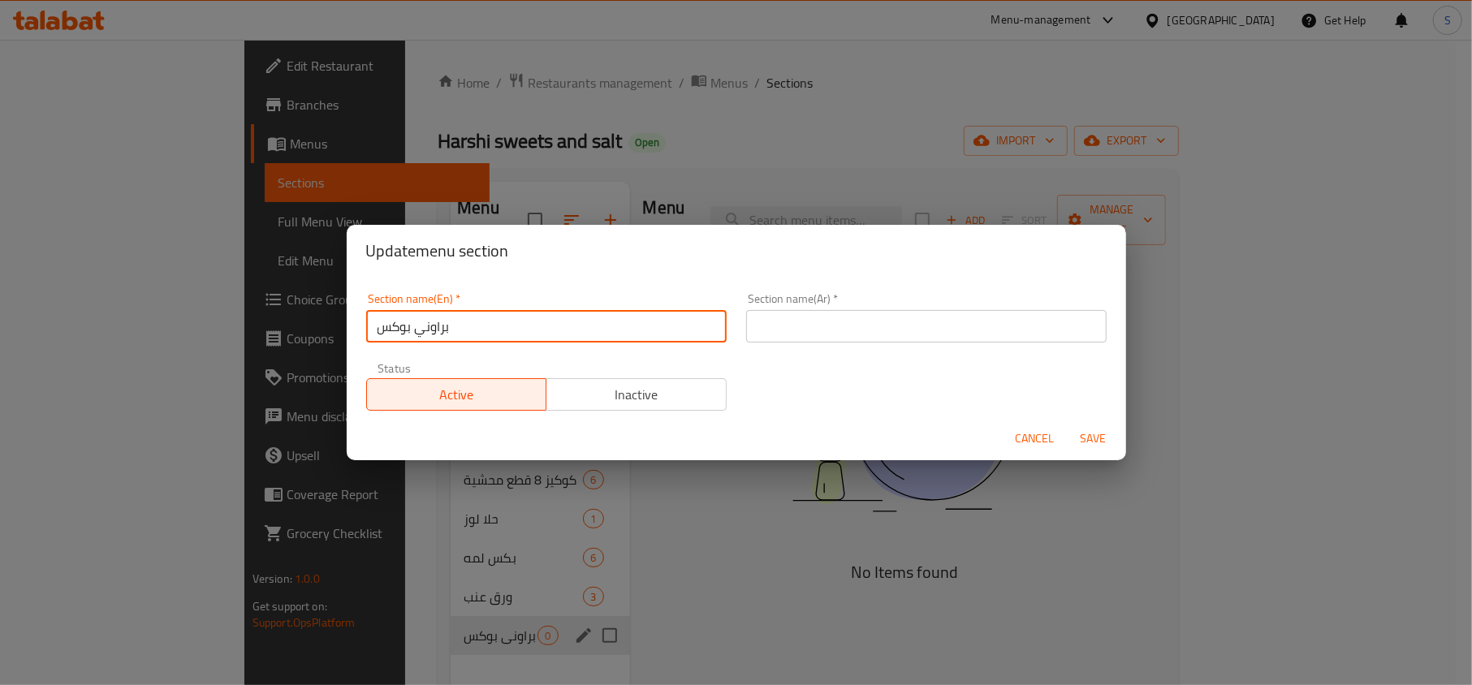
click at [491, 315] on input "براوني بوكس" at bounding box center [546, 326] width 360 height 32
click at [1033, 432] on button "Cancel" at bounding box center [1035, 439] width 52 height 30
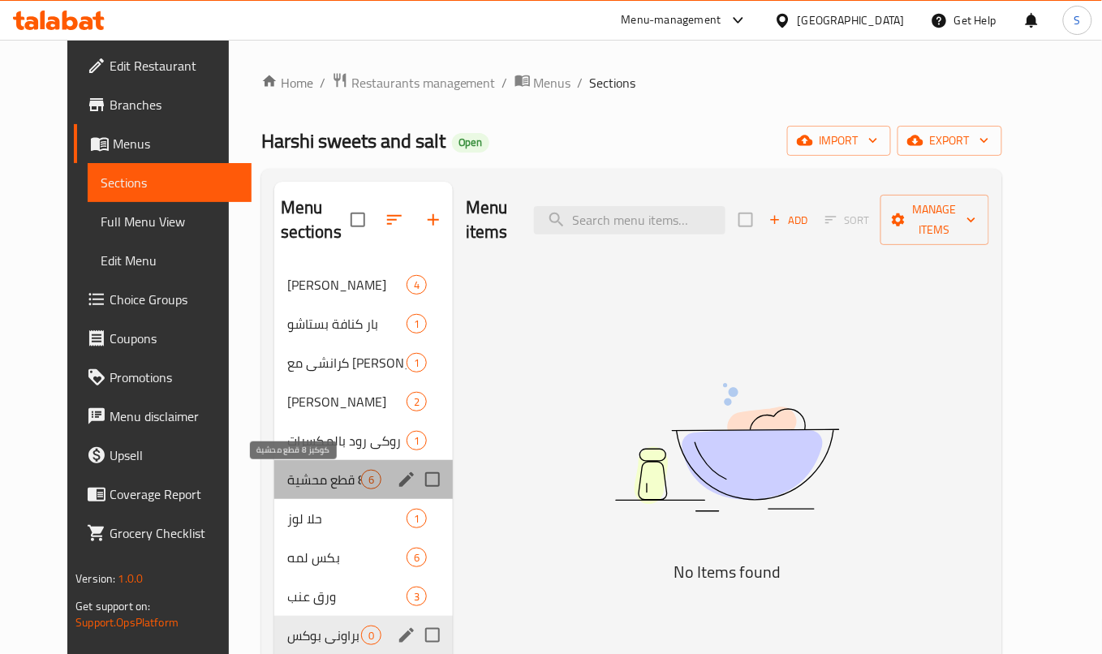
click at [307, 481] on span "كوكيز 8 قطع محشية" at bounding box center [324, 479] width 74 height 19
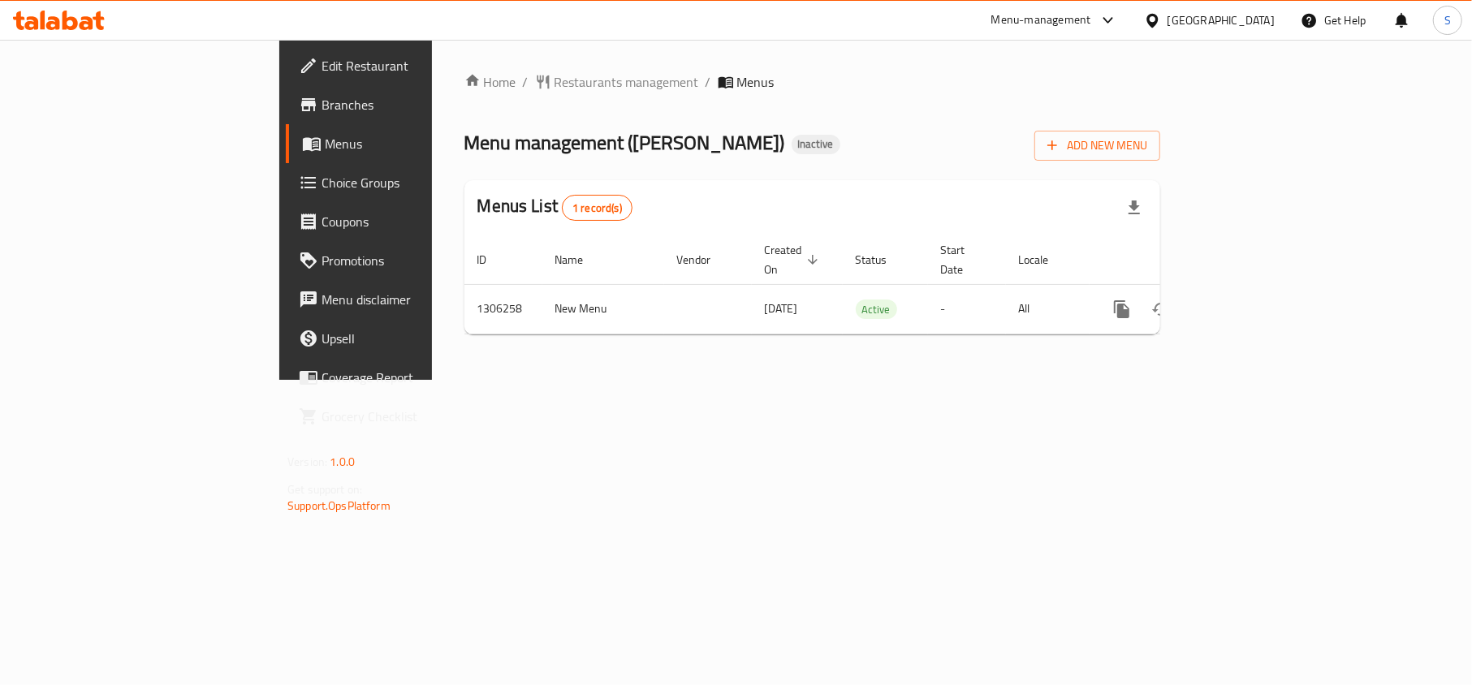
click at [33, 27] on icon at bounding box center [31, 23] width 14 height 14
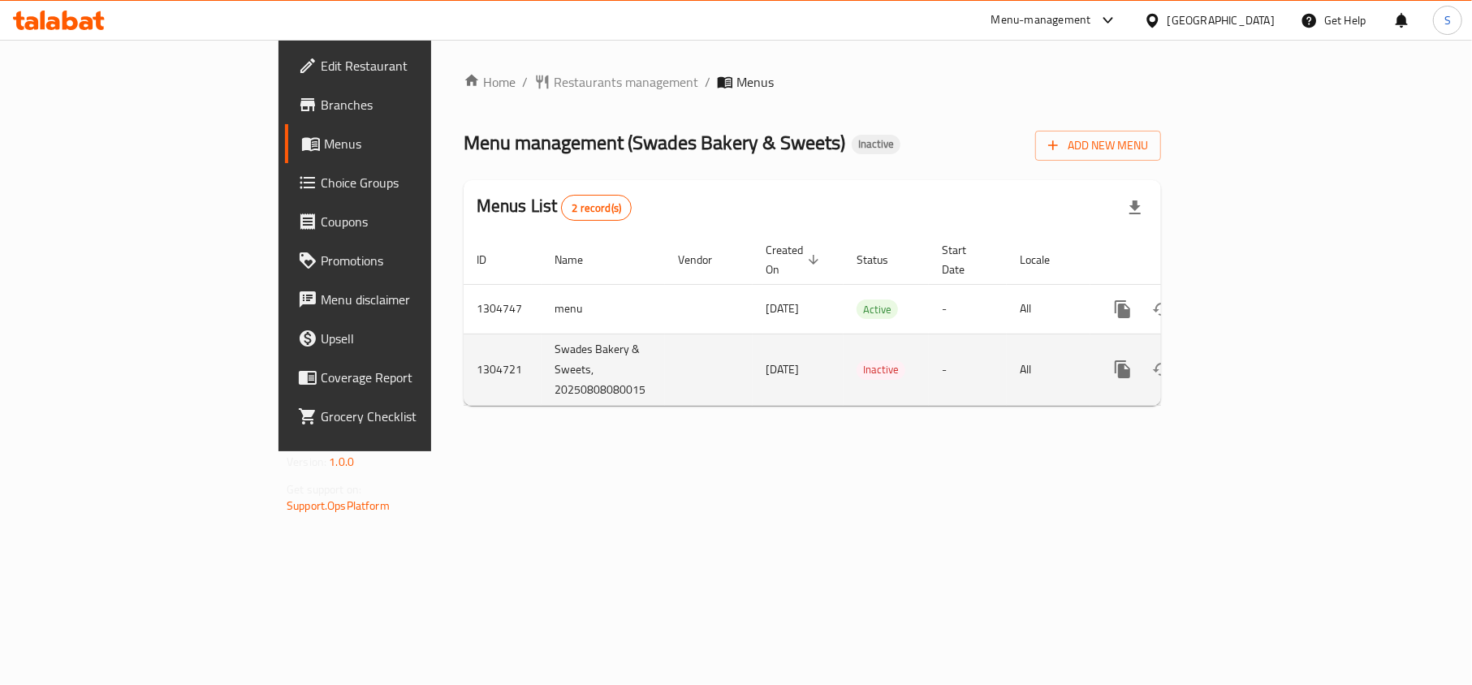
click at [1249, 360] on icon "enhanced table" at bounding box center [1239, 369] width 19 height 19
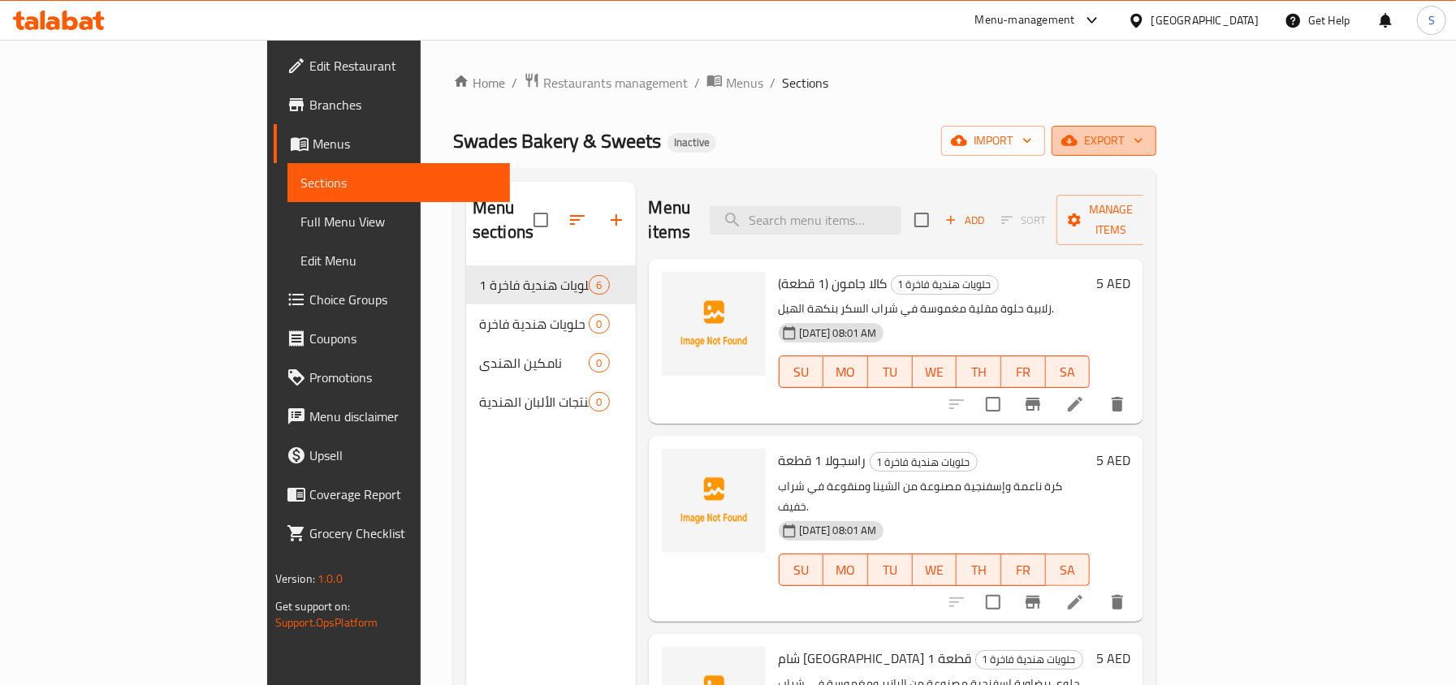
click at [1146, 144] on icon "button" at bounding box center [1138, 140] width 16 height 16
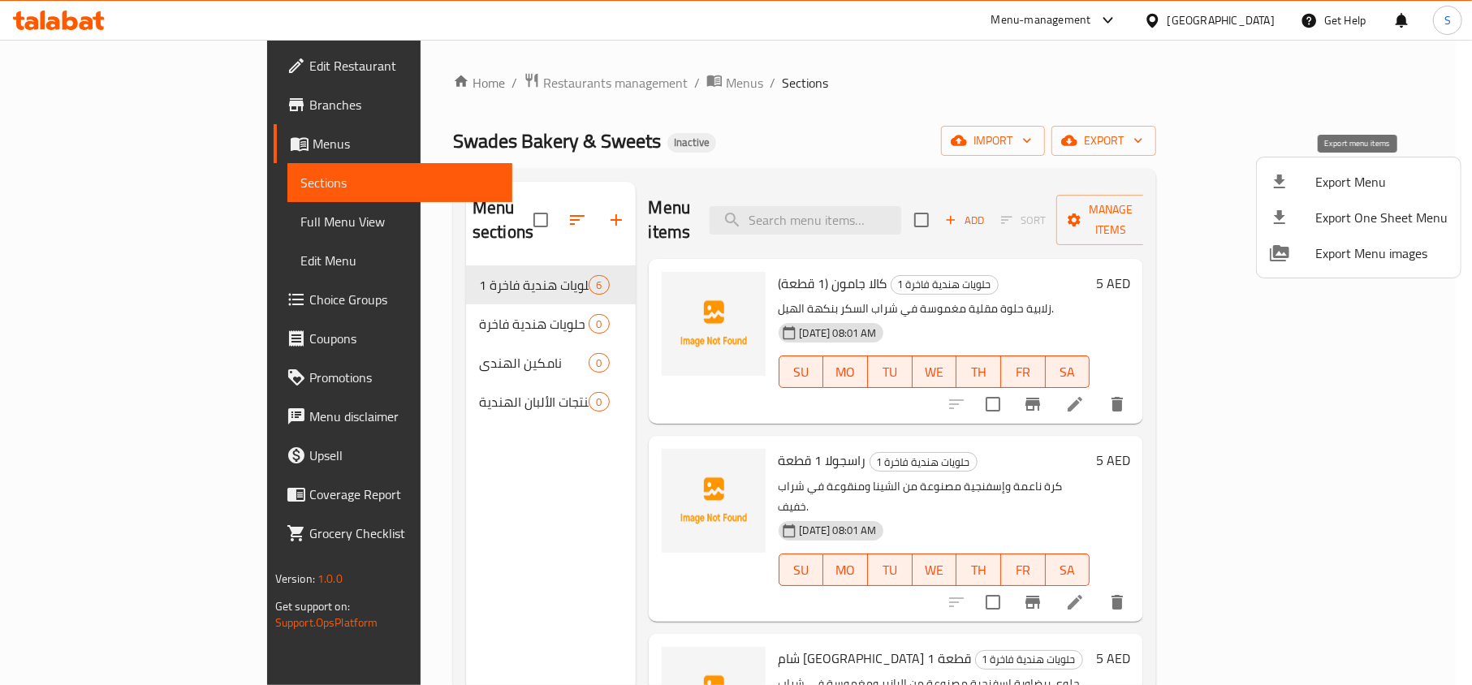
click at [1330, 166] on li "Export Menu" at bounding box center [1359, 182] width 204 height 36
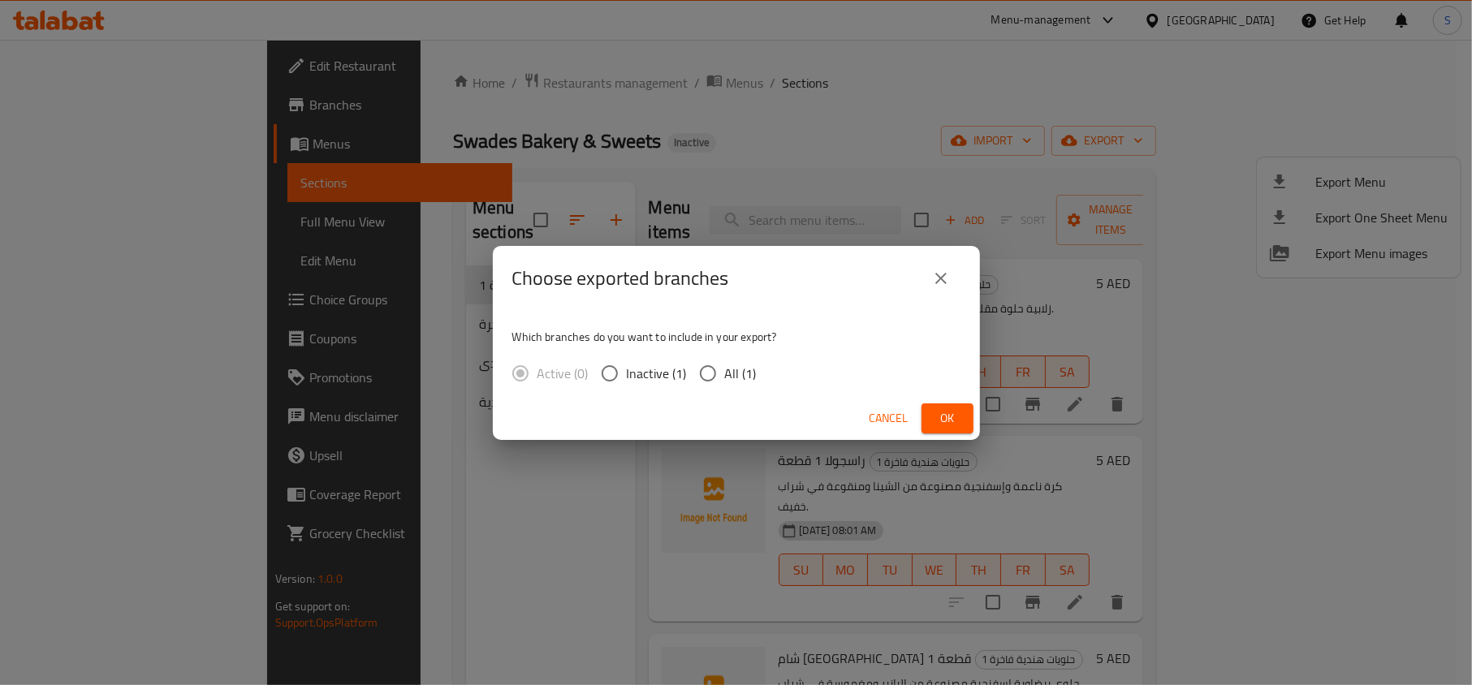
click at [729, 371] on span "All (1)" at bounding box center [741, 373] width 32 height 19
click at [725, 371] on input "All (1)" at bounding box center [708, 373] width 34 height 34
radio input "true"
click at [932, 417] on button "Ok" at bounding box center [947, 418] width 52 height 30
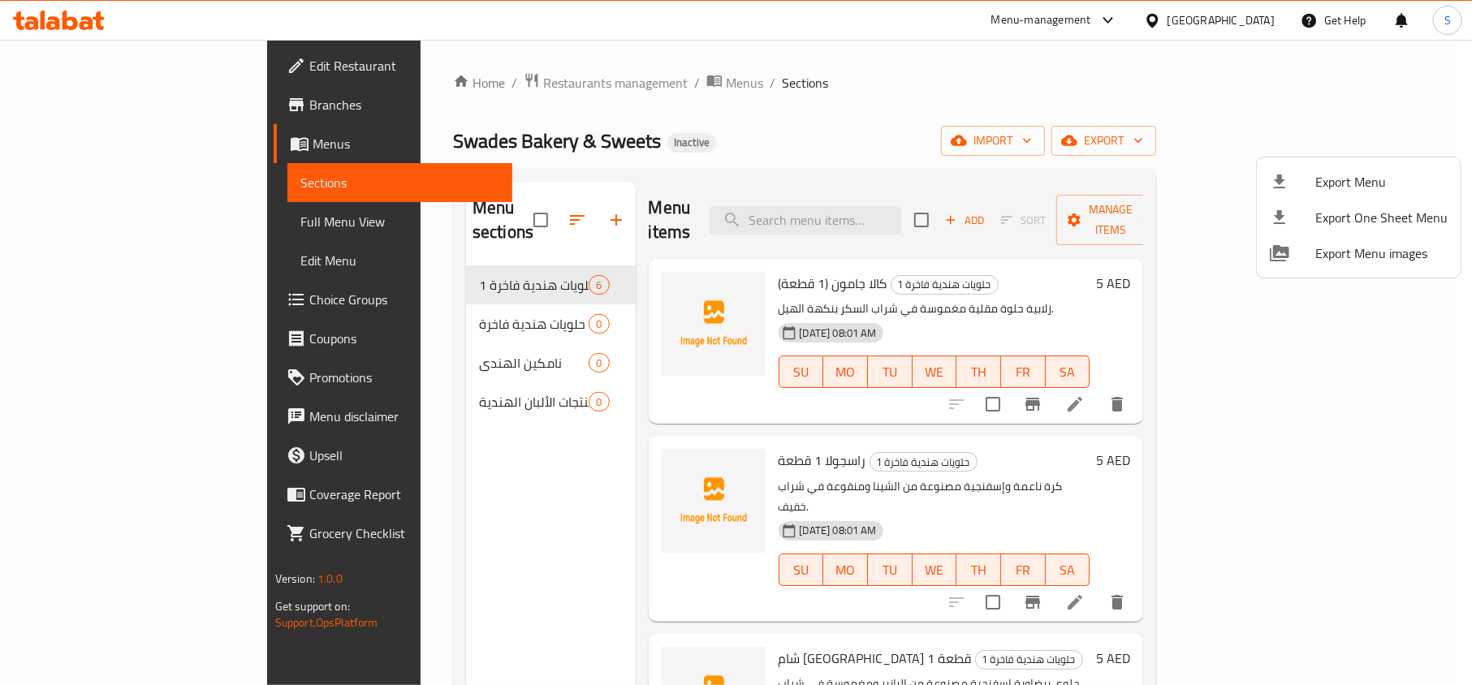
click at [119, 219] on div at bounding box center [736, 342] width 1472 height 685
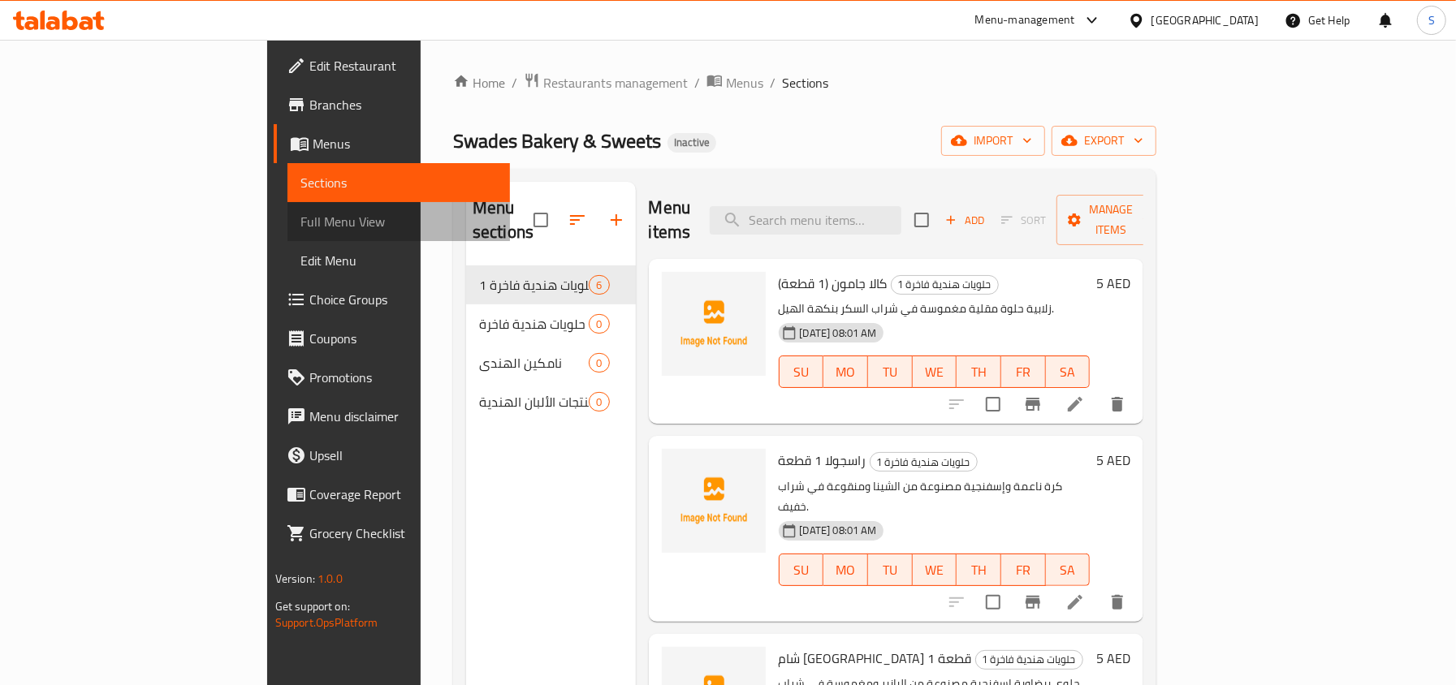
click at [300, 219] on span "Full Menu View" at bounding box center [398, 221] width 196 height 19
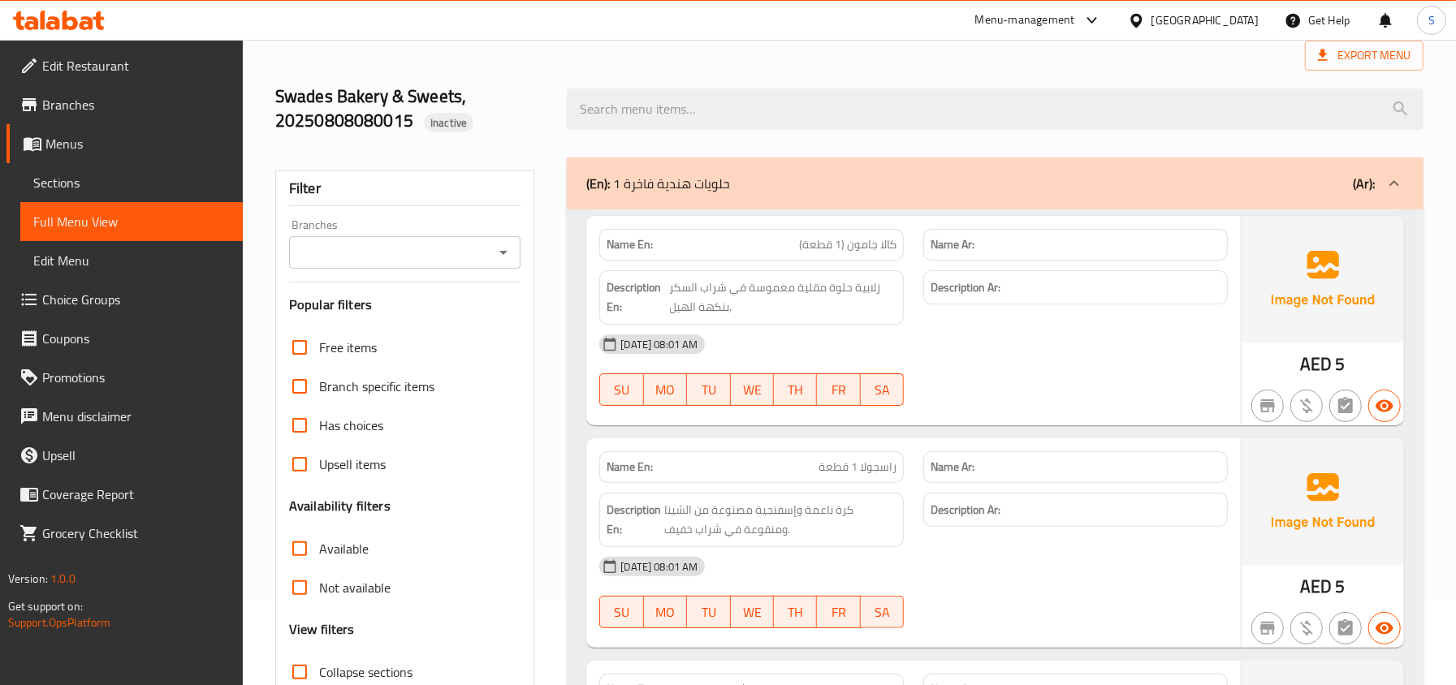
scroll to position [216, 0]
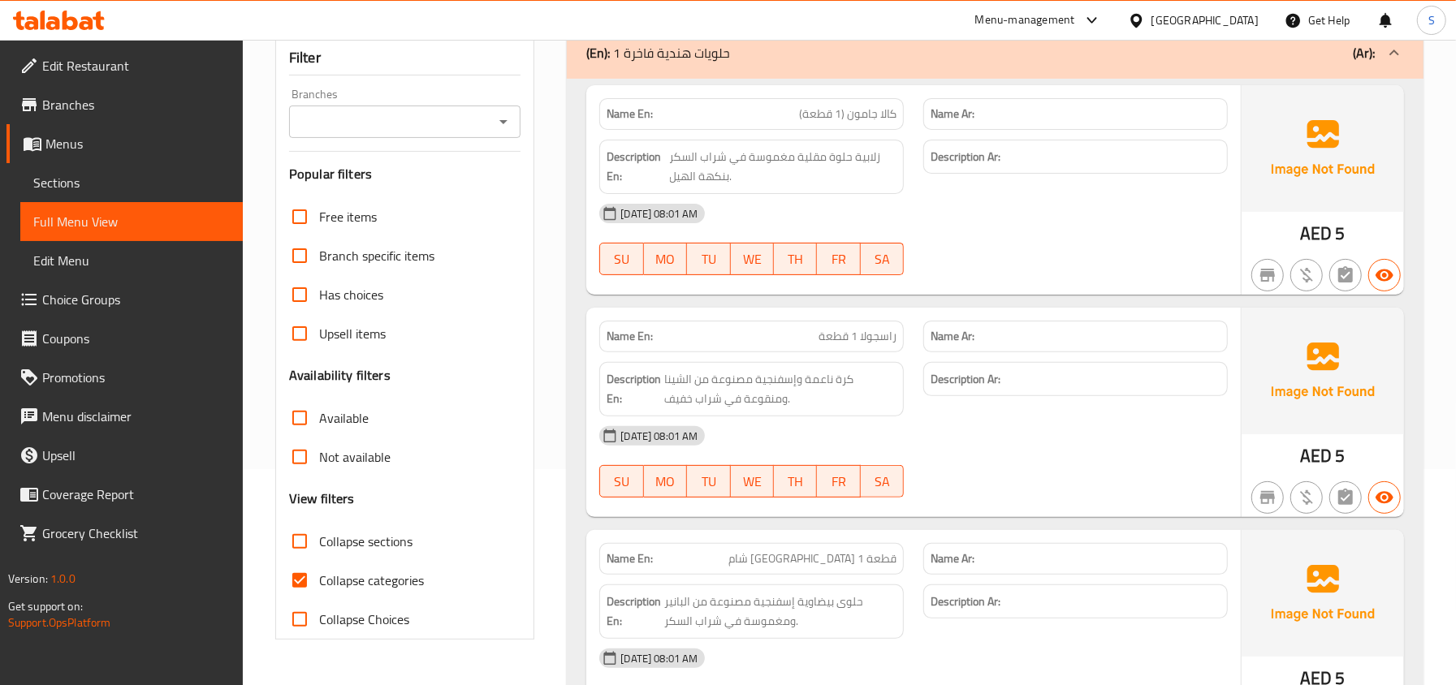
click at [348, 576] on span "Collapse categories" at bounding box center [371, 580] width 105 height 19
click at [319, 576] on input "Collapse categories" at bounding box center [299, 580] width 39 height 39
checkbox input "false"
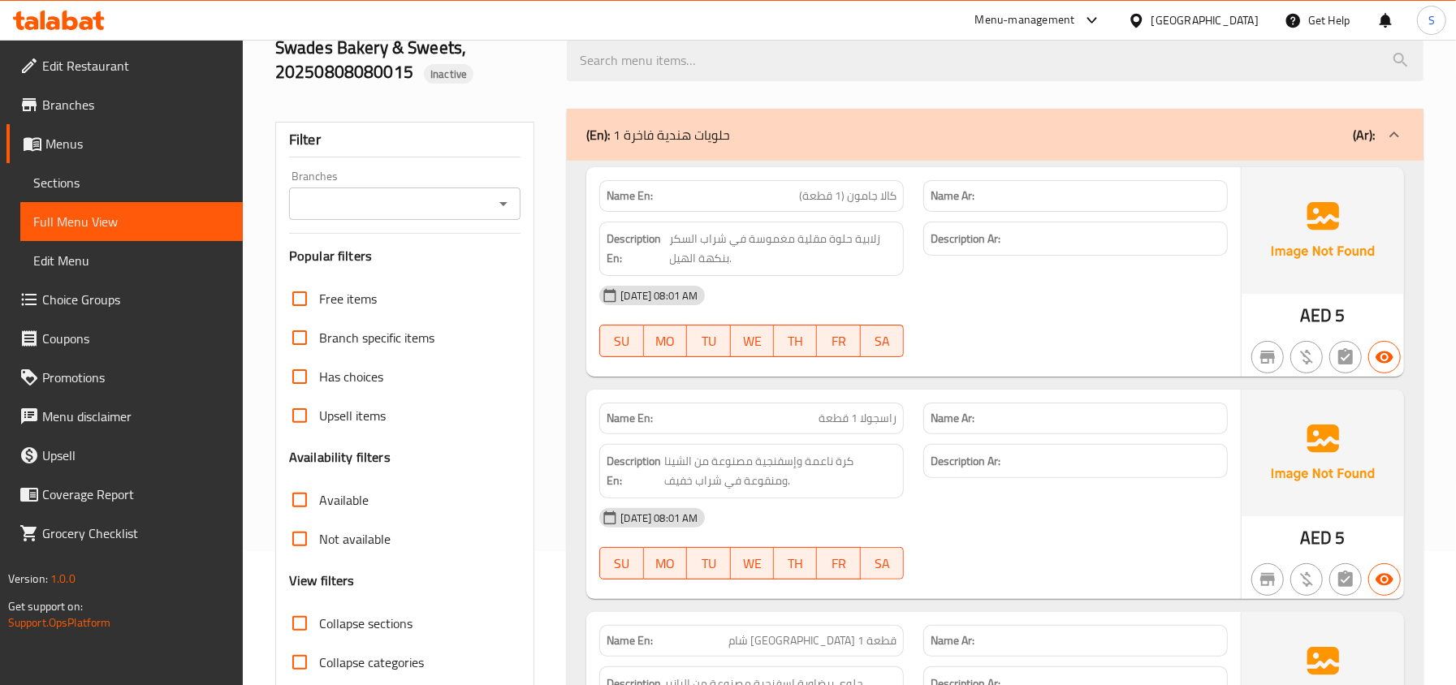
scroll to position [0, 0]
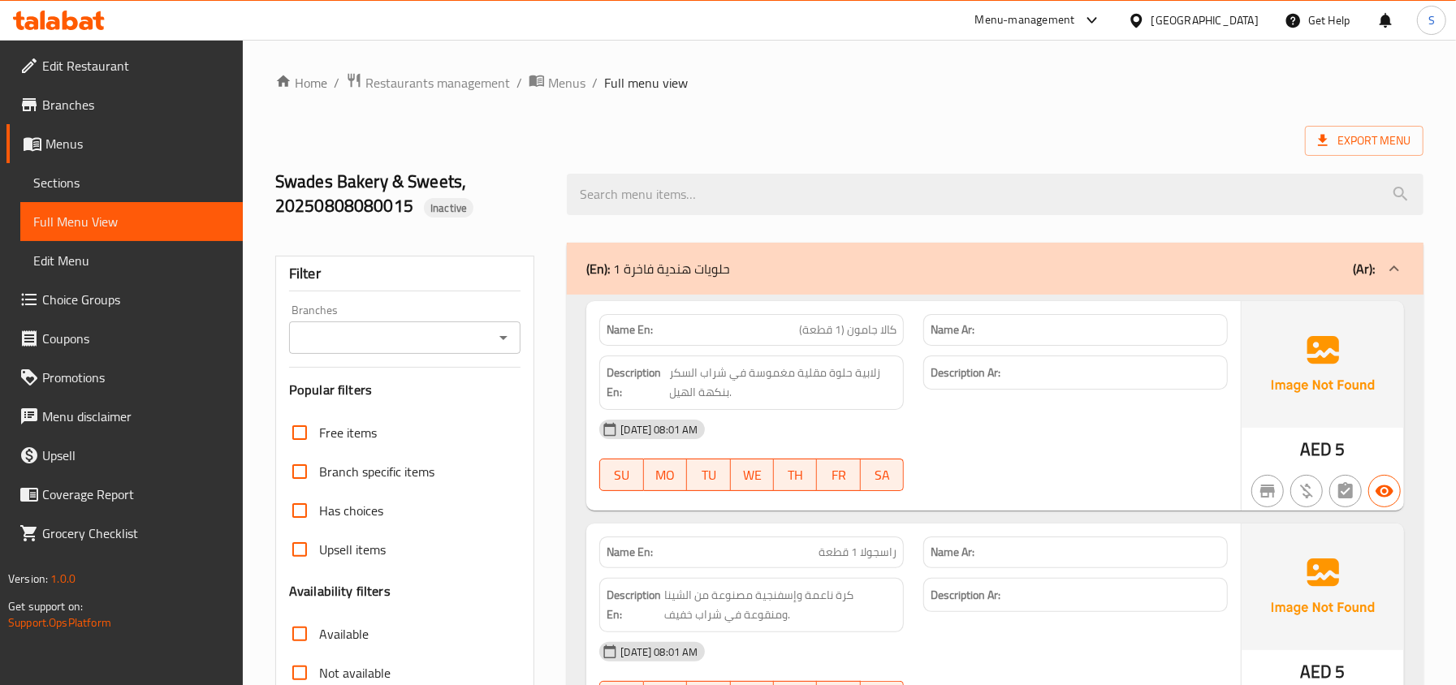
click at [31, 187] on link "Sections" at bounding box center [131, 182] width 222 height 39
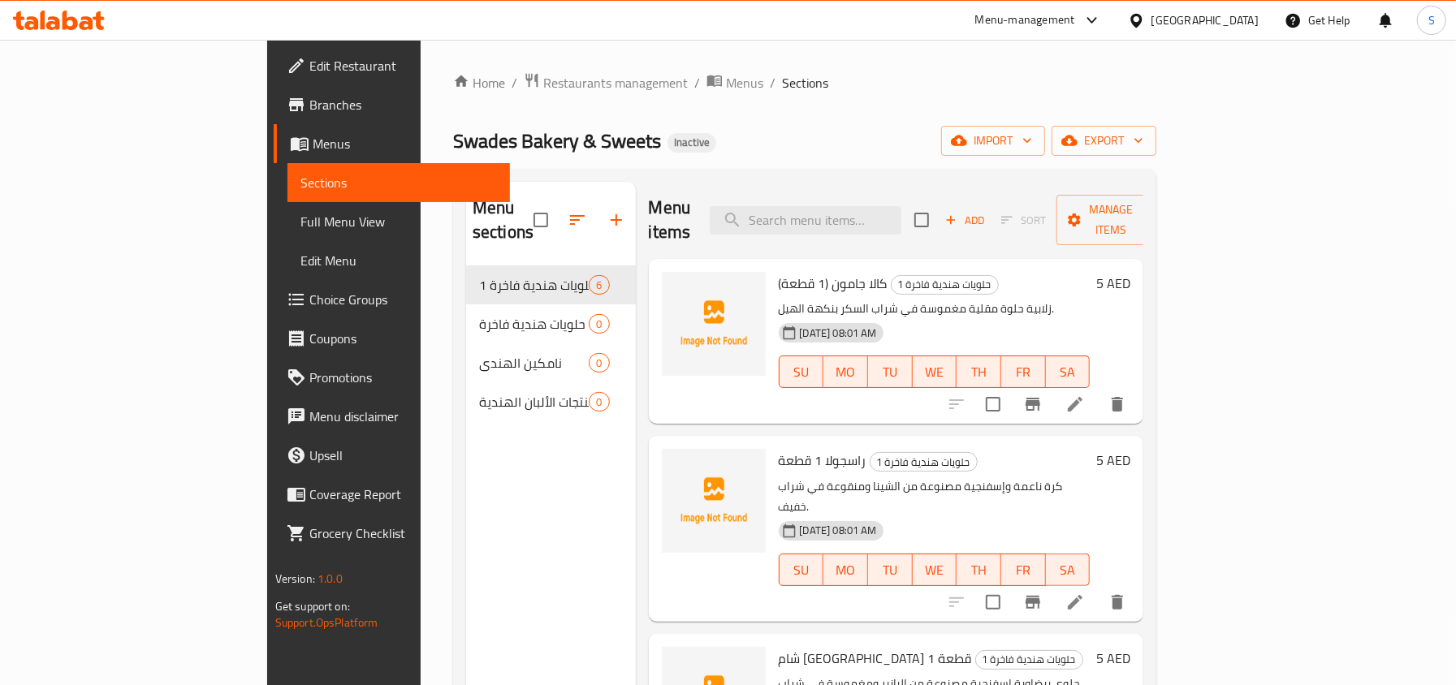
click at [1188, 55] on div "Home / Restaurants management / Menus / Sections Swades Bakery & Sweets Inactiv…" at bounding box center [804, 476] width 768 height 873
click at [300, 222] on span "Full Menu View" at bounding box center [398, 221] width 196 height 19
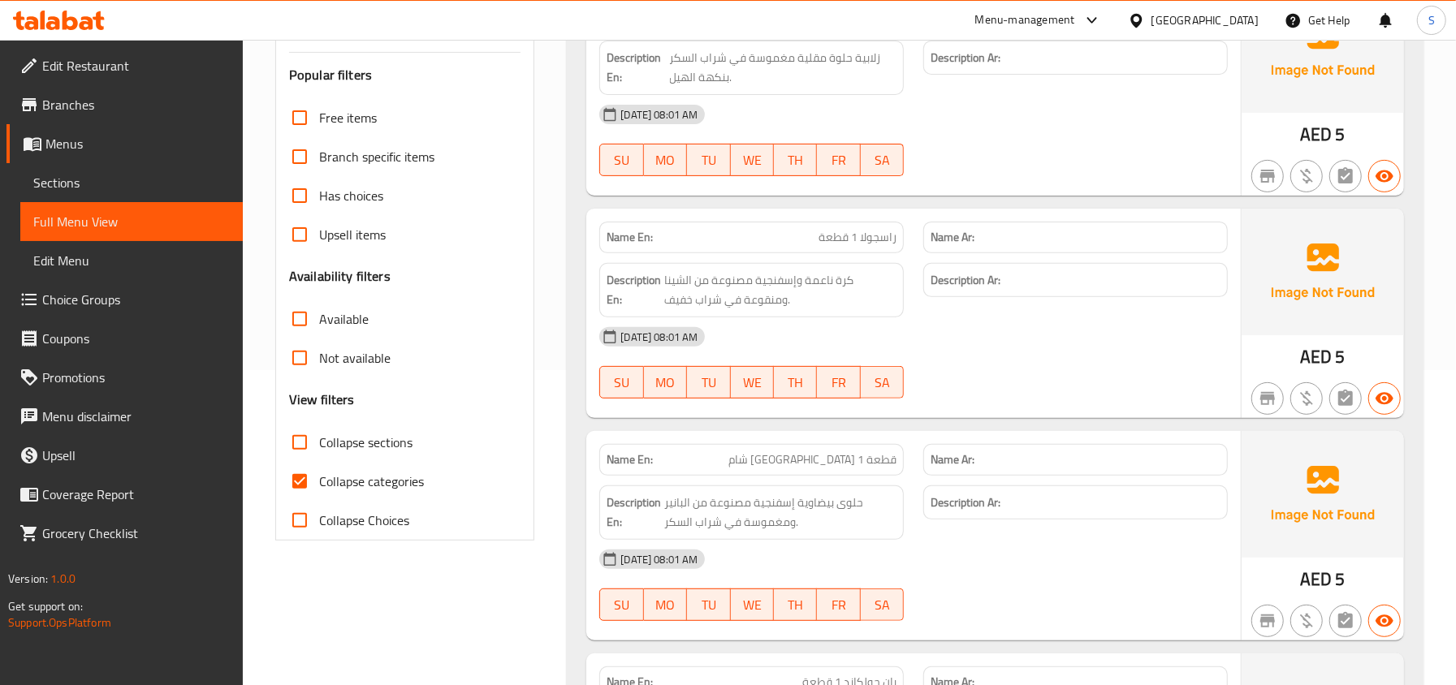
scroll to position [325, 0]
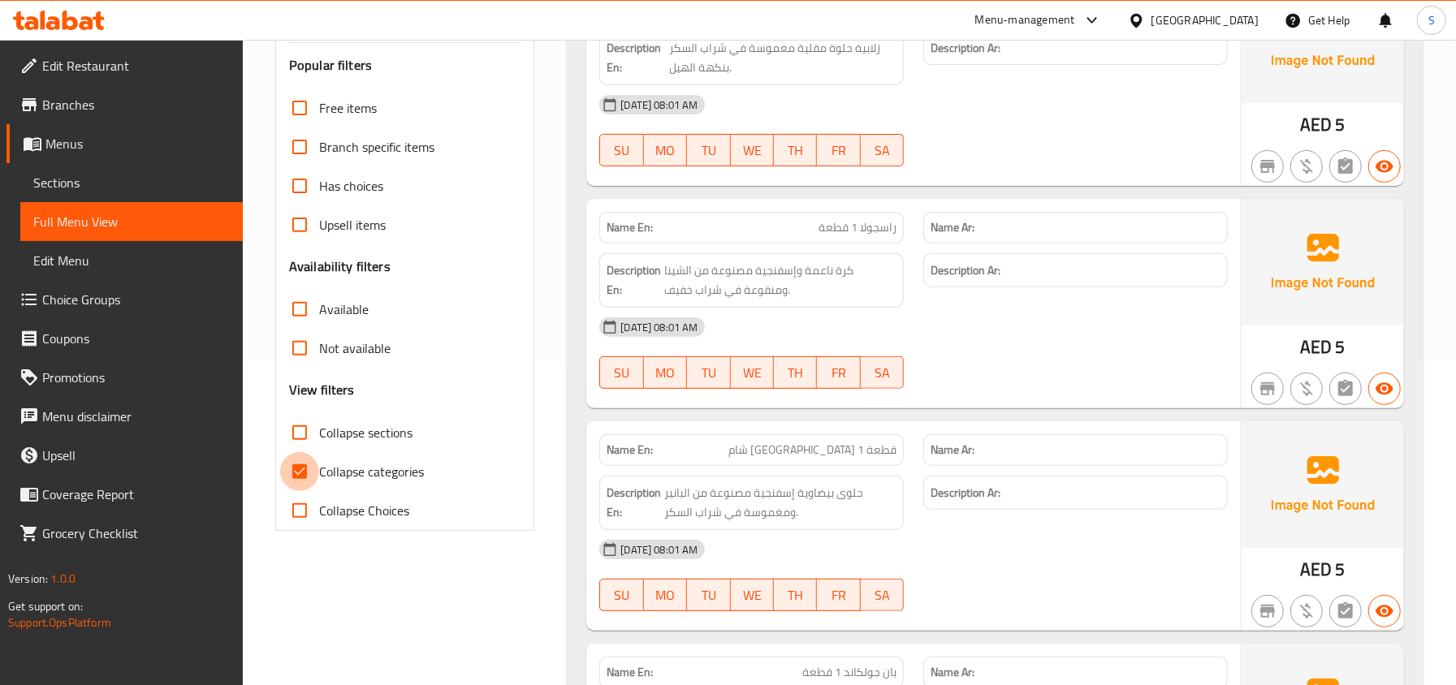
click at [316, 465] on input "Collapse categories" at bounding box center [299, 471] width 39 height 39
checkbox input "false"
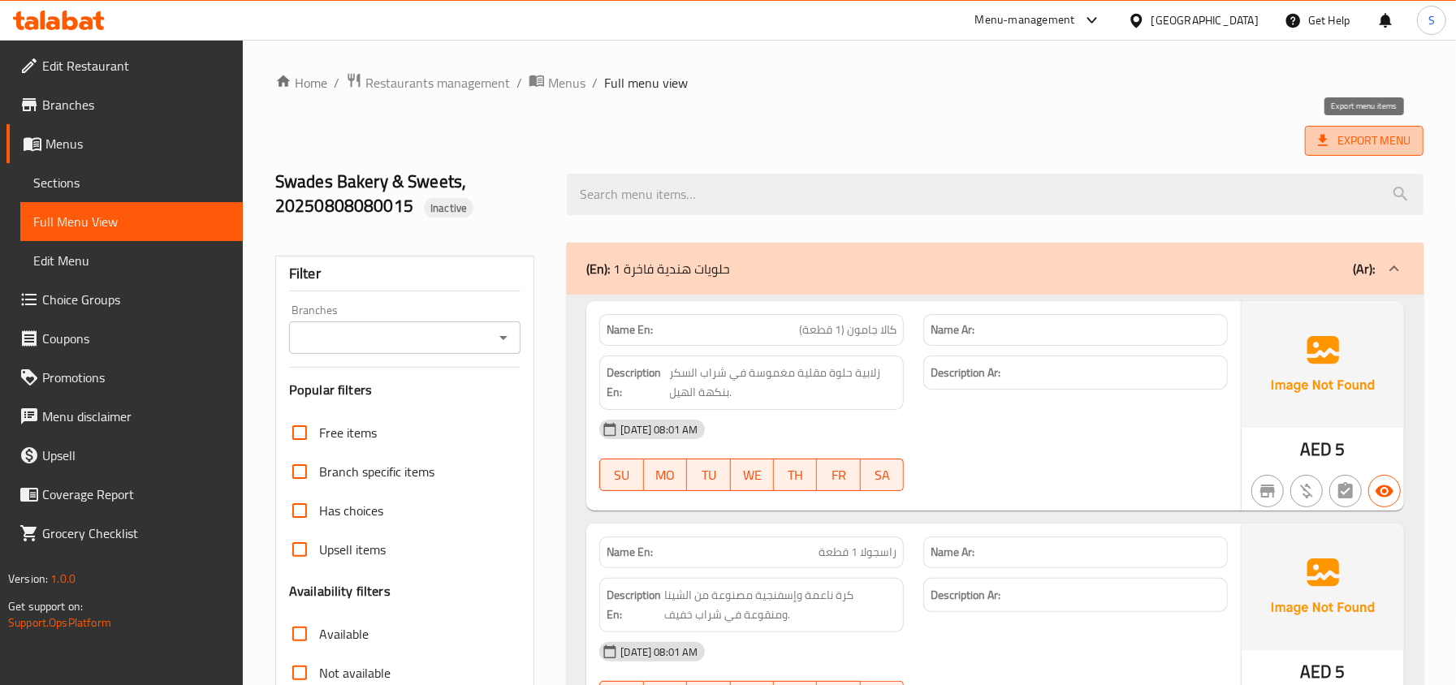
click at [1342, 144] on span "Export Menu" at bounding box center [1364, 141] width 93 height 20
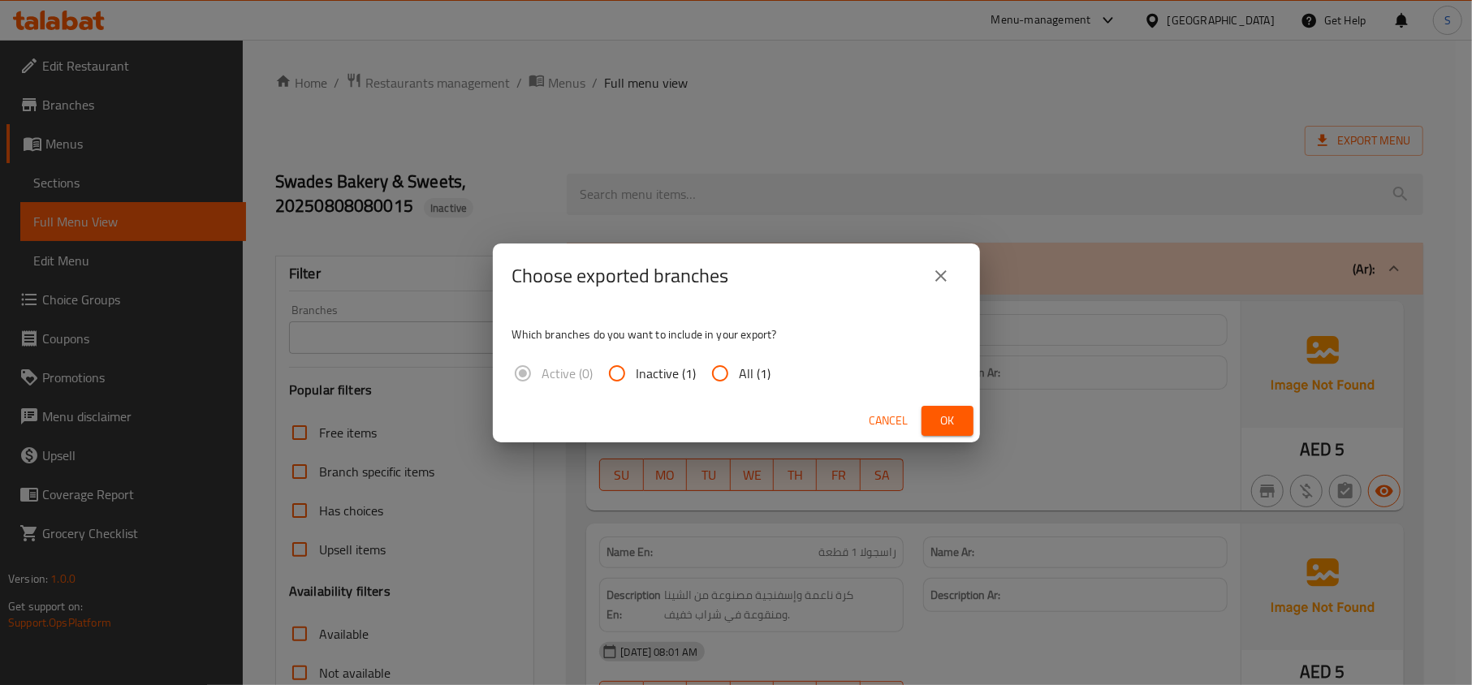
click at [732, 382] on input "All (1)" at bounding box center [720, 373] width 39 height 39
radio input "true"
click at [955, 424] on span "Ok" at bounding box center [947, 421] width 26 height 20
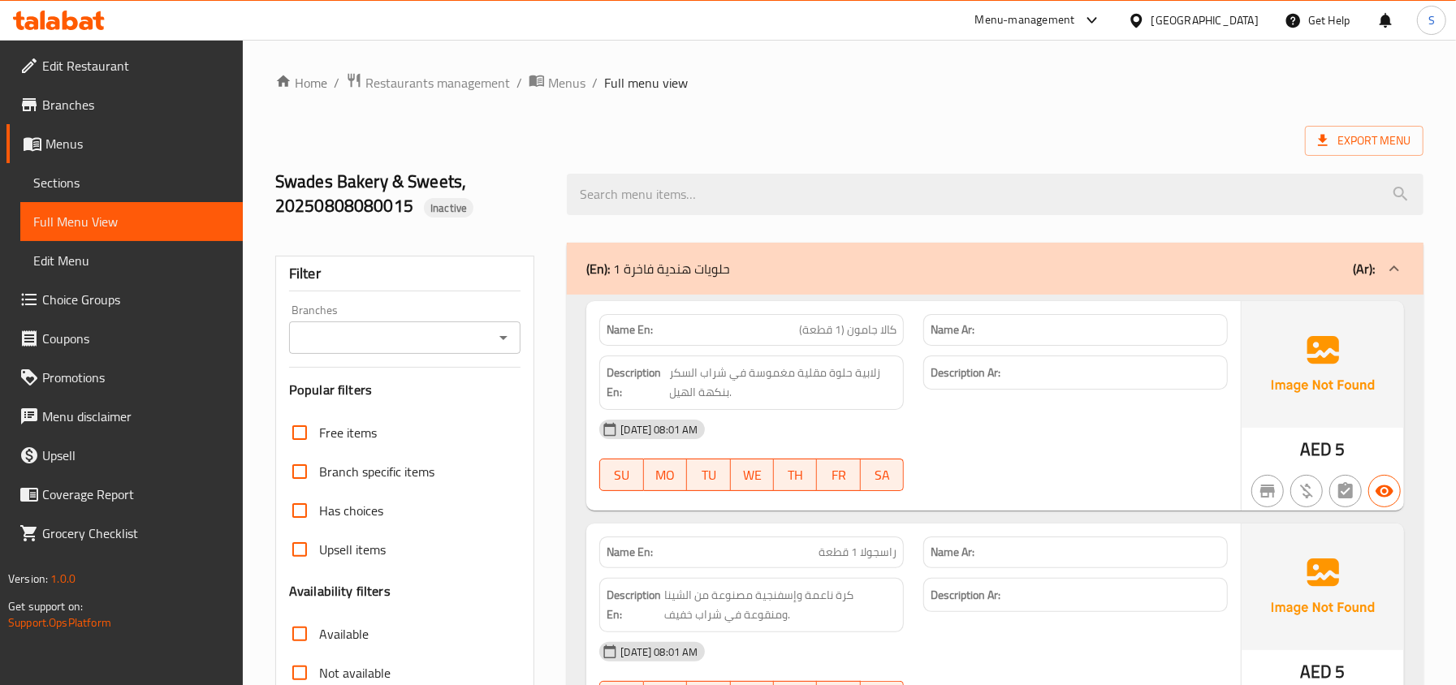
click at [895, 127] on div "Export Menu" at bounding box center [849, 141] width 1148 height 30
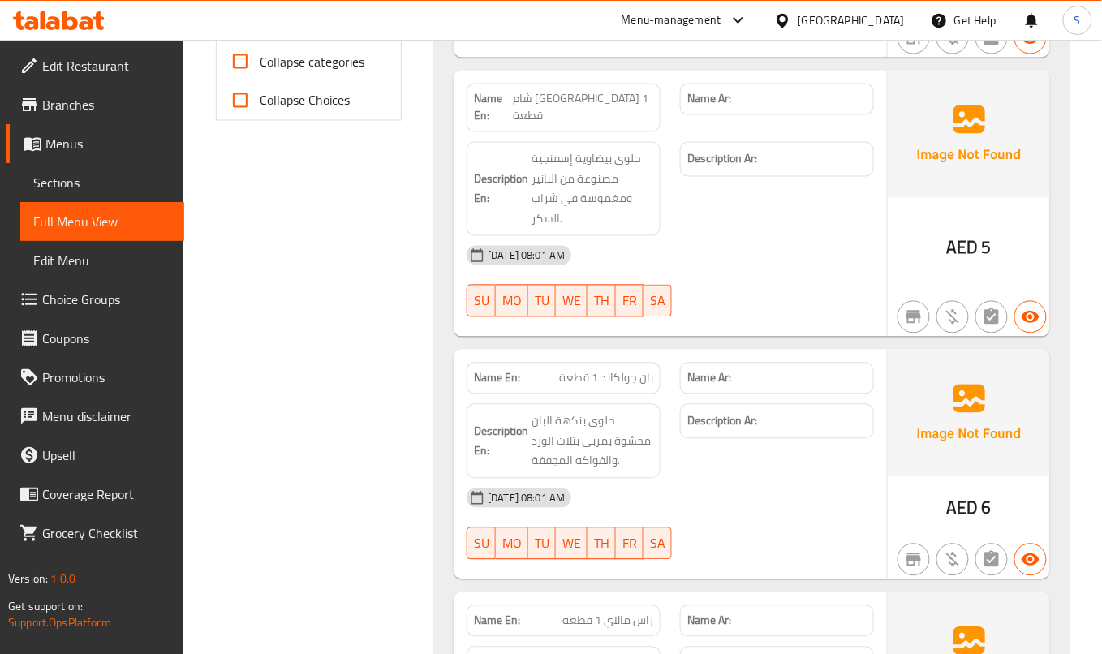
scroll to position [843, 0]
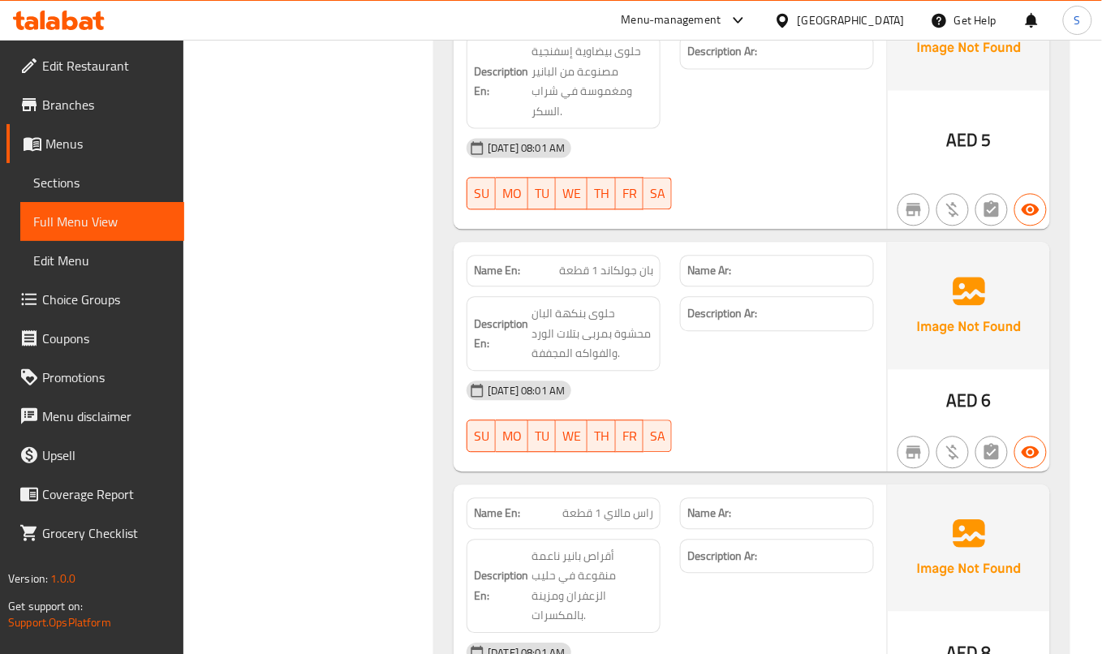
click at [627, 265] on span "بان جولكاند 1 قطعة" at bounding box center [606, 270] width 94 height 17
copy span "بان جولكاند 1 قطعة"
click at [584, 262] on span "بان جولكاند 1 قطعة" at bounding box center [606, 270] width 94 height 17
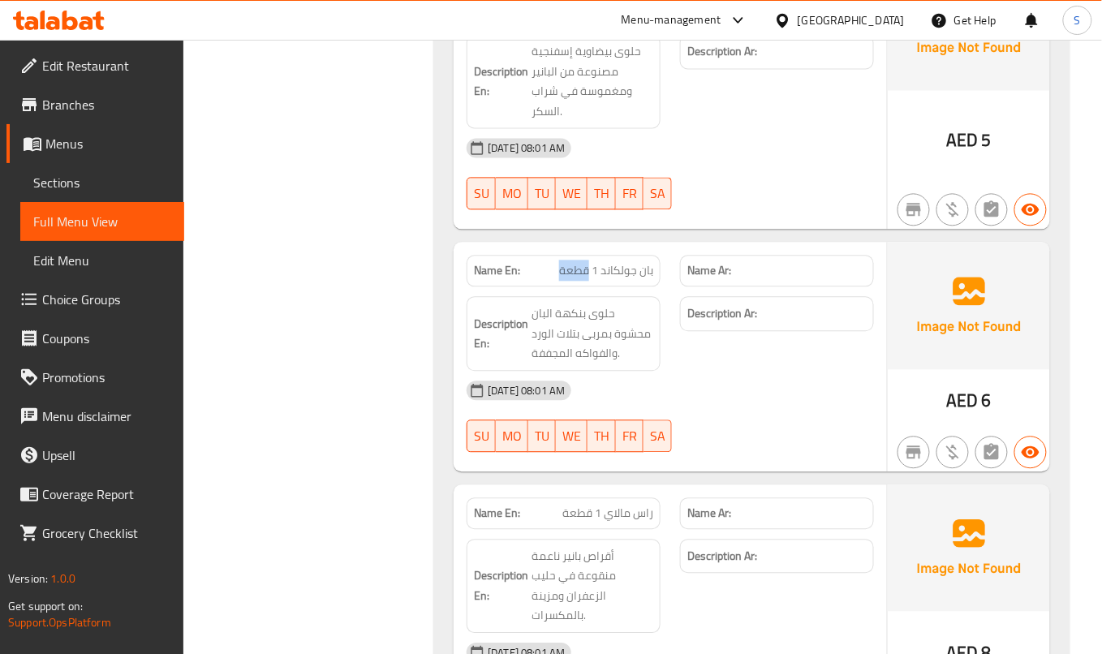
click at [584, 262] on span "بان جولكاند 1 قطعة" at bounding box center [606, 270] width 94 height 17
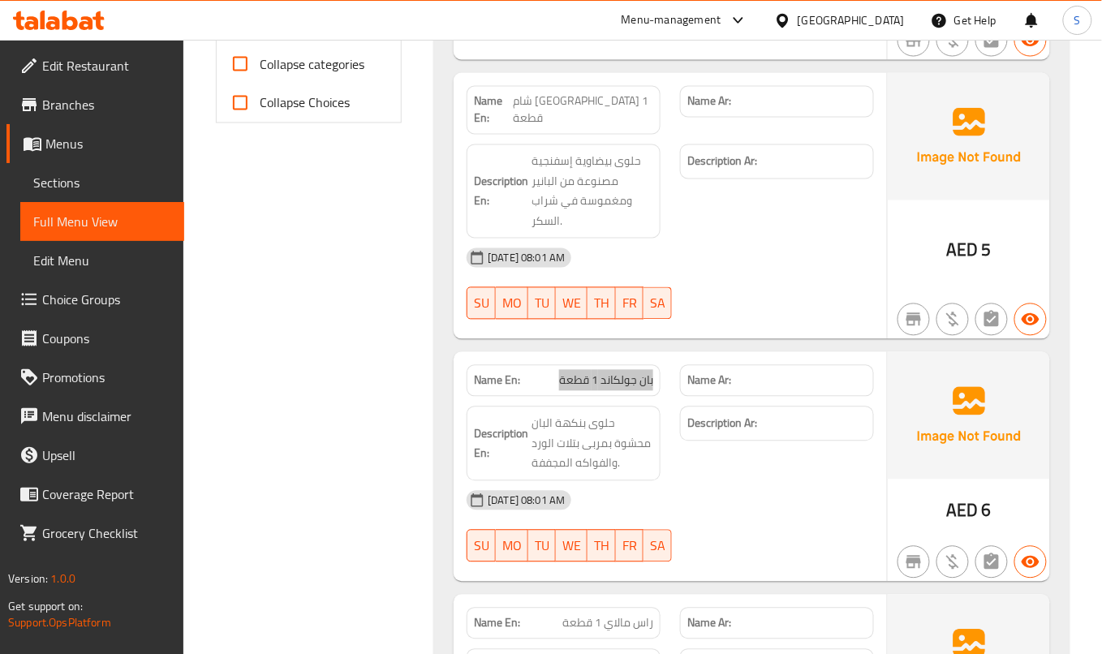
scroll to position [735, 0]
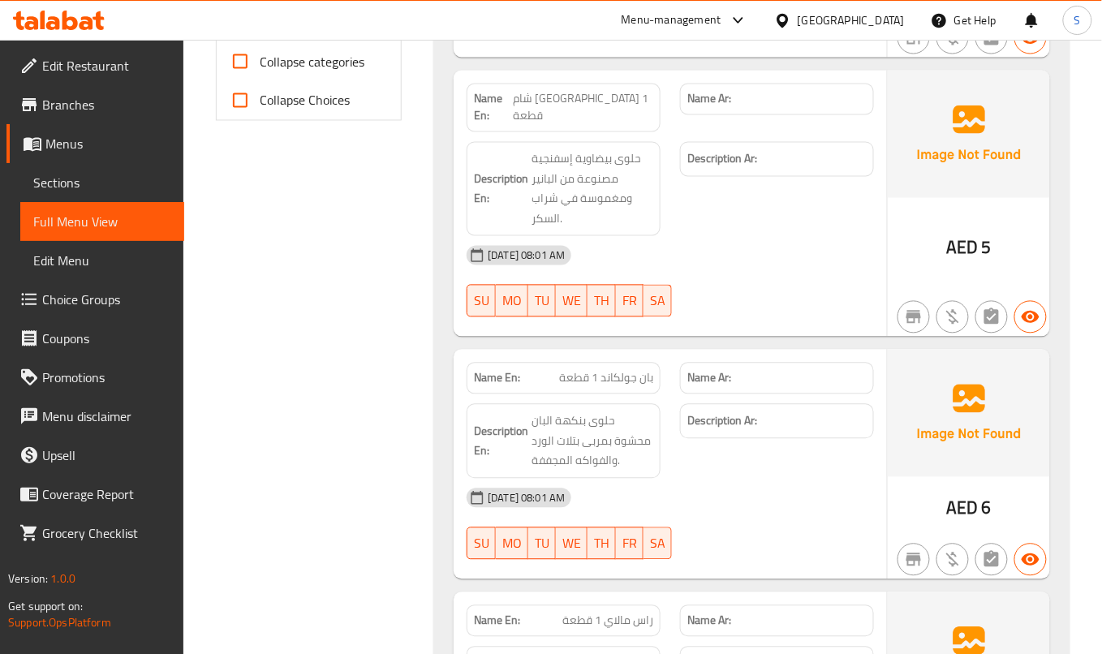
click at [757, 308] on div at bounding box center [777, 317] width 213 height 19
click at [615, 363] on div "Name En: بان جولكاند 1 قطعة" at bounding box center [564, 379] width 194 height 32
copy span "بان جولكاند 1 قطعة"
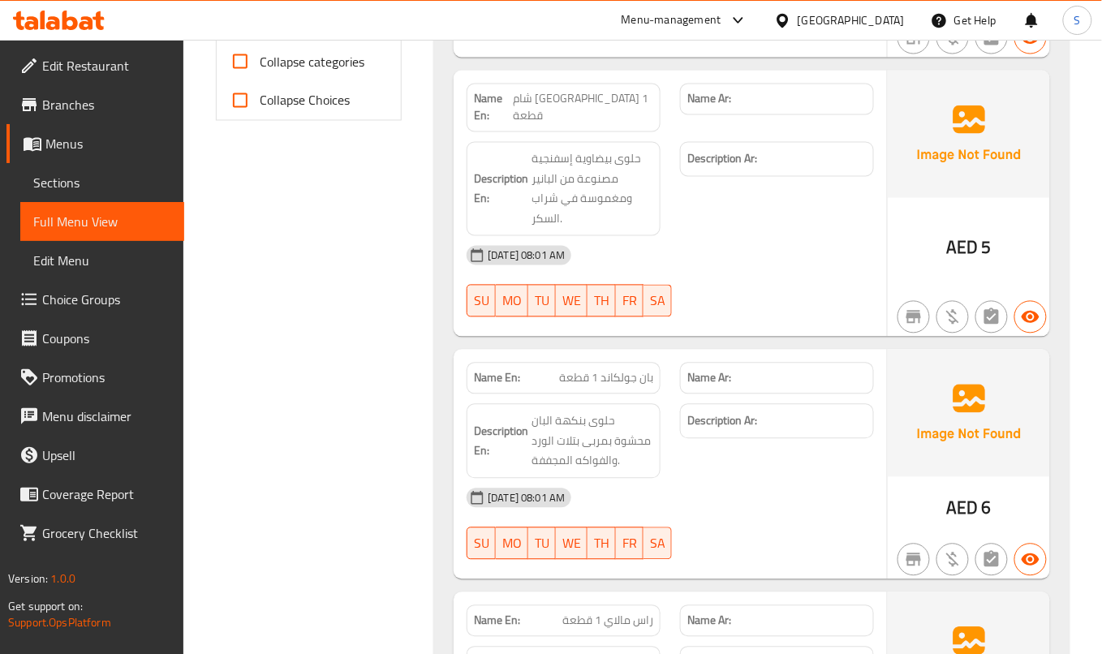
click at [783, 518] on div "08-08-2025 08:01 AM SU MO TU WE TH FR SA" at bounding box center [670, 524] width 427 height 91
click at [698, 251] on div "08-08-2025 08:01 AM" at bounding box center [670, 255] width 427 height 39
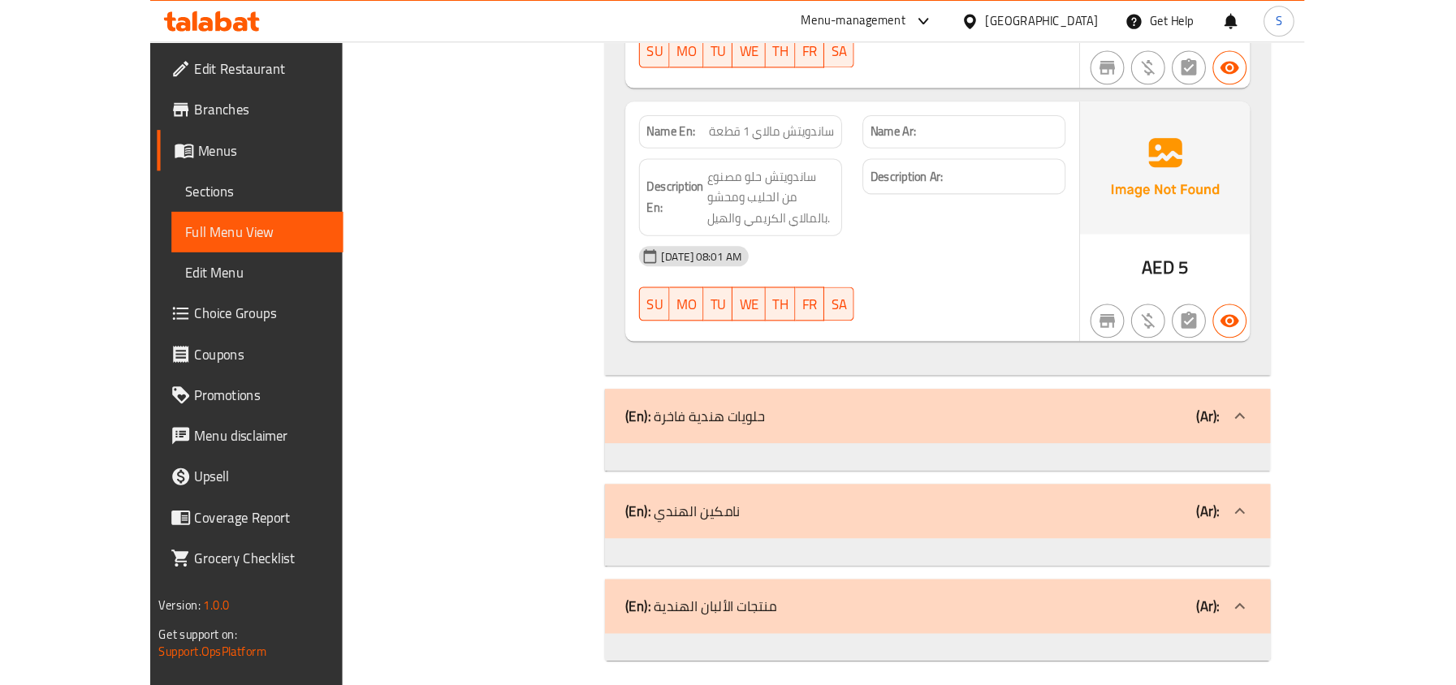
scroll to position [1283, 0]
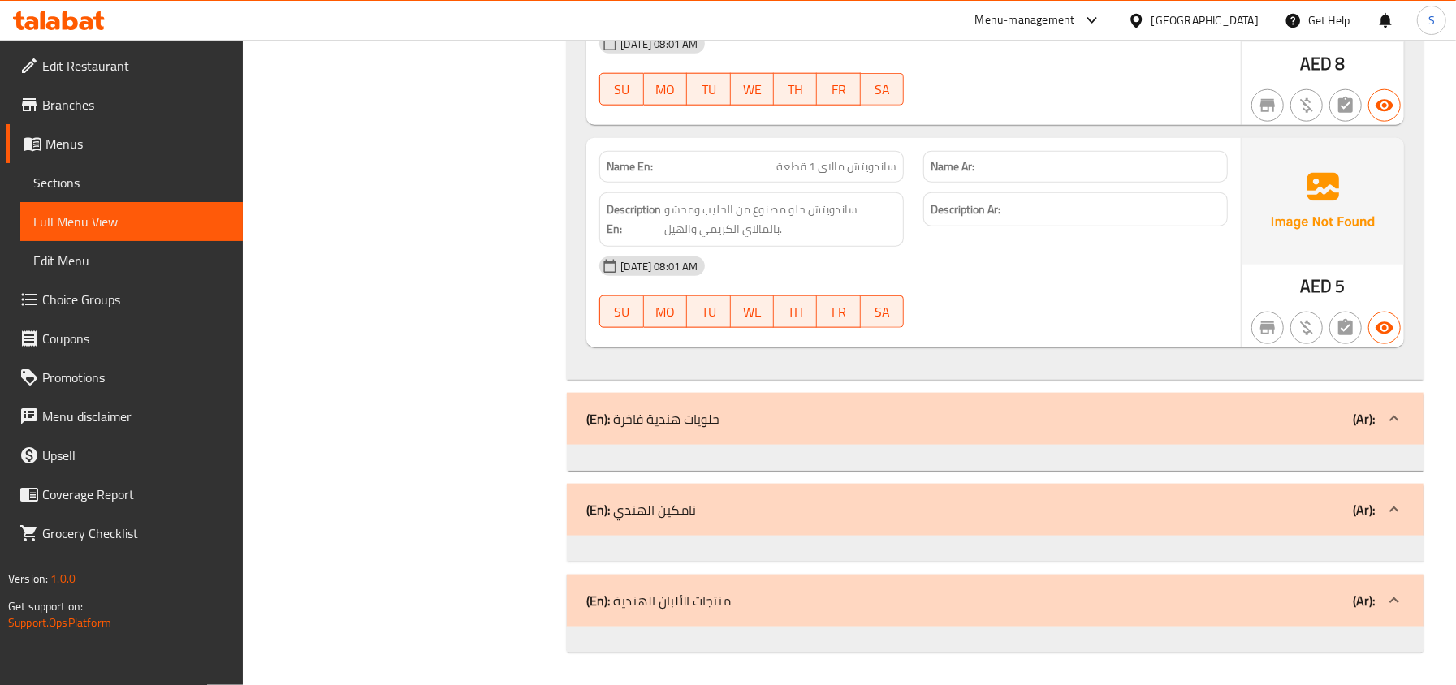
click at [49, 16] on icon at bounding box center [59, 20] width 92 height 19
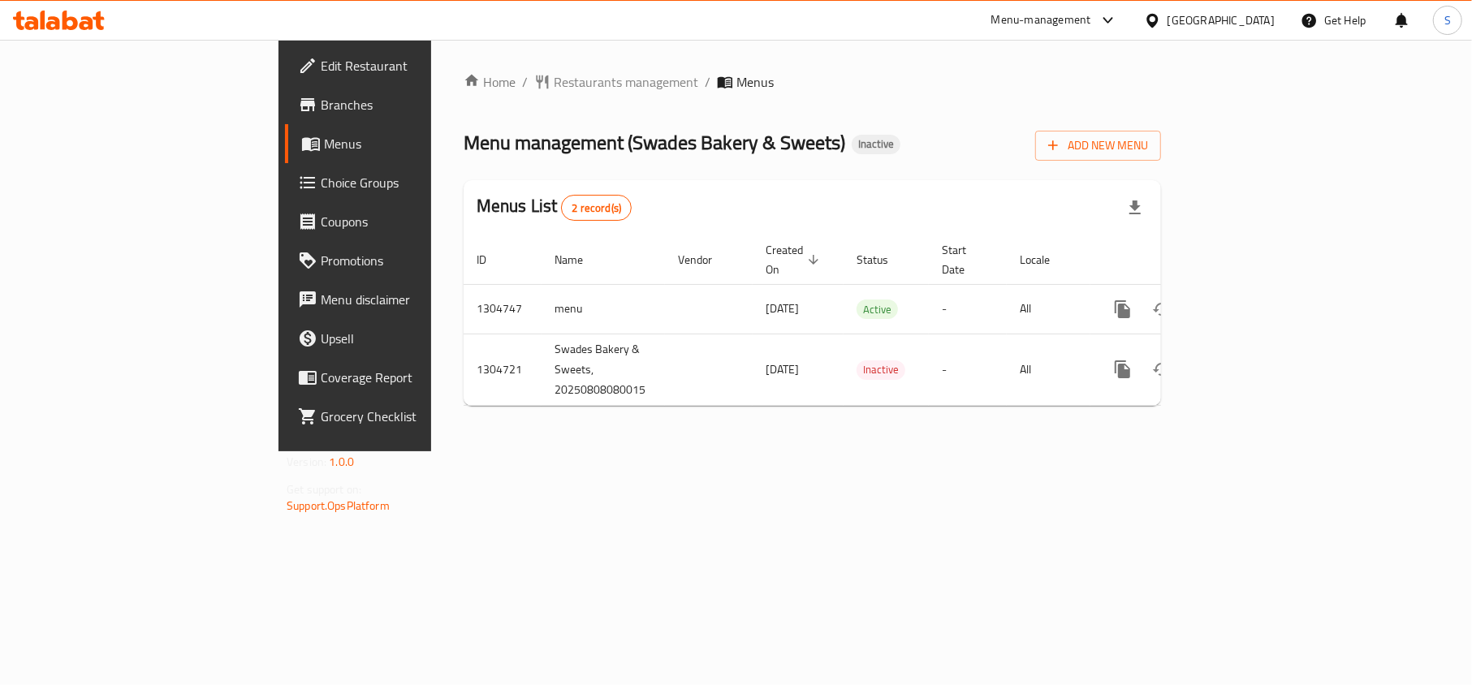
click at [50, 14] on icon at bounding box center [59, 20] width 92 height 19
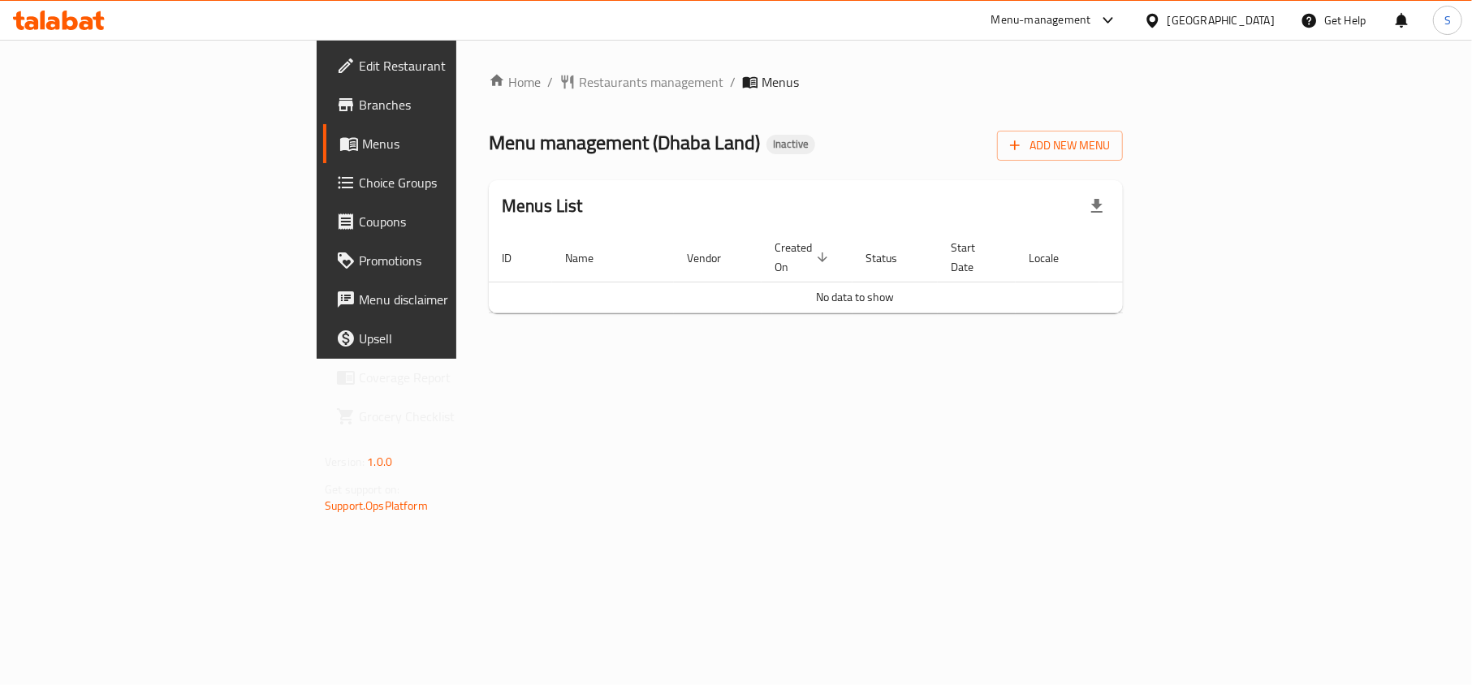
click at [50, 11] on icon at bounding box center [59, 20] width 92 height 19
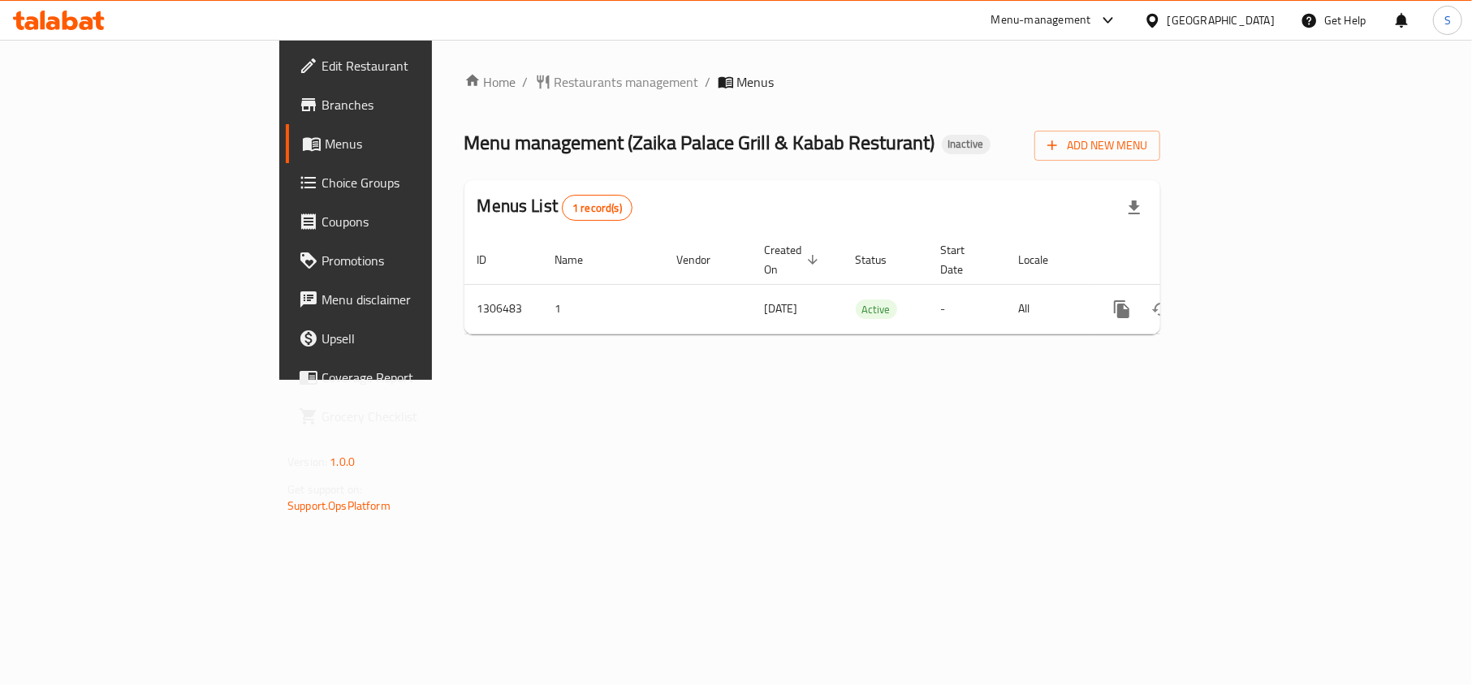
click at [57, 31] on div at bounding box center [59, 20] width 118 height 32
click at [84, 24] on icon at bounding box center [59, 20] width 92 height 19
